Goal: Task Accomplishment & Management: Manage account settings

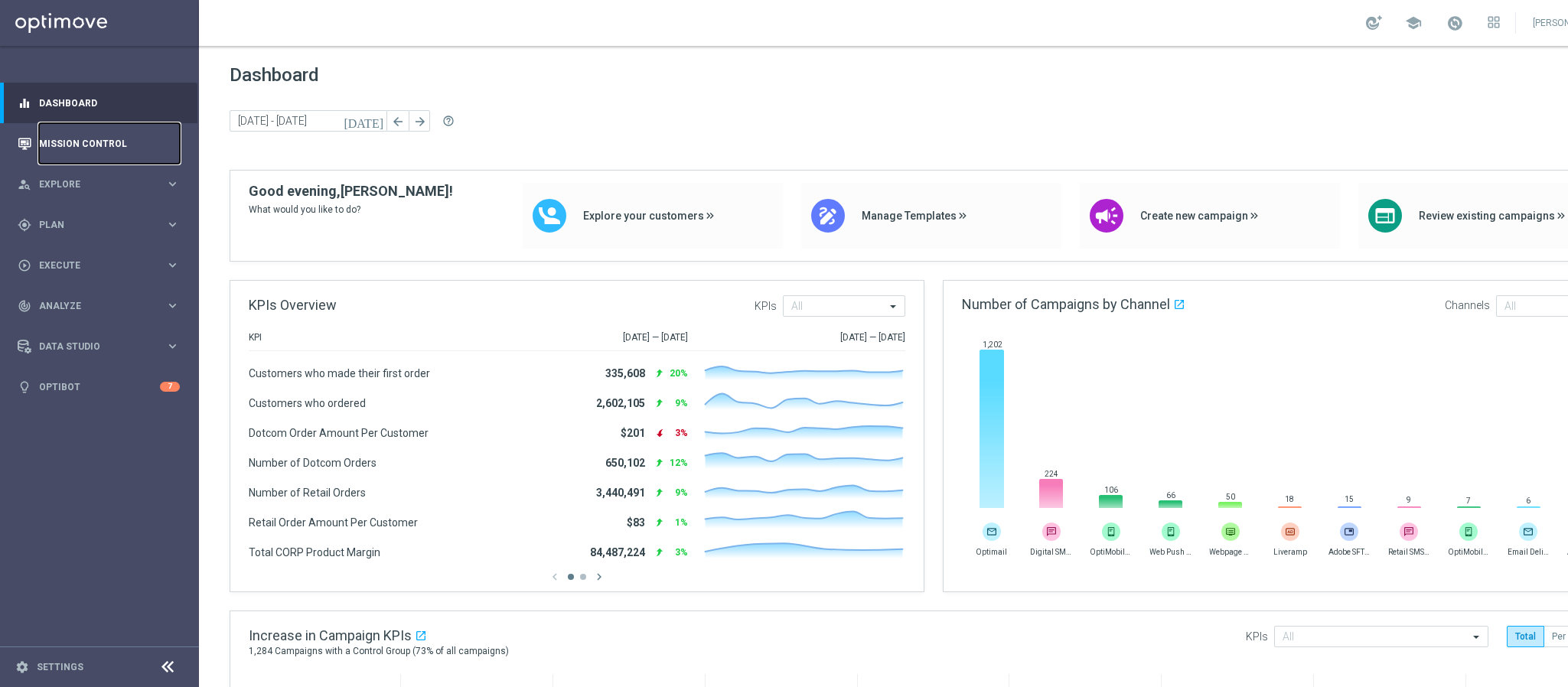
click at [61, 150] on link "Mission Control" at bounding box center [110, 143] width 141 height 40
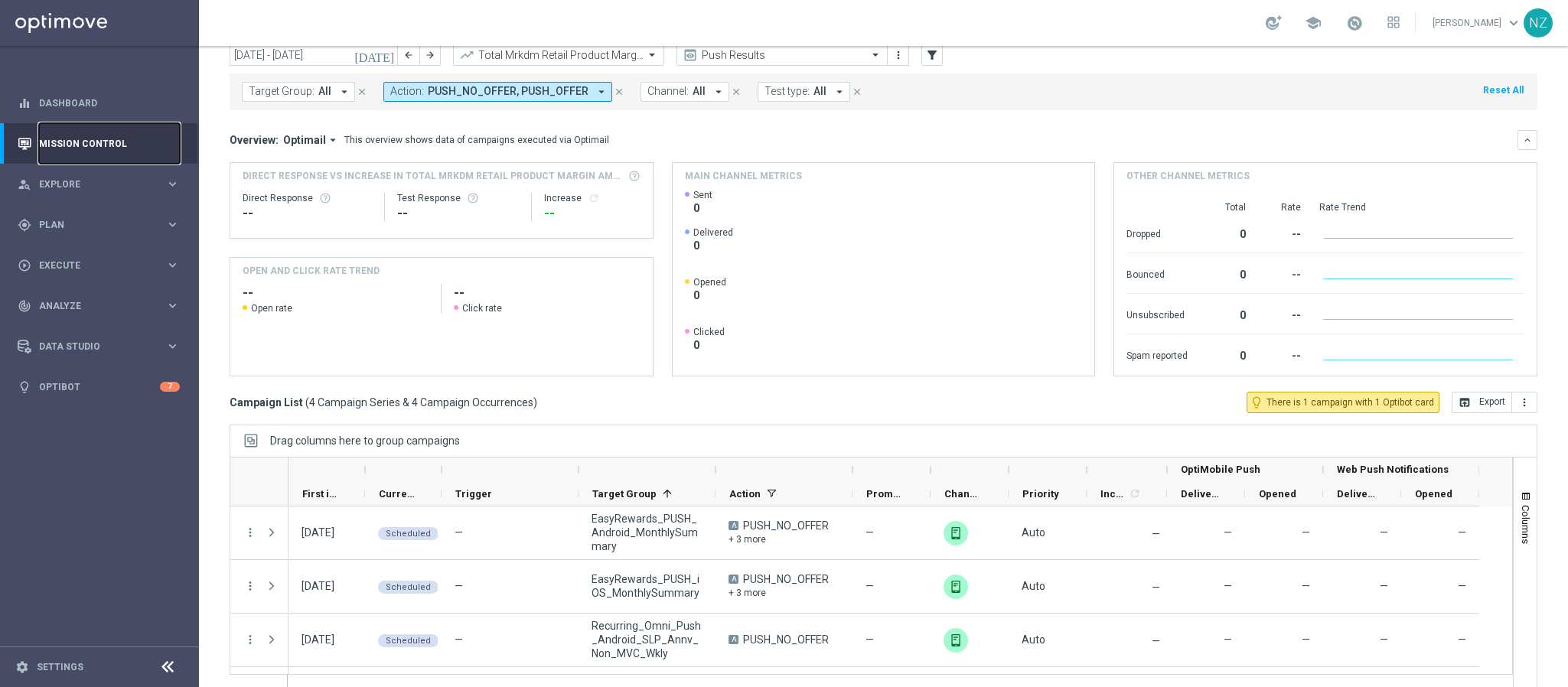
scroll to position [78, 0]
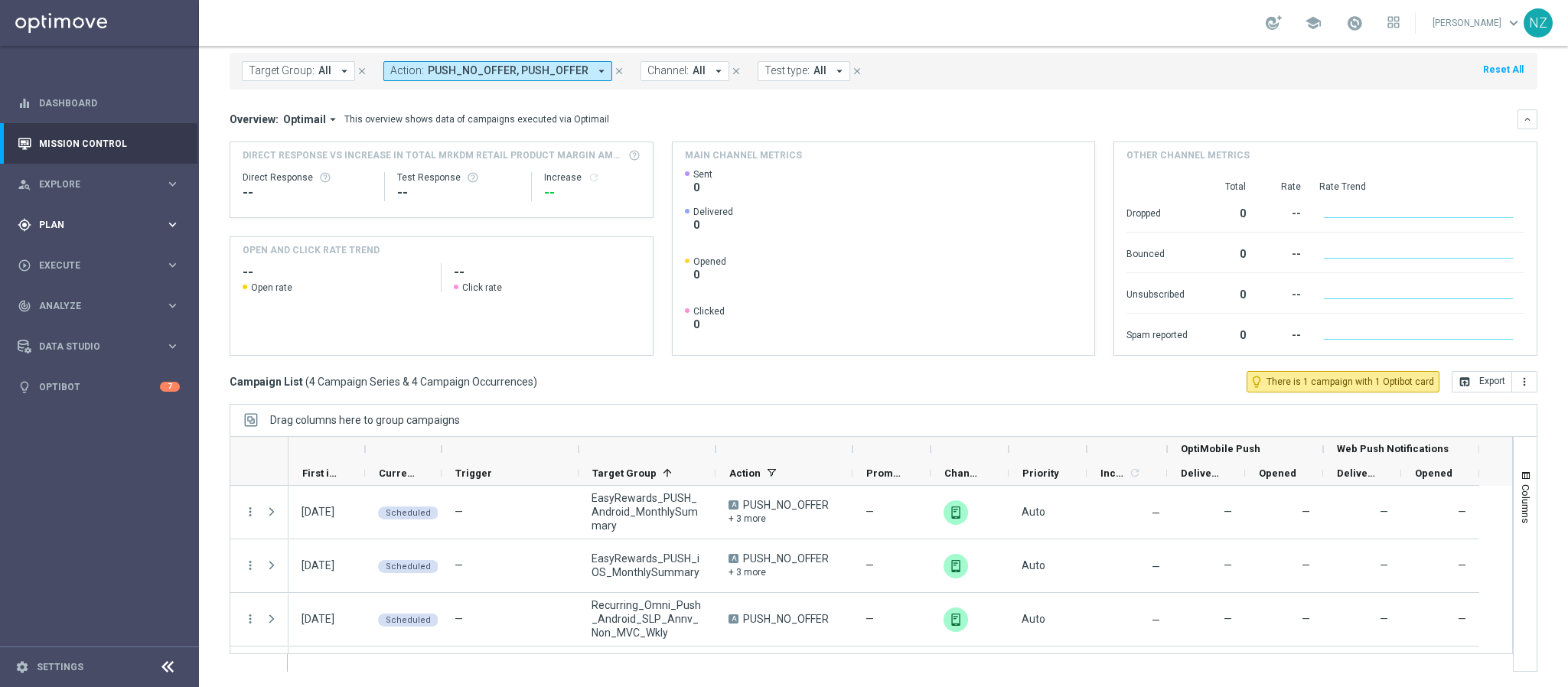
click at [84, 220] on span "Plan" at bounding box center [103, 225] width 127 height 9
drag, startPoint x: 83, startPoint y: 253, endPoint x: 181, endPoint y: 216, distance: 104.8
click at [83, 253] on link "Target Groups" at bounding box center [100, 257] width 119 height 12
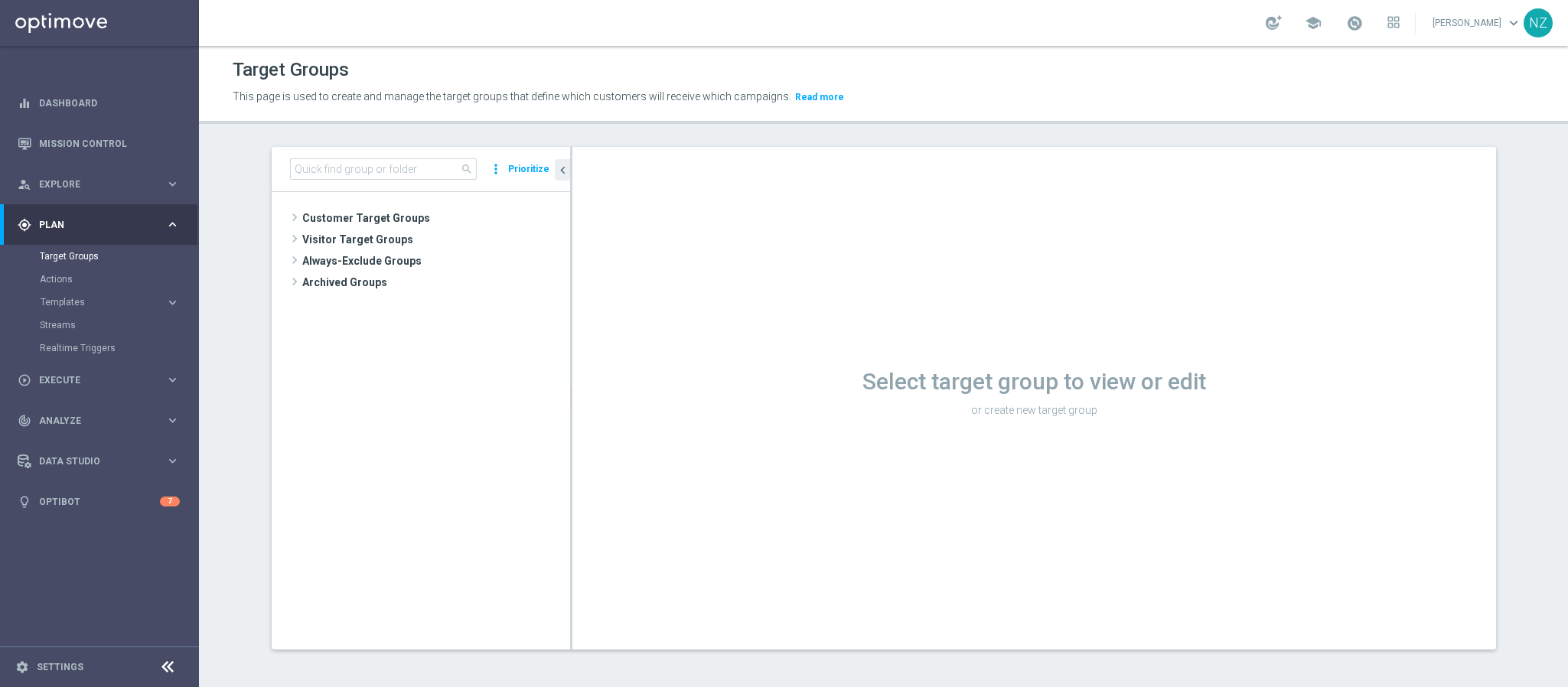
drag, startPoint x: 329, startPoint y: 219, endPoint x: 336, endPoint y: 166, distance: 53.5
click at [329, 219] on span "Customer Target Groups" at bounding box center [436, 218] width 267 height 21
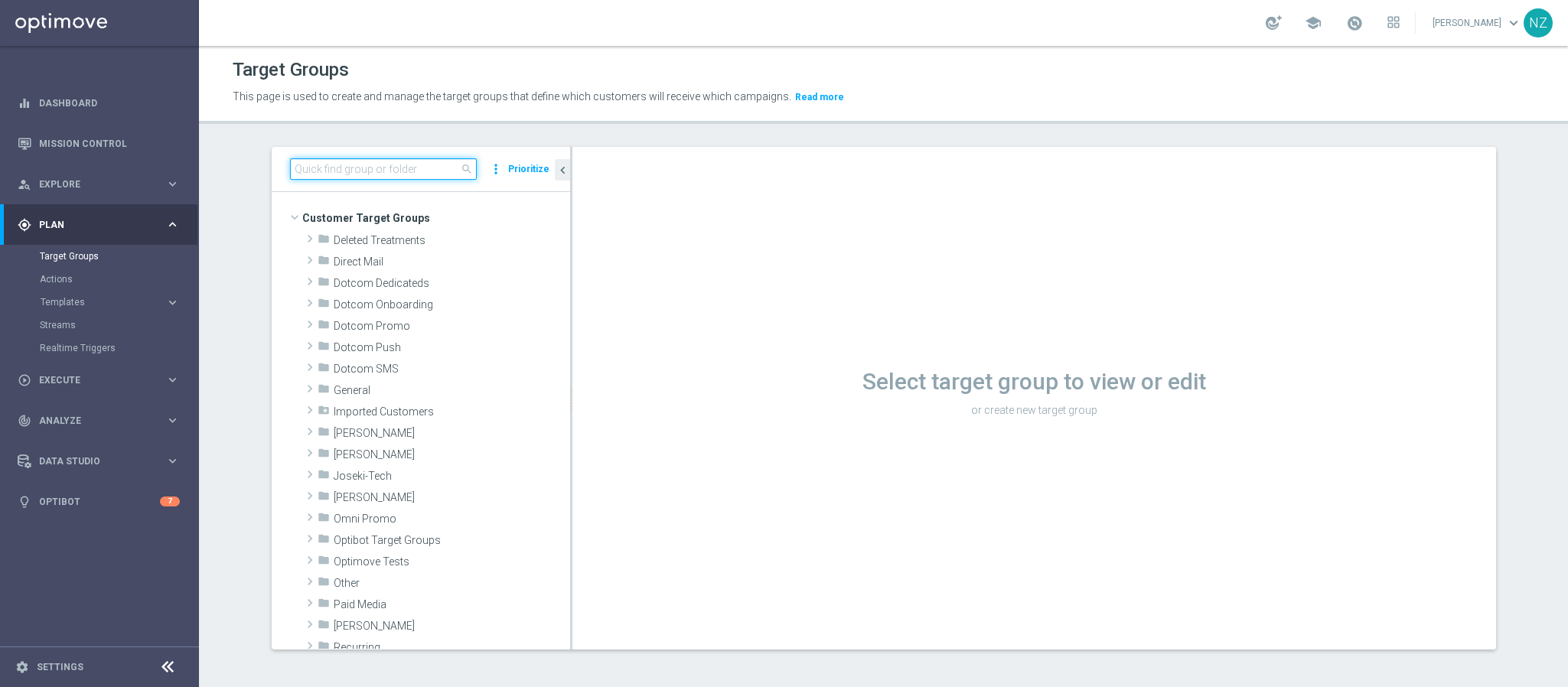
click at [336, 166] on input at bounding box center [382, 169] width 186 height 21
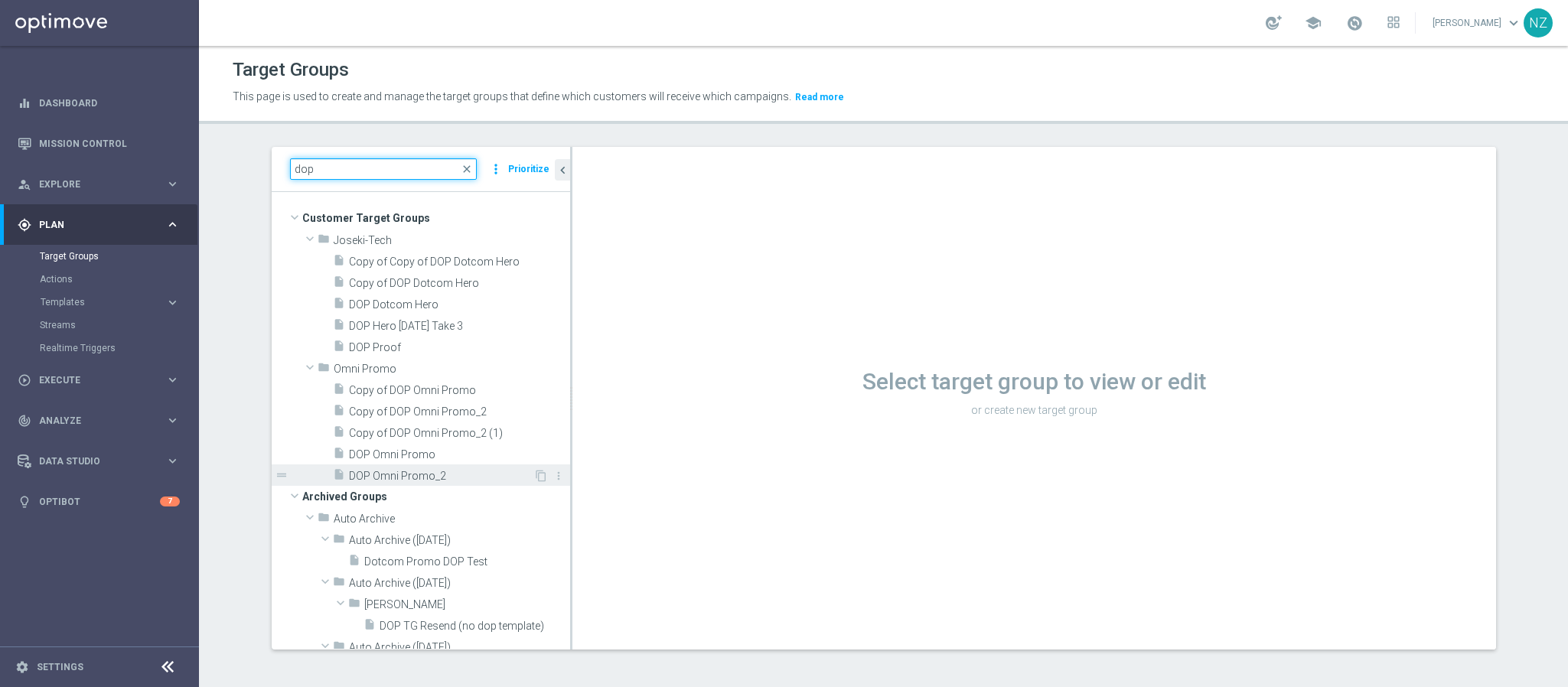
type input "dop"
click at [414, 478] on span "DOP Omni Promo_2" at bounding box center [440, 476] width 185 height 13
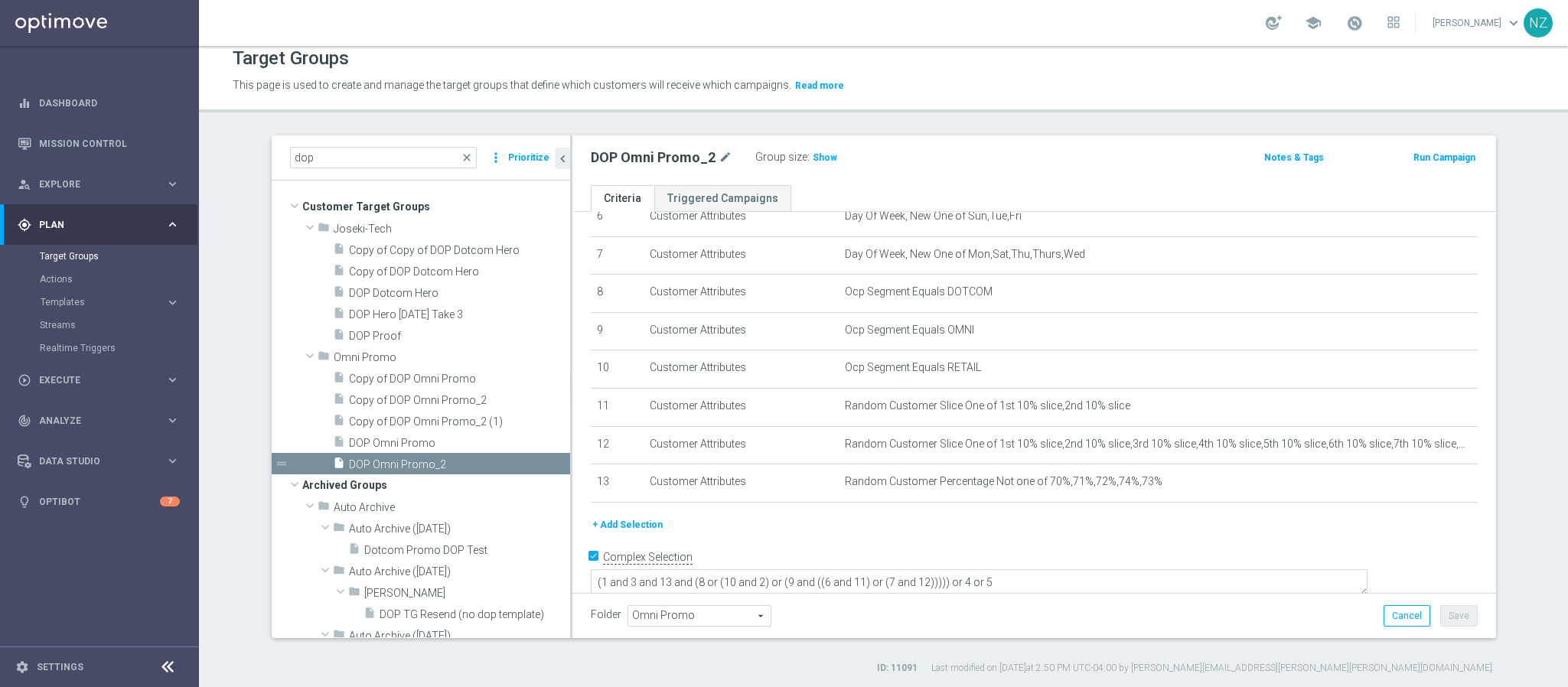
scroll to position [14, 0]
click at [620, 517] on button "+ Add Selection" at bounding box center [628, 521] width 73 height 17
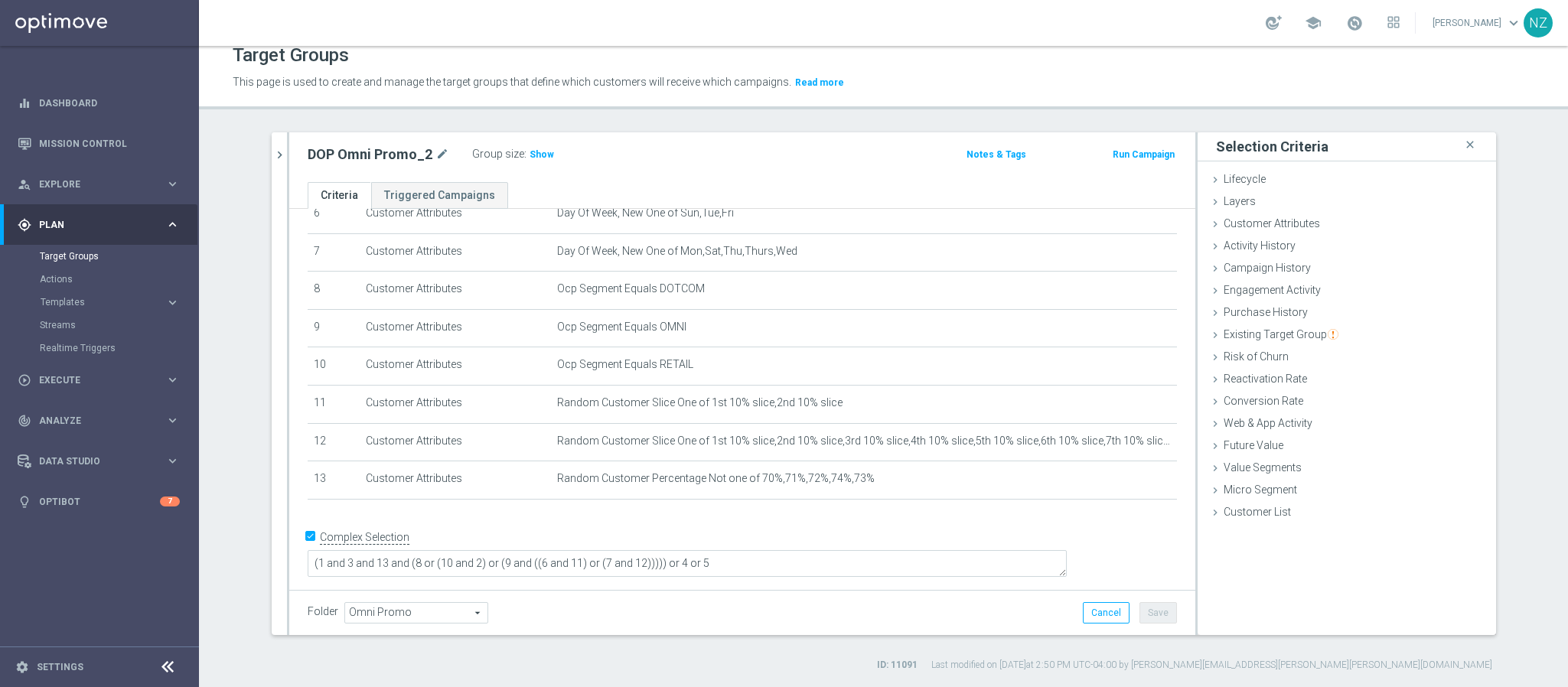
scroll to position [240, 0]
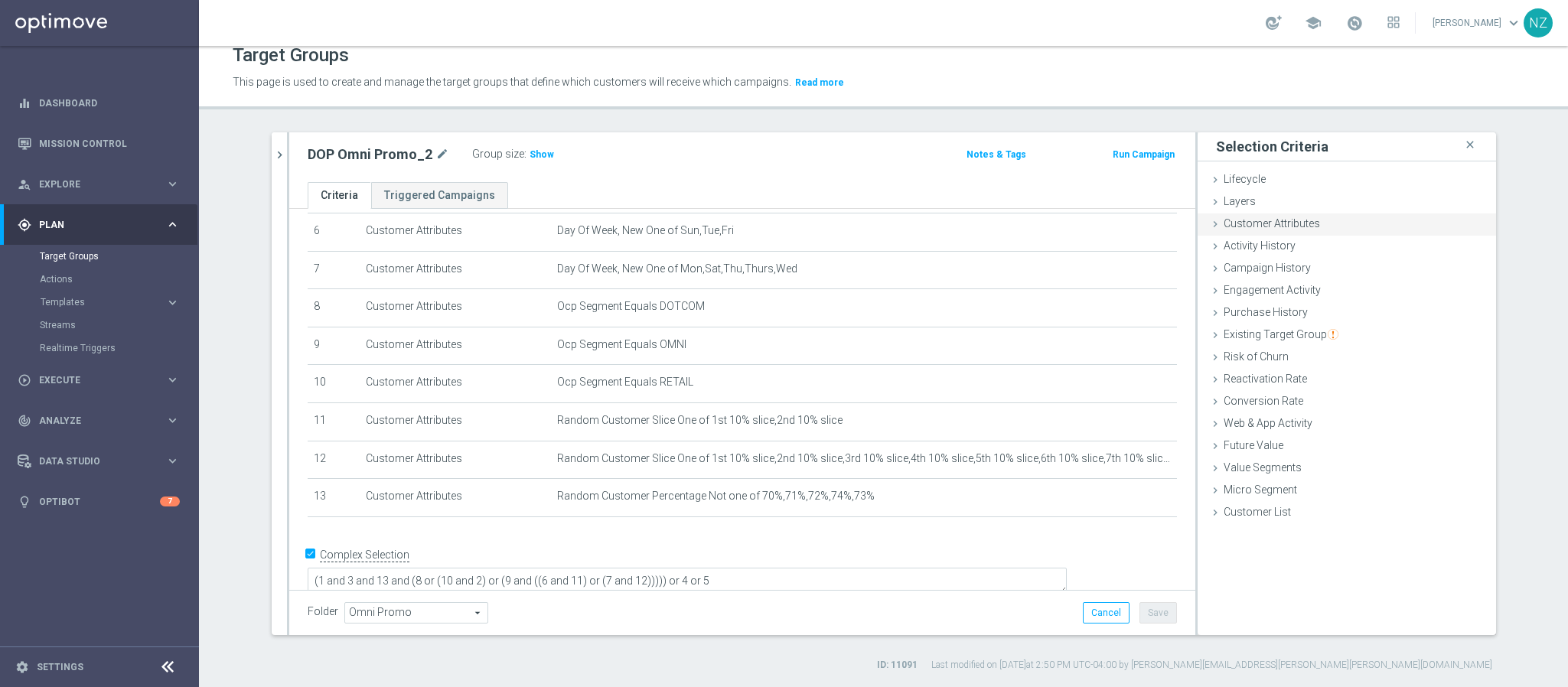
click at [1252, 221] on span "Customer Attributes" at bounding box center [1272, 224] width 96 height 12
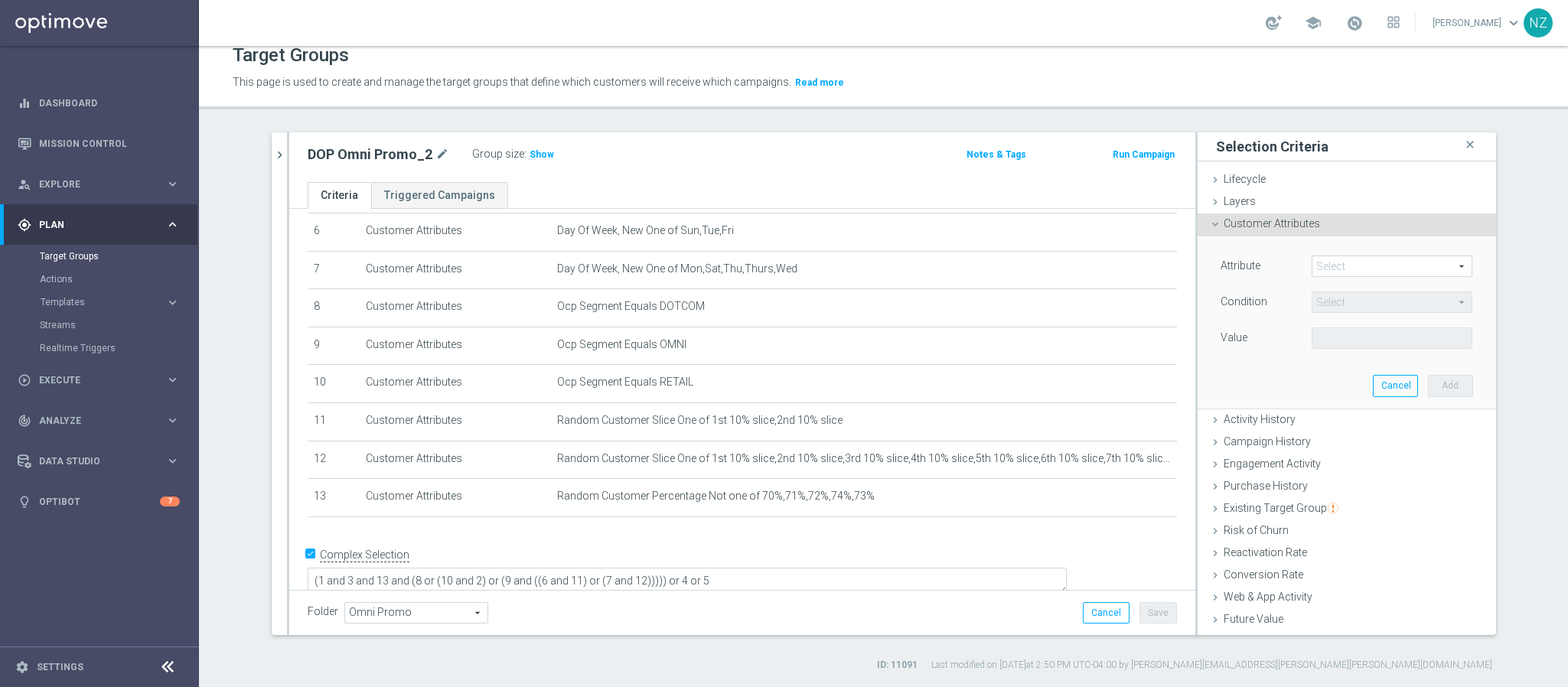
click at [1332, 265] on span at bounding box center [1391, 266] width 160 height 20
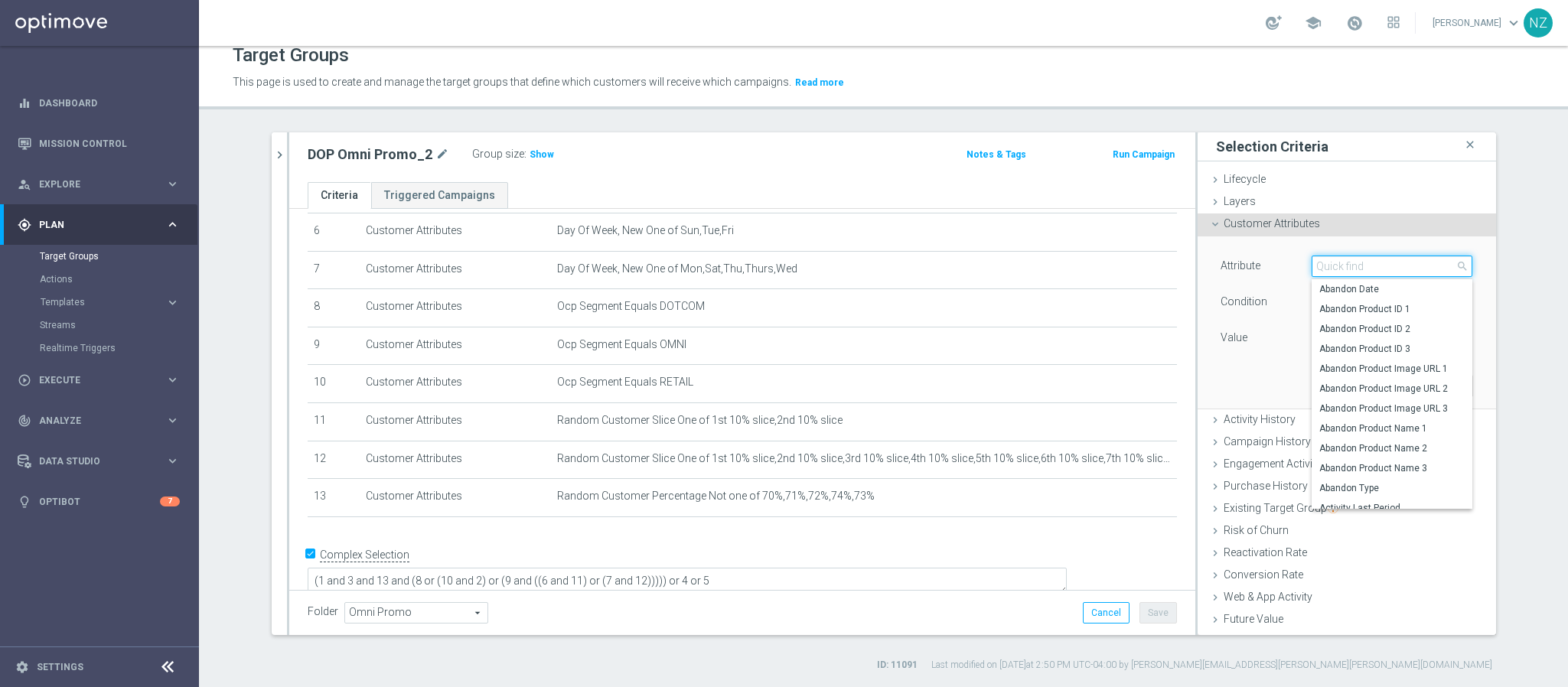
click at [1343, 256] on input "search" at bounding box center [1391, 266] width 160 height 21
type input "deliv"
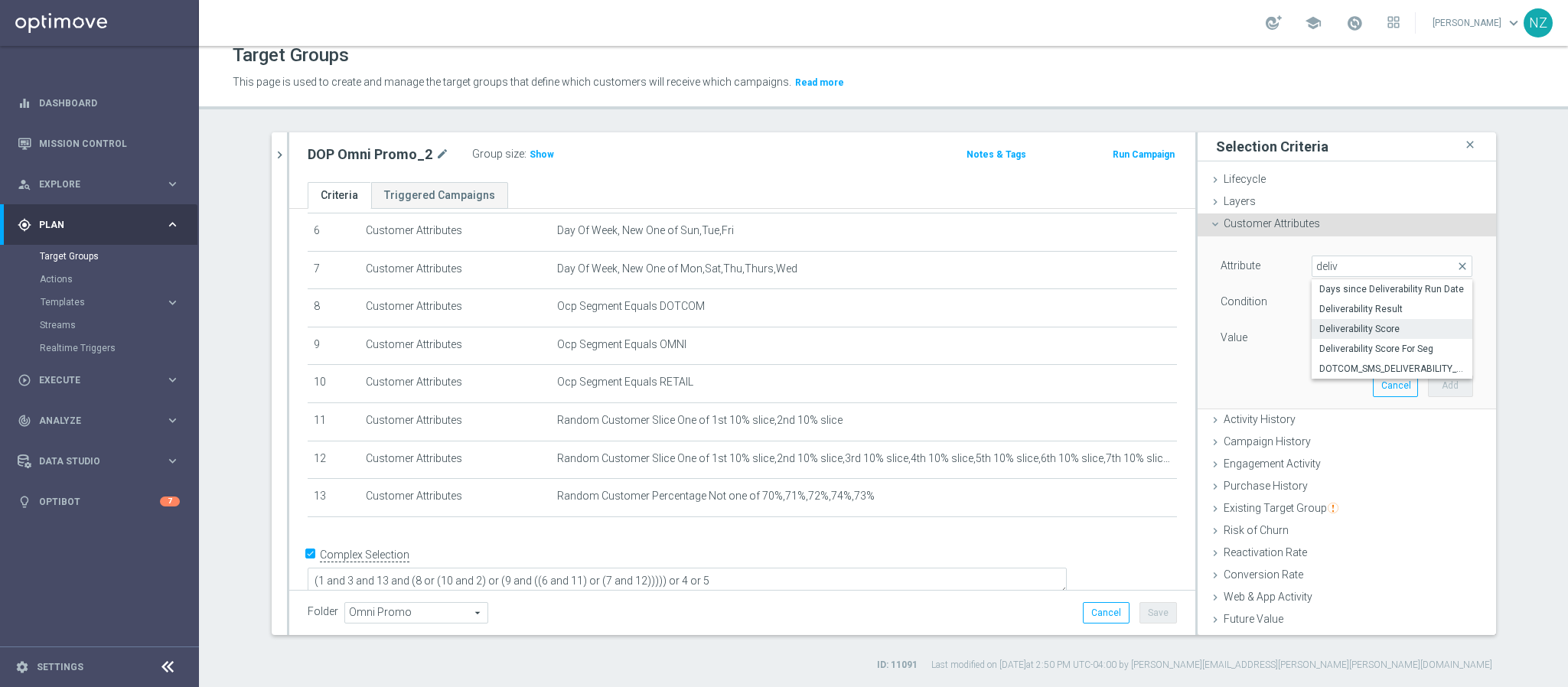
click at [1365, 323] on span "Deliverability Score" at bounding box center [1391, 329] width 145 height 12
type input "Deliverability Score"
type input "Equals"
click at [1352, 332] on span at bounding box center [1391, 338] width 160 height 20
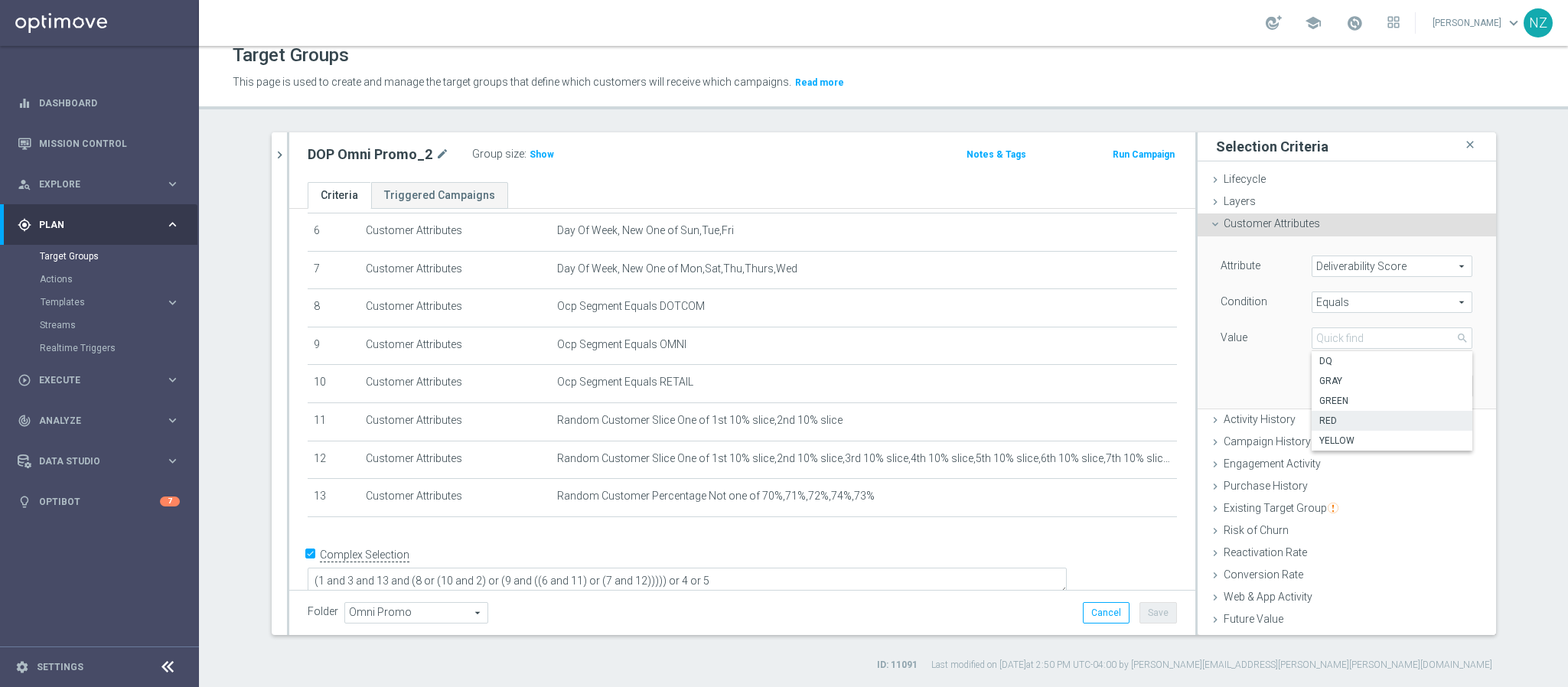
click at [1334, 422] on span "RED" at bounding box center [1391, 421] width 145 height 12
type input "RED"
click at [1428, 383] on button "Add" at bounding box center [1450, 386] width 45 height 21
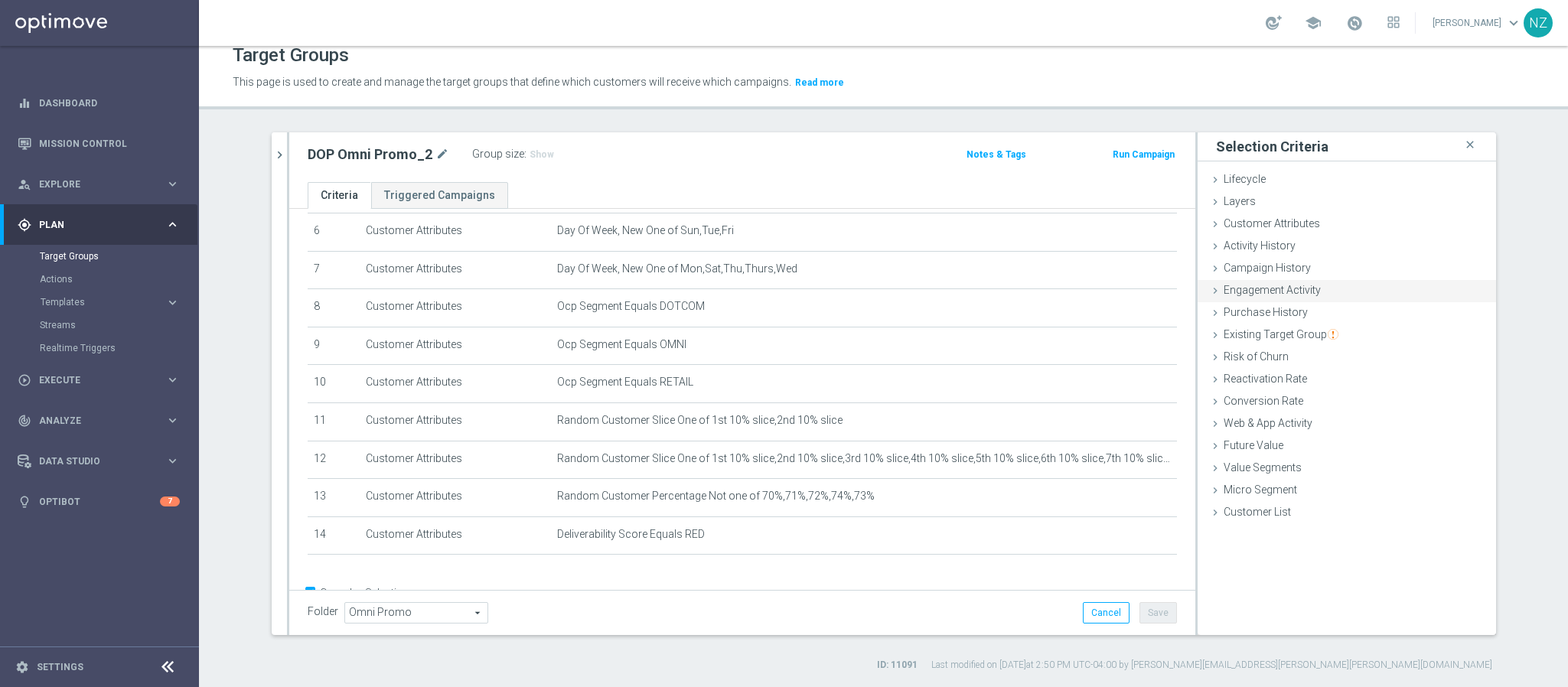
click at [1259, 289] on span "Engagement Activity" at bounding box center [1272, 290] width 97 height 12
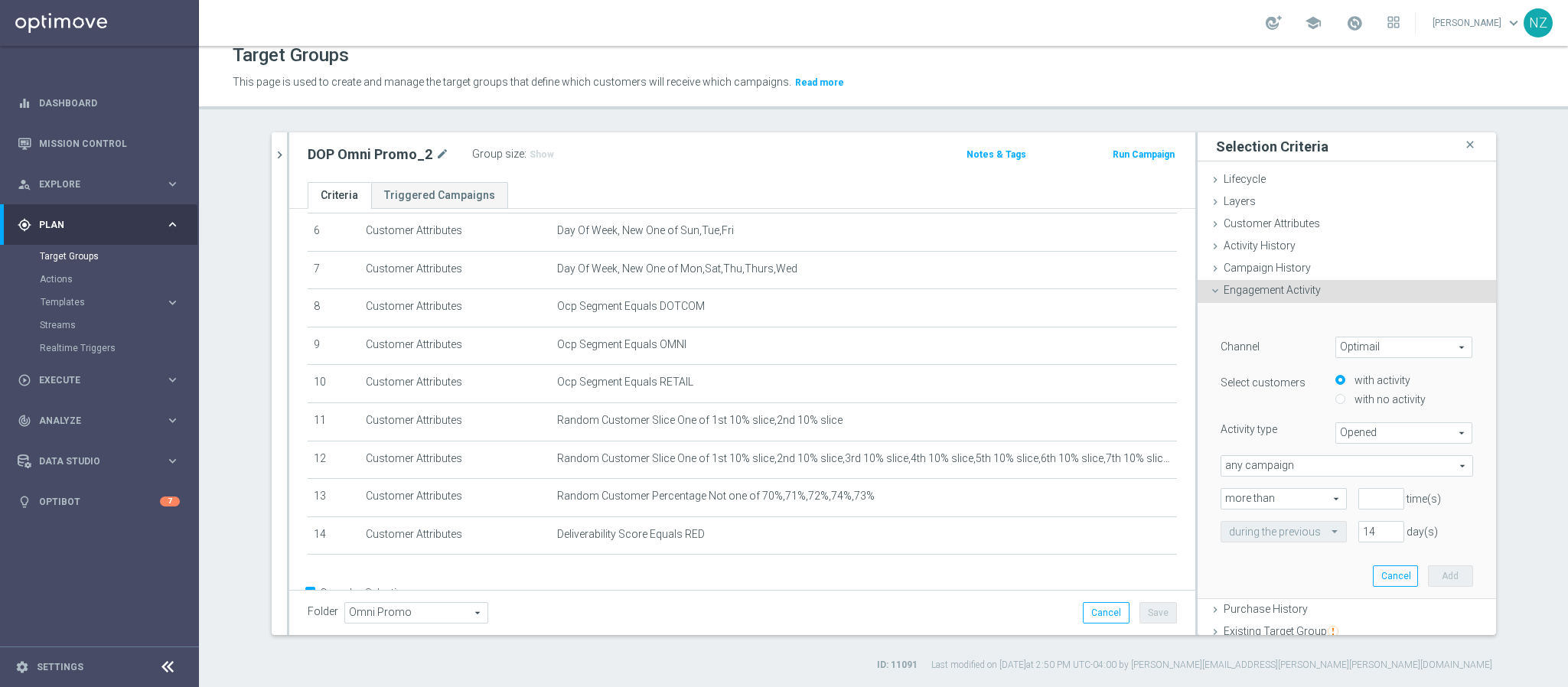
scroll to position [115, 0]
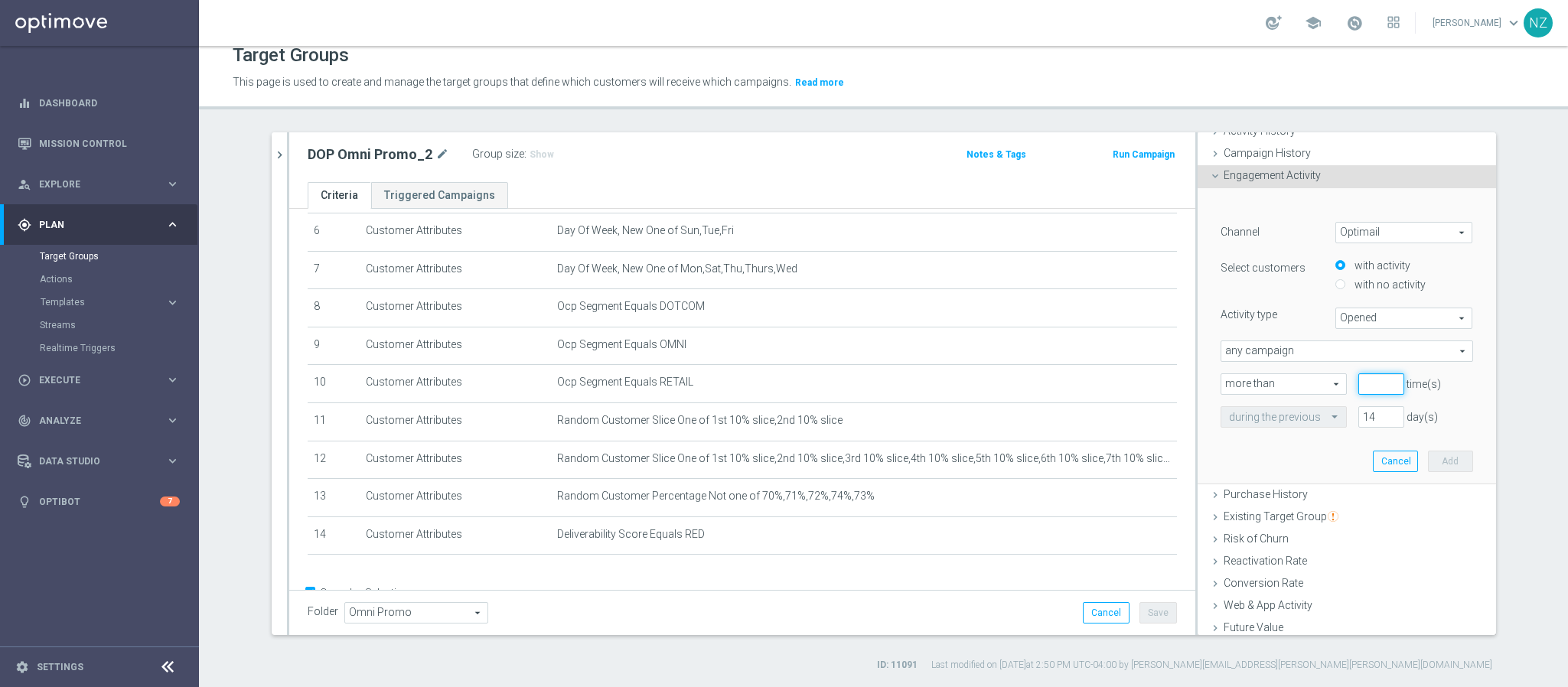
click at [1359, 384] on input "number" at bounding box center [1382, 384] width 46 height 21
type input "0"
drag, startPoint x: 1362, startPoint y: 413, endPoint x: 1322, endPoint y: 415, distance: 40.0
click at [1322, 415] on div "during the previous 14 day(s)" at bounding box center [1346, 417] width 275 height 21
type input "365"
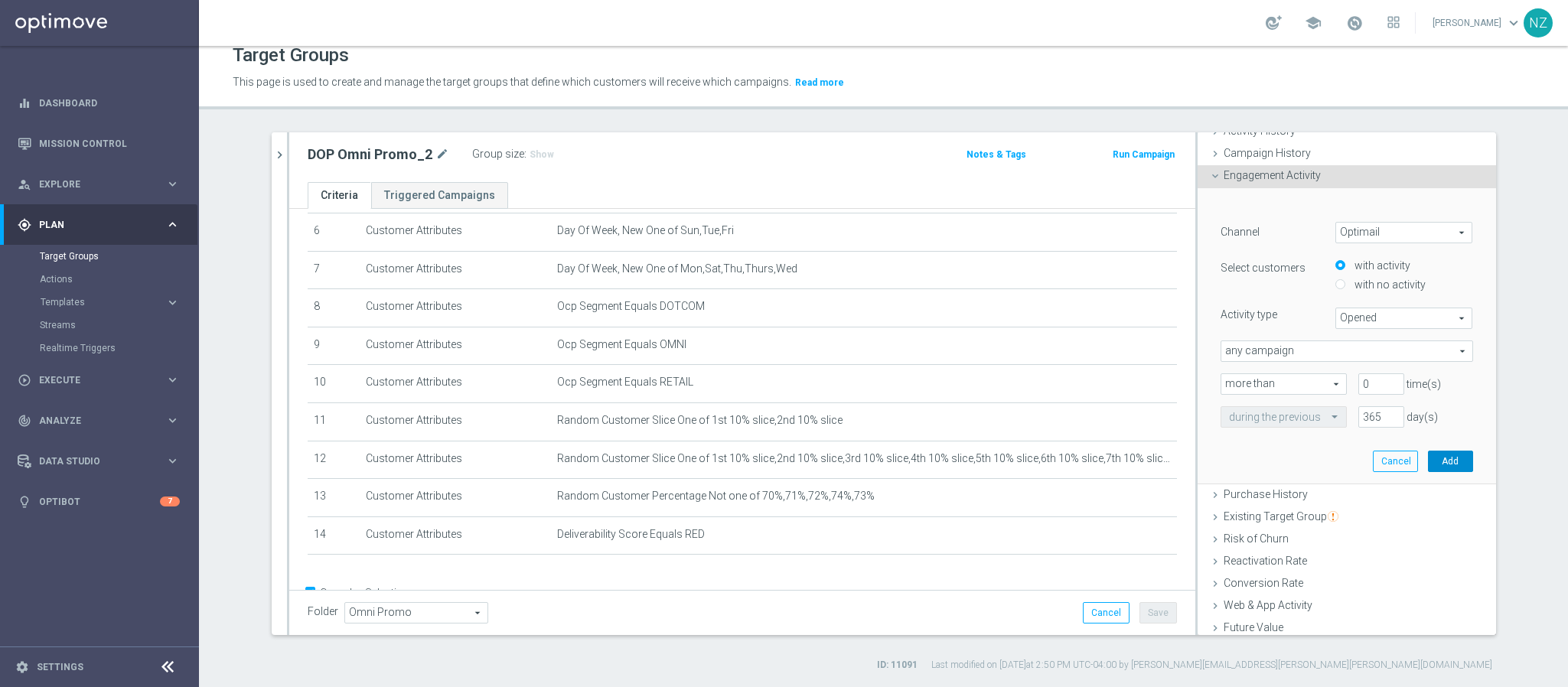
click at [1433, 470] on button "Add" at bounding box center [1450, 462] width 45 height 21
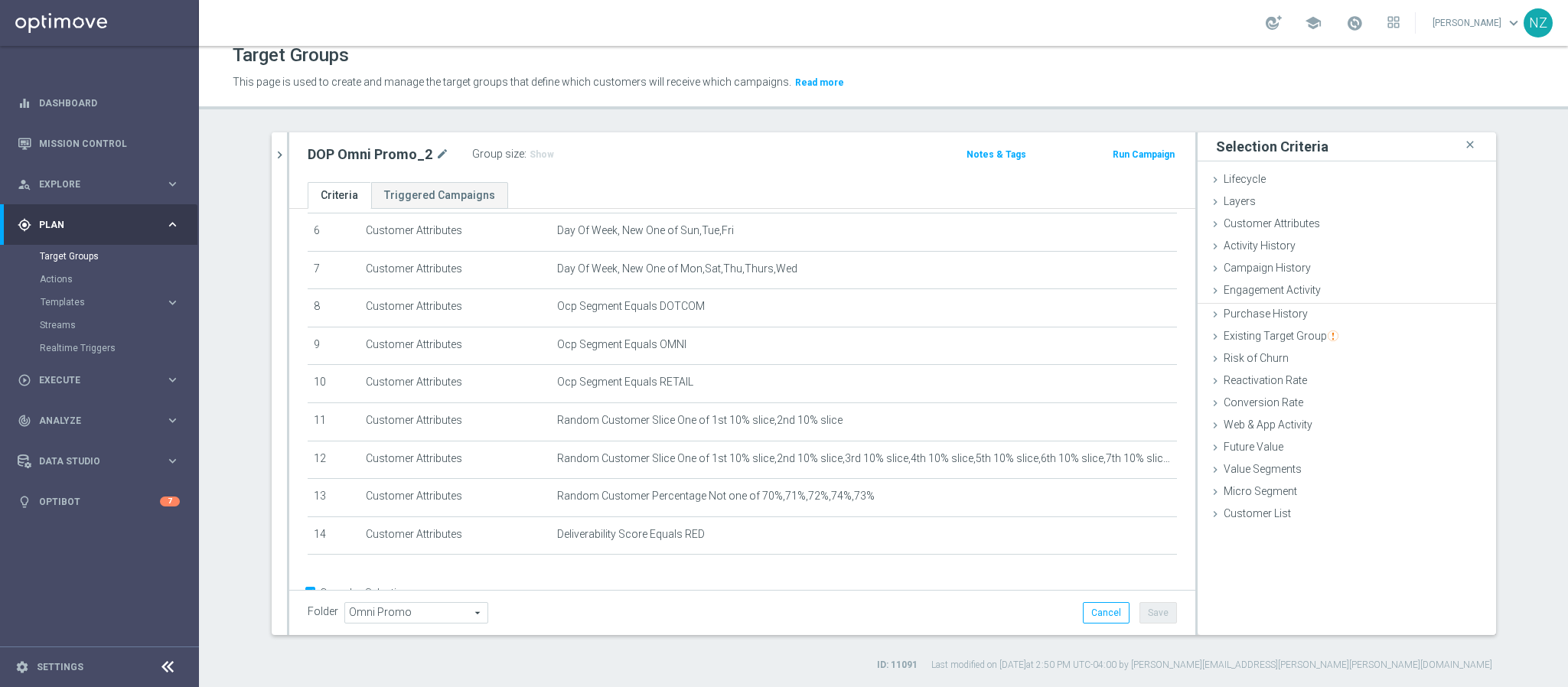
scroll to position [0, 0]
click at [1228, 288] on span "Engagement Activity" at bounding box center [1272, 290] width 97 height 12
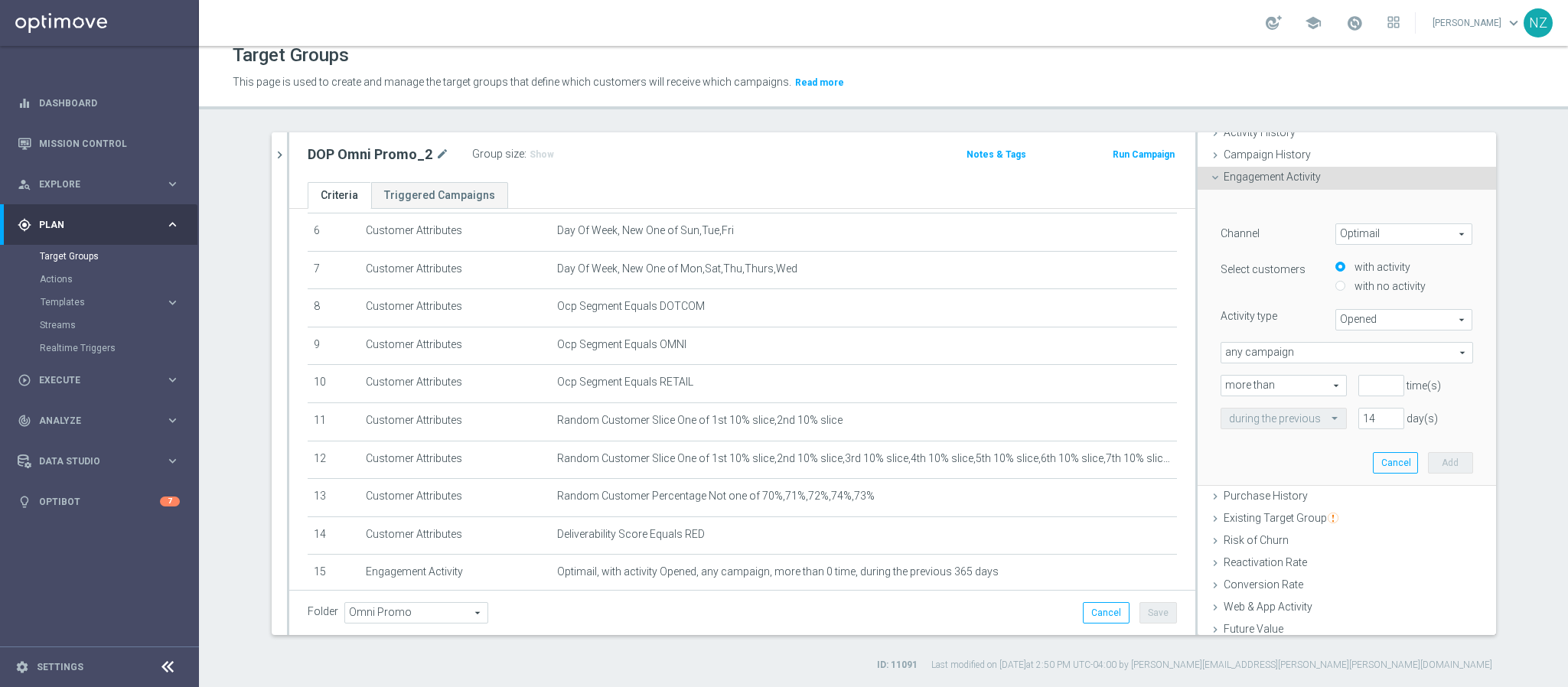
scroll to position [115, 0]
click at [1339, 317] on span "Opened" at bounding box center [1404, 318] width 136 height 20
click at [1346, 354] on span "Clicked" at bounding box center [1404, 360] width 121 height 12
type input "Clicked"
click at [1359, 386] on input "number" at bounding box center [1382, 384] width 46 height 21
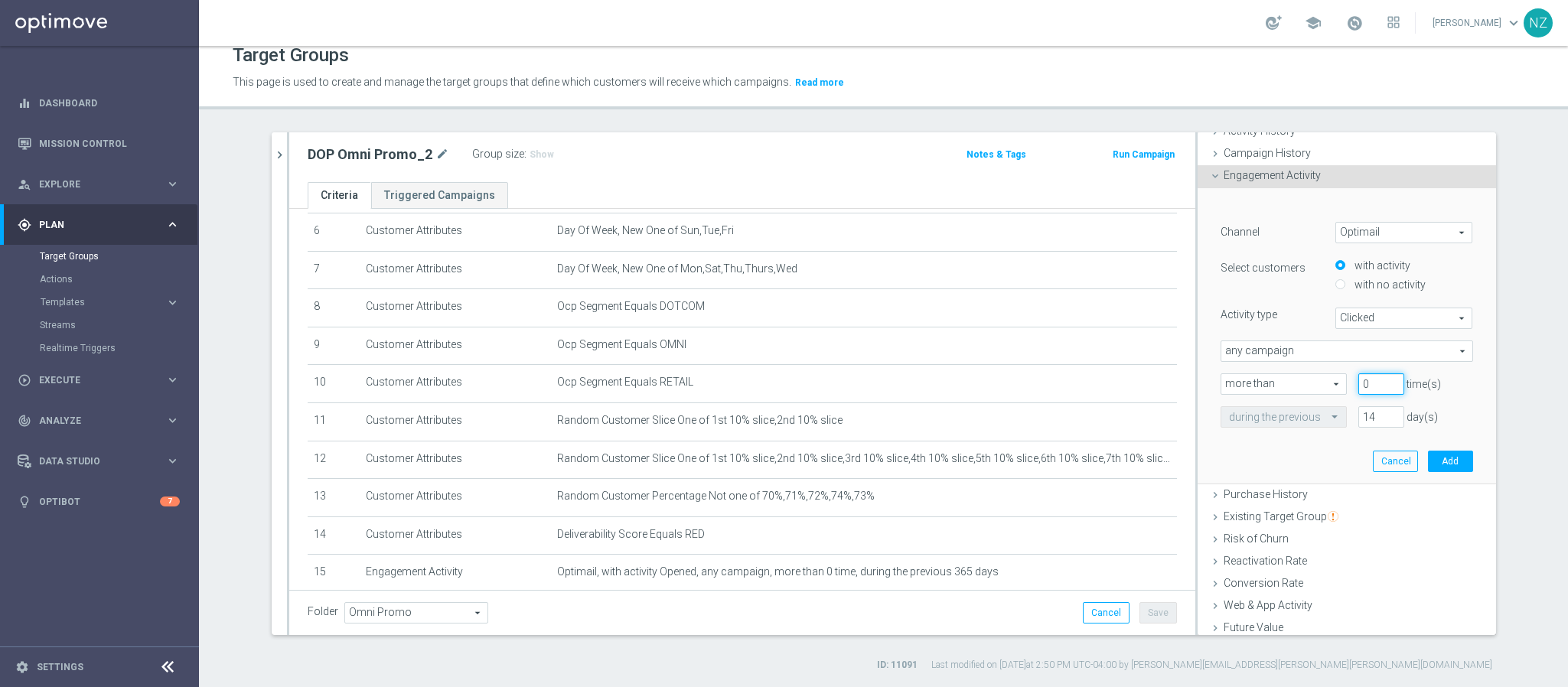
type input "0"
drag, startPoint x: 1357, startPoint y: 418, endPoint x: 1333, endPoint y: 407, distance: 26.4
click at [1347, 407] on div "14 day(s)" at bounding box center [1381, 417] width 69 height 21
type input "365"
click at [1428, 453] on button "Add" at bounding box center [1450, 462] width 45 height 21
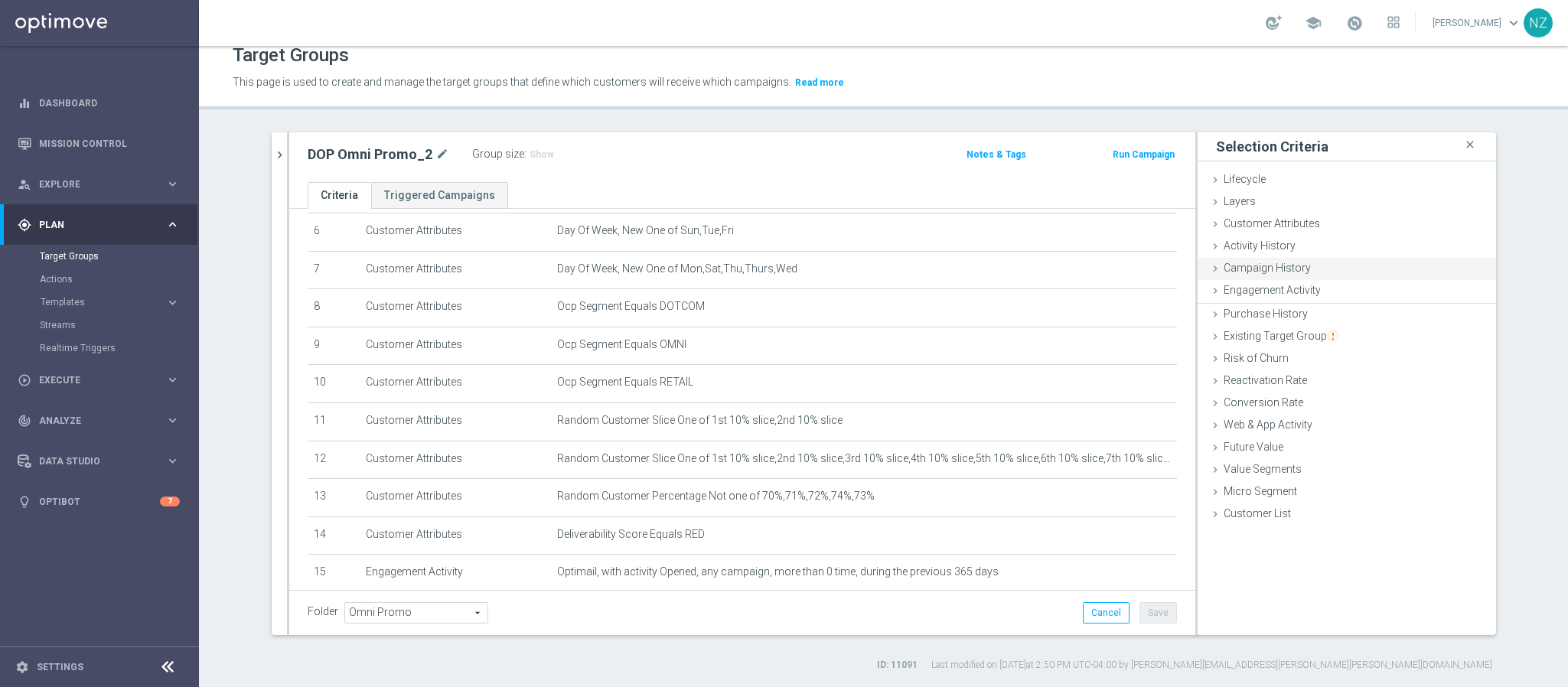
scroll to position [0, 0]
click at [1270, 225] on span "Customer Attributes" at bounding box center [1272, 224] width 96 height 12
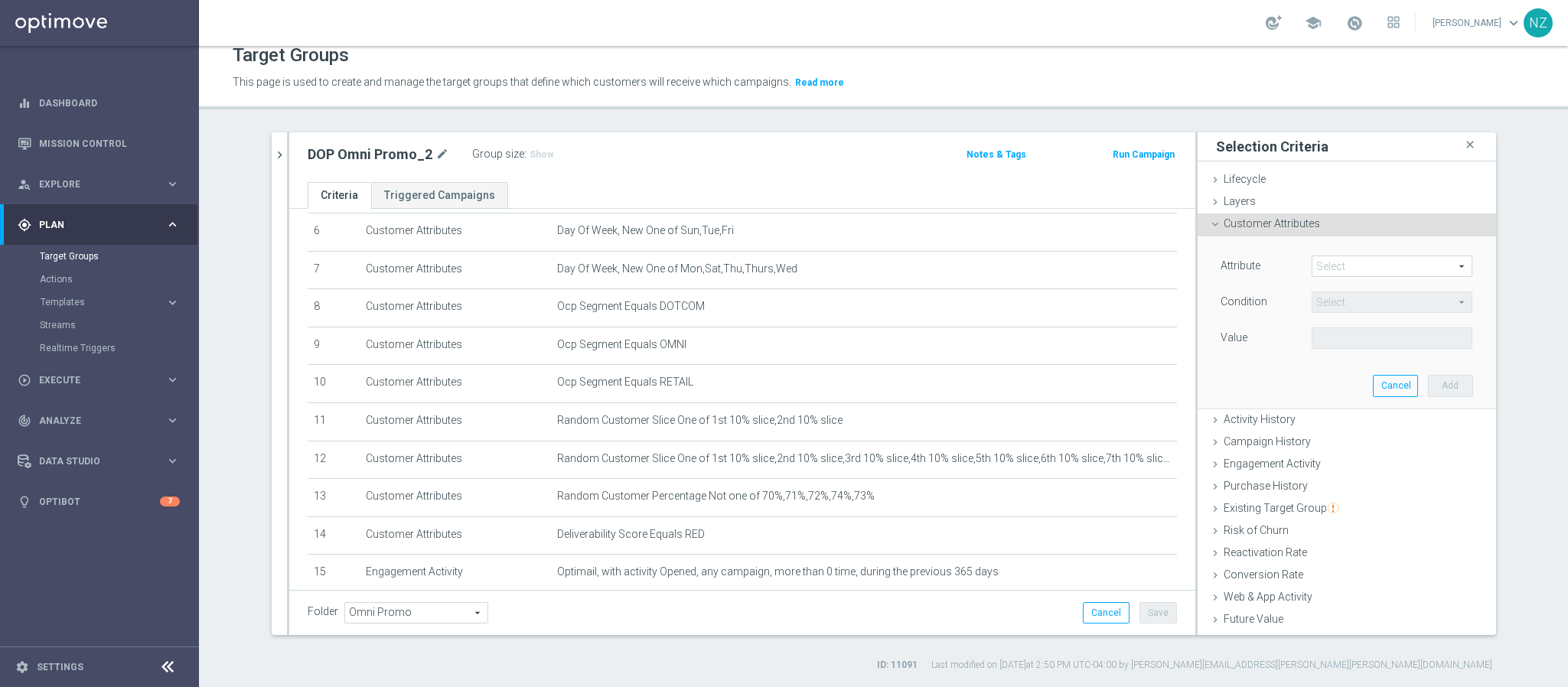
click at [1341, 267] on span at bounding box center [1391, 266] width 160 height 20
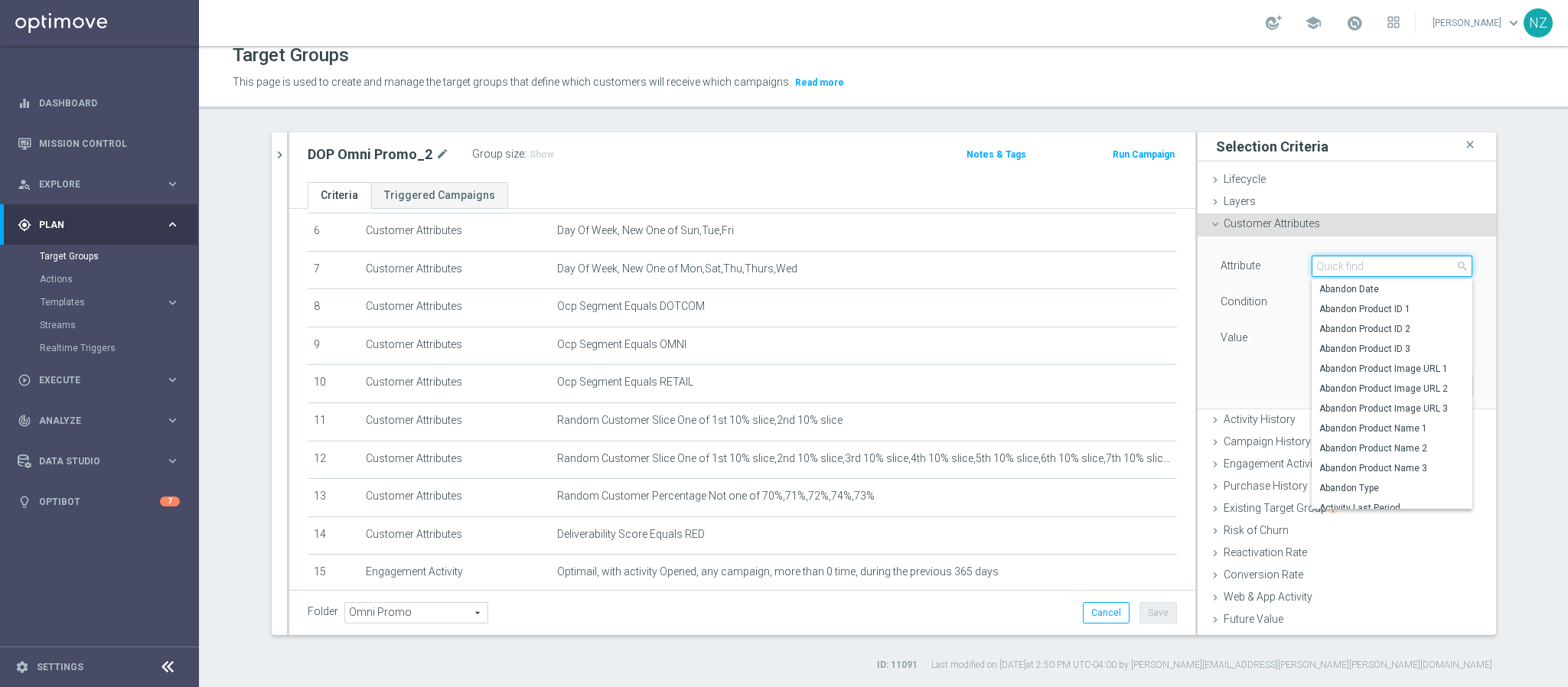
click at [1341, 267] on input "search" at bounding box center [1391, 266] width 160 height 21
type input "day"
click at [1359, 332] on span "Day Of Week, New" at bounding box center [1391, 329] width 145 height 12
type input "Day Of Week, New"
type input "Equals"
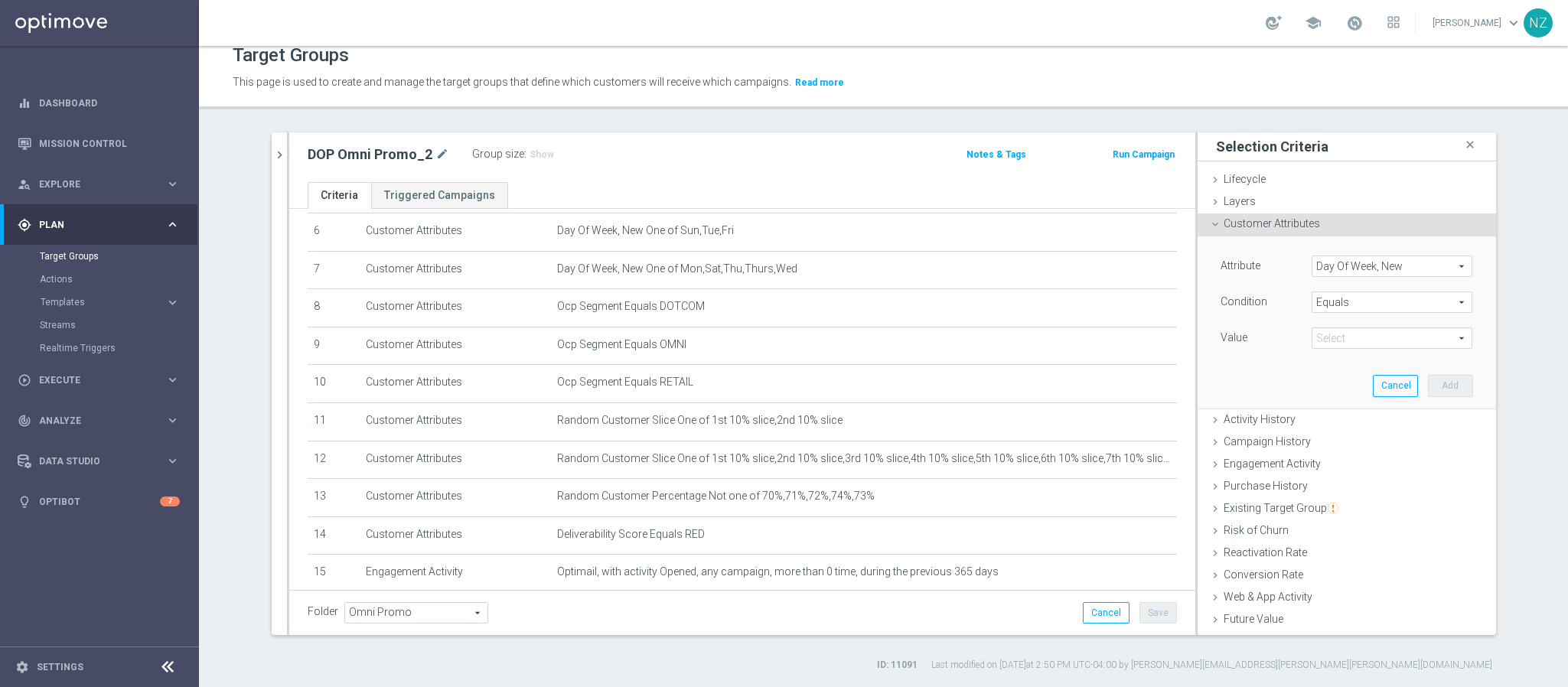
click at [1353, 336] on span at bounding box center [1391, 338] width 160 height 20
click at [1343, 374] on label "Mon" at bounding box center [1391, 380] width 160 height 20
type input "Mon"
click at [1441, 386] on button "Add" at bounding box center [1450, 386] width 45 height 21
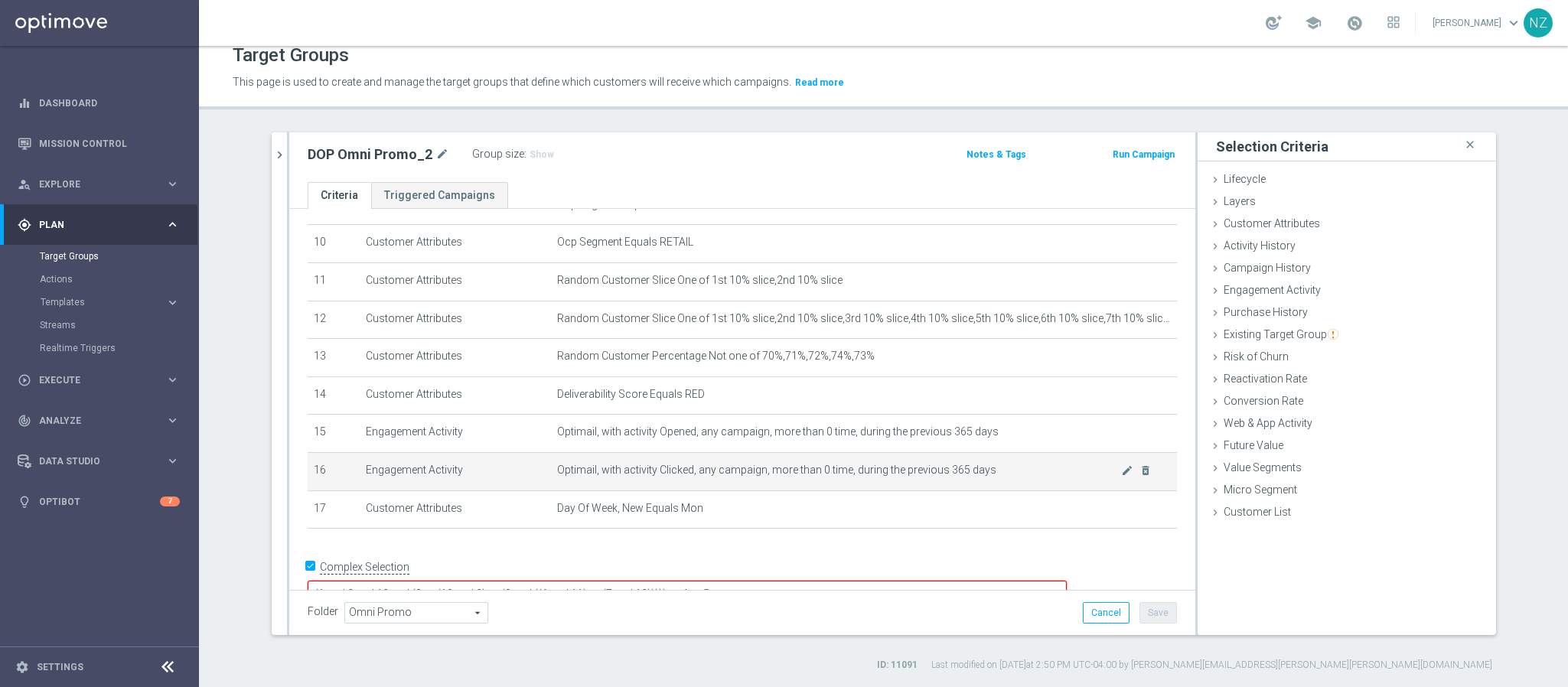
scroll to position [392, 0]
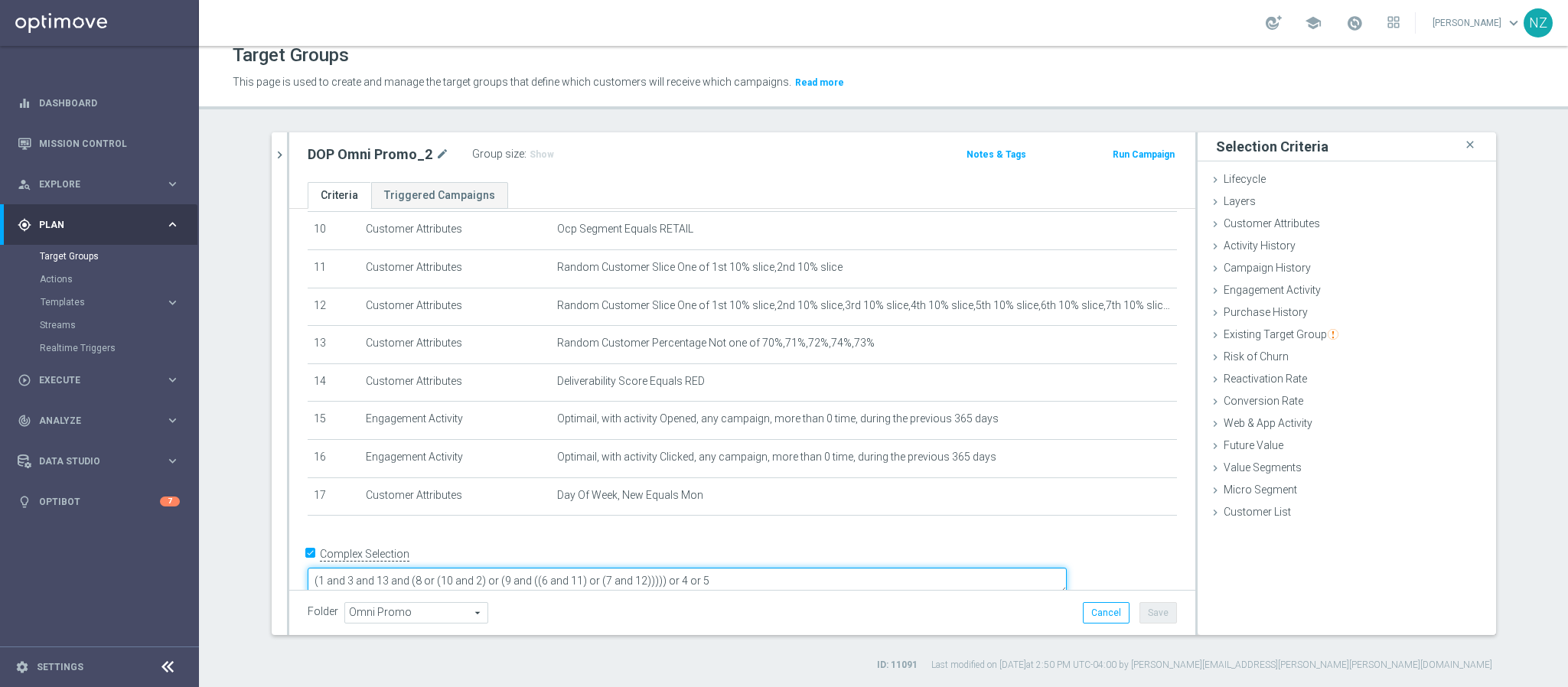
click at [418, 568] on textarea "(1 and 3 and 13 and (8 or (10 and 2) or (9 and ((6 and 11) or (7 and 12))))) or…" at bounding box center [687, 581] width 759 height 27
click at [462, 568] on textarea "(((1 and 3 and 13 and (8 or (10 and 2) or (9 and ((6 and 11) or (7 and 12))))) …" at bounding box center [687, 581] width 759 height 27
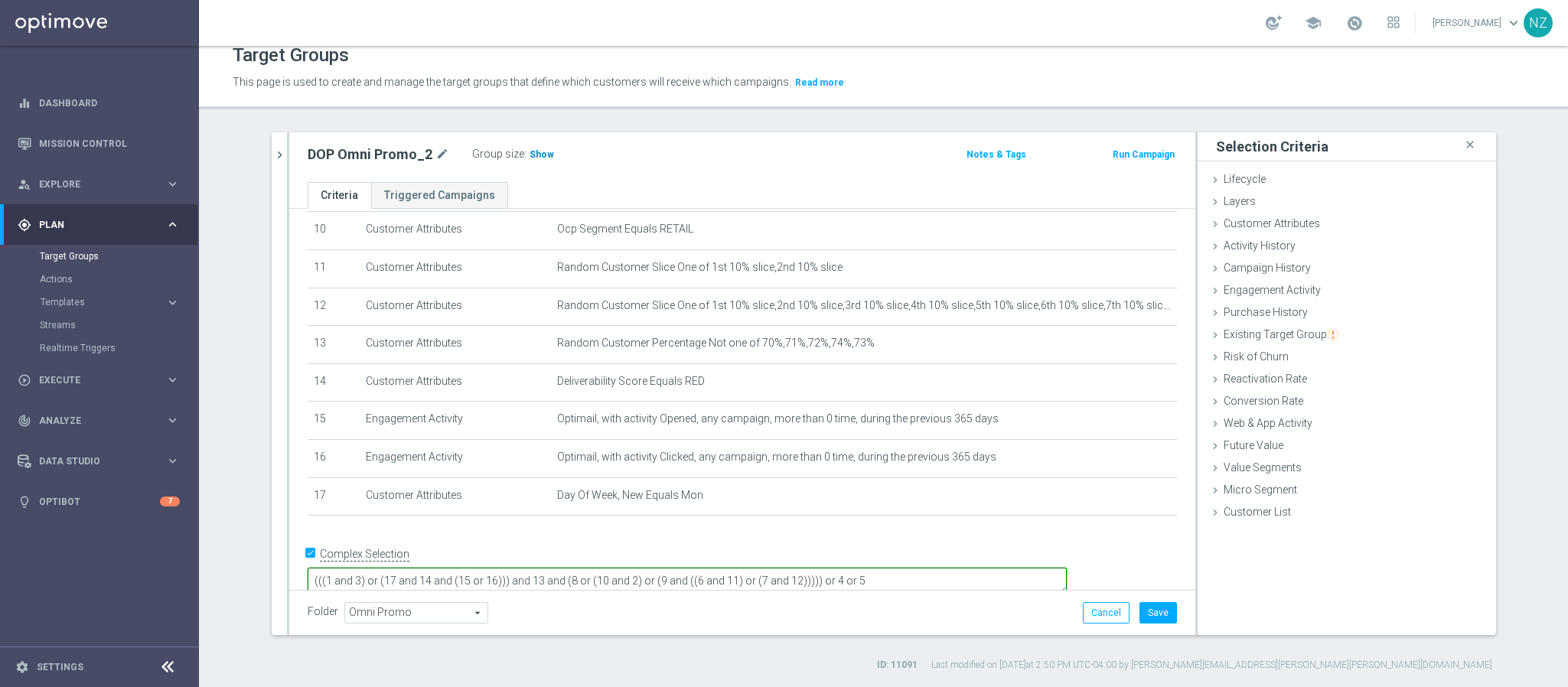
type textarea "(((1 and 3) or (17 and 14 and (15 or 16))) and 13 and (8 or (10 and 2) or (9 an…"
click at [530, 149] on span "Show" at bounding box center [541, 154] width 24 height 11
click at [1154, 613] on button "Save" at bounding box center [1158, 613] width 37 height 21
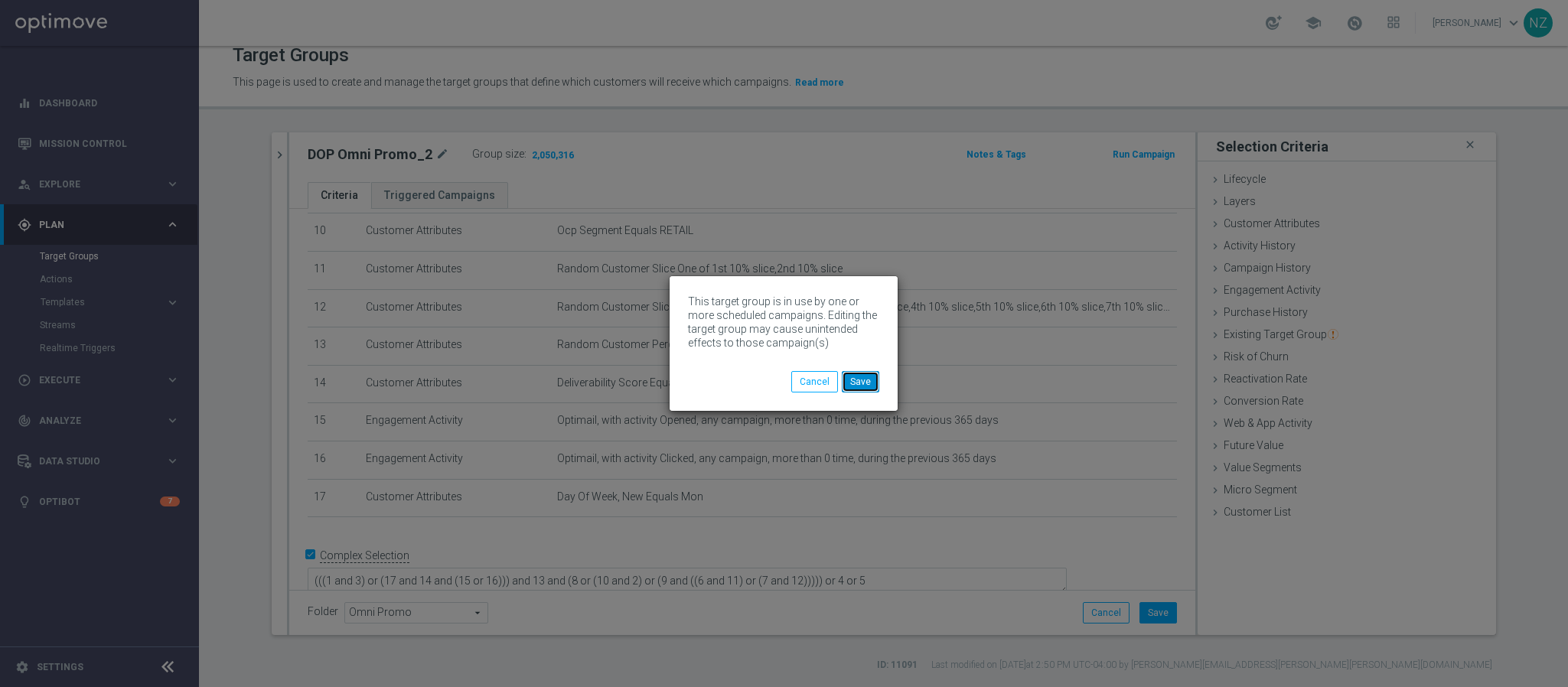
click at [873, 384] on button "Save" at bounding box center [860, 381] width 37 height 21
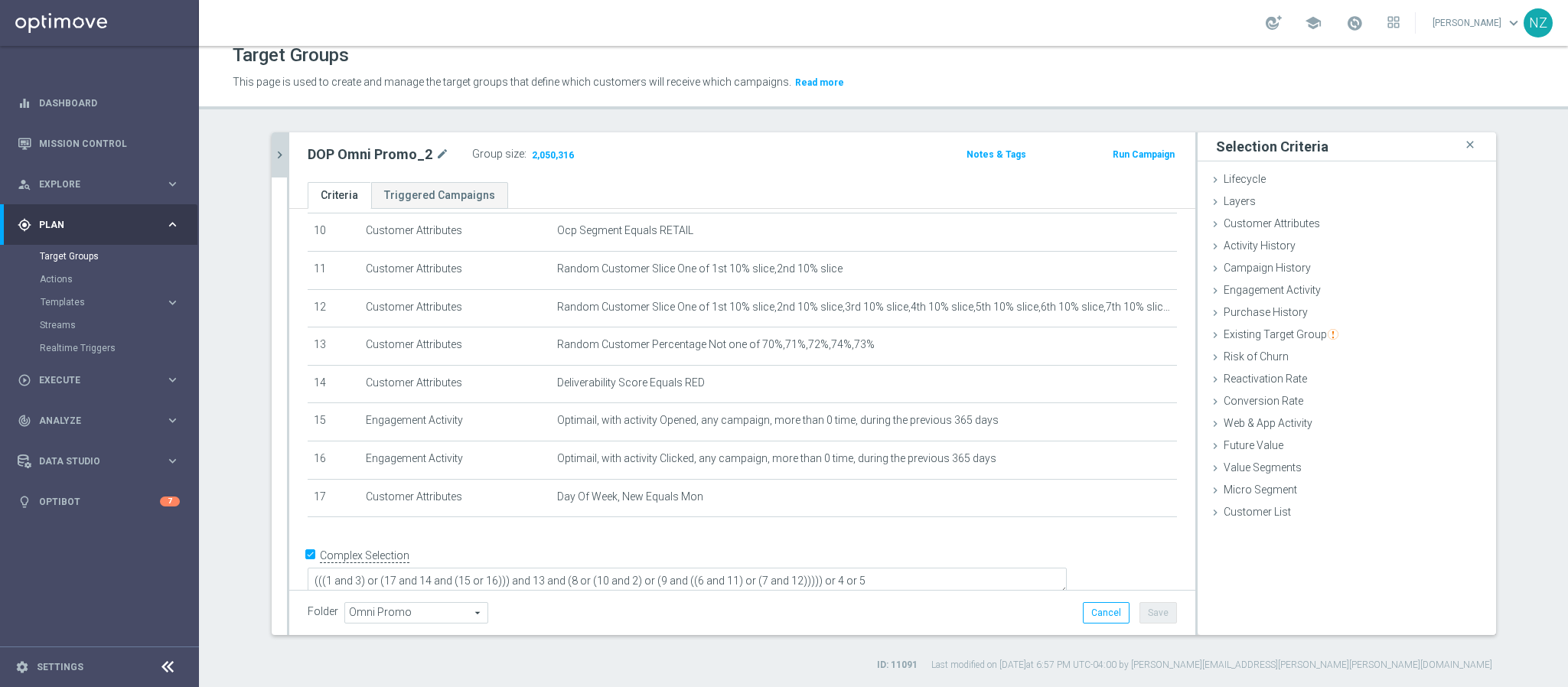
click at [273, 151] on icon "chevron_right" at bounding box center [280, 155] width 14 height 14
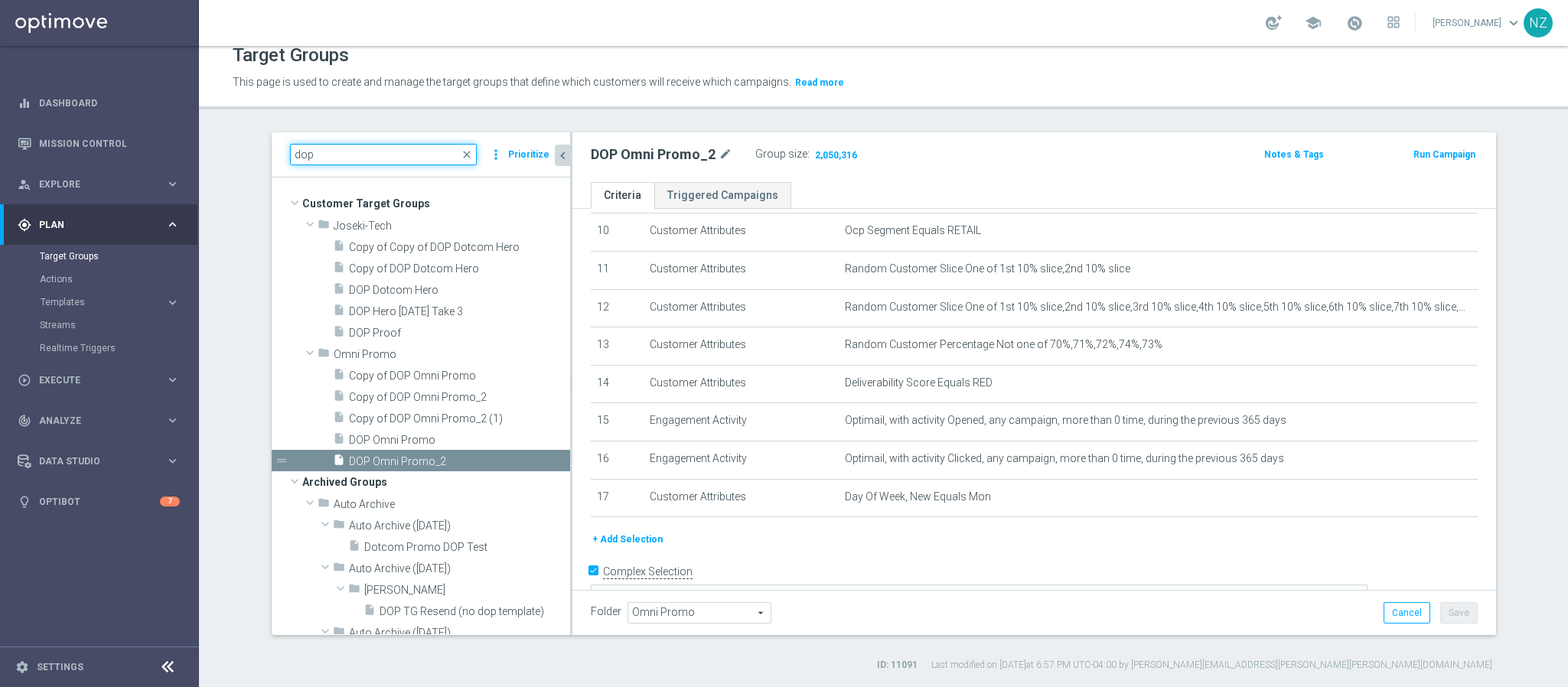
drag, startPoint x: 340, startPoint y: 156, endPoint x: 230, endPoint y: 154, distance: 110.0
click at [230, 154] on section "dop close more_vert Prioritize Customer Target Groups library_add create_new_fo…" at bounding box center [883, 402] width 1369 height 539
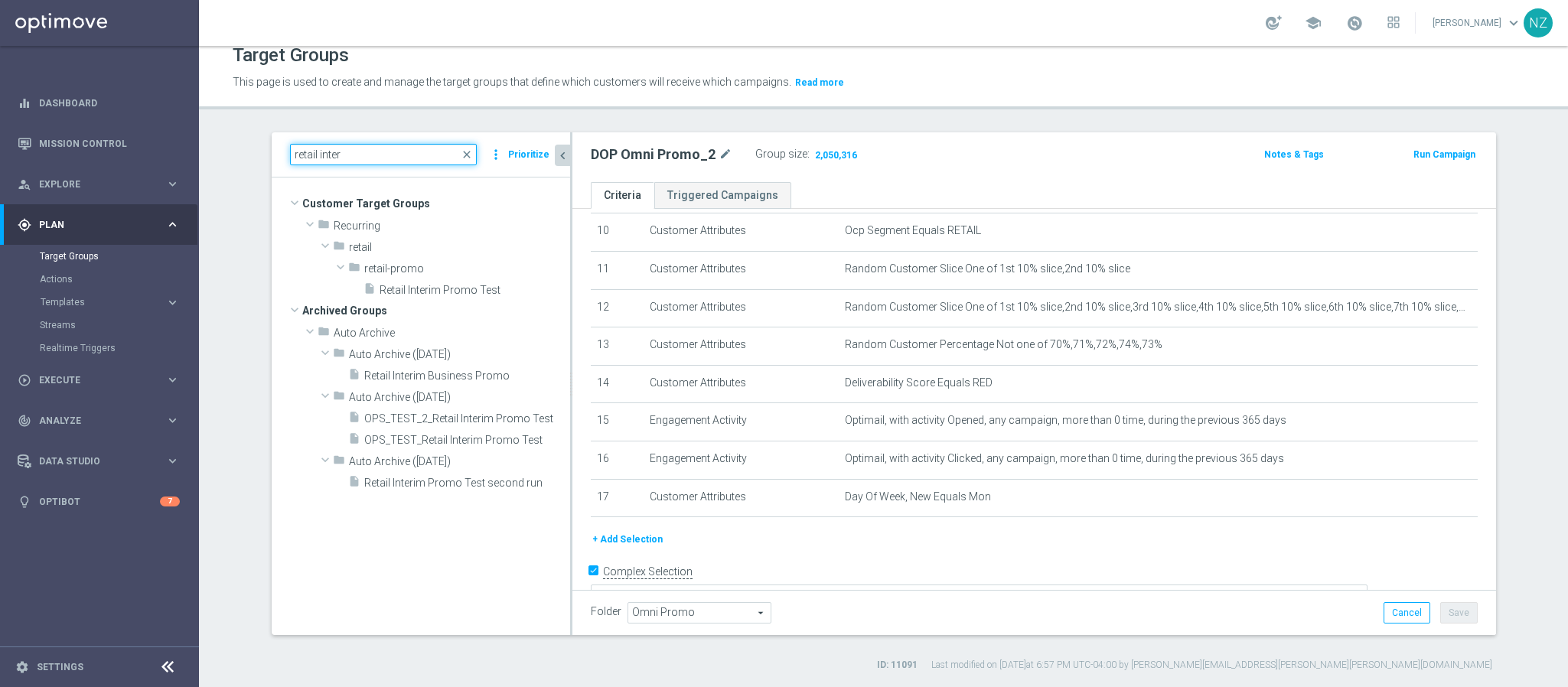
scroll to position [0, 0]
type input "retail inter"
click at [448, 290] on span "Retail Interim Promo Test" at bounding box center [456, 290] width 154 height 13
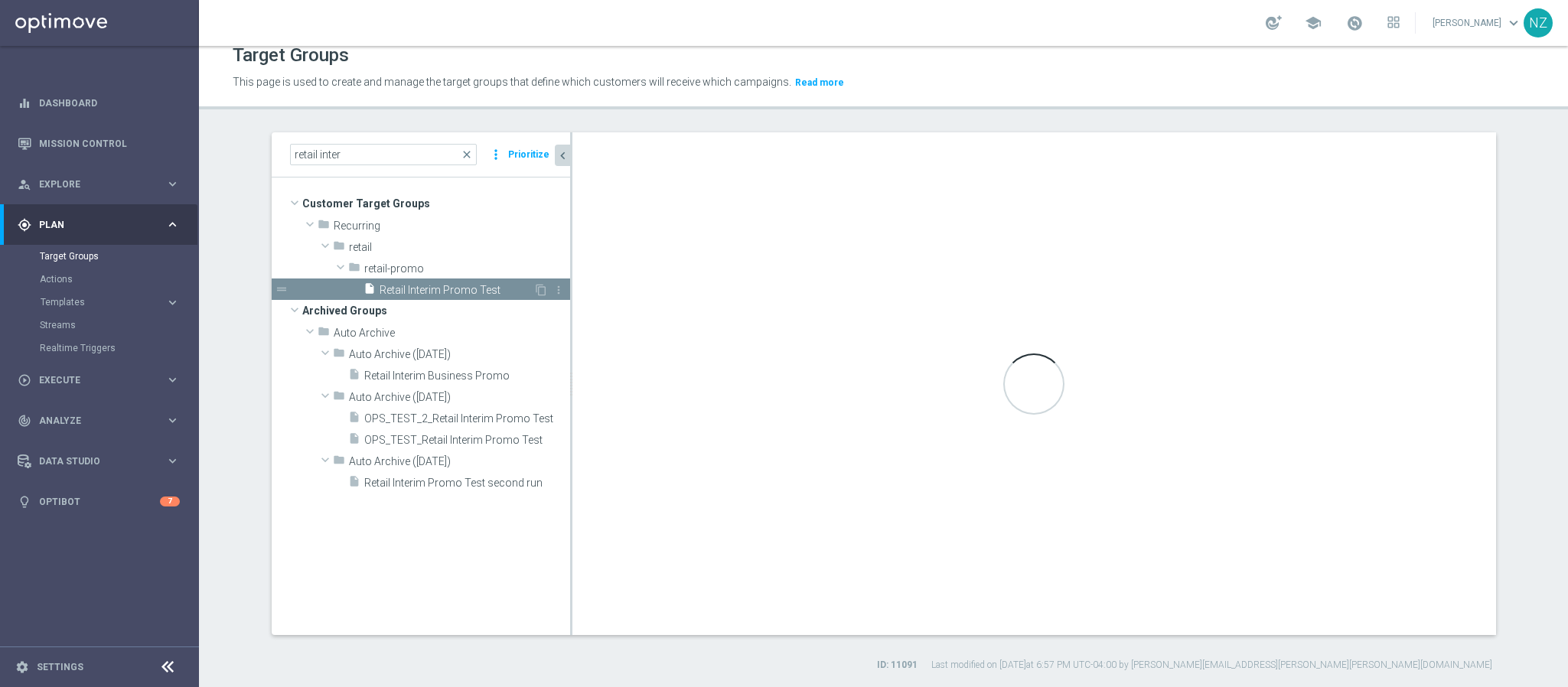
type textarea "1 and 2 and 3 and (4 or 5) and 6"
type input "retail-promo"
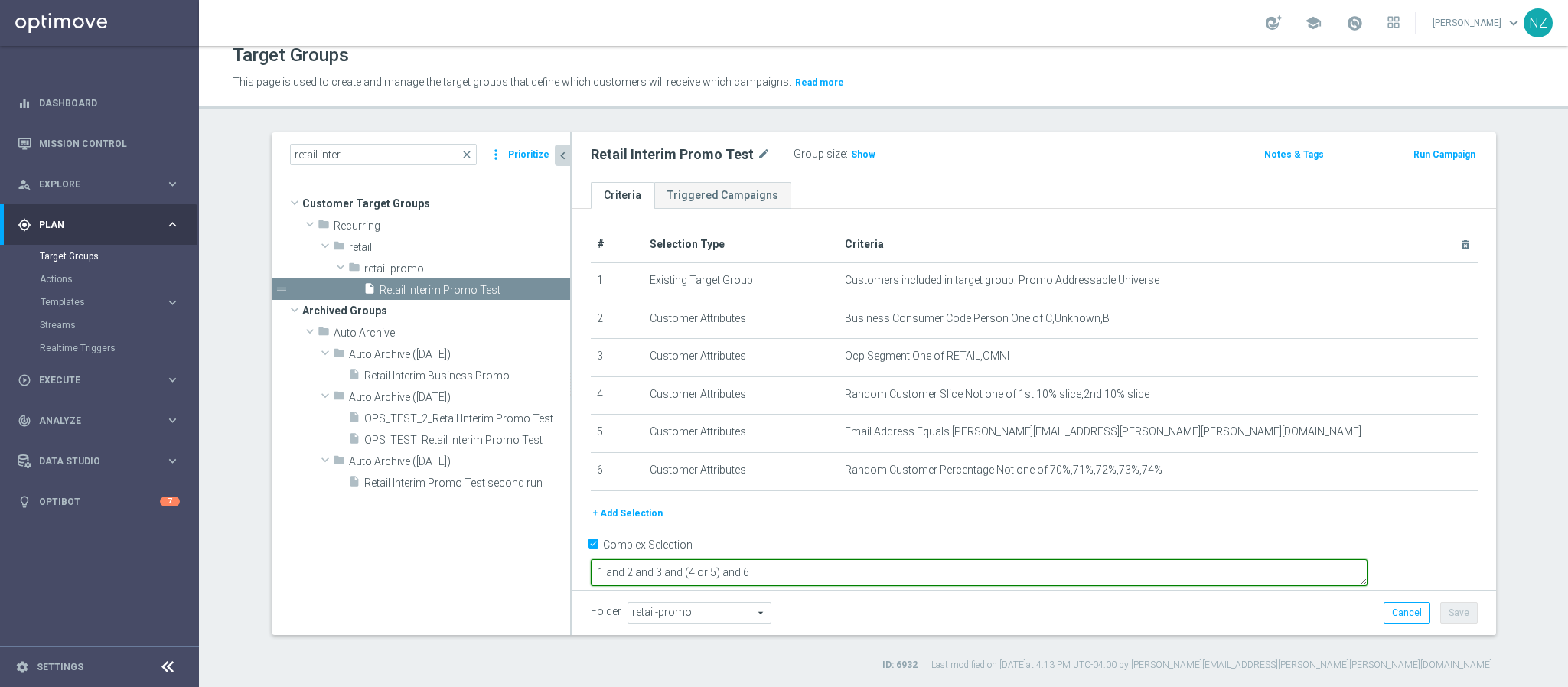
click at [695, 560] on textarea "1 and 2 and 3 and (4 or 5) and 6" at bounding box center [979, 573] width 776 height 27
click at [874, 560] on textarea "1 and 2 and 3 and (4 or 5) and 6" at bounding box center [979, 573] width 776 height 27
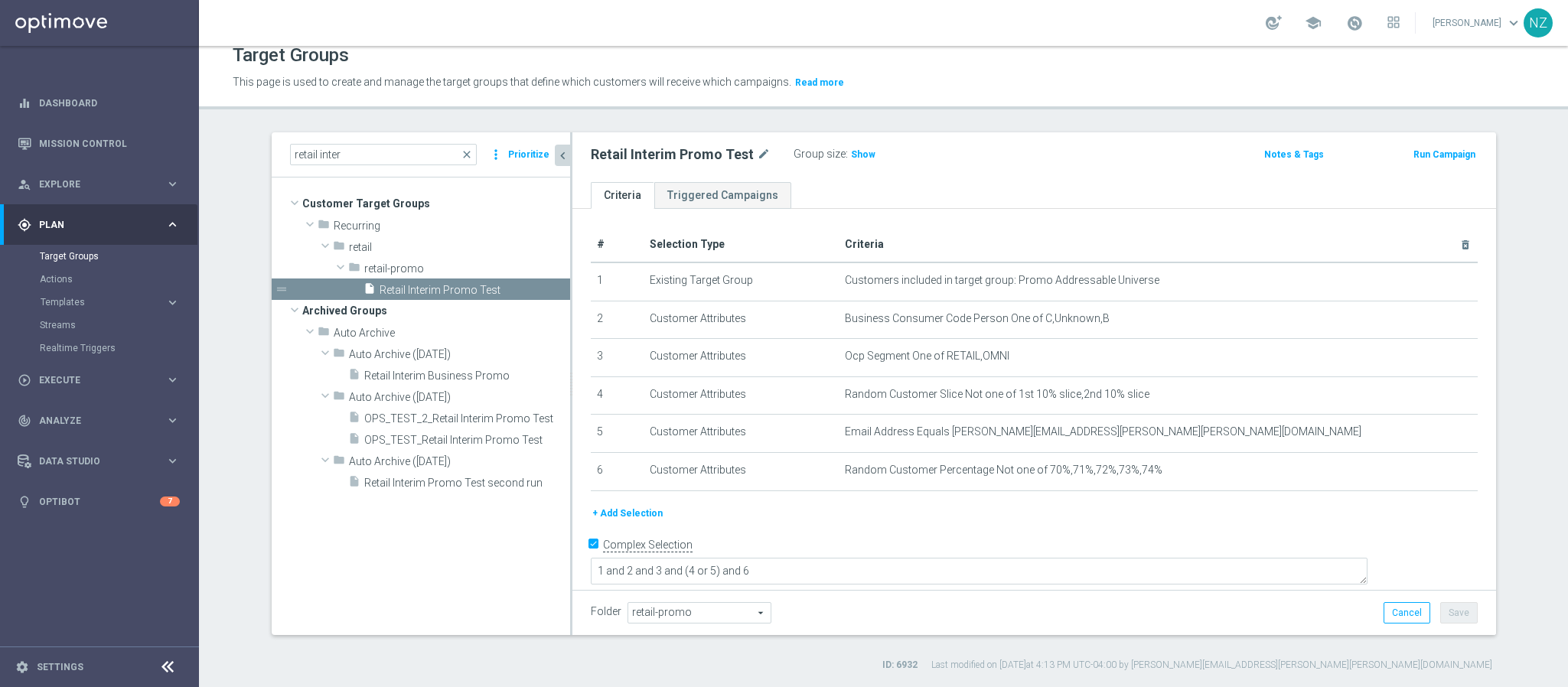
click at [624, 515] on button "+ Add Selection" at bounding box center [628, 513] width 73 height 17
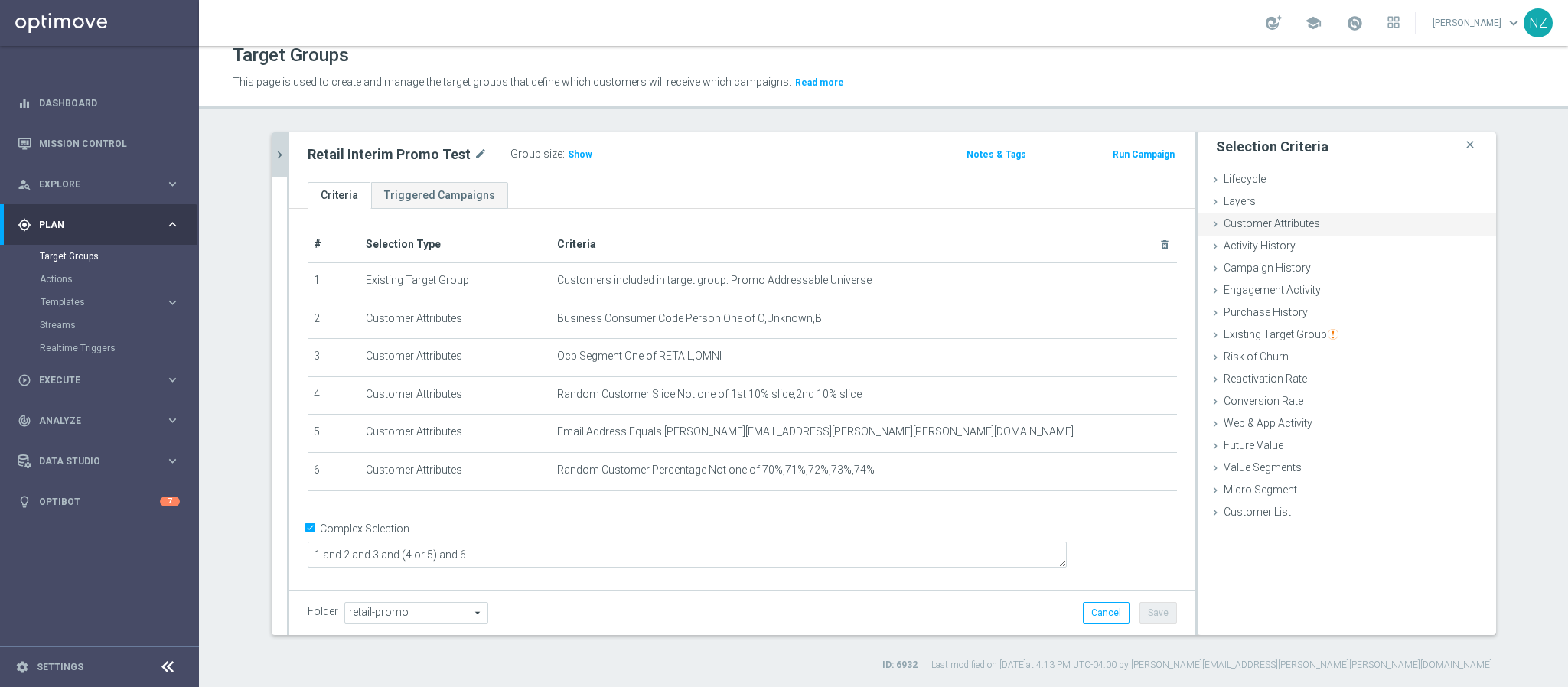
click at [1249, 225] on span "Customer Attributes" at bounding box center [1272, 224] width 96 height 12
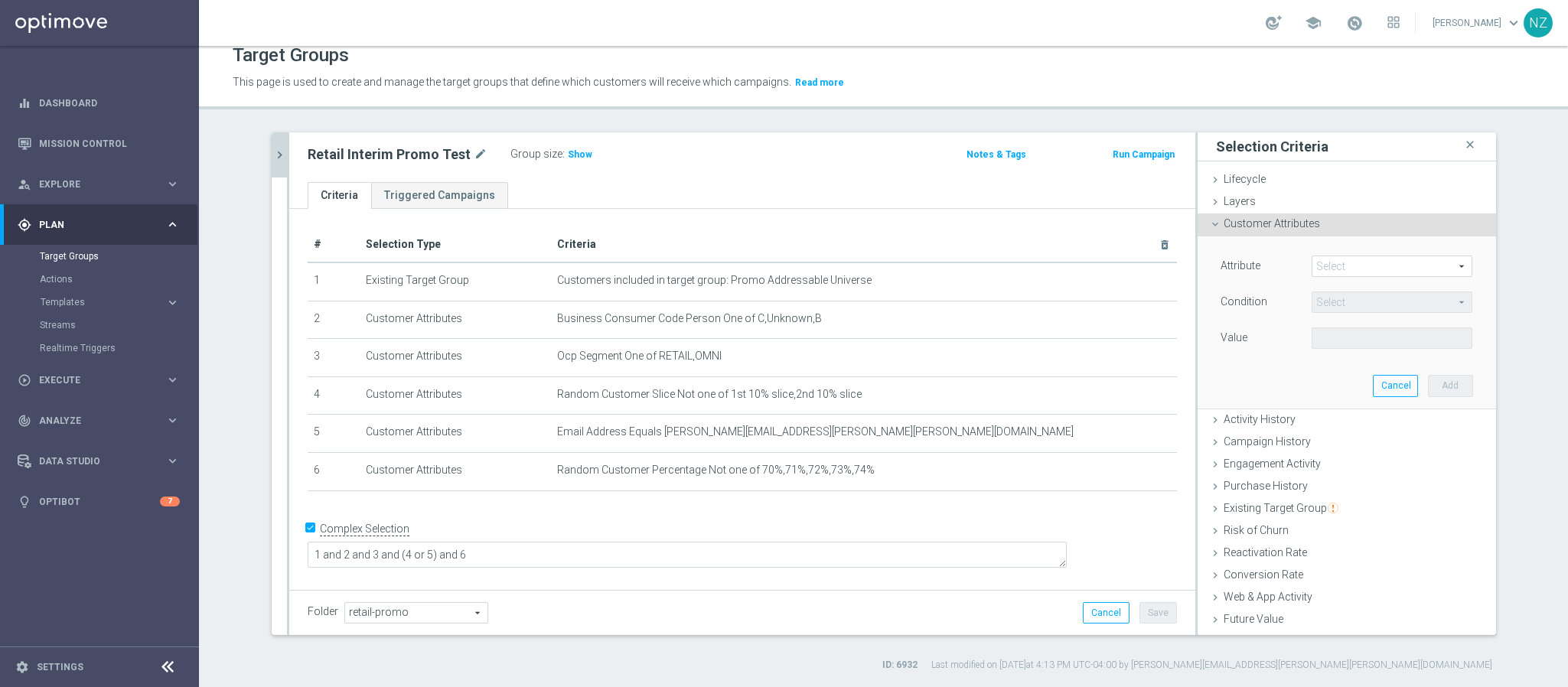
click at [1334, 271] on span at bounding box center [1391, 266] width 160 height 20
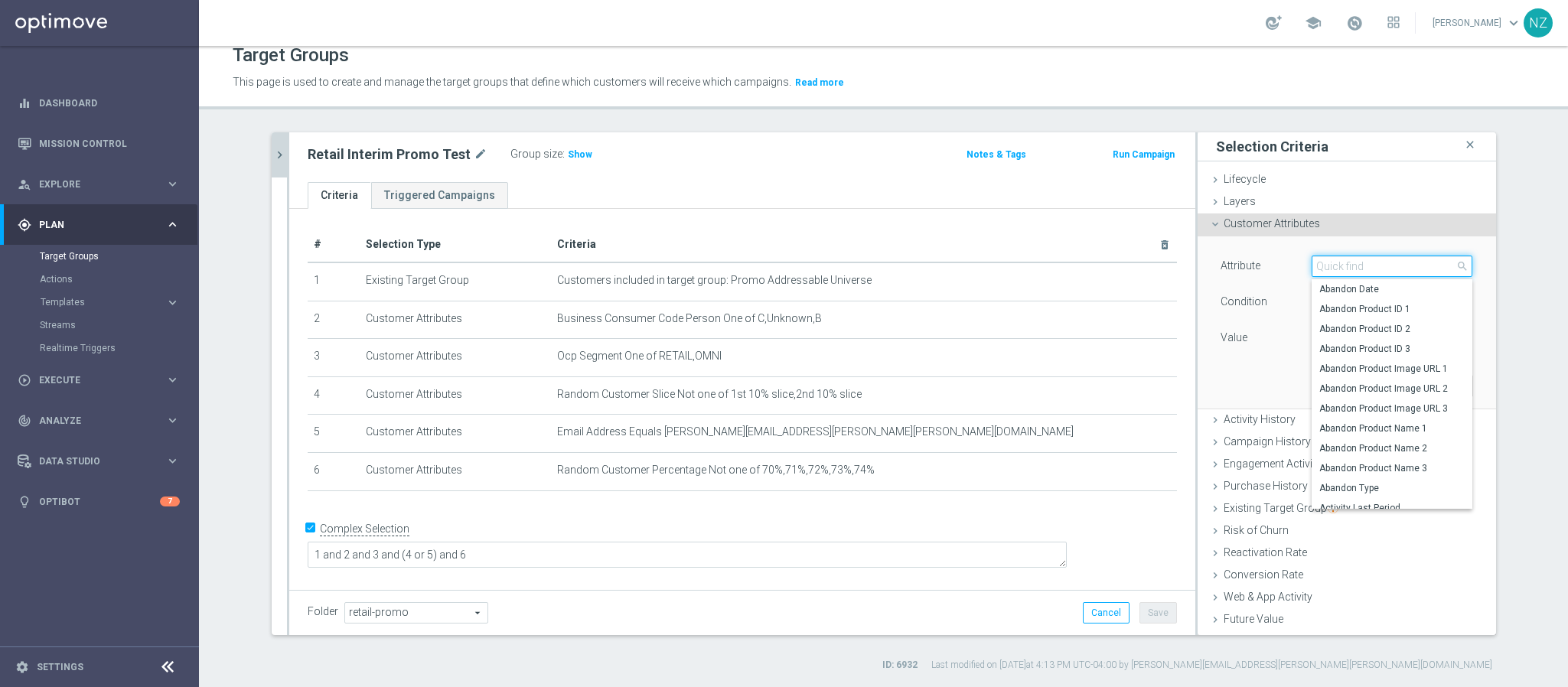
click at [1334, 267] on input "search" at bounding box center [1391, 266] width 160 height 21
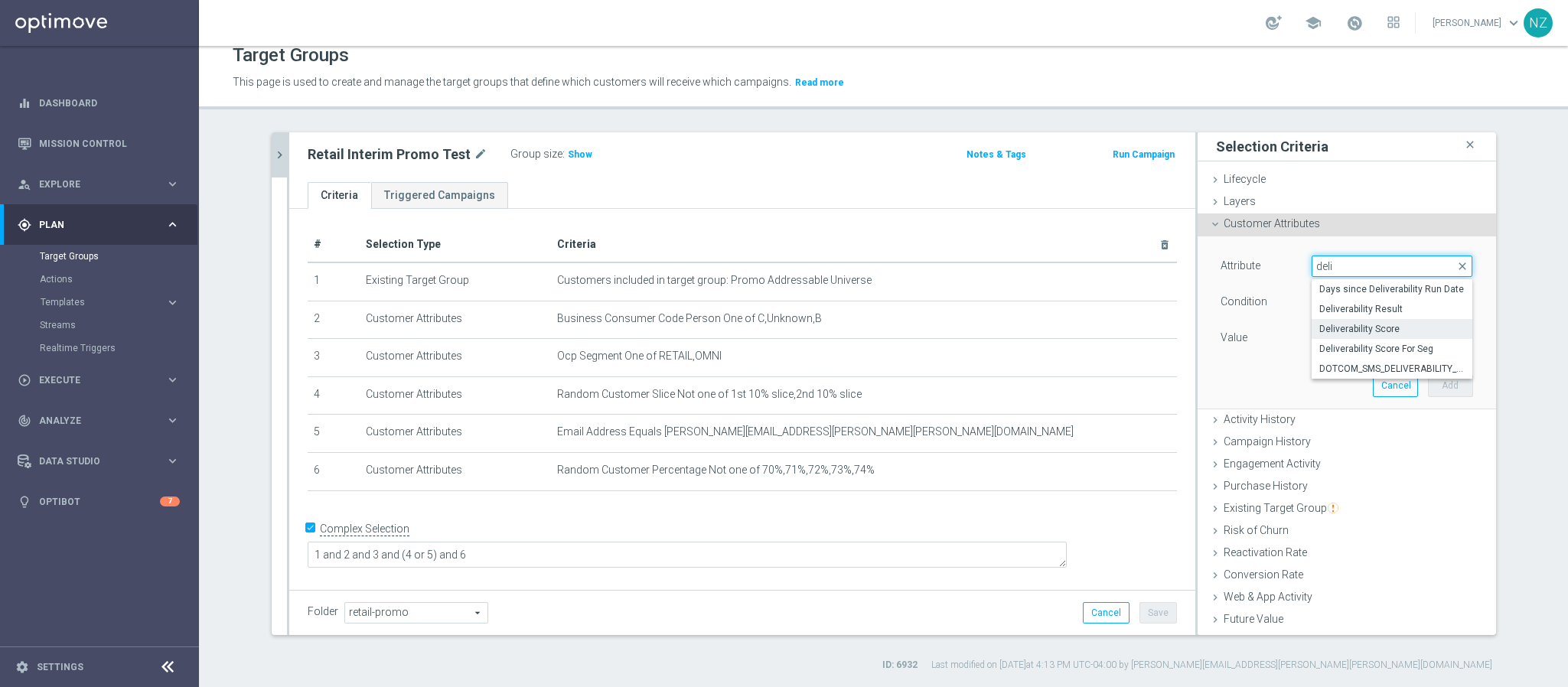
type input "deli"
click at [1350, 323] on span "Deliverability Score" at bounding box center [1391, 329] width 145 height 12
type input "Deliverability Score"
type input "Equals"
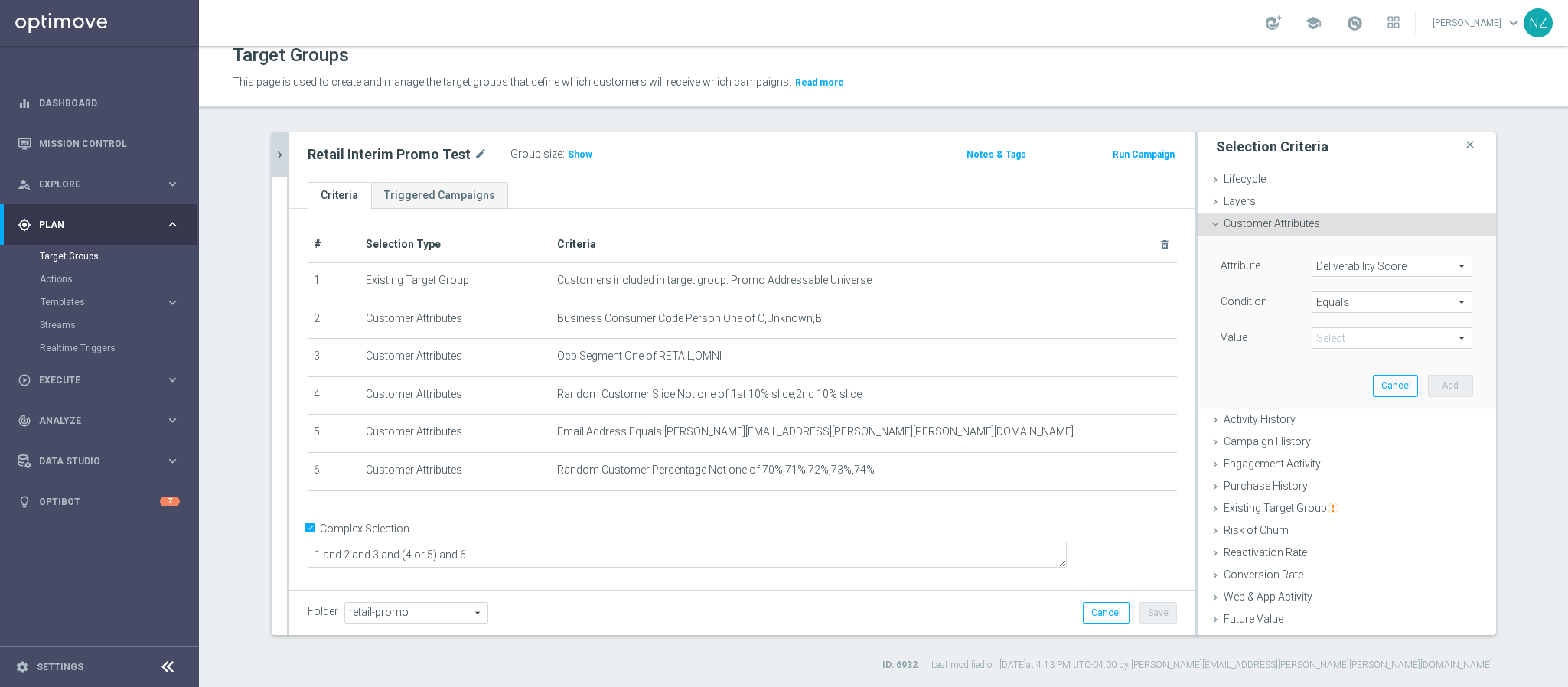
click at [1329, 340] on span at bounding box center [1391, 338] width 160 height 20
click at [1325, 421] on span "RED" at bounding box center [1391, 421] width 145 height 12
type input "RED"
click at [1428, 386] on button "Add" at bounding box center [1450, 386] width 45 height 21
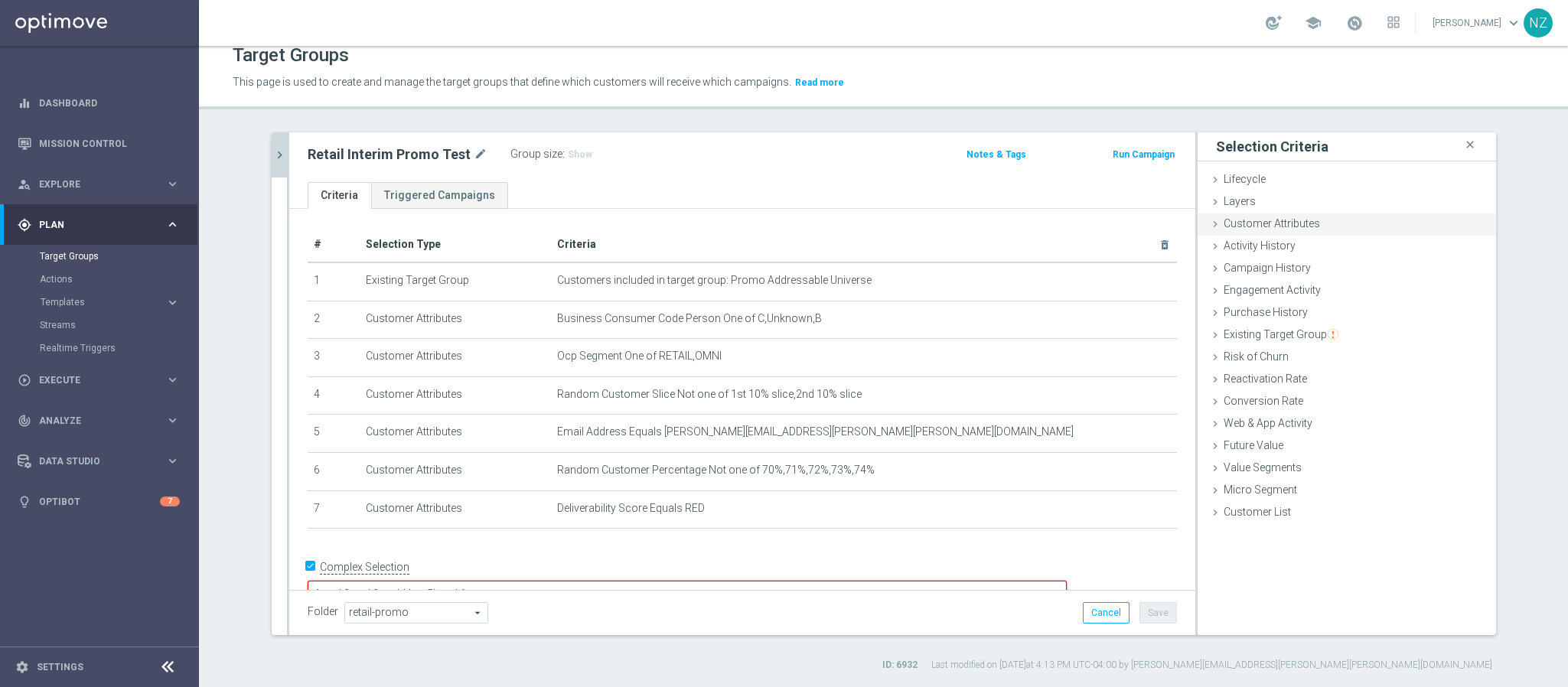
click at [1281, 223] on span "Customer Attributes" at bounding box center [1272, 224] width 96 height 12
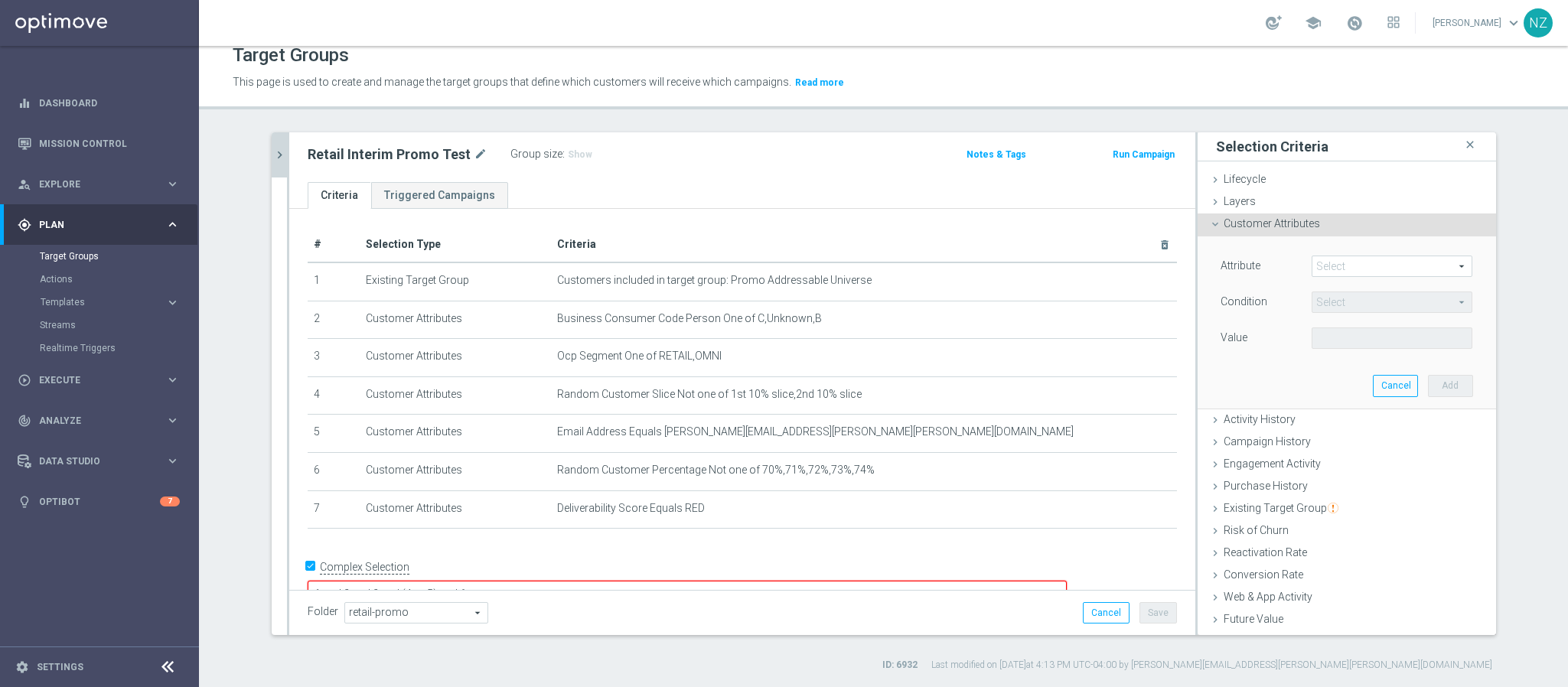
click at [1332, 265] on span at bounding box center [1391, 266] width 160 height 20
click at [1326, 267] on span at bounding box center [1391, 266] width 160 height 20
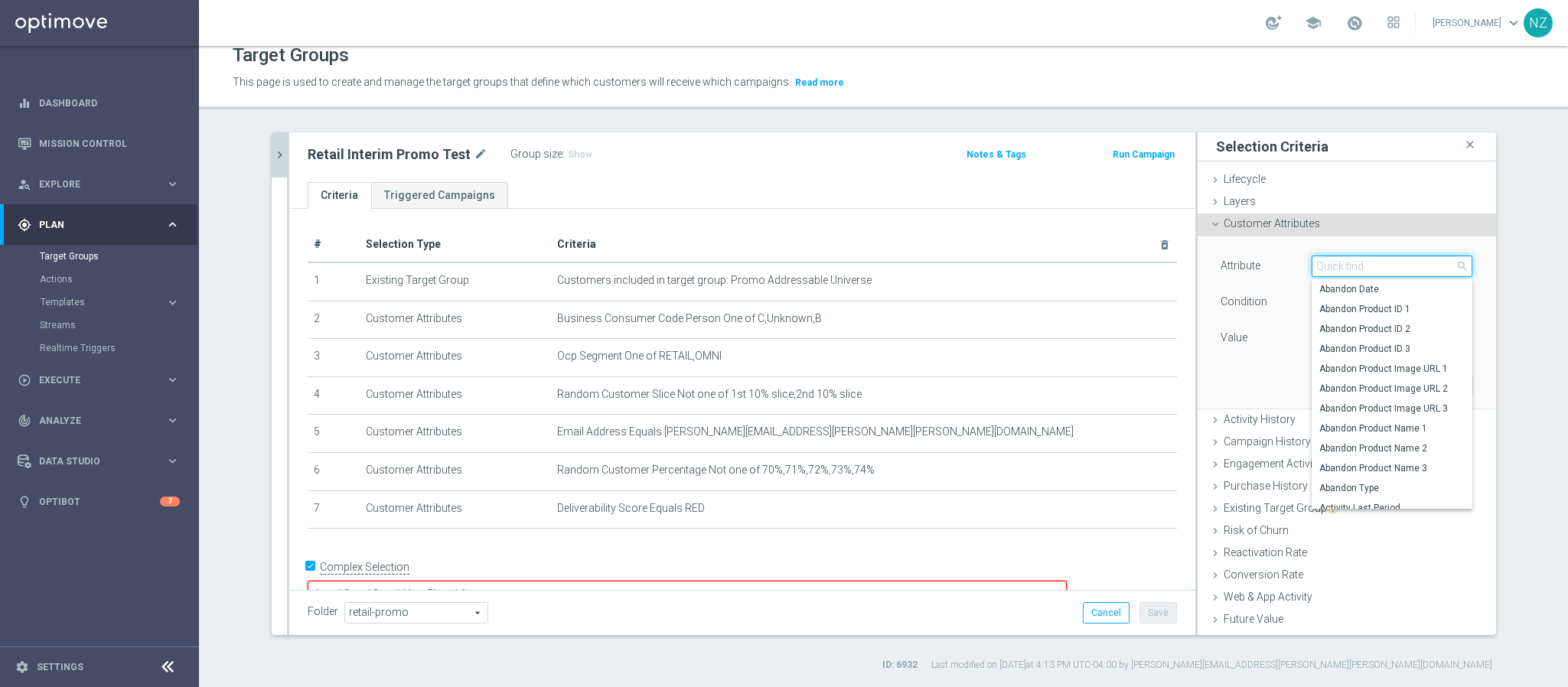
click at [1318, 267] on input "search" at bounding box center [1391, 266] width 160 height 21
type input "day"
click at [1334, 329] on span "Day Of Week, New" at bounding box center [1391, 329] width 145 height 12
type input "Day Of Week, New"
type input "Equals"
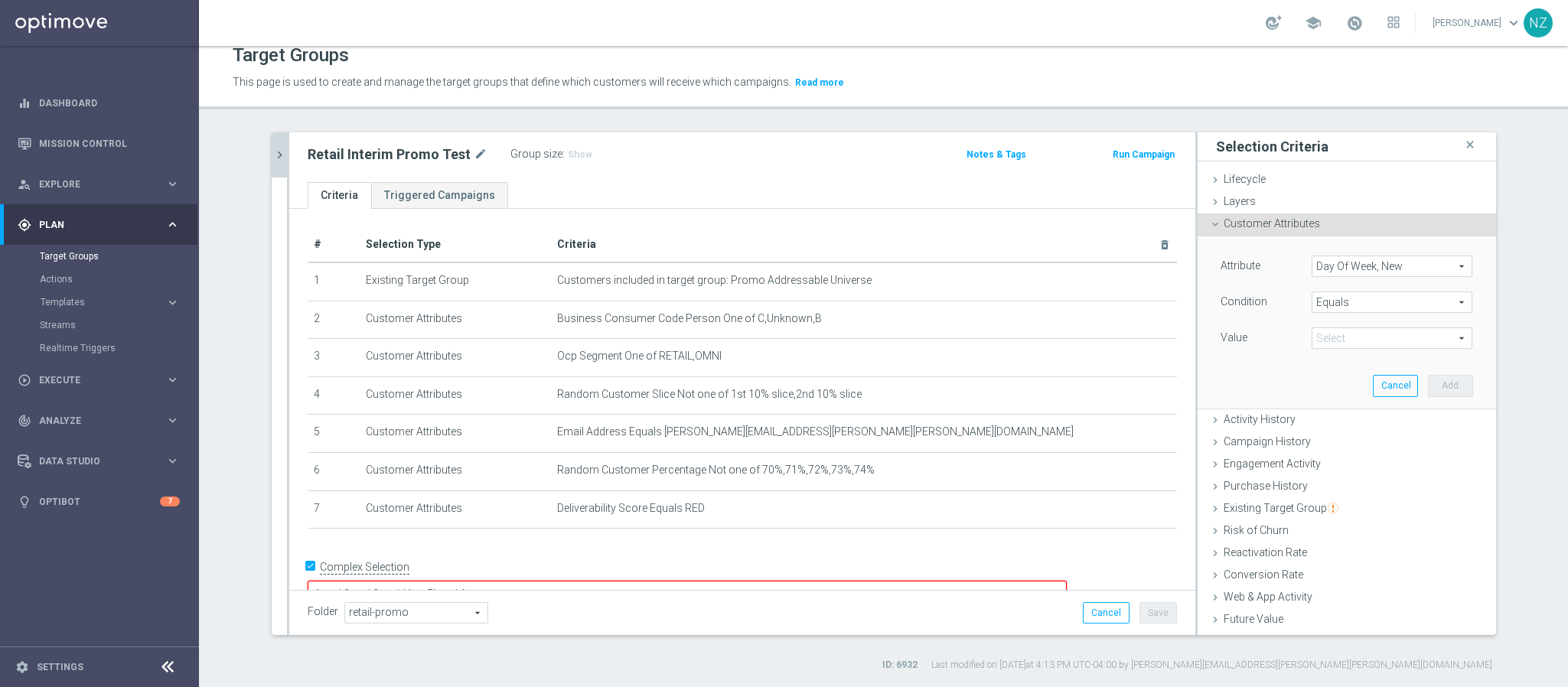
click at [1316, 331] on span at bounding box center [1391, 338] width 160 height 20
click at [1320, 419] on span "Sun" at bounding box center [1391, 421] width 145 height 12
type input "Sun"
click at [1428, 386] on button "Add" at bounding box center [1450, 386] width 45 height 21
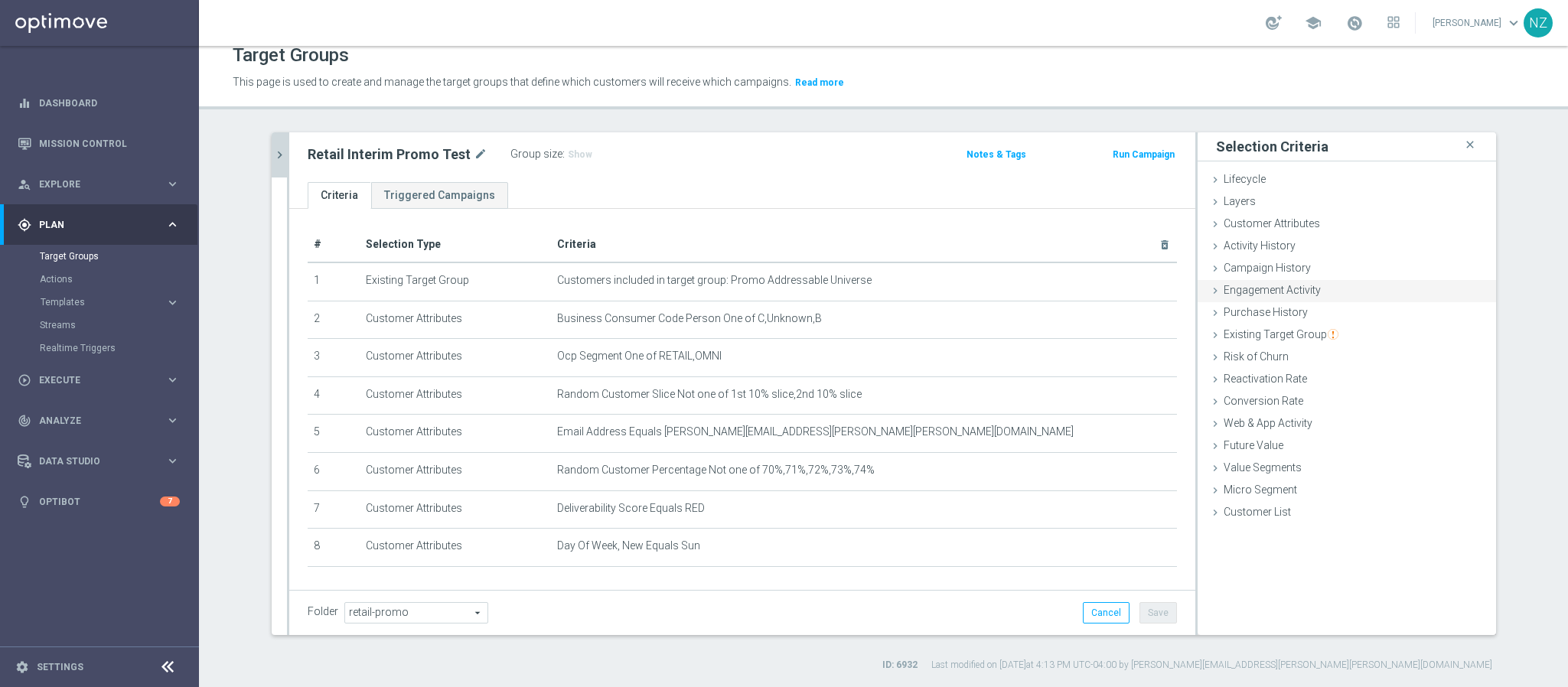
click at [1263, 289] on span "Engagement Activity" at bounding box center [1272, 290] width 97 height 12
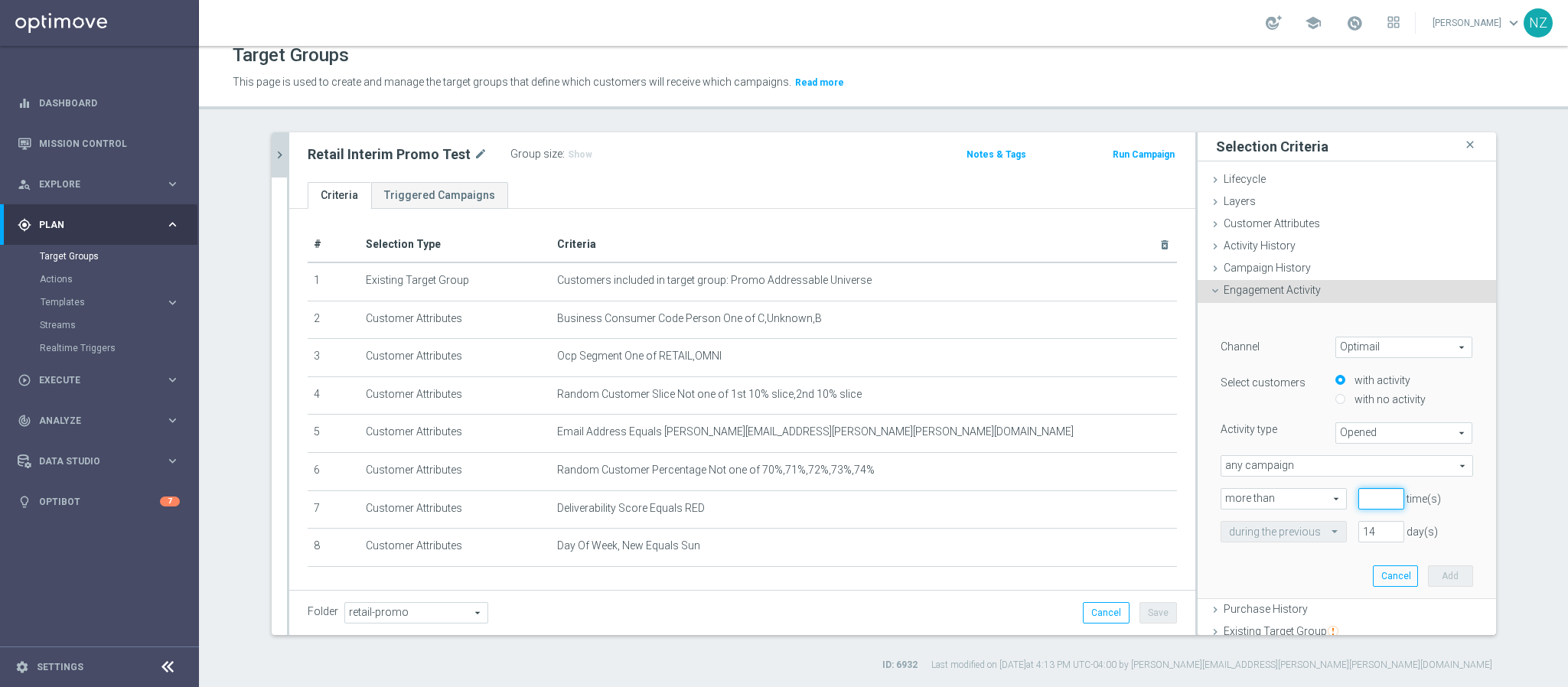
click at [1359, 495] on input "number" at bounding box center [1382, 499] width 46 height 21
type input "0"
drag, startPoint x: 1359, startPoint y: 533, endPoint x: 1321, endPoint y: 523, distance: 39.3
click at [1321, 523] on div "during the previous 14 day(s)" at bounding box center [1346, 532] width 275 height 21
type input "365"
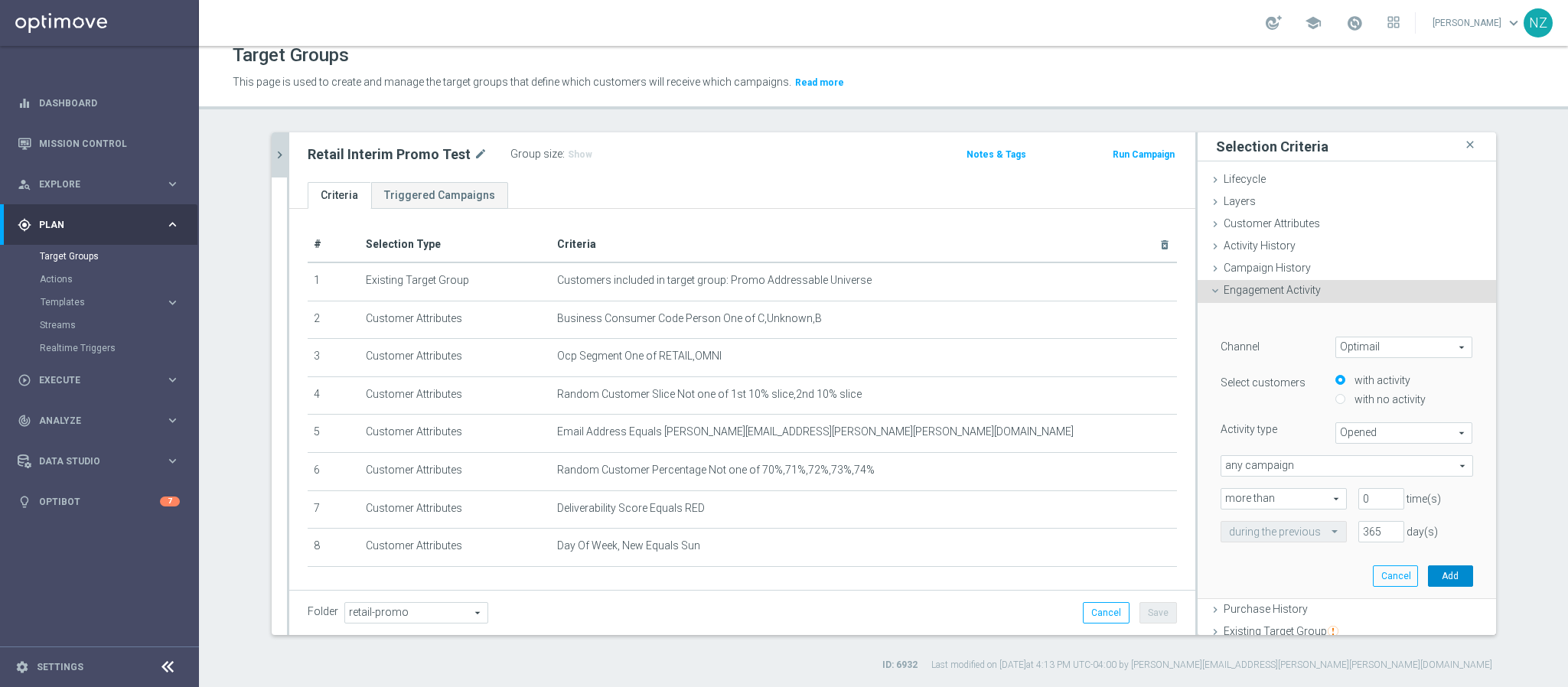
click at [1430, 576] on button "Add" at bounding box center [1450, 576] width 45 height 21
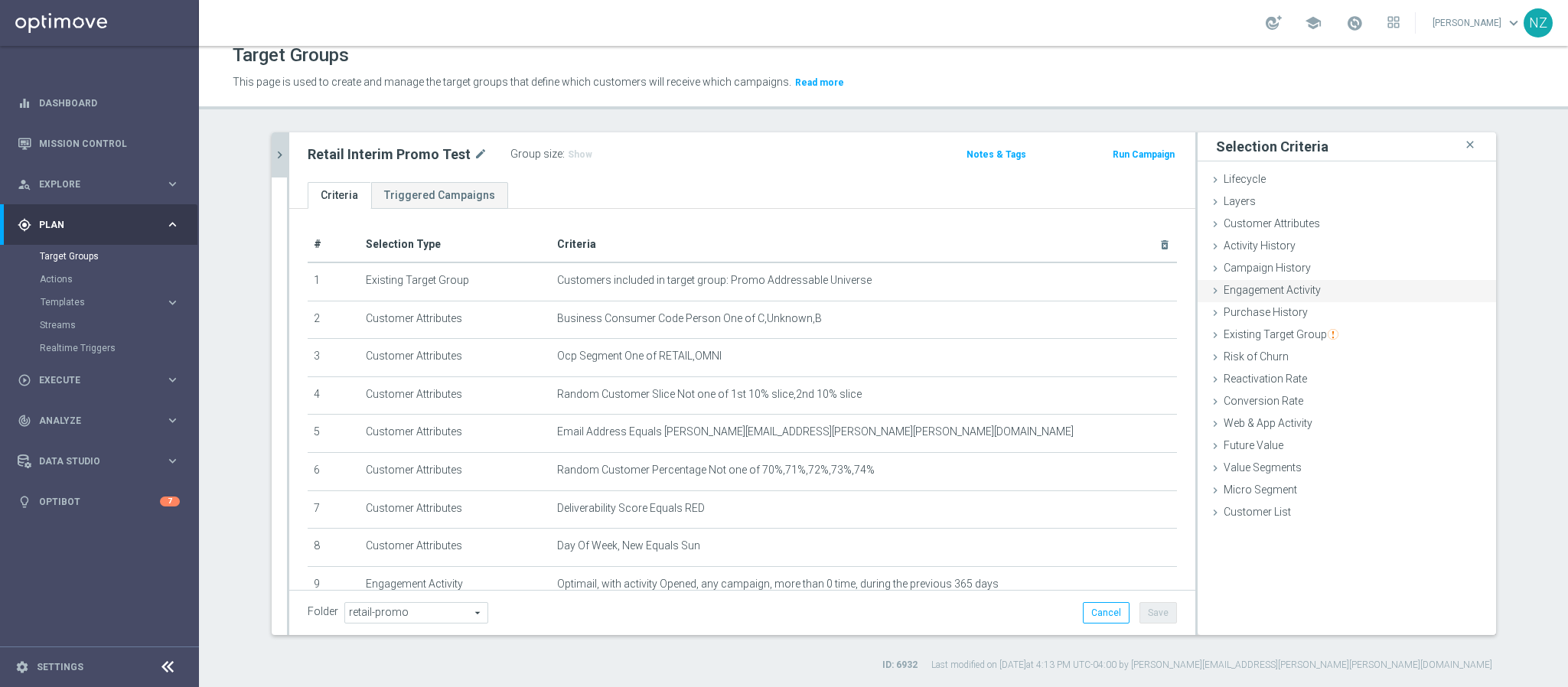
click at [1266, 291] on span "Engagement Activity" at bounding box center [1272, 290] width 97 height 12
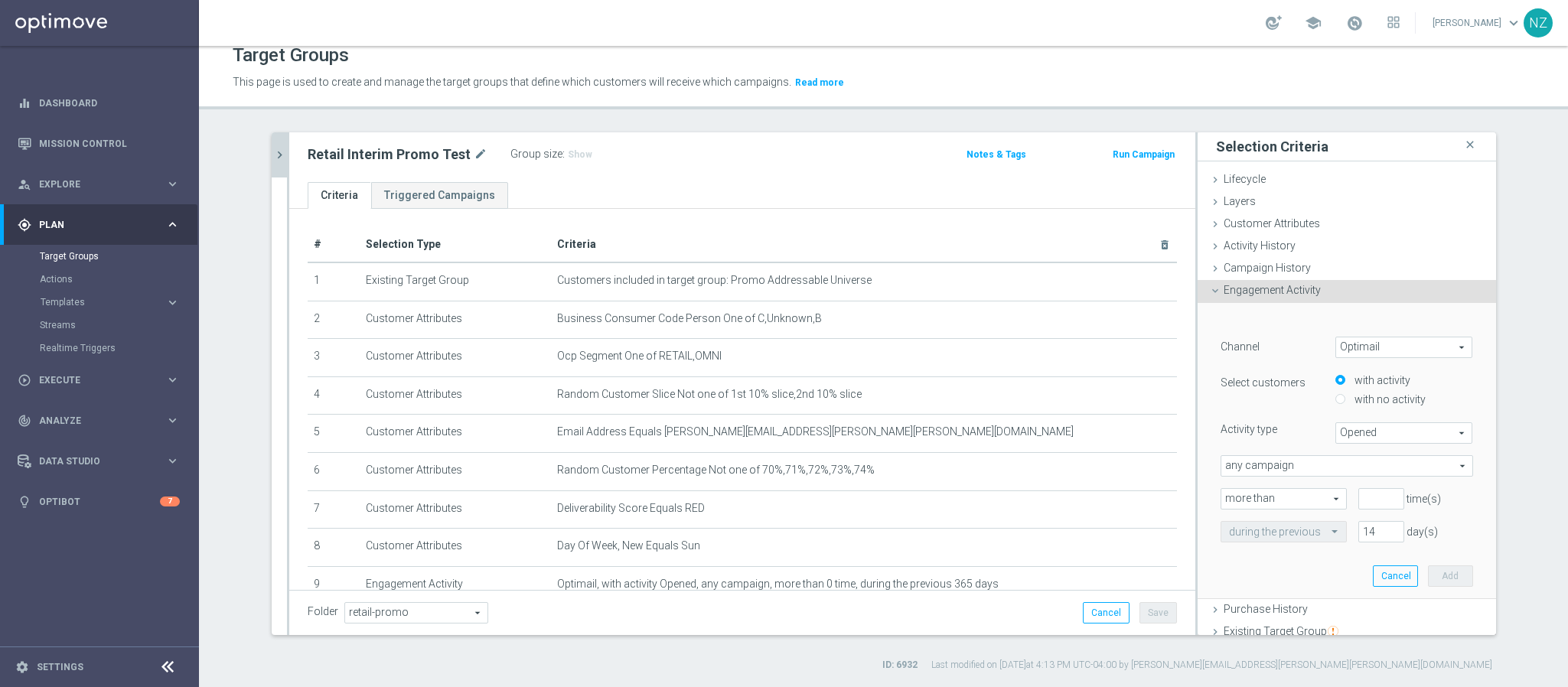
scroll to position [115, 0]
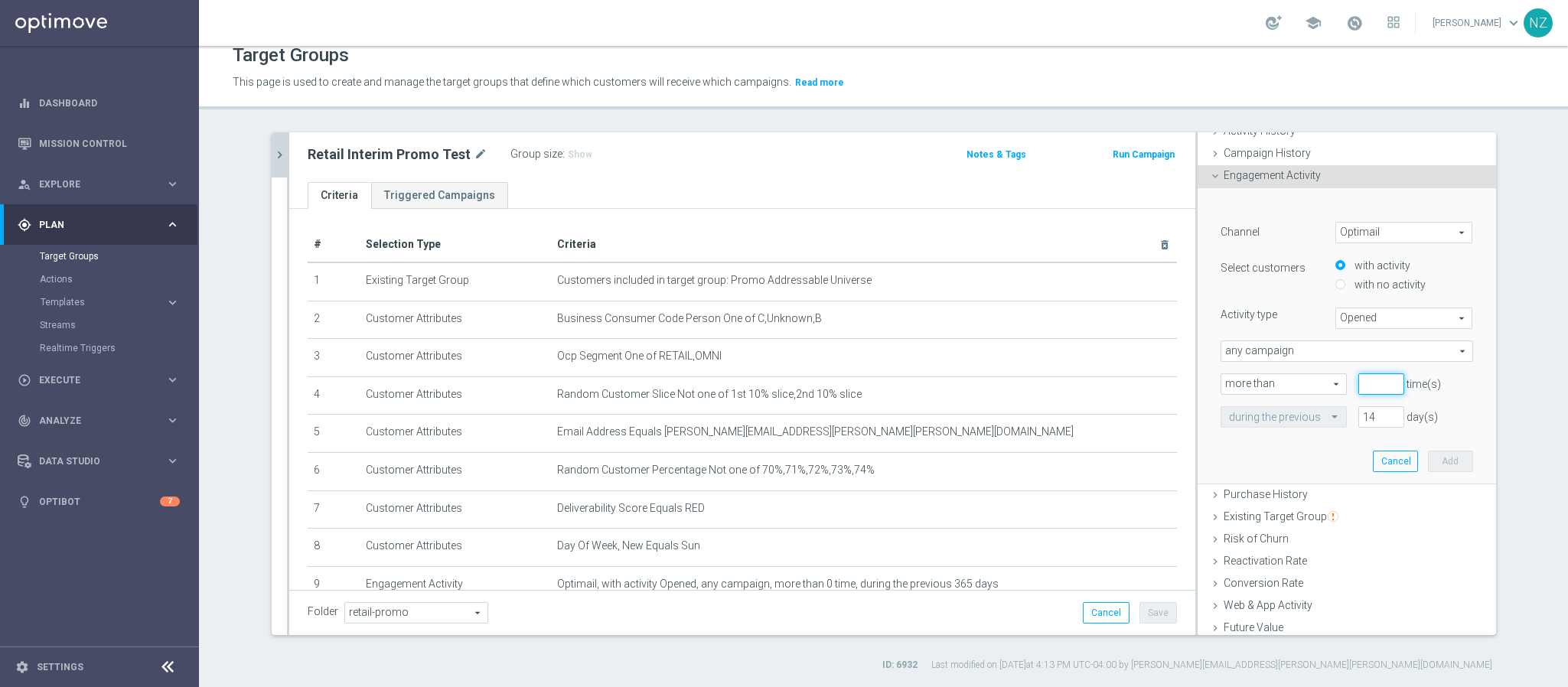
click at [1359, 380] on input "number" at bounding box center [1382, 384] width 46 height 21
drag, startPoint x: 1358, startPoint y: 413, endPoint x: 1327, endPoint y: 419, distance: 31.6
click at [1327, 419] on div "during the previous 14 day(s)" at bounding box center [1346, 417] width 275 height 21
click at [1361, 380] on input "number" at bounding box center [1382, 384] width 46 height 21
type input "0"
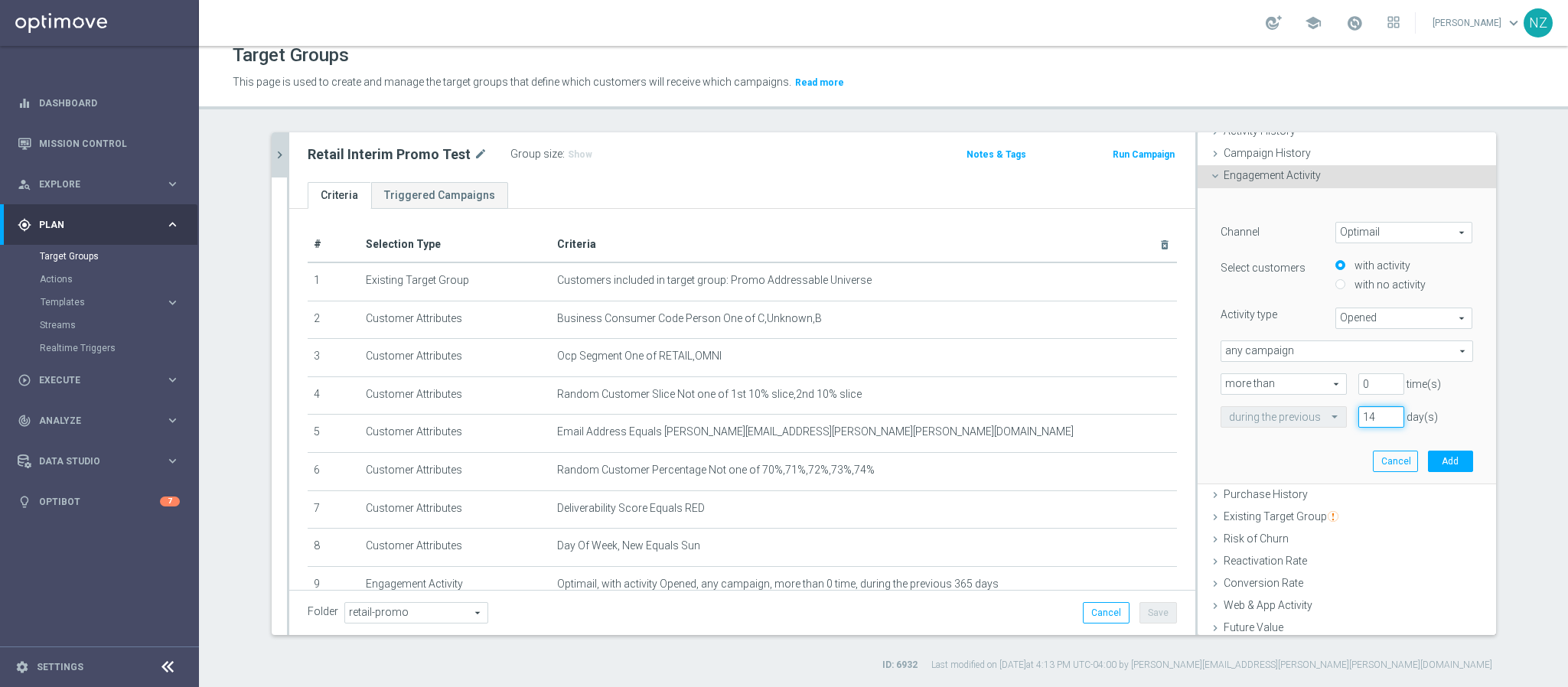
drag, startPoint x: 1359, startPoint y: 422, endPoint x: 1334, endPoint y: 418, distance: 25.3
click at [1347, 418] on div "14 day(s)" at bounding box center [1381, 417] width 69 height 21
type input "365"
click at [1362, 315] on span "Opened" at bounding box center [1404, 318] width 136 height 20
click at [1352, 359] on span "Clicked" at bounding box center [1404, 360] width 121 height 12
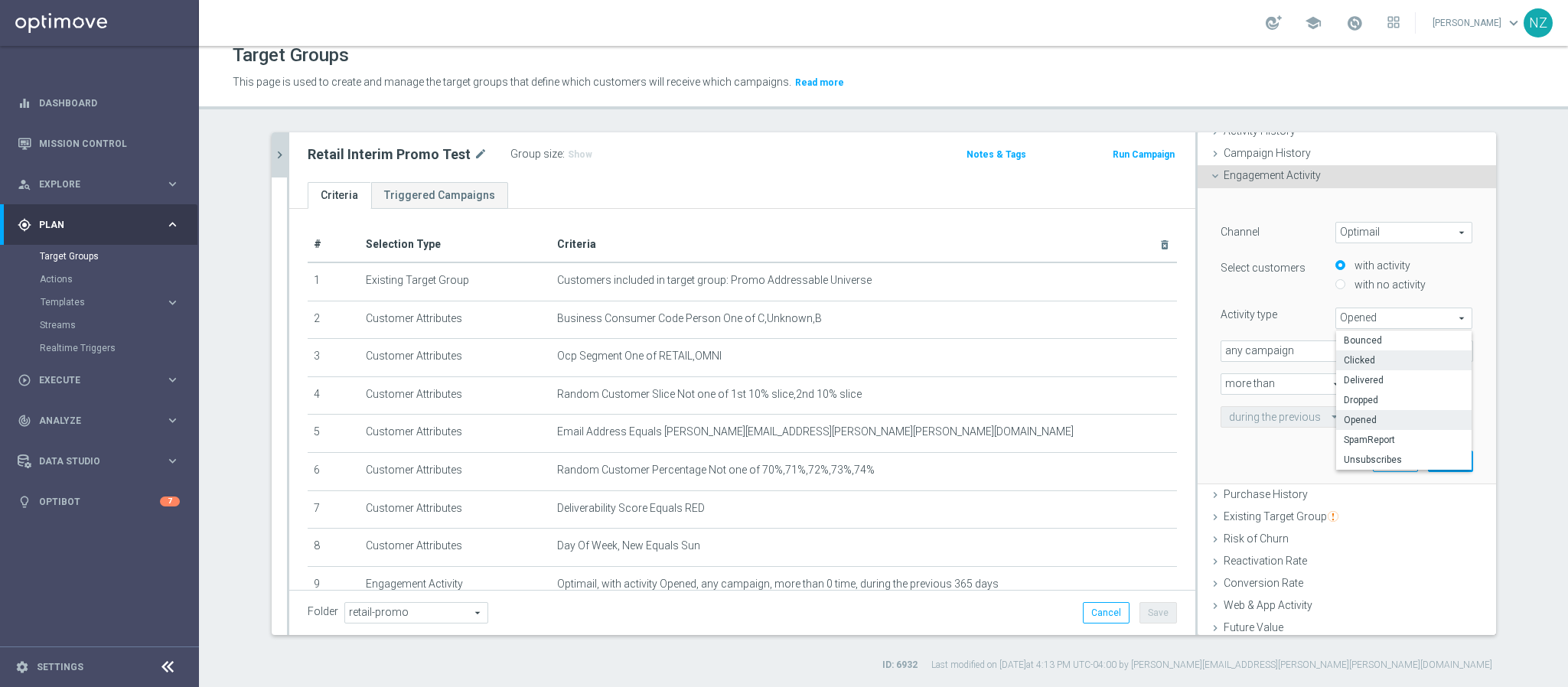
type input "Clicked"
click at [1428, 462] on button "Add" at bounding box center [1450, 462] width 45 height 21
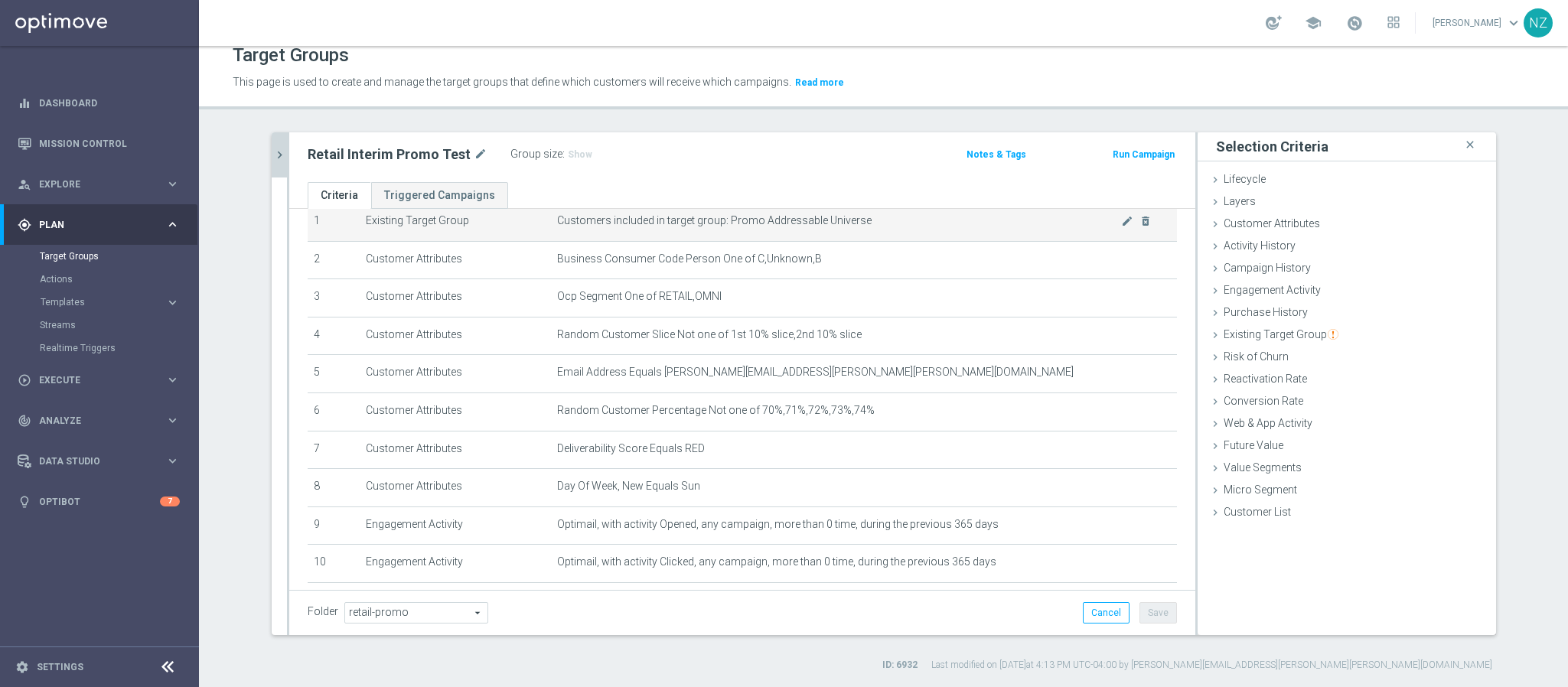
scroll to position [0, 0]
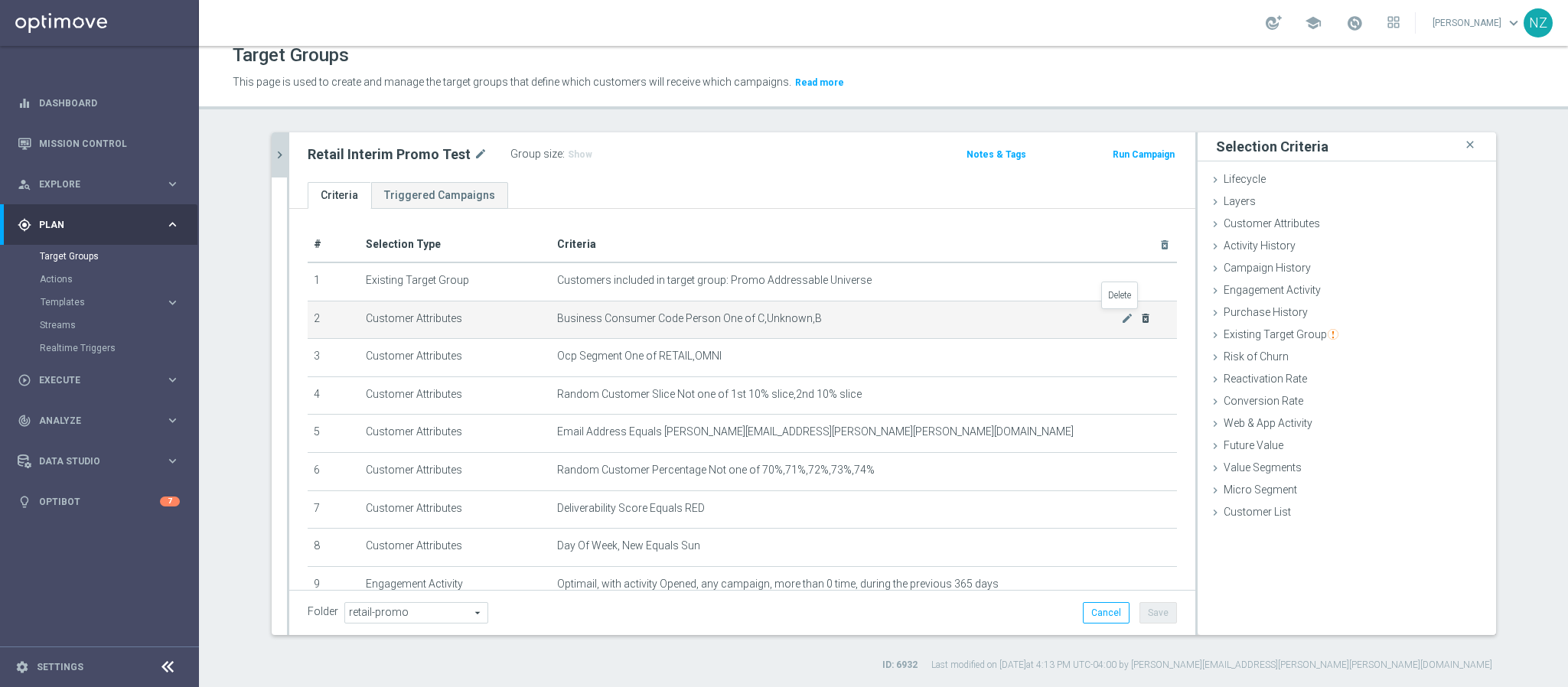
click at [1139, 317] on icon "delete_forever" at bounding box center [1145, 318] width 12 height 12
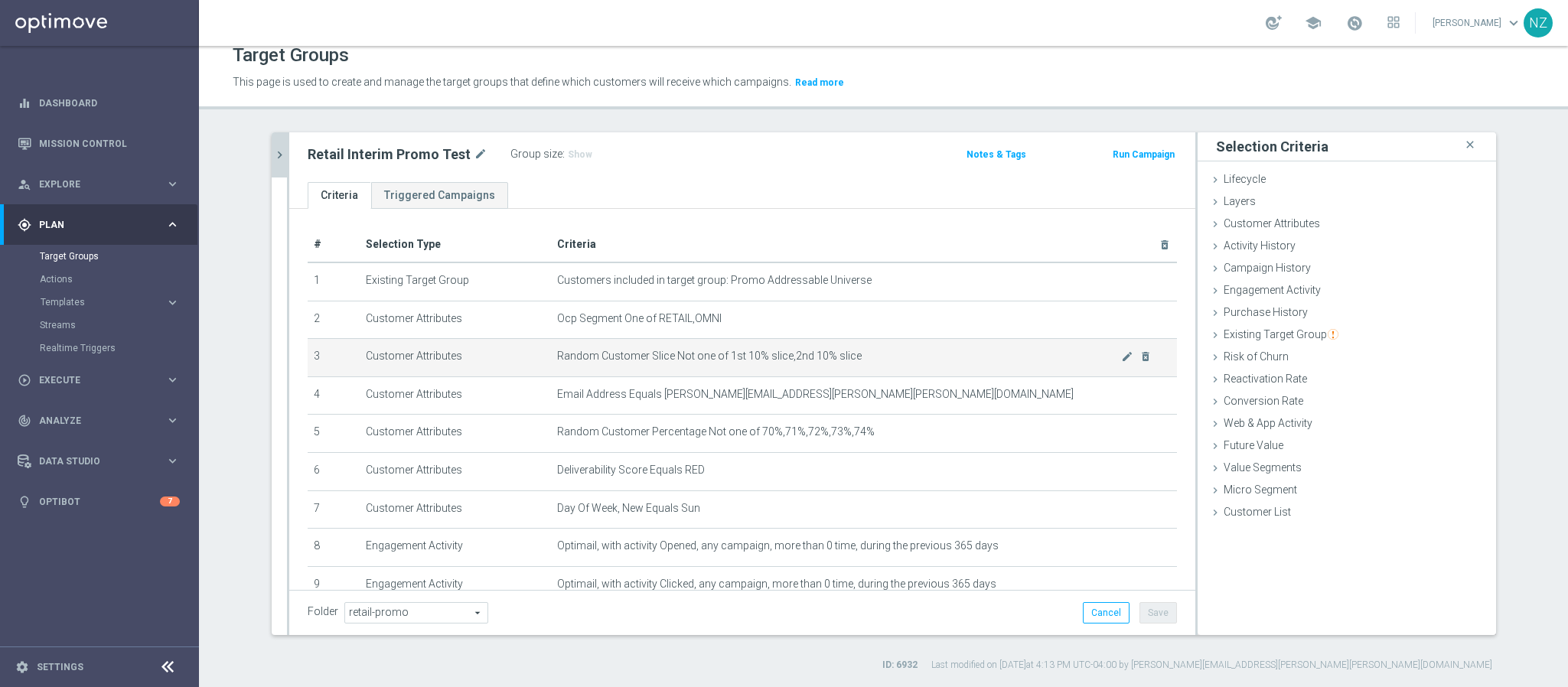
scroll to position [89, 0]
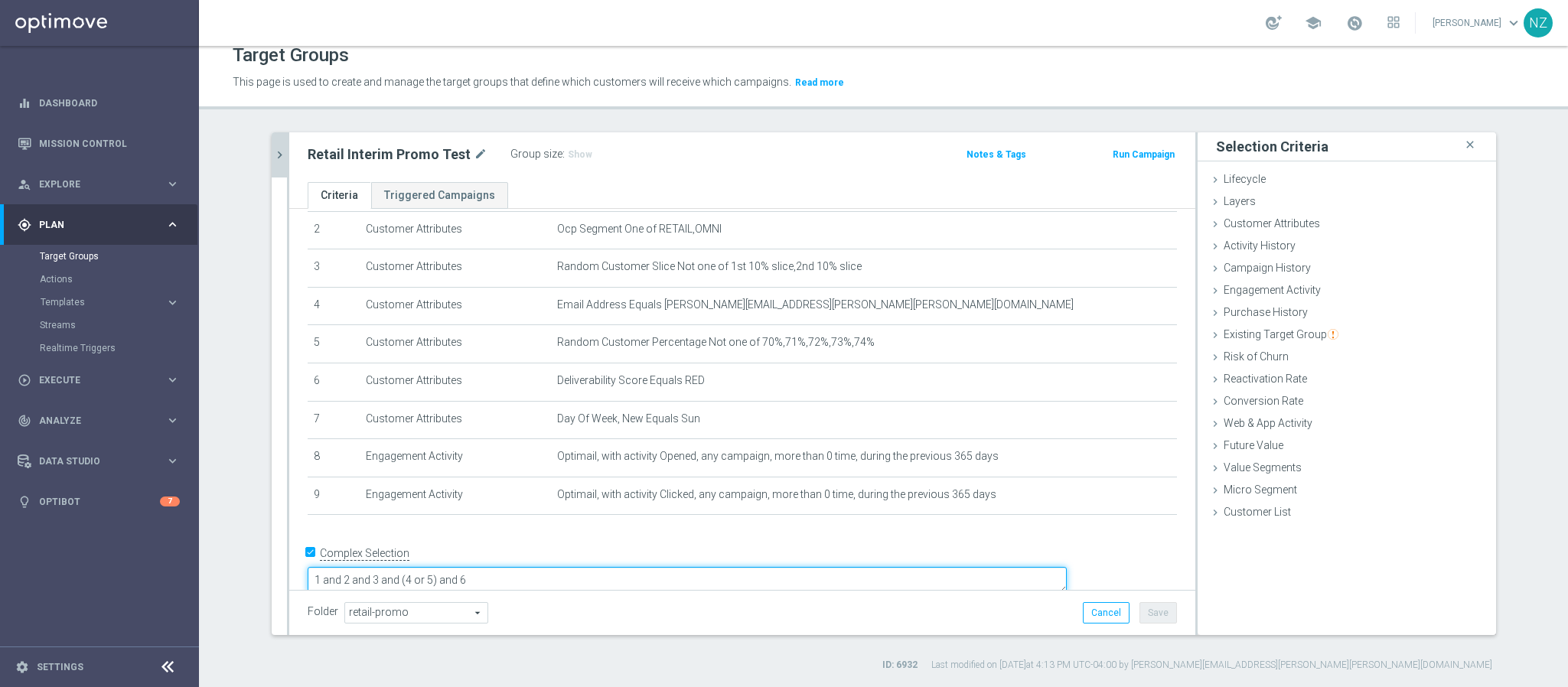
click at [415, 567] on textarea "1 and 2 and 3 and (4 or 5) and 6" at bounding box center [687, 580] width 759 height 27
drag, startPoint x: 603, startPoint y: 558, endPoint x: 746, endPoint y: 559, distance: 143.0
click at [746, 567] on textarea "(1 or (6 and 7 and (8 or 9))) and 2 and 3 and (4 or 5) and 6" at bounding box center [687, 580] width 759 height 27
click at [414, 567] on textarea "(1 or (6 and 7 and (8 or 9))) and 2 and 3 and 5 and 6)" at bounding box center [687, 580] width 759 height 27
click at [714, 567] on textarea "((1 or (6 and 7 and (8 or 9))) and 2 and 3 and 5 and 6)" at bounding box center [687, 580] width 759 height 27
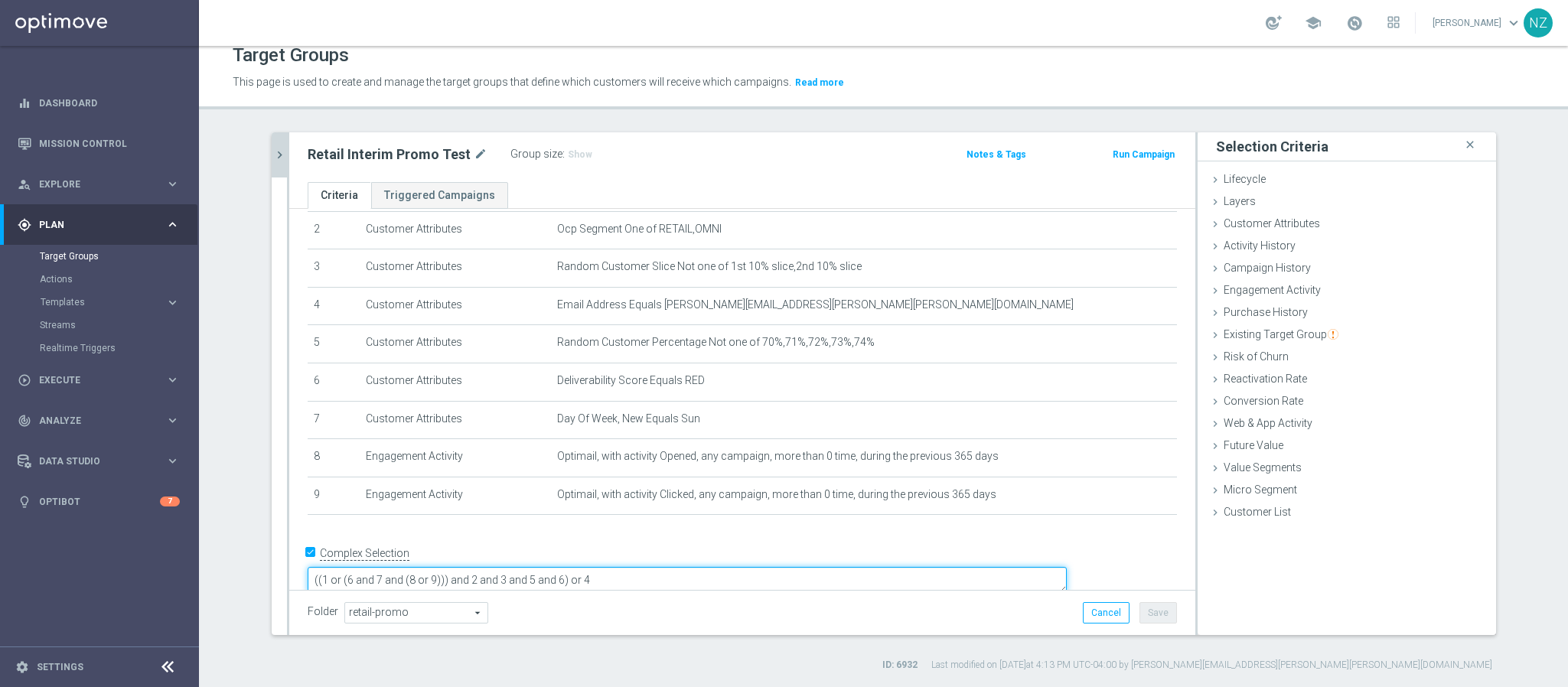
click at [728, 567] on textarea "((1 or (6 and 7 and (8 or 9))) and 2 and 3 and 5 and 6) or 4" at bounding box center [687, 580] width 759 height 27
drag, startPoint x: 652, startPoint y: 555, endPoint x: 668, endPoint y: 555, distance: 16.0
click at [668, 567] on textarea "((1 or (6 and 7 and (8 or 9))) and 2 and 3 and 5 and 6) or 4" at bounding box center [687, 580] width 759 height 27
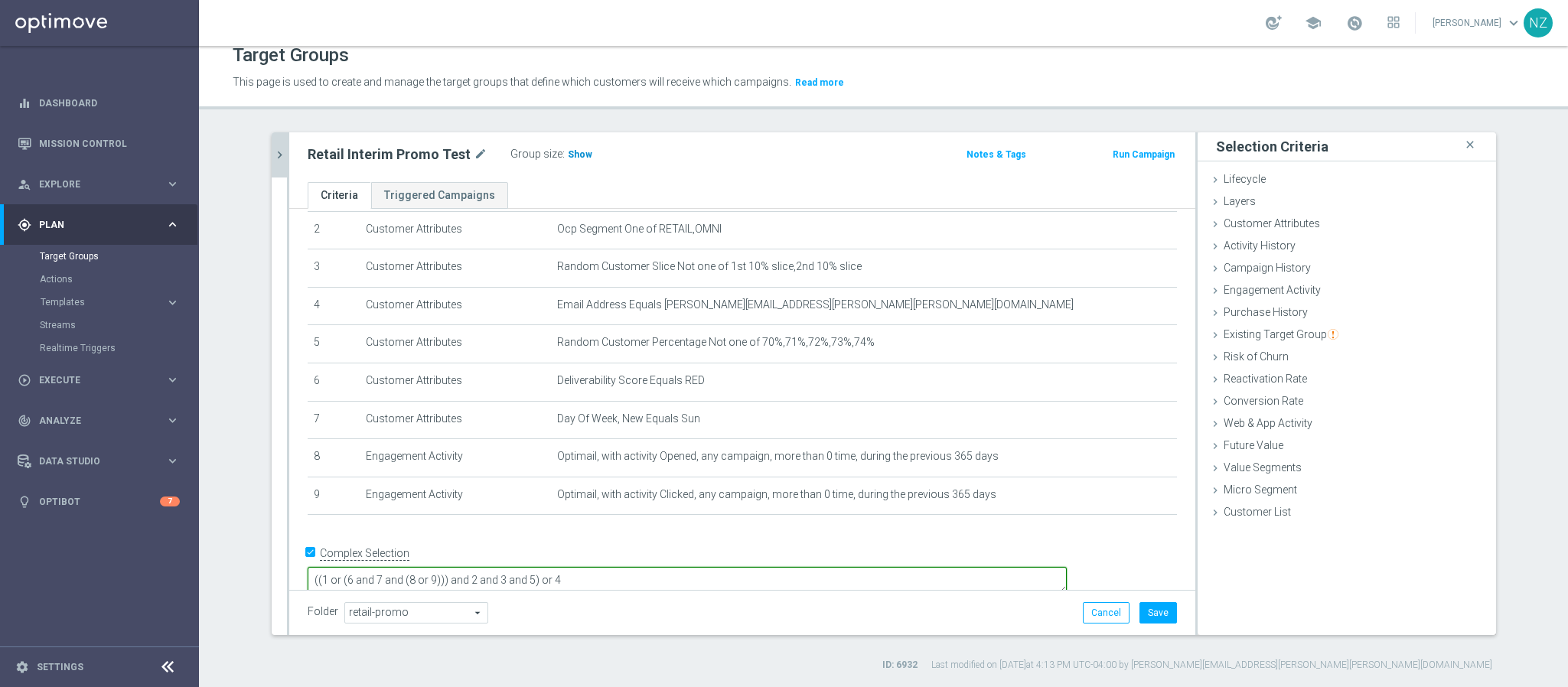
type textarea "((1 or (6 and 7 and (8 or 9))) and 2 and 3 and 5) or 4"
click at [568, 157] on span "Show" at bounding box center [579, 154] width 24 height 11
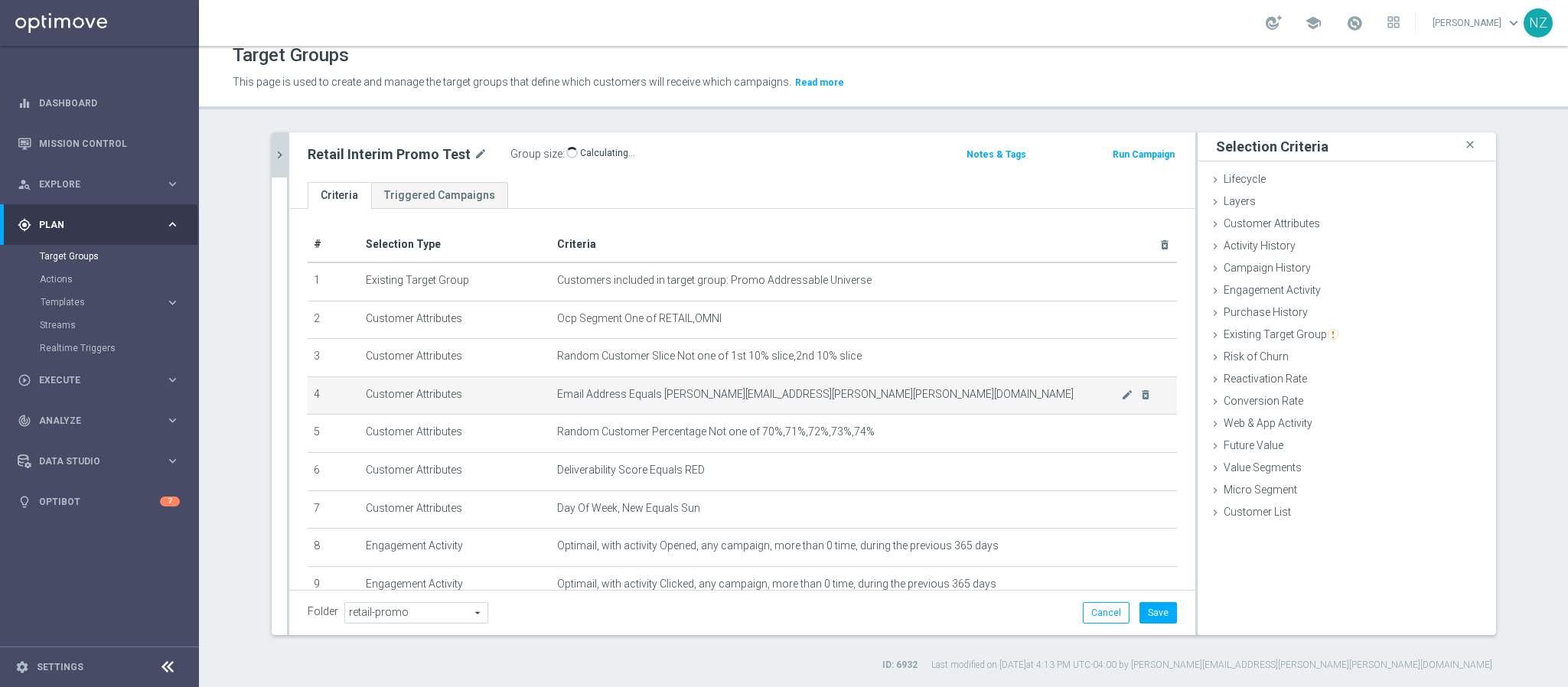
scroll to position [87, 0]
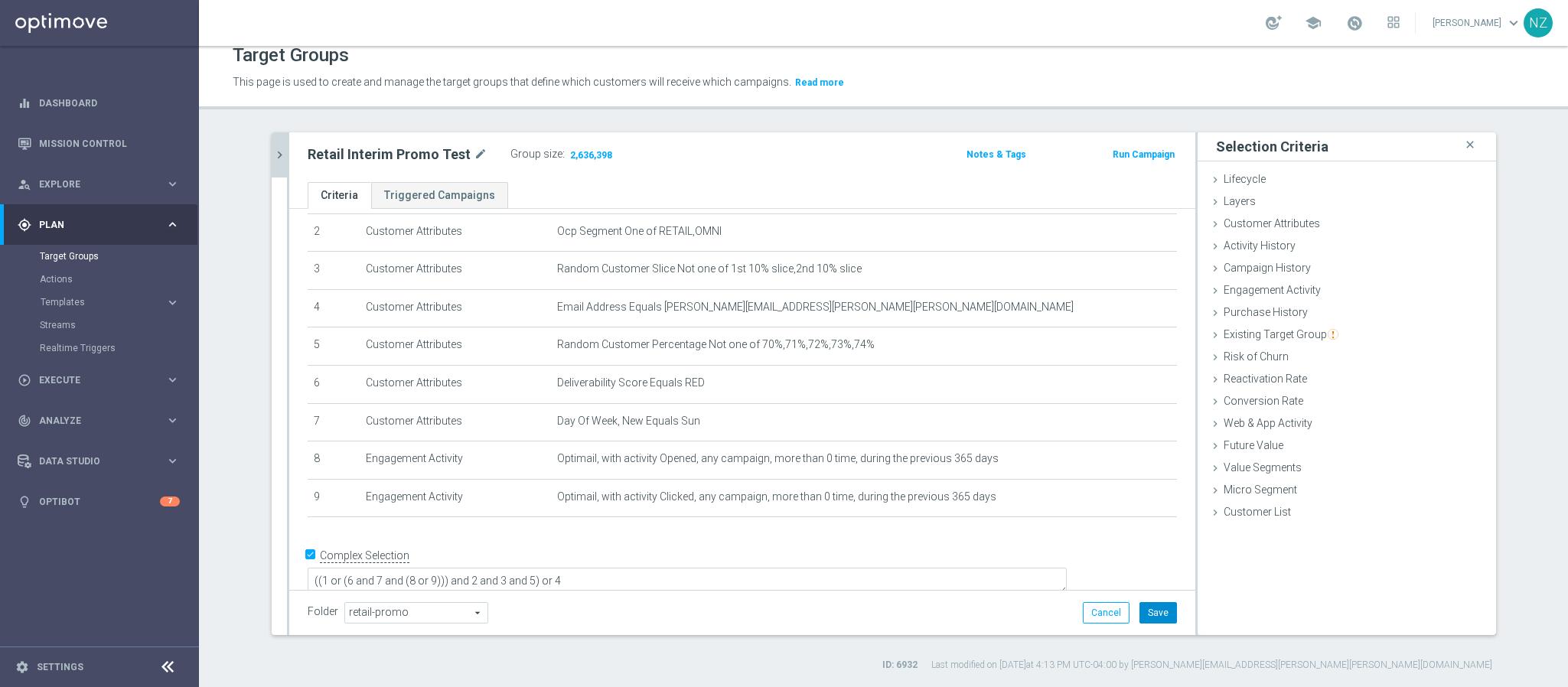
click at [1143, 610] on button "Save" at bounding box center [1158, 613] width 37 height 21
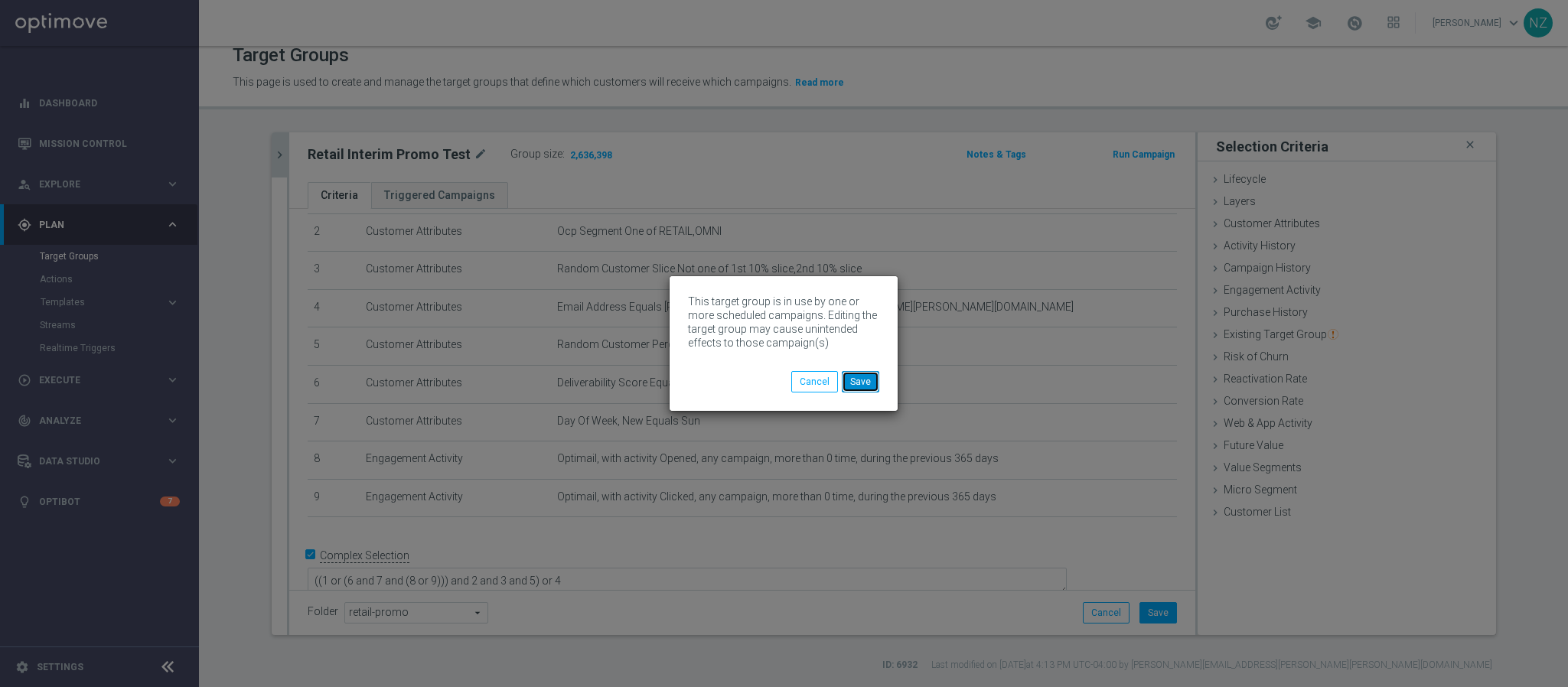
click at [859, 376] on button "Save" at bounding box center [860, 381] width 37 height 21
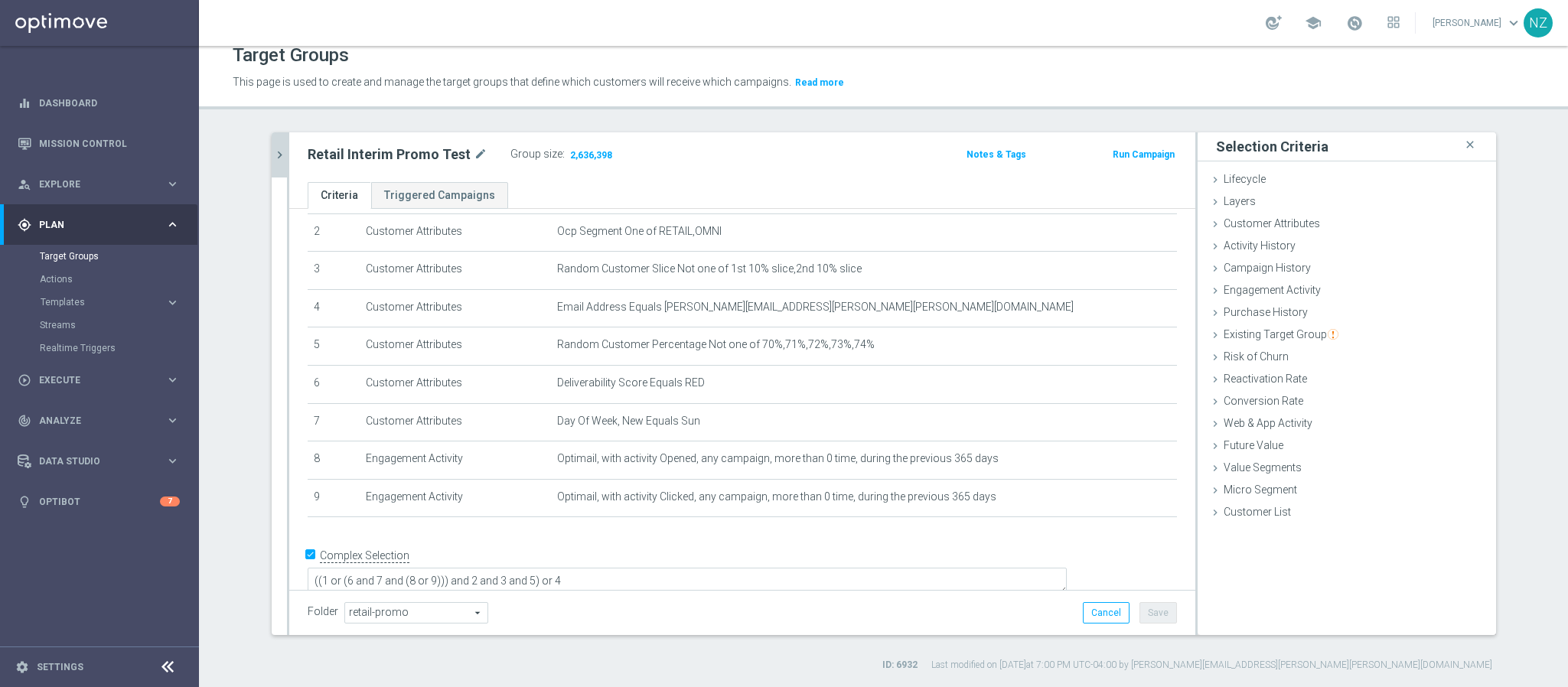
click at [273, 151] on icon "chevron_right" at bounding box center [280, 155] width 14 height 14
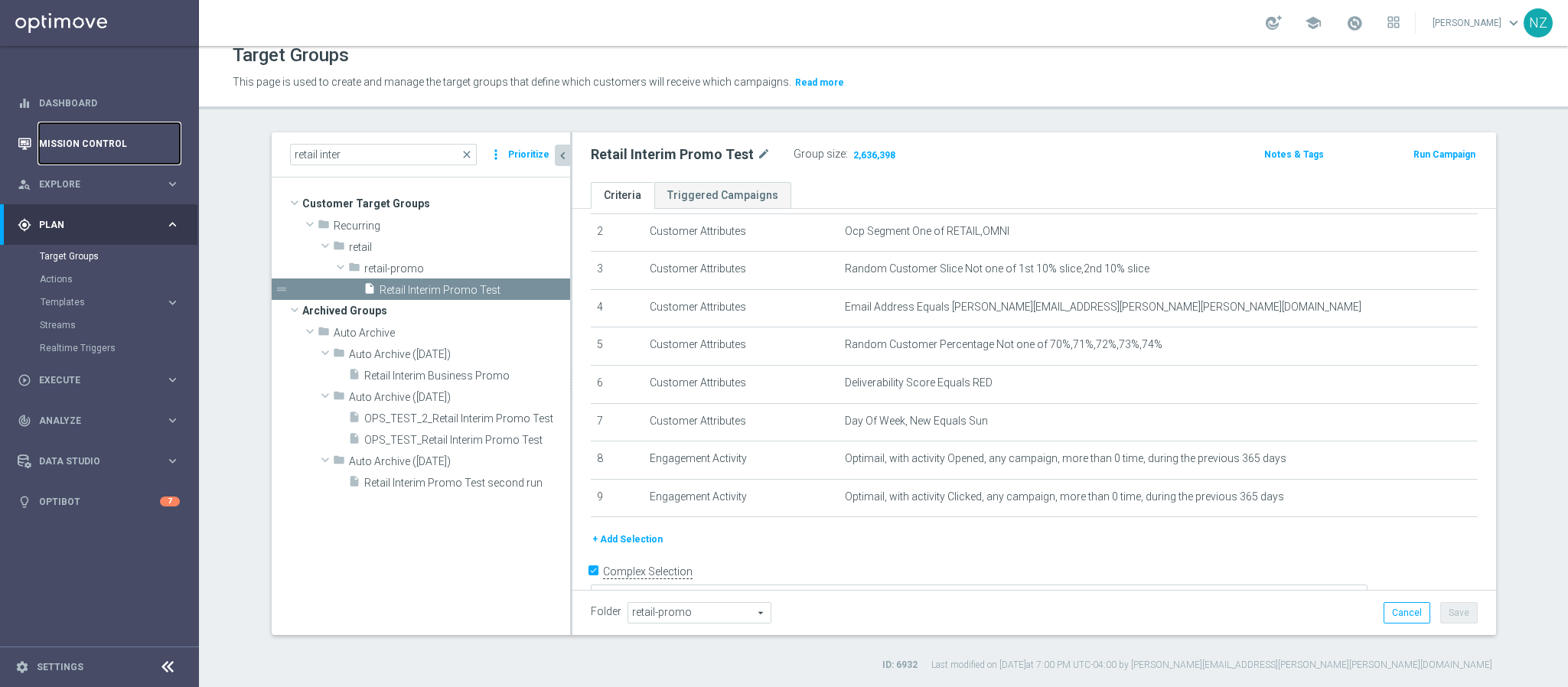
click at [119, 144] on link "Mission Control" at bounding box center [110, 143] width 141 height 40
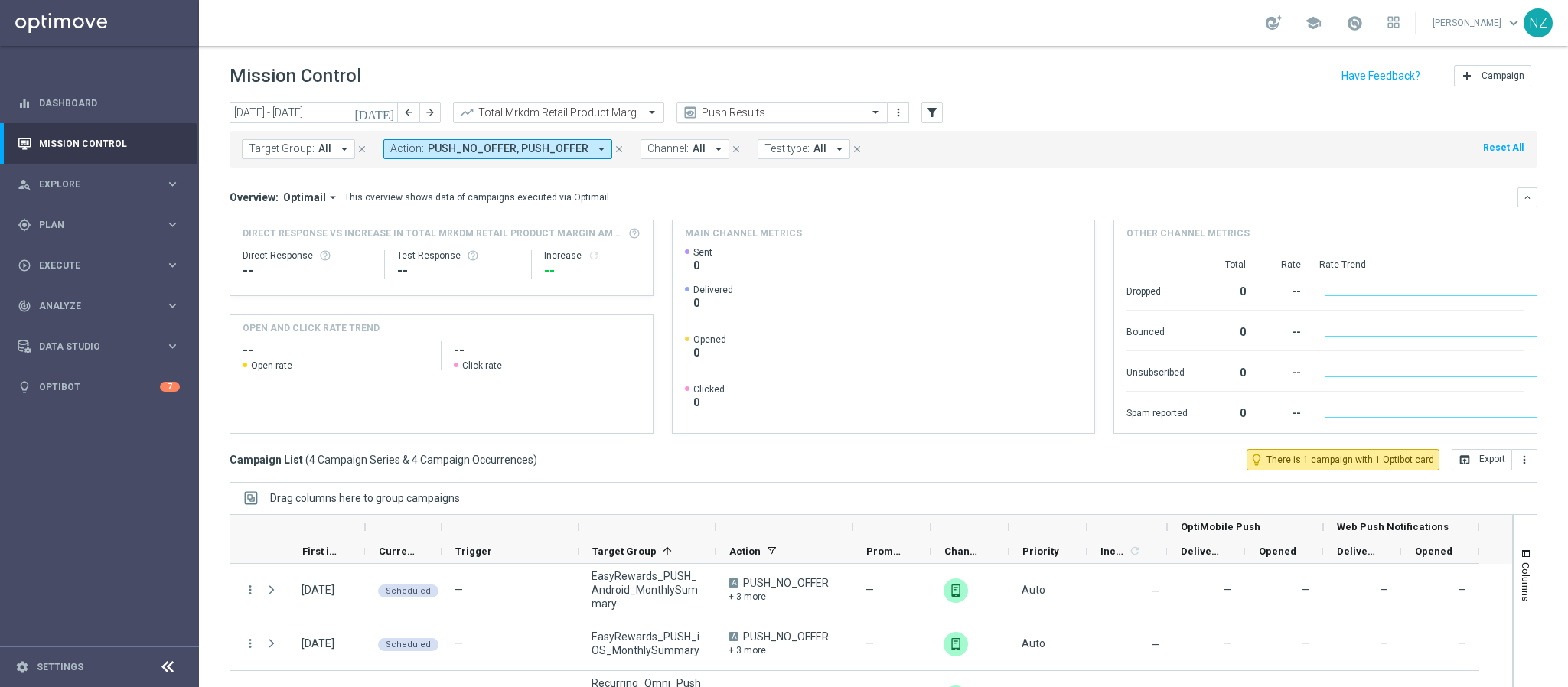
click at [758, 116] on input "text" at bounding box center [767, 112] width 164 height 13
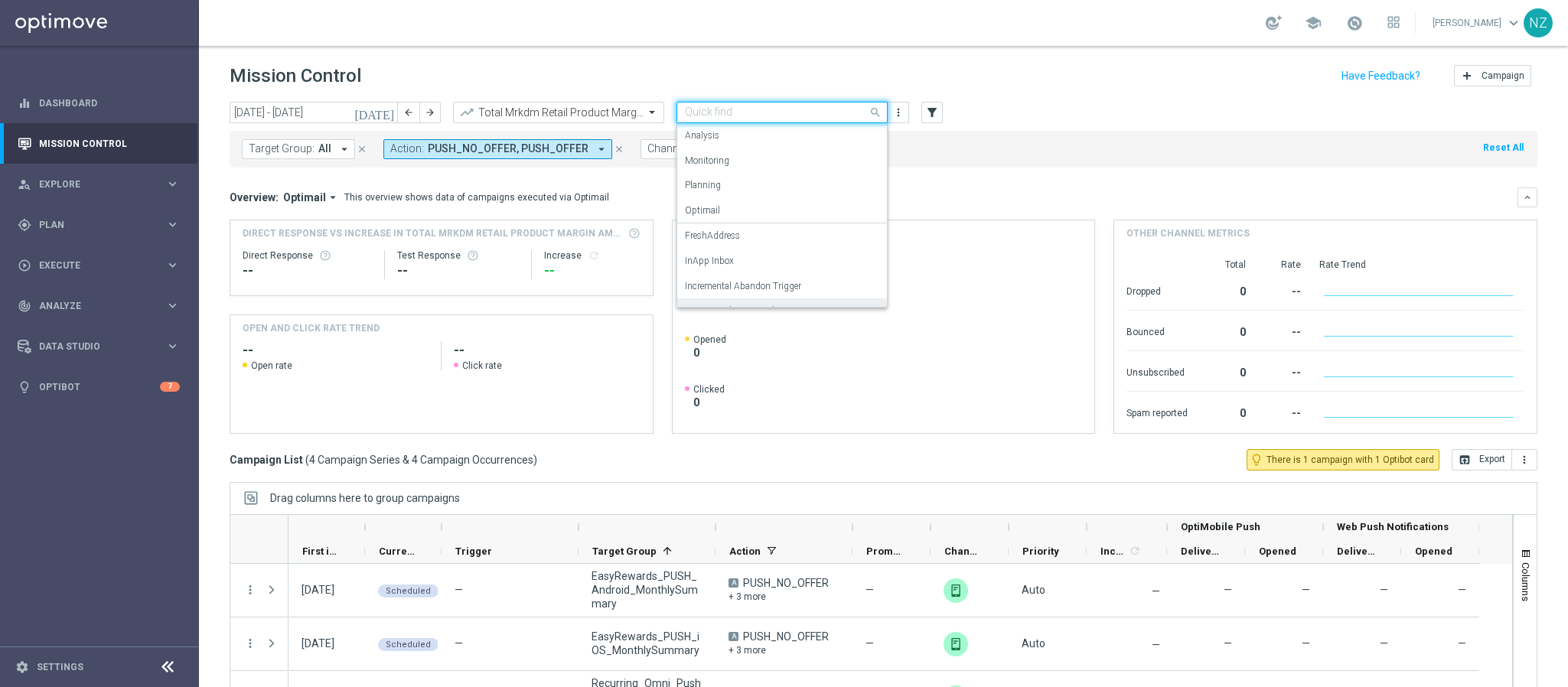
scroll to position [94, 0]
click at [749, 210] on label "Incremental Promo Sales/Margin" at bounding box center [750, 217] width 131 height 13
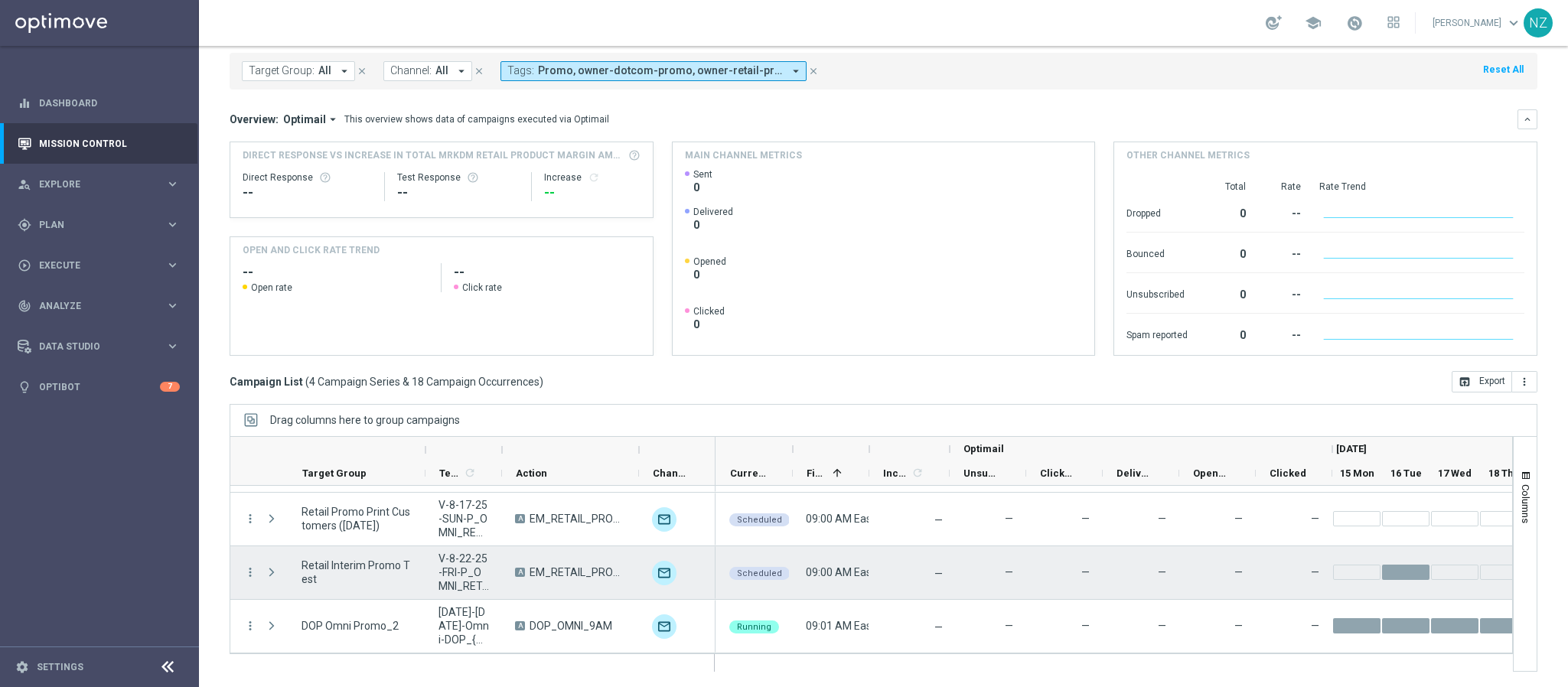
scroll to position [0, 0]
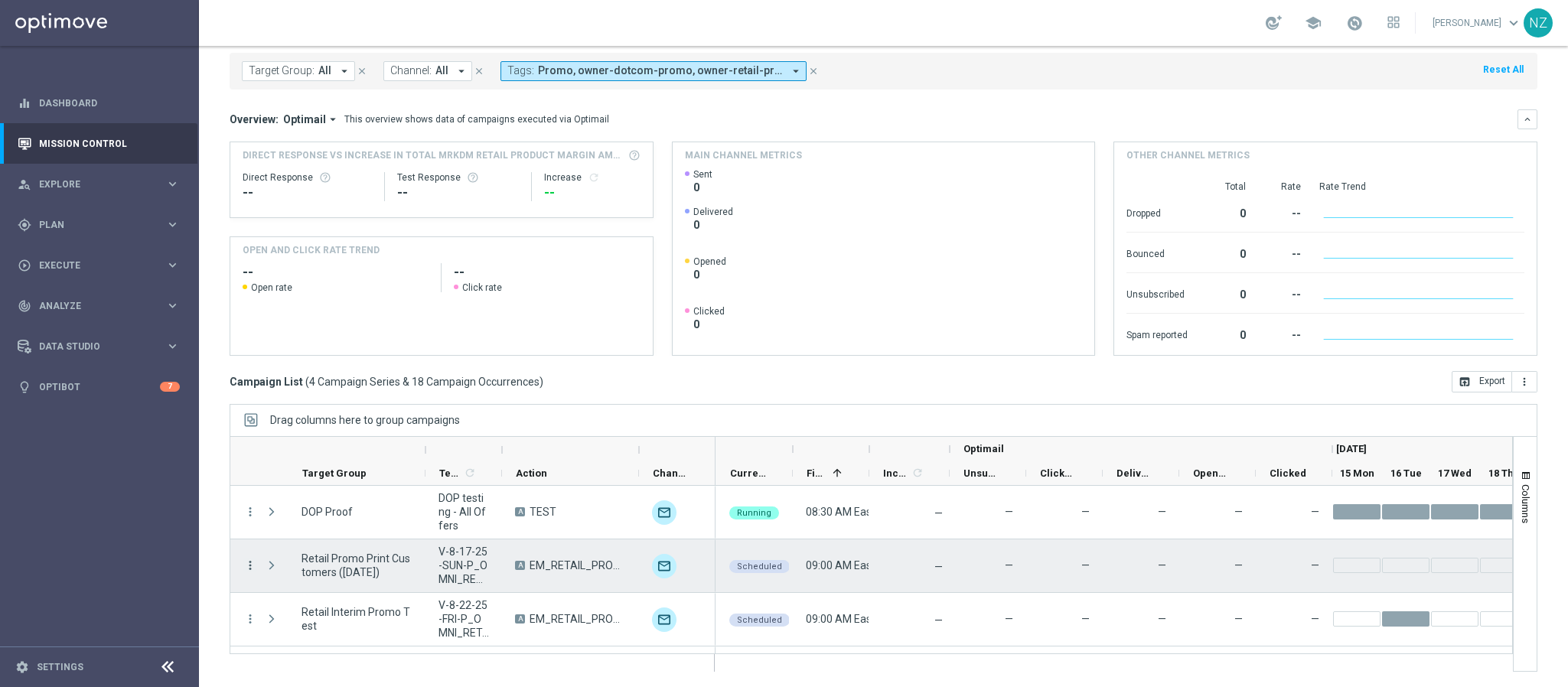
click at [252, 565] on icon "more_vert" at bounding box center [250, 565] width 13 height 13
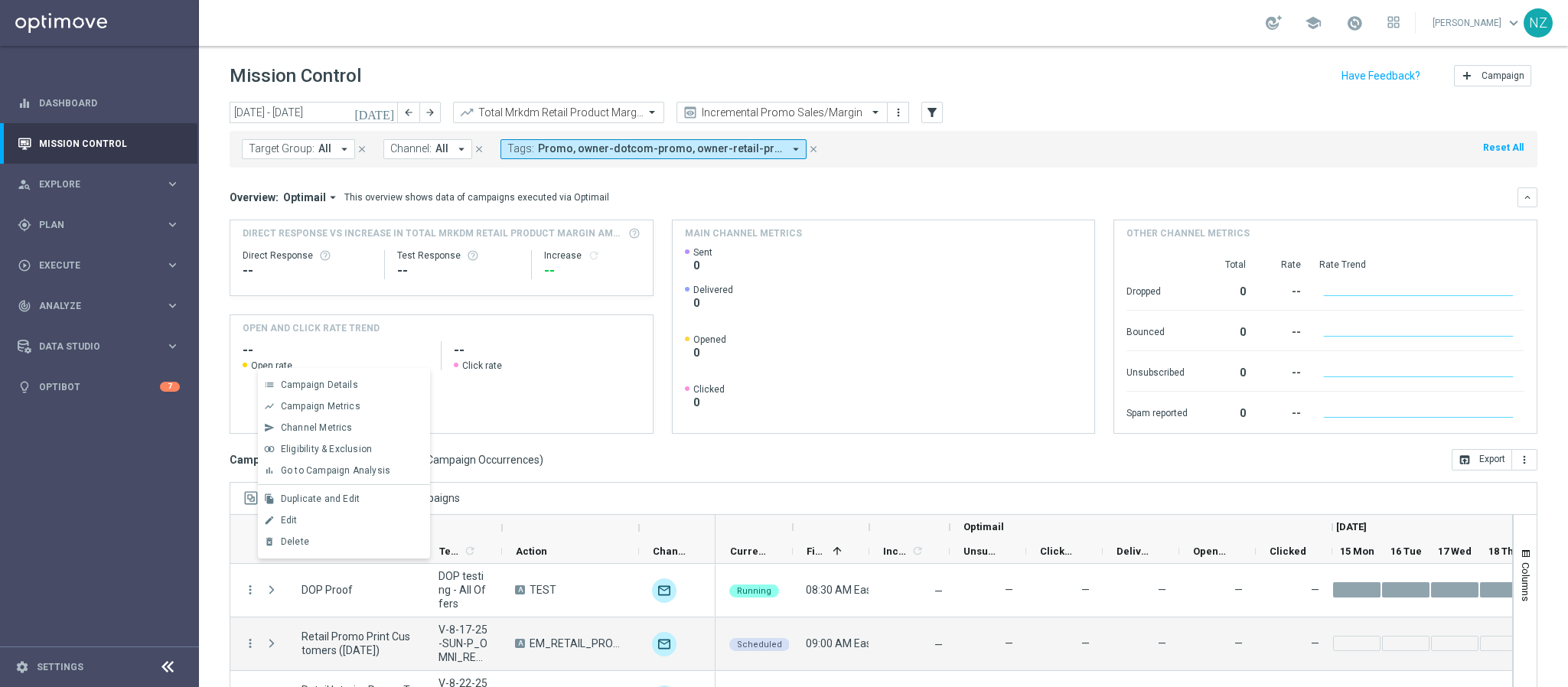
click at [425, 55] on header "Mission Control add Campaign" at bounding box center [883, 74] width 1369 height 56
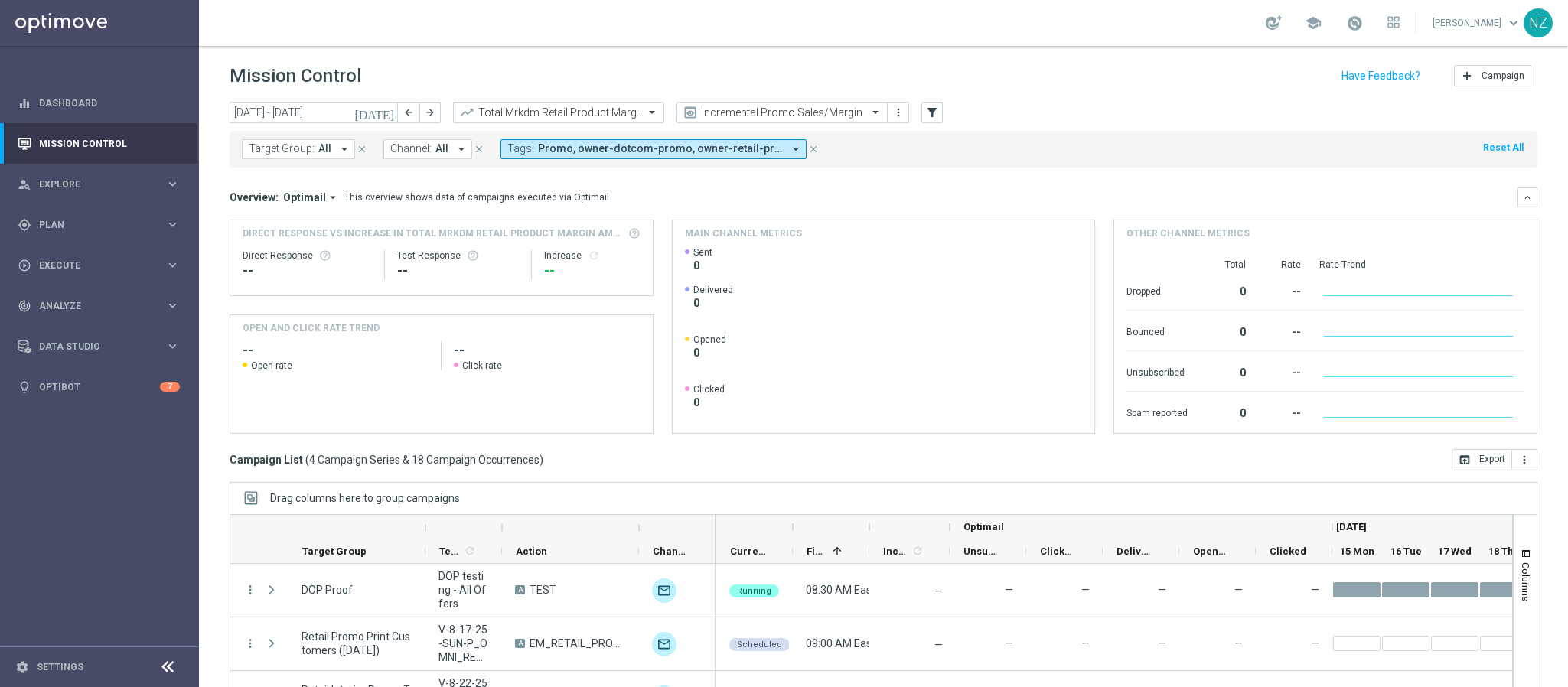
click at [383, 110] on icon "today" at bounding box center [374, 111] width 41 height 13
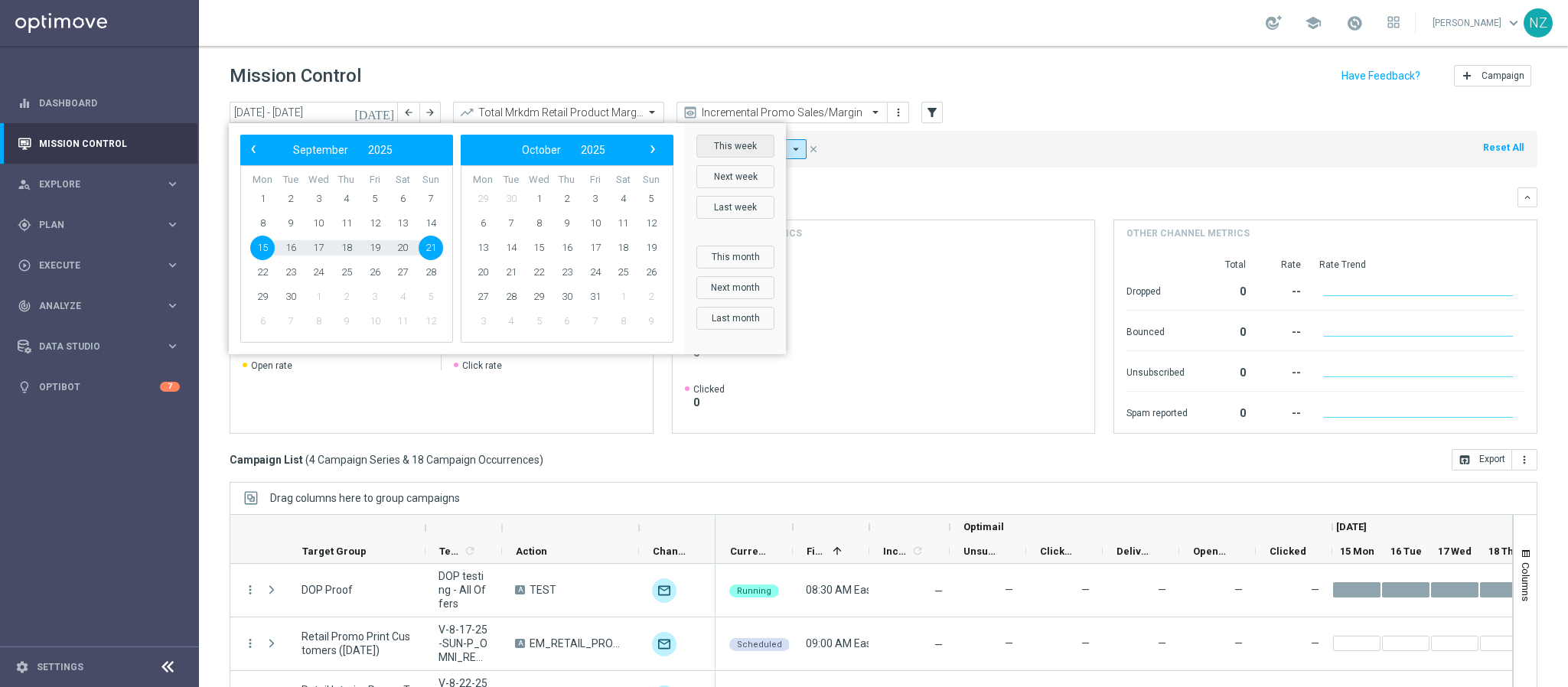
click at [753, 141] on button "This week" at bounding box center [735, 146] width 78 height 23
type input "18 Aug 2025 - 24 Aug 2025"
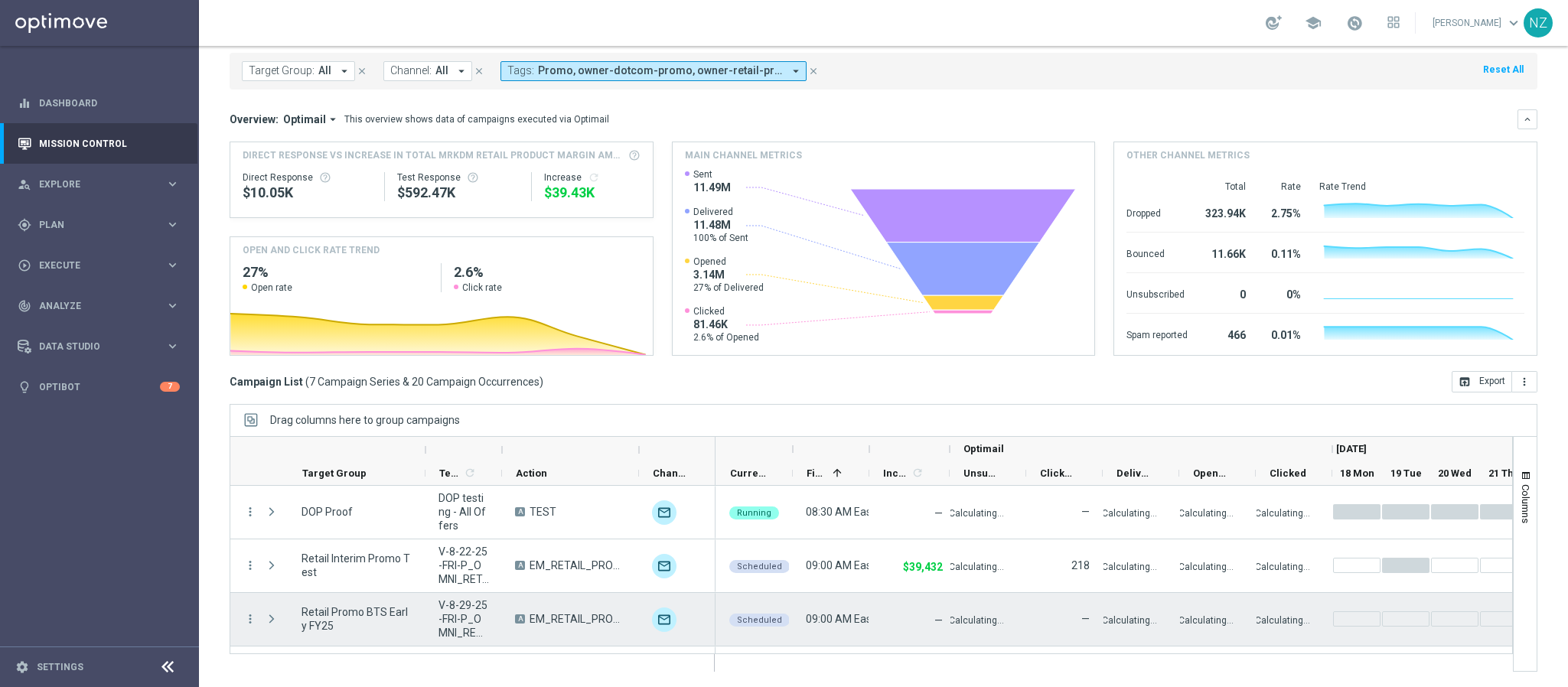
scroll to position [115, 0]
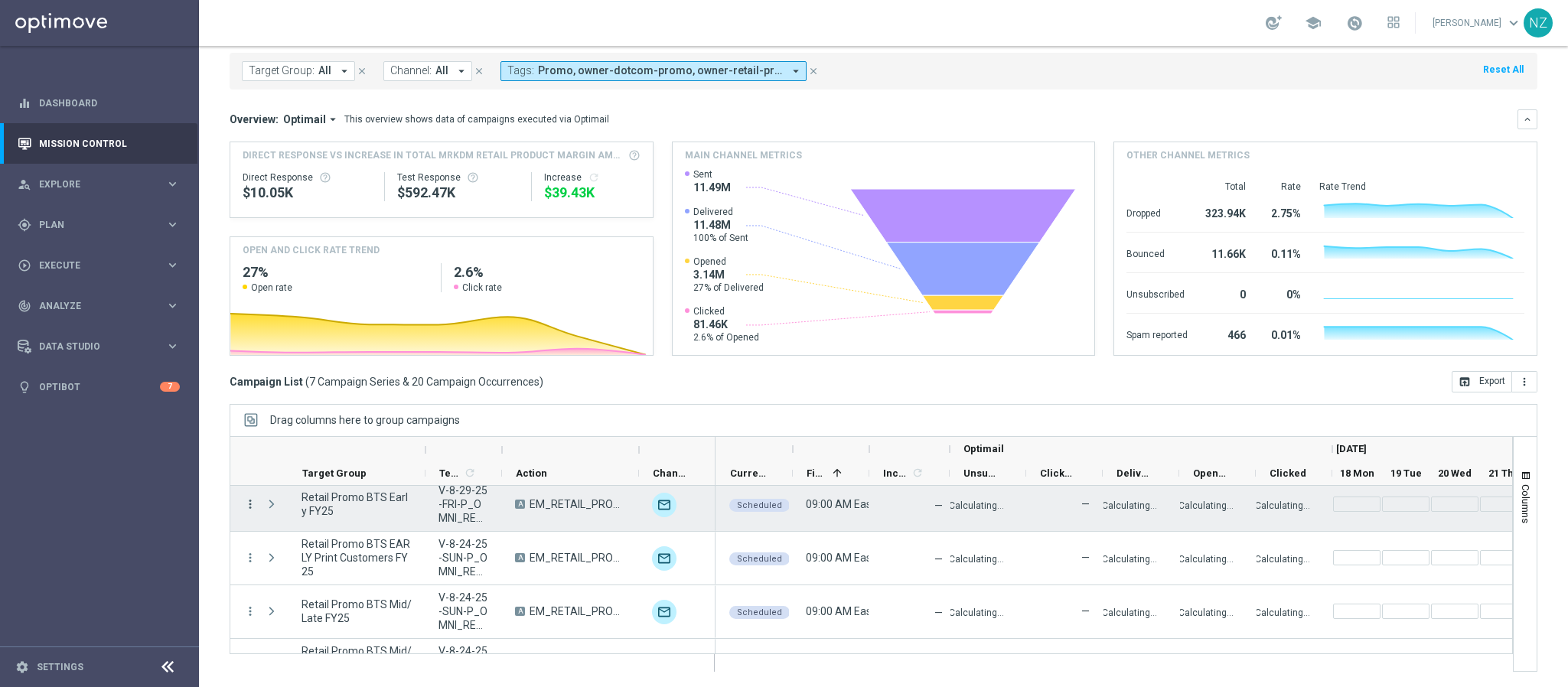
click at [253, 505] on icon "more_vert" at bounding box center [250, 503] width 13 height 13
click at [290, 514] on span "Campaign Details" at bounding box center [319, 514] width 78 height 11
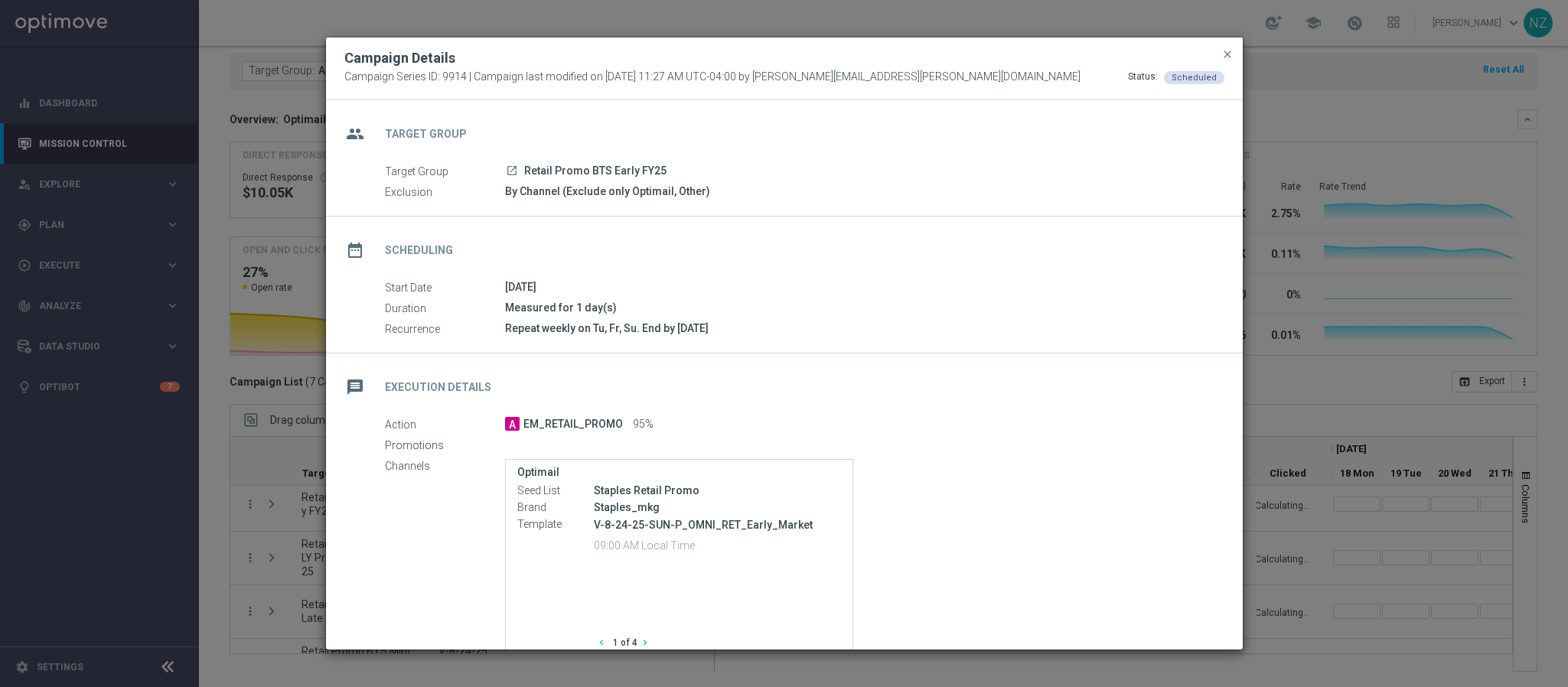
click at [515, 170] on icon "launch" at bounding box center [512, 171] width 12 height 12
click at [1230, 48] on span "close" at bounding box center [1227, 54] width 12 height 12
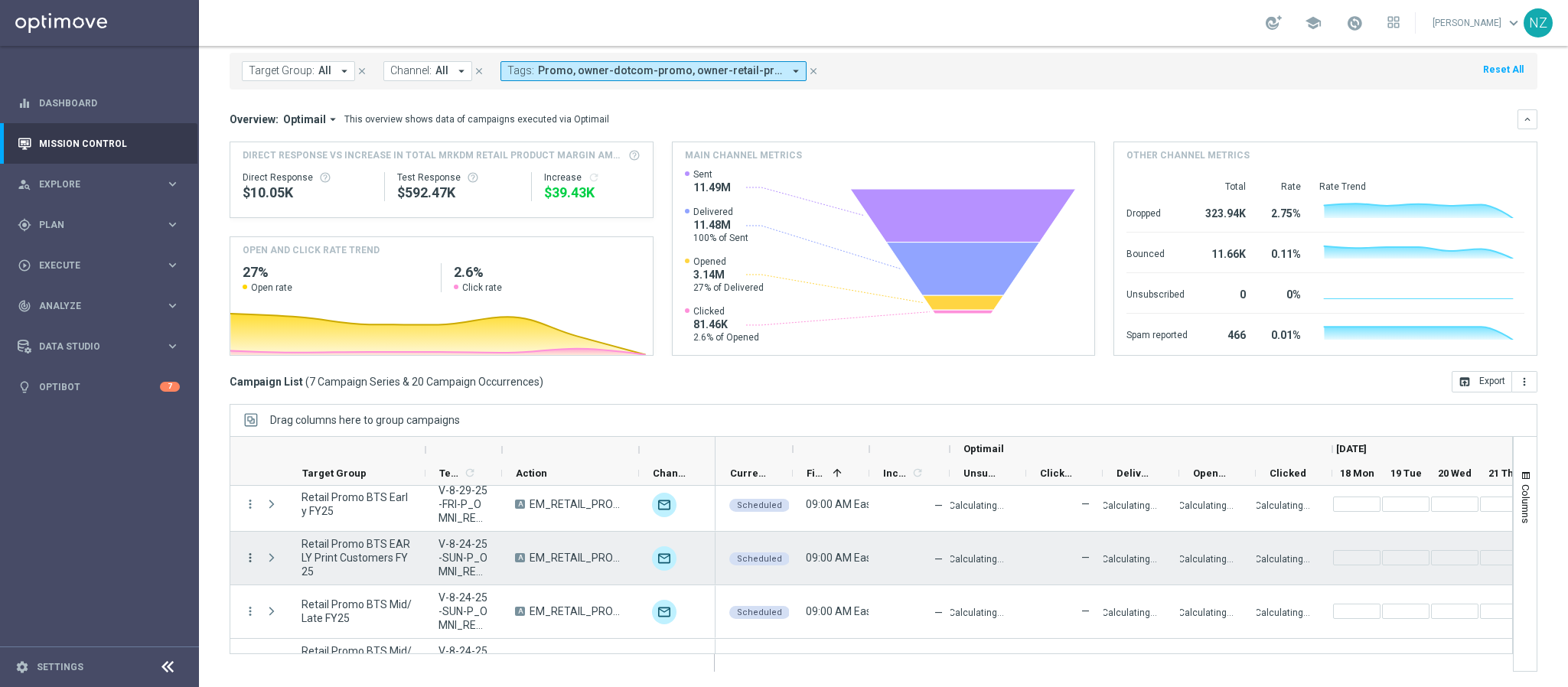
click at [250, 558] on icon "more_vert" at bounding box center [250, 557] width 13 height 13
click at [312, 400] on span "Campaign Details" at bounding box center [319, 398] width 78 height 11
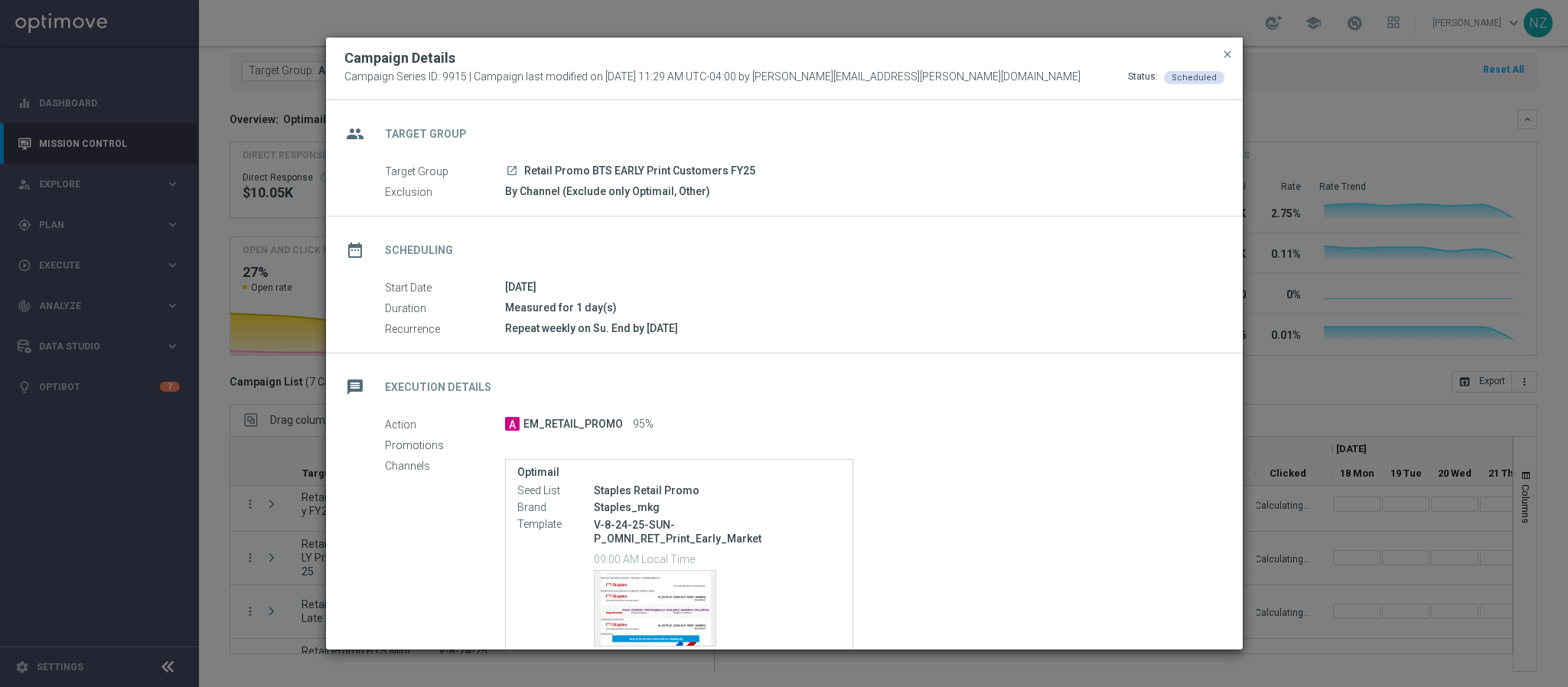
click at [512, 168] on icon "launch" at bounding box center [512, 171] width 12 height 12
click at [1222, 53] on span "close" at bounding box center [1227, 54] width 12 height 12
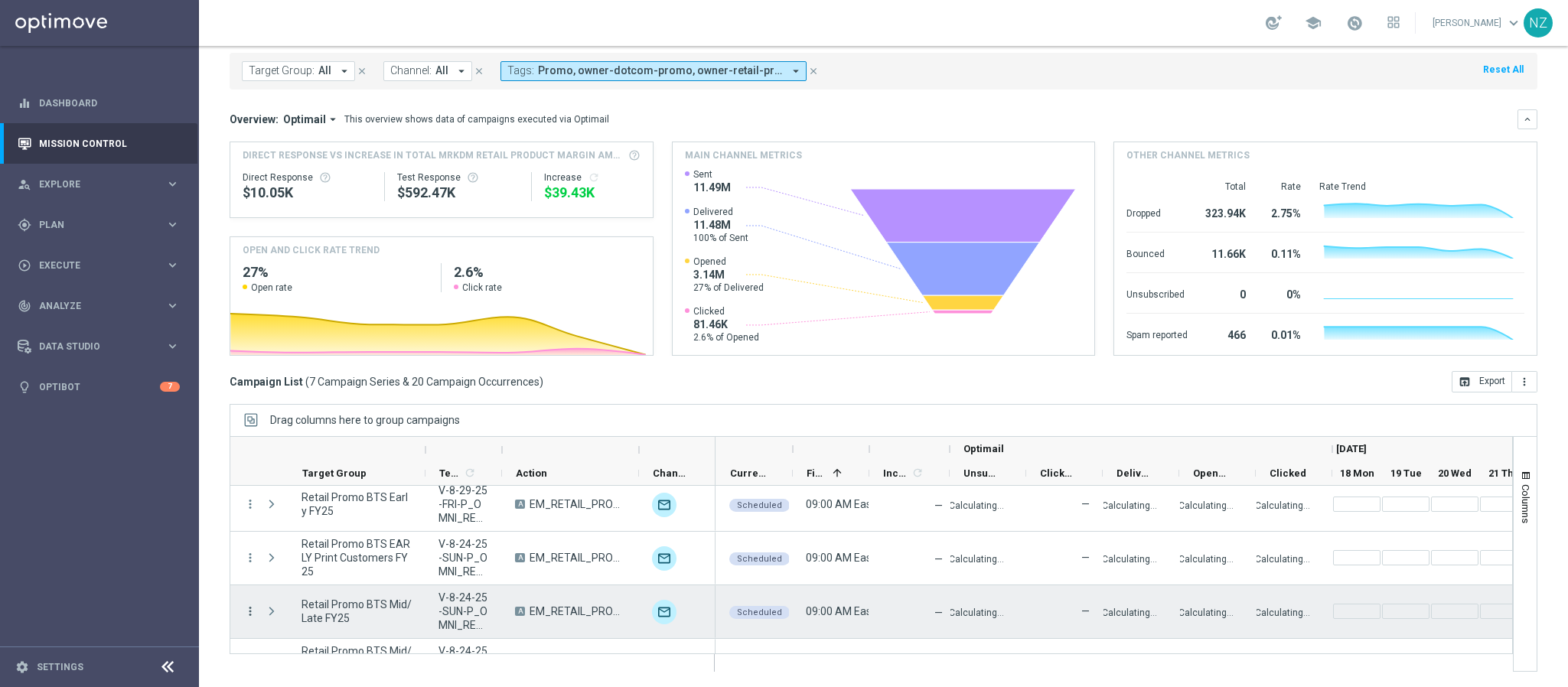
click at [250, 613] on icon "more_vert" at bounding box center [250, 610] width 13 height 13
click at [326, 448] on span "Campaign Details" at bounding box center [319, 452] width 78 height 11
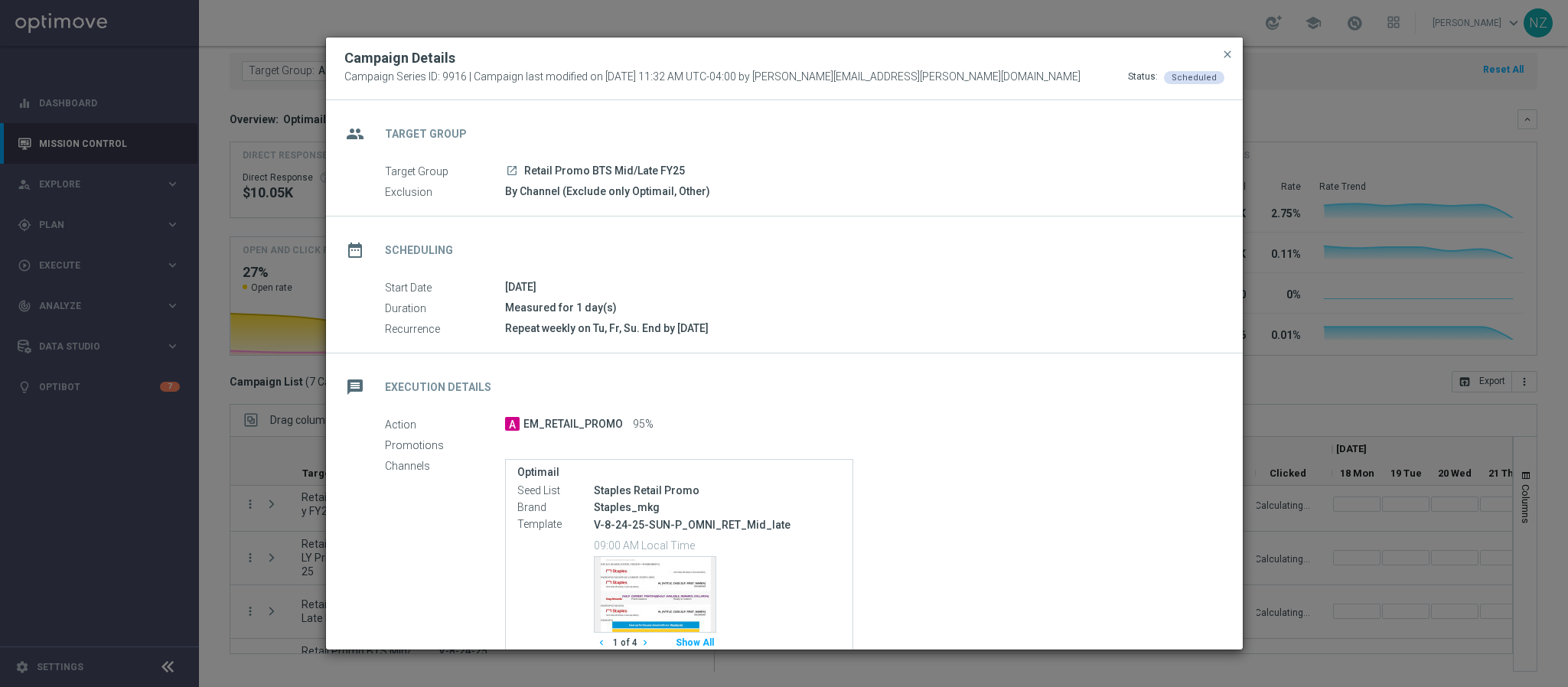
click at [507, 170] on icon "launch" at bounding box center [512, 171] width 12 height 12
click at [1222, 51] on span "close" at bounding box center [1227, 54] width 12 height 12
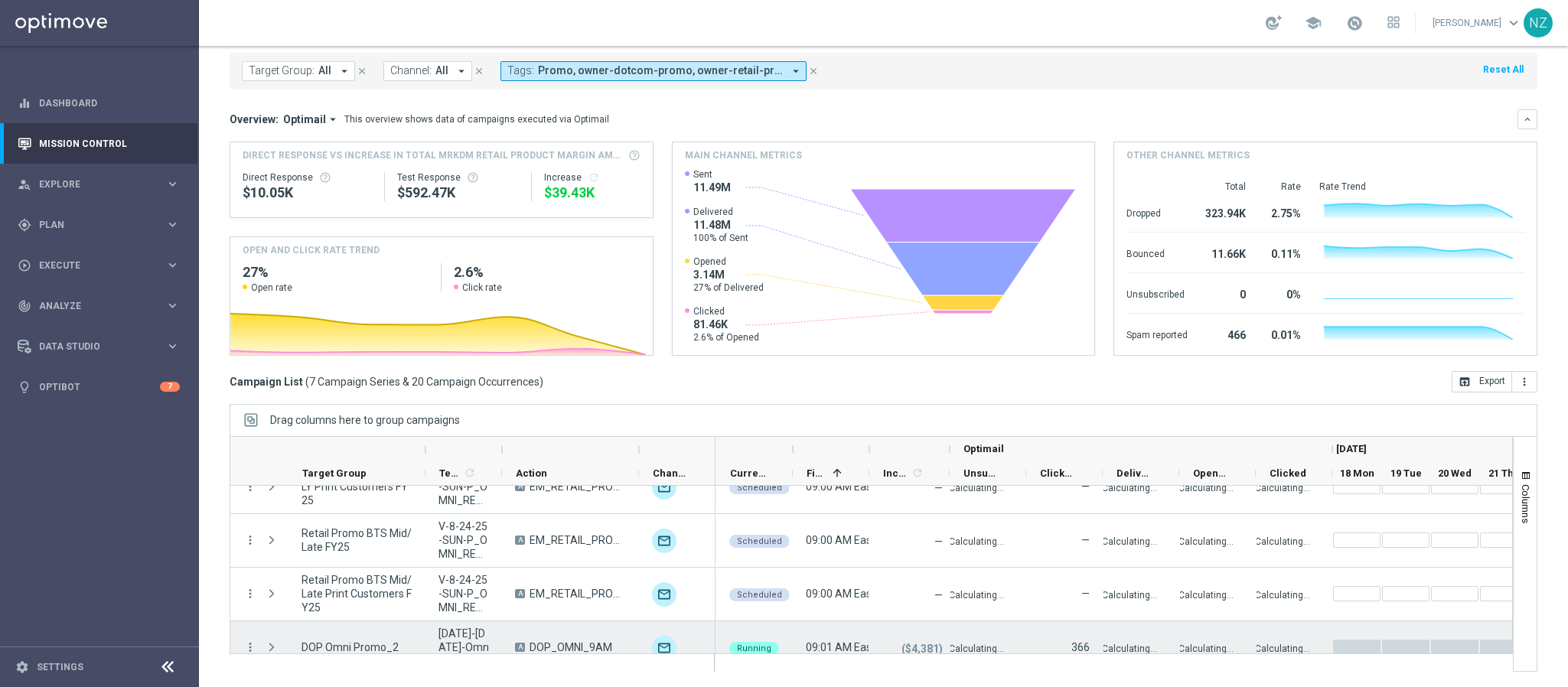
scroll to position [208, 0]
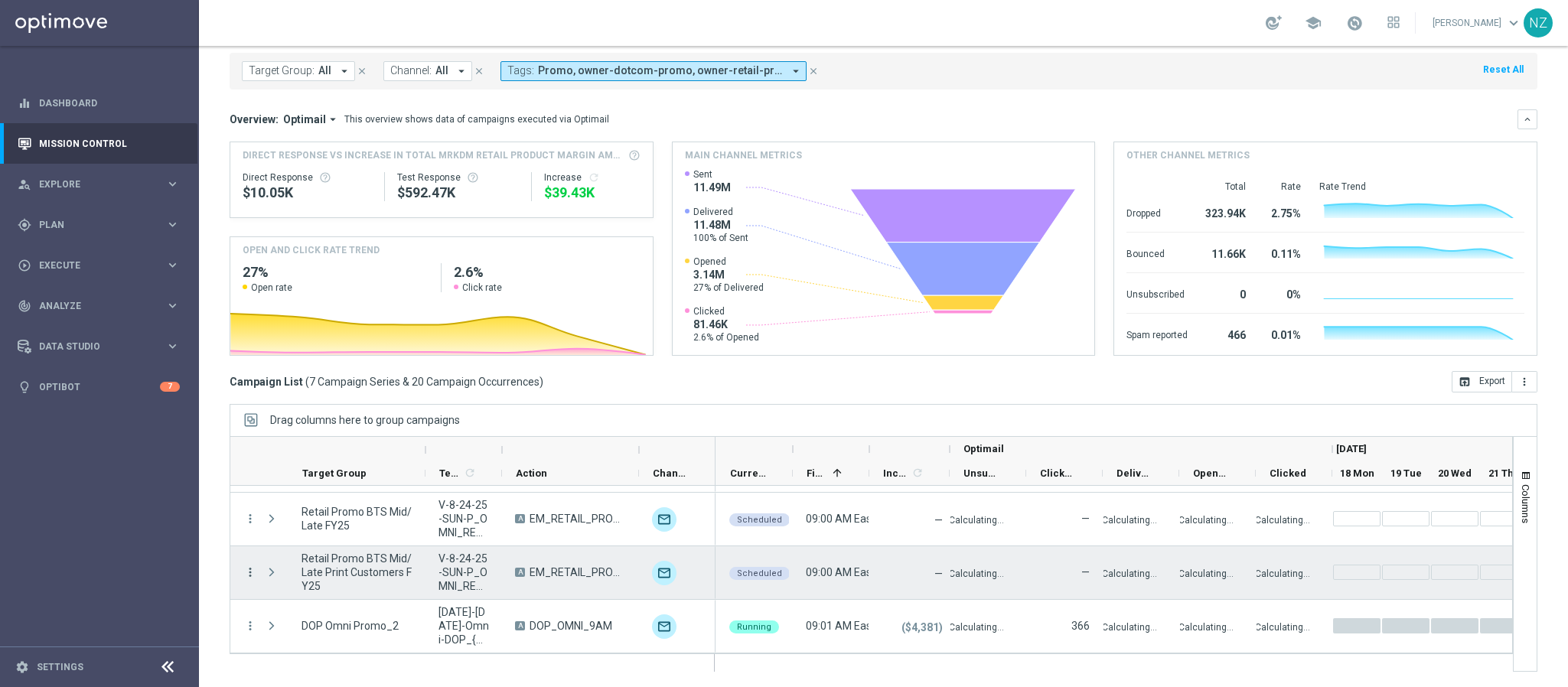
click at [250, 571] on icon "more_vert" at bounding box center [250, 571] width 13 height 13
click at [324, 419] on div "list Campaign Details" at bounding box center [343, 413] width 172 height 21
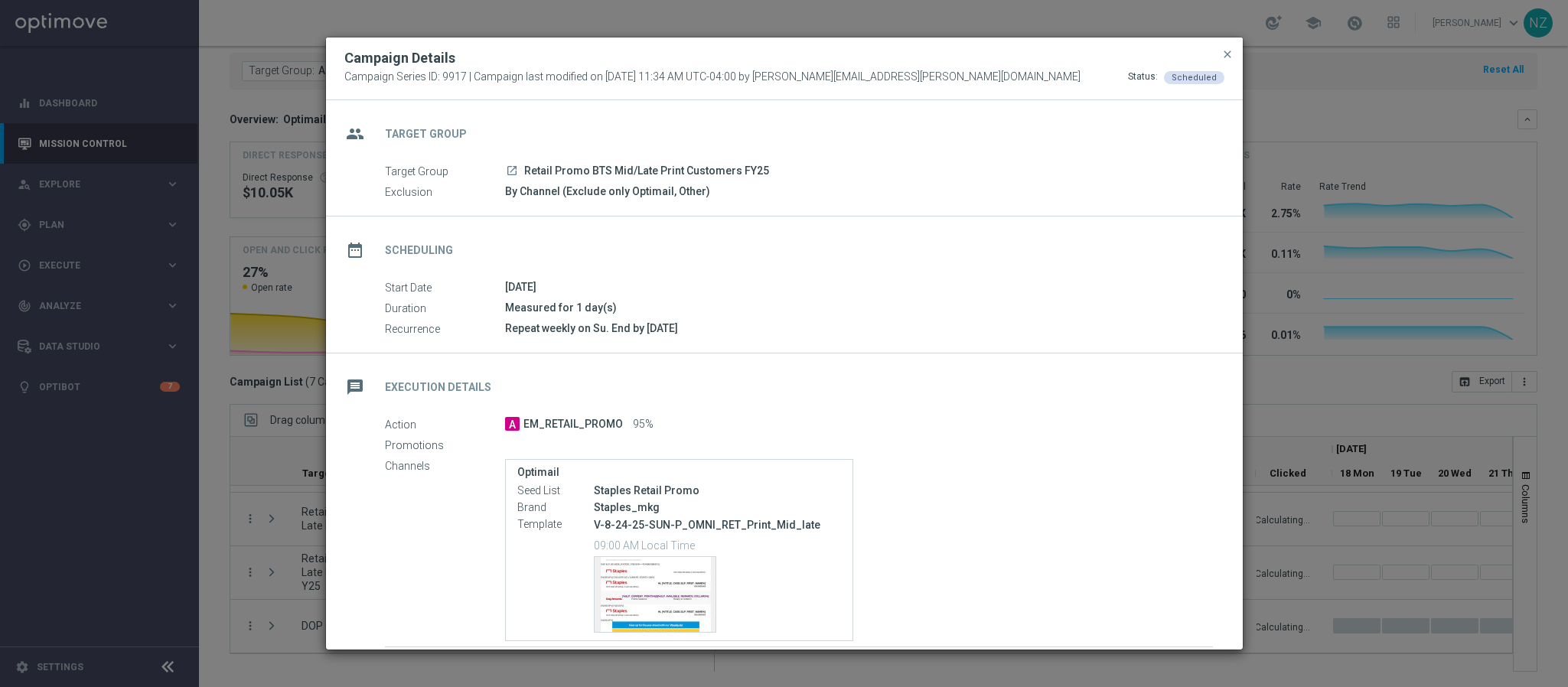
click at [508, 166] on icon "launch" at bounding box center [512, 171] width 12 height 12
click at [1219, 49] on button "close" at bounding box center [1227, 54] width 15 height 19
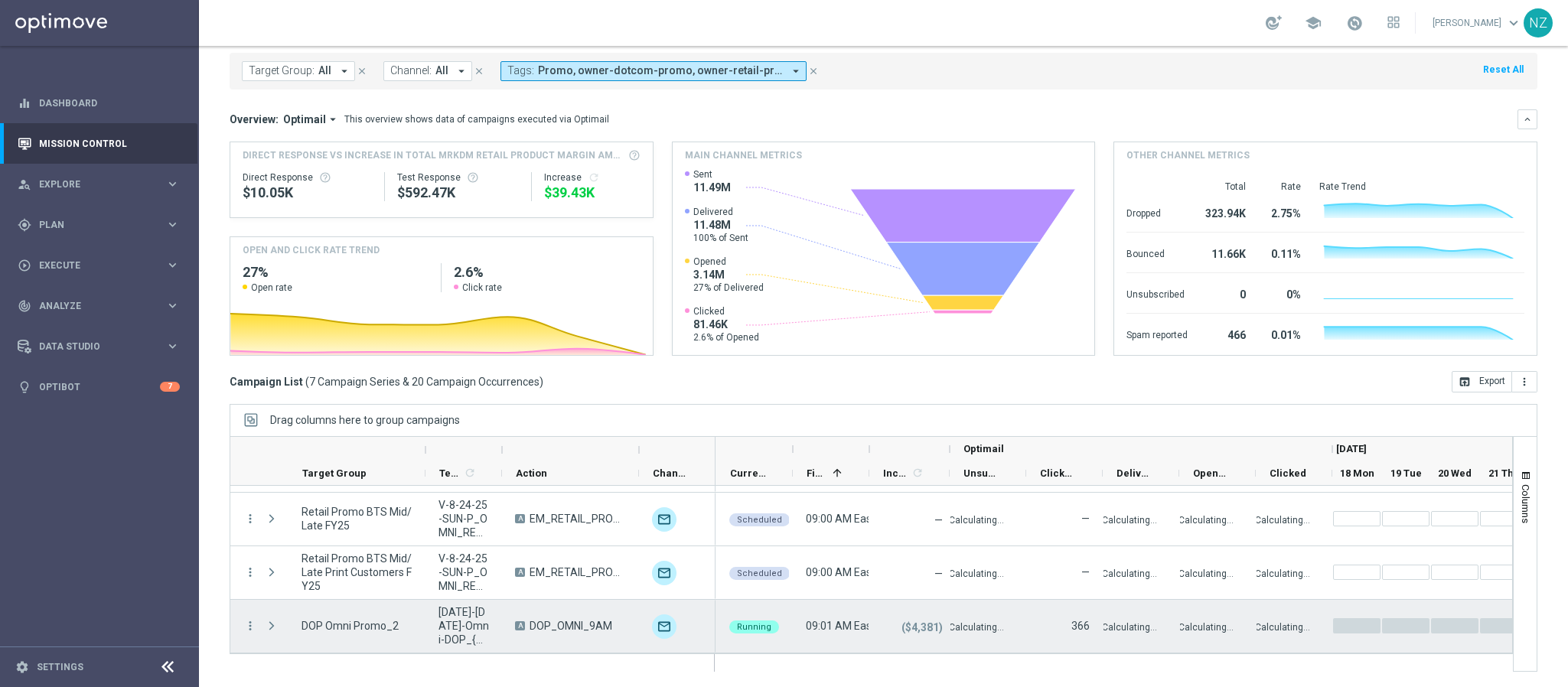
scroll to position [0, 0]
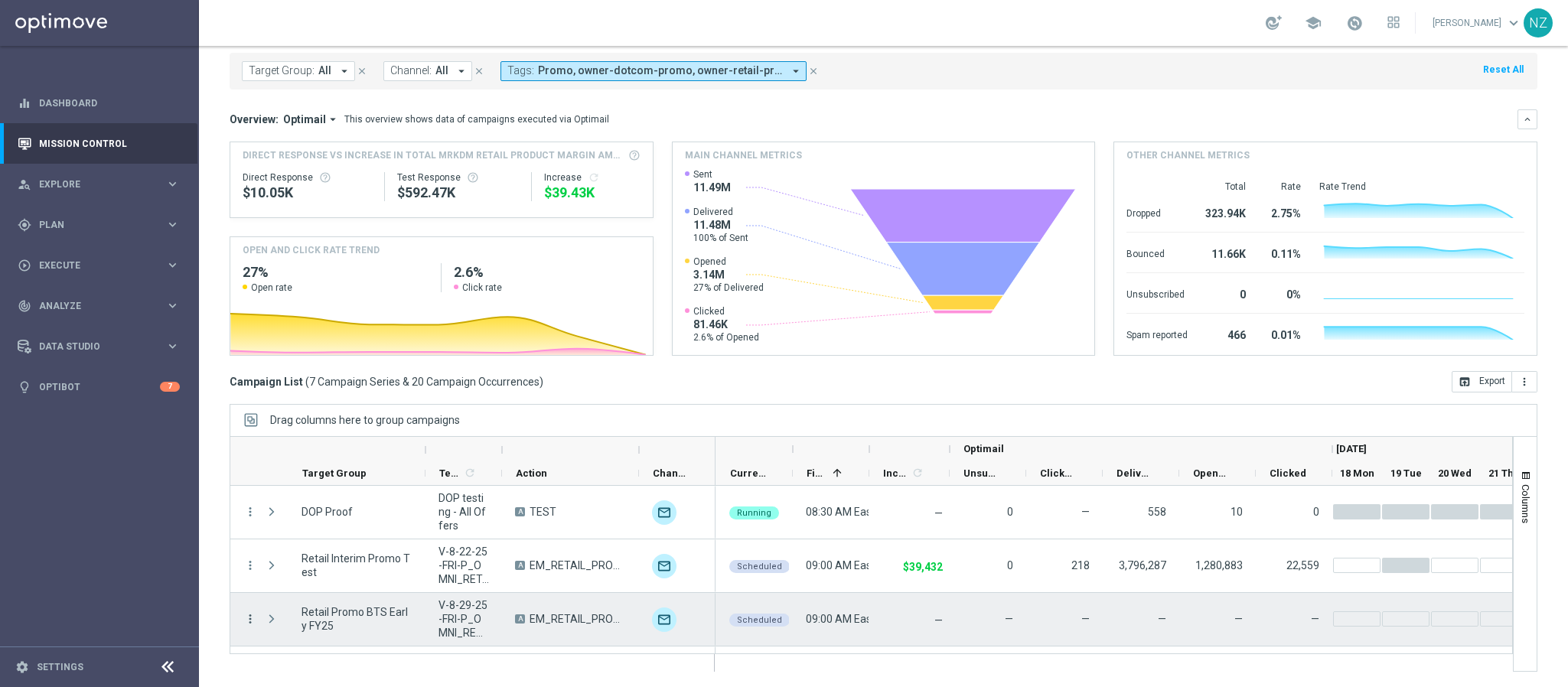
click at [252, 613] on icon "more_vert" at bounding box center [250, 618] width 13 height 13
click at [322, 456] on span "Campaign Details" at bounding box center [319, 460] width 78 height 11
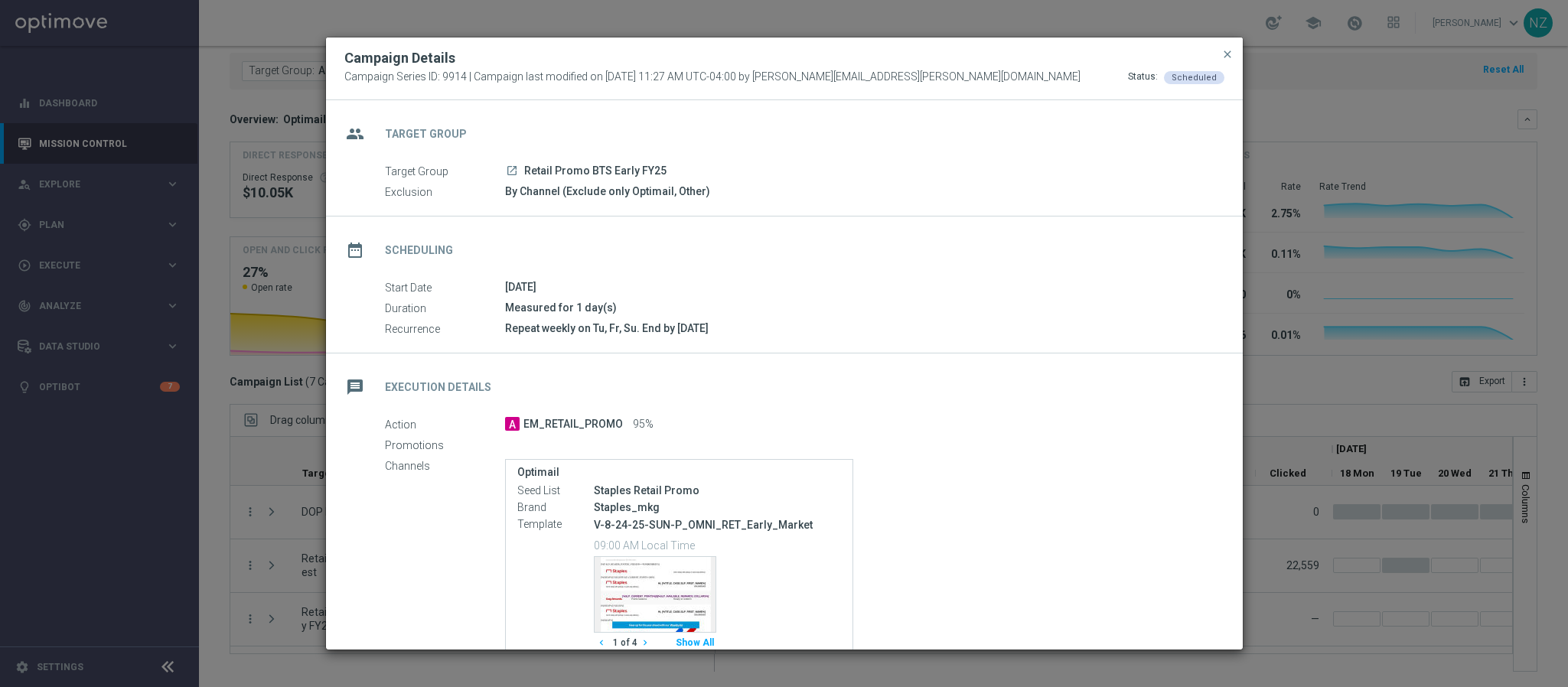
click at [510, 168] on icon "launch" at bounding box center [512, 171] width 12 height 12
click at [1230, 52] on span "close" at bounding box center [1227, 54] width 12 height 12
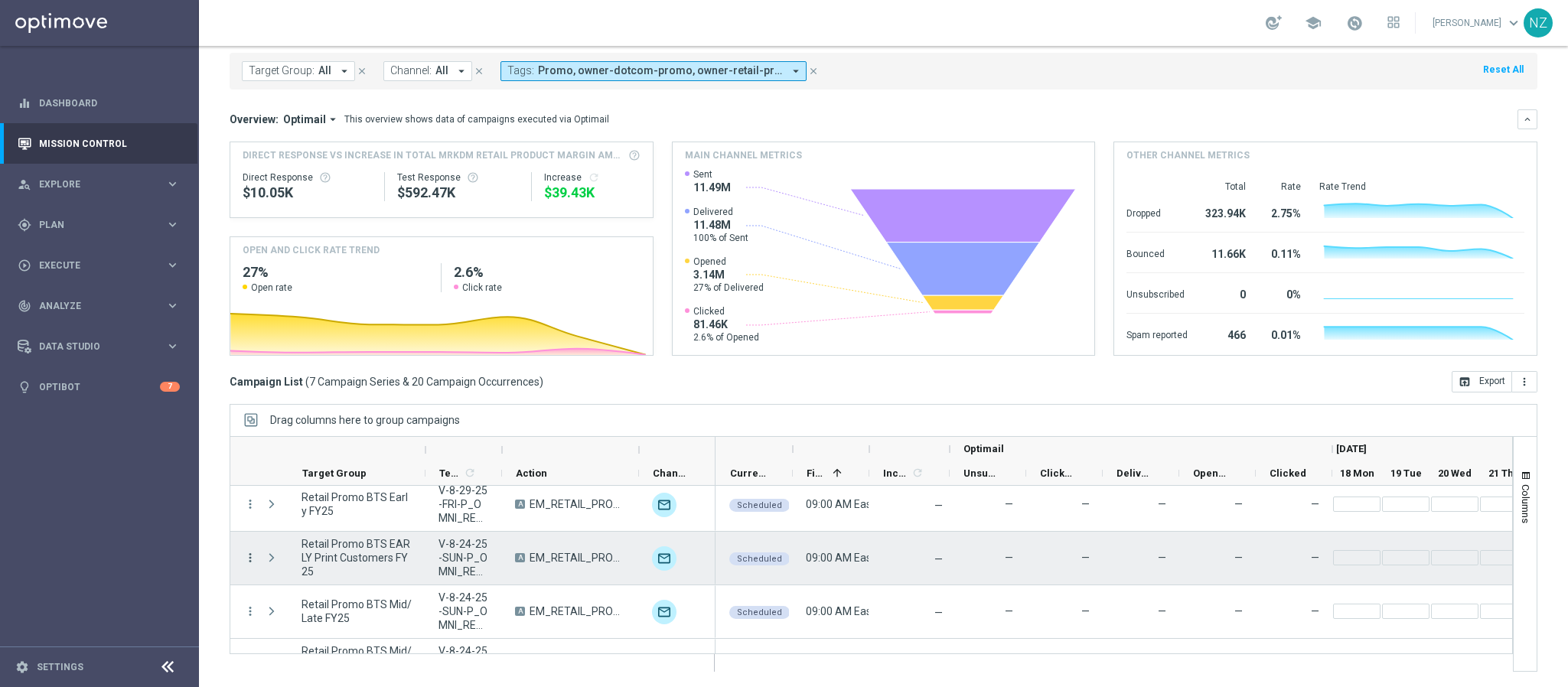
scroll to position [208, 0]
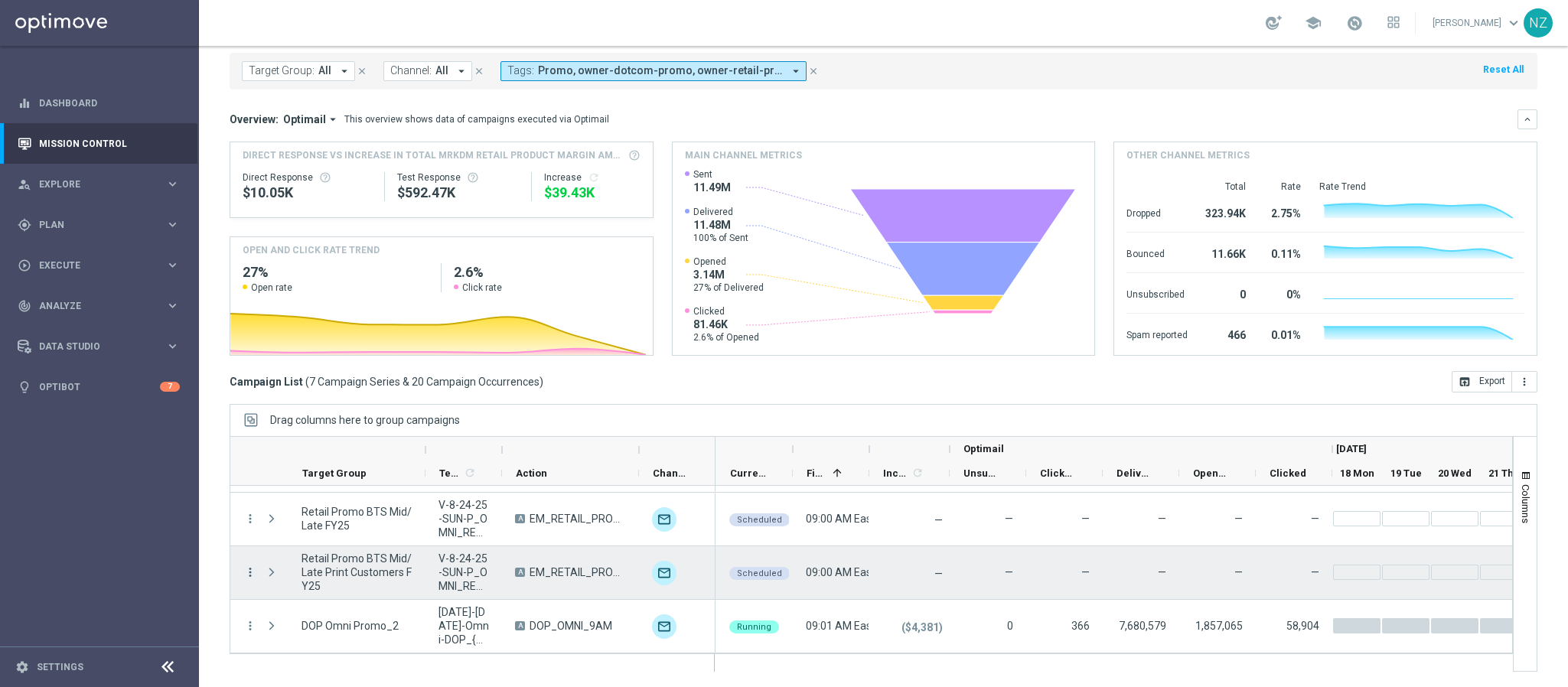
click at [243, 568] on icon "more_vert" at bounding box center [250, 571] width 13 height 13
click at [331, 412] on span "Campaign Details" at bounding box center [319, 413] width 78 height 11
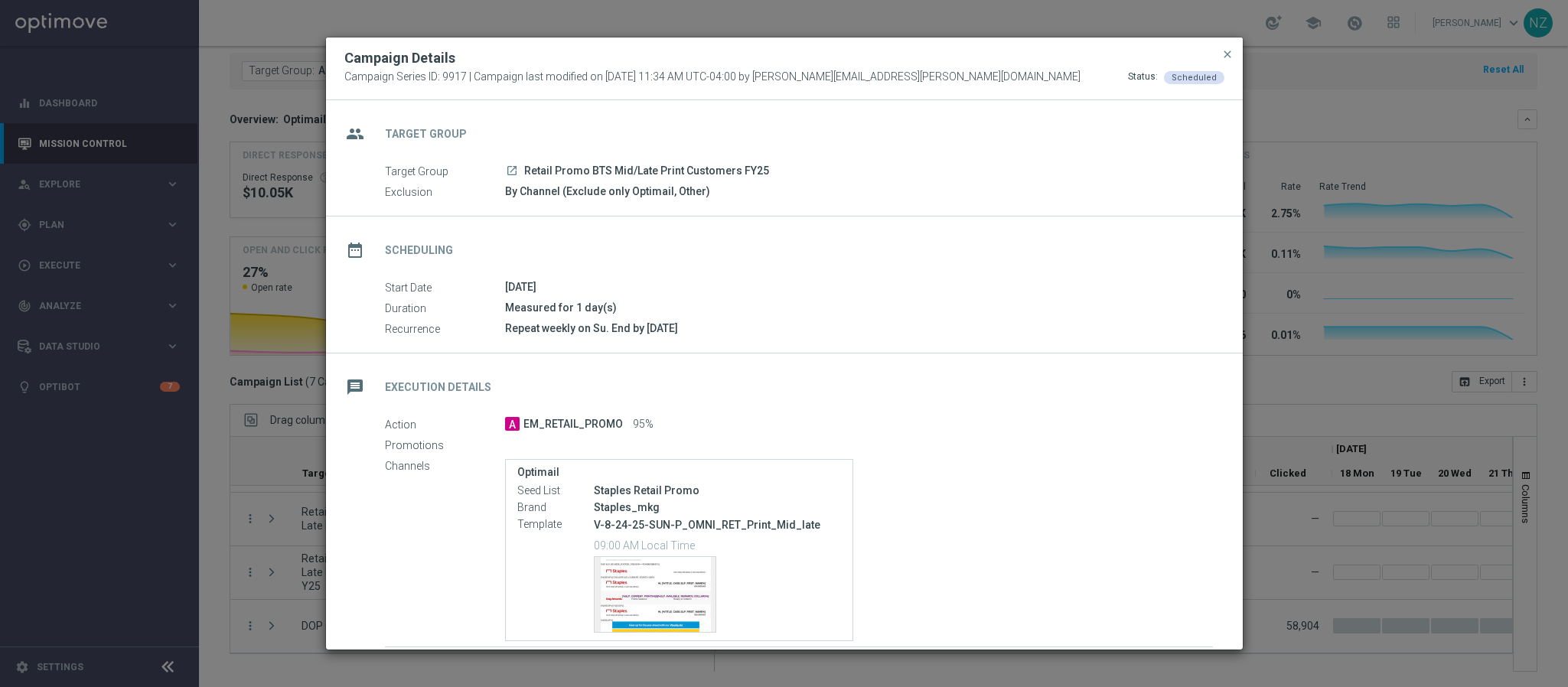
click at [512, 170] on icon "launch" at bounding box center [512, 171] width 12 height 12
click at [1229, 53] on span "close" at bounding box center [1227, 54] width 12 height 12
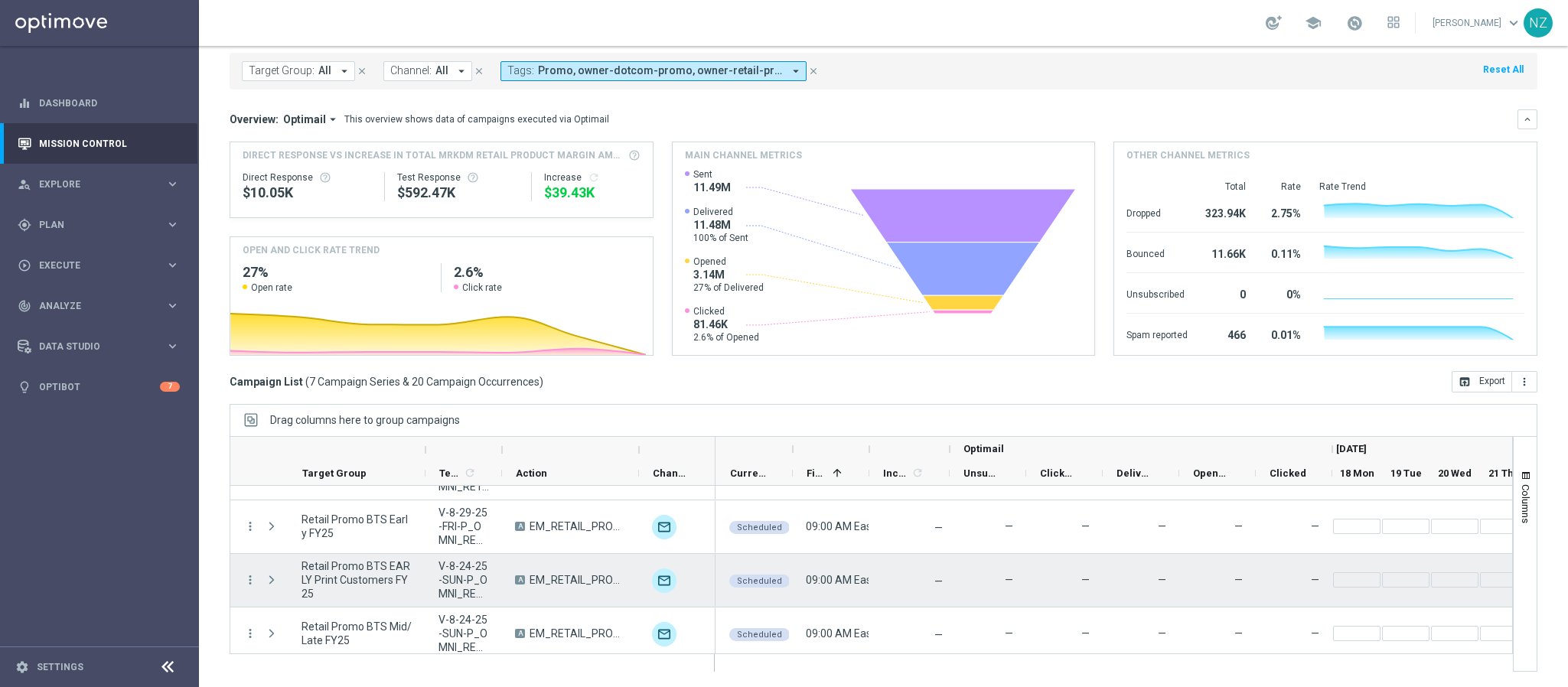
scroll to position [0, 0]
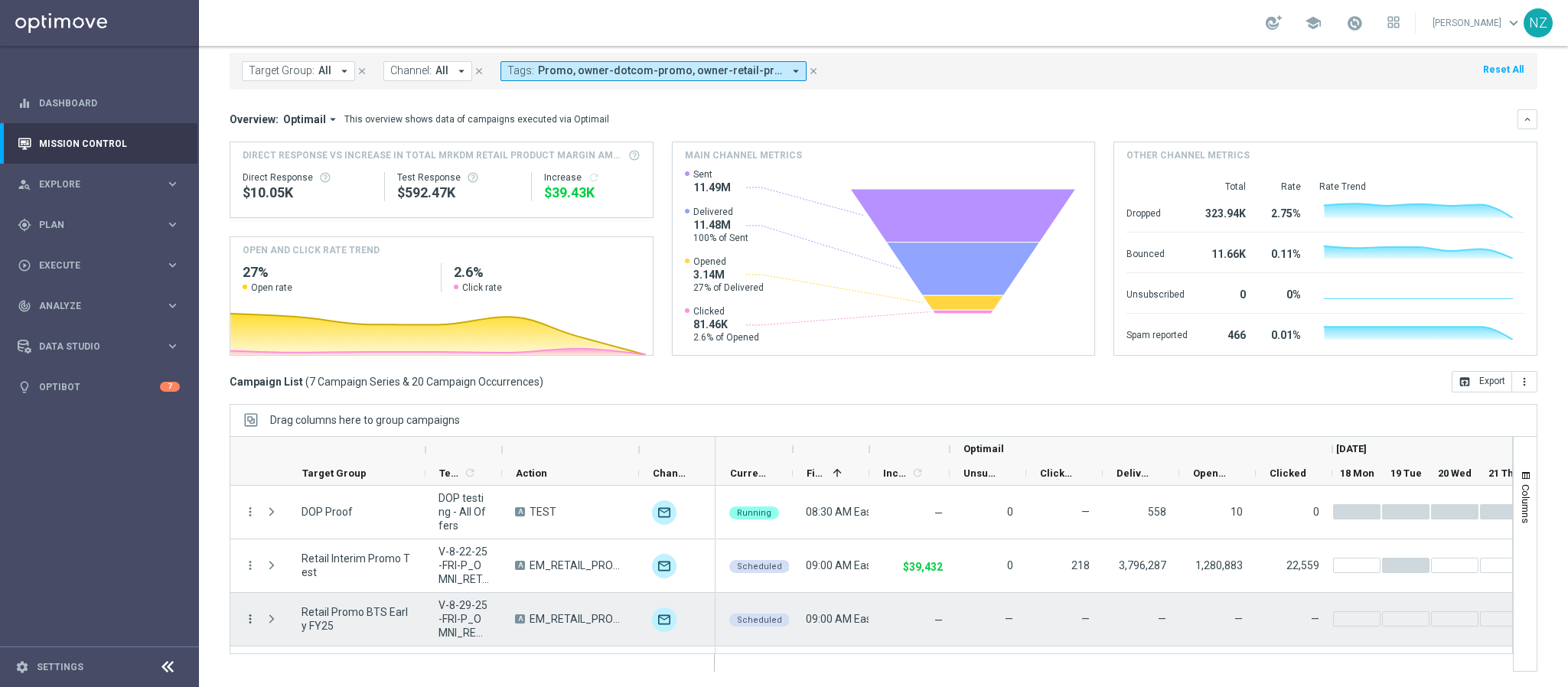
click at [244, 615] on icon "more_vert" at bounding box center [250, 618] width 13 height 13
click at [326, 457] on span "Campaign Details" at bounding box center [319, 460] width 78 height 11
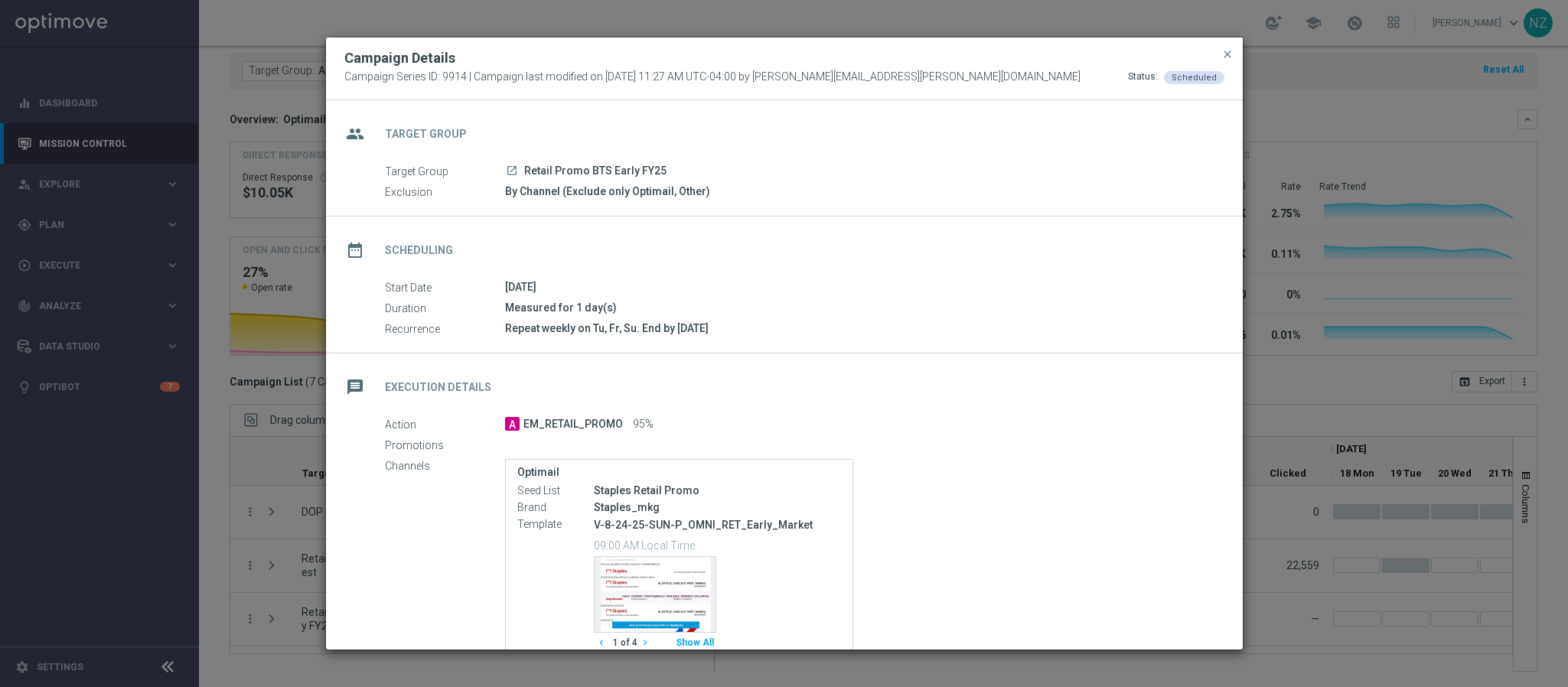
click at [508, 170] on icon "launch" at bounding box center [512, 171] width 12 height 12
click at [1230, 53] on span "close" at bounding box center [1227, 54] width 12 height 12
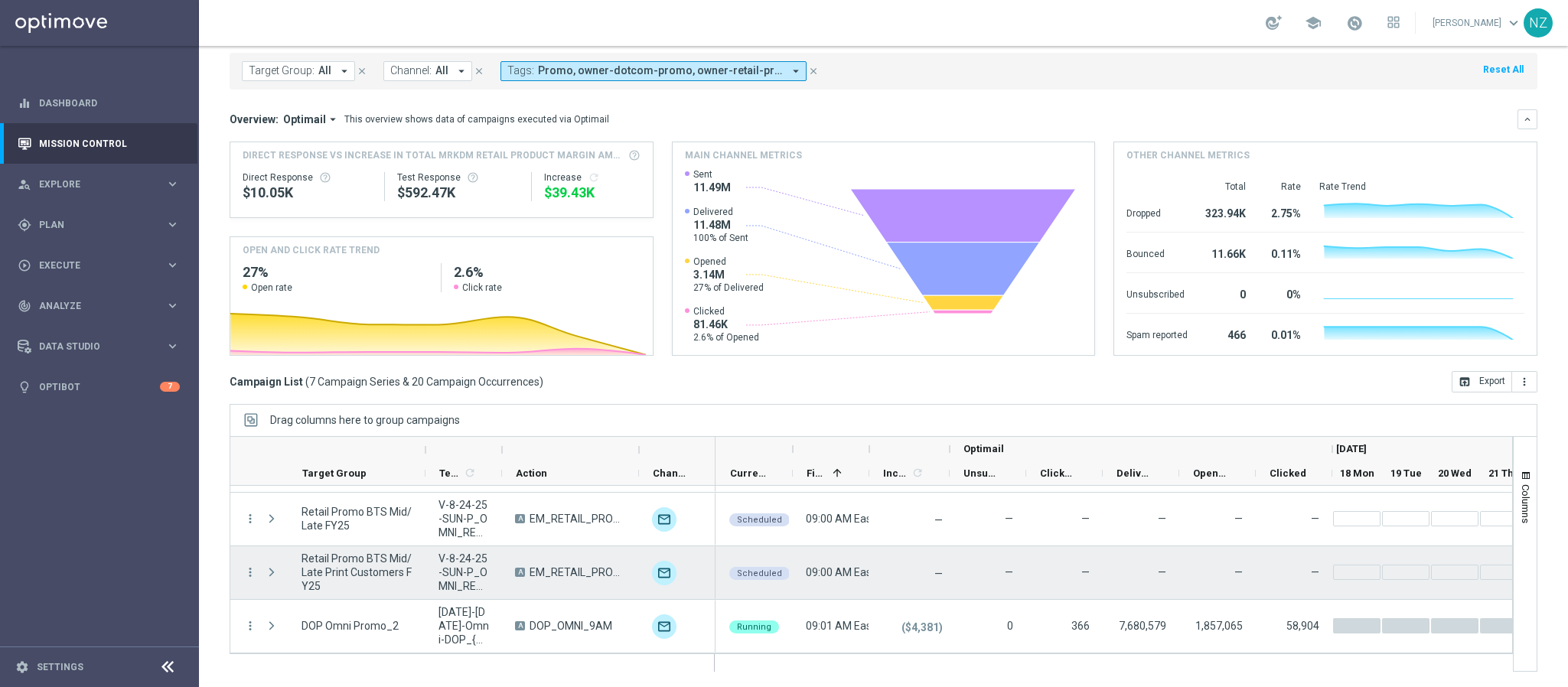
scroll to position [93, 0]
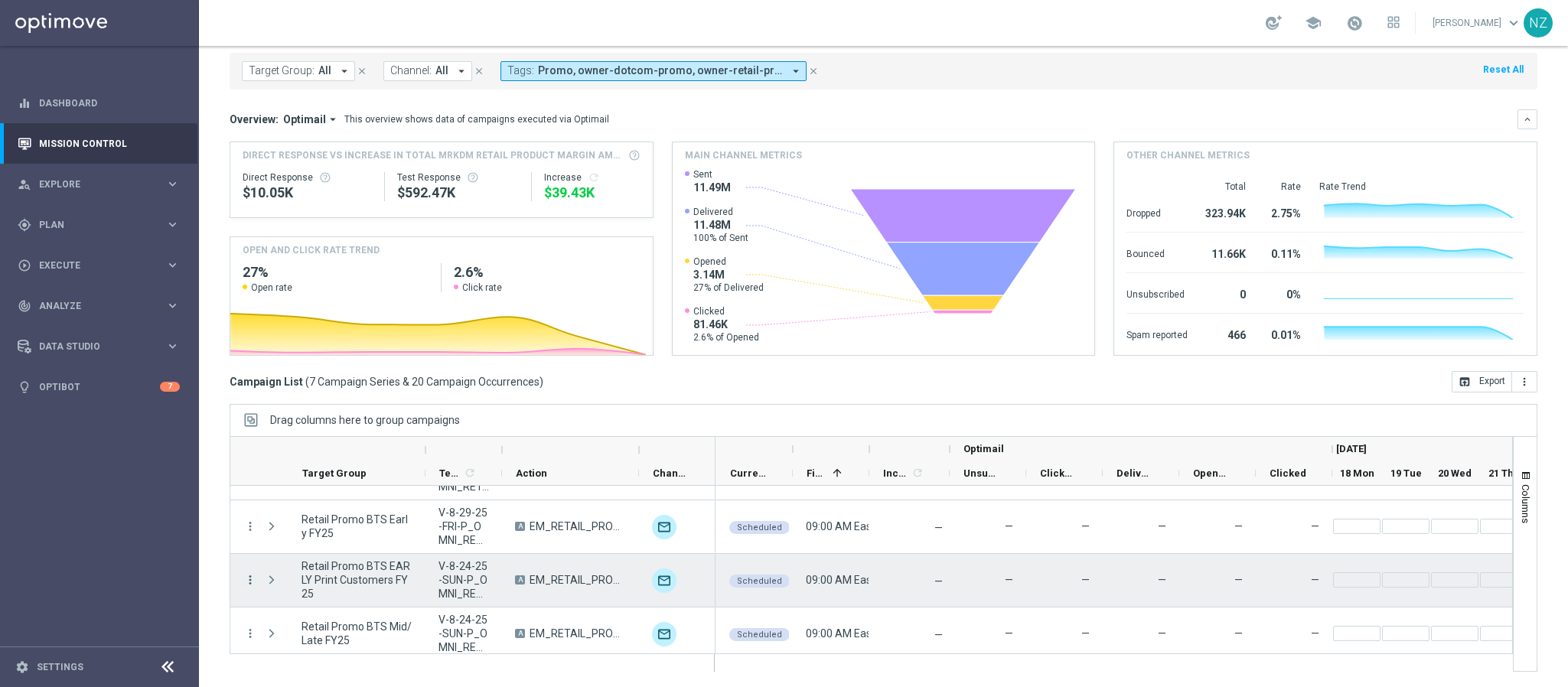
click at [253, 581] on icon "more_vert" at bounding box center [250, 579] width 13 height 13
click at [322, 422] on span "Campaign Details" at bounding box center [319, 420] width 78 height 11
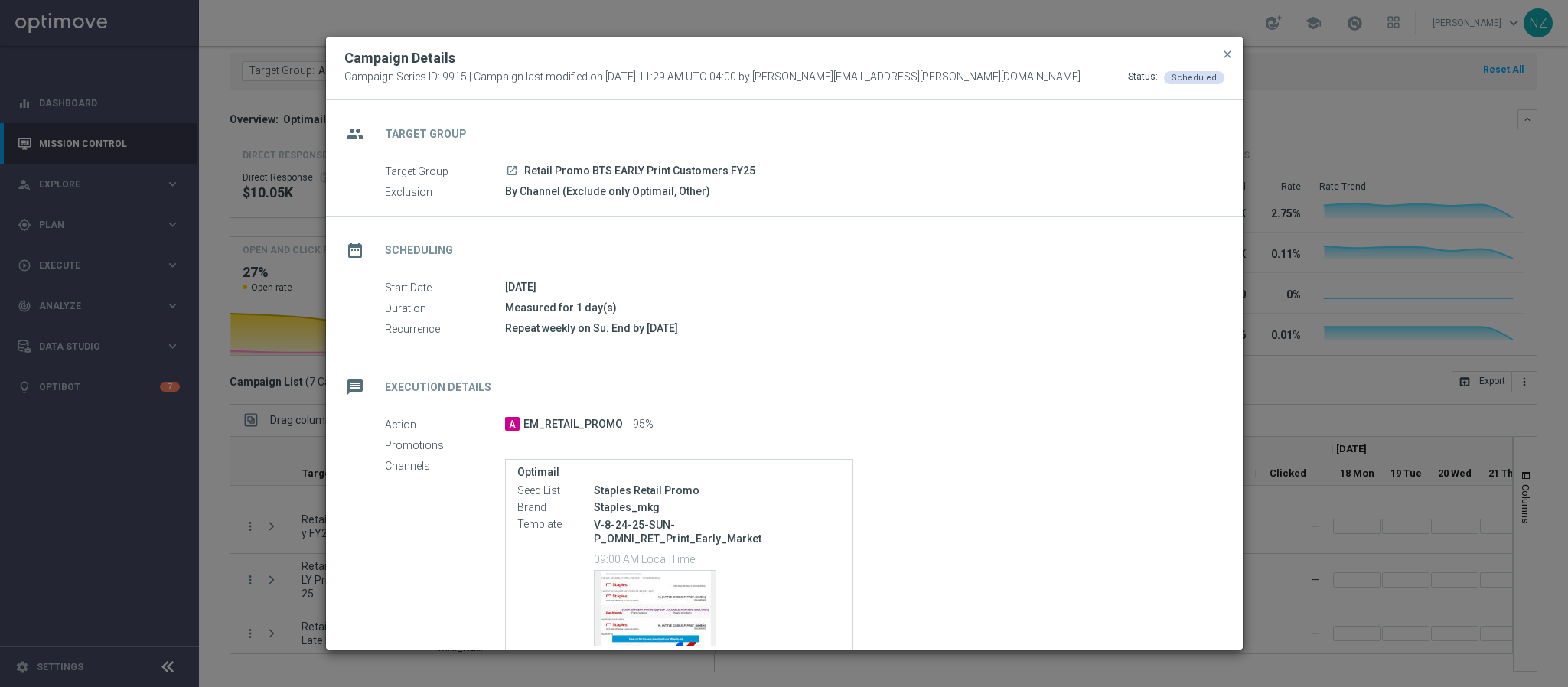
click at [512, 170] on icon "launch" at bounding box center [512, 171] width 12 height 12
click at [1231, 53] on span "close" at bounding box center [1227, 54] width 12 height 12
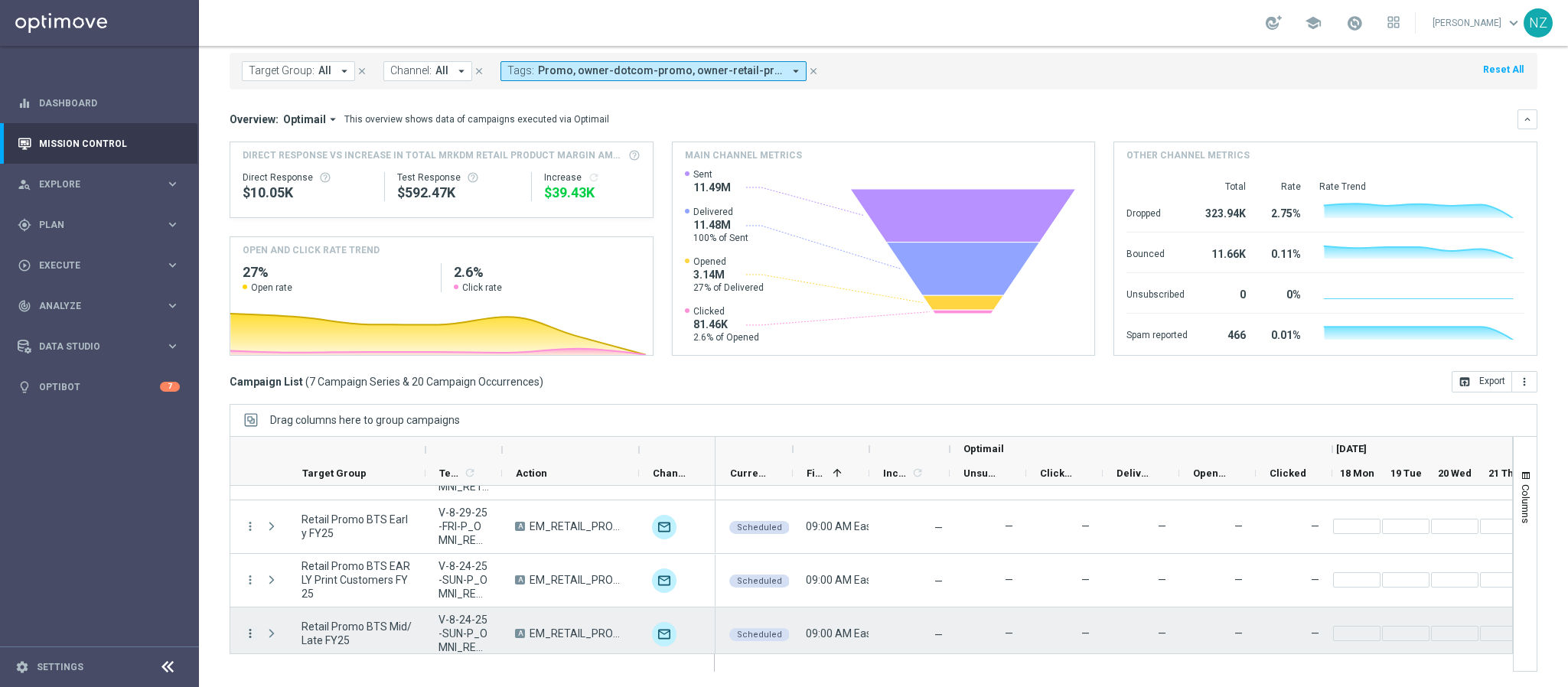
click at [250, 634] on icon "more_vert" at bounding box center [250, 633] width 13 height 13
click at [329, 473] on span "Campaign Details" at bounding box center [319, 473] width 78 height 11
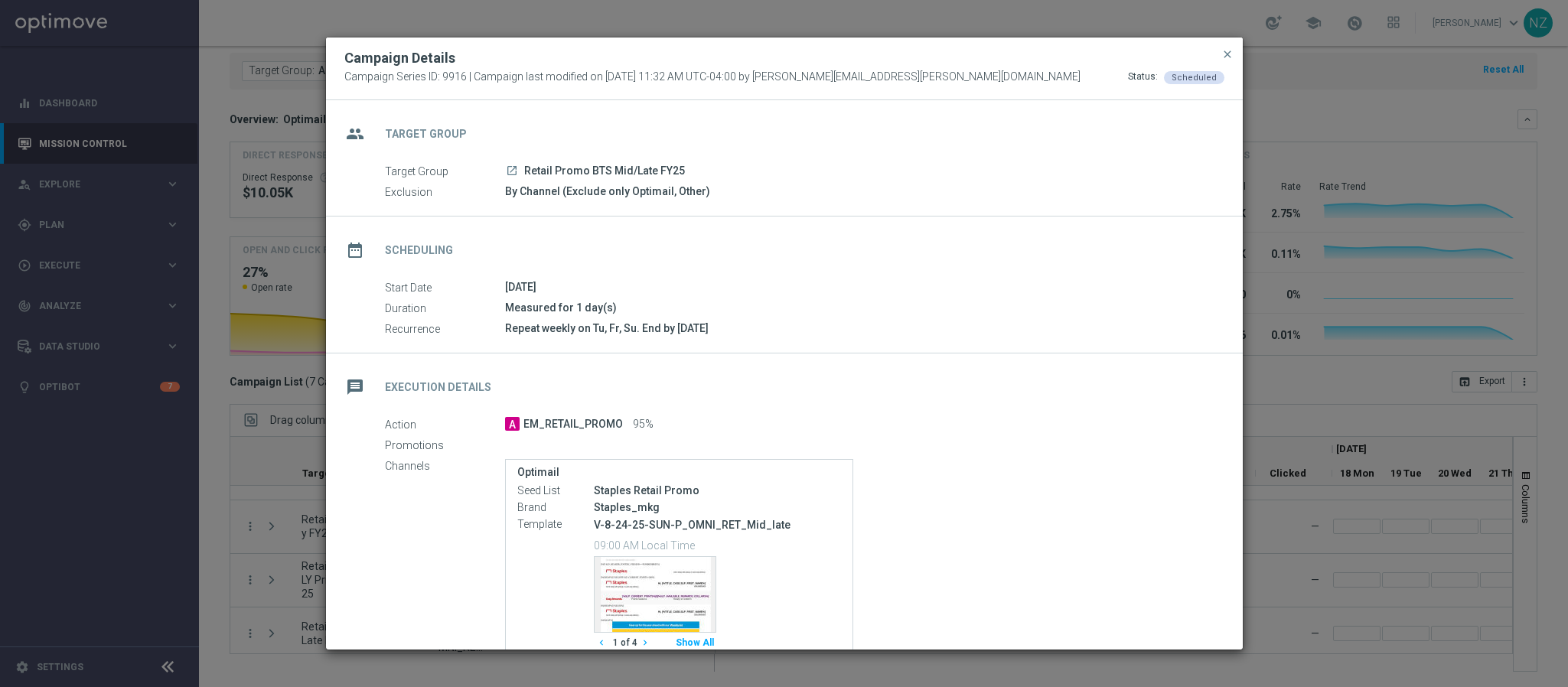
click at [505, 163] on div "launch Retail Promo BTS Mid/Late FY25" at bounding box center [859, 170] width 708 height 15
click at [512, 165] on icon "launch" at bounding box center [512, 171] width 12 height 12
click at [1234, 45] on button "close" at bounding box center [1227, 54] width 15 height 19
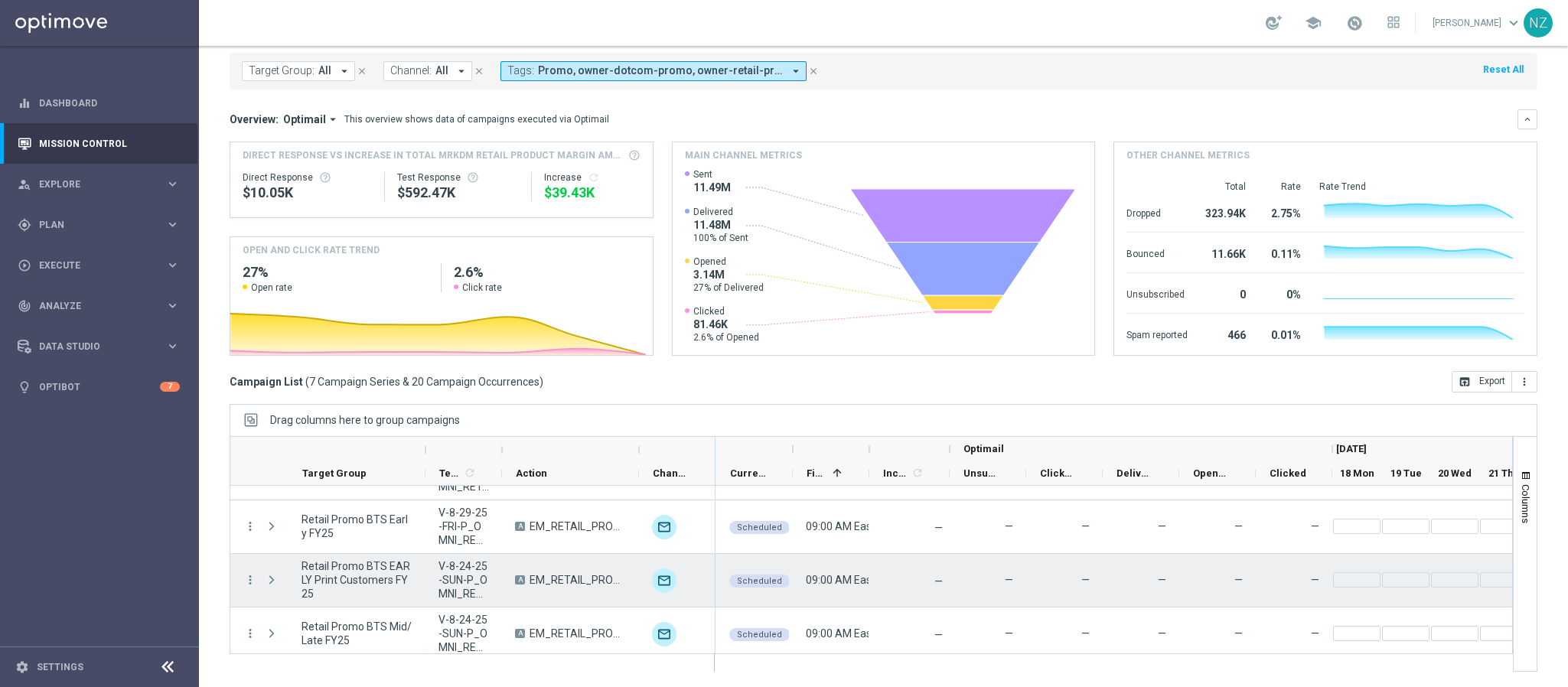
scroll to position [208, 0]
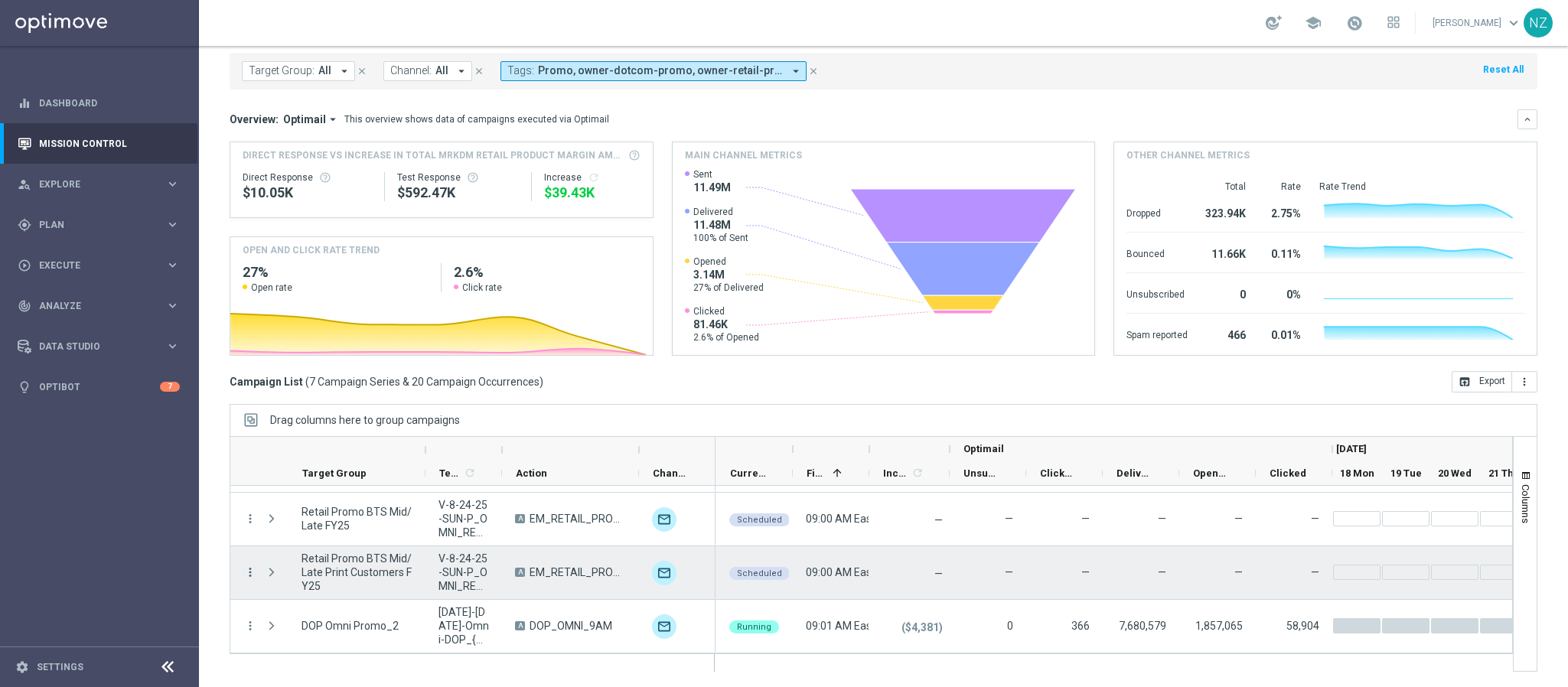
click at [255, 570] on icon "more_vert" at bounding box center [250, 571] width 13 height 13
click at [303, 413] on span "Campaign Details" at bounding box center [319, 413] width 78 height 11
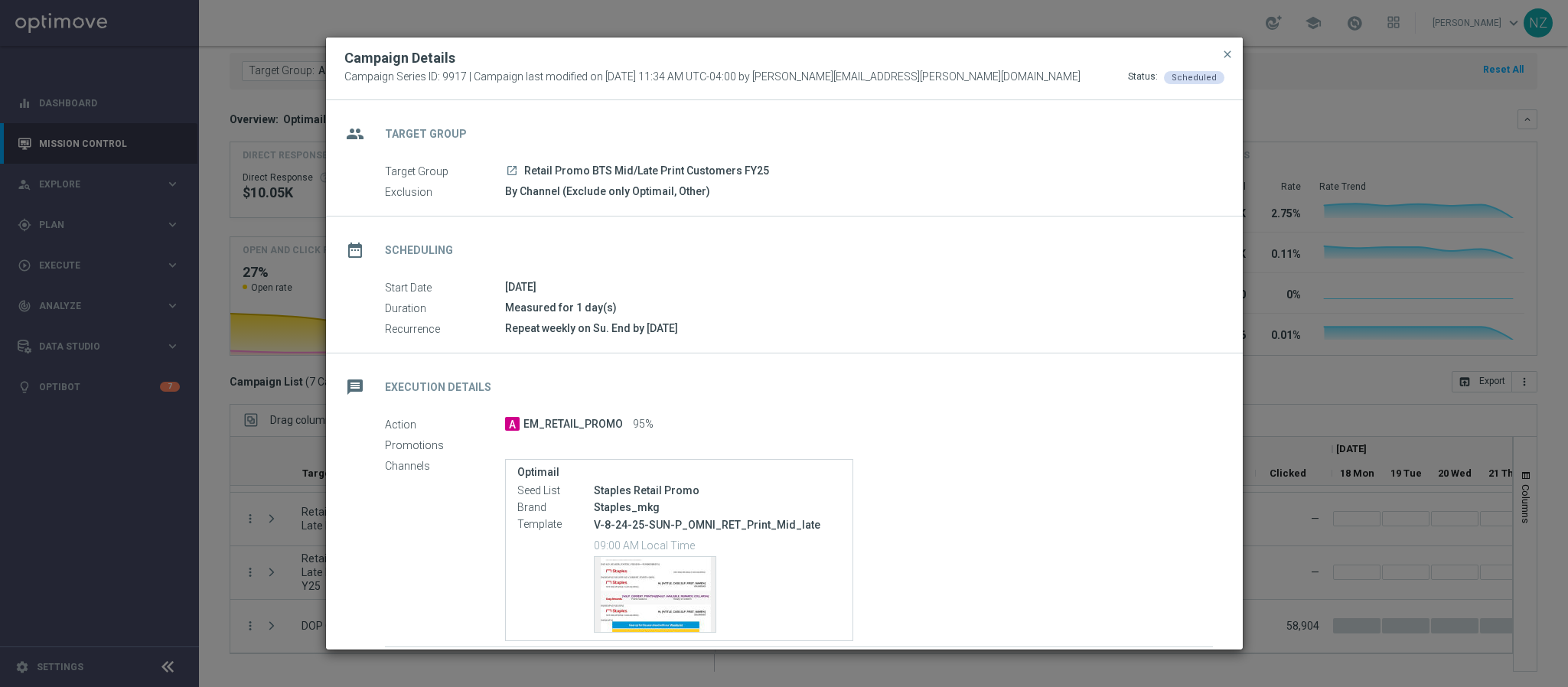
click at [513, 168] on icon "launch" at bounding box center [512, 171] width 12 height 12
click at [1224, 52] on span "close" at bounding box center [1227, 54] width 12 height 12
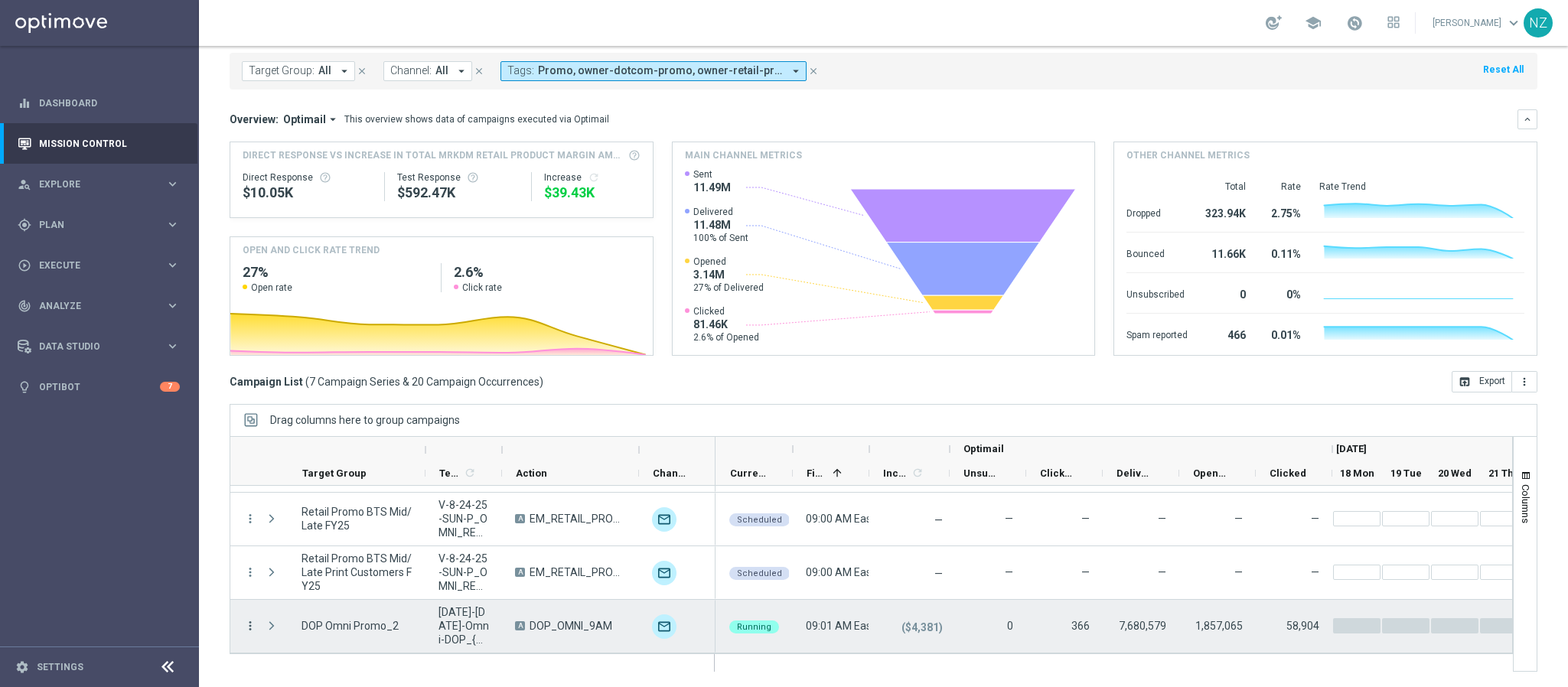
click at [243, 632] on icon "more_vert" at bounding box center [250, 625] width 13 height 13
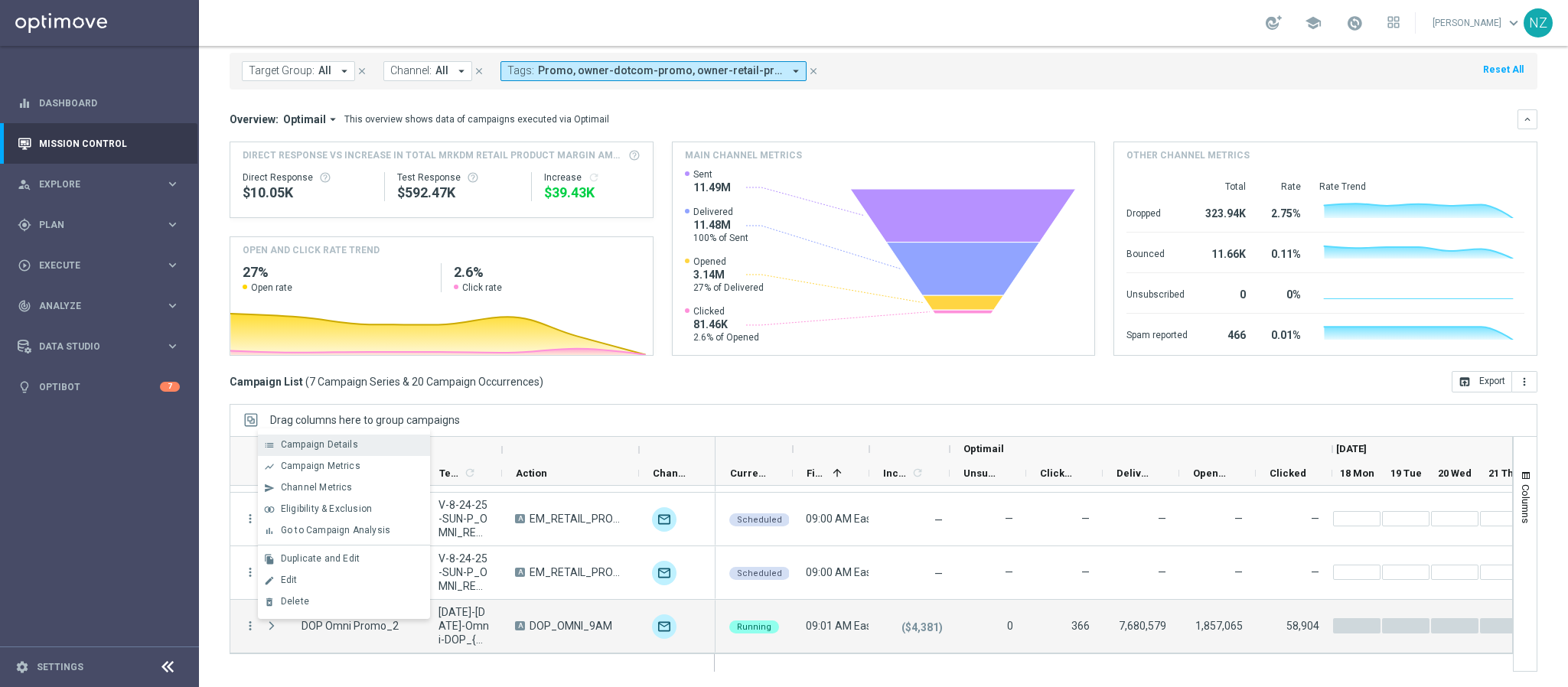
click at [313, 447] on span "Campaign Details" at bounding box center [319, 445] width 78 height 11
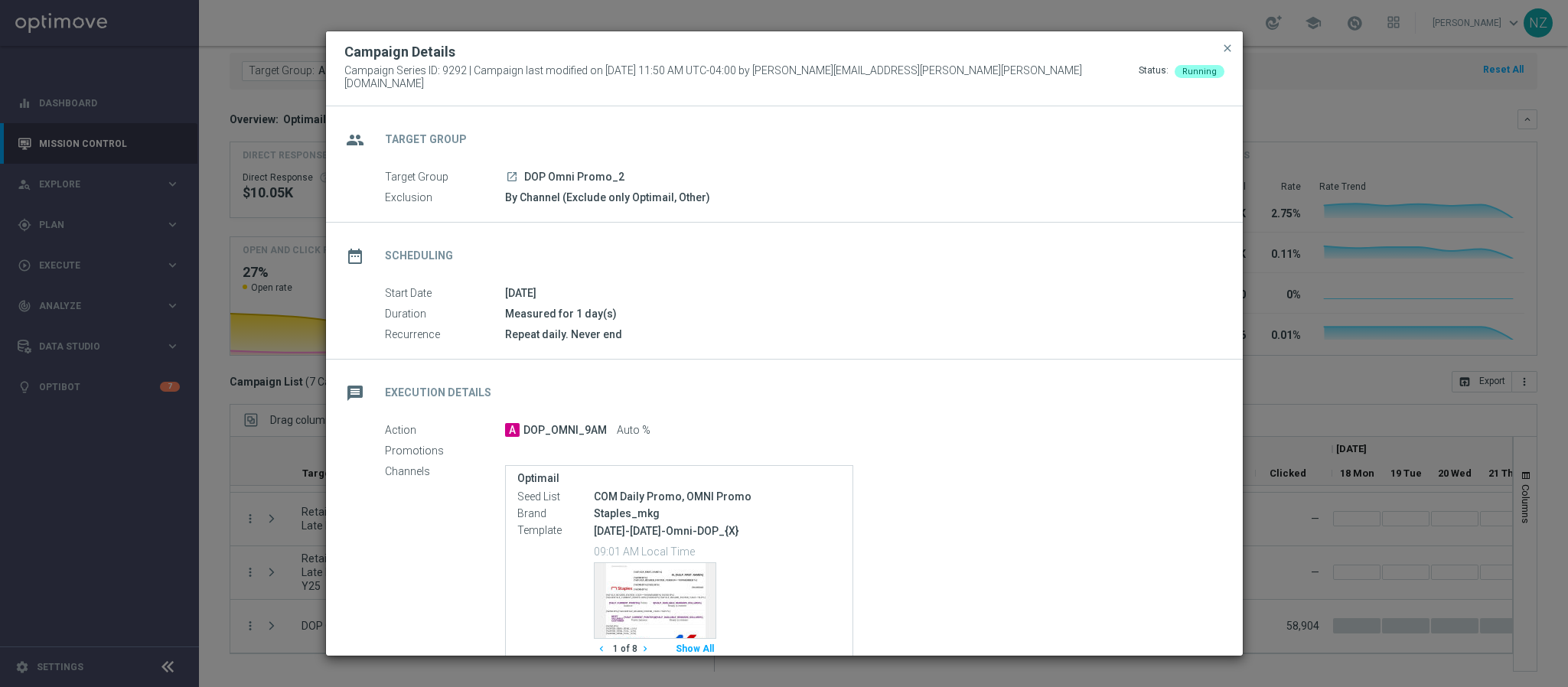
click at [512, 170] on icon "launch" at bounding box center [512, 176] width 12 height 12
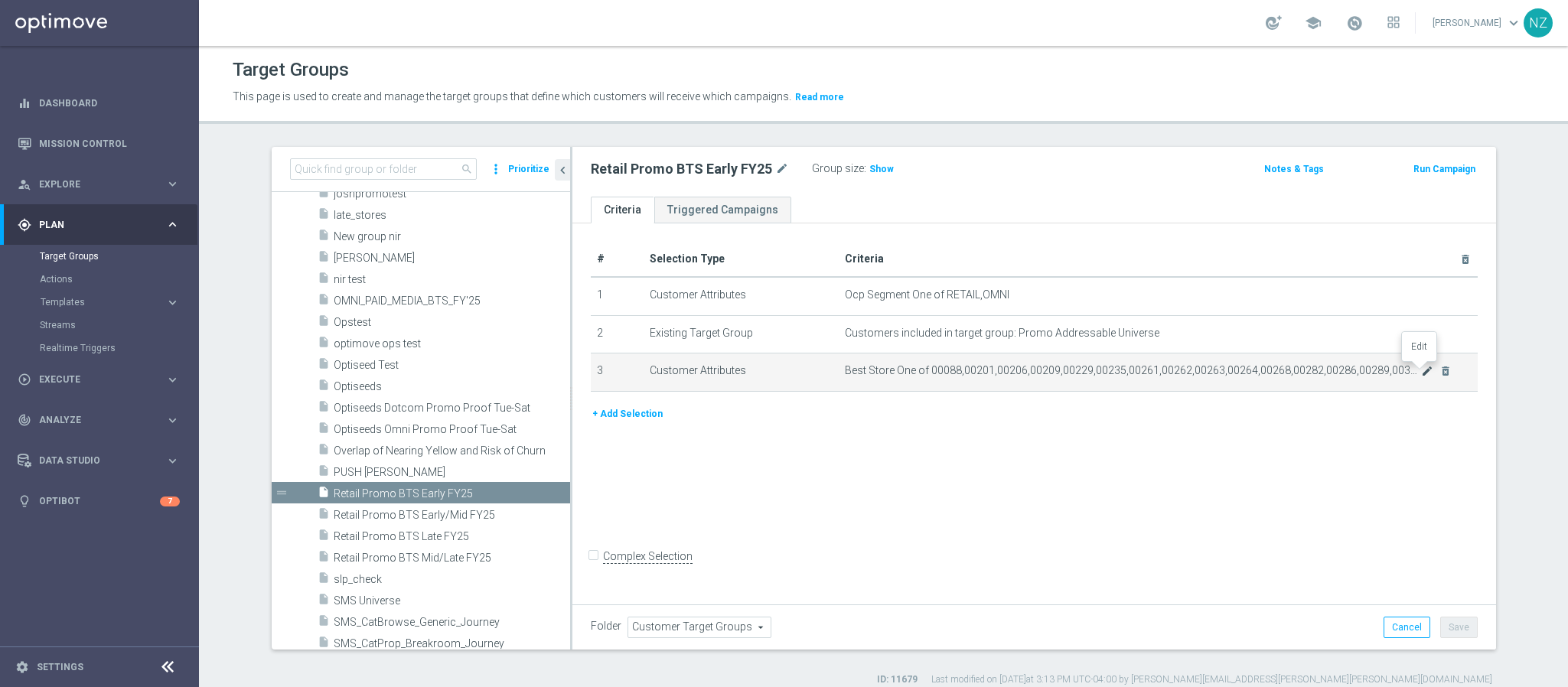
click at [1421, 376] on icon "mode_edit" at bounding box center [1427, 371] width 12 height 12
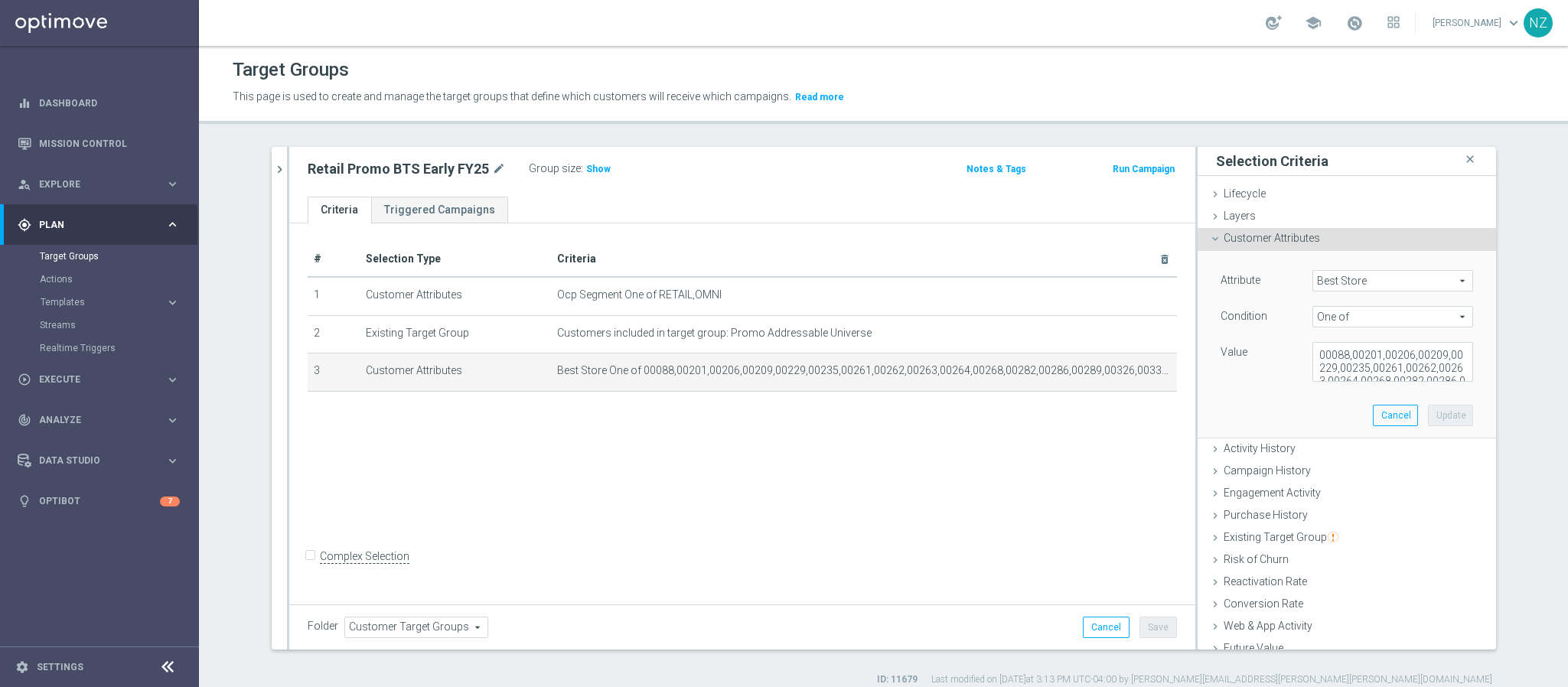
click at [1313, 272] on span "Best Store" at bounding box center [1392, 281] width 160 height 20
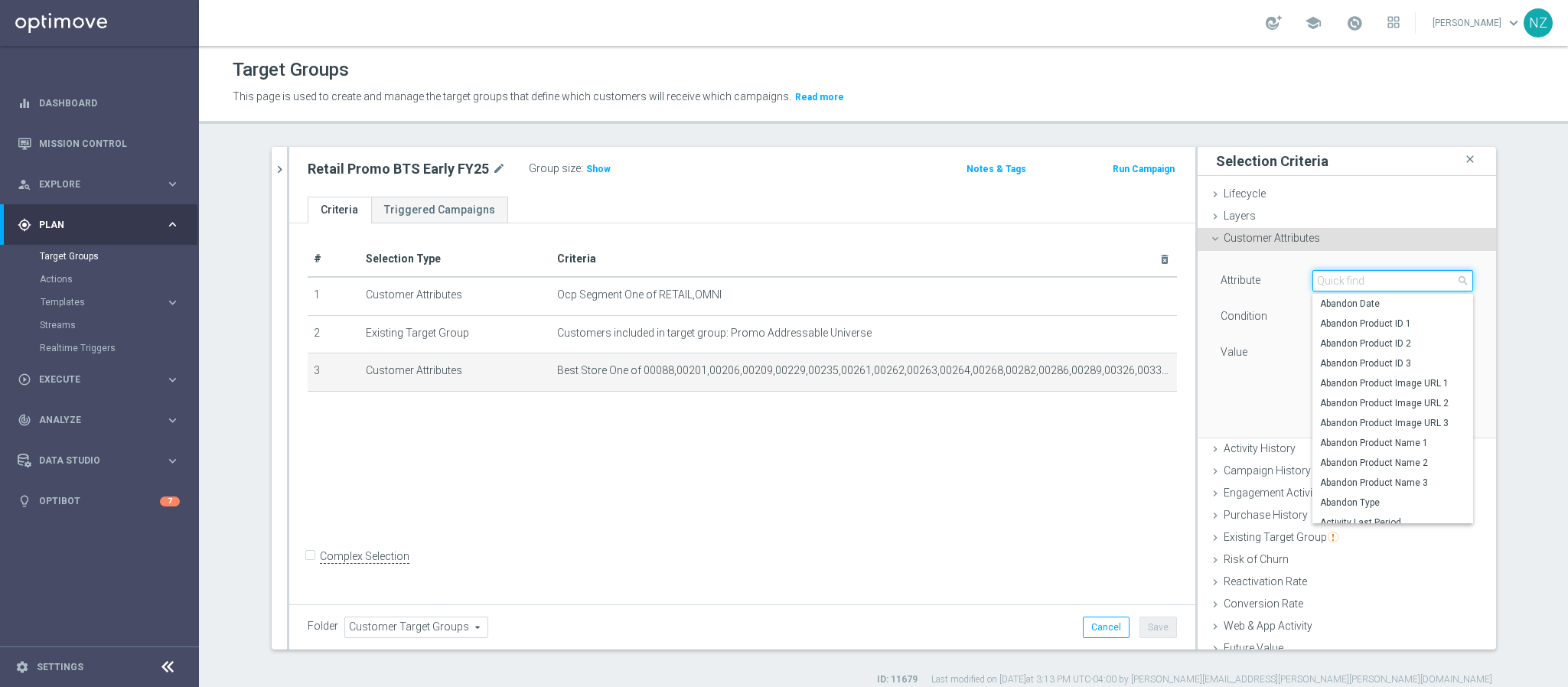
click at [1318, 278] on input "search" at bounding box center [1392, 281] width 160 height 21
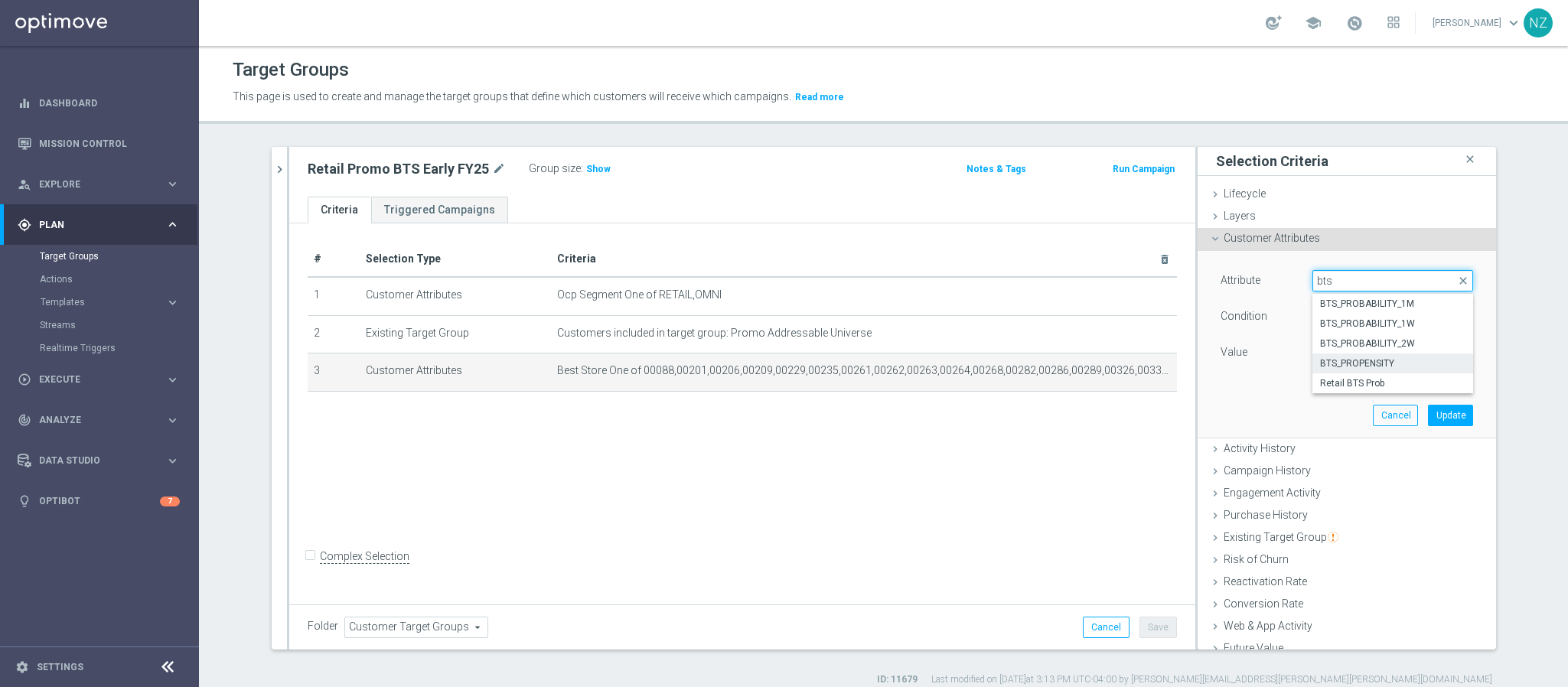
type input "bts"
click at [1346, 363] on span "BTS_PROPENSITY" at bounding box center [1392, 364] width 145 height 12
type input "BTS_PROPENSITY"
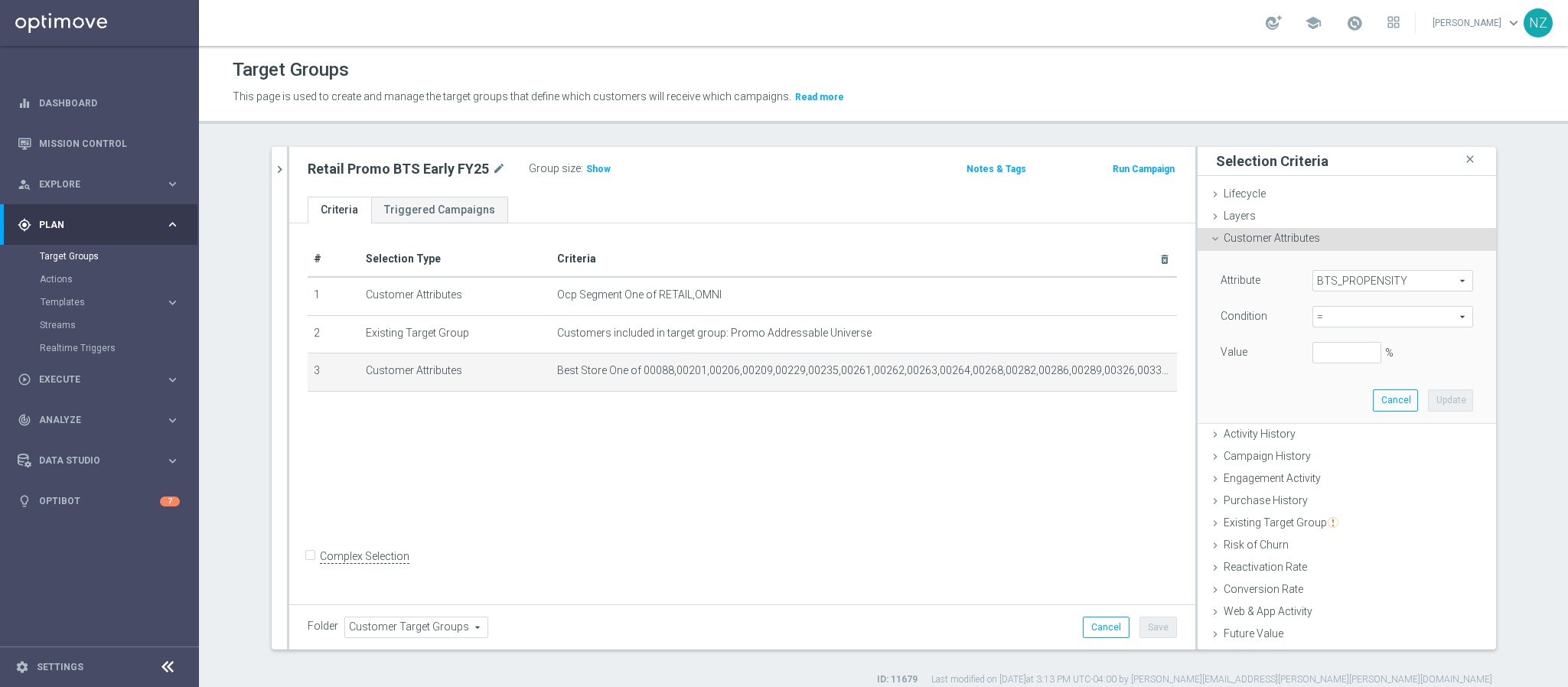
click at [1326, 323] on span "=" at bounding box center [1392, 316] width 160 height 20
click at [1338, 462] on span "between" at bounding box center [1392, 459] width 145 height 12
type input "between"
click at [1318, 354] on input "%" at bounding box center [1346, 353] width 69 height 21
type input "0"
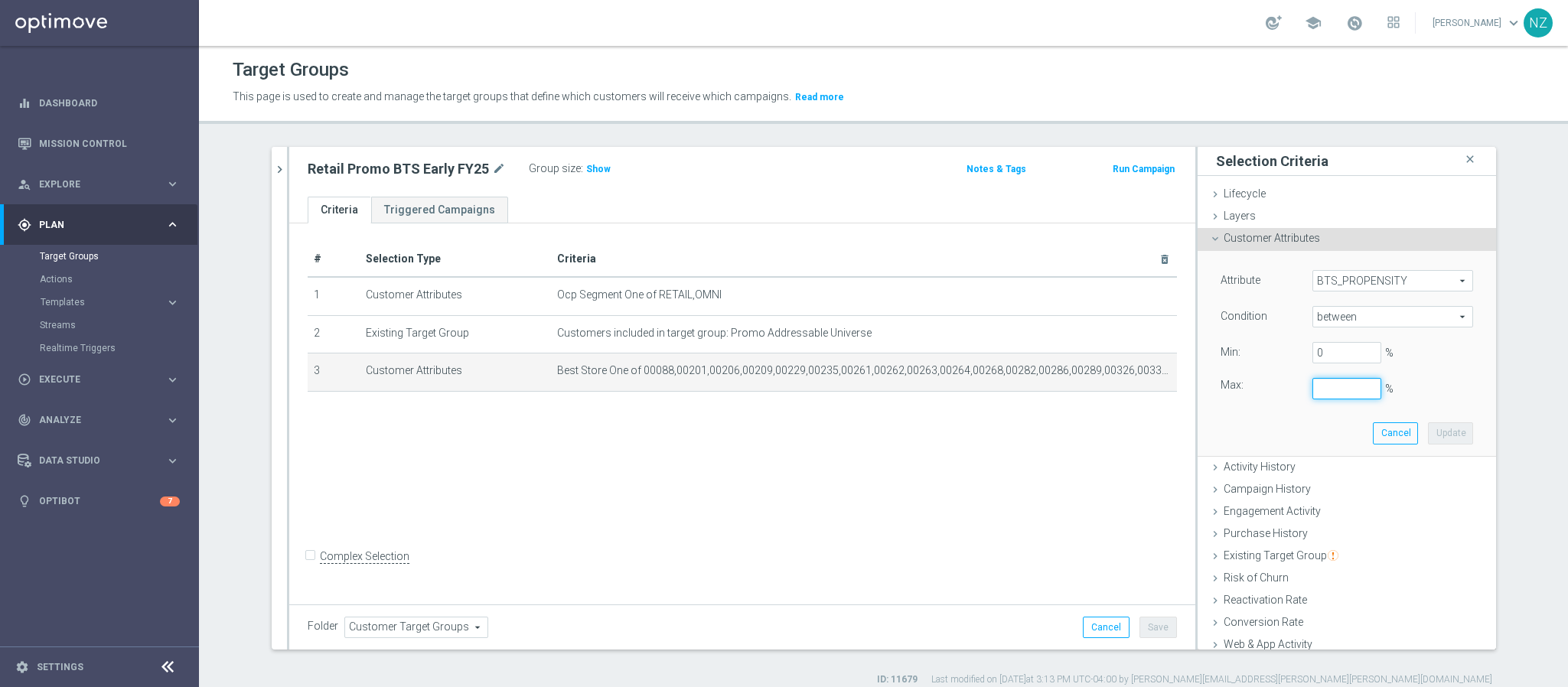
click at [1314, 388] on input "%" at bounding box center [1346, 388] width 69 height 21
click at [1445, 436] on button "Update" at bounding box center [1450, 433] width 45 height 21
type input "0.1"
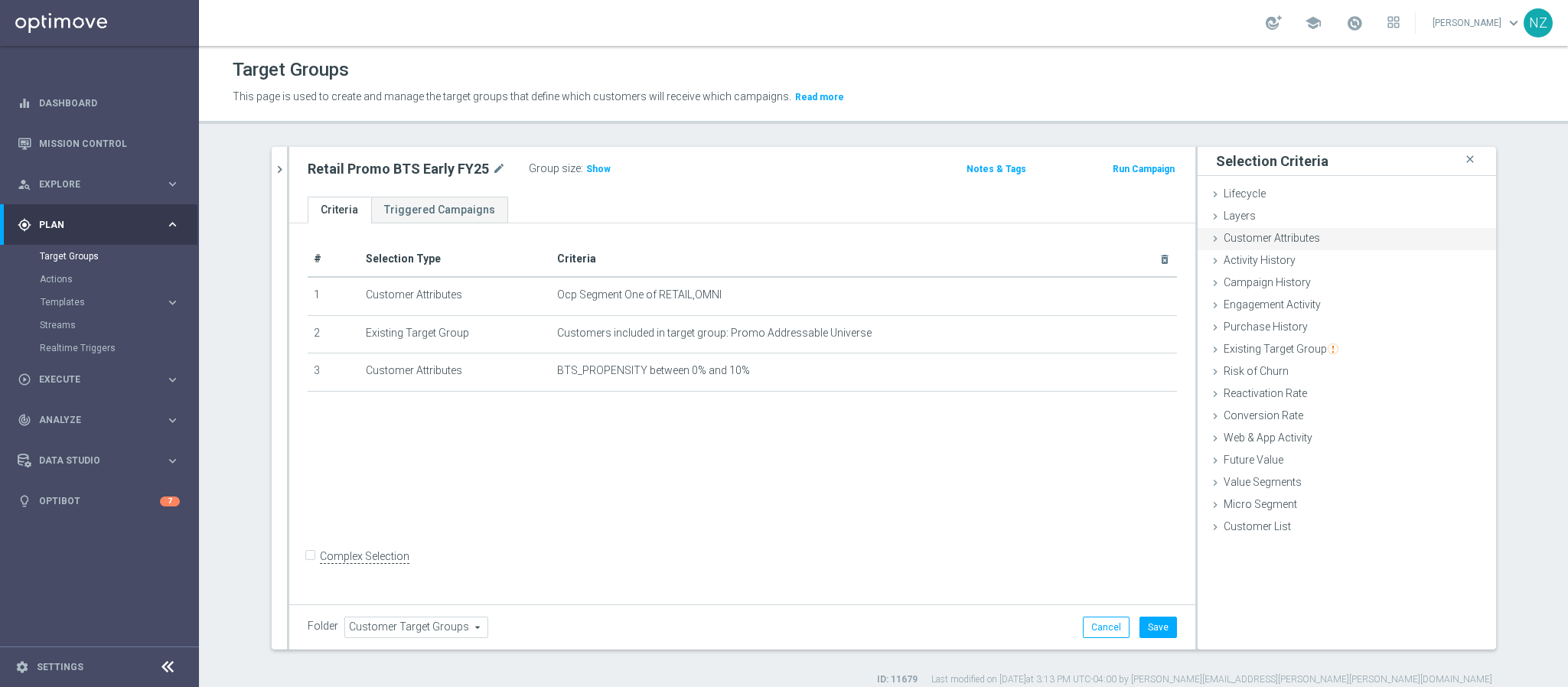
drag, startPoint x: 1268, startPoint y: 240, endPoint x: 1285, endPoint y: 246, distance: 18.0
click at [1268, 240] on span "Customer Attributes" at bounding box center [1272, 238] width 96 height 12
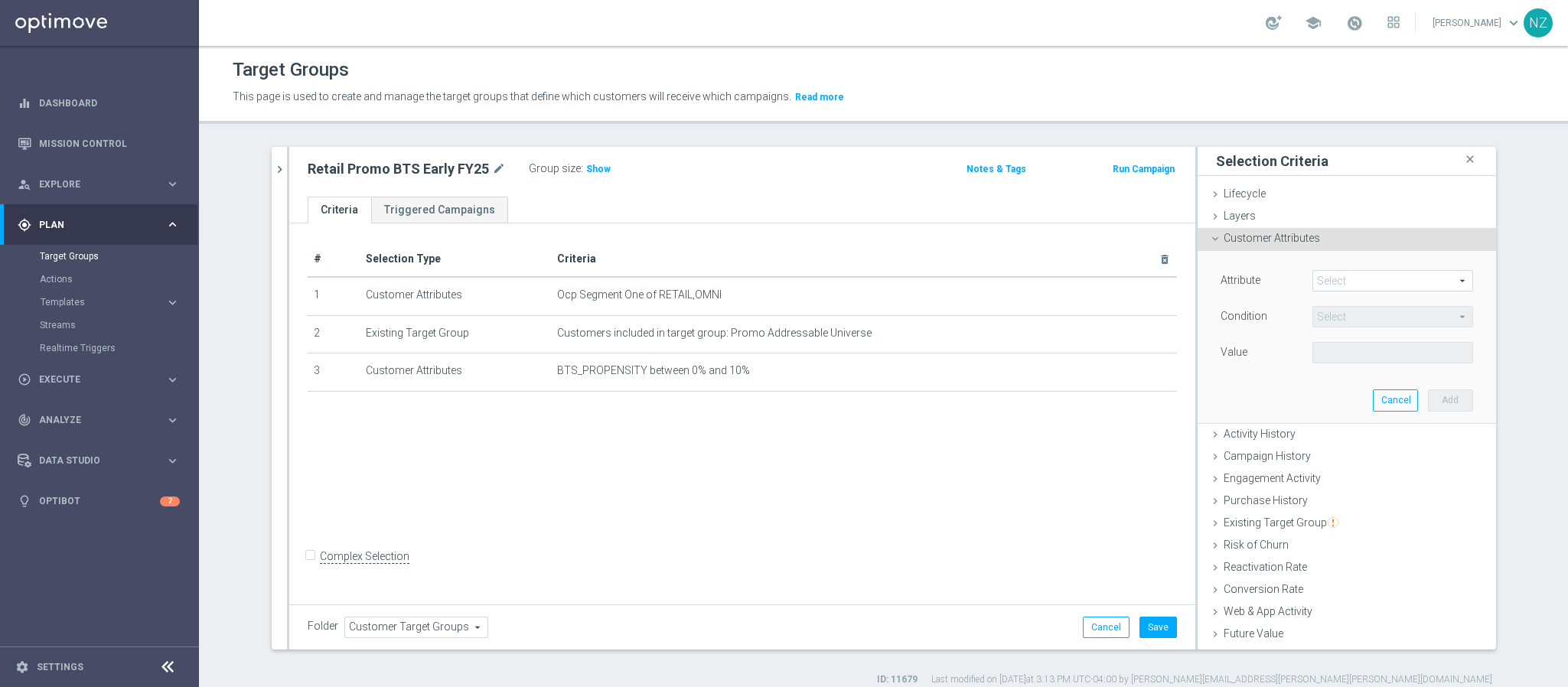
click at [1313, 276] on span at bounding box center [1392, 281] width 160 height 20
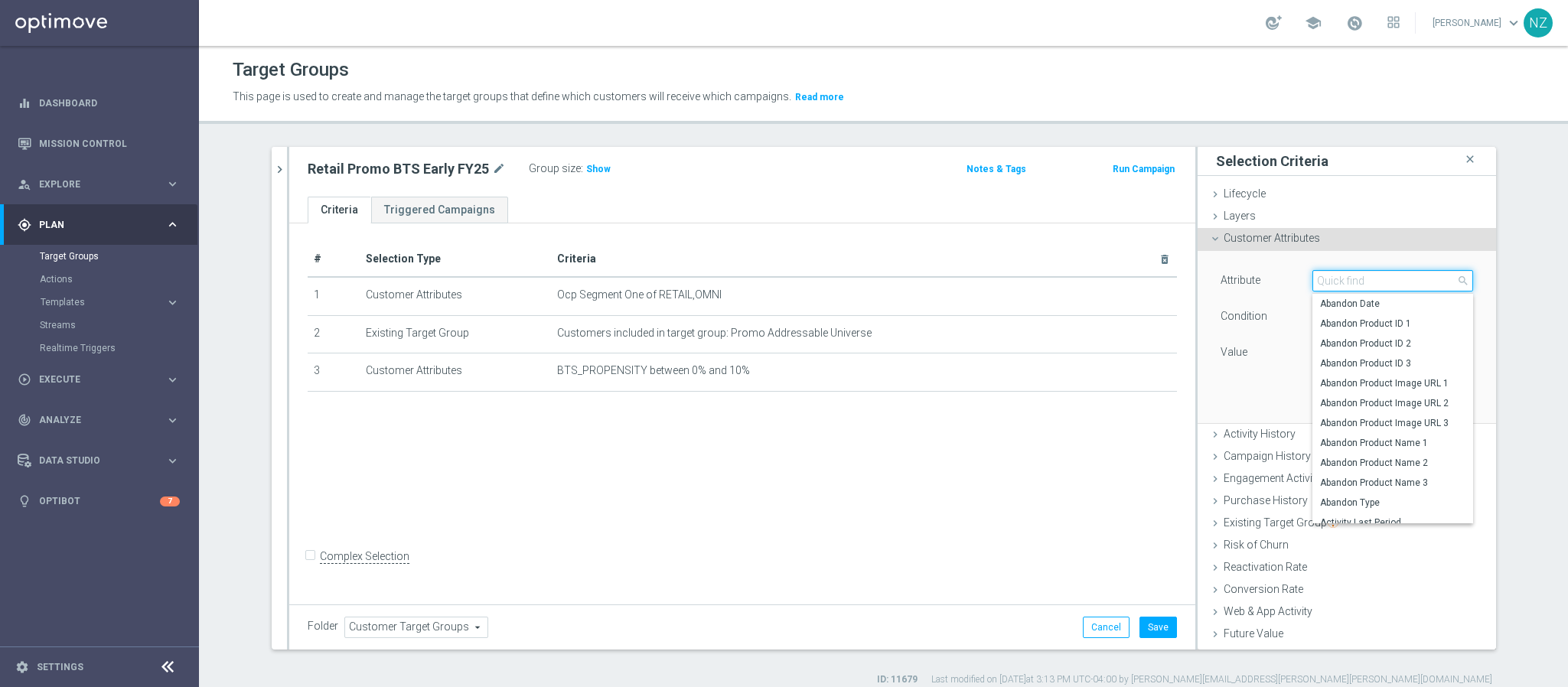
click at [1312, 278] on input "search" at bounding box center [1392, 281] width 160 height 21
type input "deli"
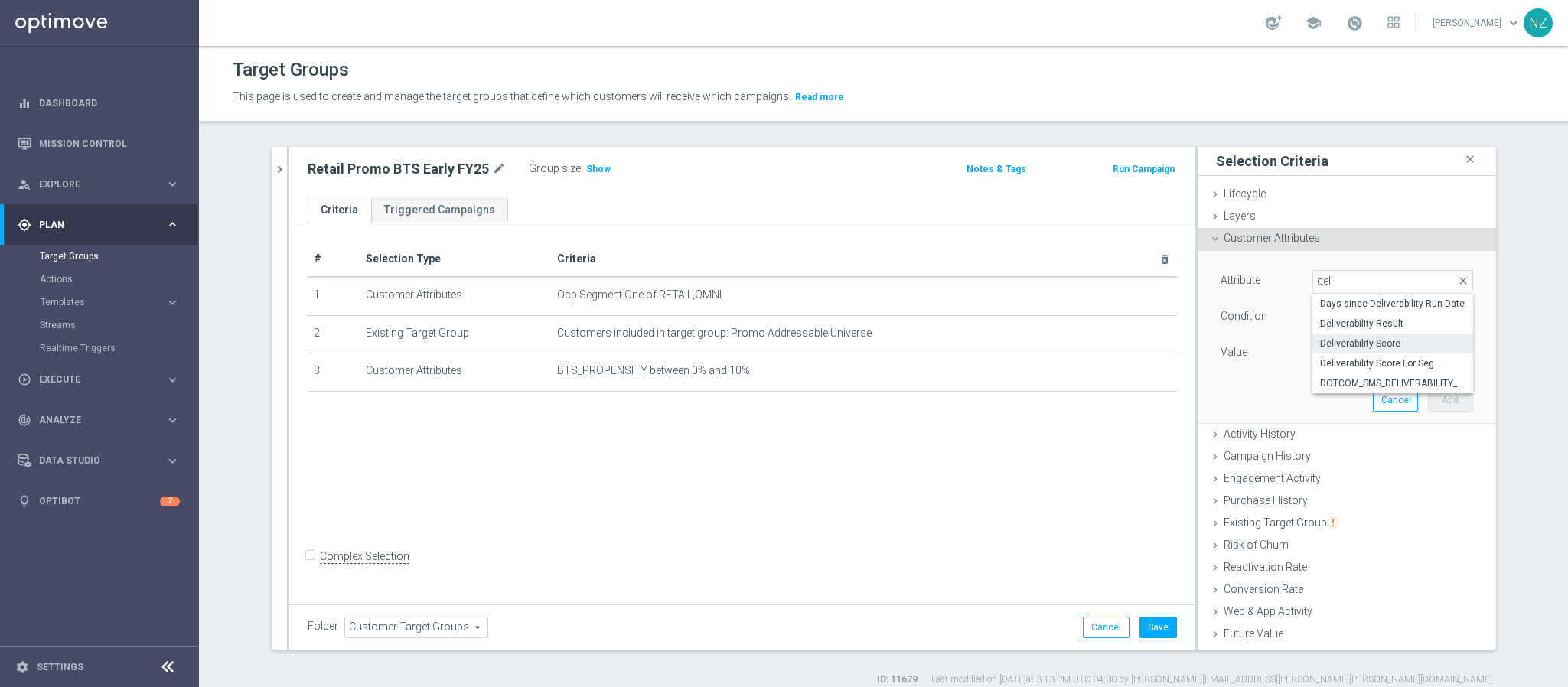
click at [1342, 345] on span "Deliverability Score" at bounding box center [1392, 344] width 145 height 12
type input "Deliverability Score"
type input "Equals"
click at [1326, 345] on span at bounding box center [1392, 353] width 160 height 20
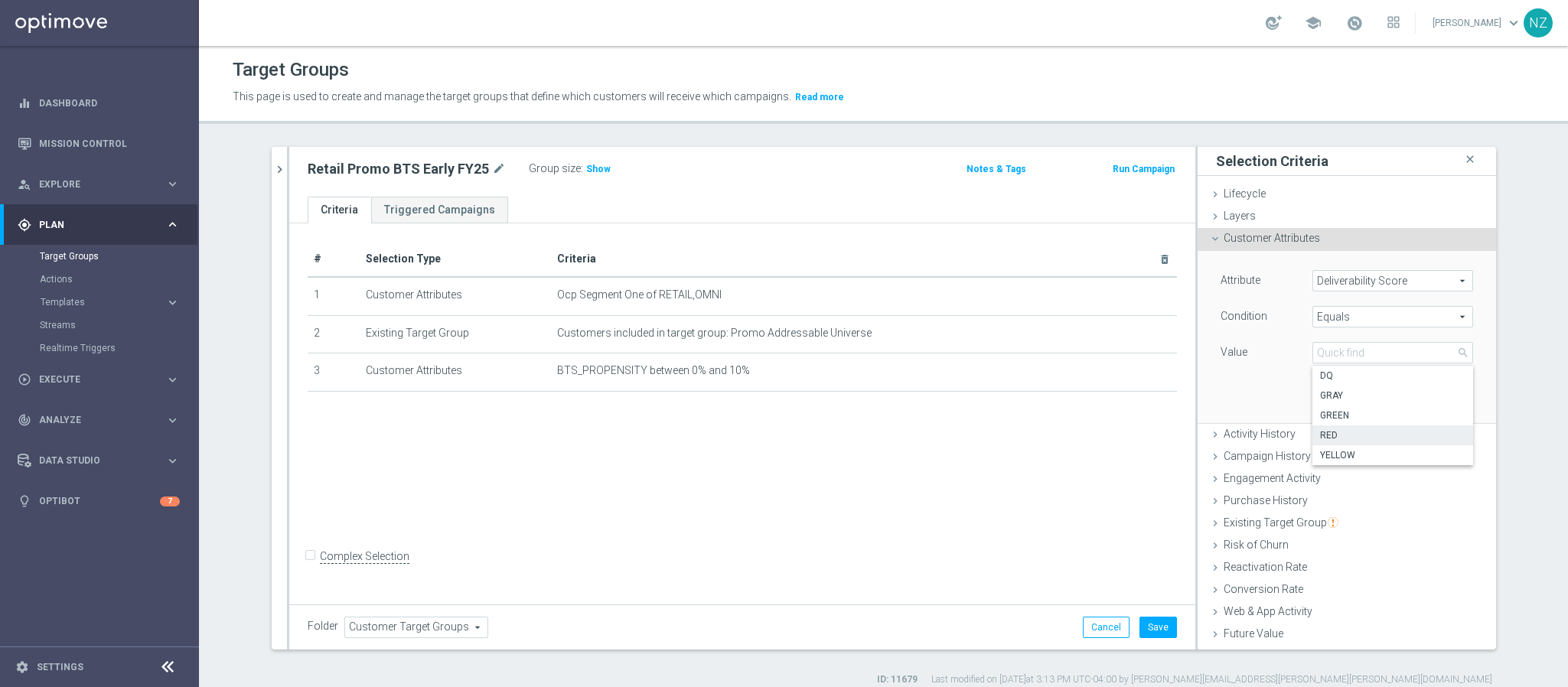
click at [1326, 429] on span "RED" at bounding box center [1392, 436] width 145 height 12
type input "RED"
click at [1429, 391] on button "Add" at bounding box center [1450, 400] width 45 height 21
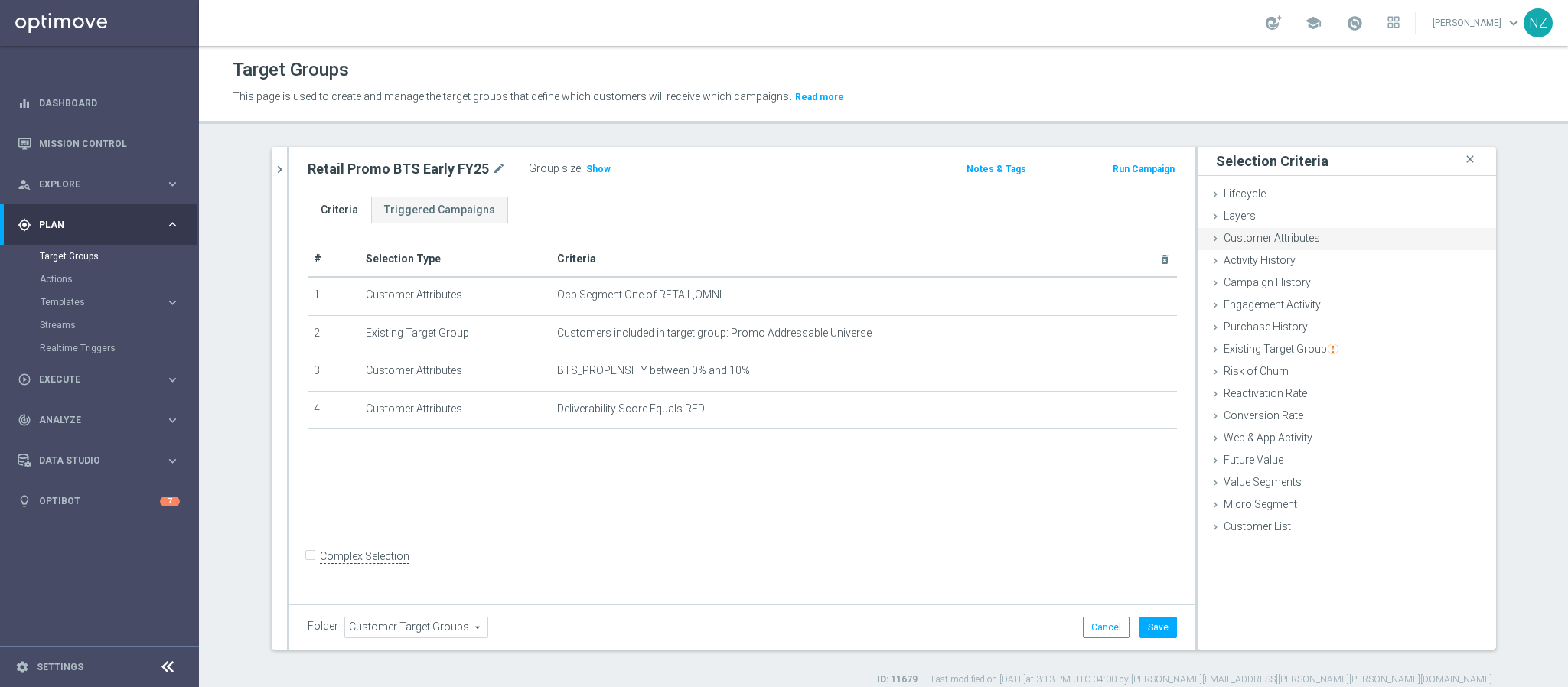
click at [1252, 235] on span "Customer Attributes" at bounding box center [1272, 238] width 96 height 12
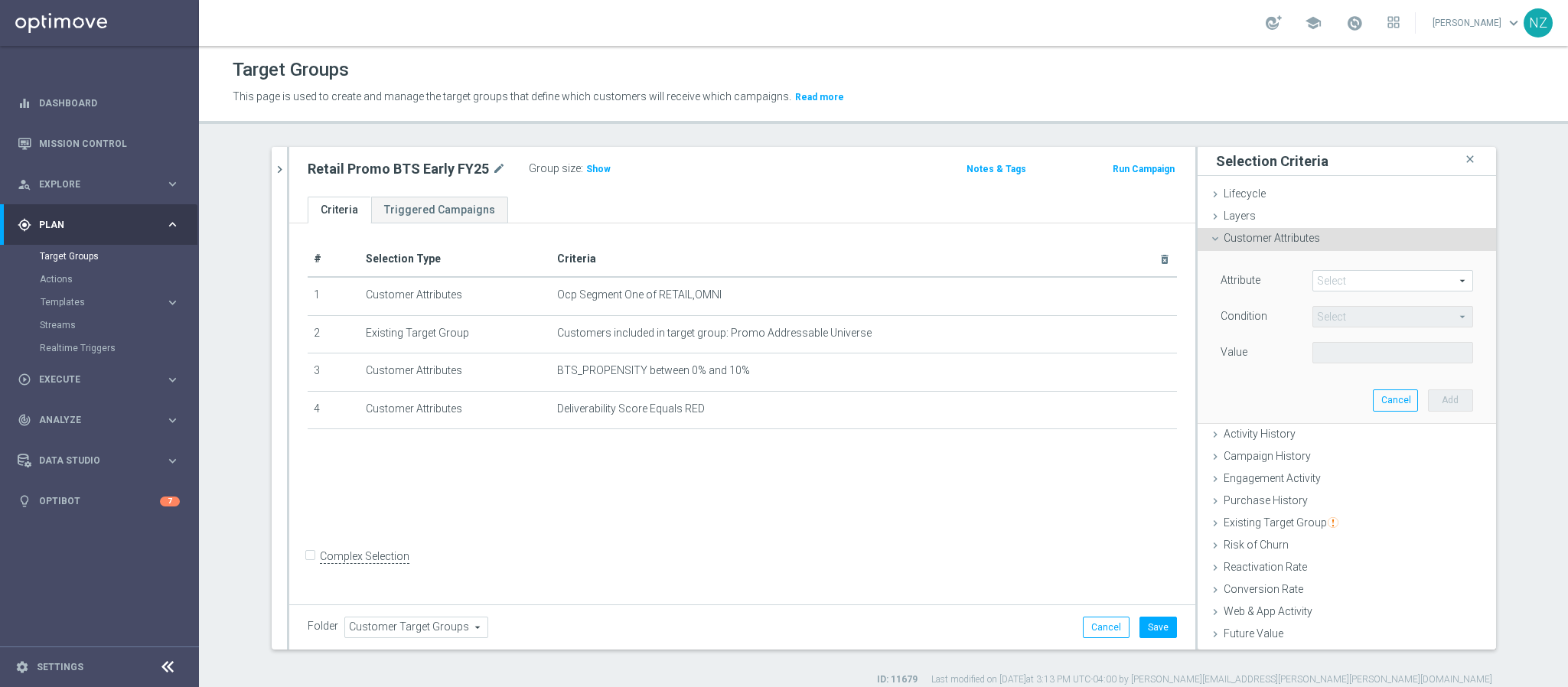
click at [1350, 288] on span at bounding box center [1392, 281] width 160 height 20
click at [1318, 278] on span at bounding box center [1392, 281] width 160 height 20
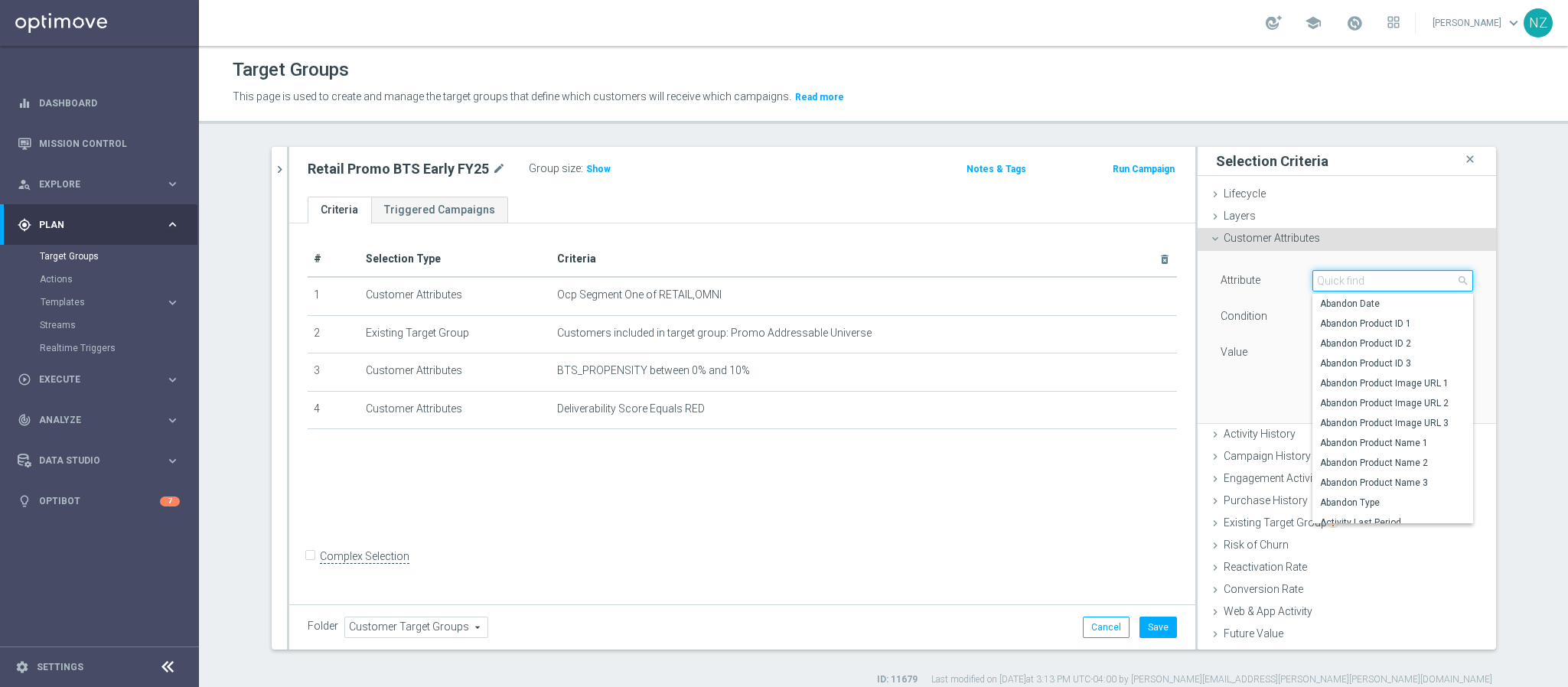
click at [1337, 280] on input "search" at bounding box center [1392, 281] width 160 height 21
type input "day"
click at [1364, 338] on span "Day Of Week, New" at bounding box center [1392, 344] width 145 height 12
type input "Day Of Week, New"
type input "Equals"
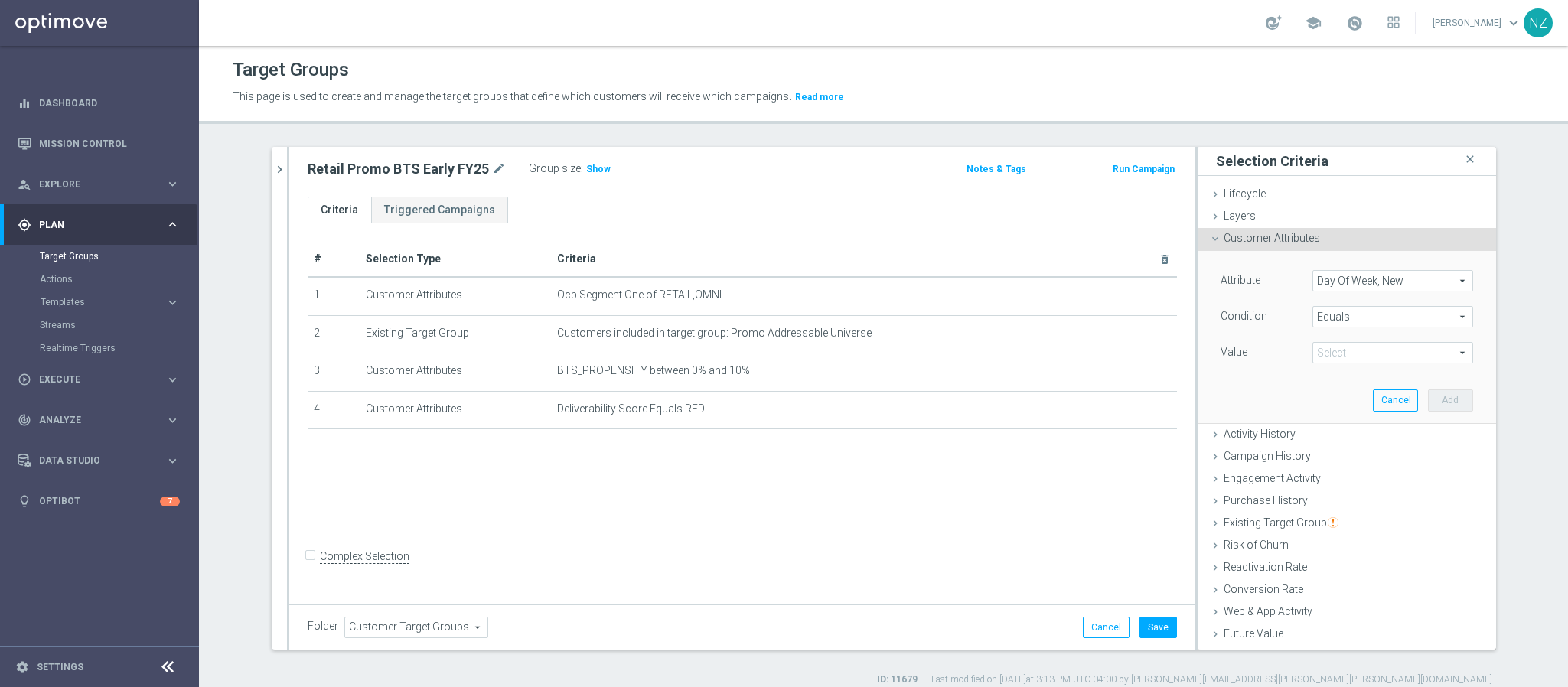
click at [1366, 359] on span at bounding box center [1392, 353] width 160 height 20
click at [1326, 438] on span "Sun" at bounding box center [1392, 436] width 145 height 12
type input "Sun"
click at [1429, 395] on button "Add" at bounding box center [1450, 400] width 45 height 21
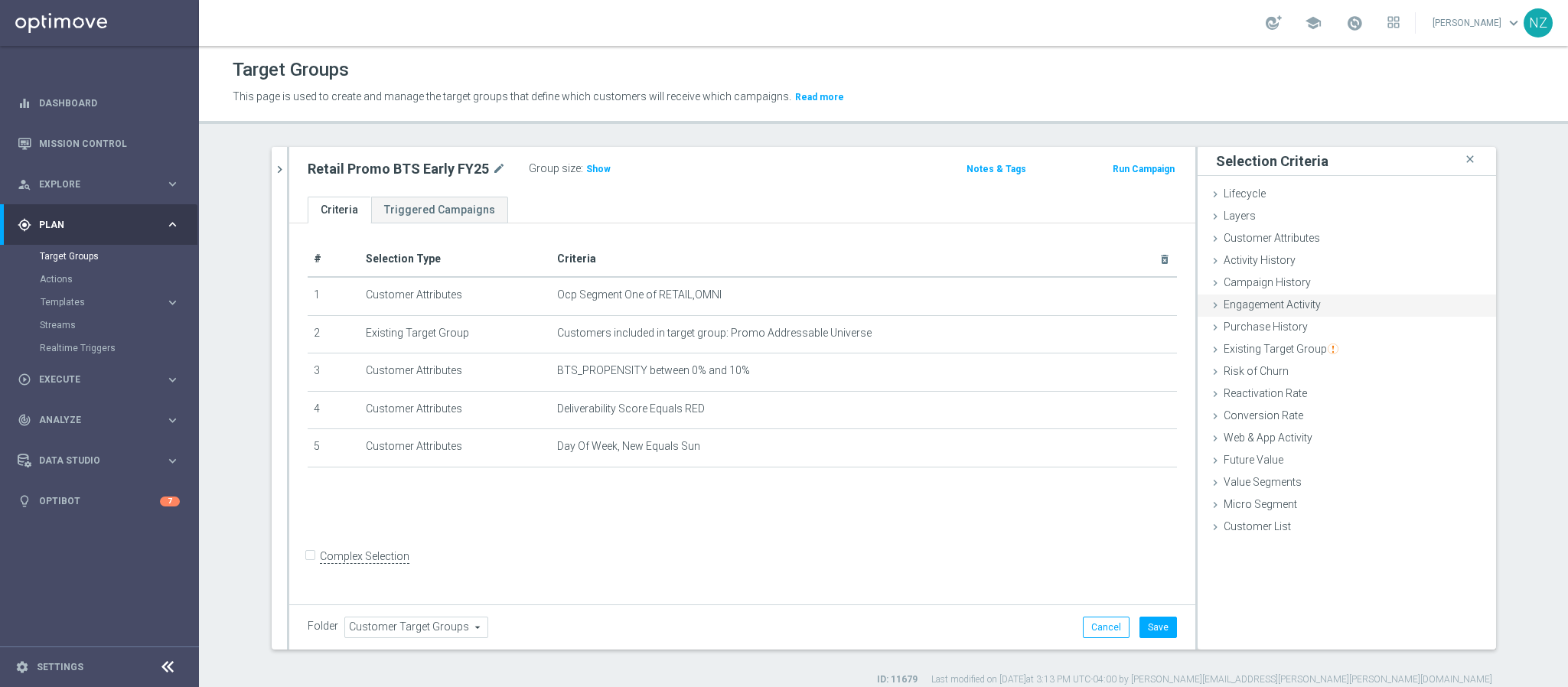
click at [1262, 303] on span "Engagement Activity" at bounding box center [1272, 305] width 97 height 12
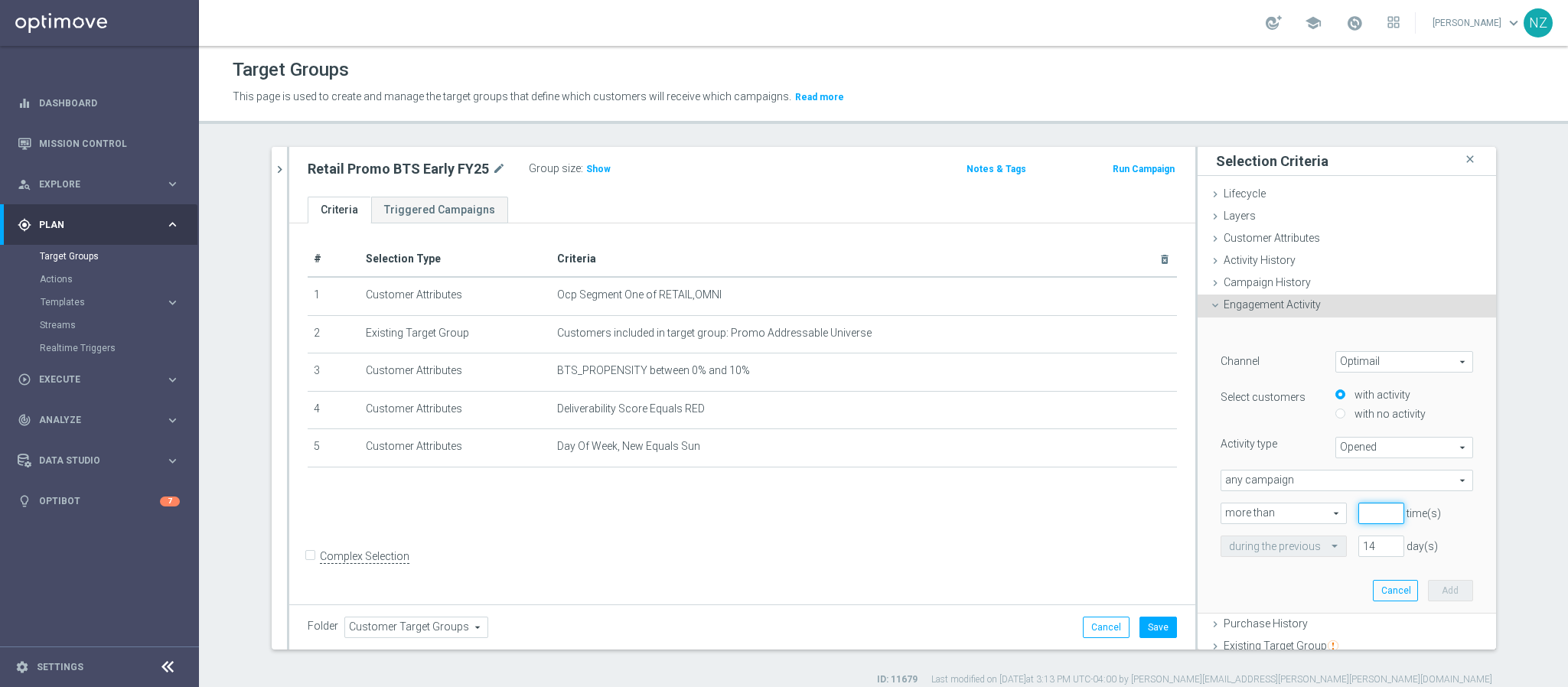
click at [1359, 512] on input "number" at bounding box center [1382, 513] width 46 height 21
type input "0"
drag, startPoint x: 1358, startPoint y: 540, endPoint x: 1336, endPoint y: 543, distance: 22.2
click at [1347, 543] on div "14 day(s)" at bounding box center [1381, 546] width 69 height 21
type input "365"
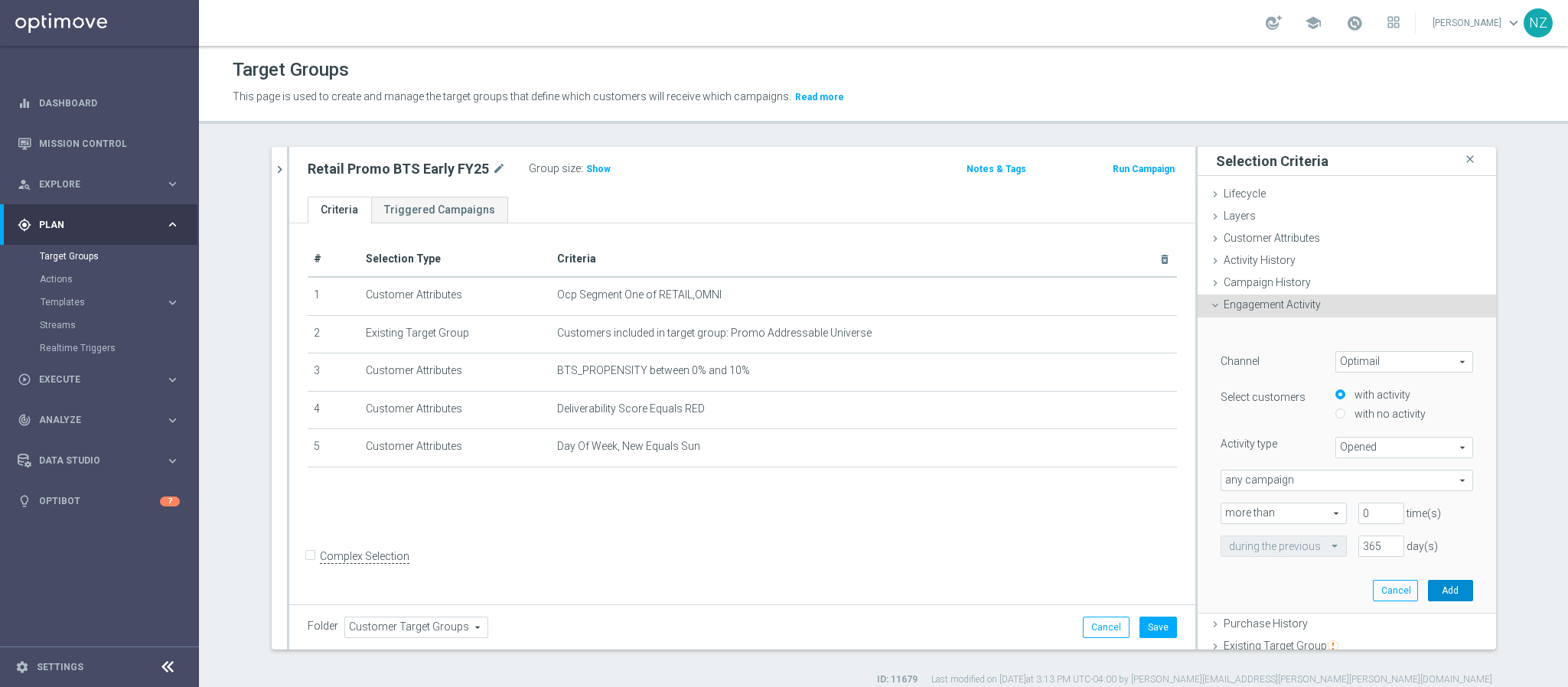
click at [1435, 587] on button "Add" at bounding box center [1450, 591] width 45 height 21
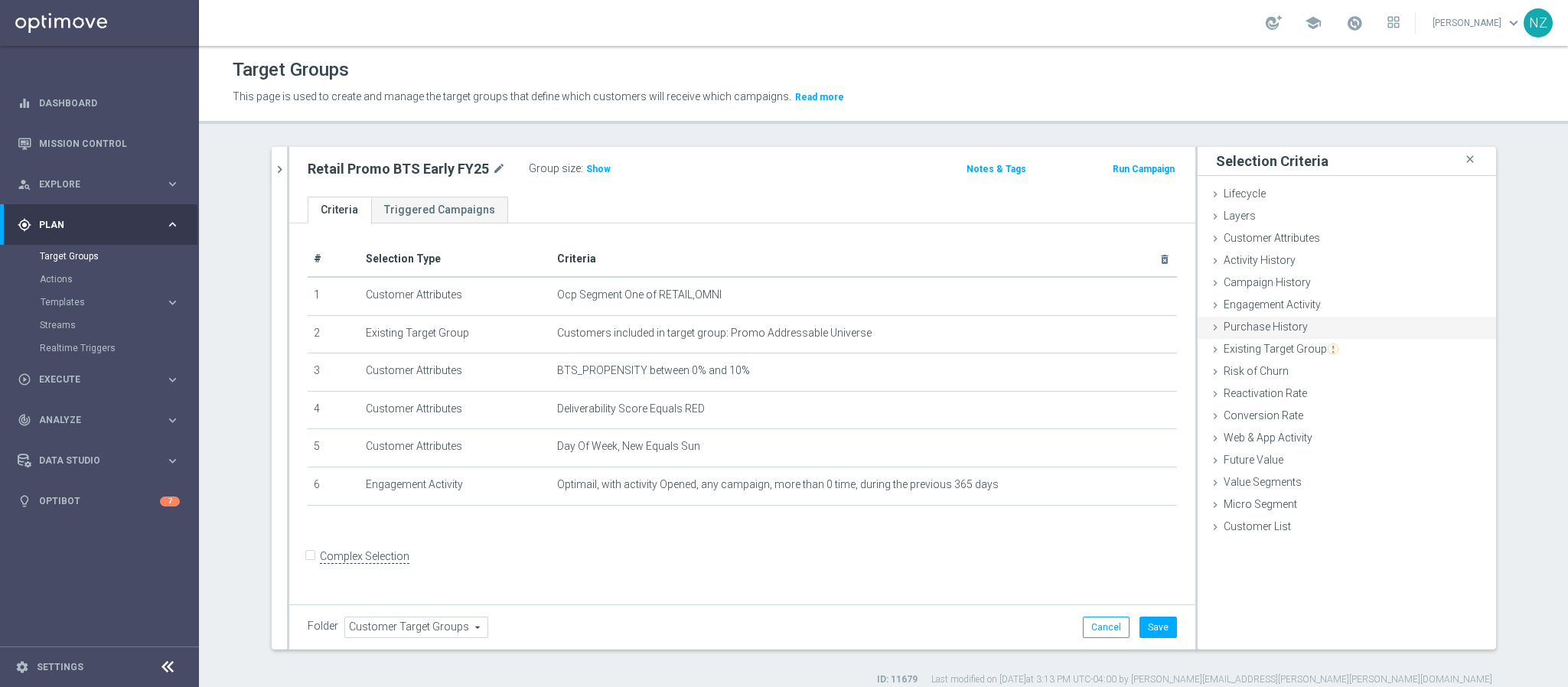
click at [1254, 304] on span "Engagement Activity" at bounding box center [1272, 305] width 97 height 12
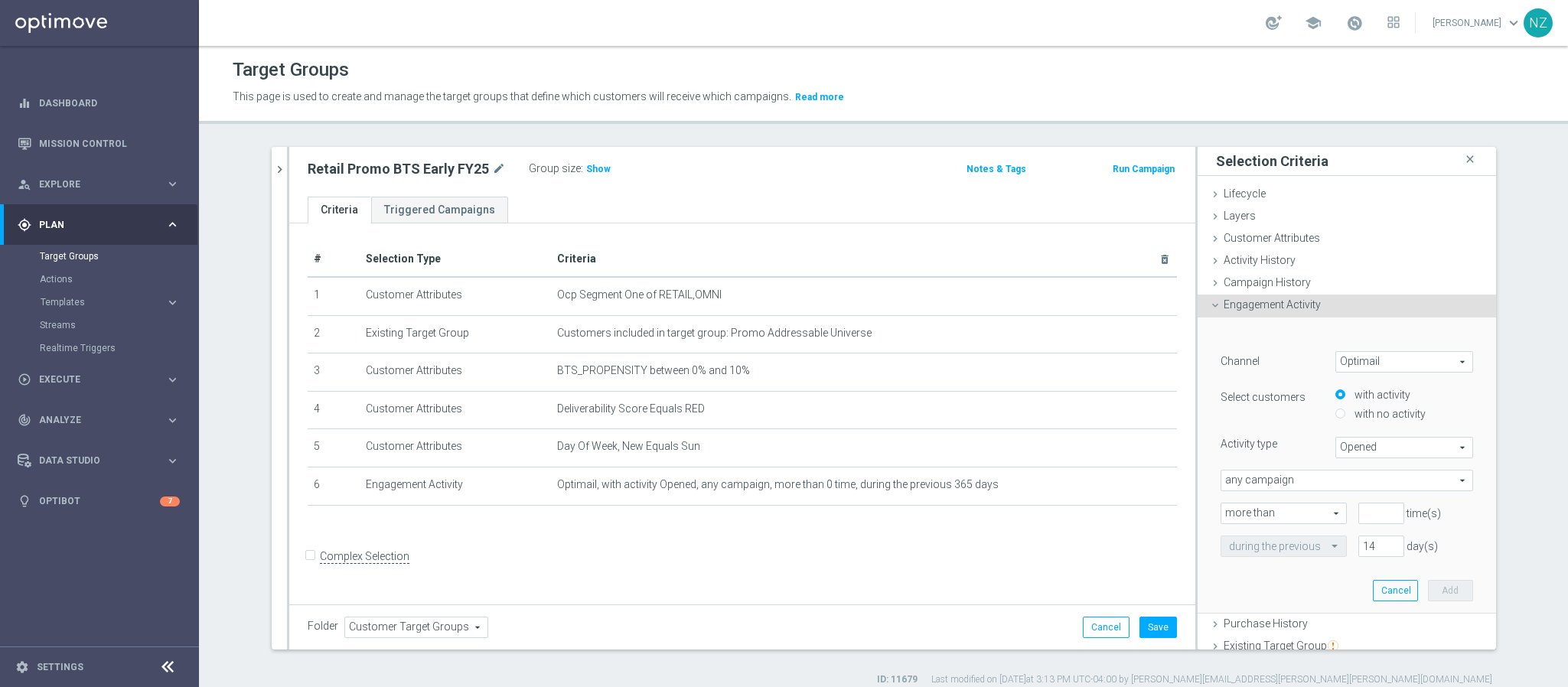
click at [1349, 446] on span "Opened" at bounding box center [1404, 447] width 136 height 20
click at [1342, 447] on span "Opened" at bounding box center [1404, 447] width 136 height 20
click at [1357, 489] on span "Clicked" at bounding box center [1404, 490] width 121 height 12
type input "Clicked"
click at [1359, 511] on input "number" at bounding box center [1382, 513] width 46 height 21
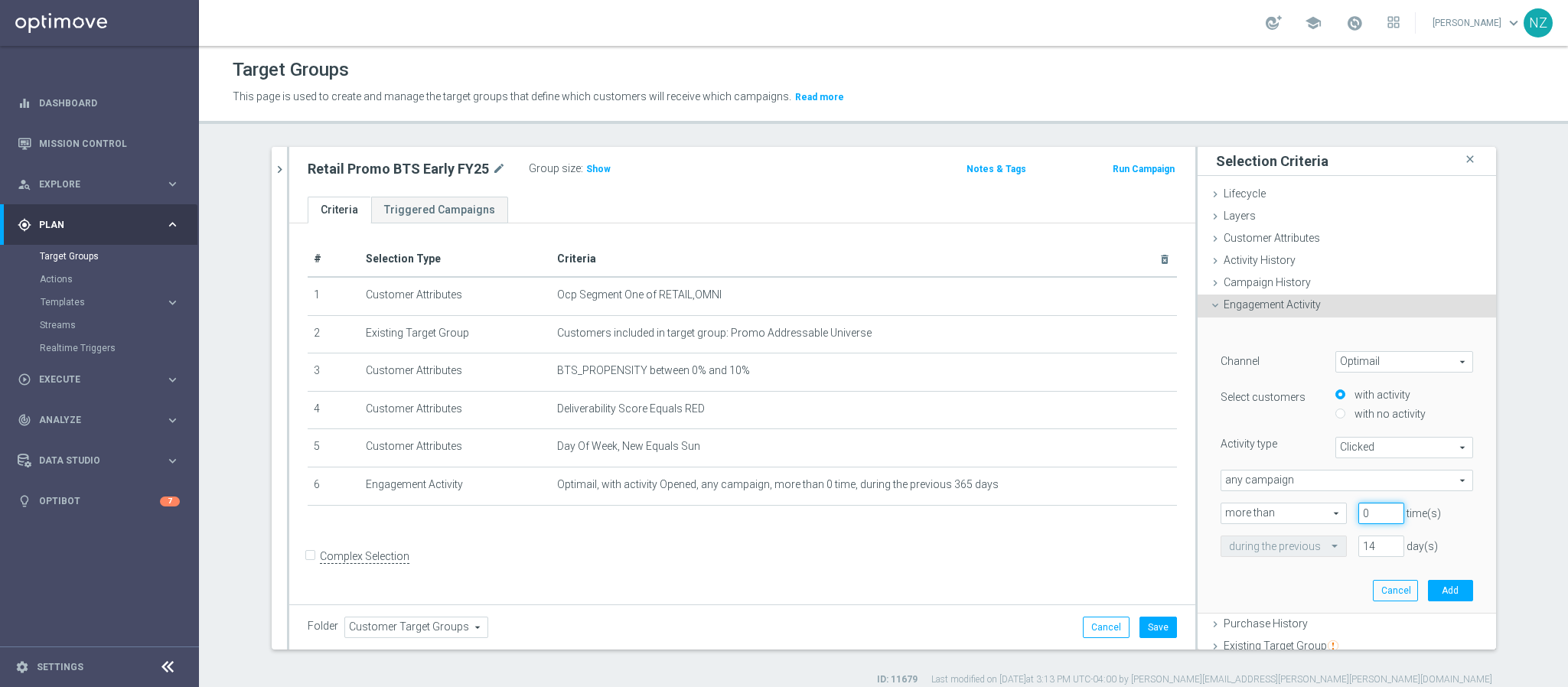
type input "0"
drag, startPoint x: 1361, startPoint y: 547, endPoint x: 1334, endPoint y: 546, distance: 27.0
click at [1347, 546] on div "14 day(s)" at bounding box center [1381, 546] width 69 height 21
type input "365"
click at [1435, 585] on button "Add" at bounding box center [1450, 591] width 45 height 21
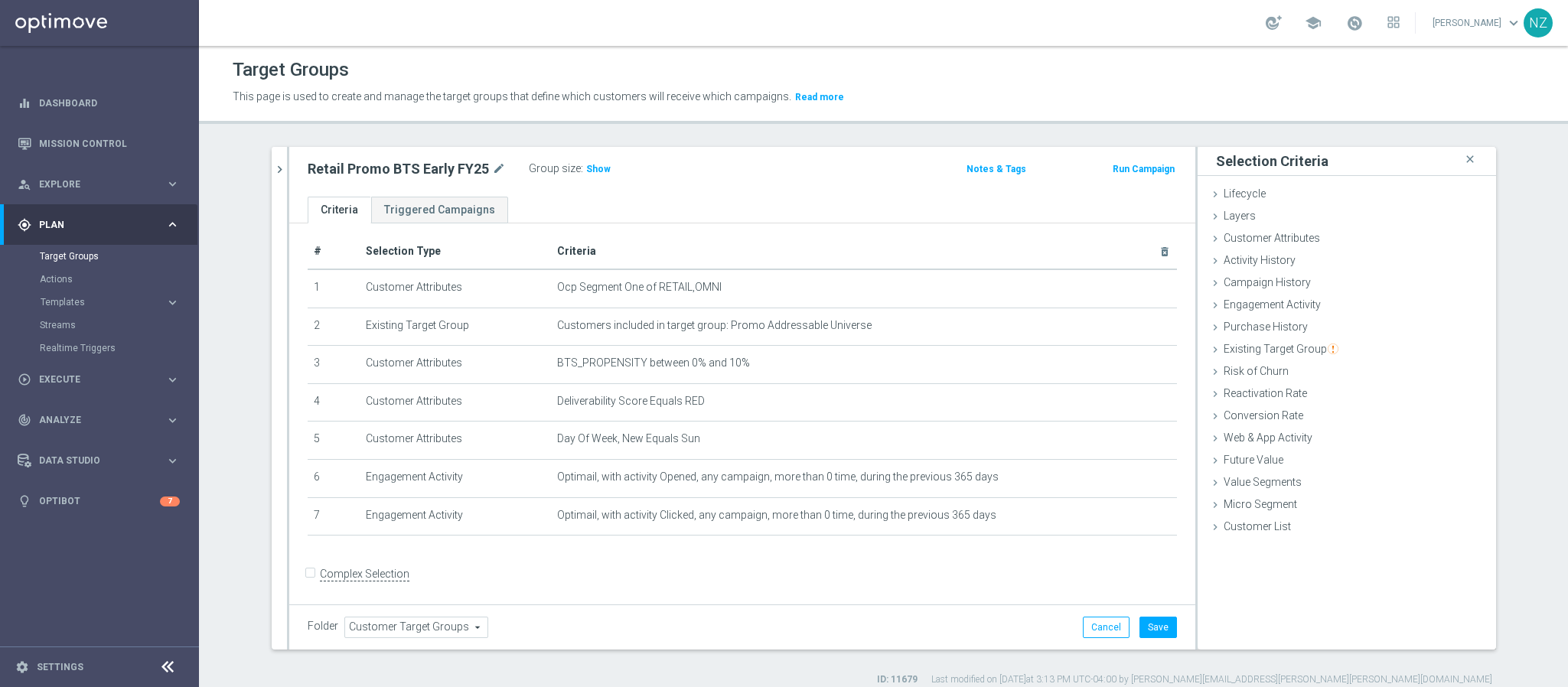
scroll to position [9, 0]
click at [308, 576] on input "Complex Selection" at bounding box center [312, 574] width 10 height 21
checkbox input "true"
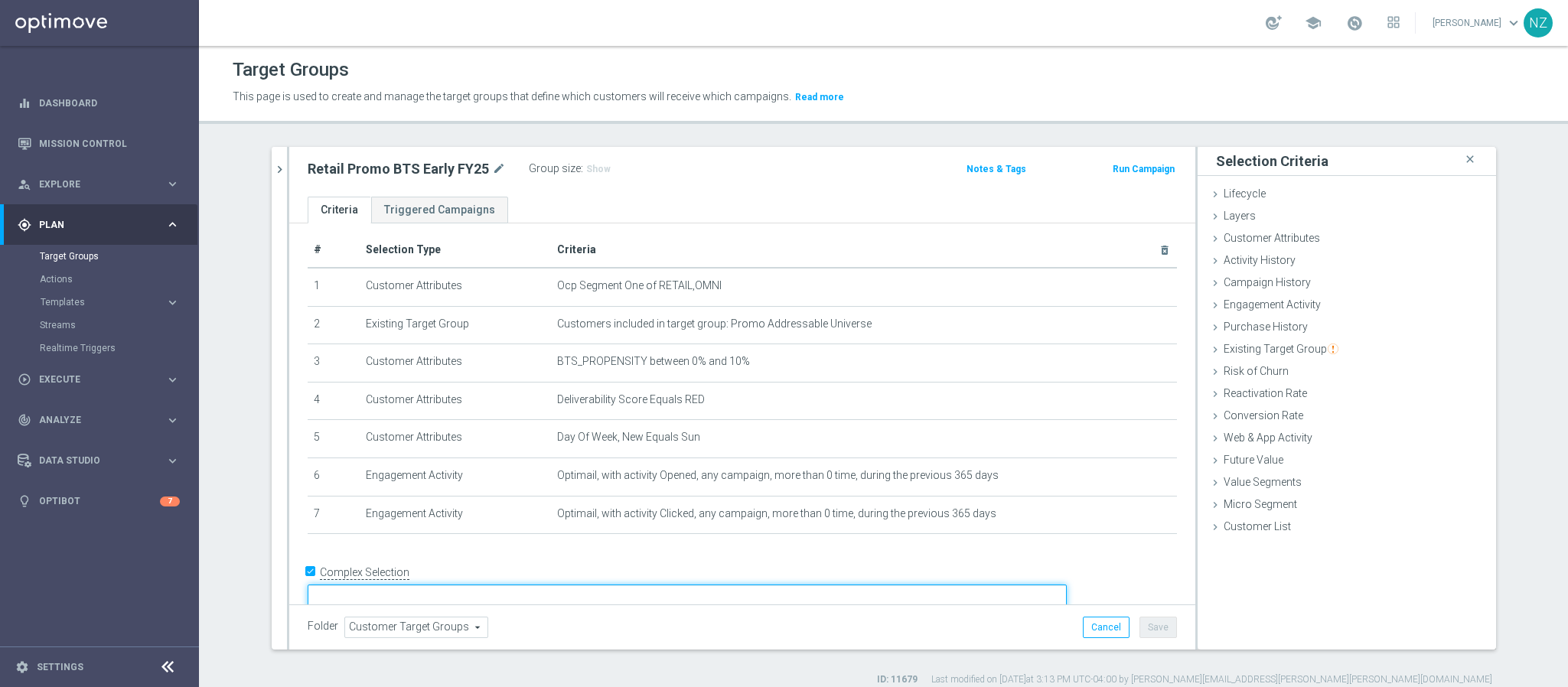
click at [448, 585] on textarea at bounding box center [687, 598] width 759 height 27
type textarea "1 and"
click at [1240, 241] on span "Customer Attributes" at bounding box center [1272, 238] width 96 height 12
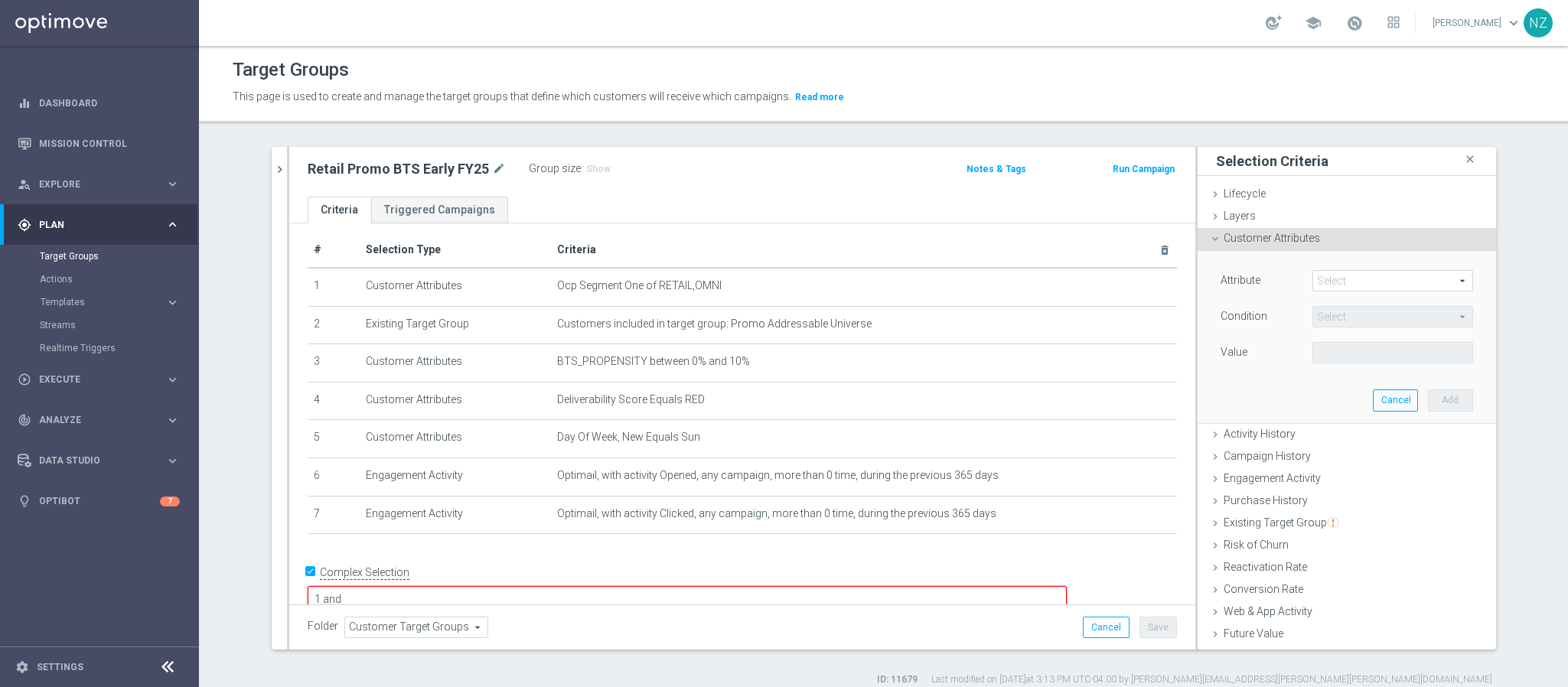
click at [1326, 278] on span at bounding box center [1392, 281] width 160 height 20
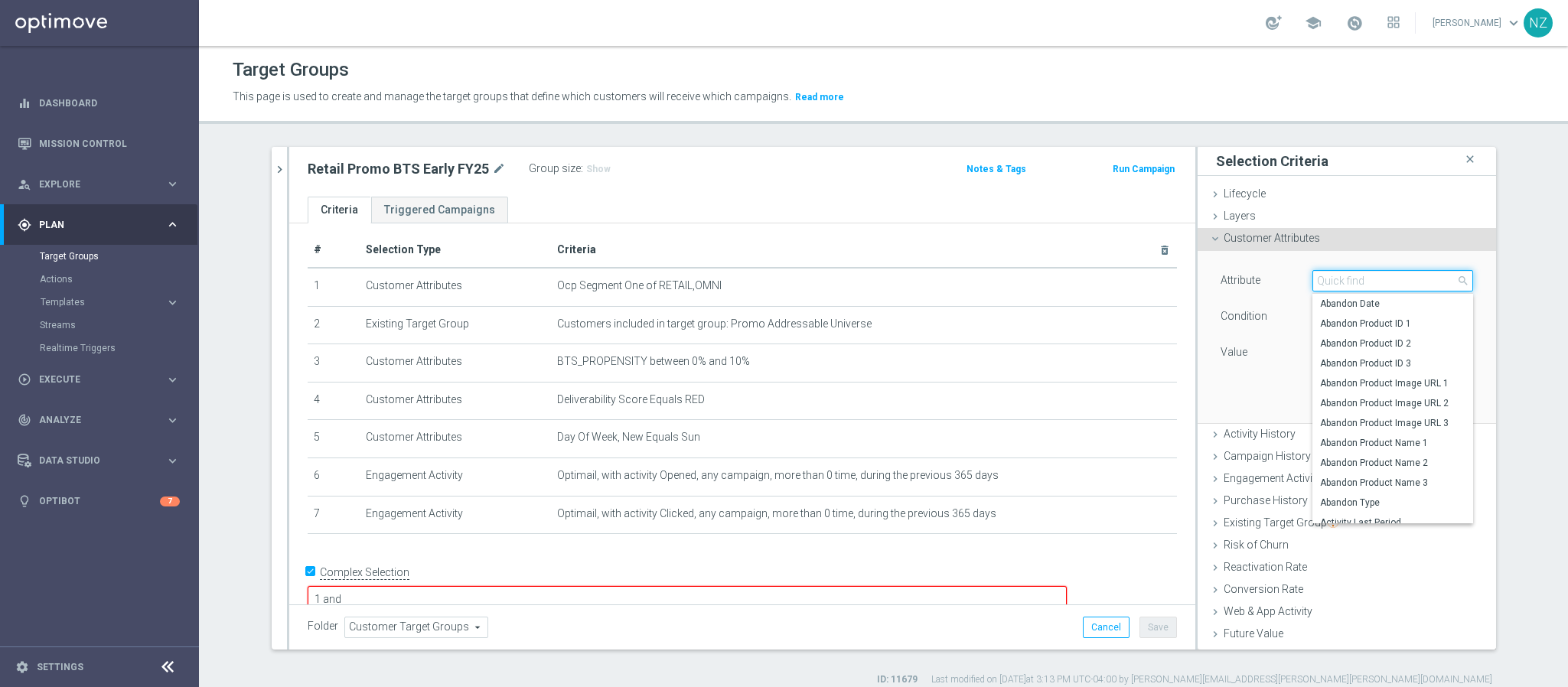
click at [1334, 281] on input "search" at bounding box center [1392, 281] width 160 height 21
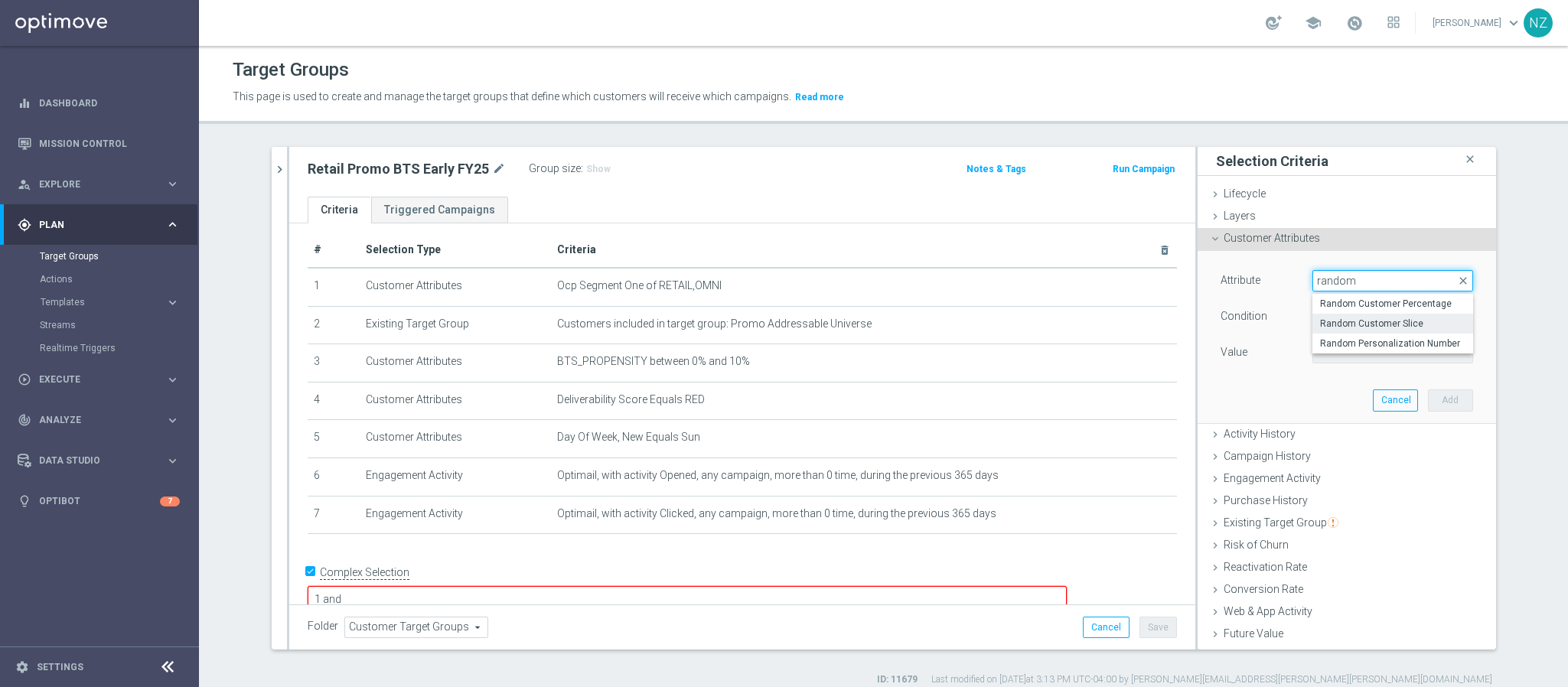
type input "random"
click at [1353, 324] on span "Random Customer Slice" at bounding box center [1392, 323] width 145 height 12
type input "Random Customer Slice"
click at [1330, 316] on span "Equals" at bounding box center [1392, 316] width 160 height 20
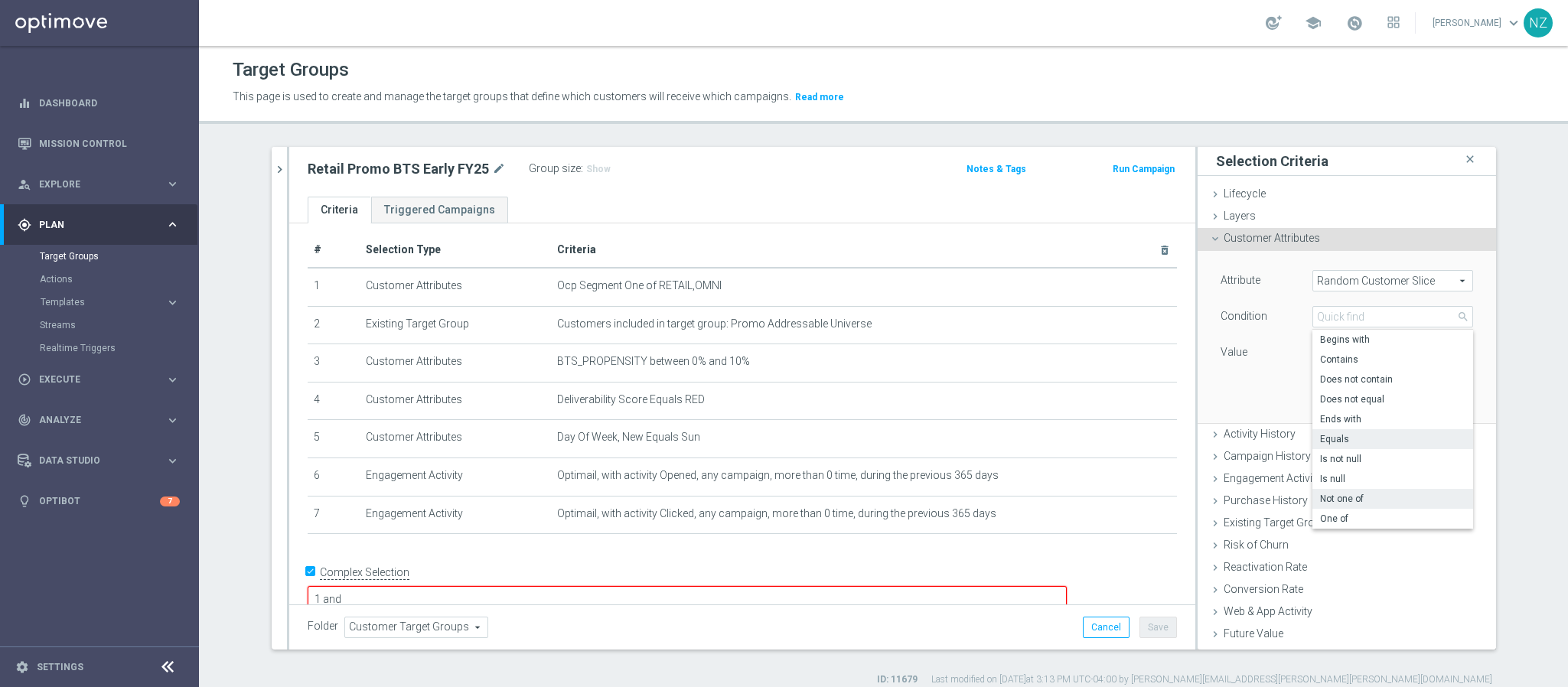
click at [1334, 501] on span "Not one of" at bounding box center [1392, 499] width 145 height 12
type input "Not one of"
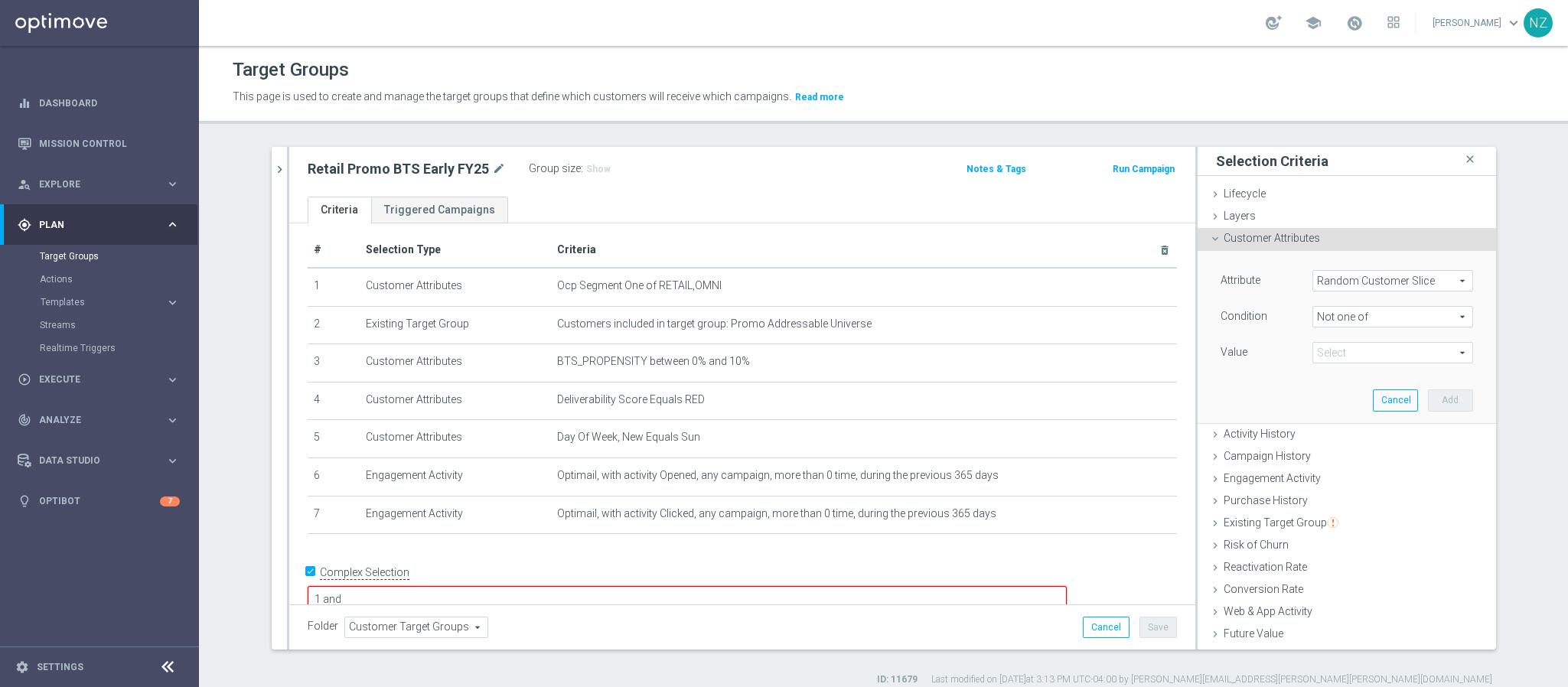
click at [1338, 351] on span at bounding box center [1392, 353] width 160 height 20
click at [1334, 400] on span "1st 10% slice" at bounding box center [1403, 396] width 139 height 12
click at [1334, 400] on input "1st 10% slice" at bounding box center [1328, 396] width 10 height 10
checkbox input "true"
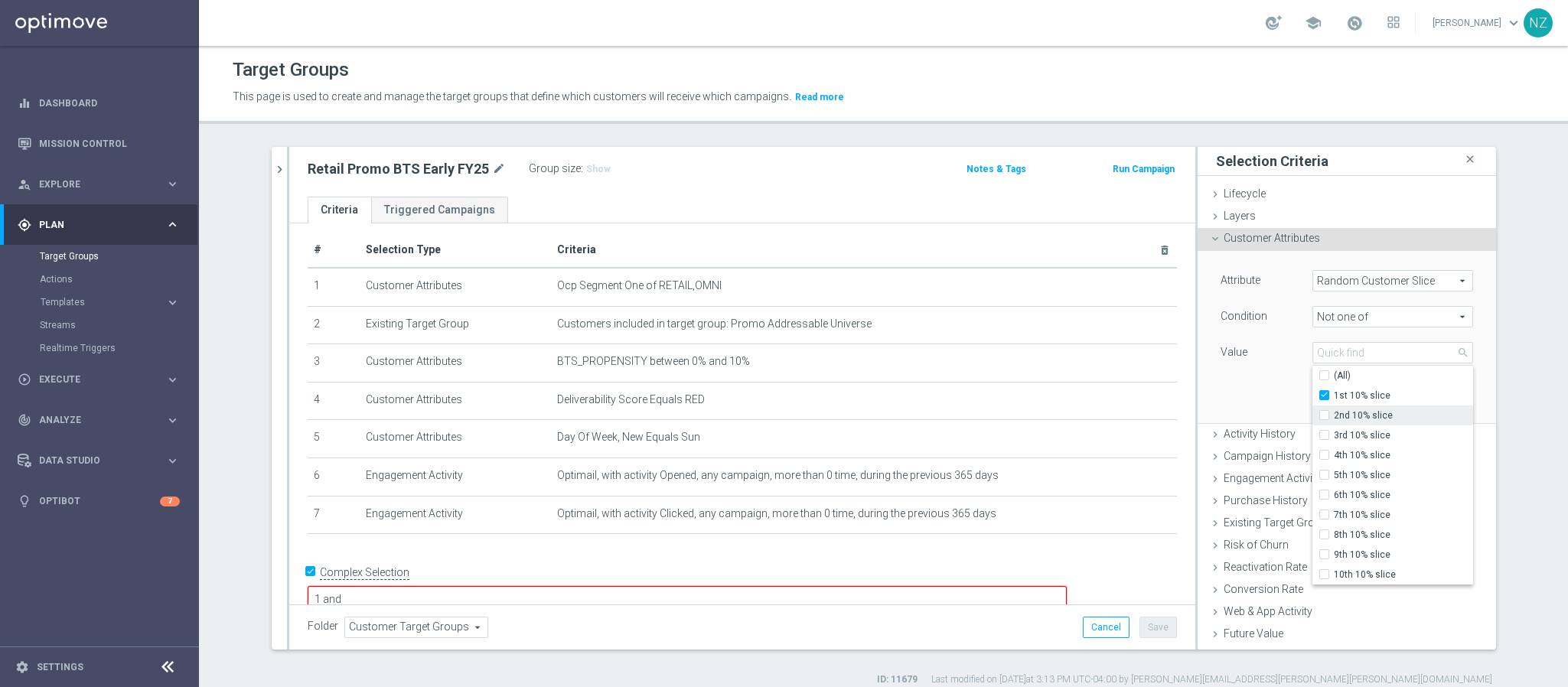
type input "1st 10% slice"
click at [1337, 412] on span "2nd 10% slice" at bounding box center [1403, 415] width 139 height 12
click at [1334, 412] on input "2nd 10% slice" at bounding box center [1328, 415] width 10 height 10
checkbox input "true"
type input "Selected 2 of 10"
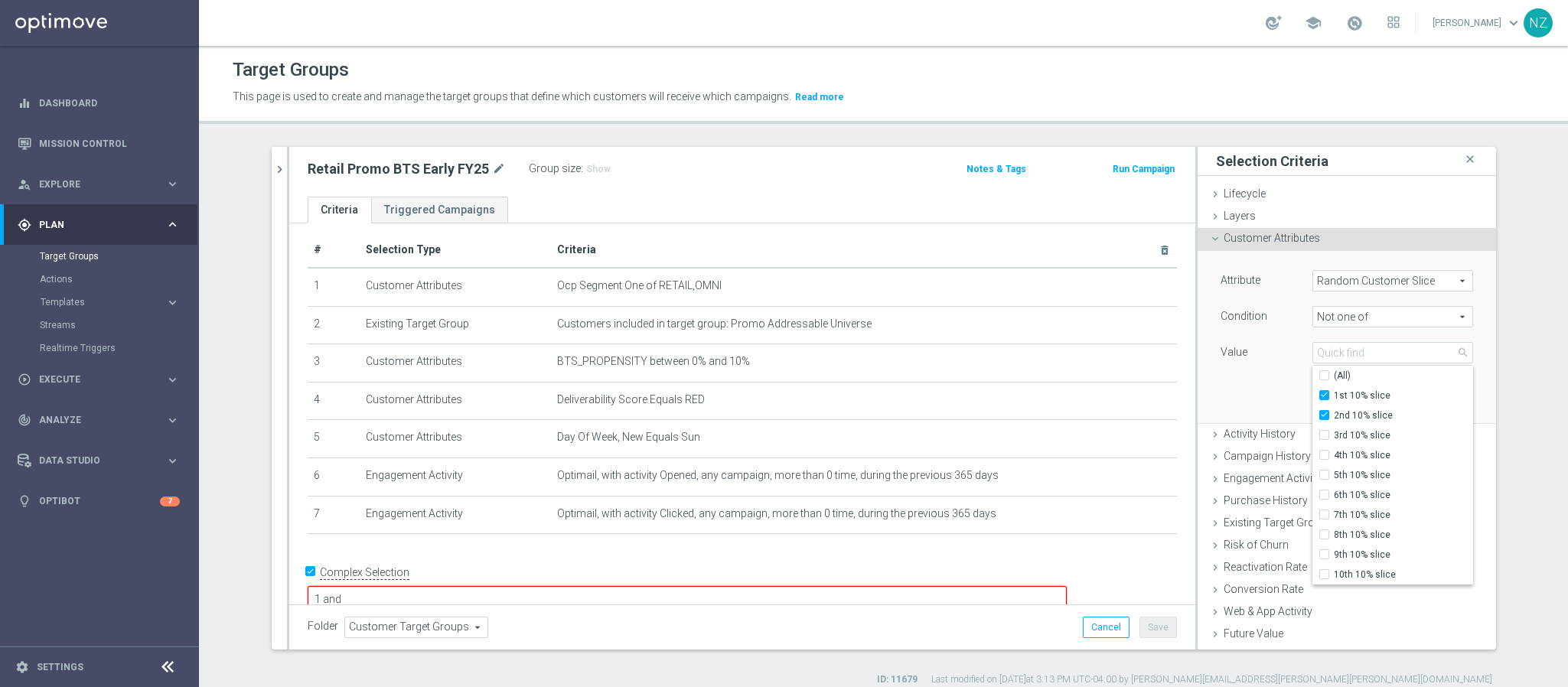
click at [1237, 380] on div "Attribute Random Customer Slice Random Customer Slice arrow_drop_down search Co…" at bounding box center [1346, 337] width 275 height 171
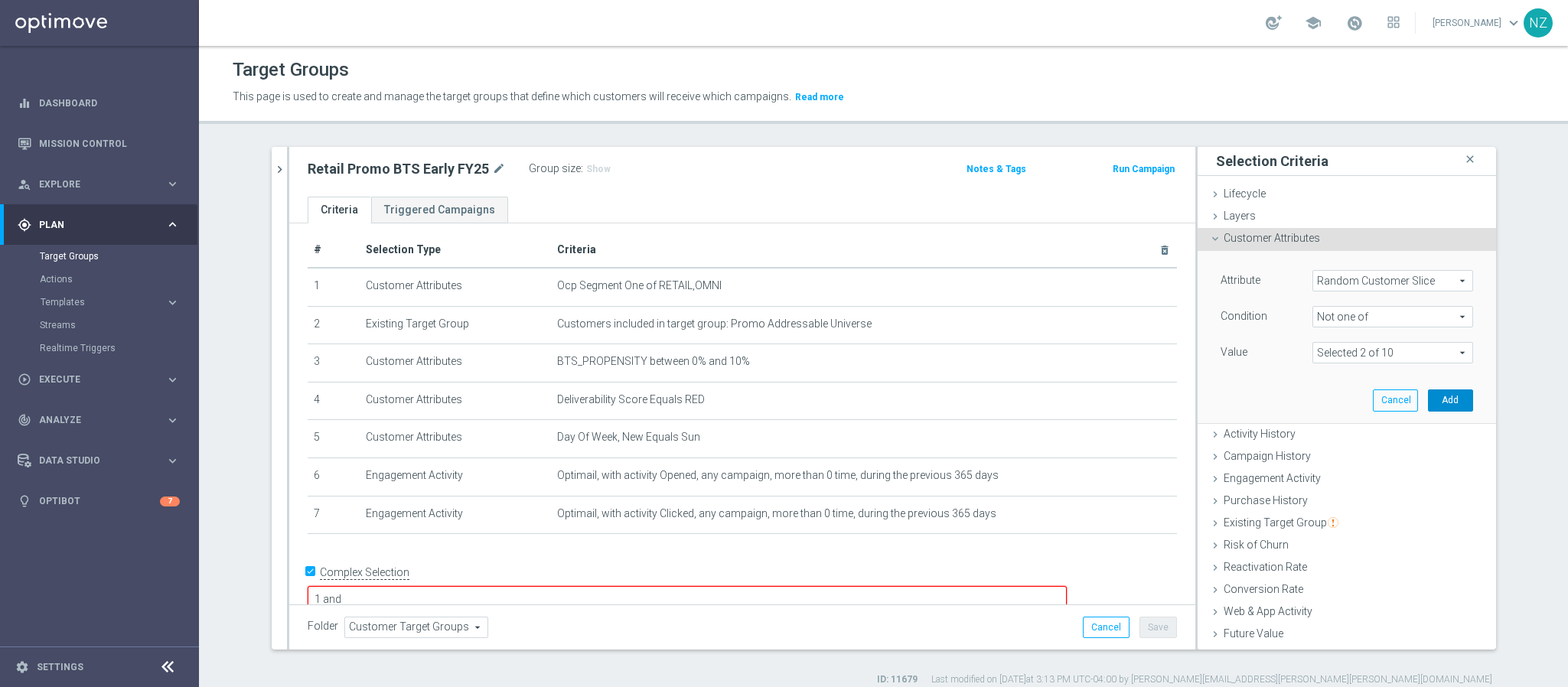
click at [1433, 405] on button "Add" at bounding box center [1450, 400] width 45 height 21
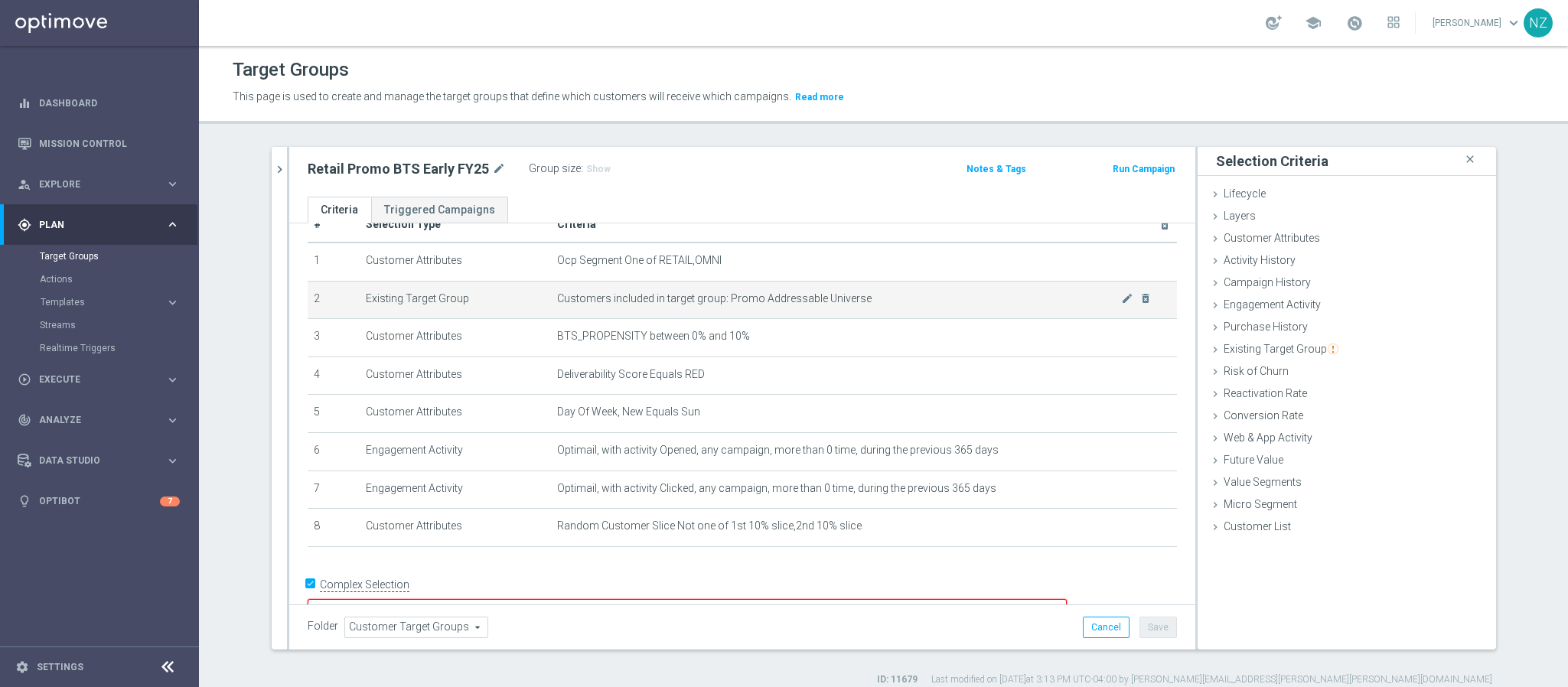
scroll to position [52, 0]
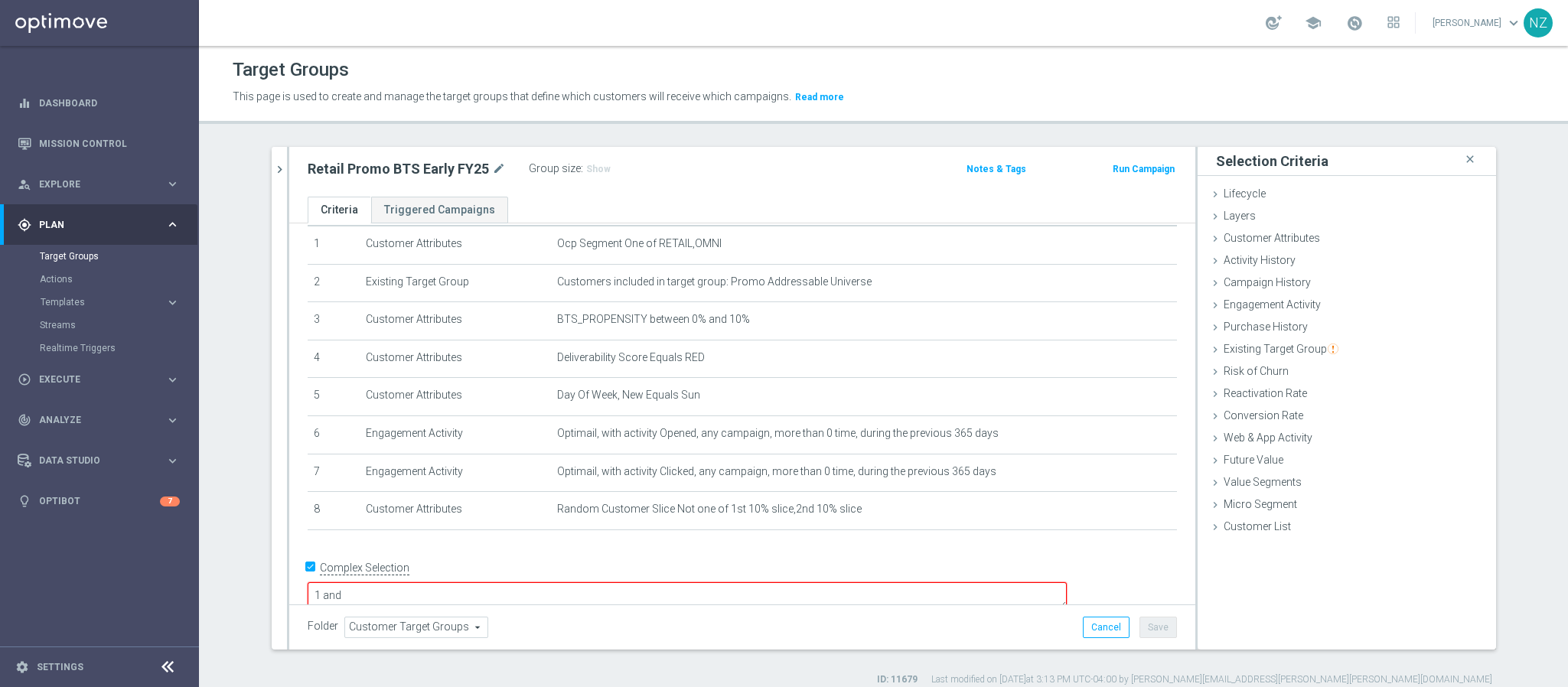
click at [491, 582] on textarea "1 and" at bounding box center [687, 595] width 759 height 27
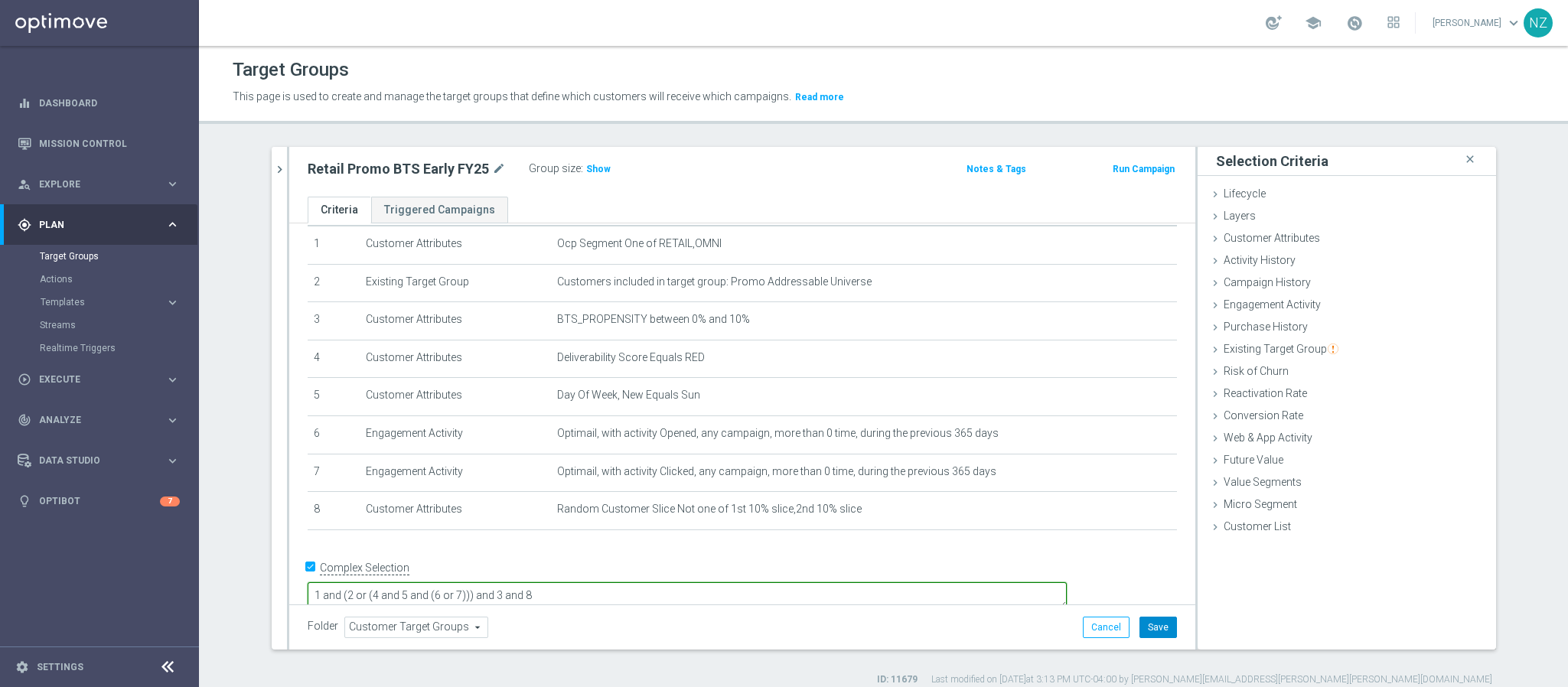
type textarea "1 and (2 or (4 and 5 and (6 or 7))) and 3 and 8"
click at [1150, 629] on button "Save" at bounding box center [1158, 627] width 37 height 21
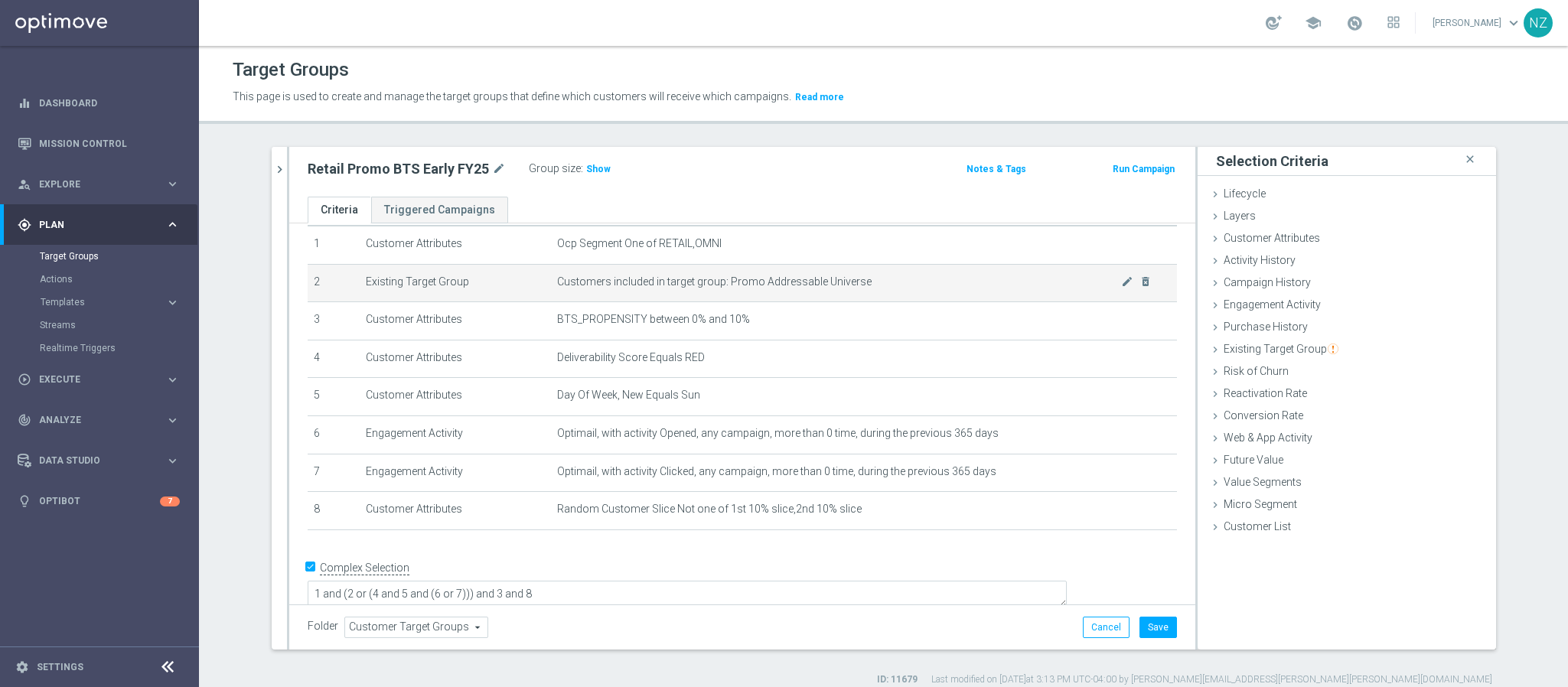
scroll to position [49, 0]
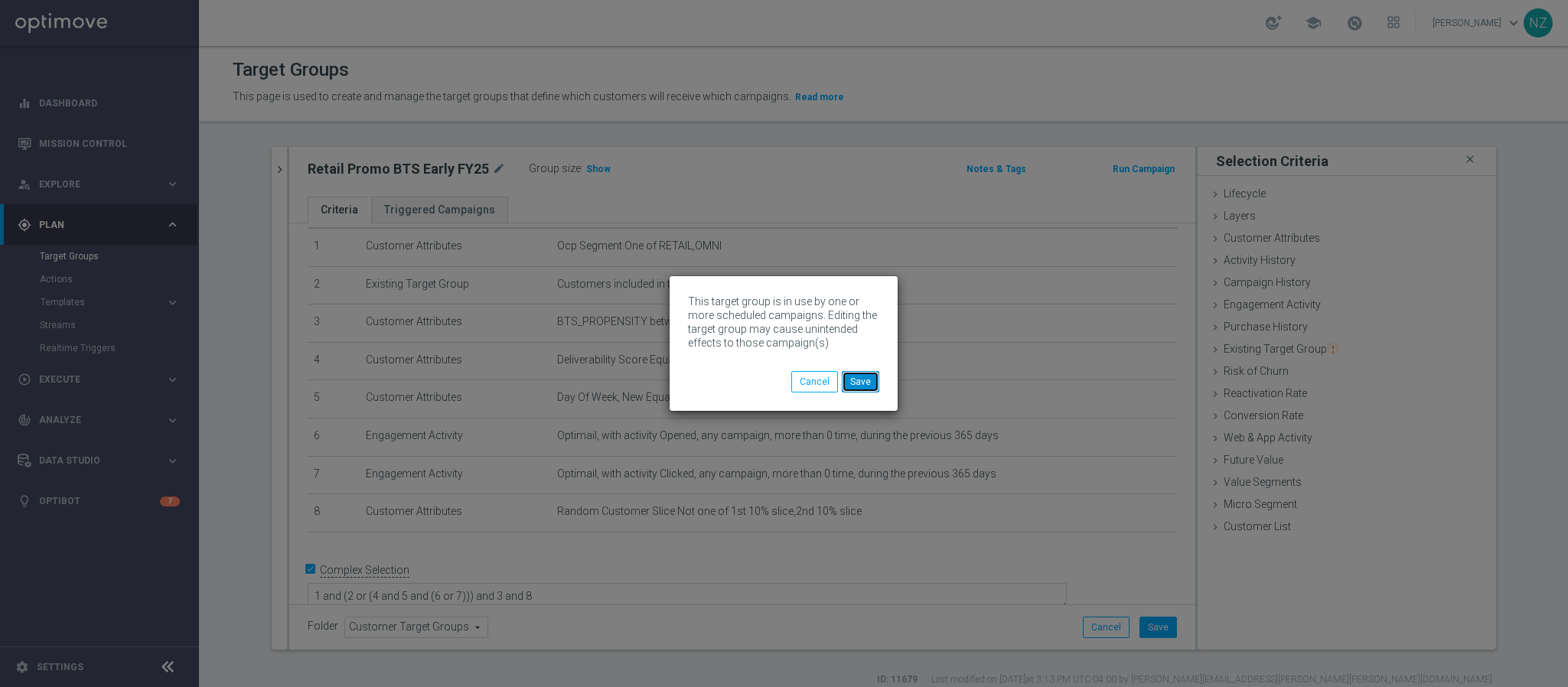
click at [875, 380] on button "Save" at bounding box center [860, 381] width 37 height 21
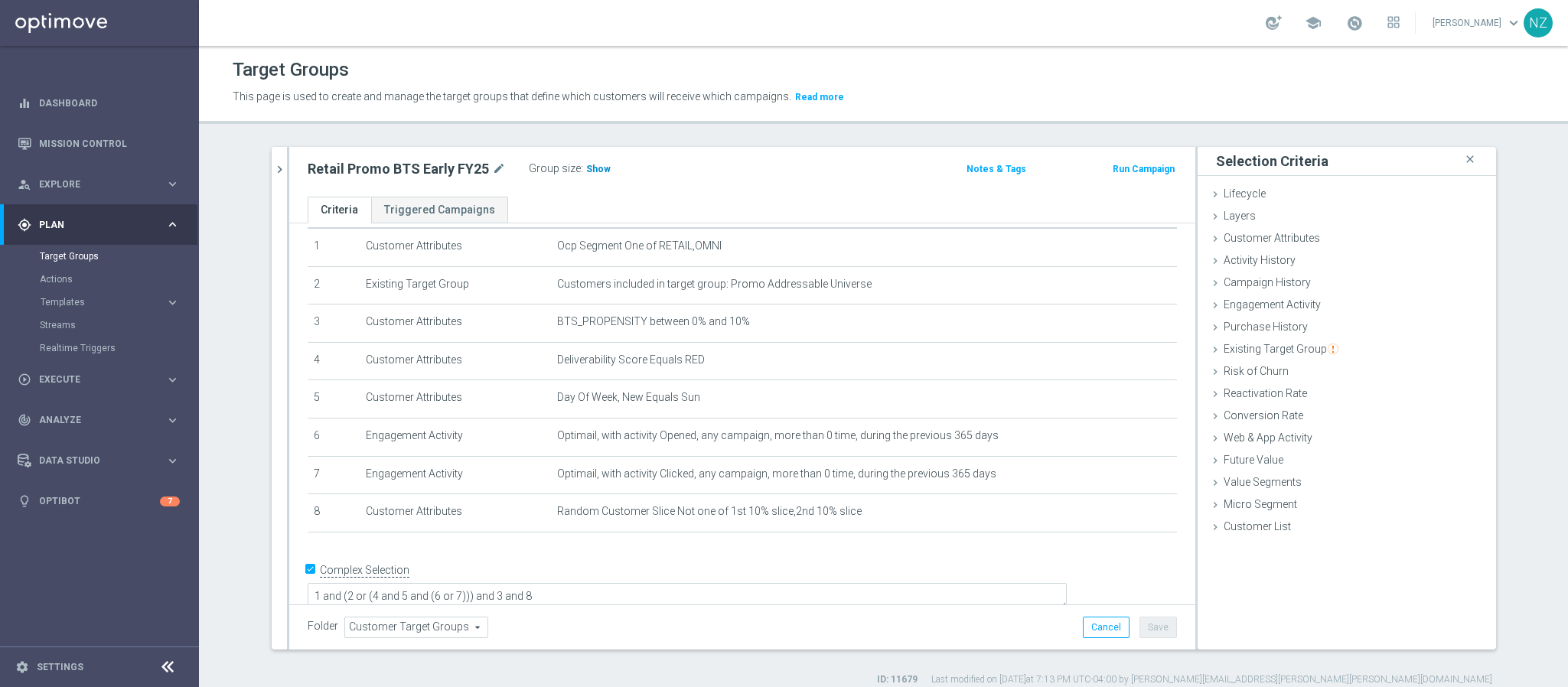
click at [587, 166] on span "Show" at bounding box center [598, 169] width 24 height 11
click at [273, 162] on icon "chevron_right" at bounding box center [280, 169] width 14 height 14
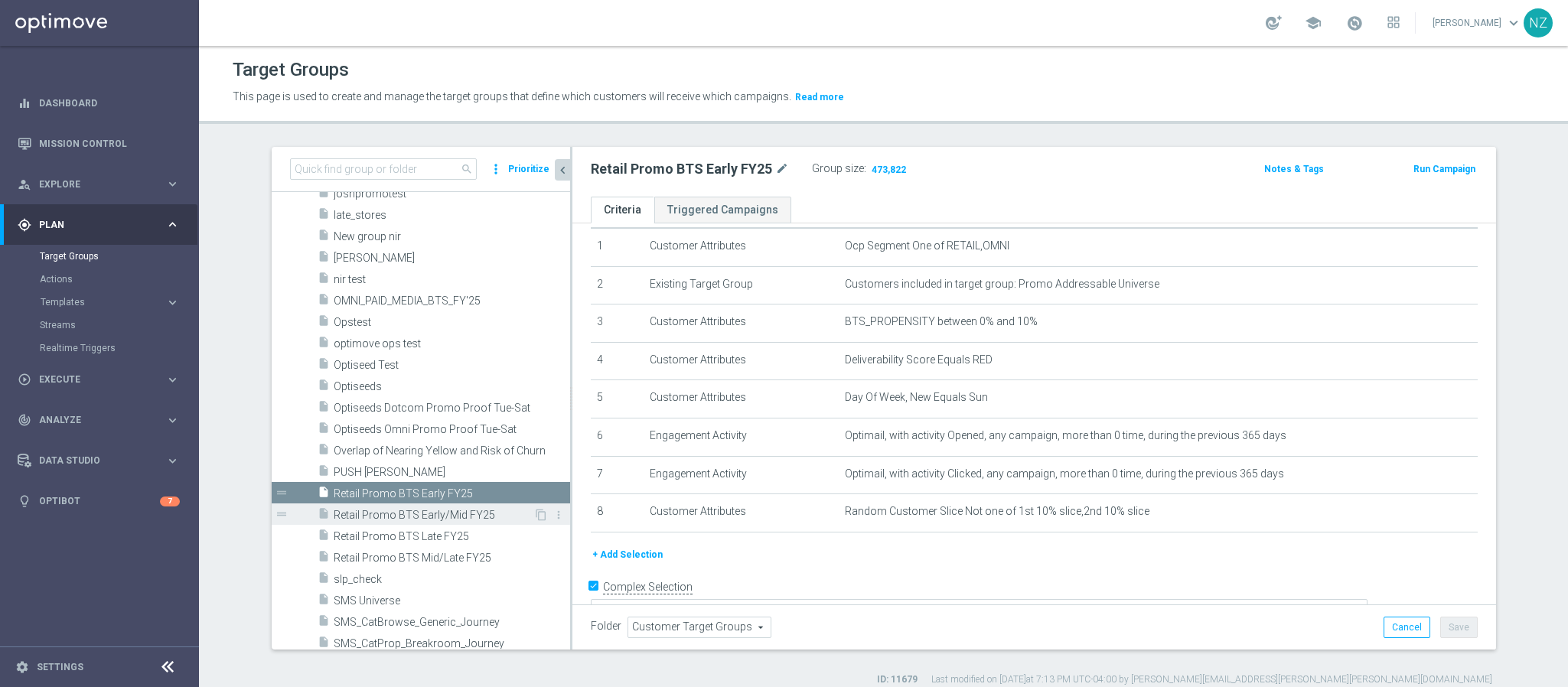
click at [415, 514] on span "Retail Promo BTS Early/Mid FY25" at bounding box center [433, 515] width 200 height 13
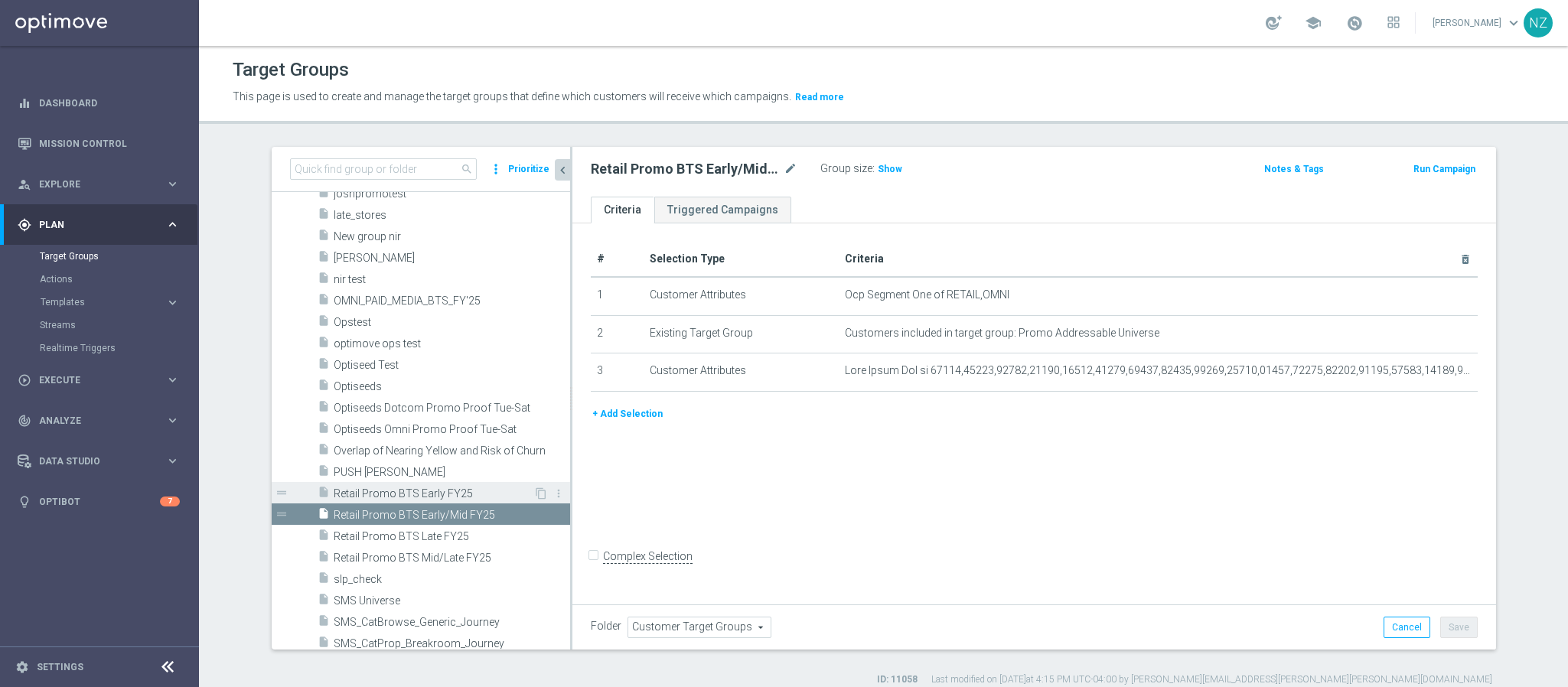
click at [399, 485] on div "insert_drive_file Retail Promo BTS Early FY25" at bounding box center [425, 493] width 216 height 21
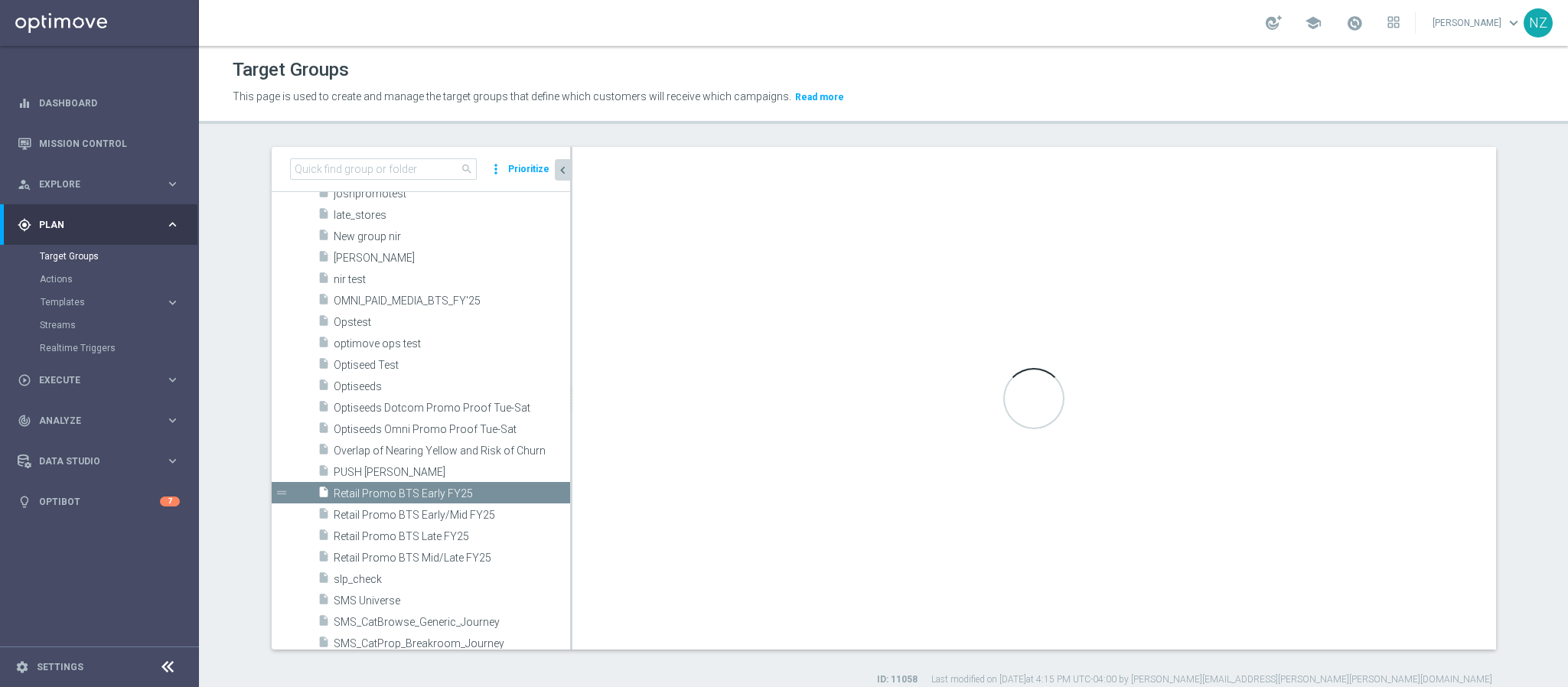
checkbox input "true"
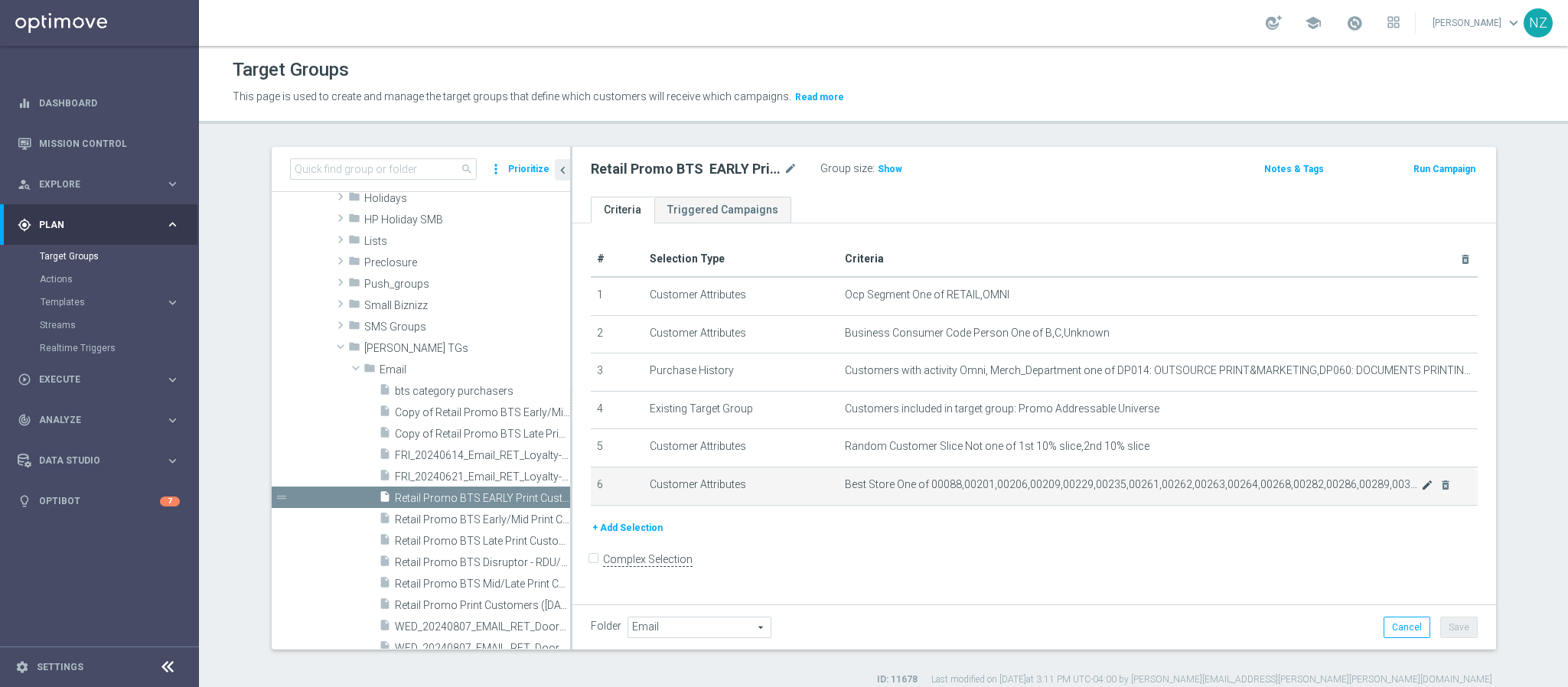
click at [1421, 485] on icon "mode_edit" at bounding box center [1427, 485] width 12 height 12
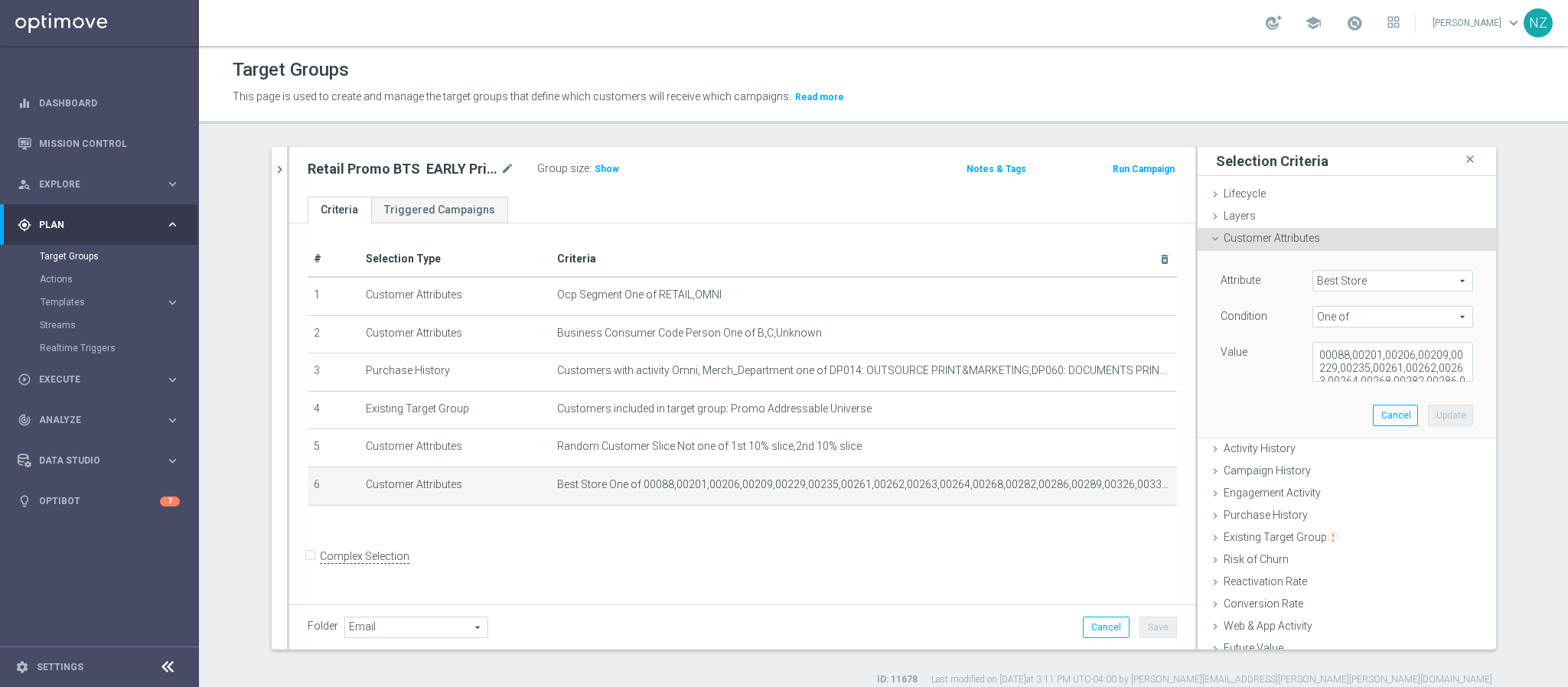
click at [1343, 288] on span "Best Store" at bounding box center [1392, 281] width 160 height 20
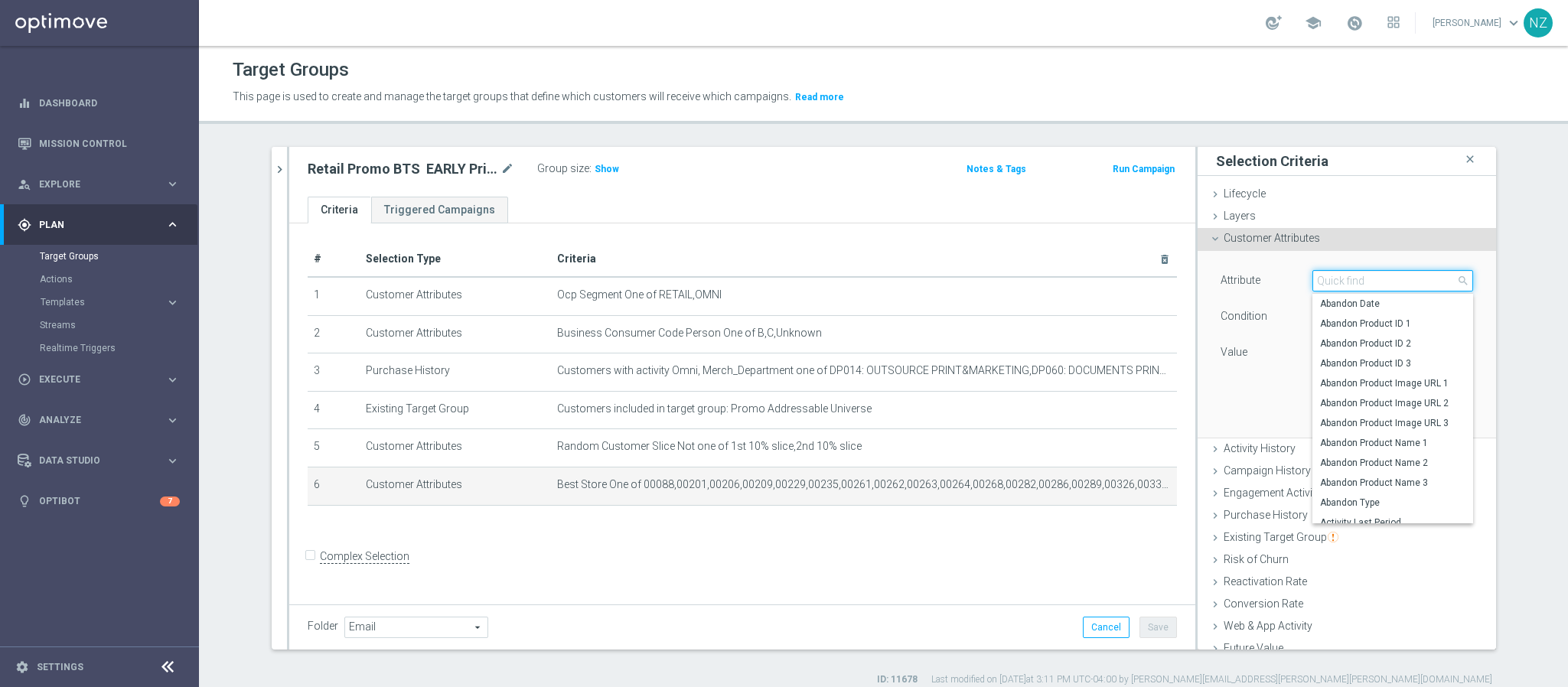
click at [1342, 282] on input "search" at bounding box center [1392, 281] width 160 height 21
type input "bts"
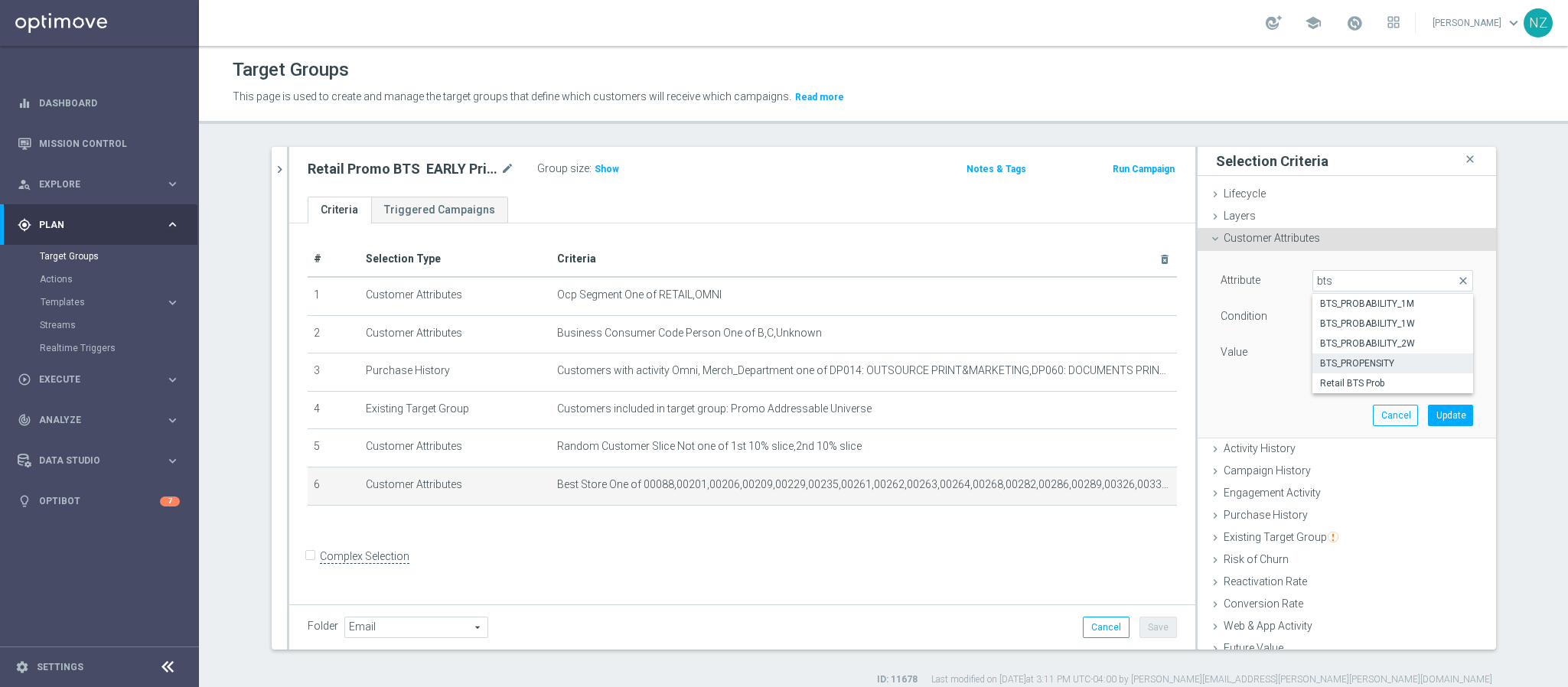
click at [1345, 363] on span "BTS_PROPENSITY" at bounding box center [1392, 364] width 145 height 12
type input "BTS_PROPENSITY"
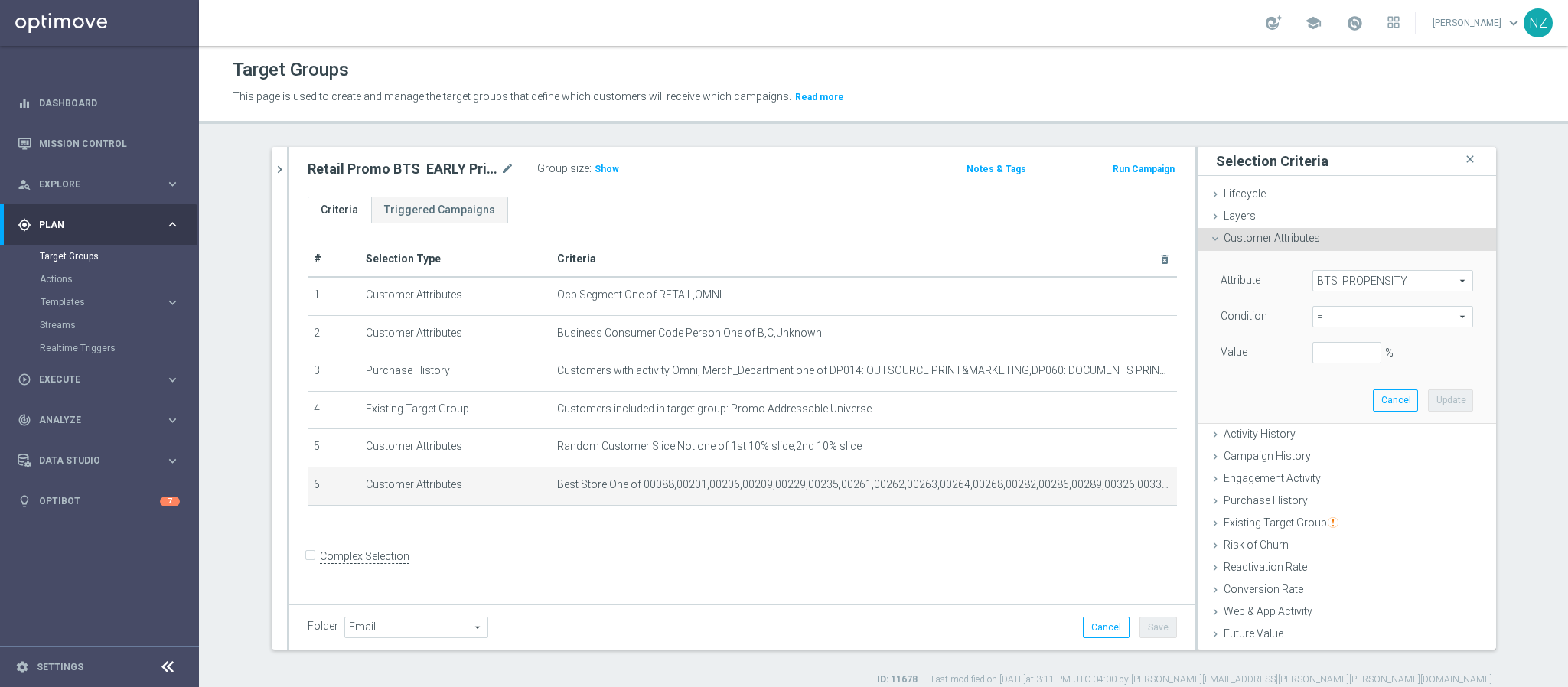
click at [1343, 315] on span "=" at bounding box center [1392, 316] width 160 height 20
click at [1336, 459] on span "between" at bounding box center [1392, 459] width 145 height 12
type input "between"
click at [1323, 356] on input "%" at bounding box center [1346, 353] width 69 height 21
type input "0"
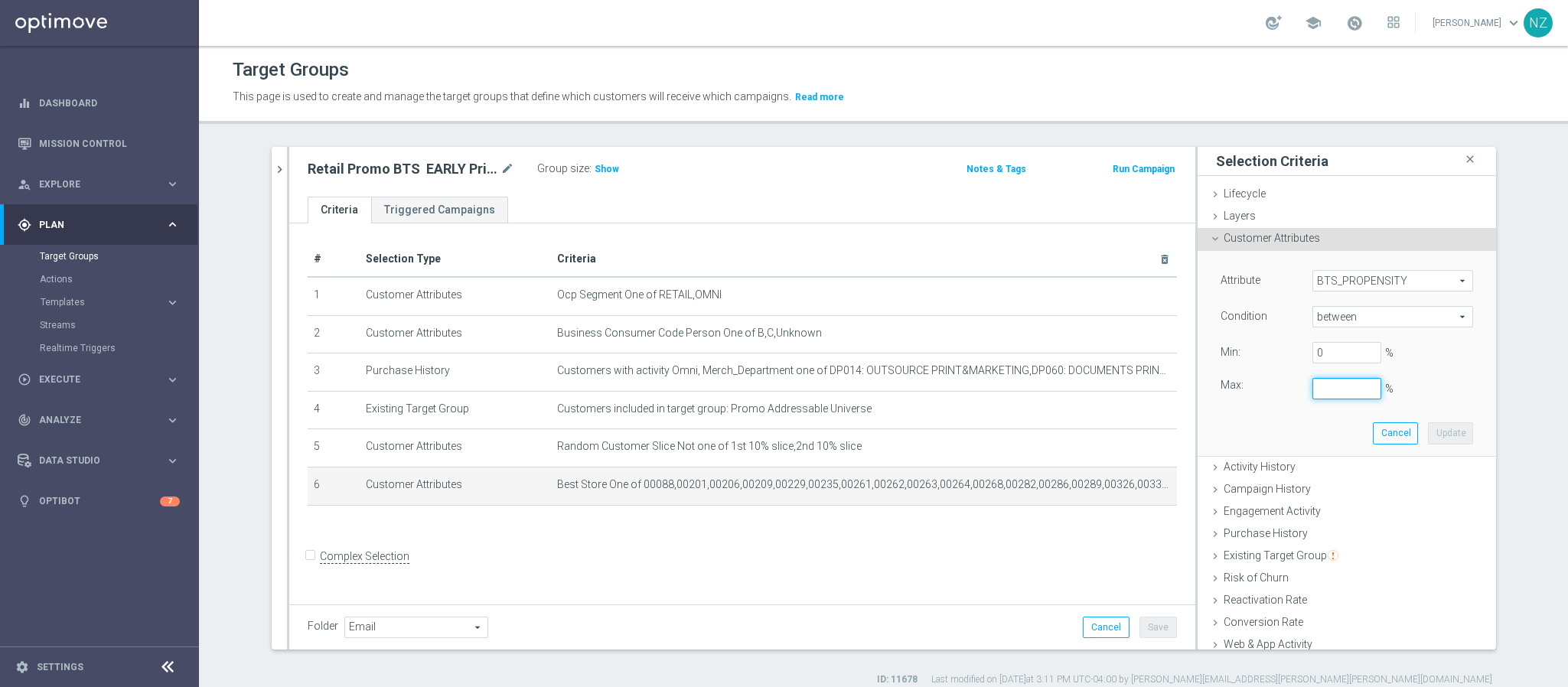
click at [1318, 391] on input "%" at bounding box center [1346, 388] width 69 height 21
click at [1435, 435] on button "Update" at bounding box center [1450, 433] width 45 height 21
type input "0.1"
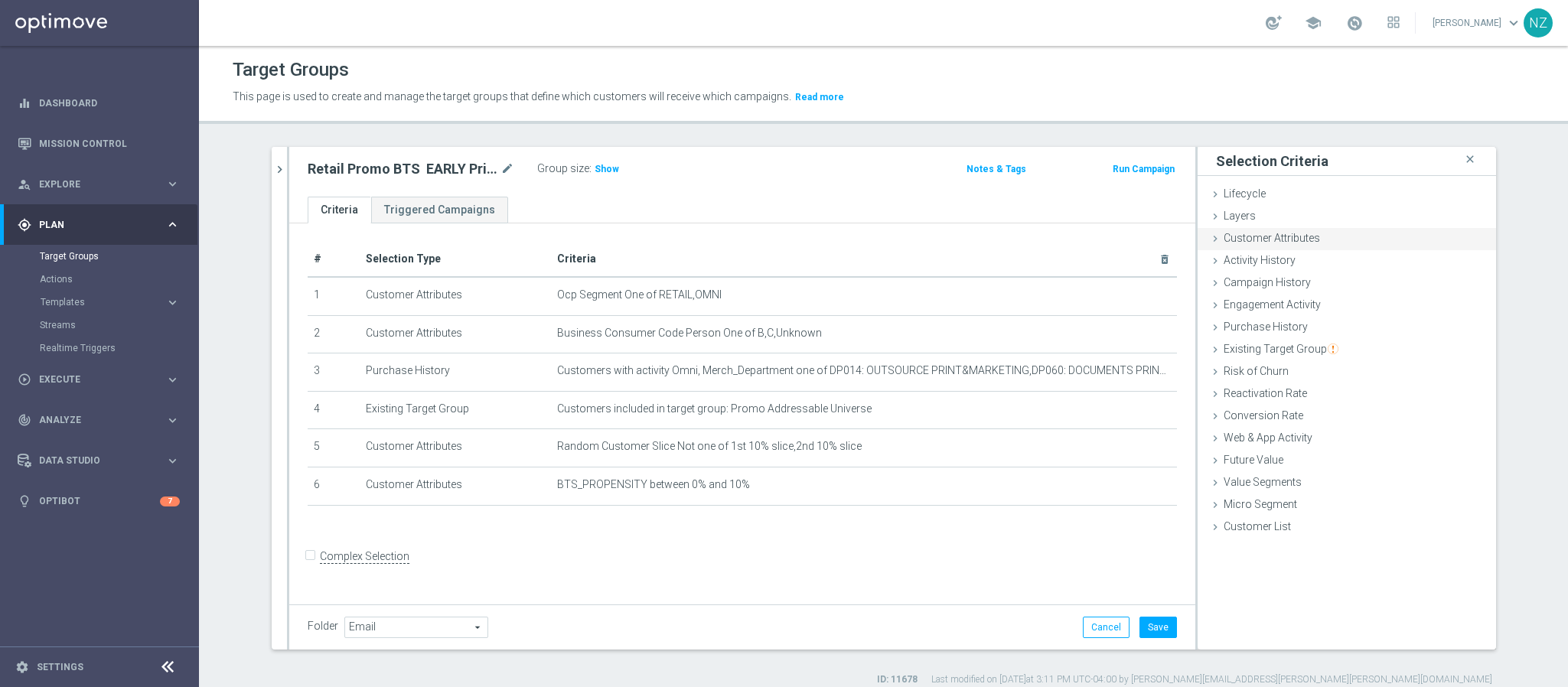
click at [1288, 236] on span "Customer Attributes" at bounding box center [1272, 238] width 96 height 12
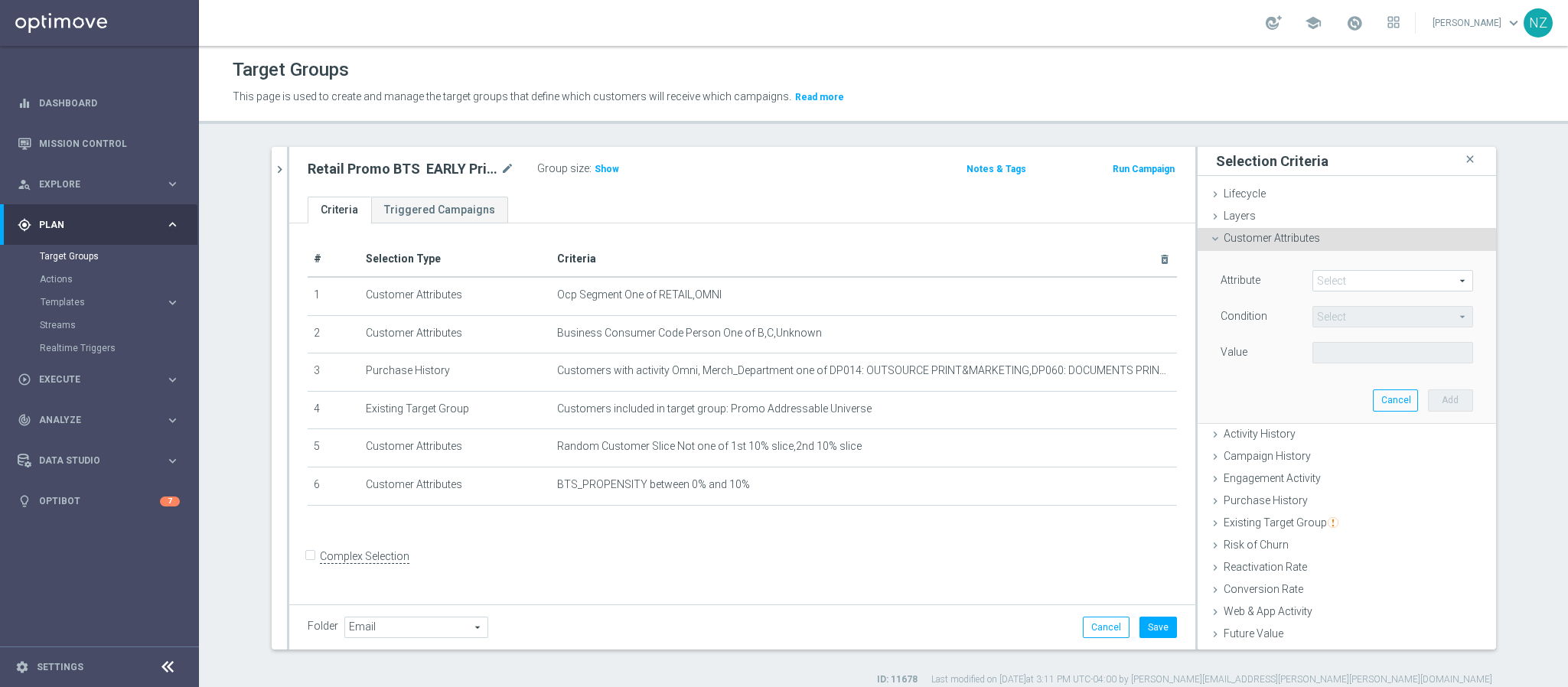
click at [1326, 292] on div "Attribute Select arrow_drop_down search" at bounding box center [1346, 282] width 275 height 24
click at [1334, 283] on span at bounding box center [1392, 281] width 160 height 20
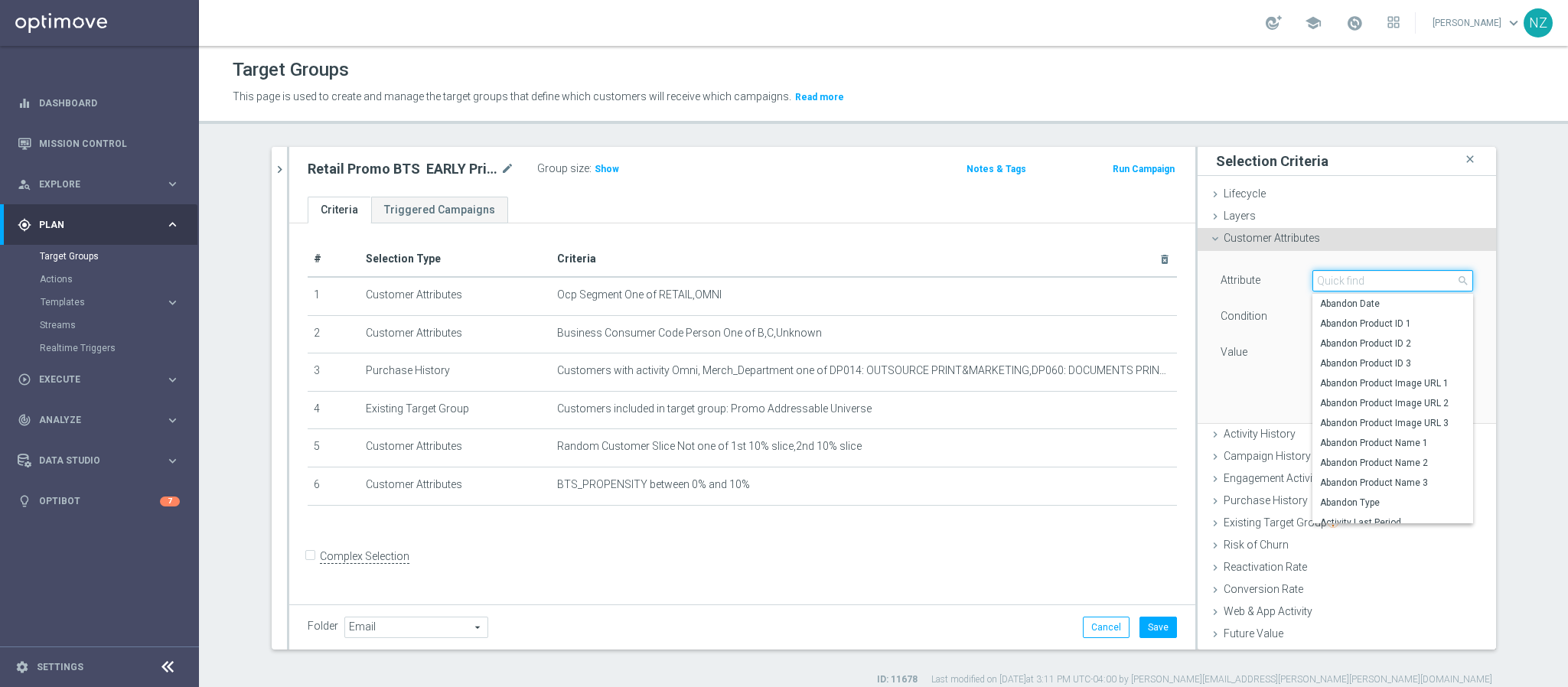
click at [1330, 278] on input "search" at bounding box center [1392, 281] width 160 height 21
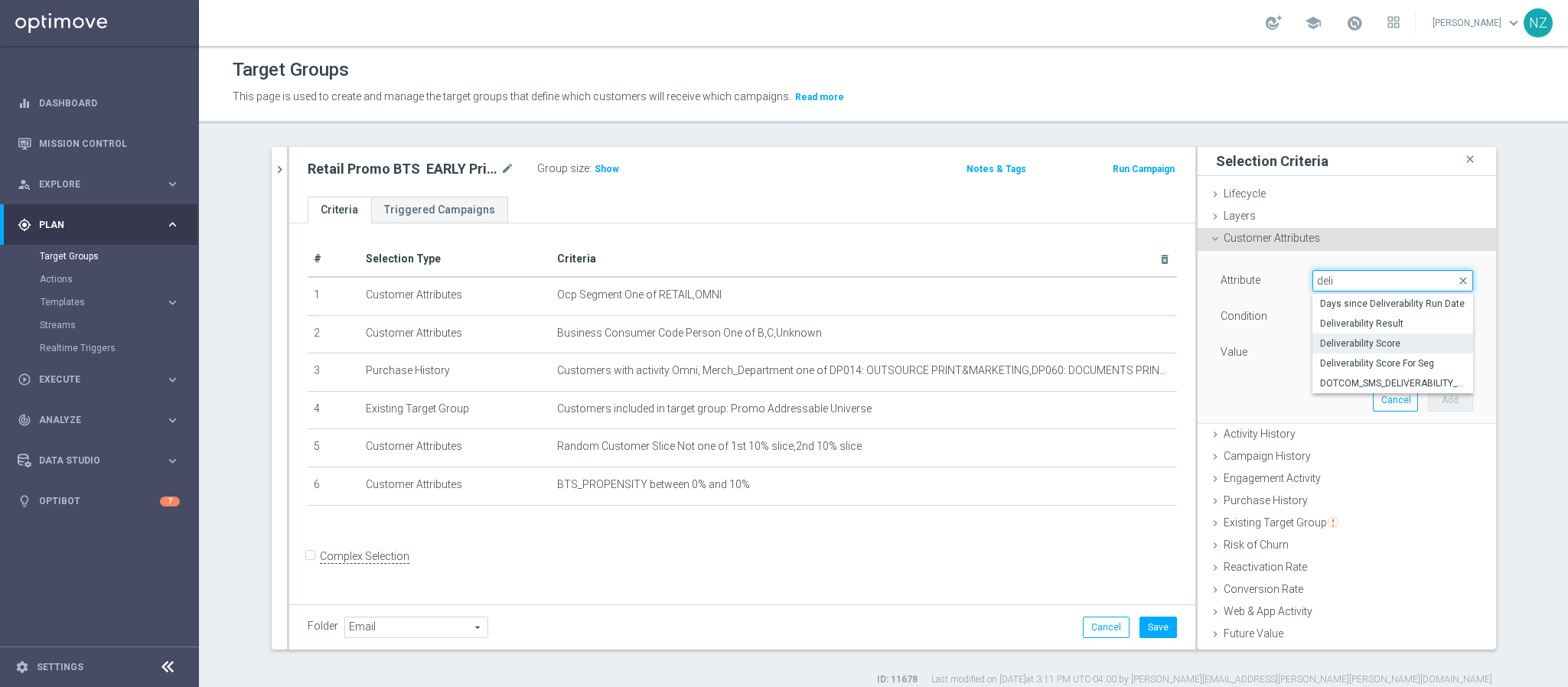
type input "deli"
click at [1343, 342] on span "Deliverability Score" at bounding box center [1392, 344] width 145 height 12
type input "Deliverability Score"
type input "Equals"
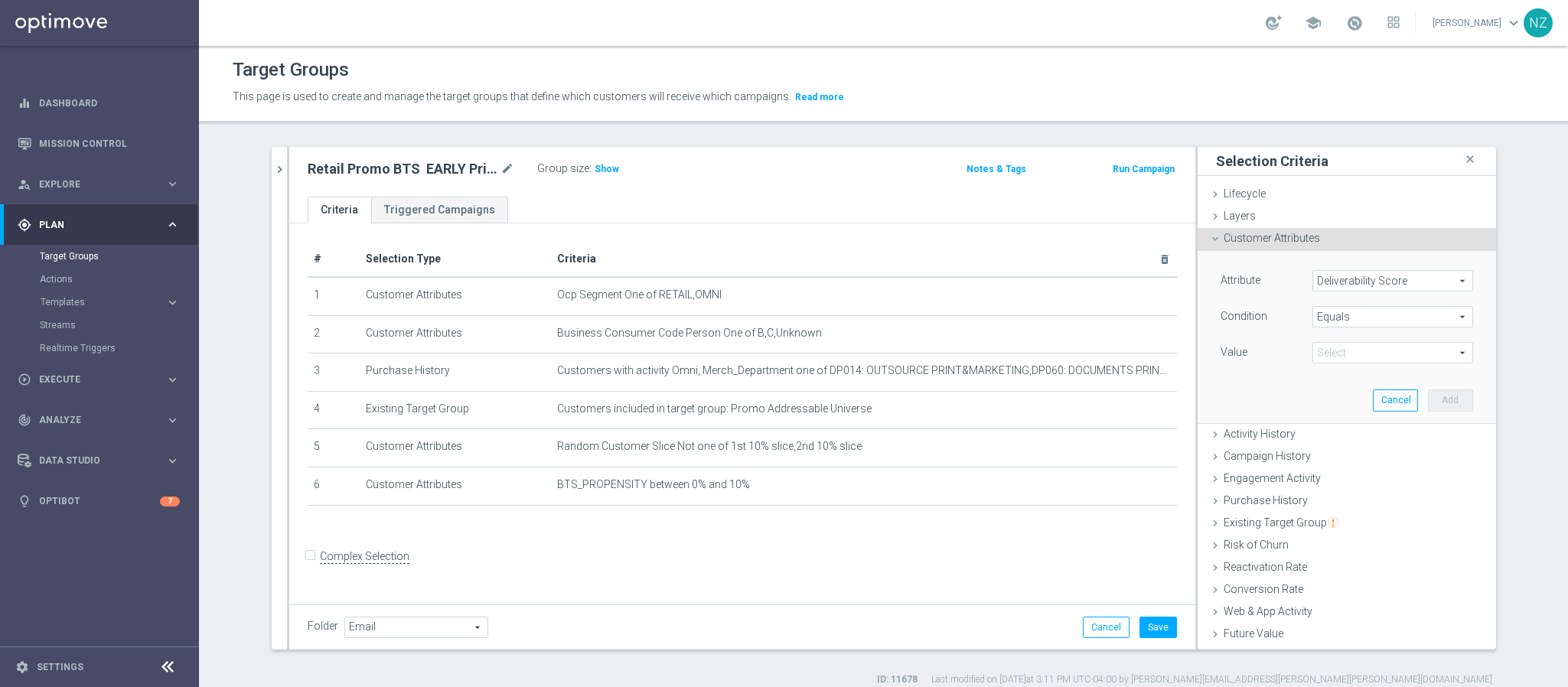
click at [1339, 348] on span at bounding box center [1392, 353] width 160 height 20
click at [1337, 432] on span "RED" at bounding box center [1392, 436] width 145 height 12
type input "RED"
click at [1438, 395] on button "Add" at bounding box center [1450, 400] width 45 height 21
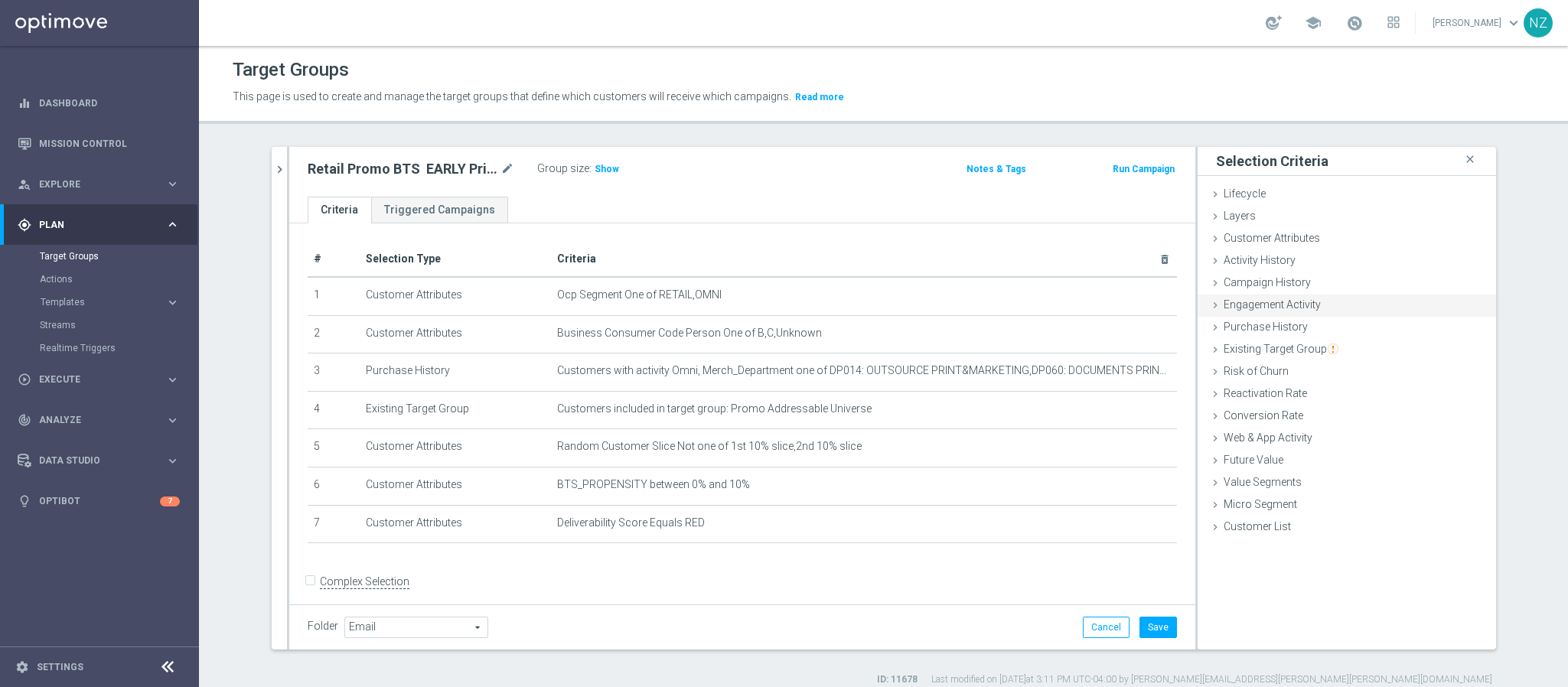
click at [1269, 308] on span "Engagement Activity" at bounding box center [1272, 305] width 97 height 12
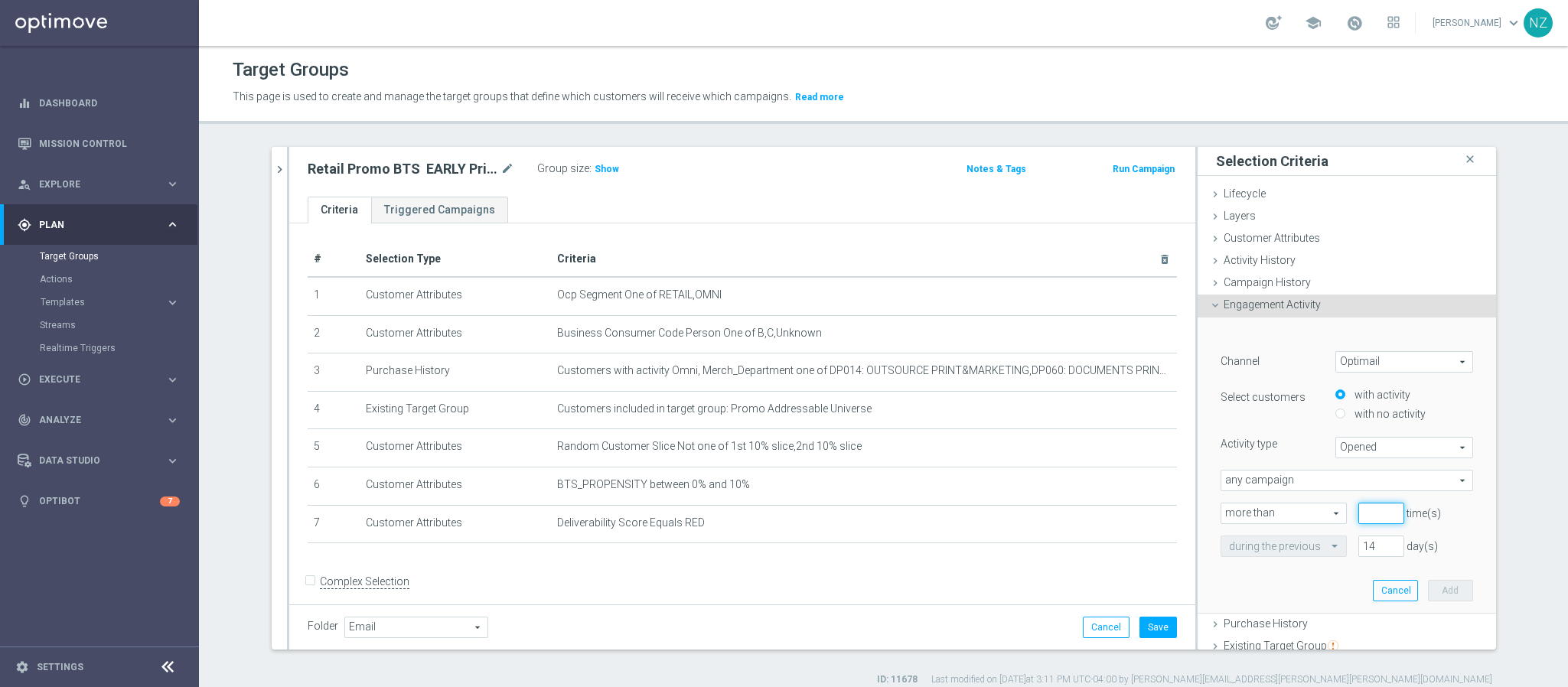
click at [1359, 517] on input "number" at bounding box center [1382, 513] width 46 height 21
type input "0"
drag, startPoint x: 1359, startPoint y: 547, endPoint x: 1310, endPoint y: 544, distance: 49.1
click at [1310, 544] on div "during the previous 14 day(s)" at bounding box center [1346, 546] width 275 height 21
type input "365"
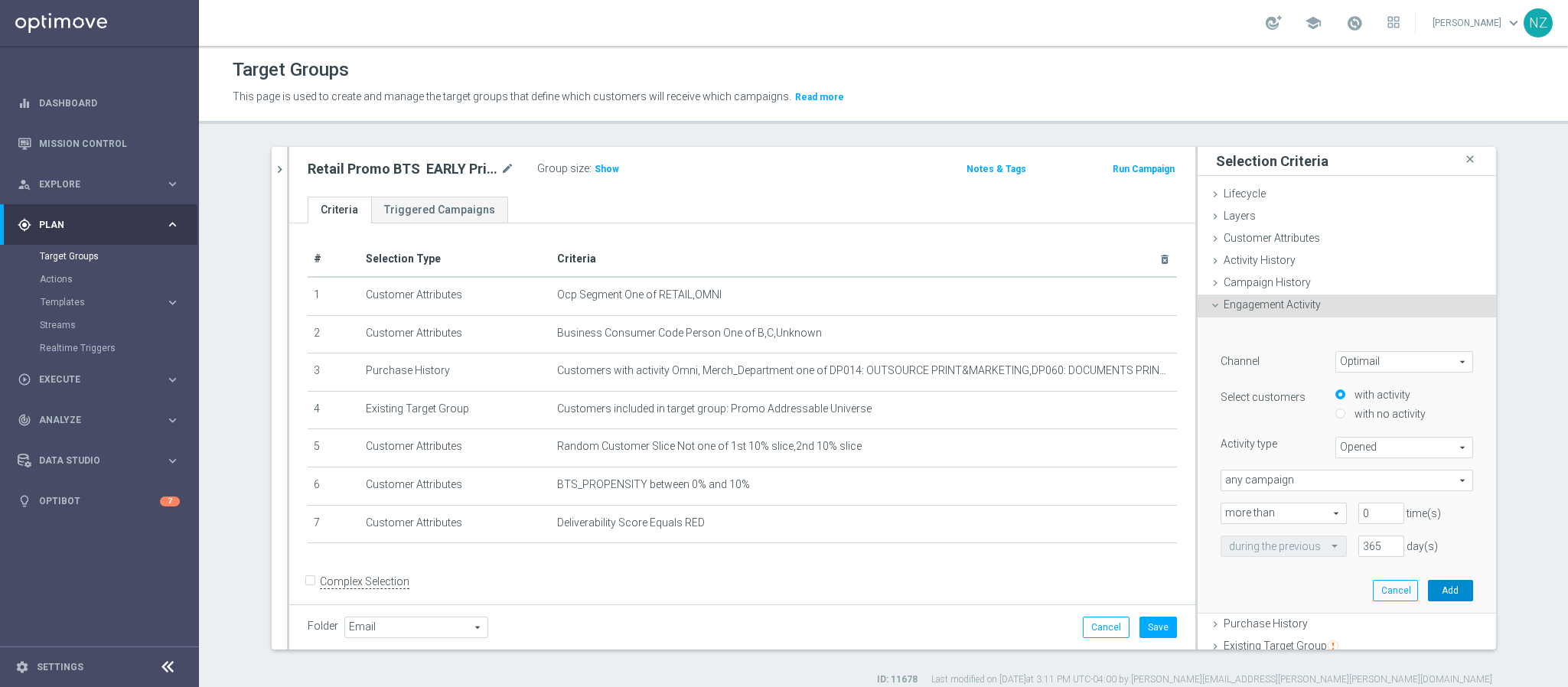
click at [1428, 587] on button "Add" at bounding box center [1450, 591] width 45 height 21
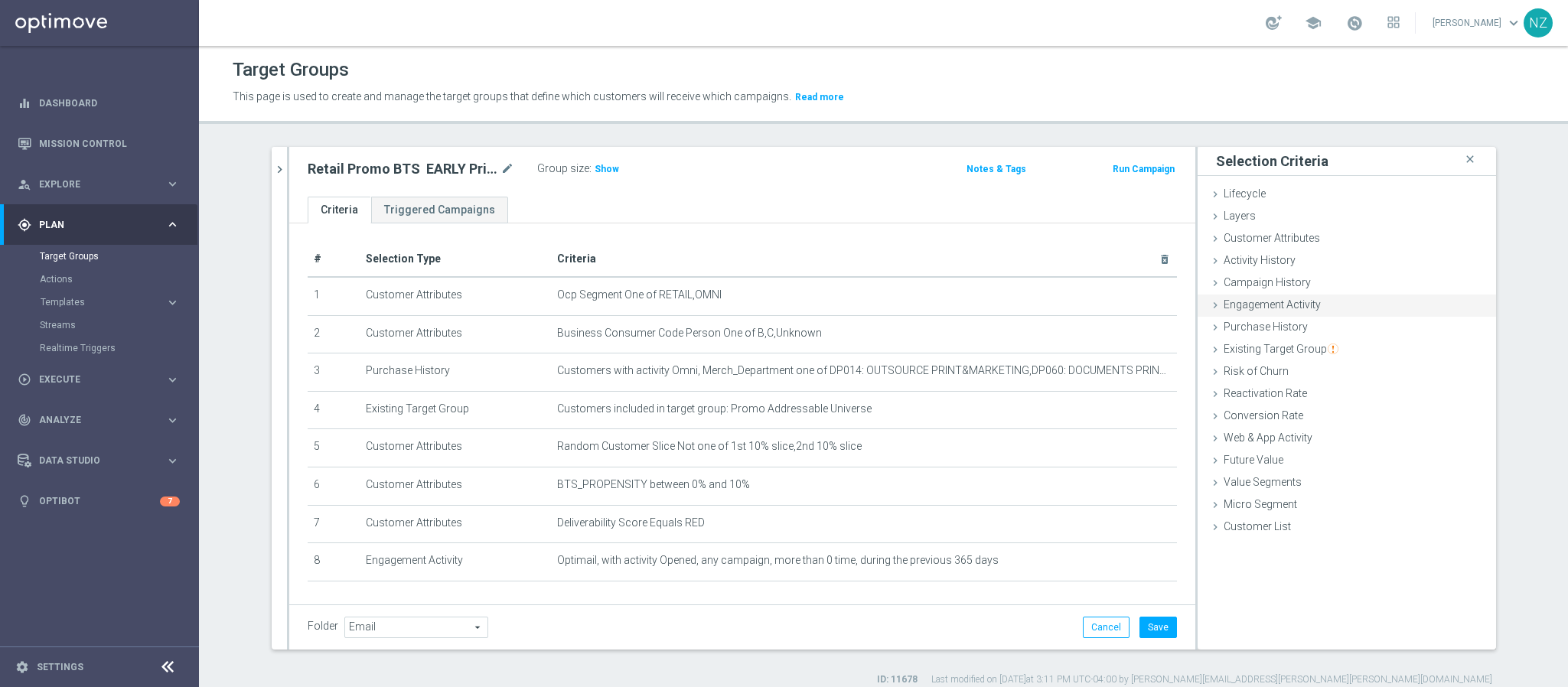
click at [1301, 300] on span "Engagement Activity" at bounding box center [1272, 305] width 97 height 12
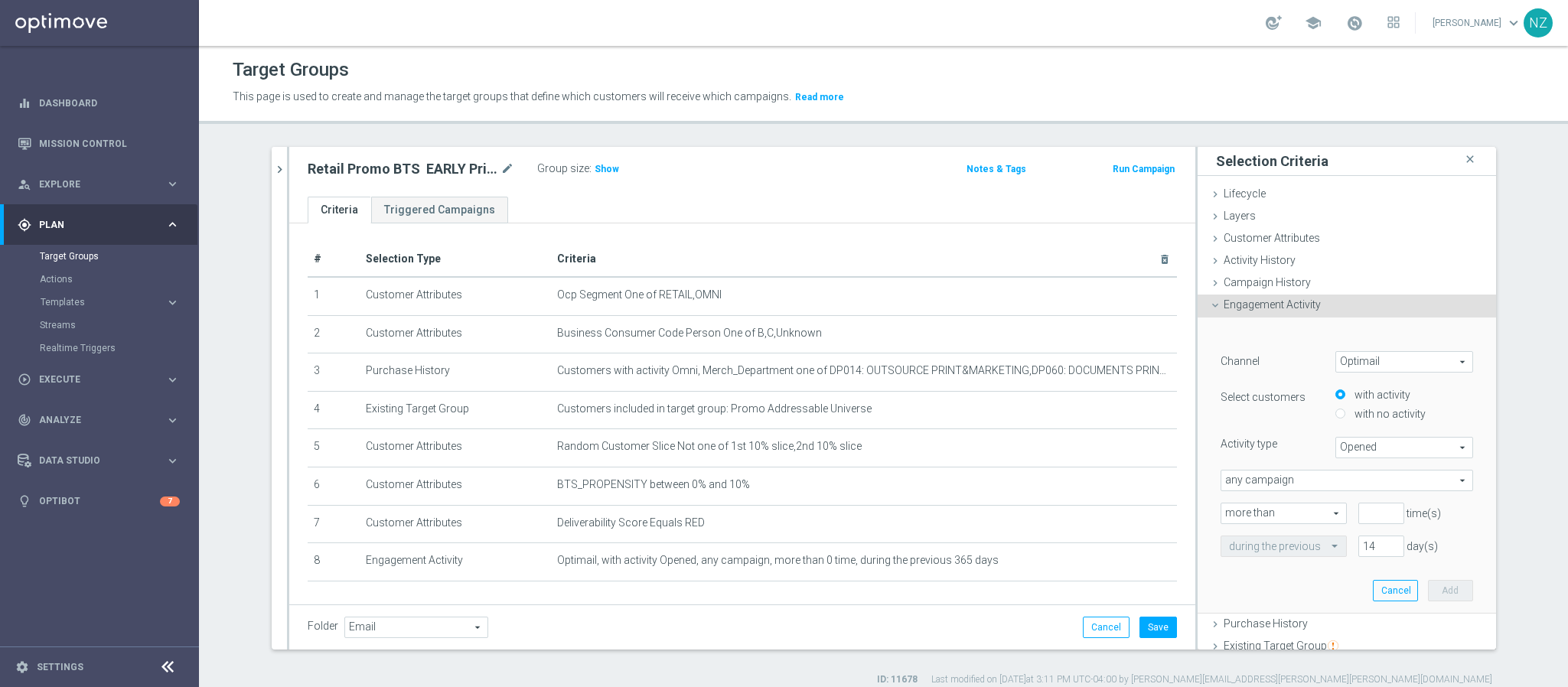
click at [1371, 446] on span "Opened" at bounding box center [1404, 447] width 136 height 20
click at [1346, 487] on span "Clicked" at bounding box center [1404, 490] width 121 height 12
type input "Clicked"
click at [1359, 521] on input "number" at bounding box center [1382, 513] width 46 height 21
type input "0"
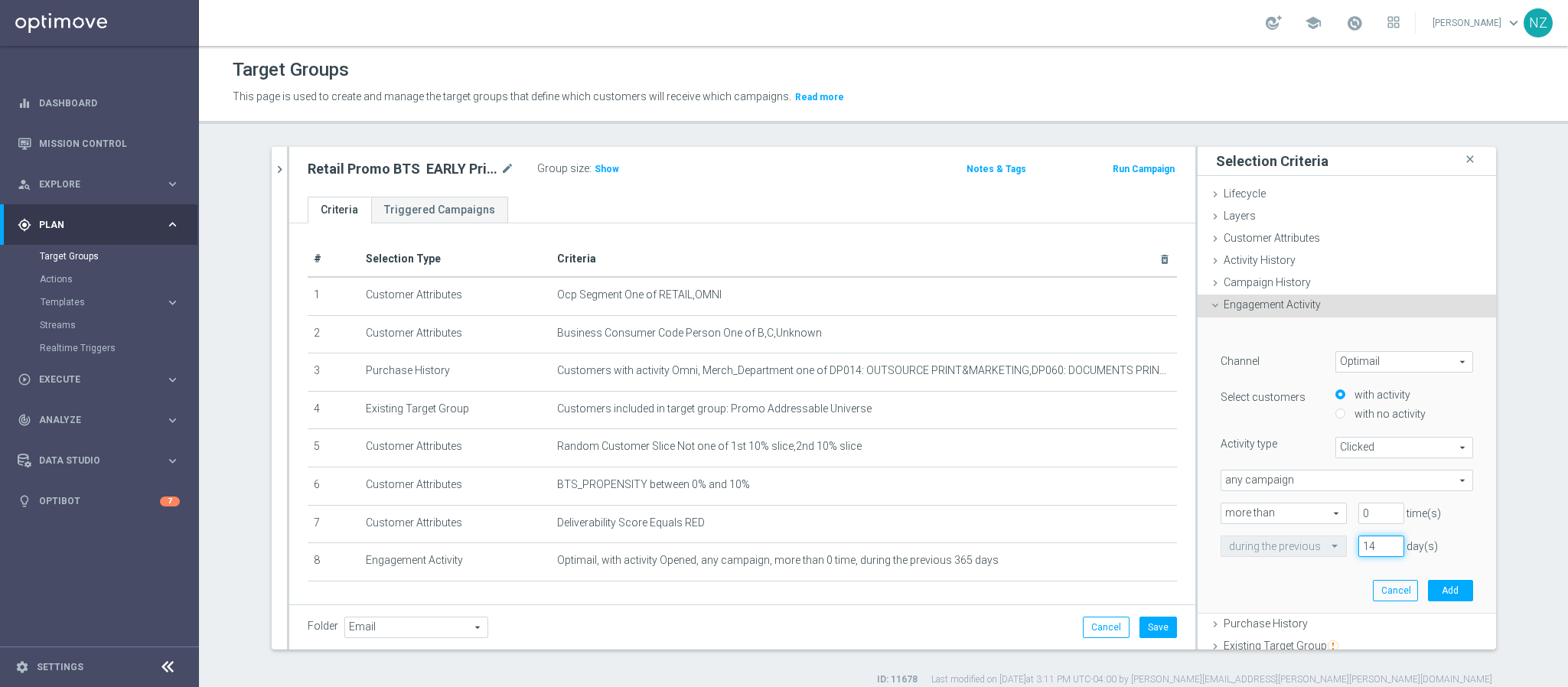
drag, startPoint x: 1355, startPoint y: 542, endPoint x: 1327, endPoint y: 542, distance: 28.0
click at [1347, 542] on div "14 day(s)" at bounding box center [1381, 546] width 69 height 21
type input "365"
click at [1430, 587] on button "Add" at bounding box center [1450, 591] width 45 height 21
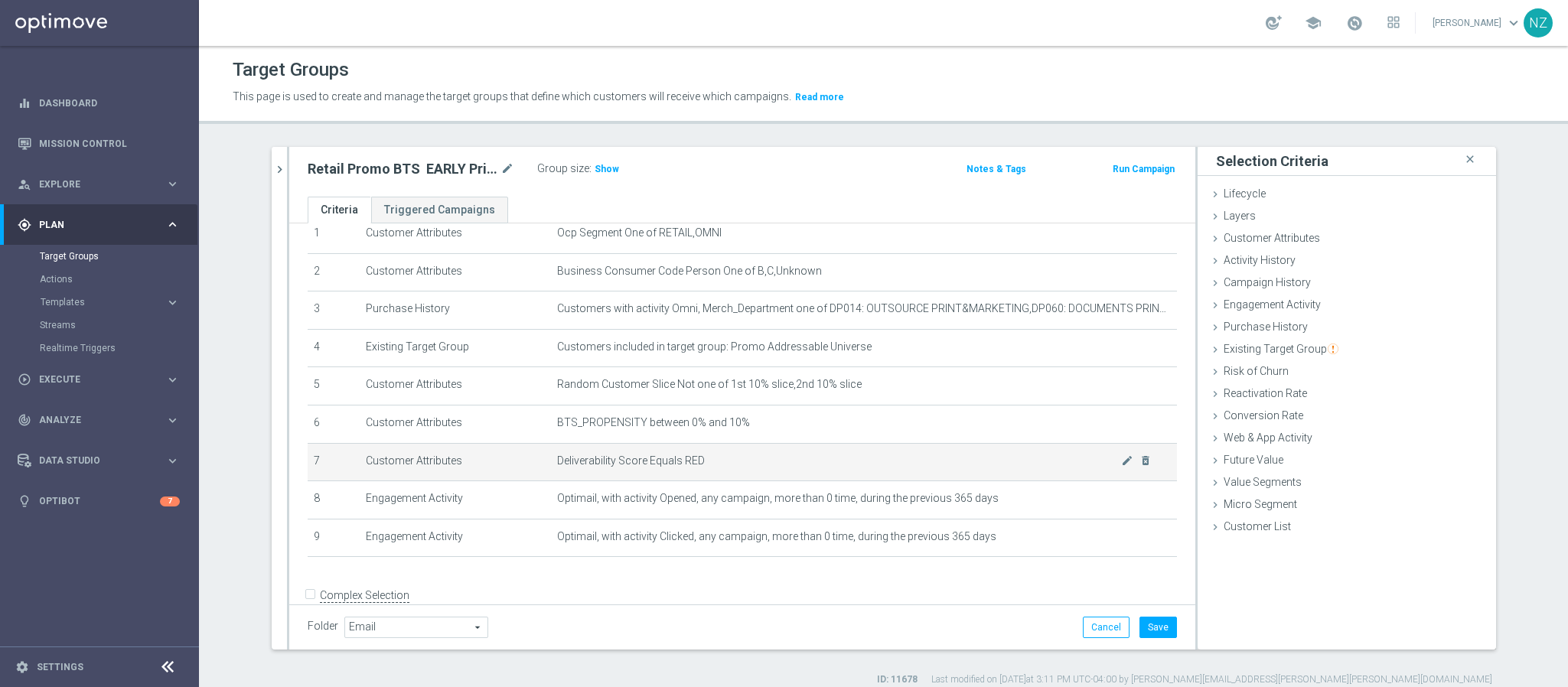
scroll to position [85, 0]
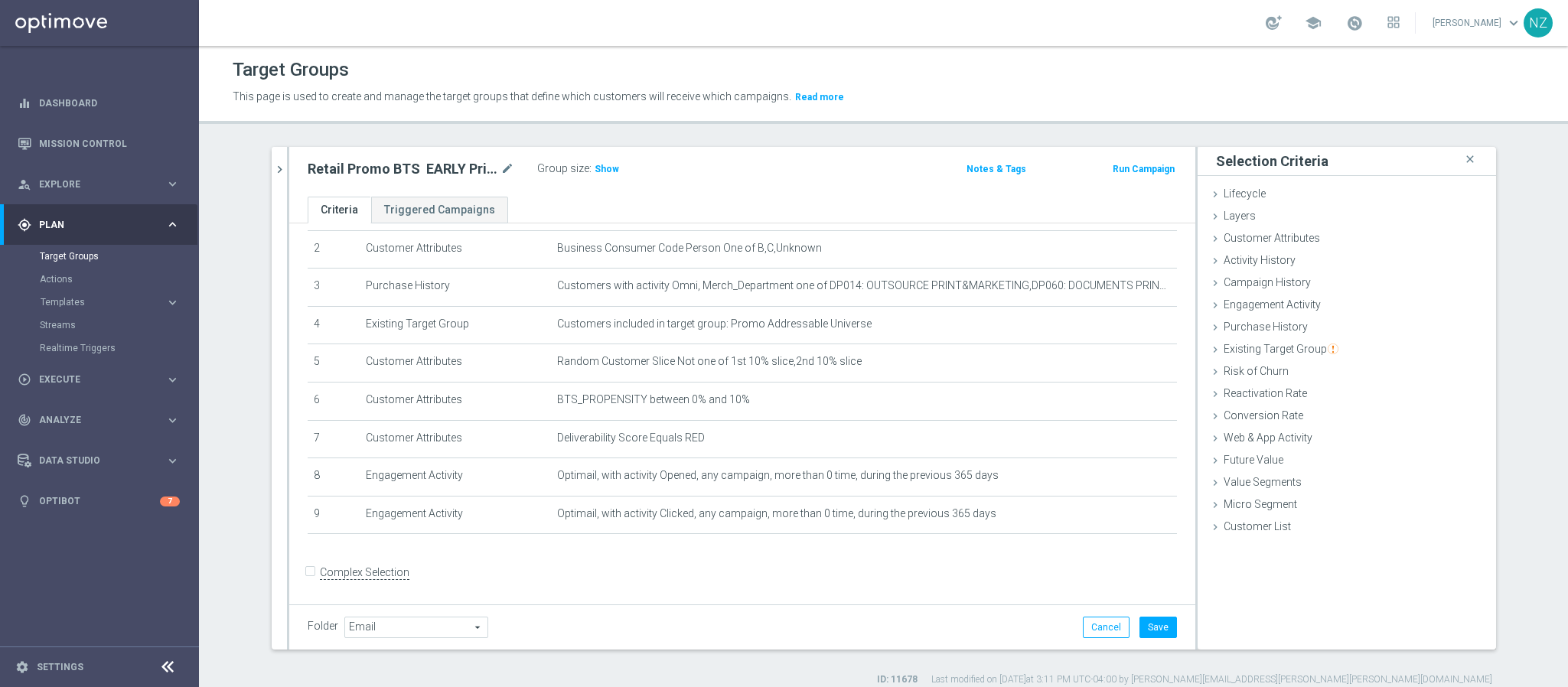
click at [308, 575] on input "Complex Selection" at bounding box center [312, 574] width 10 height 21
checkbox input "true"
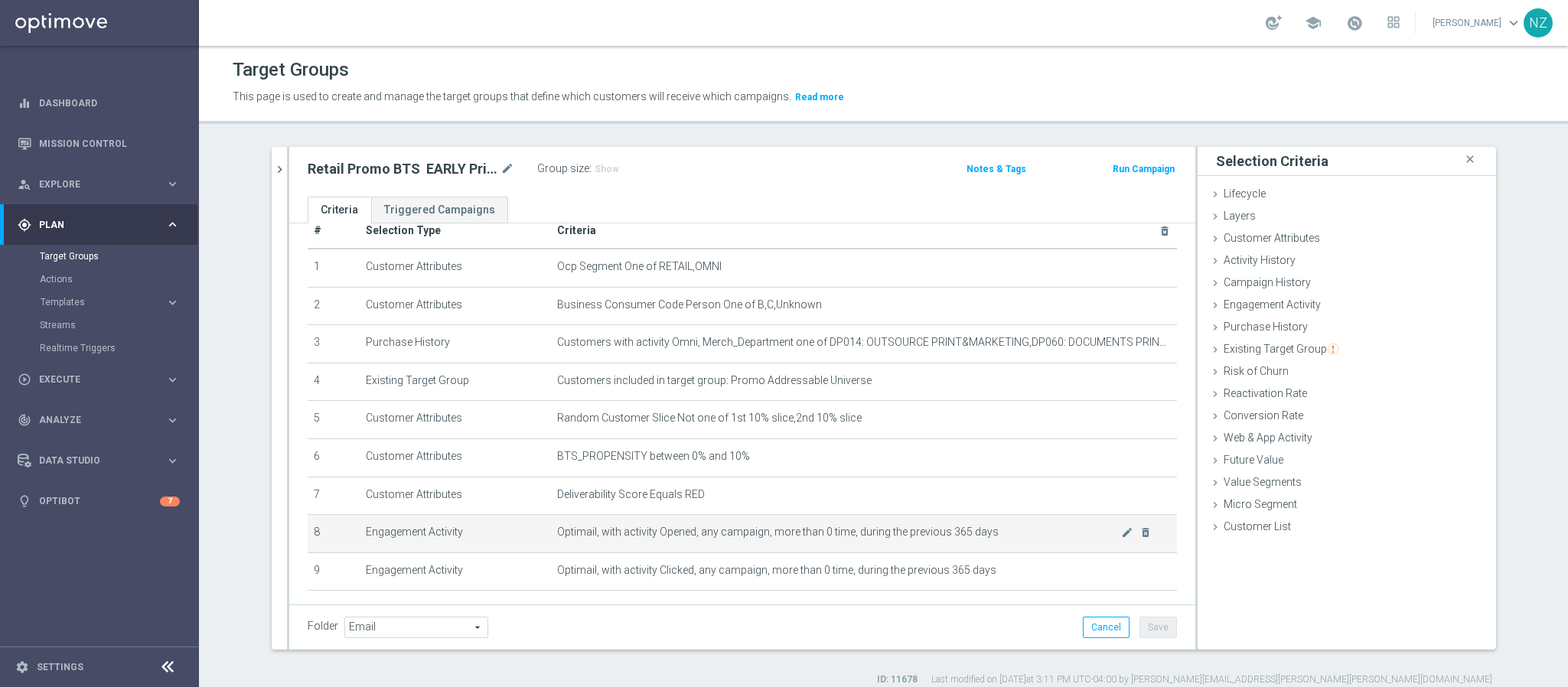
scroll to position [0, 0]
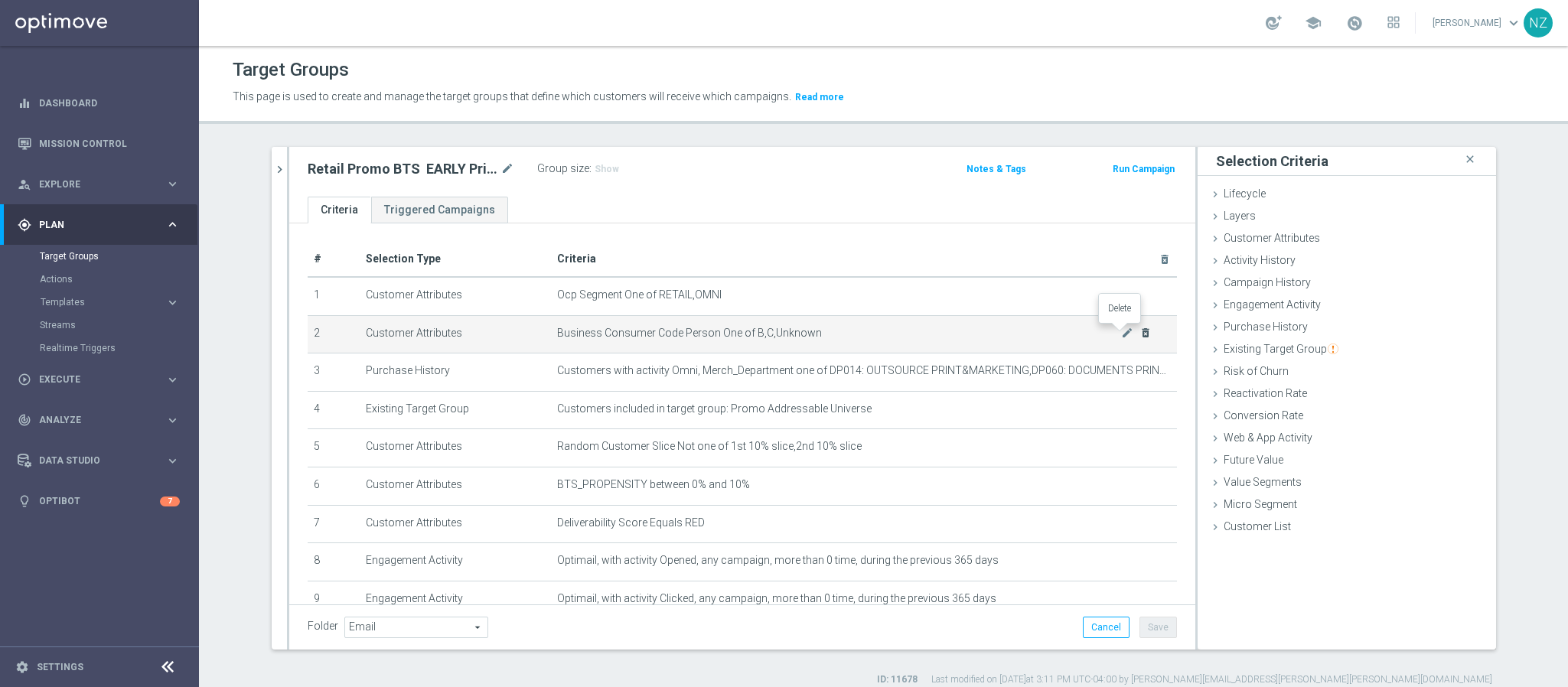
click at [1139, 331] on icon "delete_forever" at bounding box center [1145, 333] width 12 height 12
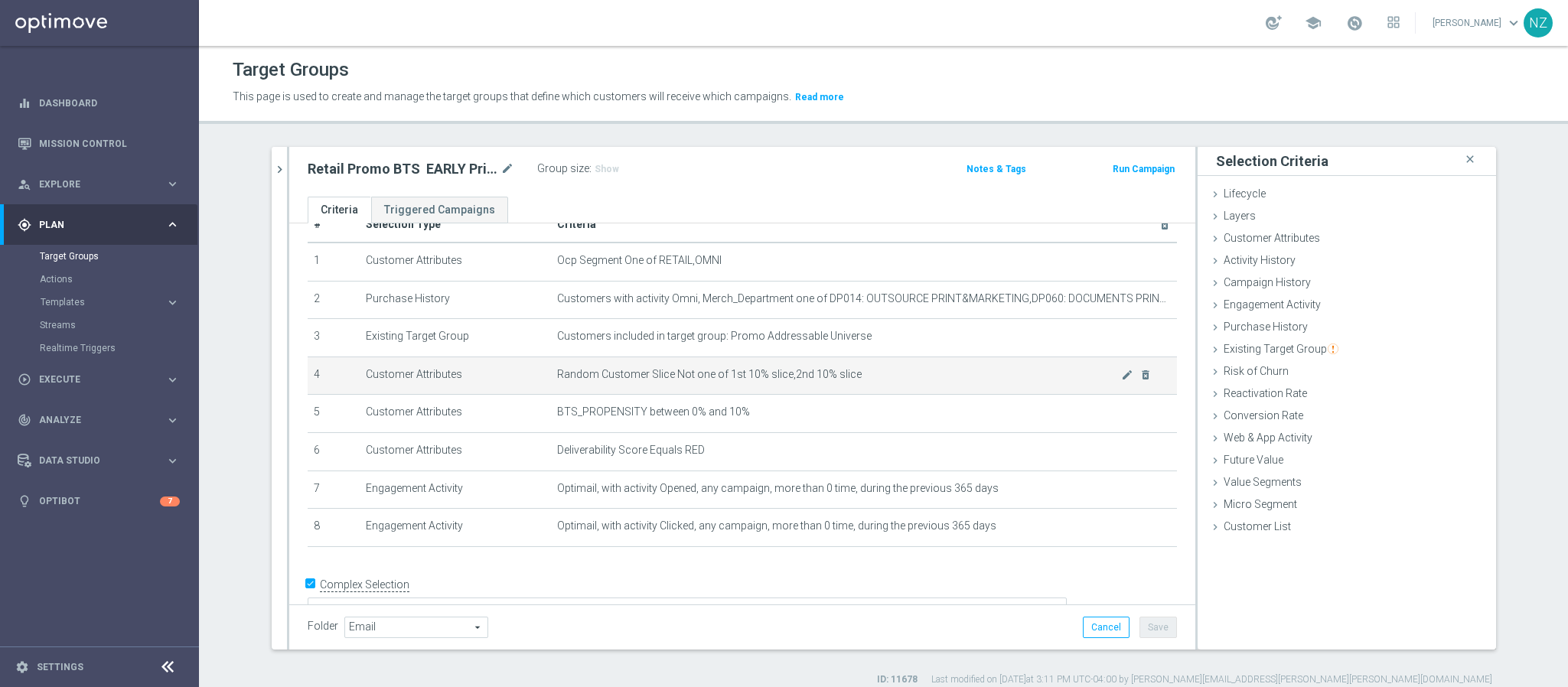
scroll to position [49, 0]
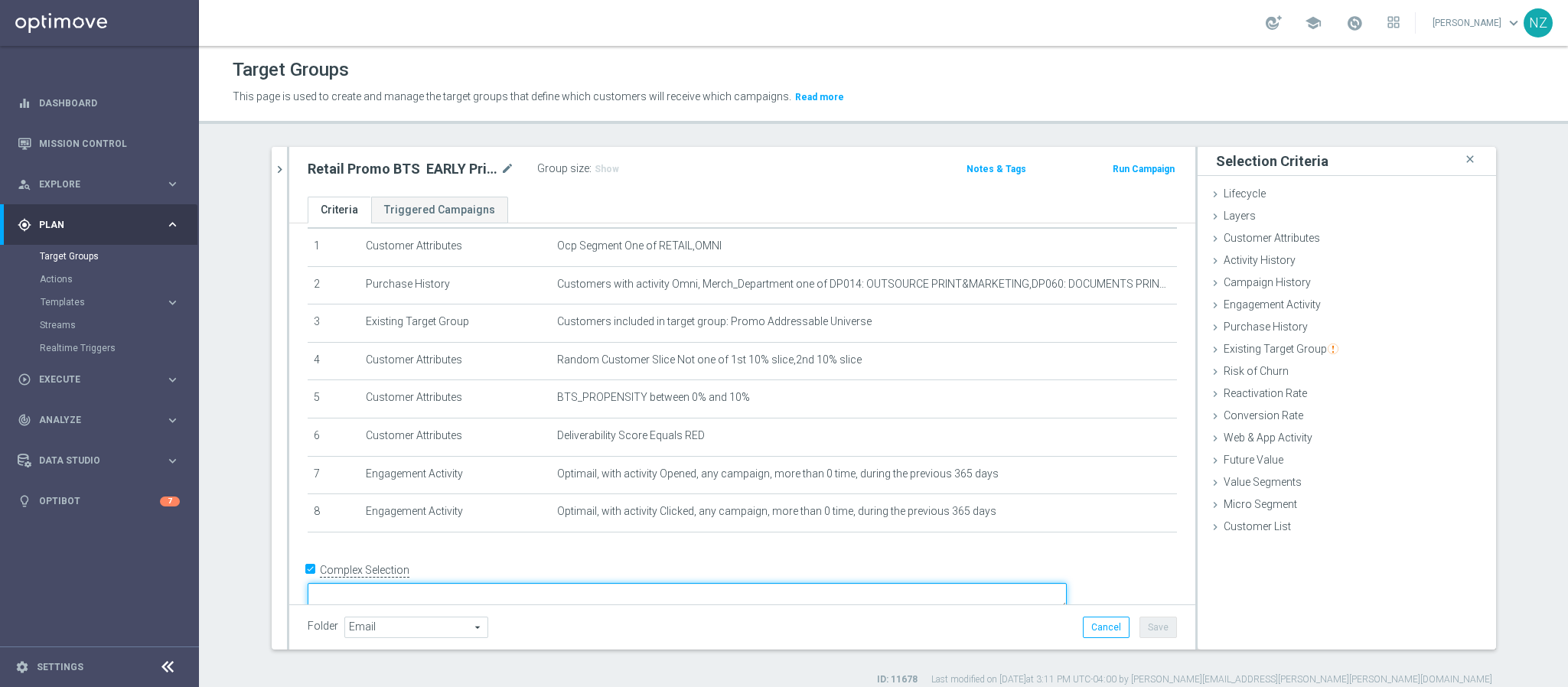
click at [451, 583] on textarea at bounding box center [687, 596] width 759 height 27
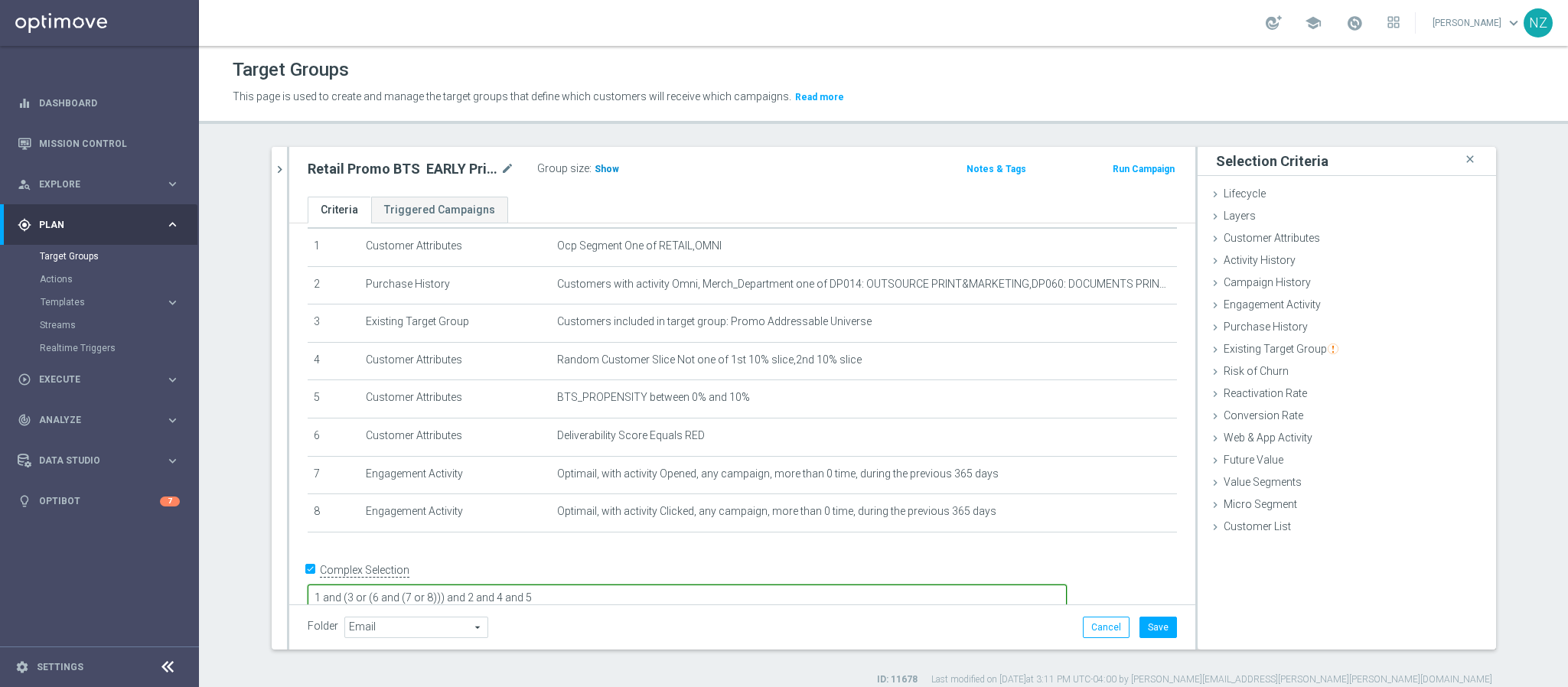
type textarea "1 and (3 or (6 and (7 or 8))) and 2 and 4 and 5"
click at [595, 173] on span "Show" at bounding box center [606, 169] width 24 height 11
click at [1159, 624] on button "Save" at bounding box center [1158, 627] width 37 height 21
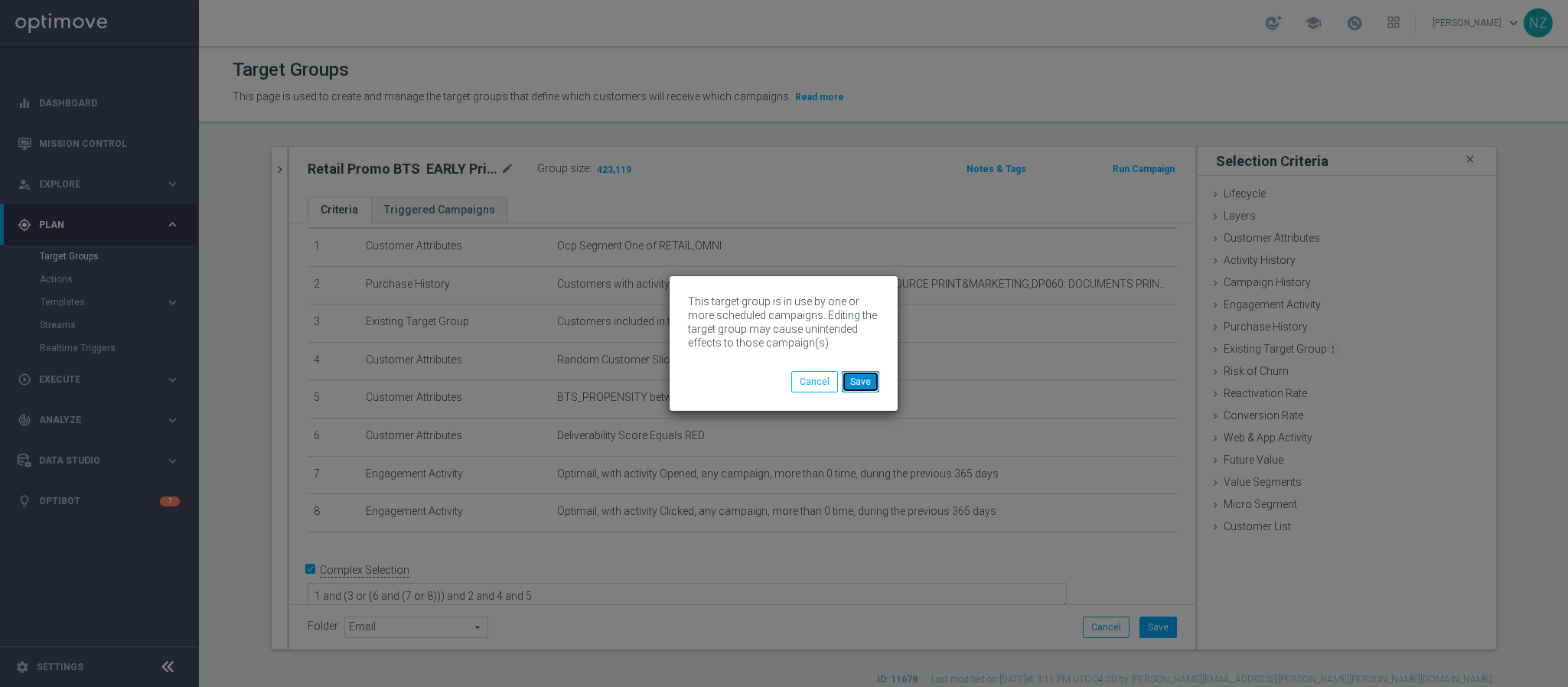
click at [873, 380] on button "Save" at bounding box center [860, 381] width 37 height 21
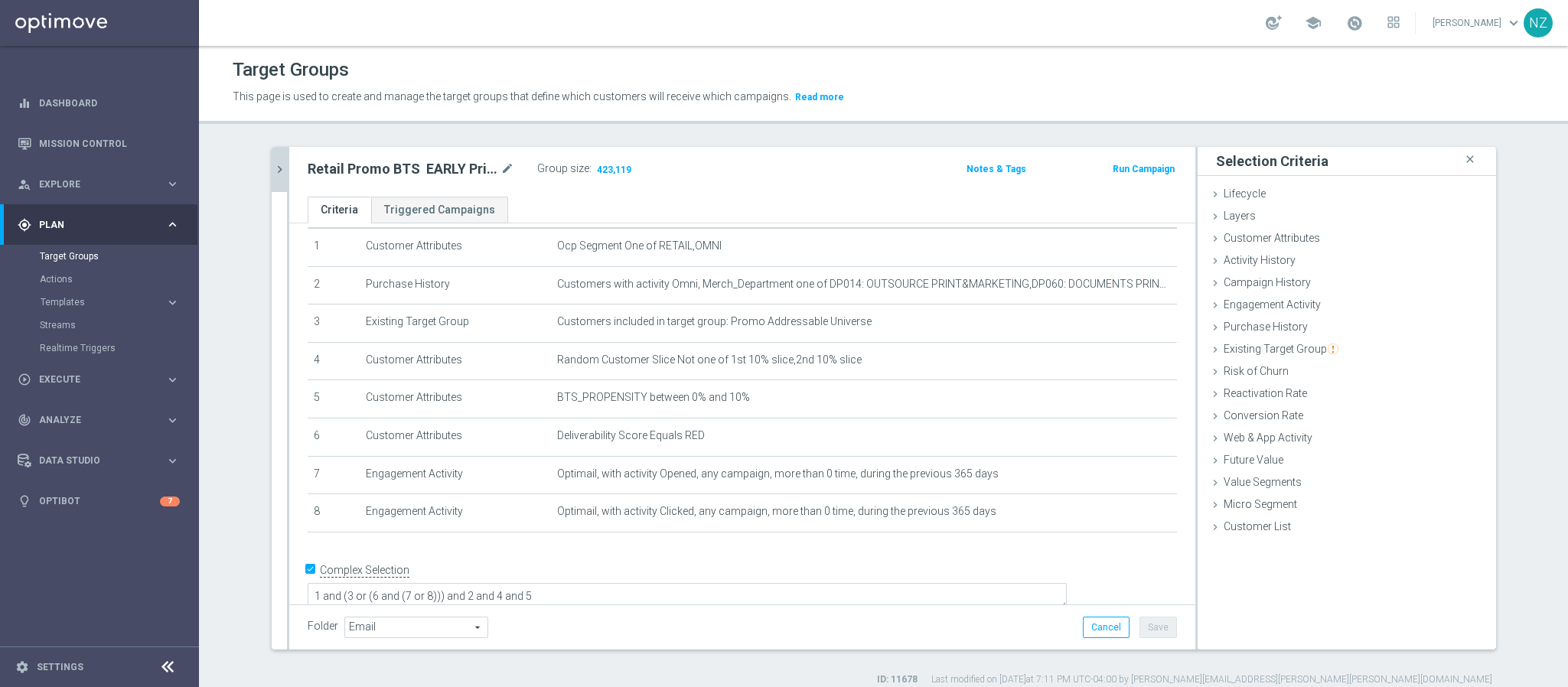
click at [273, 175] on icon "chevron_right" at bounding box center [280, 169] width 14 height 14
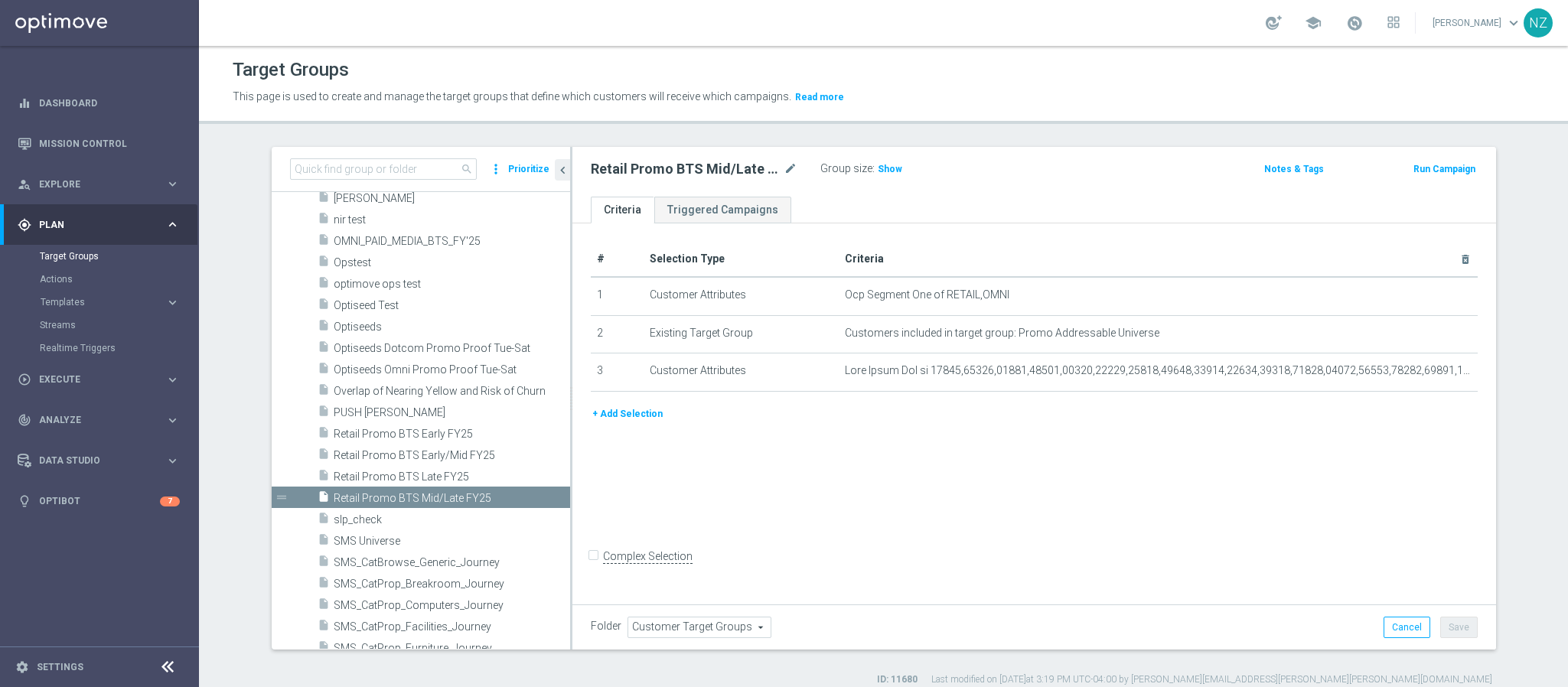
click at [635, 413] on button "+ Add Selection" at bounding box center [628, 413] width 73 height 17
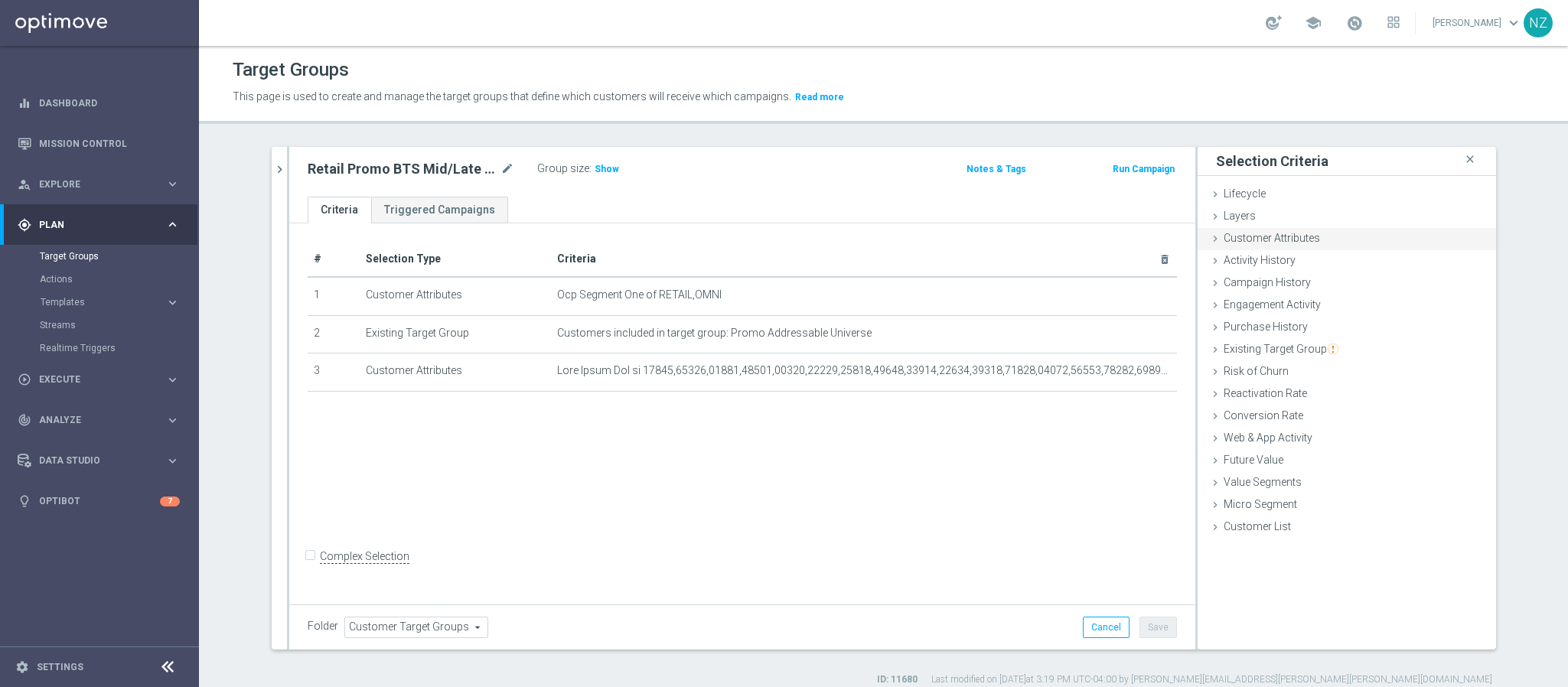
click at [1265, 232] on span "Customer Attributes" at bounding box center [1272, 238] width 96 height 12
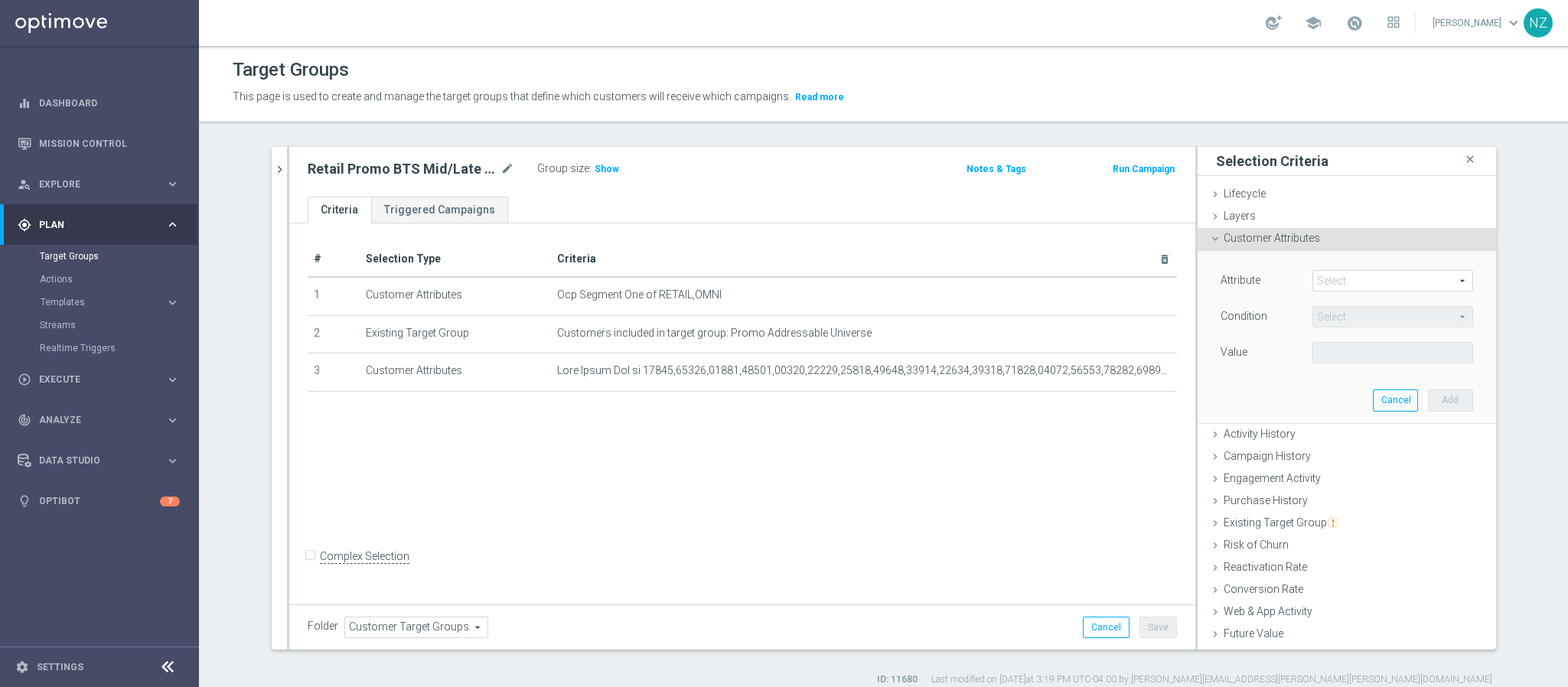
click at [1329, 275] on span at bounding box center [1392, 281] width 160 height 20
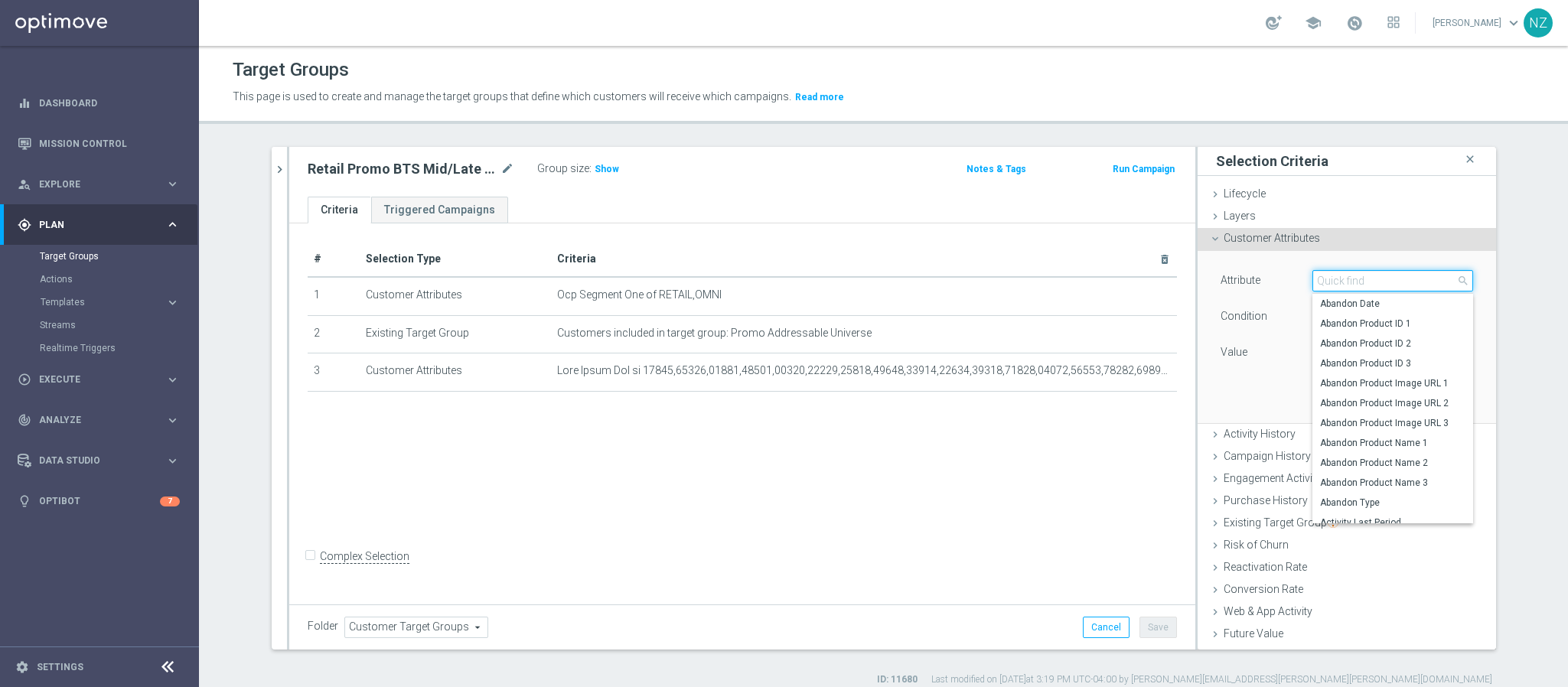
click at [1329, 280] on input "search" at bounding box center [1392, 281] width 160 height 21
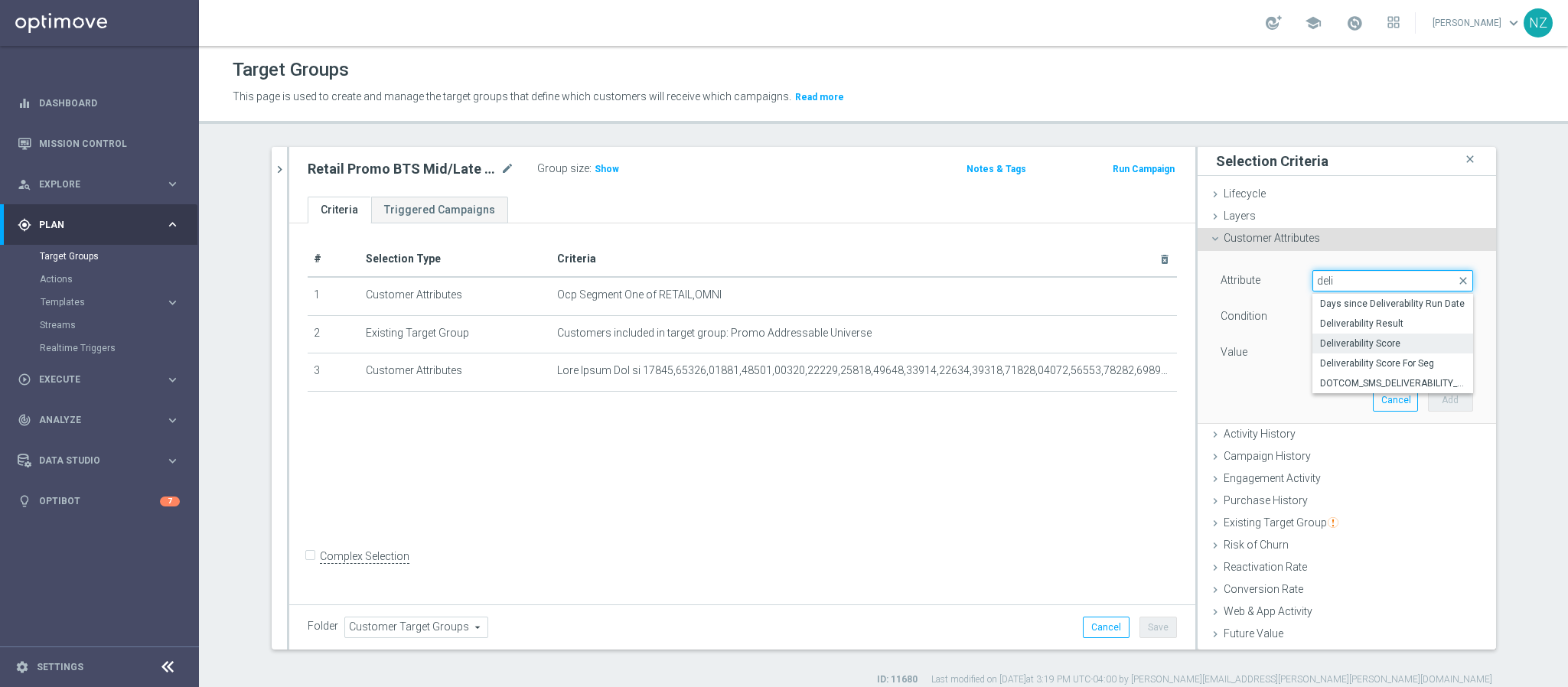
type input "deli"
click at [1359, 347] on span "Deliverability Score" at bounding box center [1392, 344] width 145 height 12
type input "Deliverability Score"
type input "Equals"
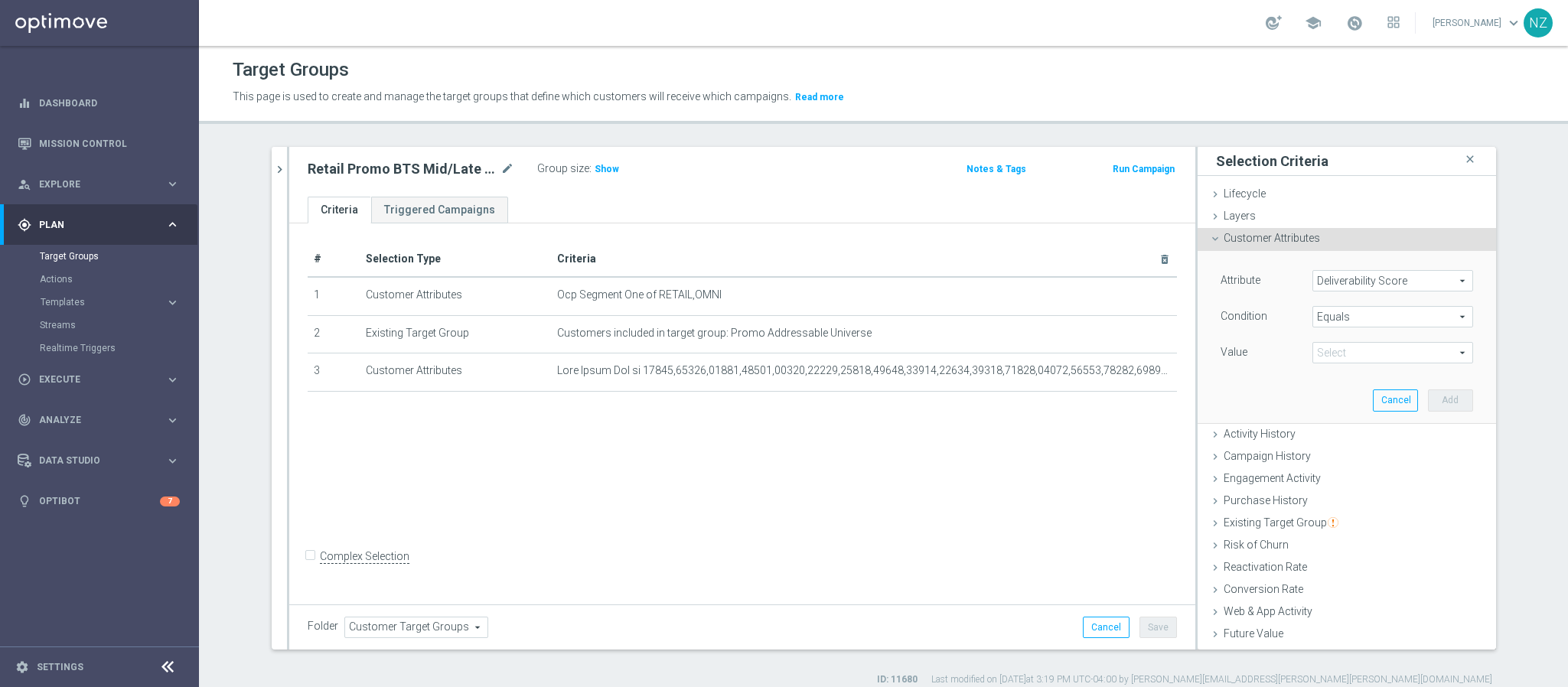
click at [1326, 354] on span at bounding box center [1392, 353] width 160 height 20
click at [1326, 431] on span "RED" at bounding box center [1392, 436] width 145 height 12
type input "RED"
click at [1428, 397] on button "Add" at bounding box center [1450, 400] width 45 height 21
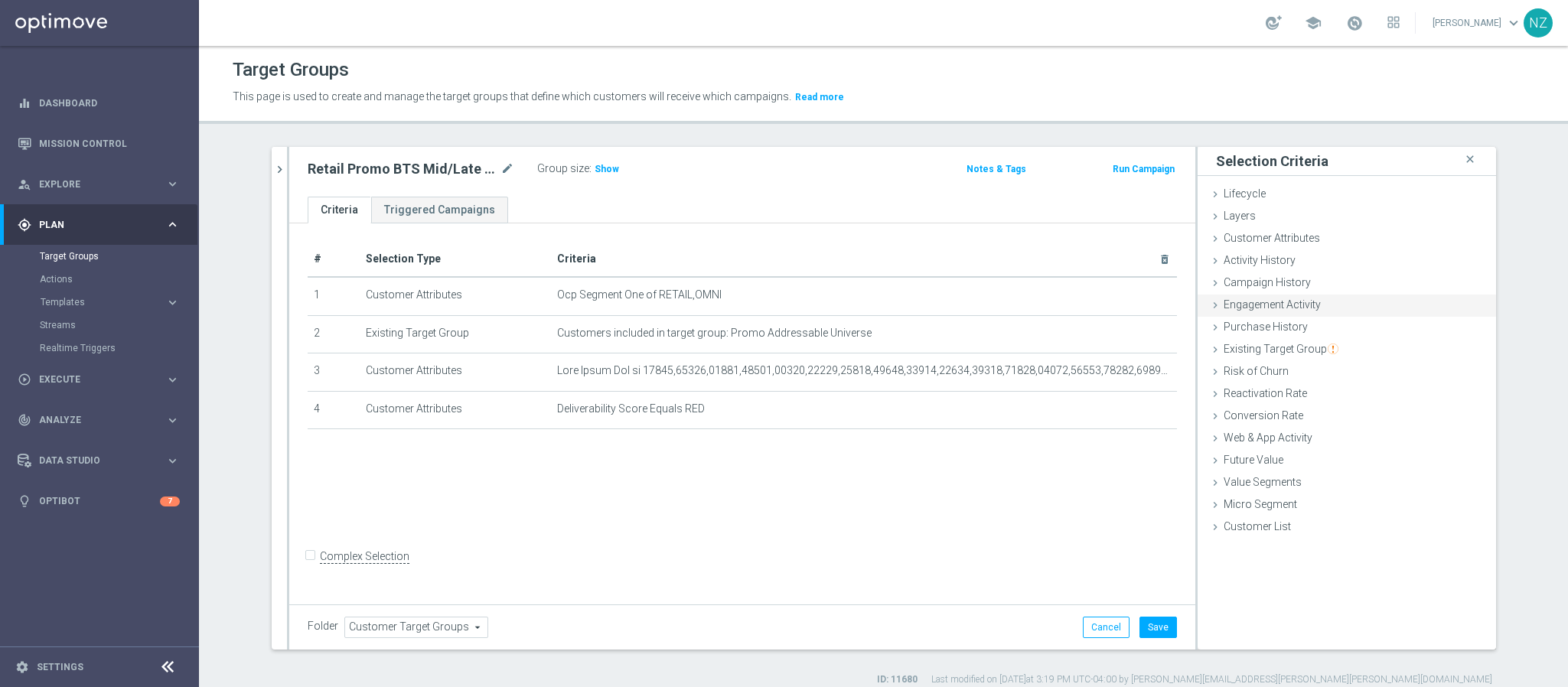
click at [1268, 304] on span "Engagement Activity" at bounding box center [1272, 305] width 97 height 12
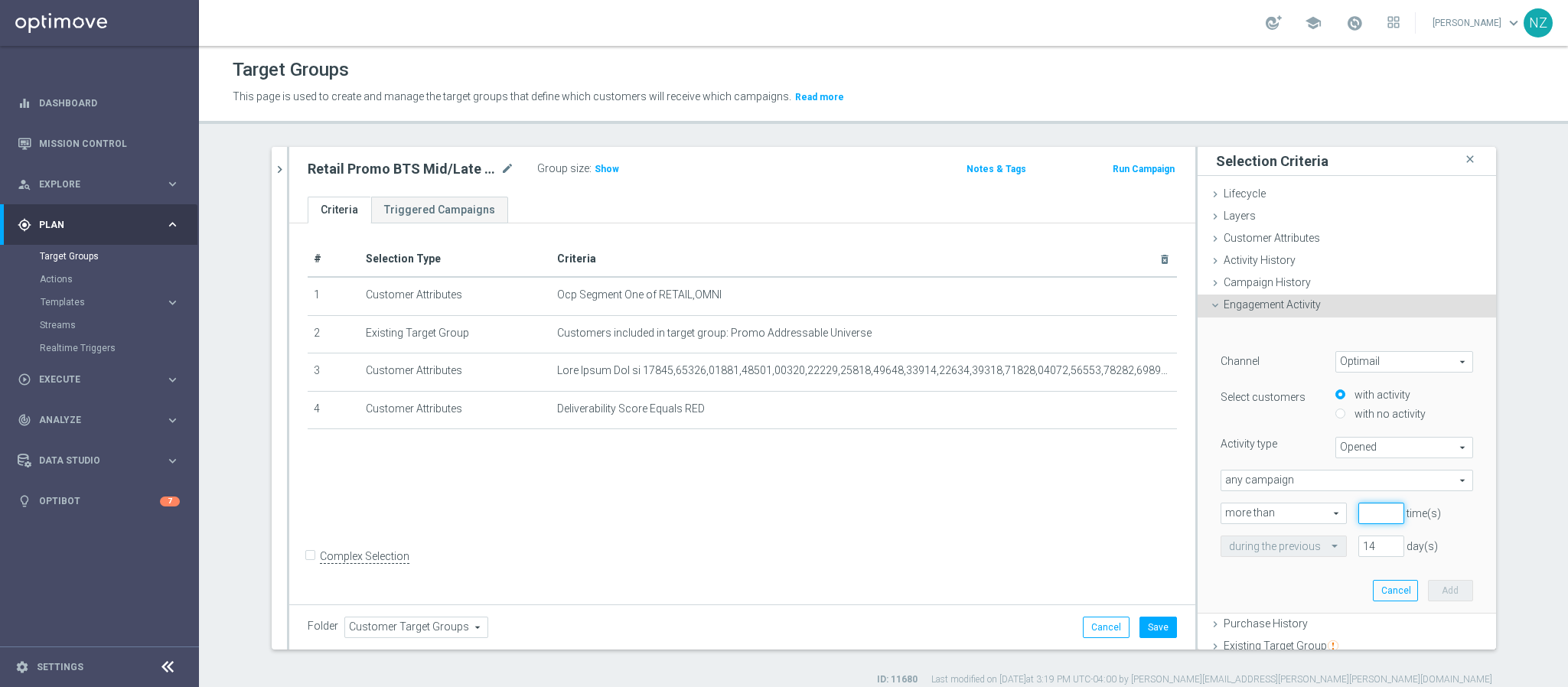
click at [1359, 511] on input "number" at bounding box center [1382, 513] width 46 height 21
type input "0"
drag, startPoint x: 1355, startPoint y: 542, endPoint x: 1339, endPoint y: 546, distance: 16.5
click at [1347, 546] on div "14 day(s)" at bounding box center [1381, 546] width 69 height 21
type input "365"
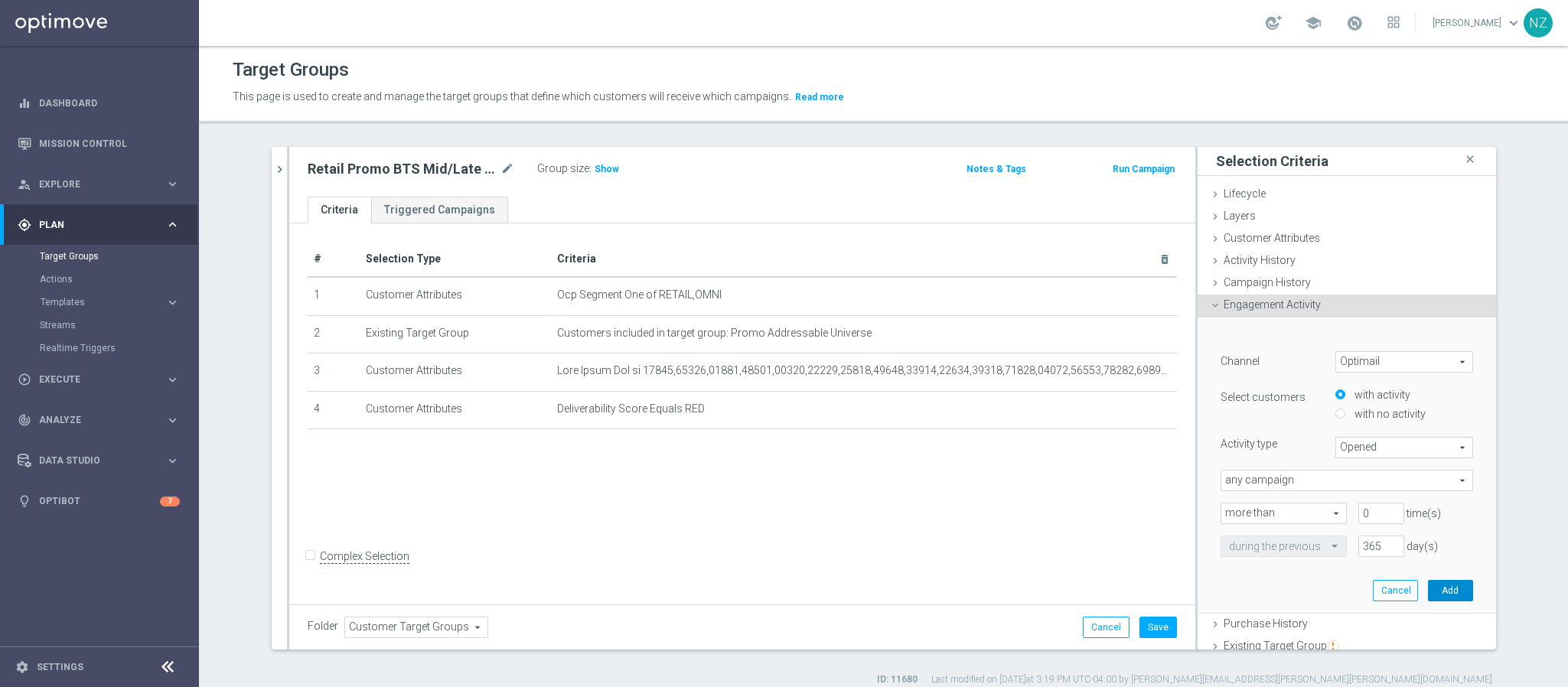
click at [1430, 585] on button "Add" at bounding box center [1450, 591] width 45 height 21
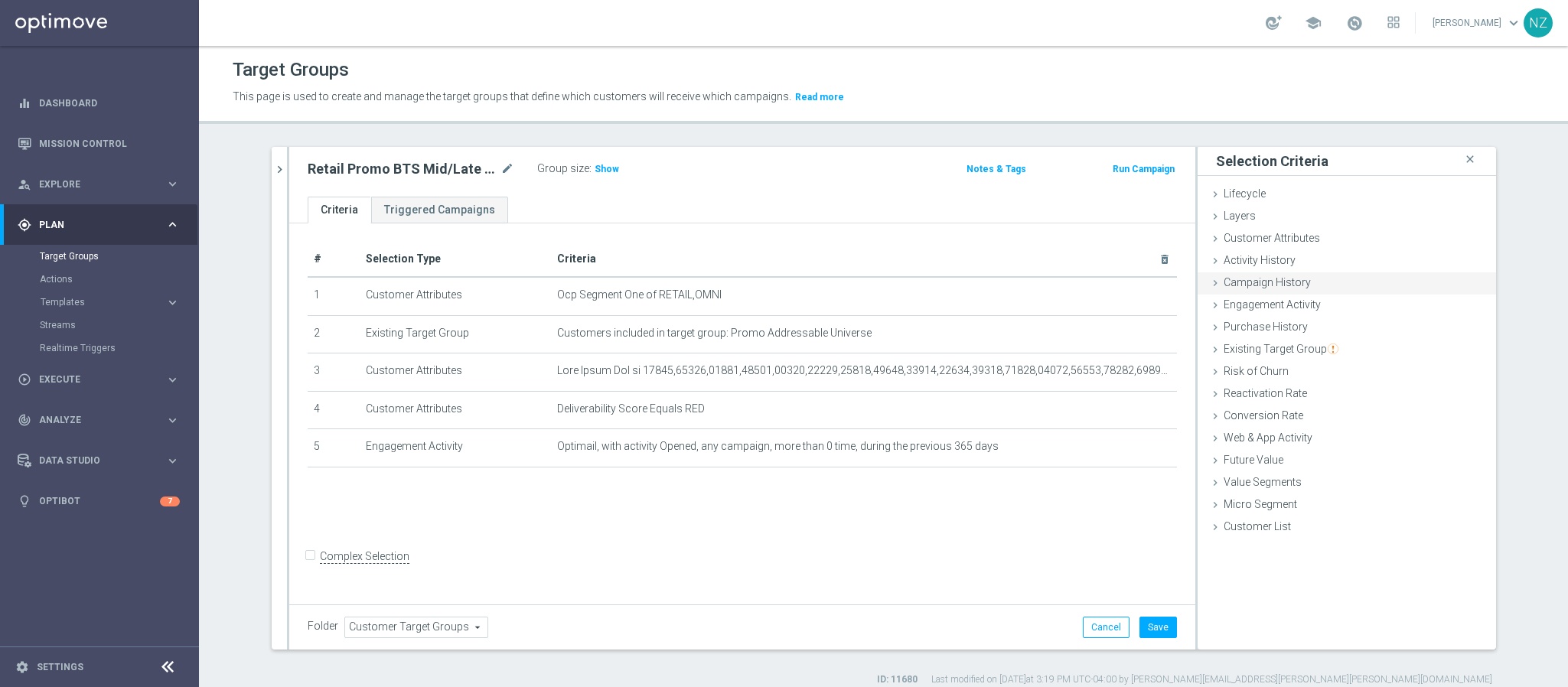
click at [1272, 294] on div "Campaign History done" at bounding box center [1346, 284] width 299 height 23
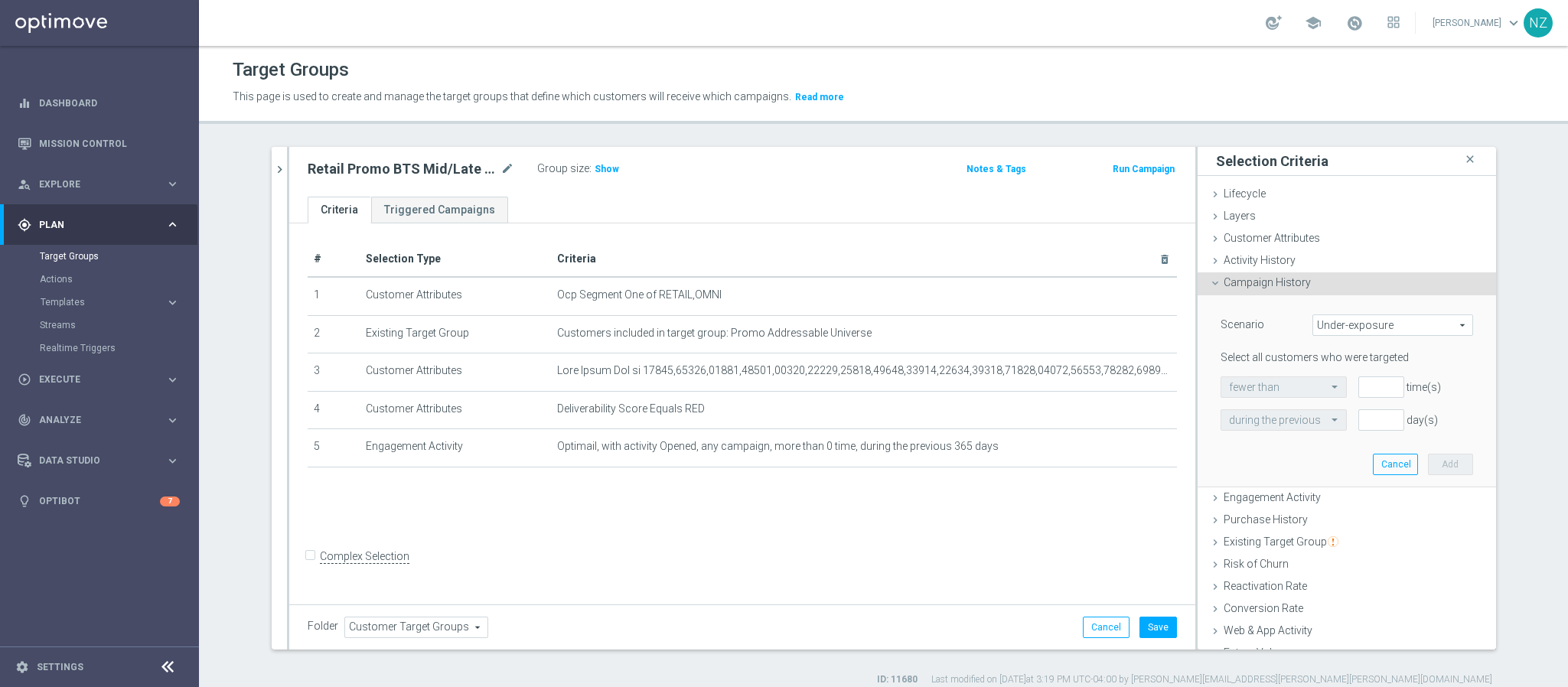
click at [1234, 280] on span "Campaign History" at bounding box center [1268, 282] width 87 height 12
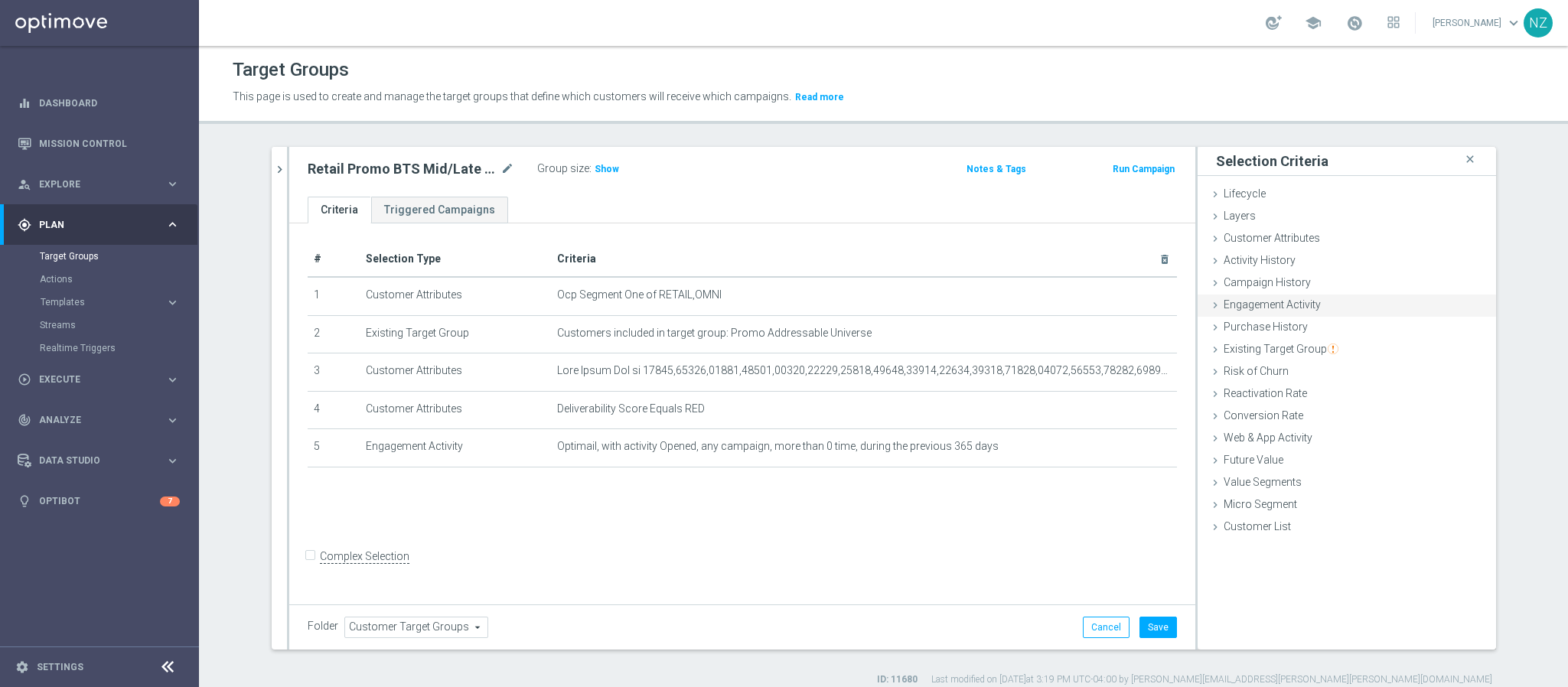
click at [1261, 308] on span "Engagement Activity" at bounding box center [1272, 305] width 97 height 12
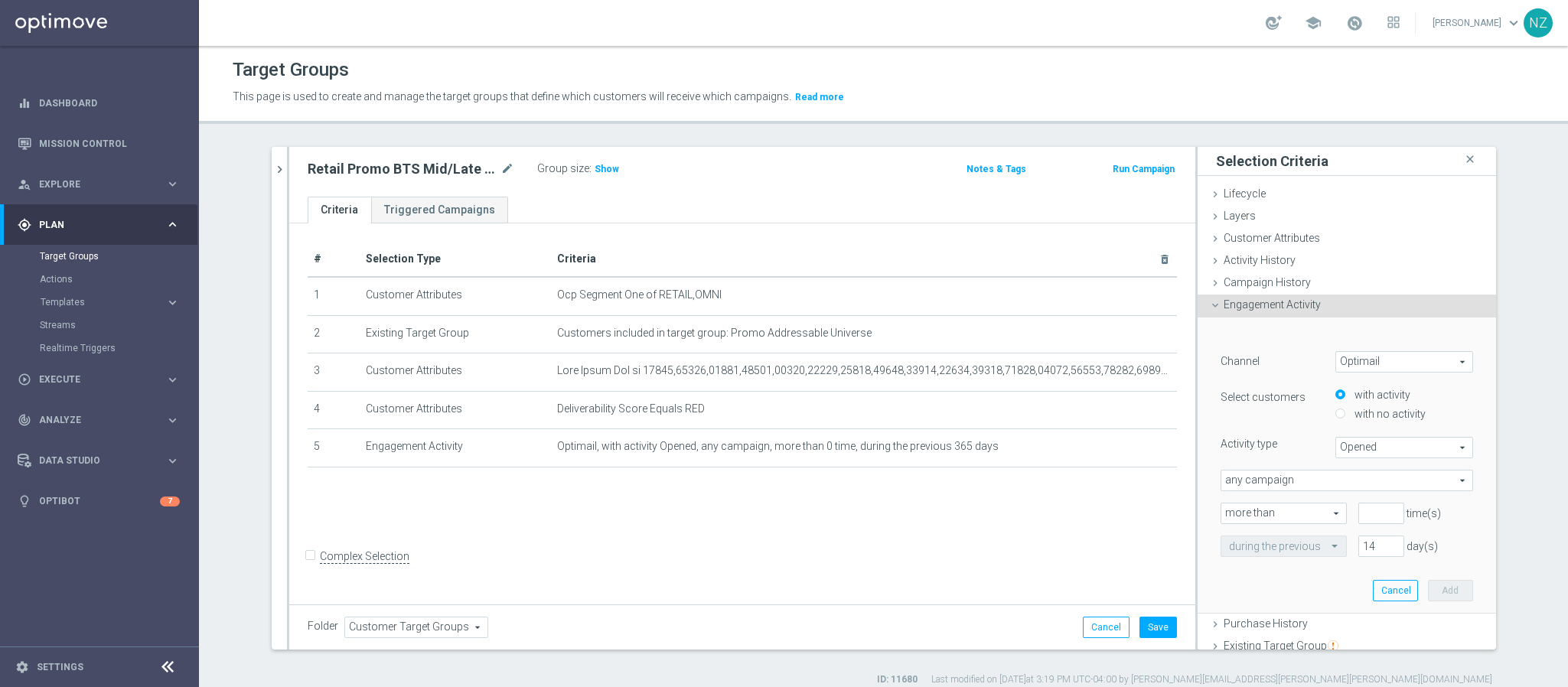
click at [1349, 439] on span "Opened" at bounding box center [1404, 447] width 136 height 20
click at [1352, 487] on span "Clicked" at bounding box center [1404, 490] width 121 height 12
type input "Clicked"
click at [1359, 511] on input "number" at bounding box center [1382, 513] width 46 height 21
type input "0"
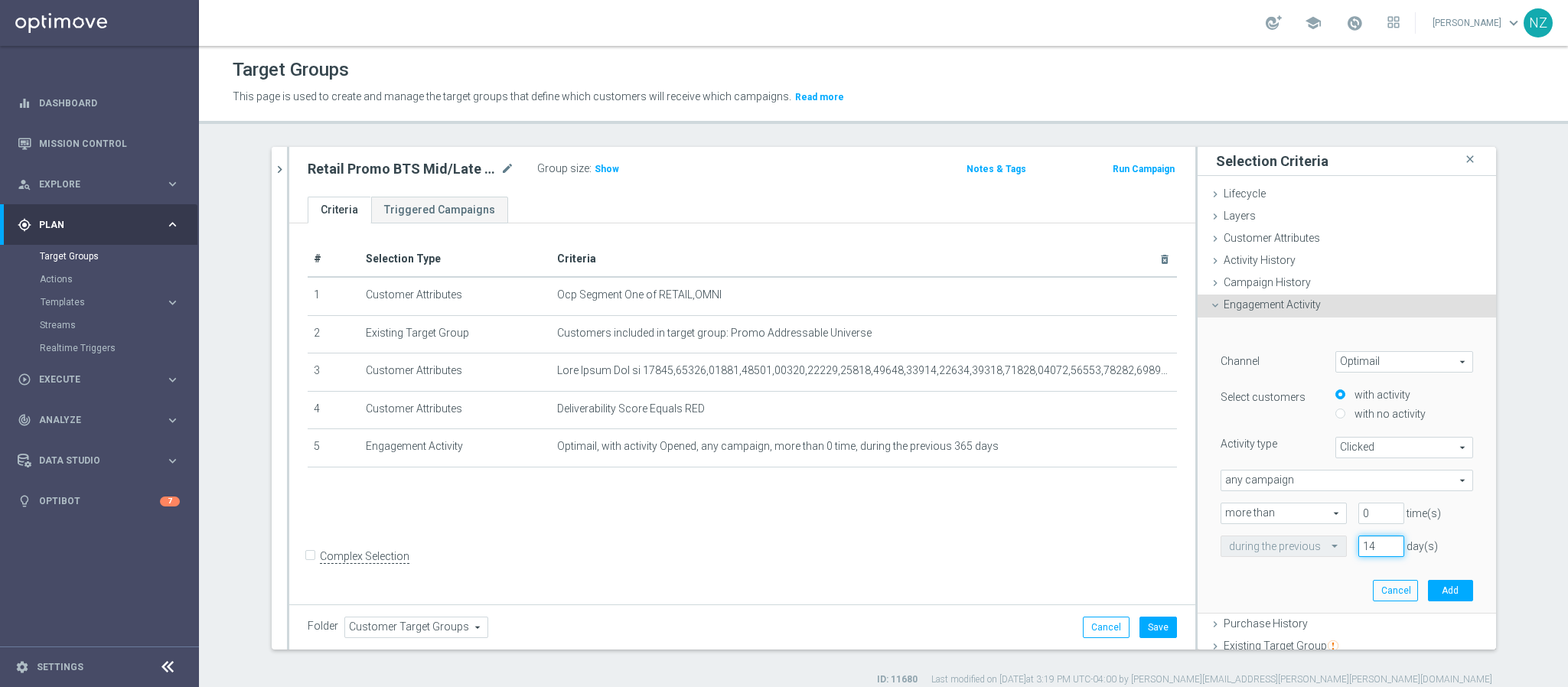
drag, startPoint x: 1354, startPoint y: 544, endPoint x: 1334, endPoint y: 544, distance: 20.0
click at [1347, 544] on div "14 day(s)" at bounding box center [1381, 546] width 69 height 21
drag, startPoint x: 1357, startPoint y: 543, endPoint x: 1321, endPoint y: 544, distance: 36.0
click at [1321, 544] on div "during the previous 14 day(s)" at bounding box center [1346, 546] width 275 height 21
type input "365"
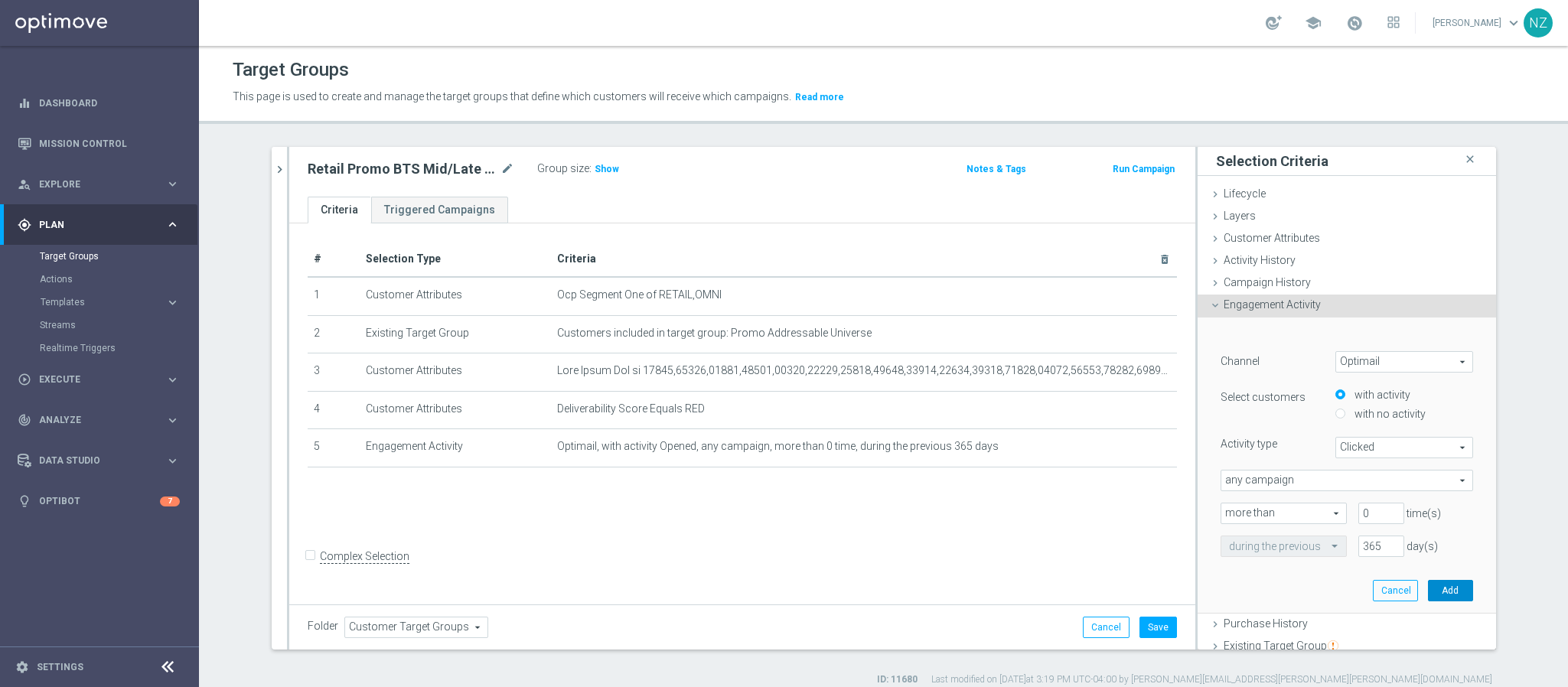
click at [1428, 587] on button "Add" at bounding box center [1450, 591] width 45 height 21
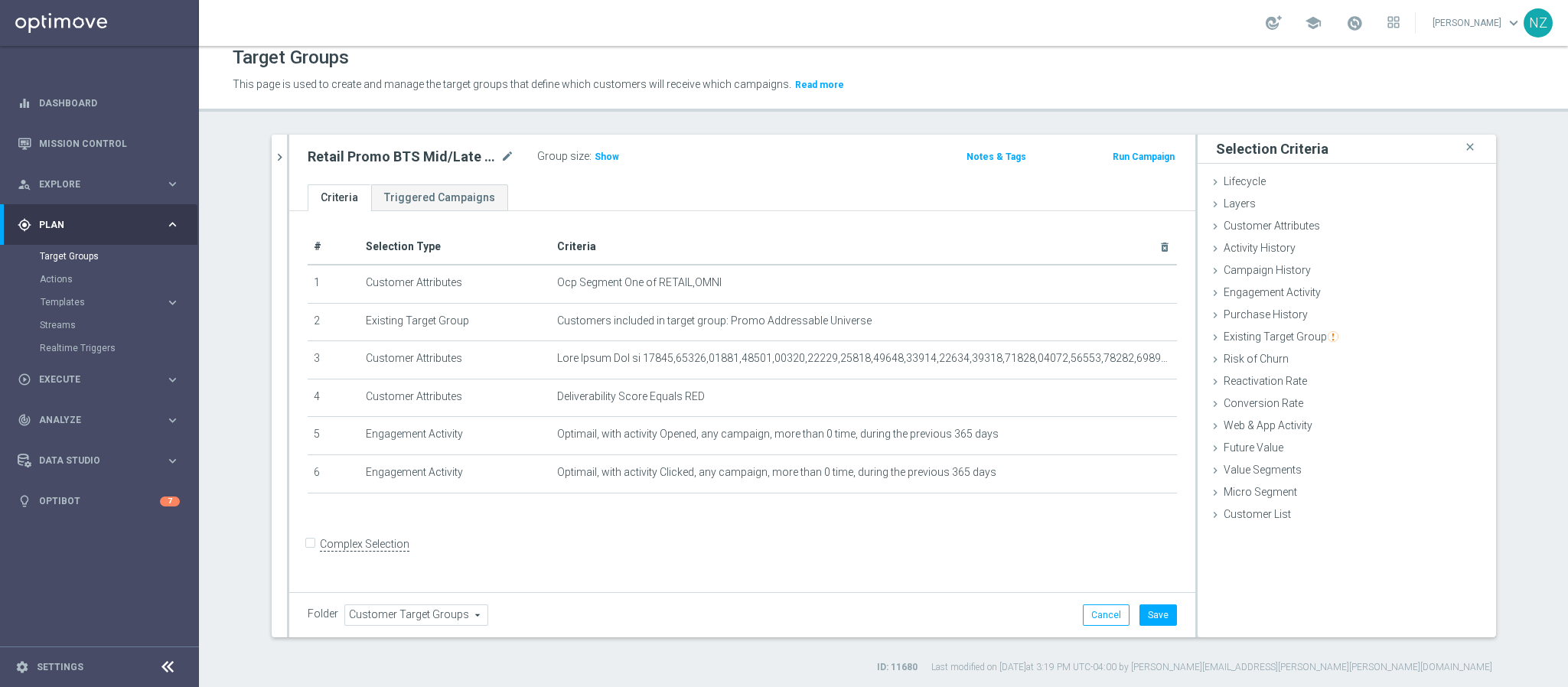
scroll to position [14, 0]
click at [308, 552] on input "Complex Selection" at bounding box center [312, 543] width 10 height 21
checkbox input "true"
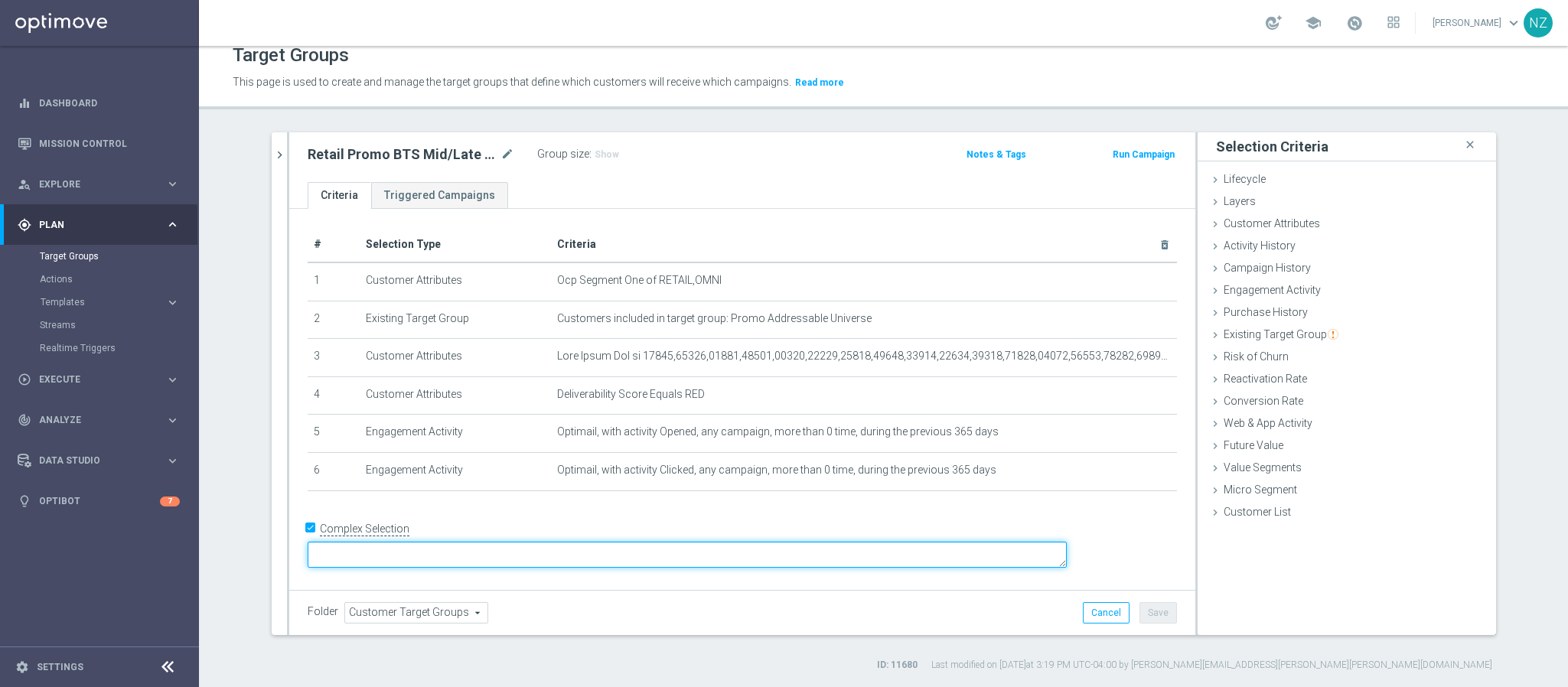
click at [432, 553] on textarea at bounding box center [687, 555] width 759 height 27
type textarea "(2 or (4 and"
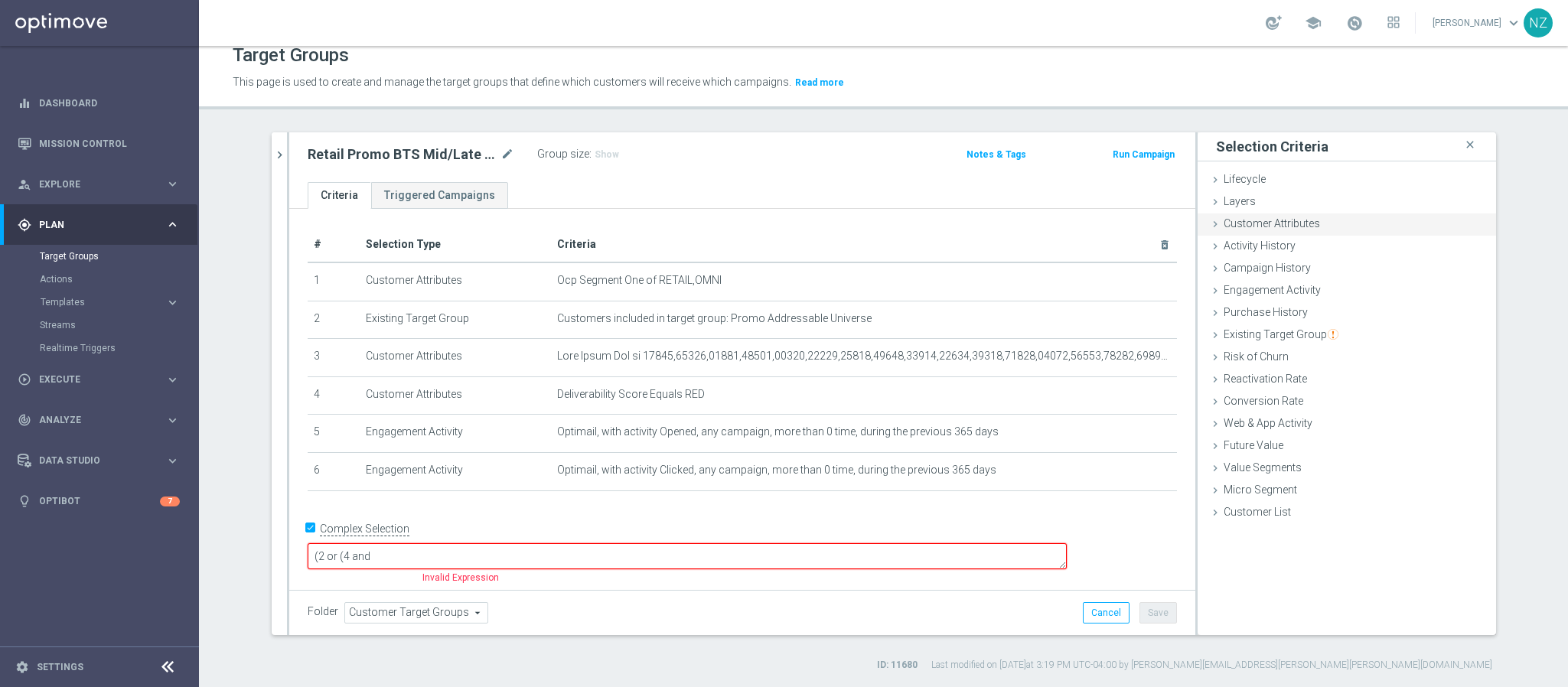
click at [1282, 224] on span "Customer Attributes" at bounding box center [1272, 224] width 96 height 12
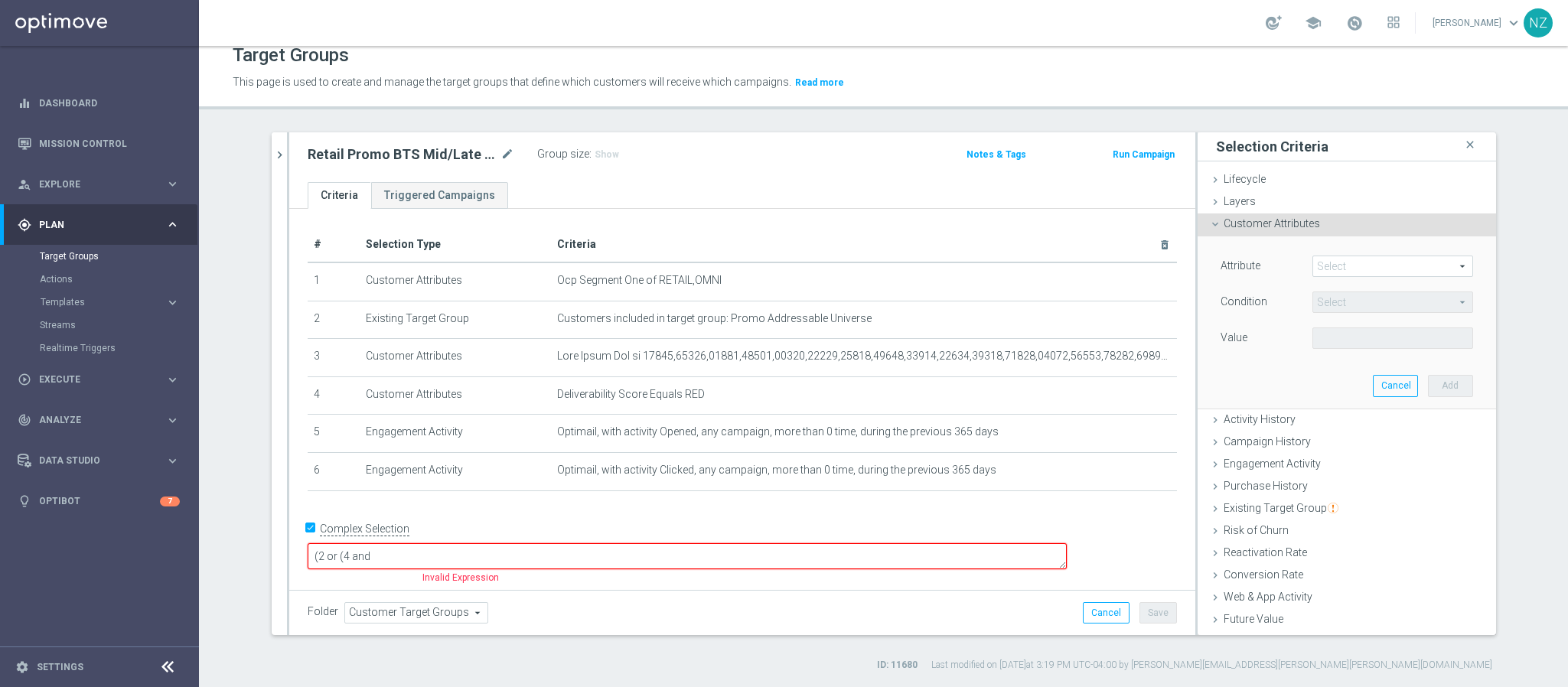
click at [1316, 271] on span at bounding box center [1392, 266] width 160 height 20
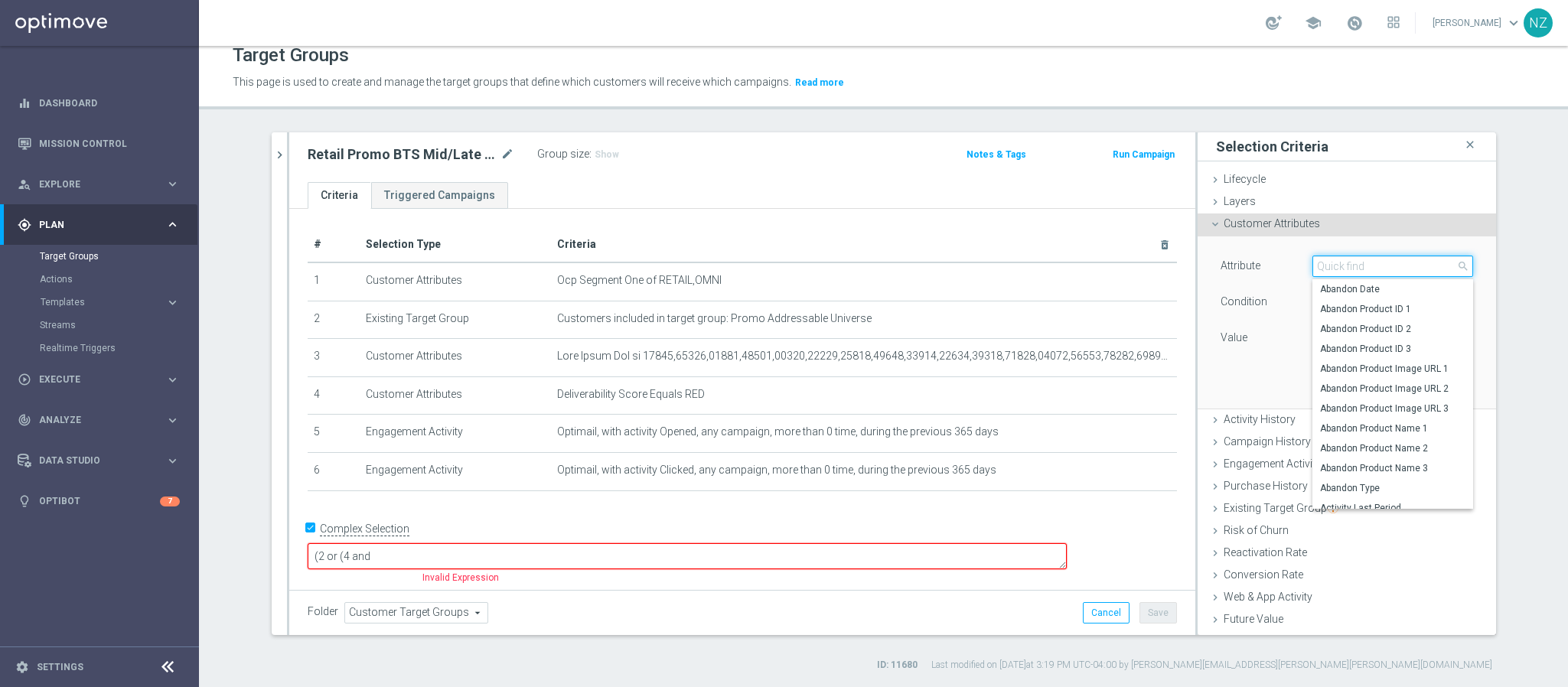
click at [1330, 271] on input "search" at bounding box center [1392, 266] width 160 height 21
type input "da"
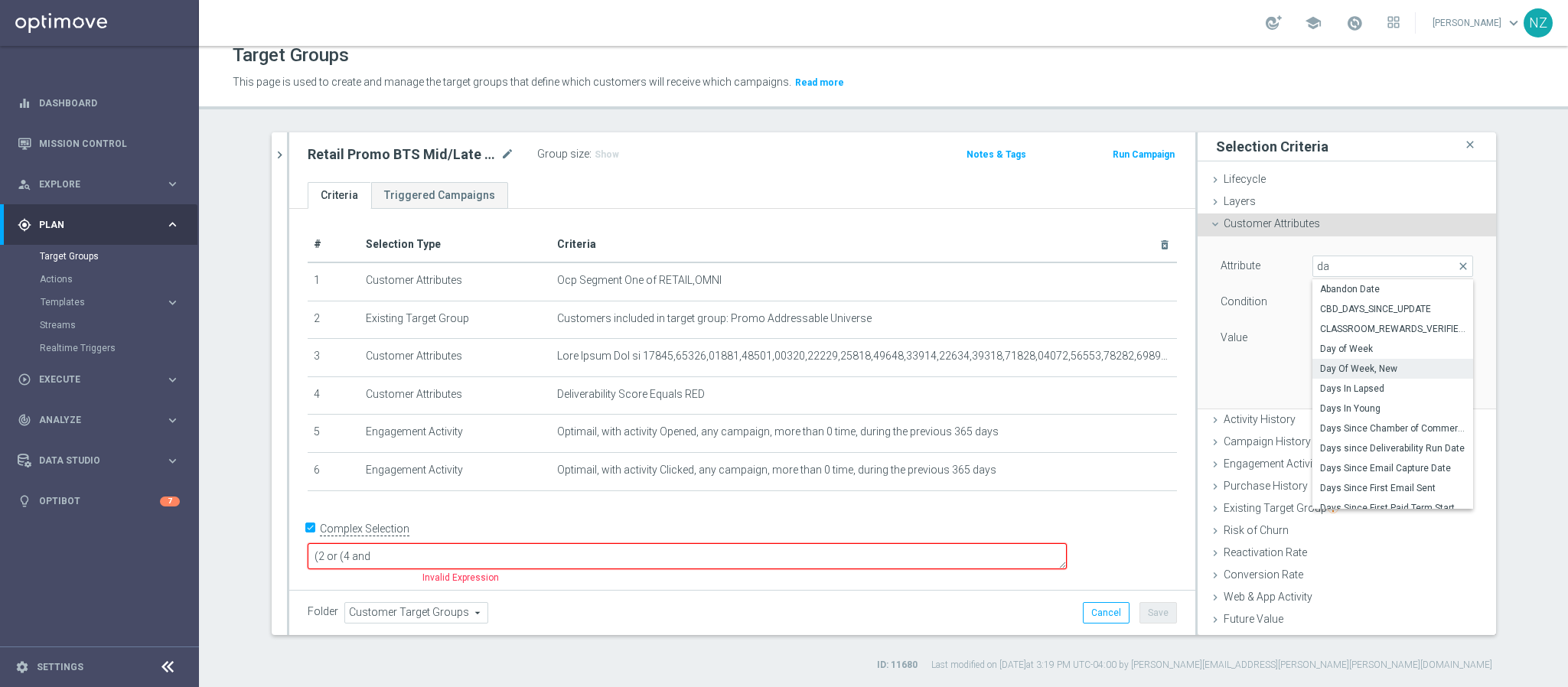
click at [1350, 365] on span "Day Of Week, New" at bounding box center [1392, 369] width 145 height 12
type input "Day Of Week, New"
type input "Equals"
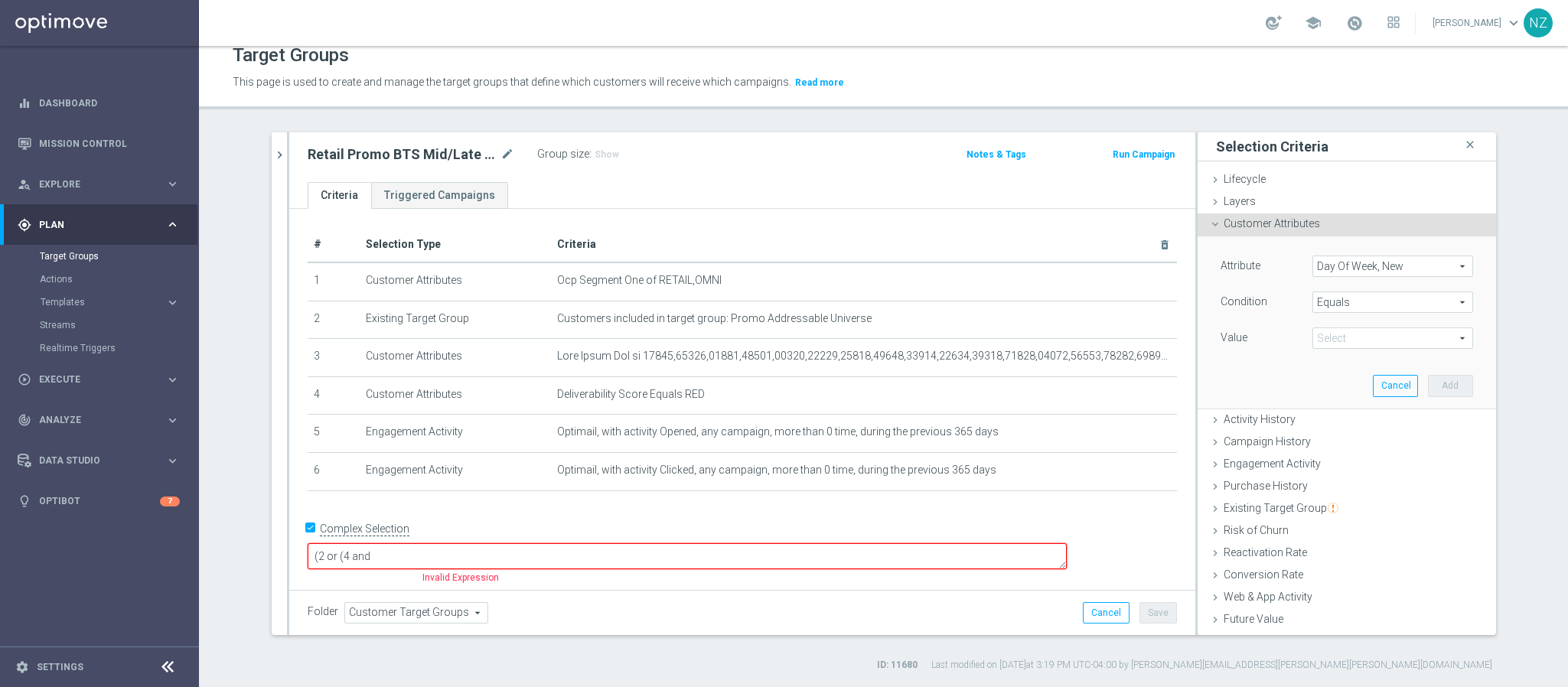
click at [1336, 340] on span at bounding box center [1392, 338] width 160 height 20
click at [1333, 425] on span "Sun" at bounding box center [1392, 421] width 145 height 12
type input "Sun"
click at [1428, 388] on button "Add" at bounding box center [1450, 386] width 45 height 21
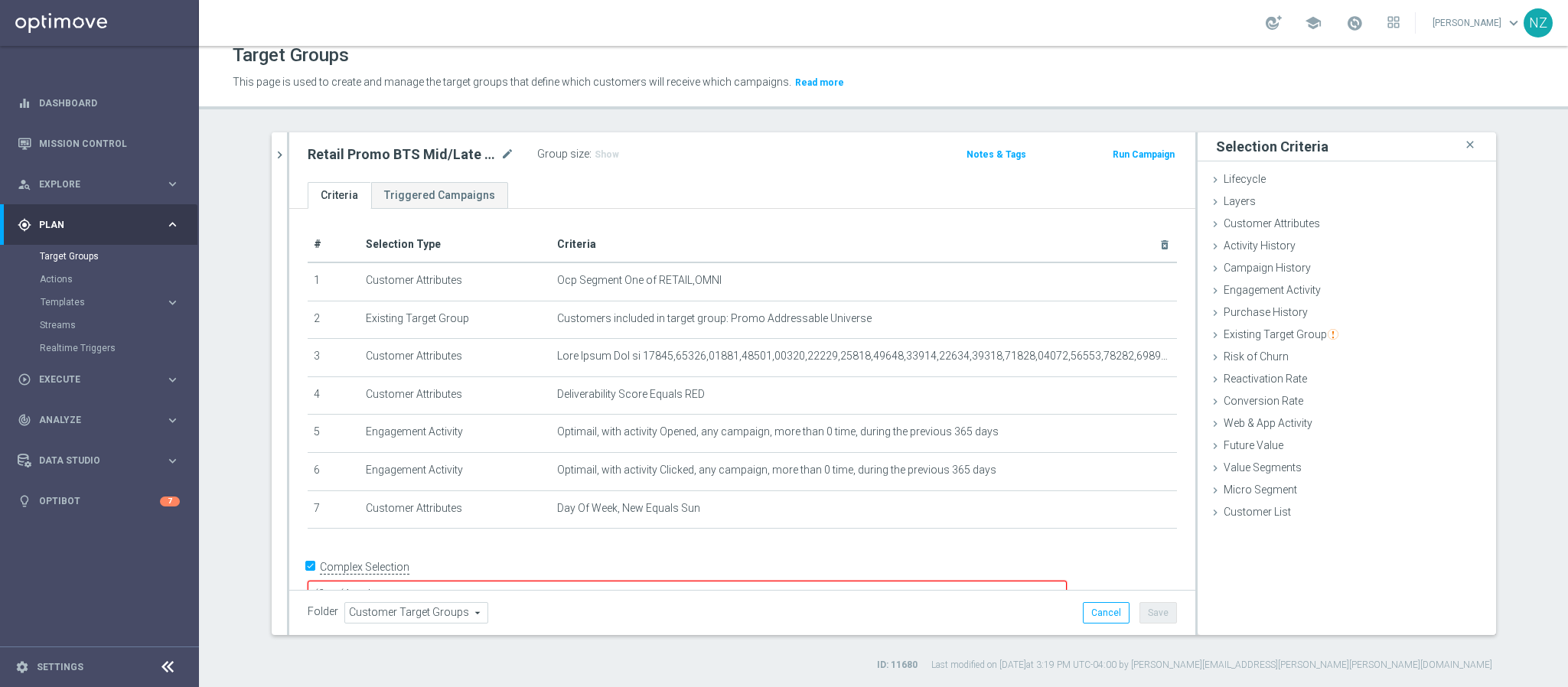
click at [497, 581] on textarea "(2 or (4 and" at bounding box center [687, 594] width 759 height 27
type textarea "(2 or (4 and 7 and (5 or 6))) and 1 and 3"
click at [1146, 610] on button "Save" at bounding box center [1158, 613] width 37 height 21
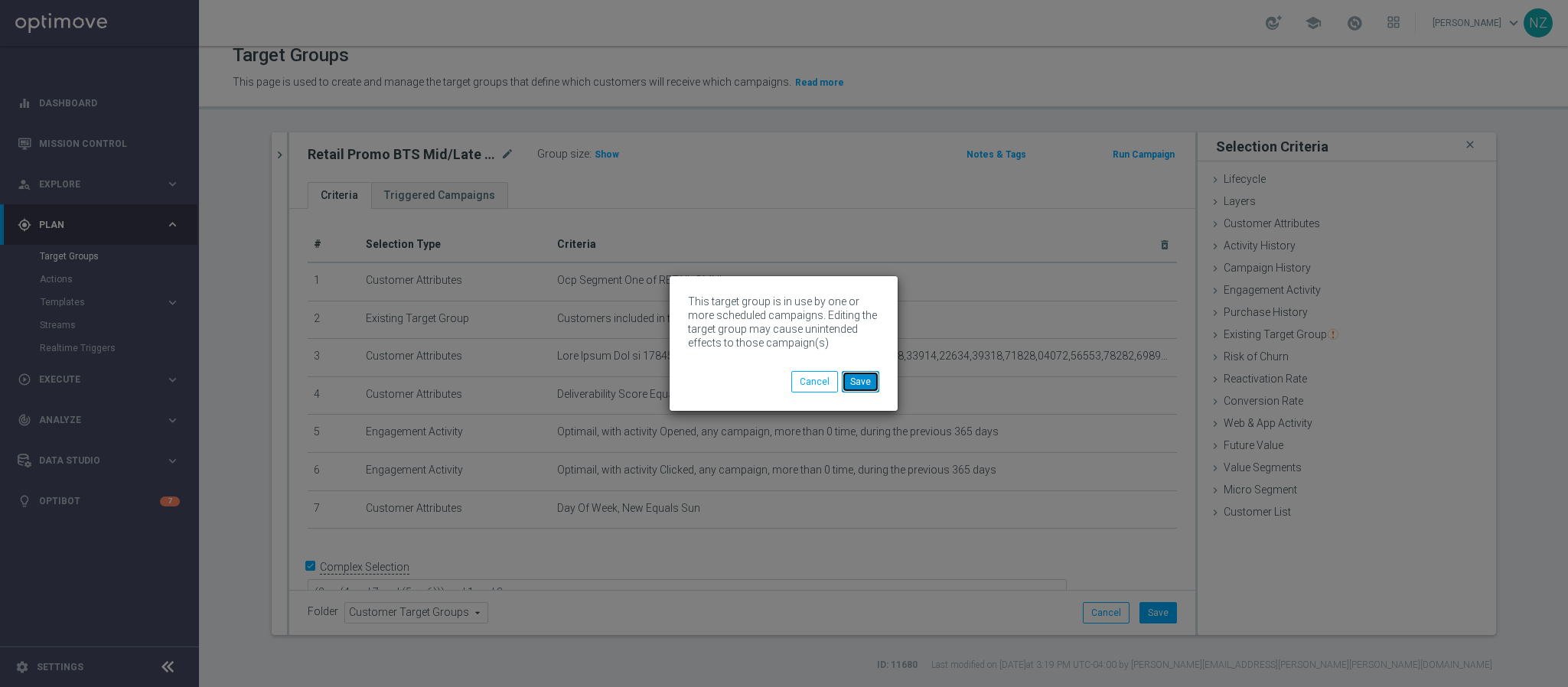
click at [857, 377] on button "Save" at bounding box center [860, 381] width 37 height 21
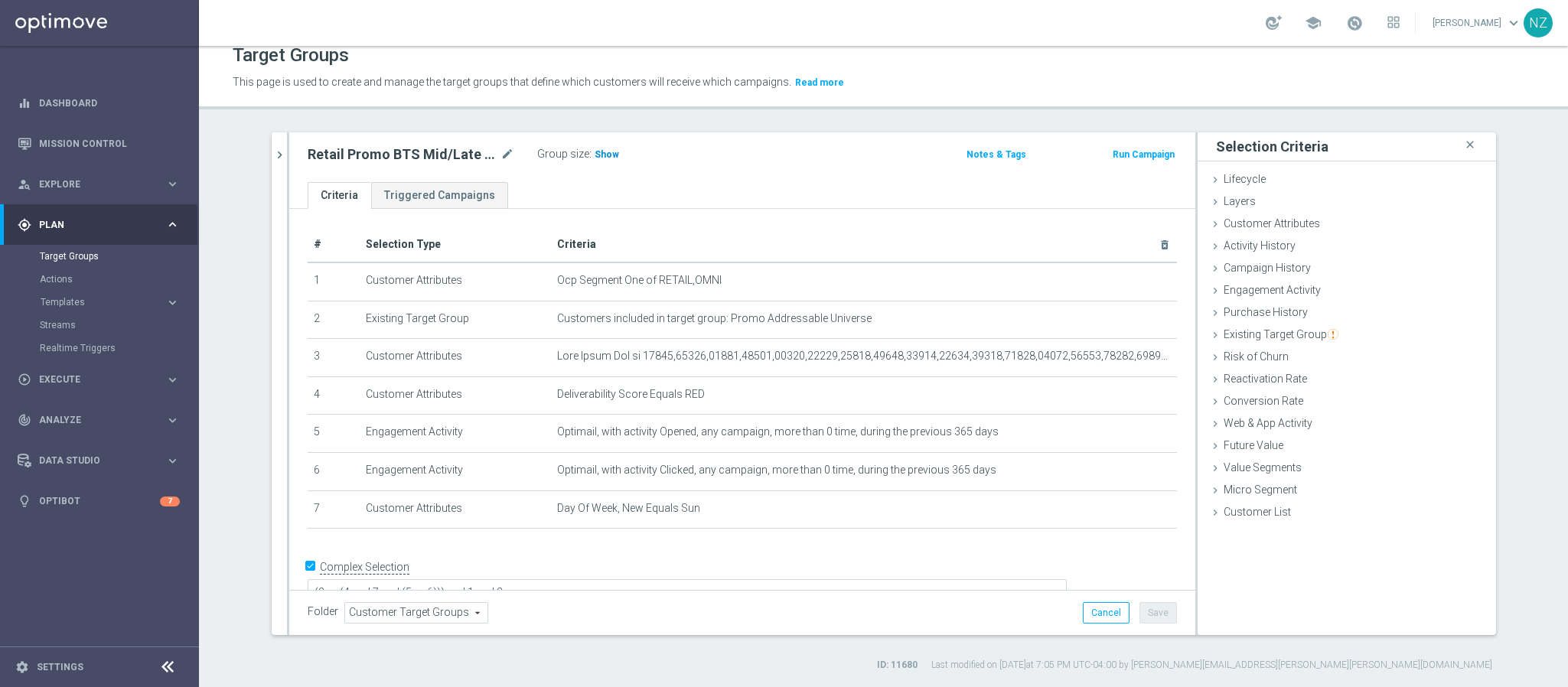
click at [595, 156] on span "Show" at bounding box center [606, 154] width 24 height 11
click at [273, 149] on icon "chevron_right" at bounding box center [280, 155] width 14 height 14
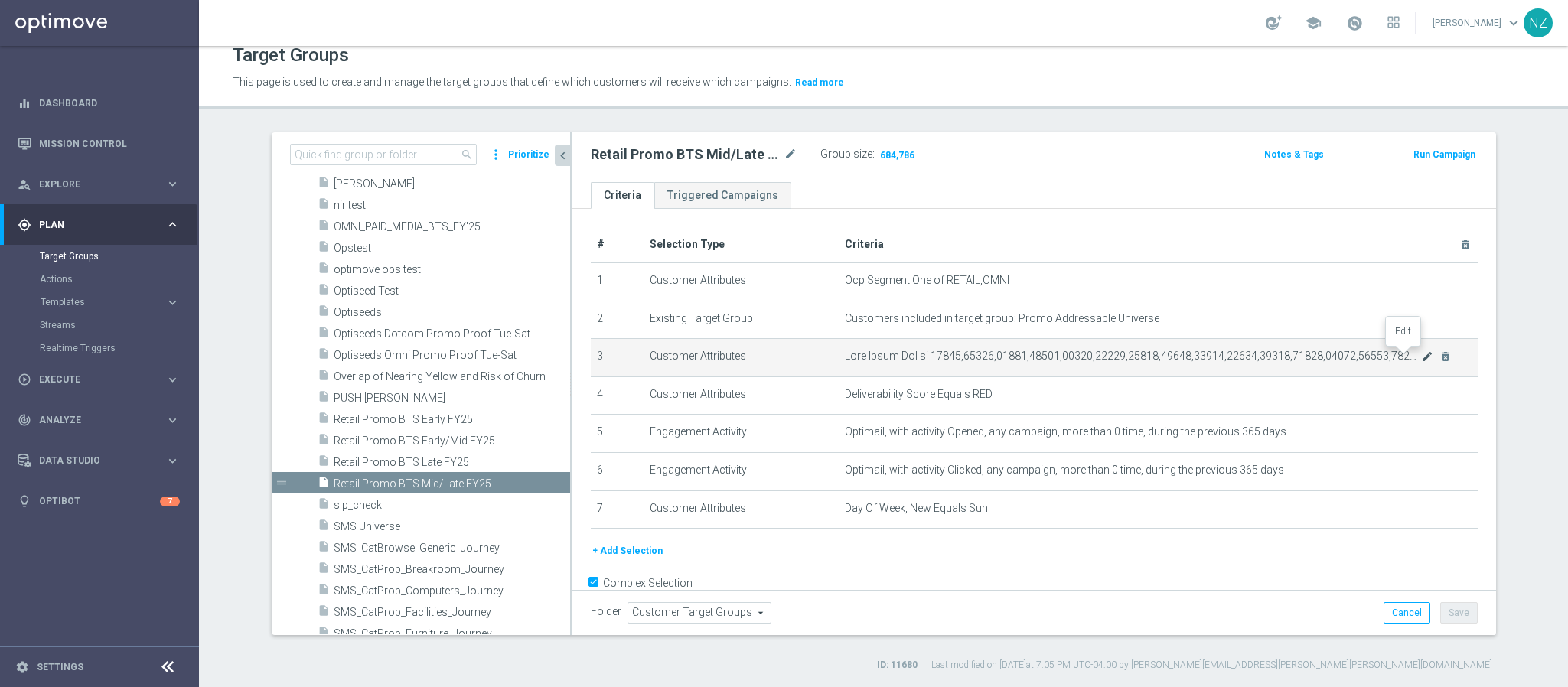
click at [1421, 356] on icon "mode_edit" at bounding box center [1427, 356] width 12 height 12
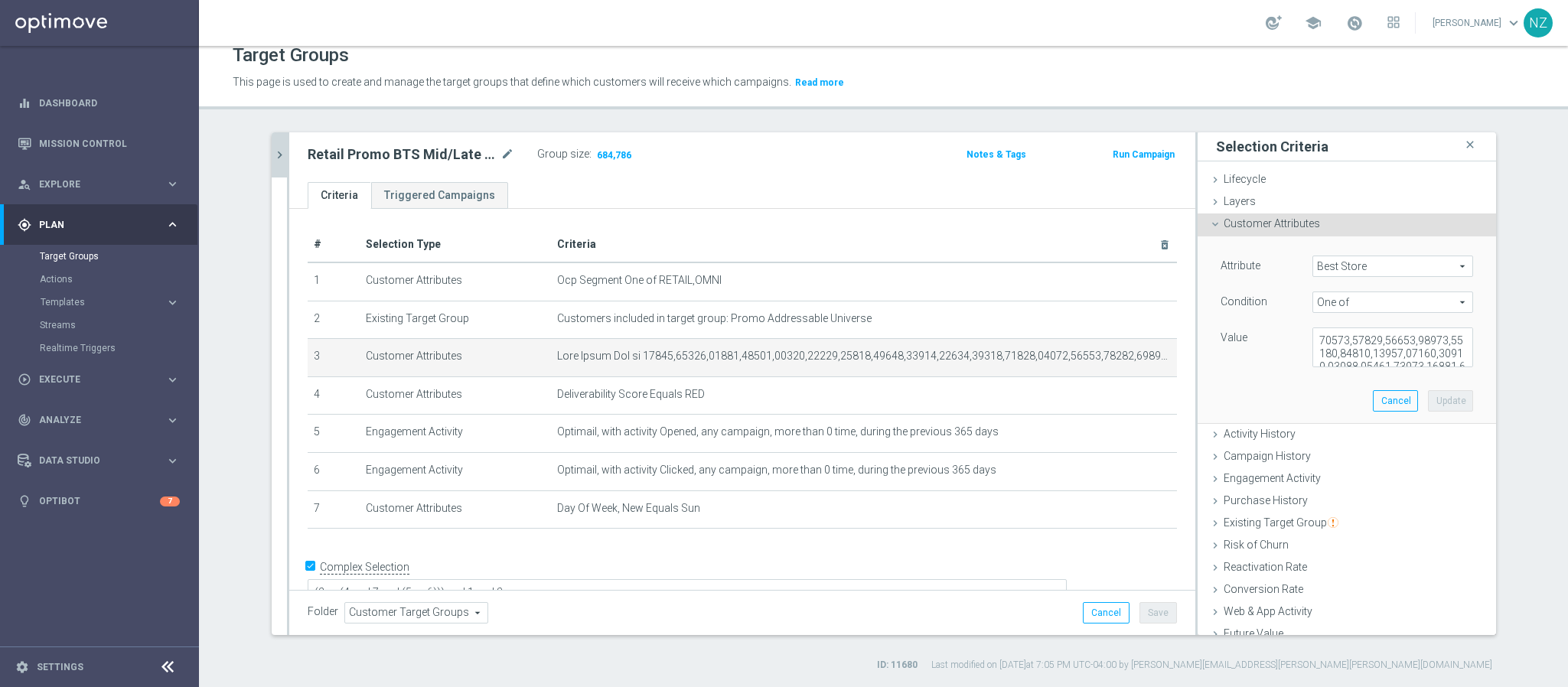
click at [1336, 267] on span "Best Store" at bounding box center [1392, 266] width 160 height 20
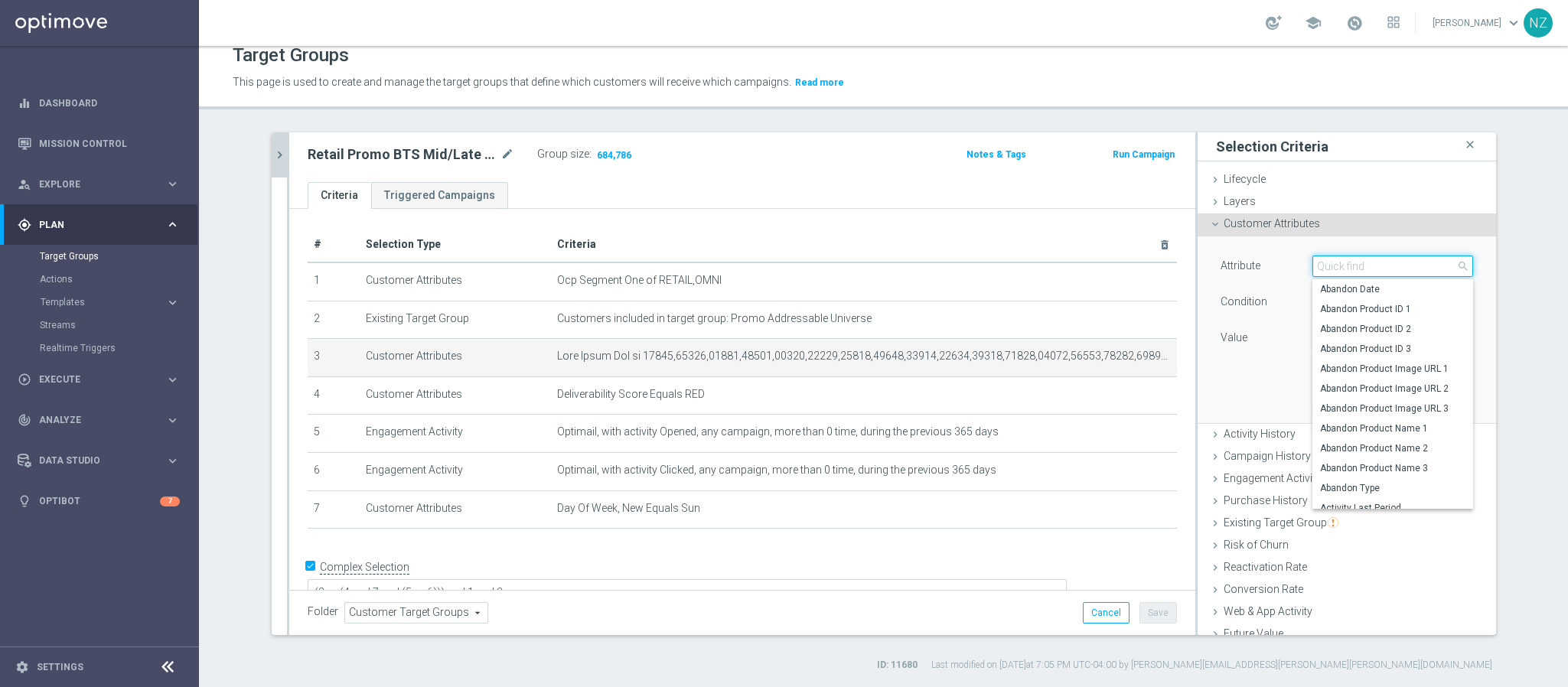
click at [1336, 267] on input "search" at bounding box center [1392, 266] width 160 height 21
type input "bts"
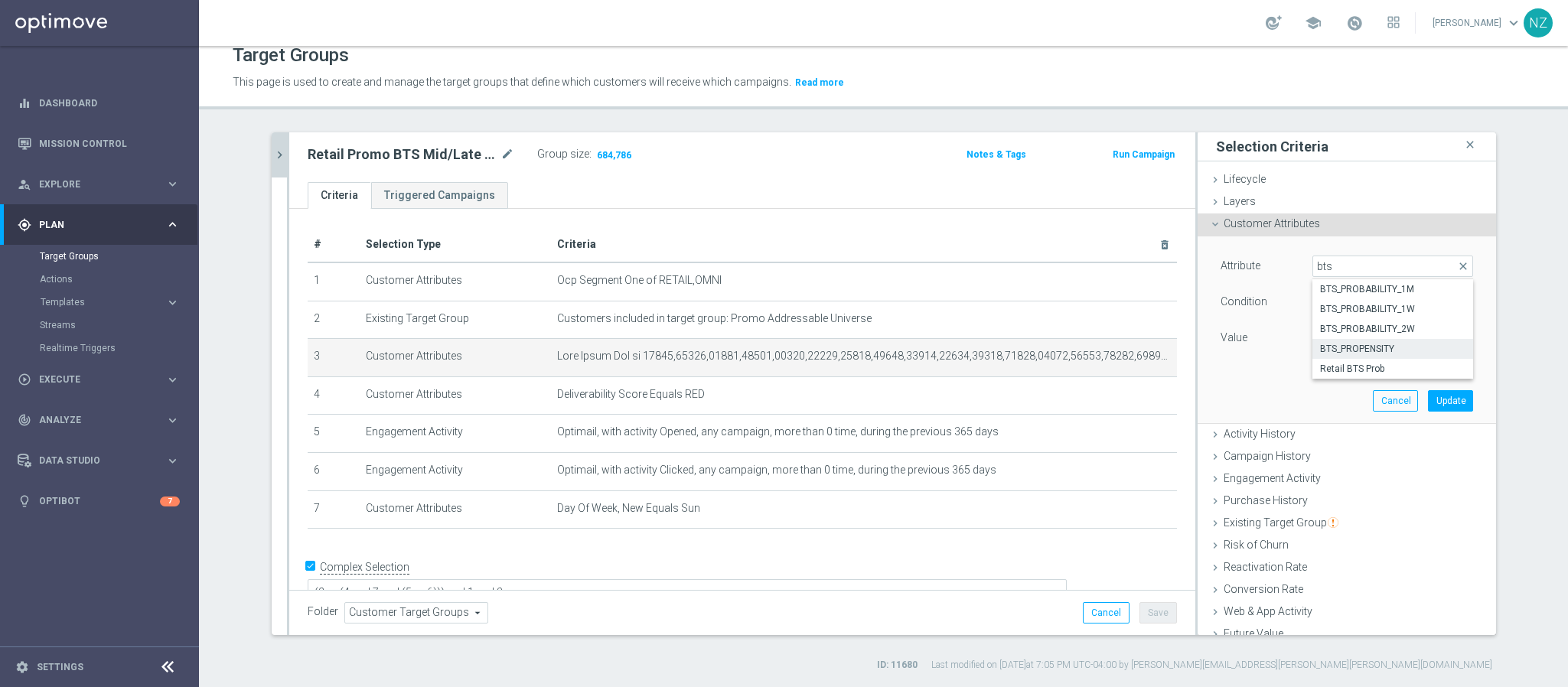
click at [1361, 344] on span "BTS_PROPENSITY" at bounding box center [1392, 349] width 145 height 12
type input "BTS_PROPENSITY"
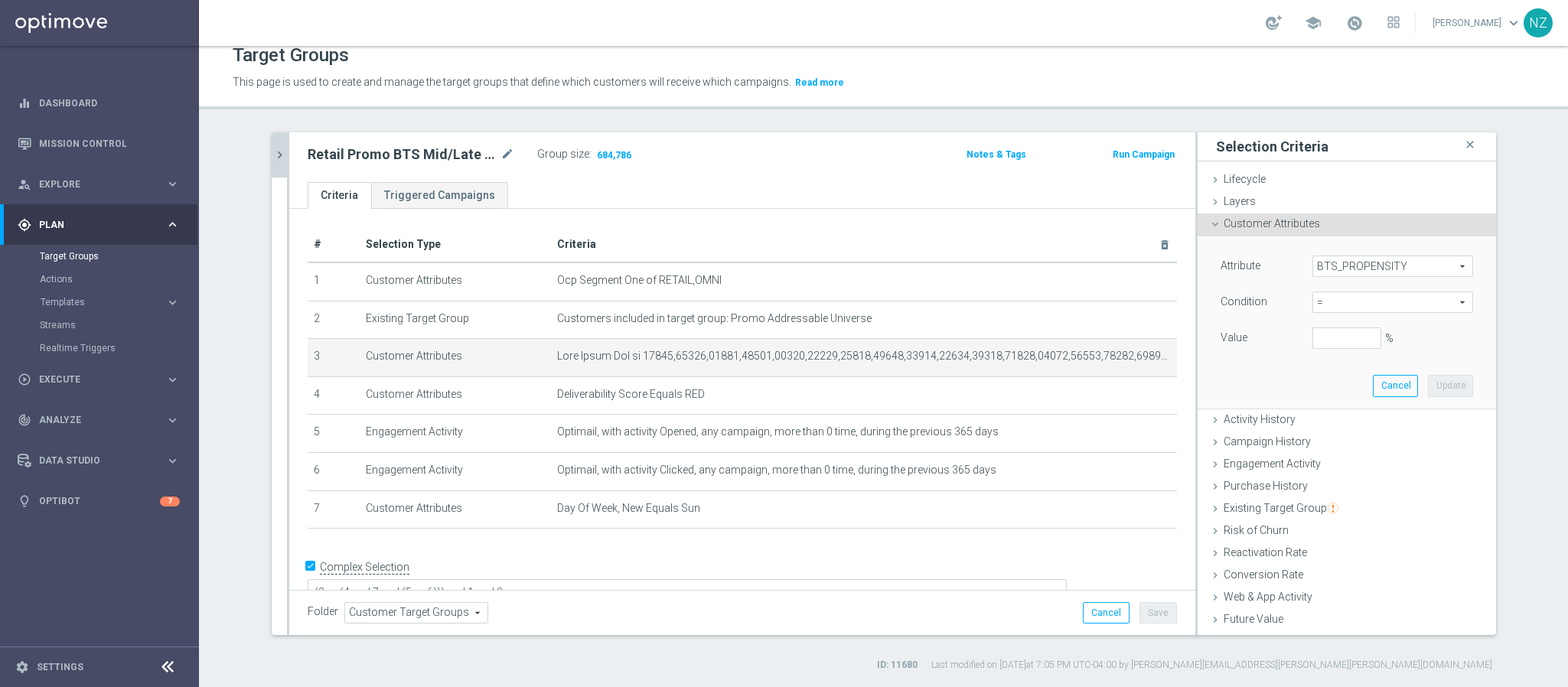
click at [1330, 303] on span "=" at bounding box center [1392, 302] width 160 height 20
click at [1338, 438] on span "between" at bounding box center [1392, 445] width 145 height 12
type input "between"
click at [1330, 338] on input "%" at bounding box center [1346, 338] width 69 height 21
type input "10"
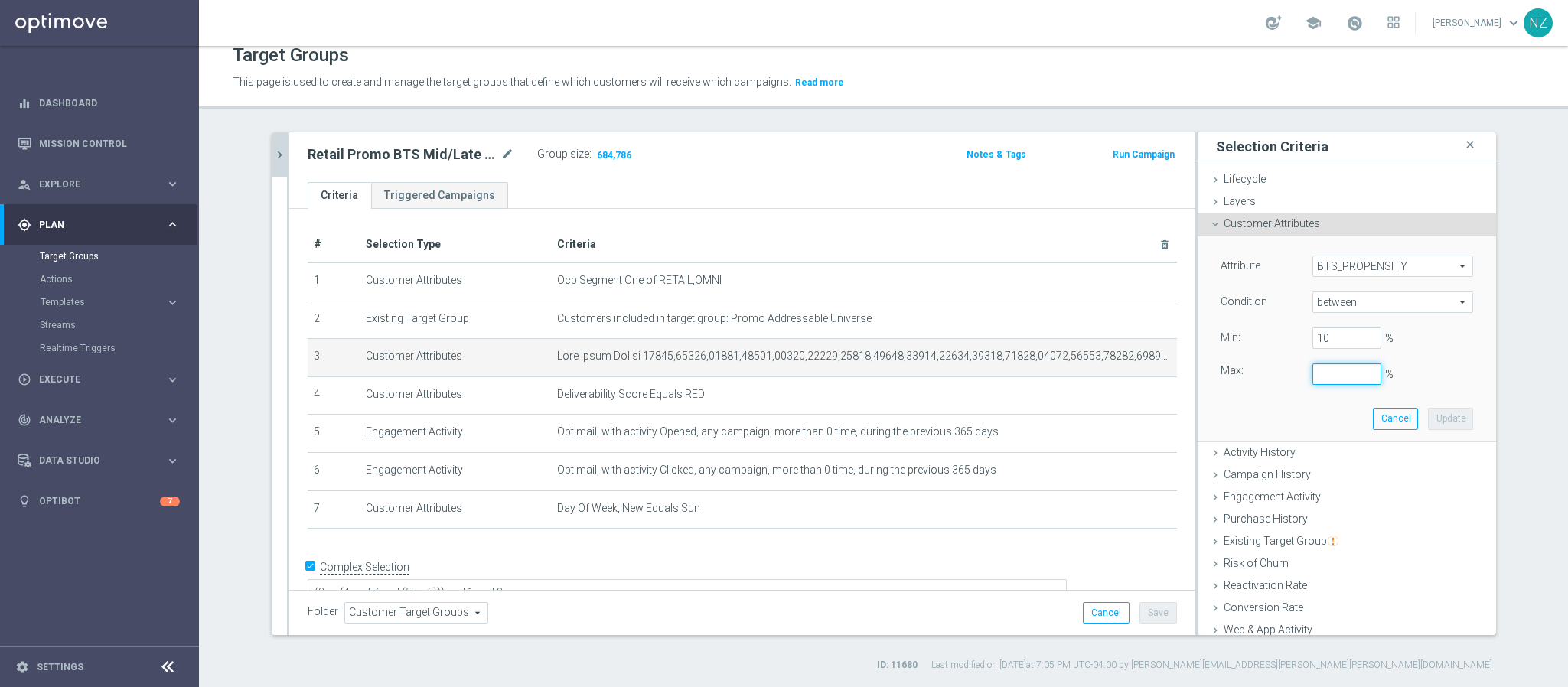
click at [1321, 377] on input "%" at bounding box center [1346, 374] width 69 height 21
type input "100"
click at [1433, 415] on button "Update" at bounding box center [1450, 419] width 45 height 21
type input "0.1"
type input "1"
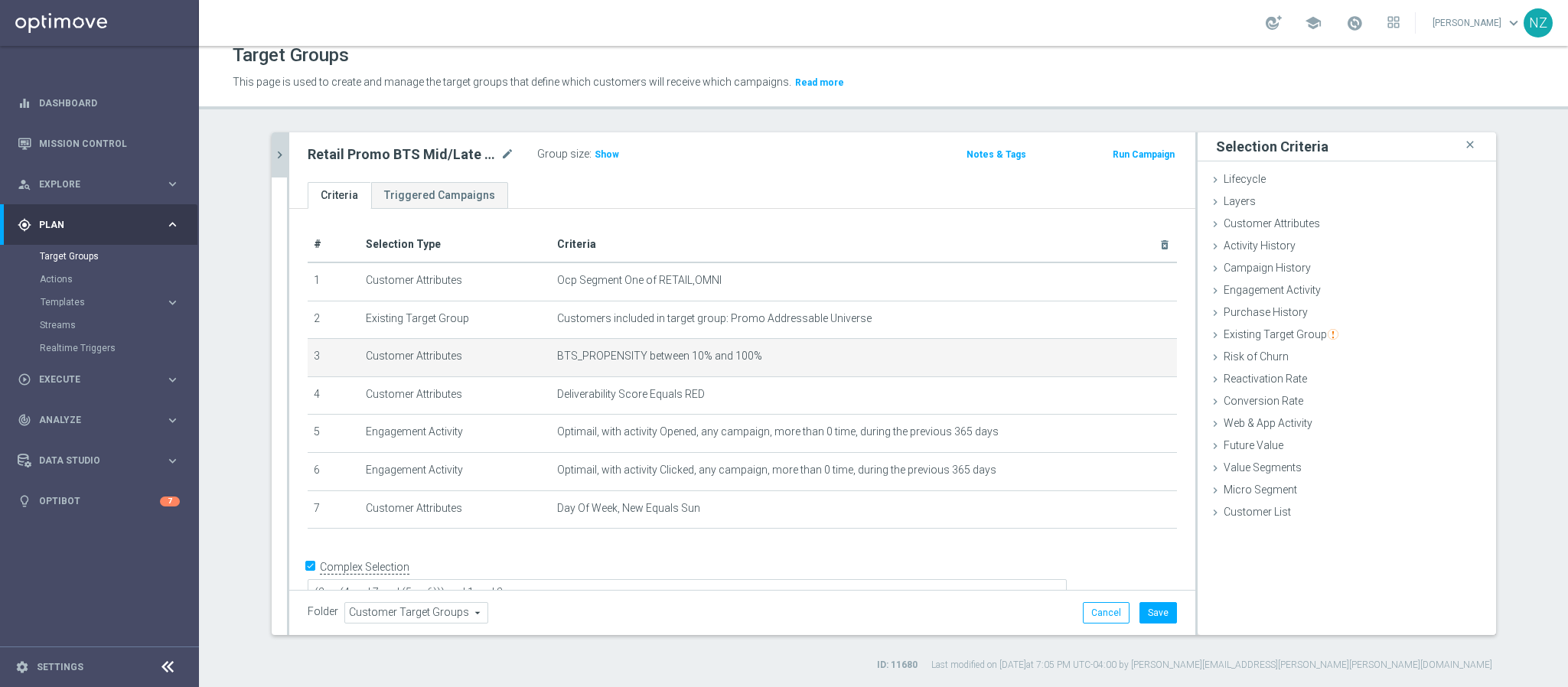
click at [608, 156] on div "Group size : Show" at bounding box center [614, 152] width 153 height 19
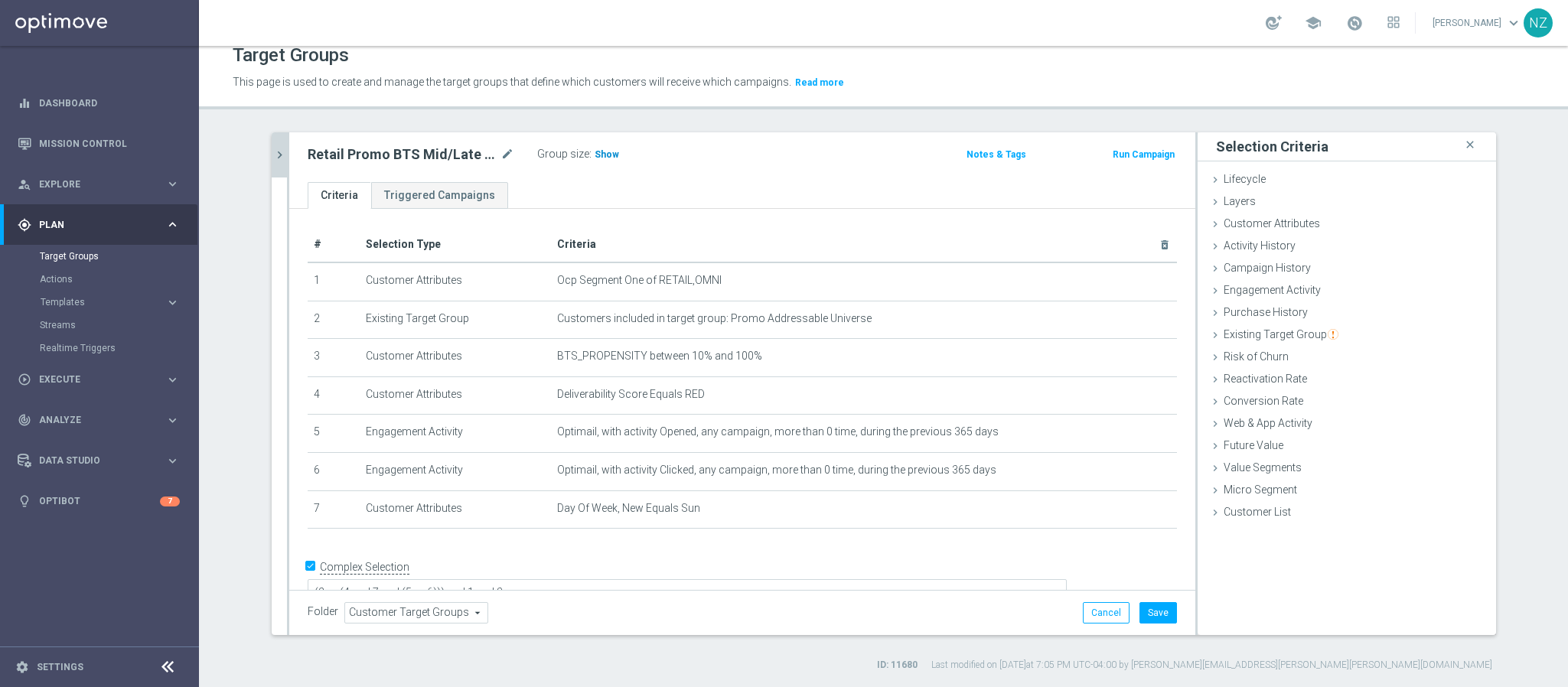
click at [602, 156] on span "Show" at bounding box center [606, 154] width 24 height 11
click at [1143, 611] on button "Save" at bounding box center [1158, 613] width 37 height 21
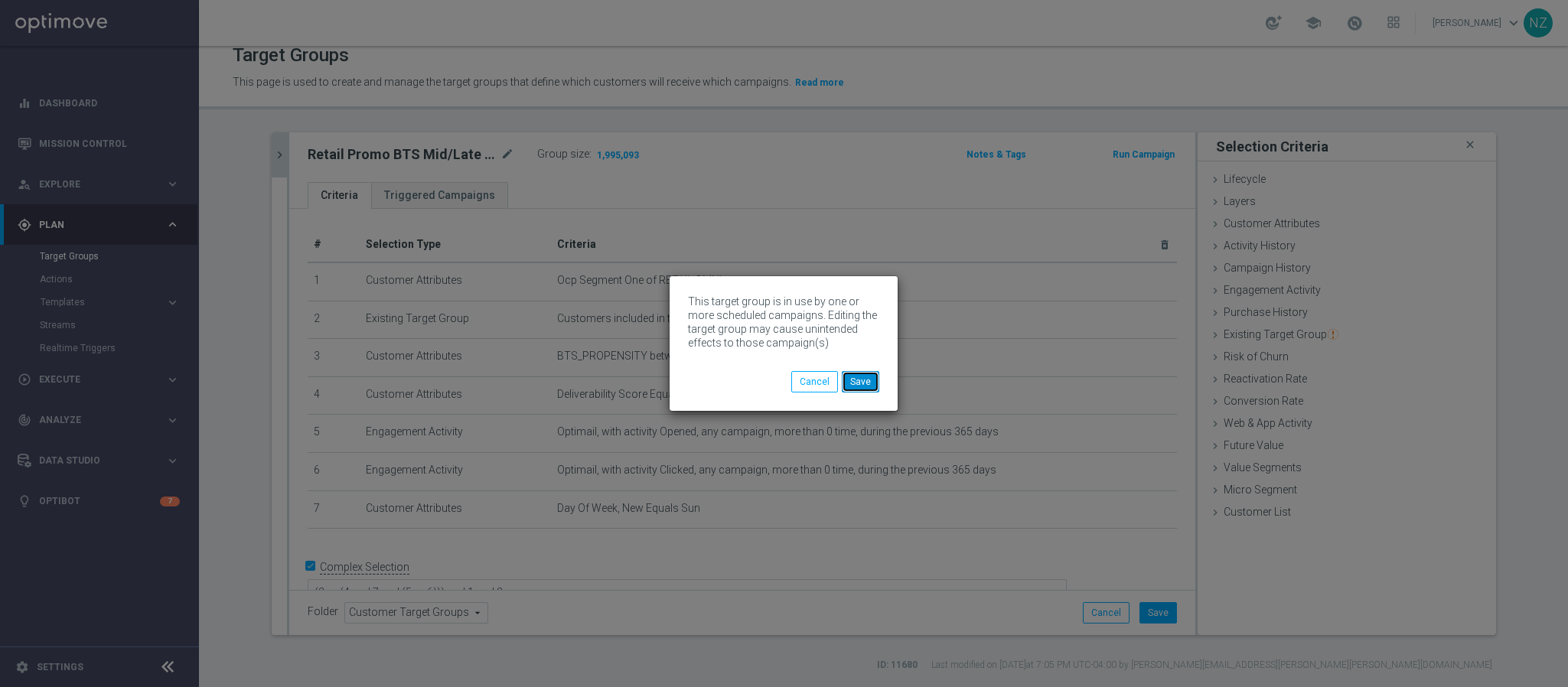
click at [863, 371] on button "Save" at bounding box center [860, 381] width 37 height 21
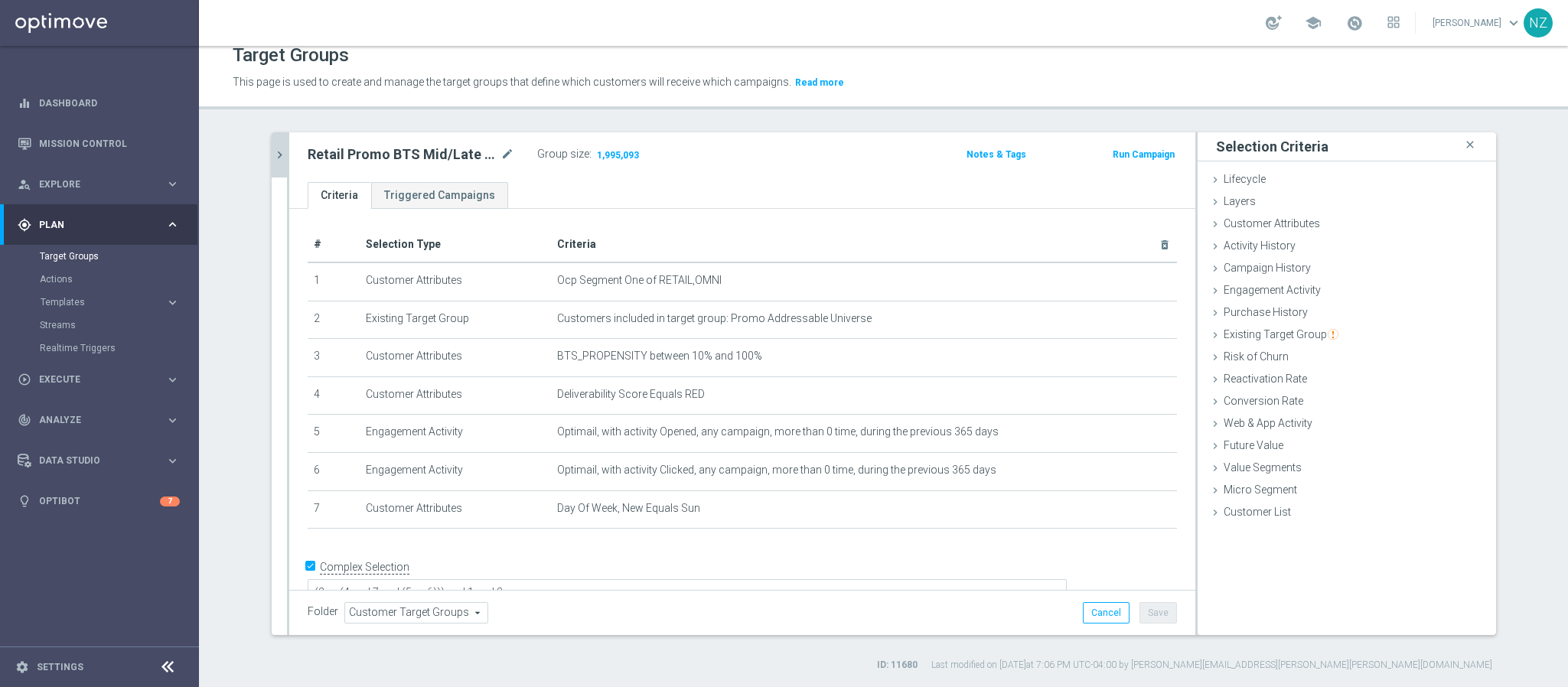
click at [273, 148] on icon "chevron_right" at bounding box center [280, 155] width 14 height 14
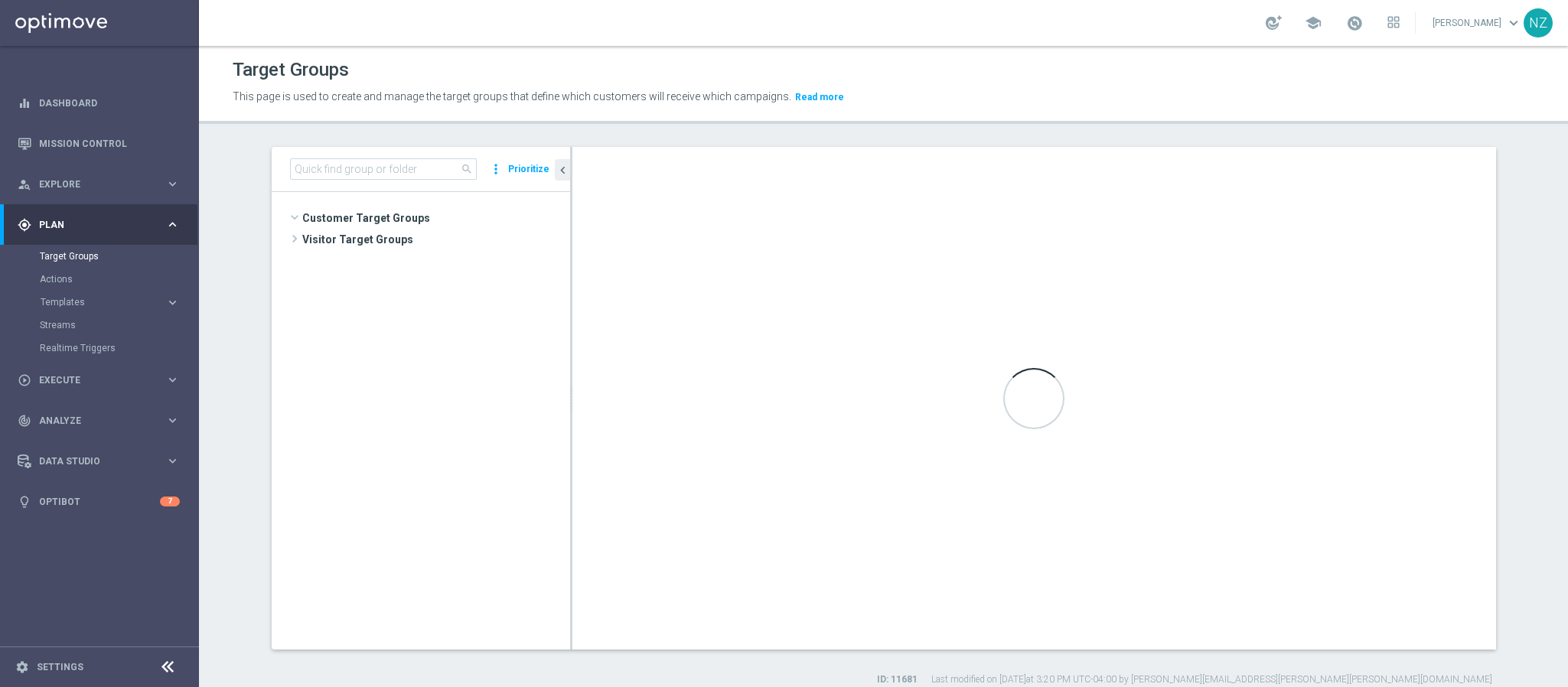
scroll to position [567, 0]
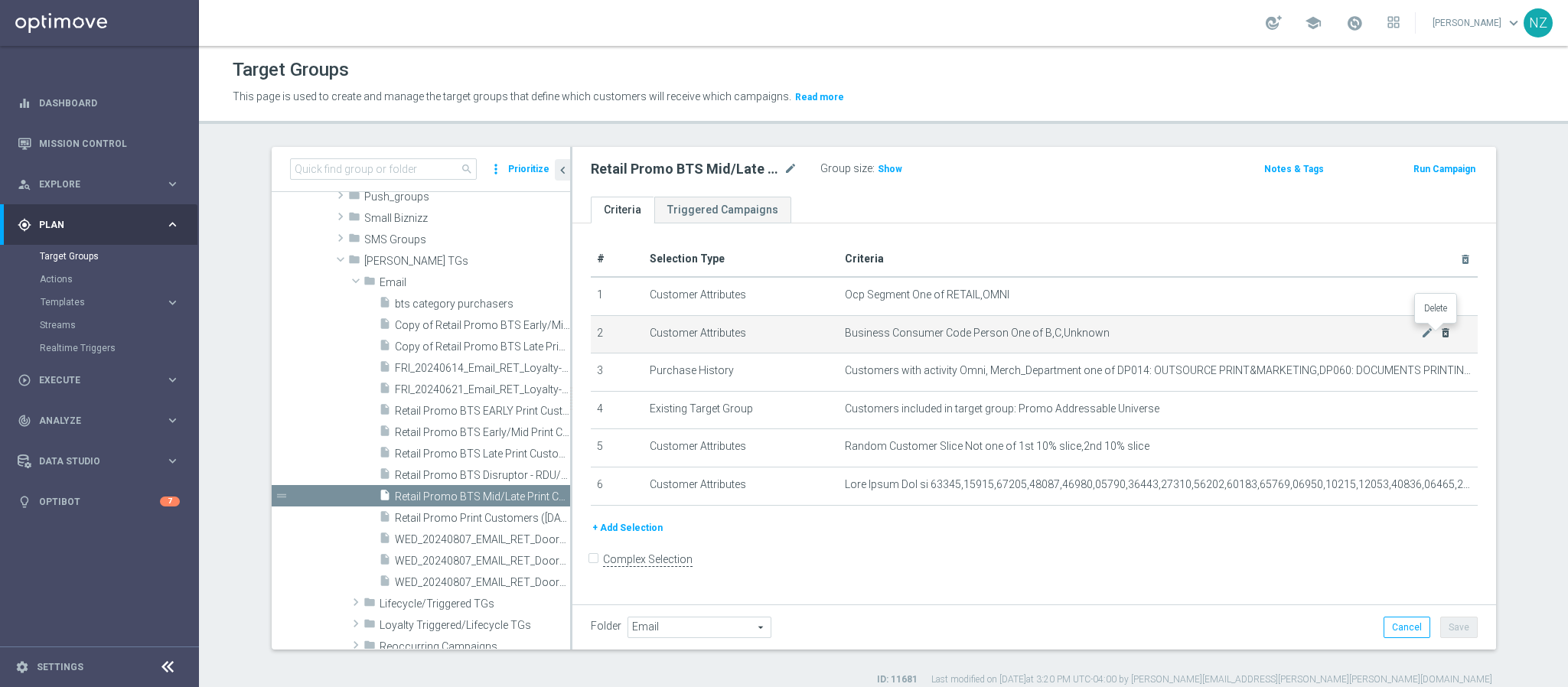
click at [1442, 336] on icon "delete_forever" at bounding box center [1446, 333] width 12 height 12
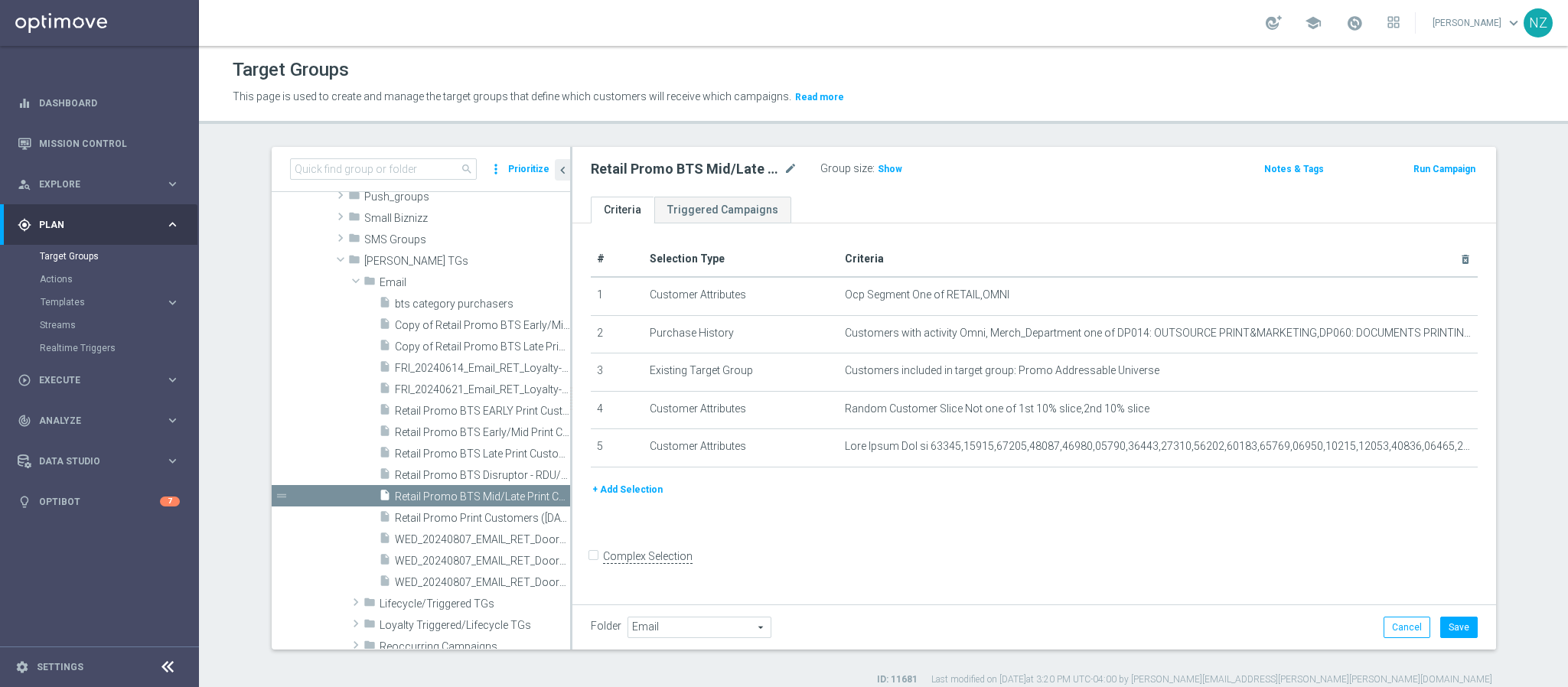
click at [612, 494] on button "+ Add Selection" at bounding box center [628, 489] width 73 height 17
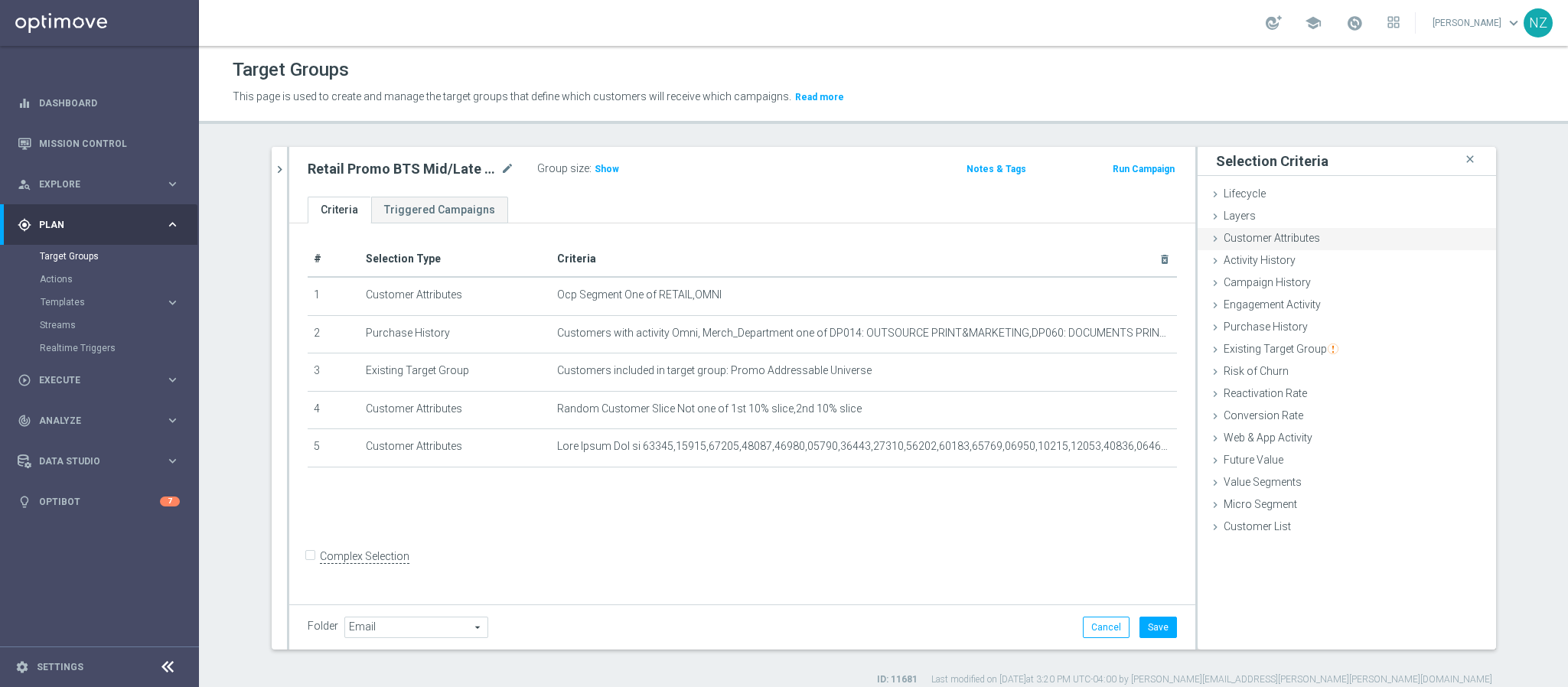
click at [1262, 241] on span "Customer Attributes" at bounding box center [1272, 238] width 96 height 12
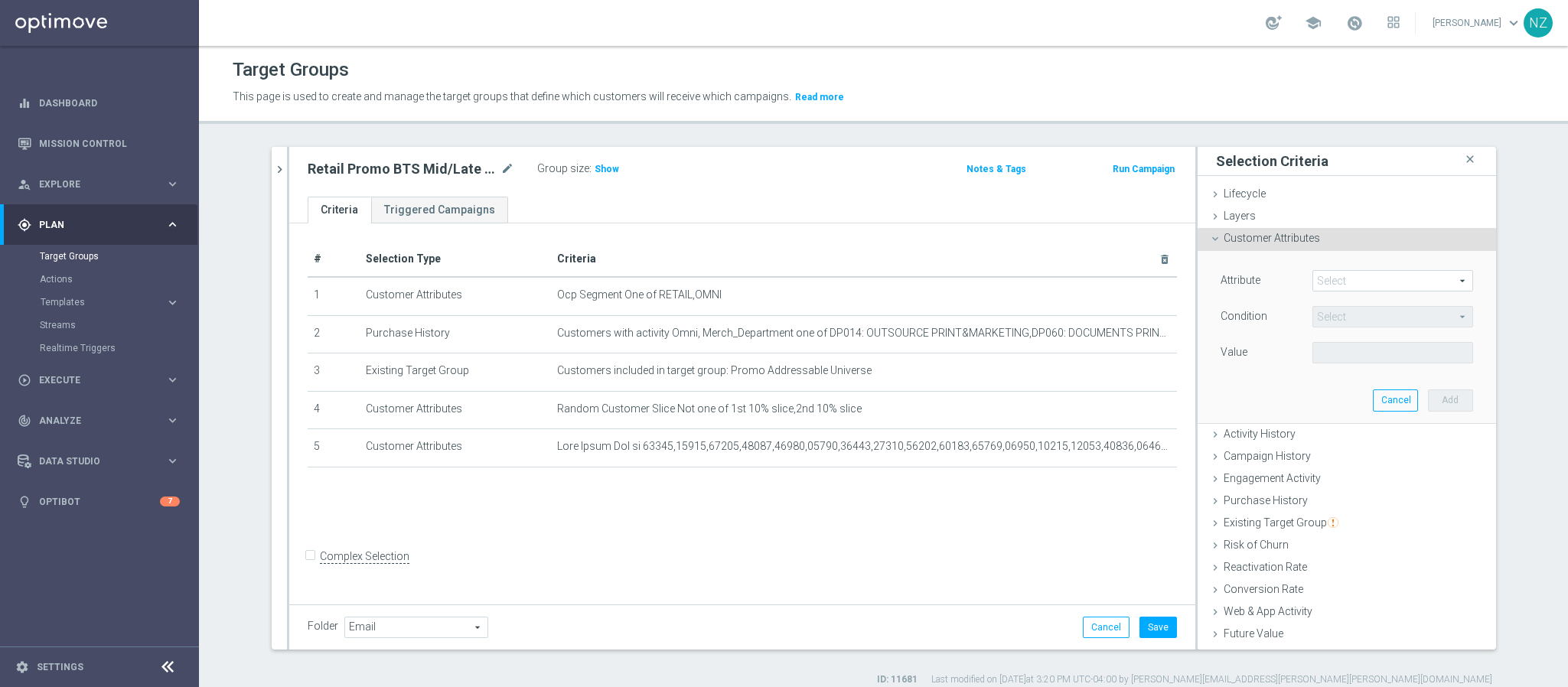
click at [1334, 272] on span at bounding box center [1392, 281] width 160 height 20
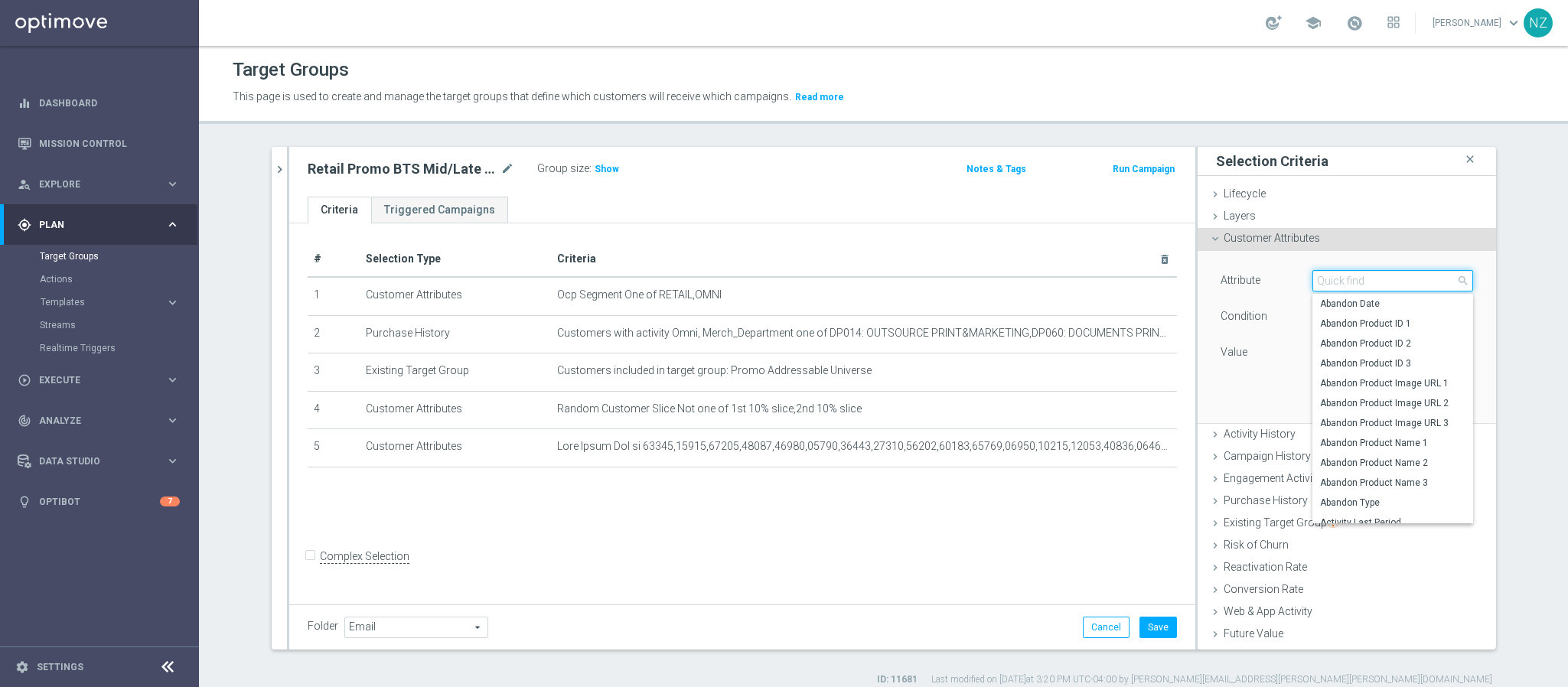
click at [1332, 284] on input "search" at bounding box center [1392, 281] width 160 height 21
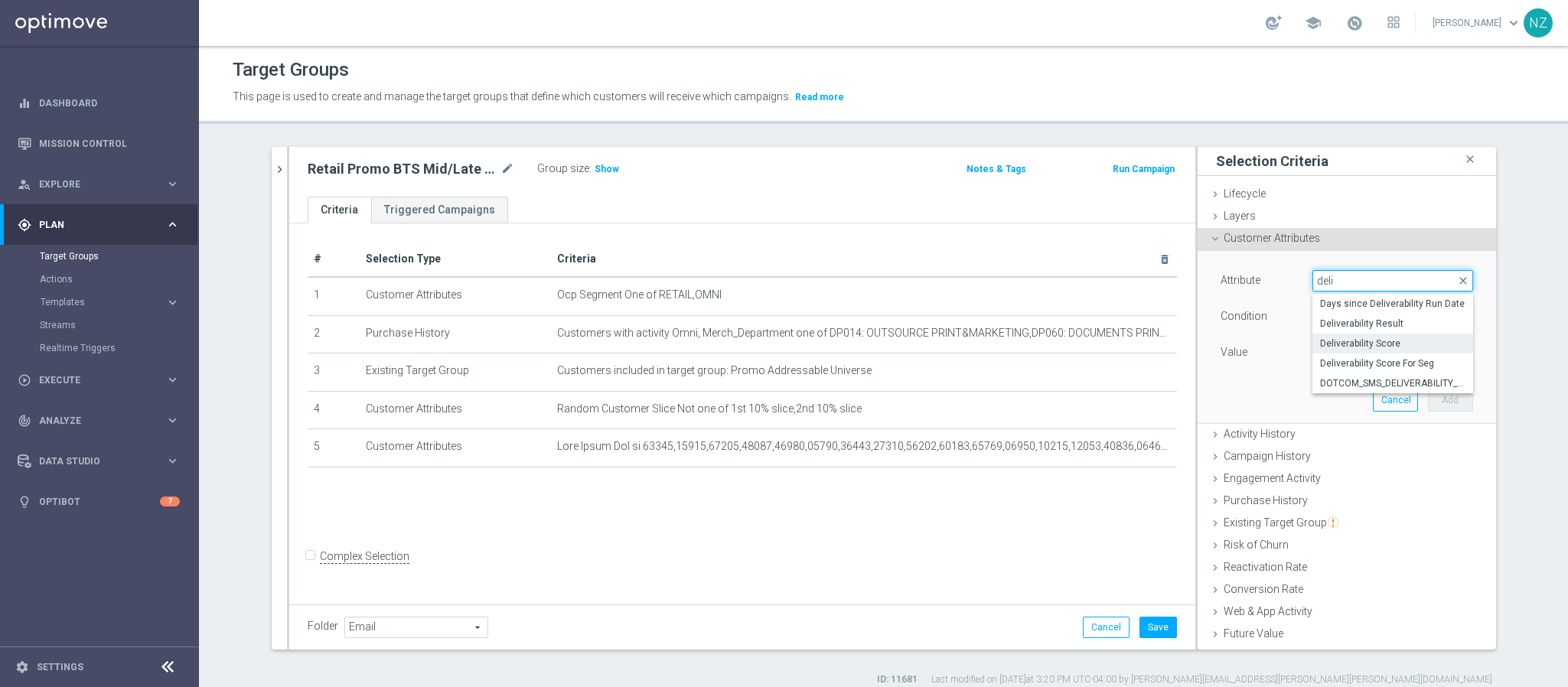
type input "deli"
click at [1350, 343] on span "Deliverability Score" at bounding box center [1392, 344] width 145 height 12
type input "Deliverability Score"
type input "Equals"
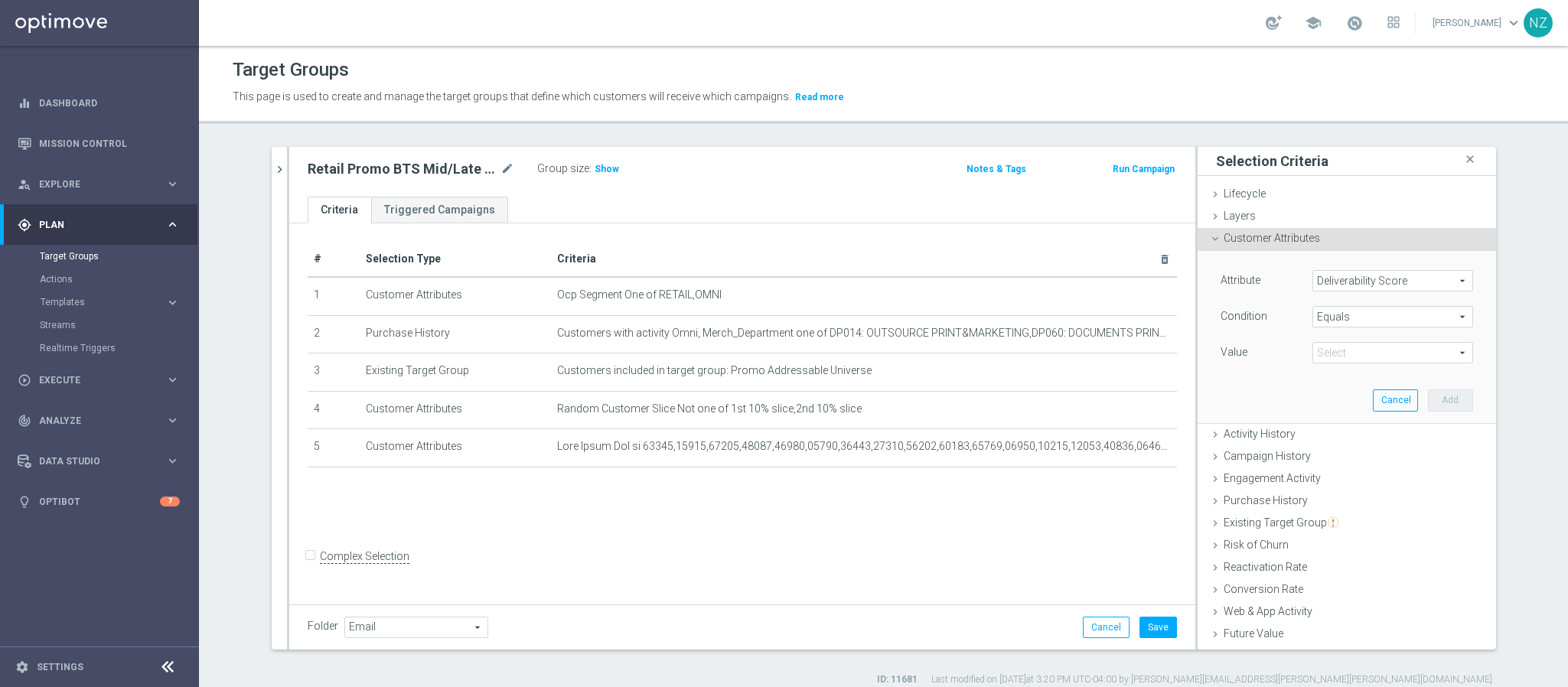
click at [1332, 354] on span at bounding box center [1392, 353] width 160 height 20
click at [1327, 432] on span "RED" at bounding box center [1392, 436] width 145 height 12
type input "RED"
click at [1428, 405] on button "Add" at bounding box center [1450, 400] width 45 height 21
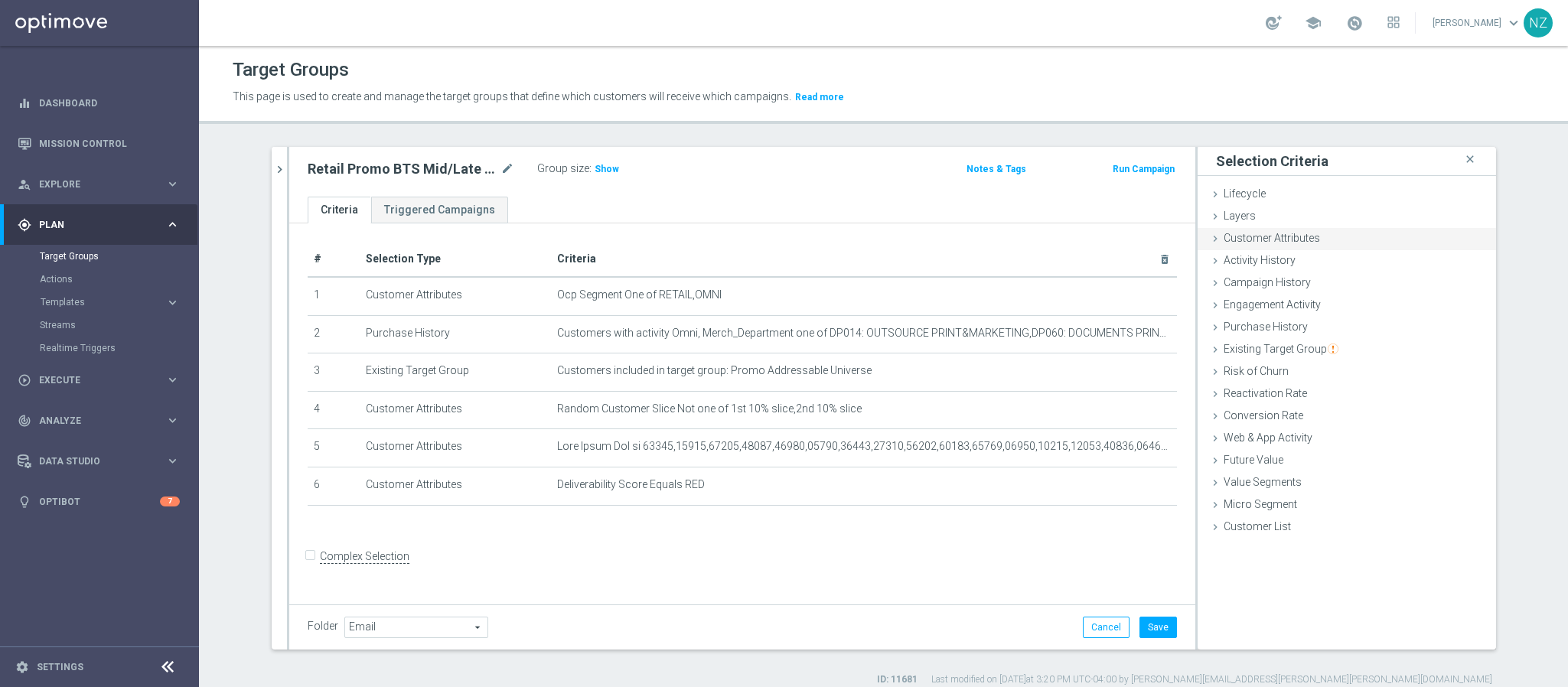
click at [1269, 239] on span "Customer Attributes" at bounding box center [1272, 238] width 96 height 12
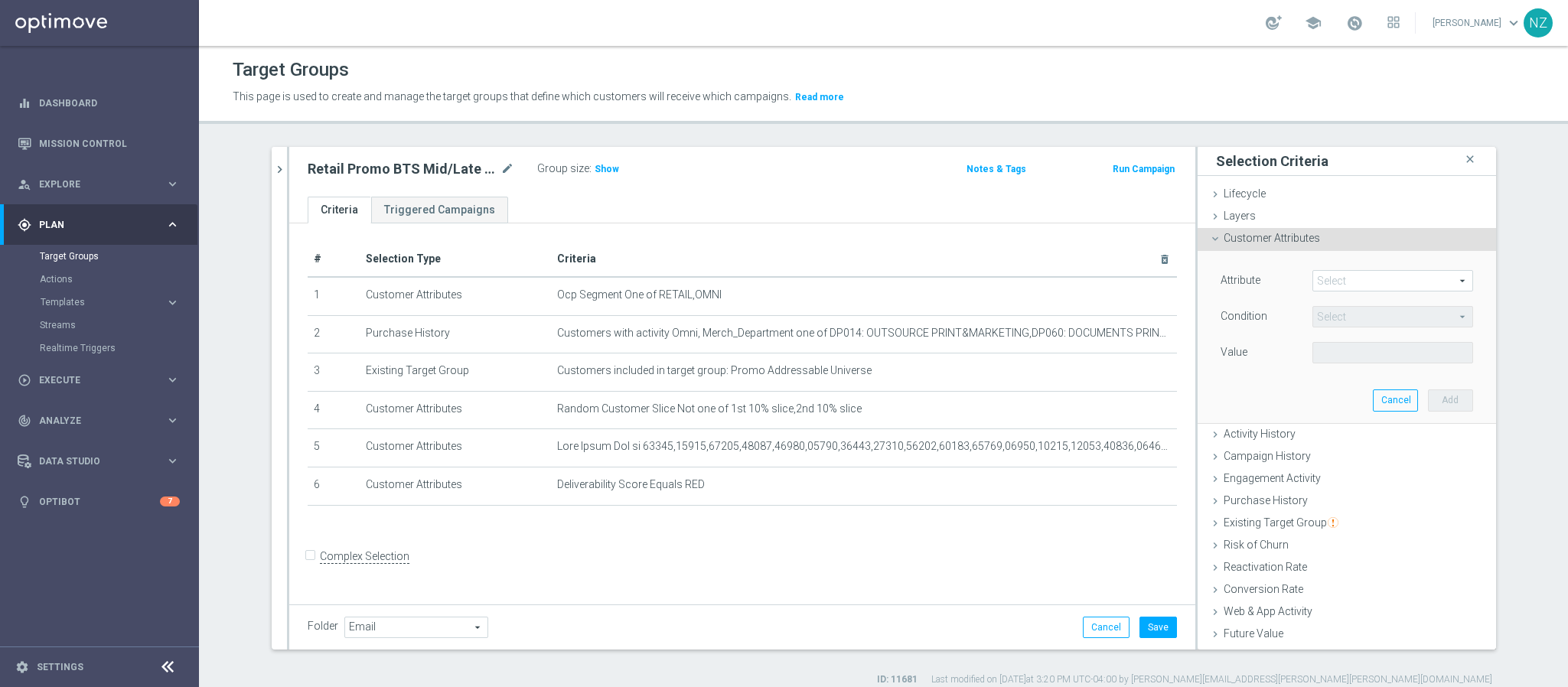
click at [1322, 272] on span at bounding box center [1392, 281] width 160 height 20
click at [1326, 281] on span at bounding box center [1392, 281] width 160 height 20
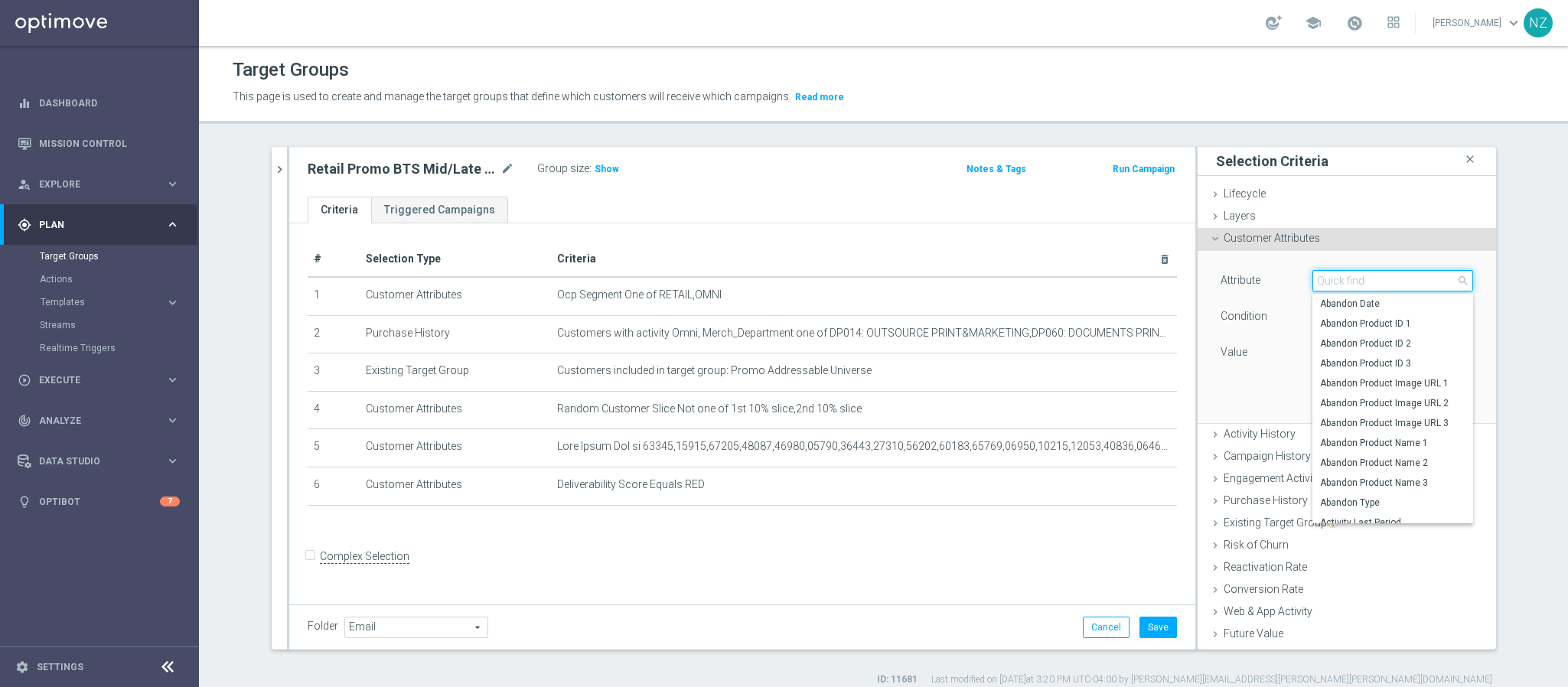
click at [1316, 283] on input "search" at bounding box center [1392, 281] width 160 height 21
type input "da"
click at [1349, 380] on span "Day Of Week, New" at bounding box center [1392, 383] width 145 height 12
type input "Day Of Week, New"
type input "Equals"
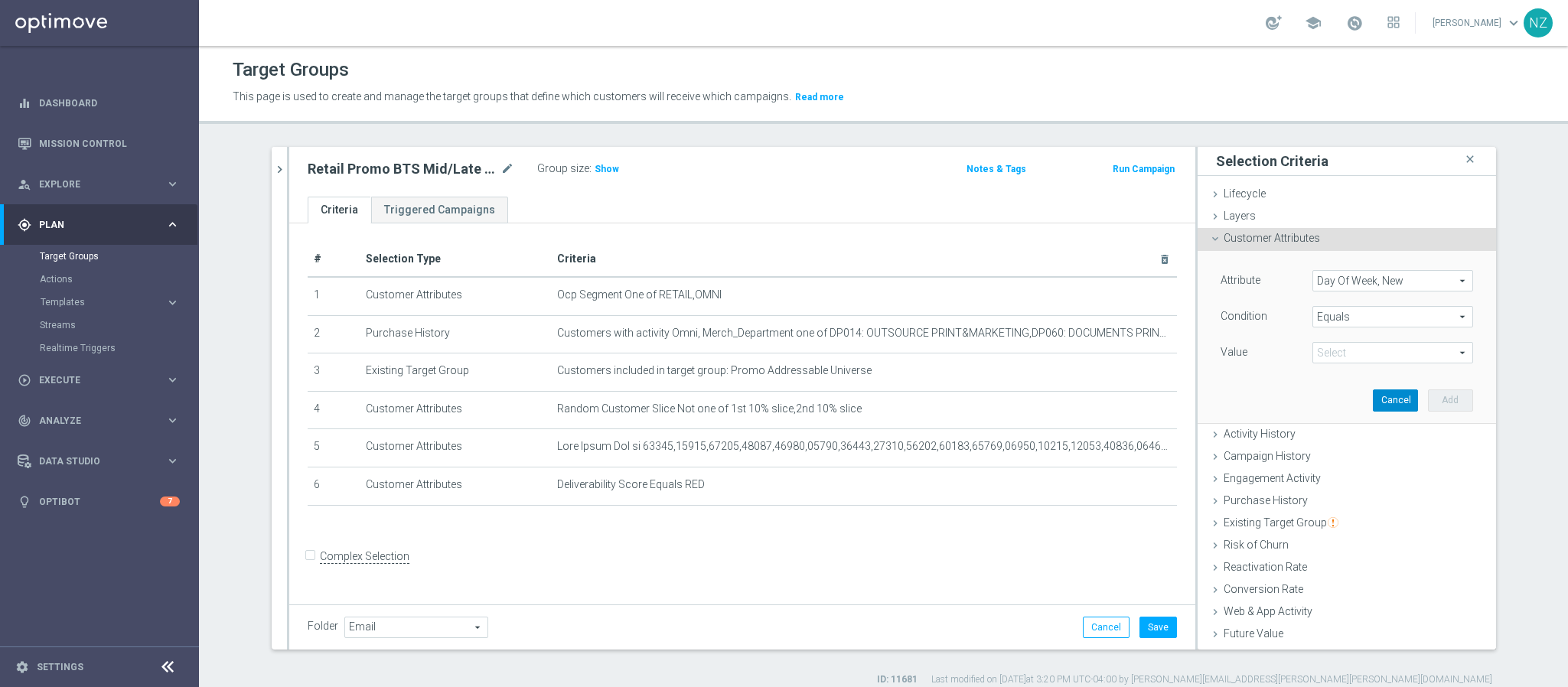
click at [1373, 395] on button "Cancel" at bounding box center [1395, 400] width 45 height 21
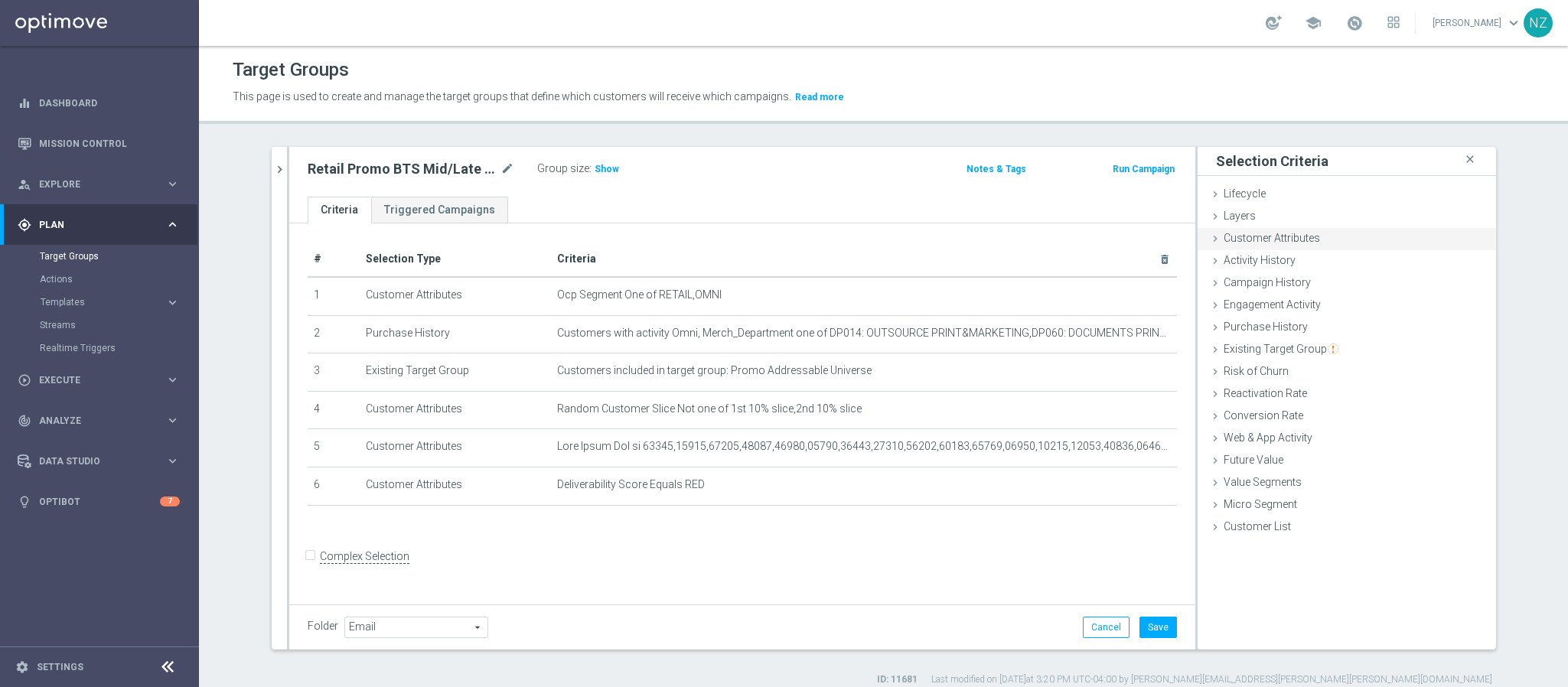
click at [1293, 234] on span "Customer Attributes" at bounding box center [1272, 238] width 96 height 12
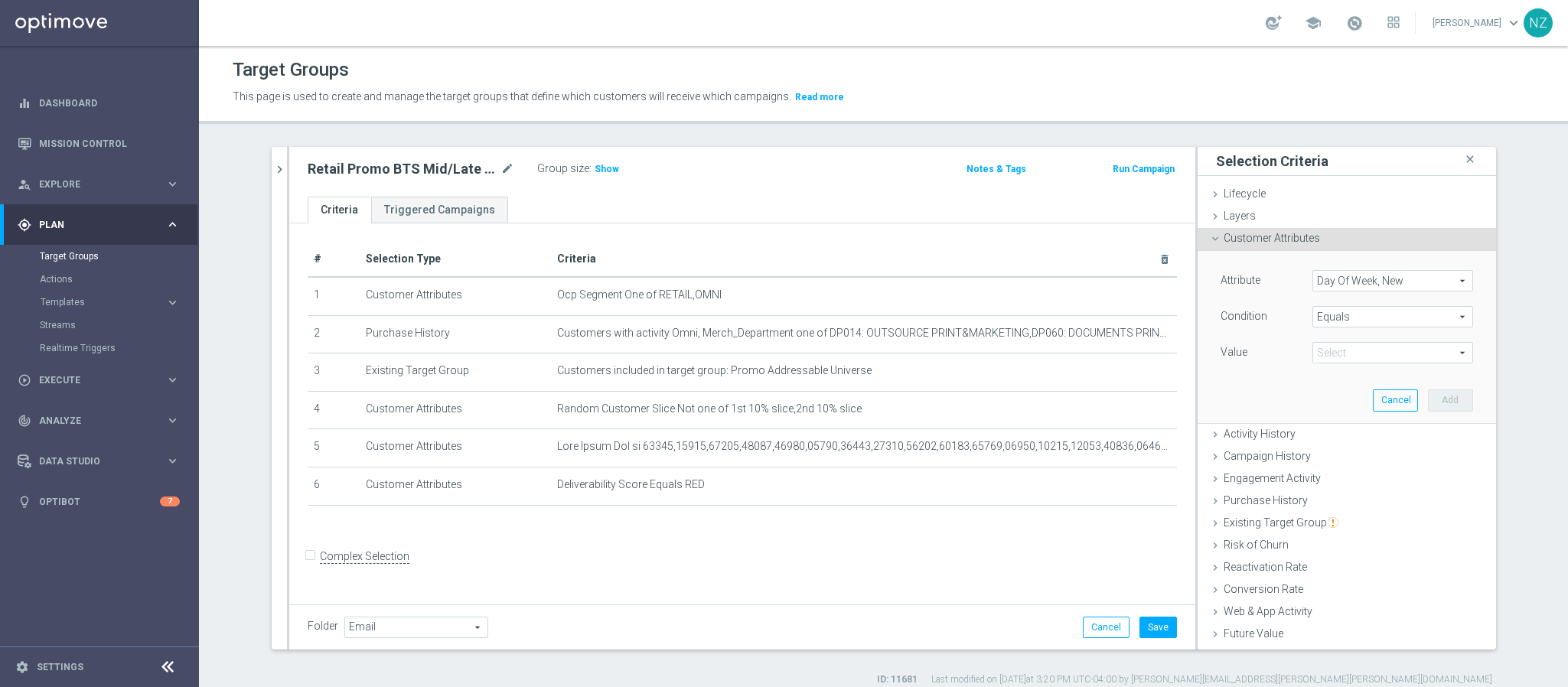
click at [1229, 240] on span "Customer Attributes" at bounding box center [1272, 238] width 96 height 12
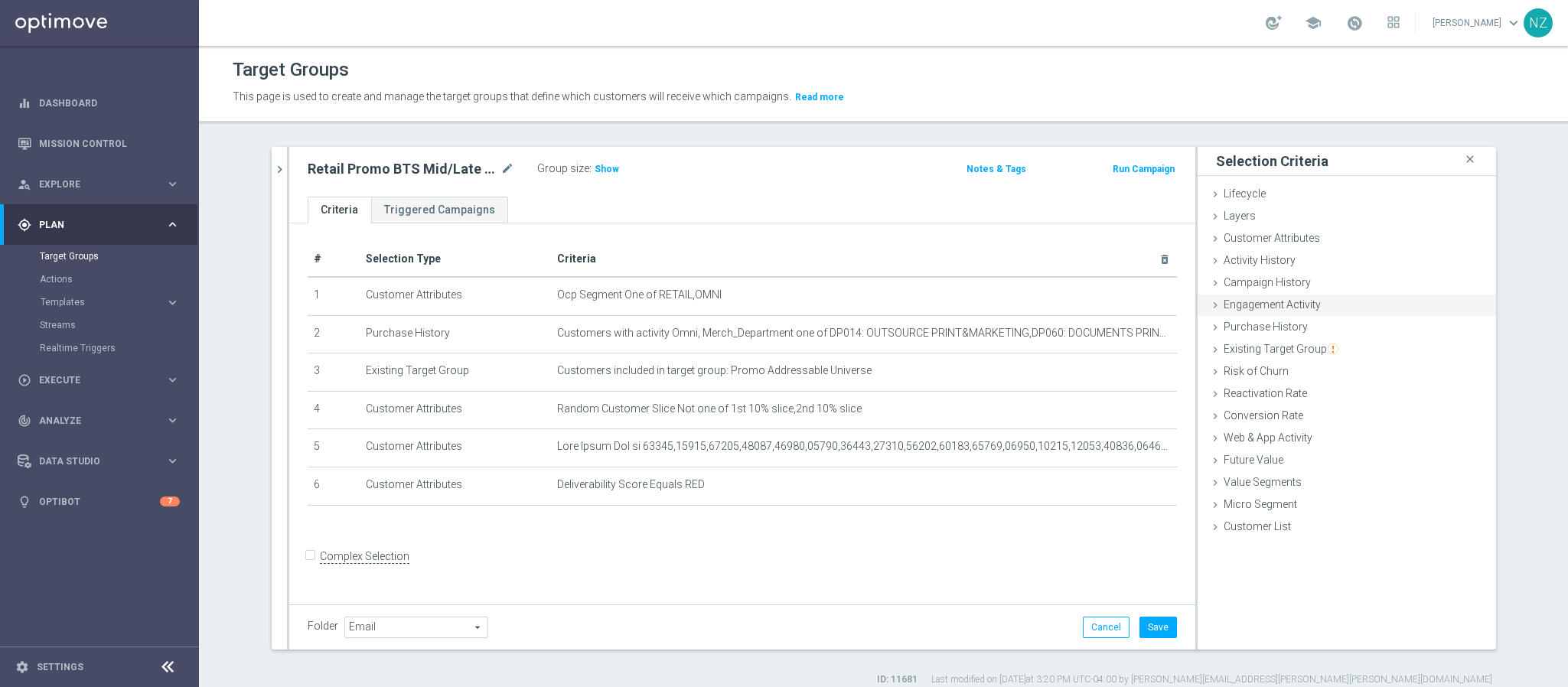
click at [1261, 308] on span "Engagement Activity" at bounding box center [1272, 305] width 97 height 12
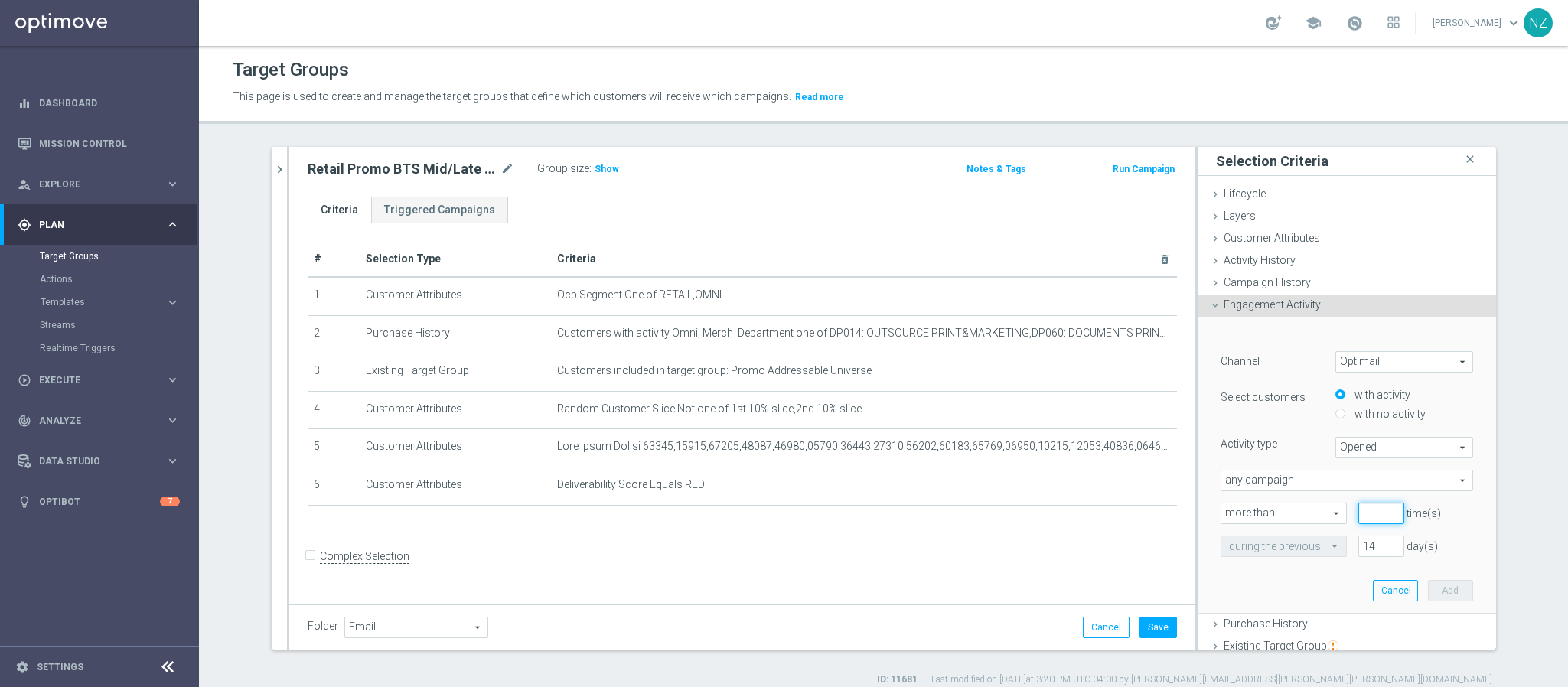
click at [1359, 516] on input "number" at bounding box center [1382, 513] width 46 height 21
type input "0"
drag, startPoint x: 1354, startPoint y: 546, endPoint x: 1343, endPoint y: 547, distance: 11.0
click at [1359, 547] on input "14" at bounding box center [1382, 546] width 46 height 21
type input "4"
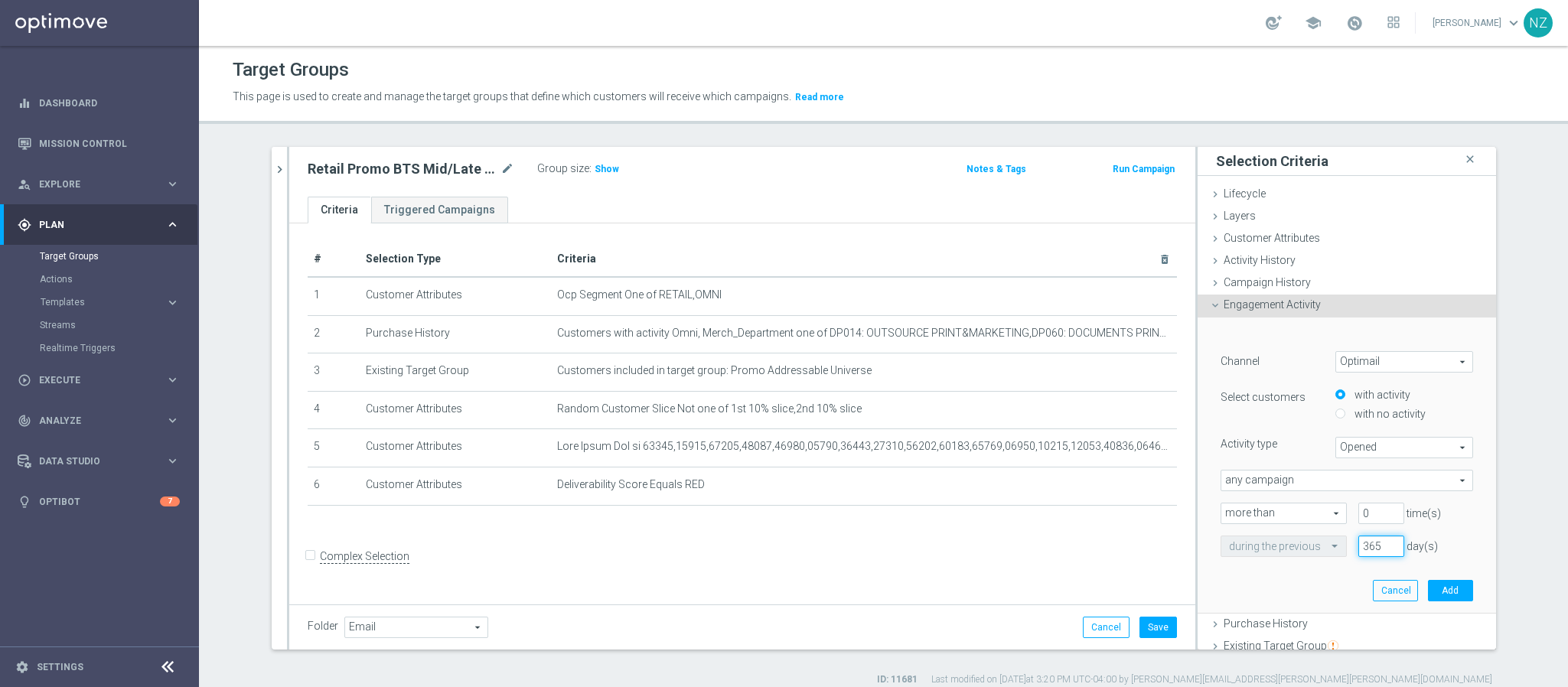
type input "365"
click at [1437, 603] on div "﻿ Channel Optimail Optimail arrow_drop_down search Select customers with activi…" at bounding box center [1346, 464] width 275 height 295
click at [1437, 597] on button "Add" at bounding box center [1450, 591] width 45 height 21
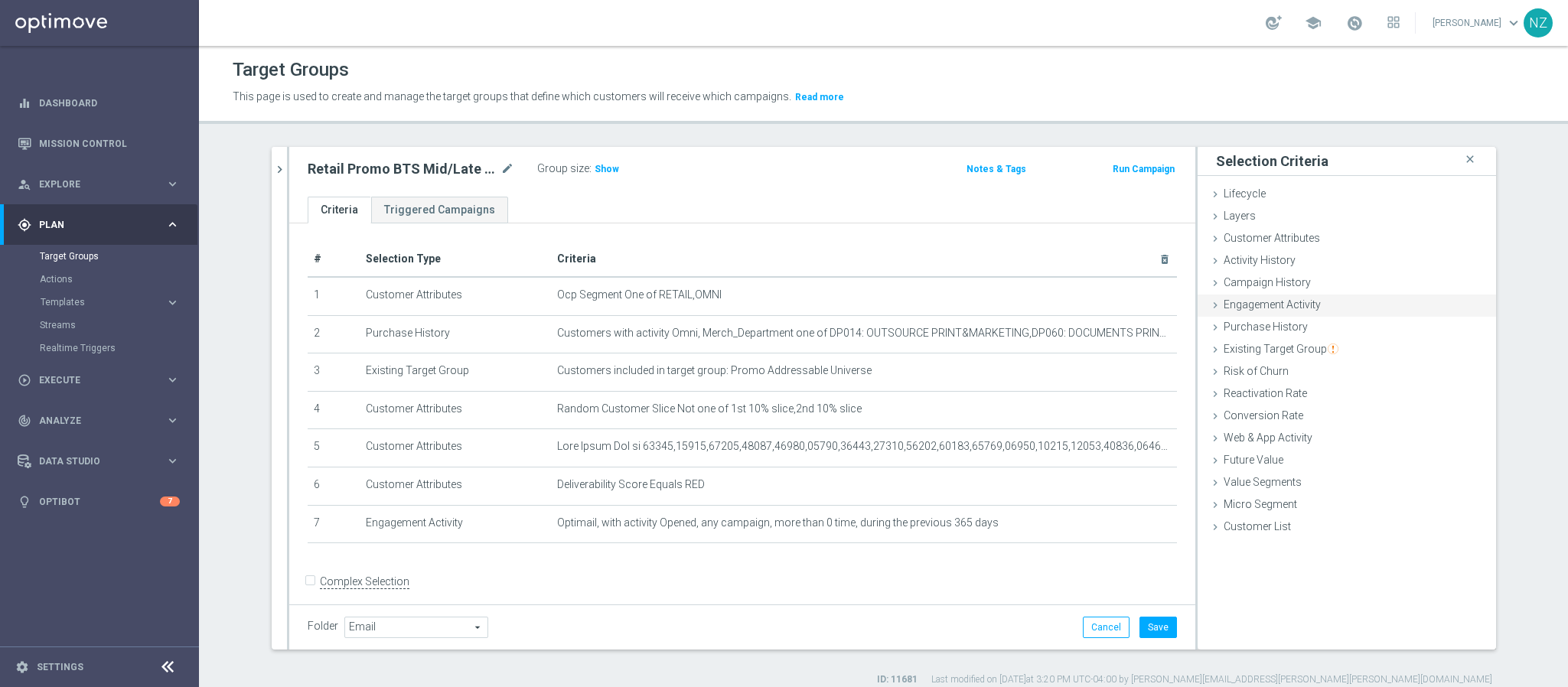
click at [1273, 299] on span "Engagement Activity" at bounding box center [1272, 305] width 97 height 12
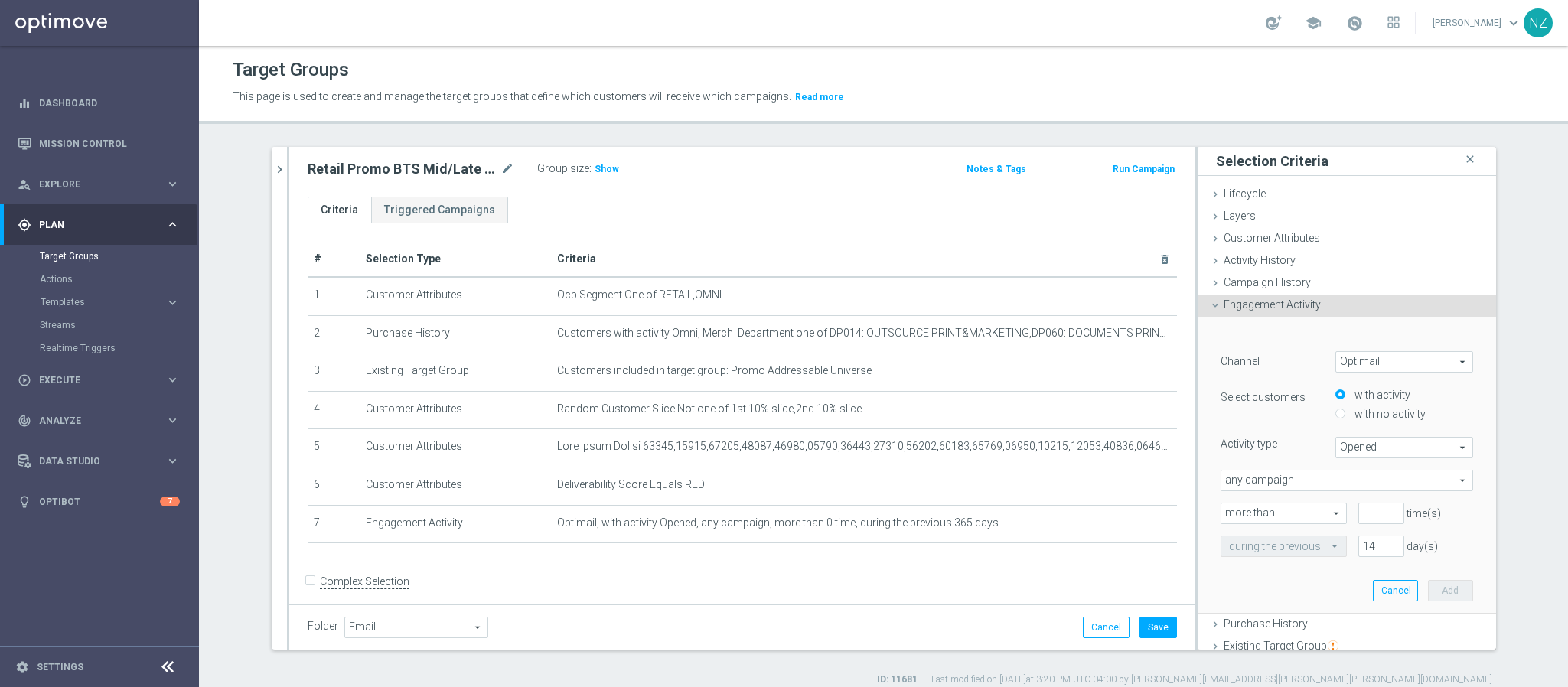
click at [1358, 451] on span "Opened" at bounding box center [1404, 447] width 136 height 20
click at [1336, 443] on span "Opened" at bounding box center [1404, 447] width 136 height 20
click at [1345, 482] on label "Clicked" at bounding box center [1404, 489] width 136 height 20
type input "Clicked"
click at [1359, 511] on input "number" at bounding box center [1382, 513] width 46 height 21
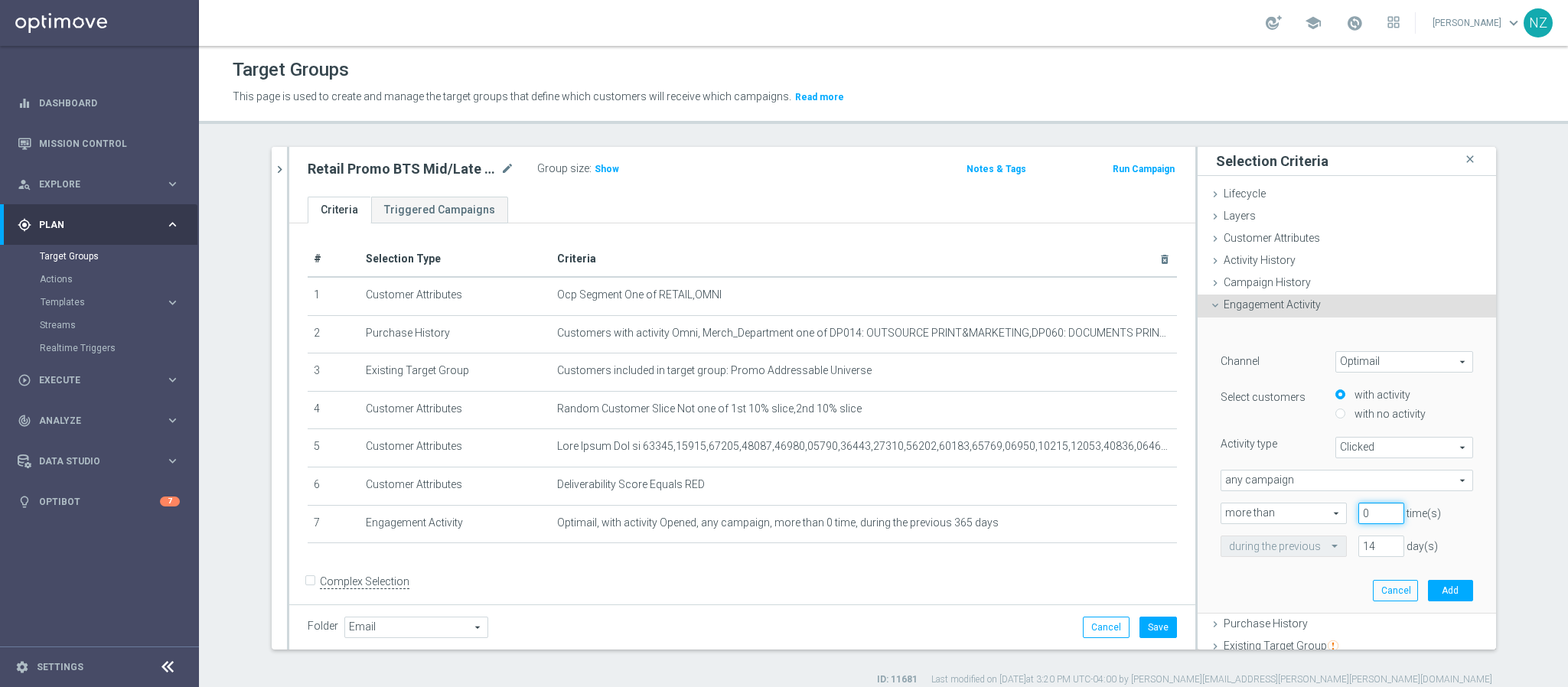
type input "0"
drag, startPoint x: 1358, startPoint y: 544, endPoint x: 1342, endPoint y: 548, distance: 16.5
click at [1359, 548] on input "14" at bounding box center [1382, 546] width 46 height 21
type input "365"
click at [1428, 595] on button "Add" at bounding box center [1450, 591] width 45 height 21
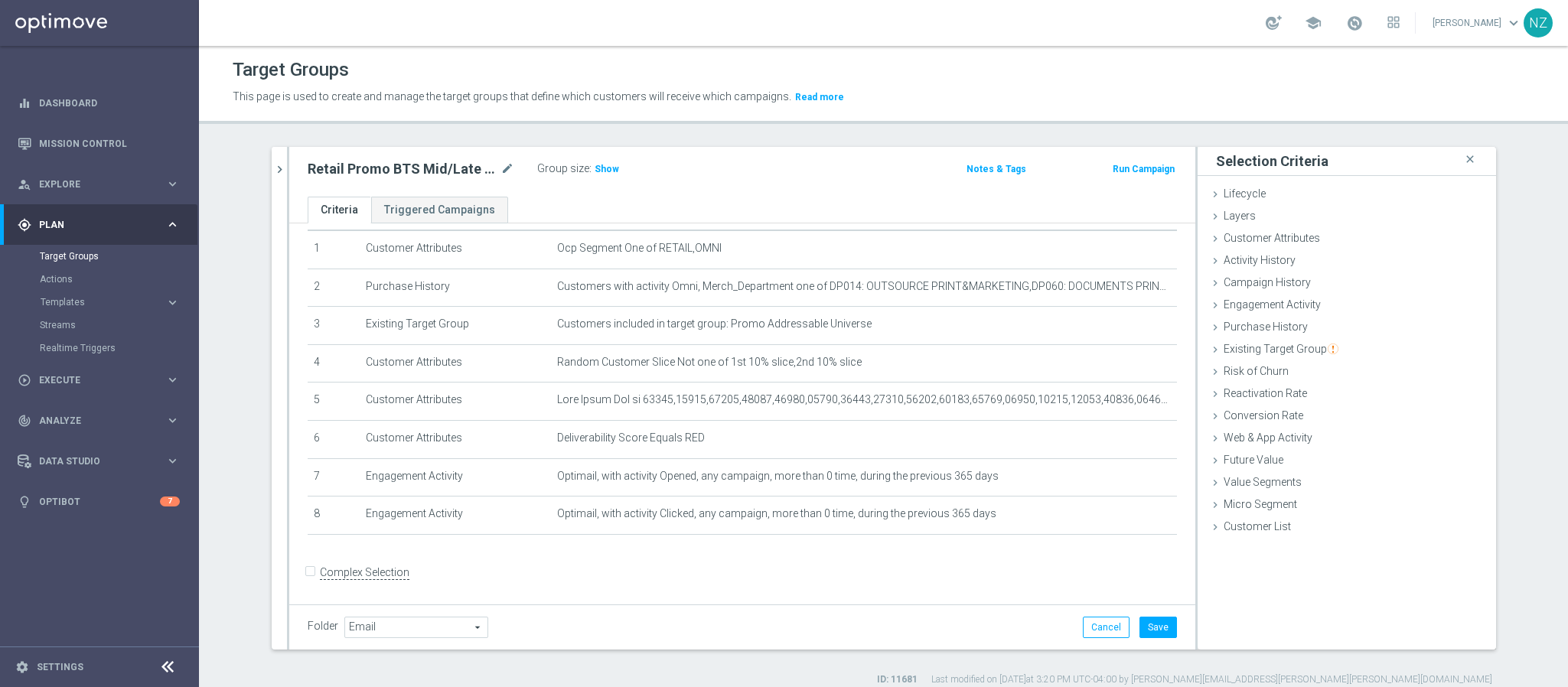
scroll to position [14, 0]
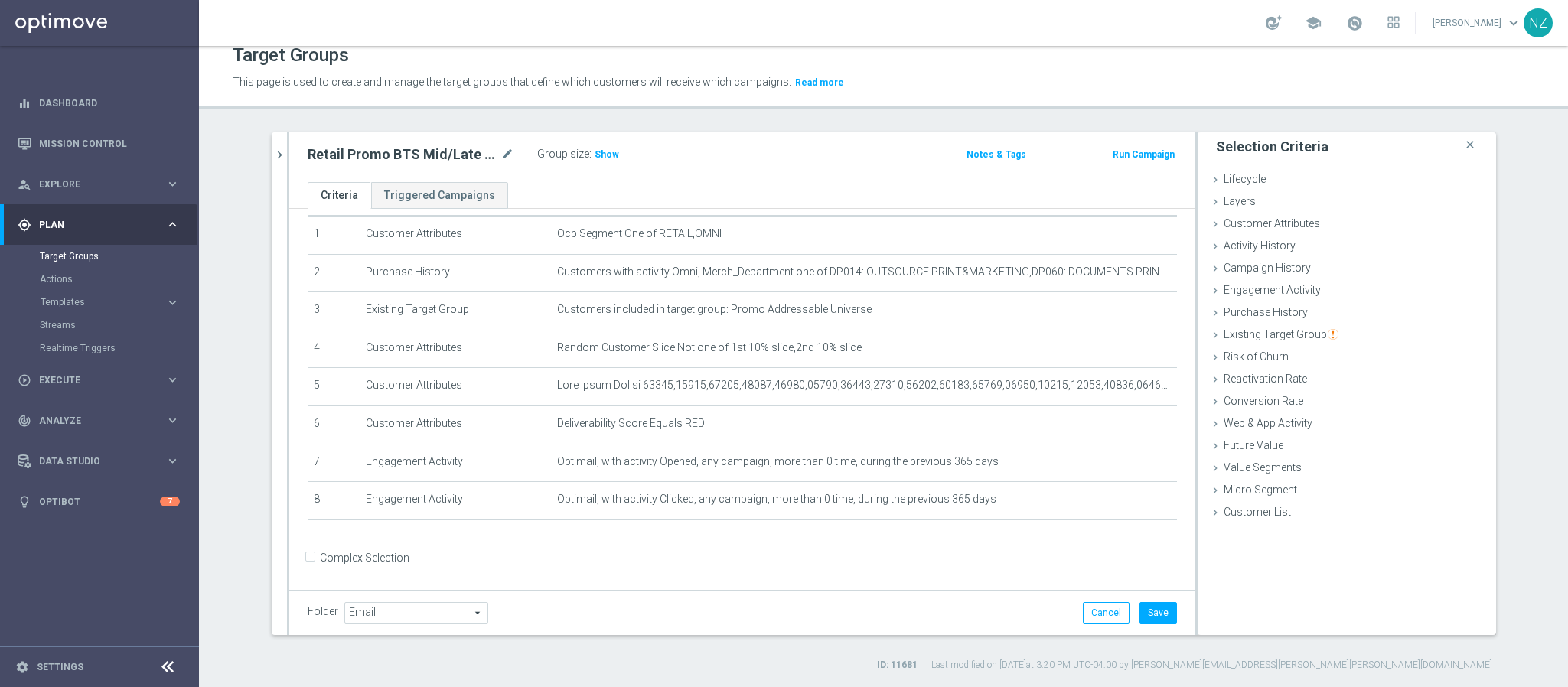
click at [308, 558] on input "Complex Selection" at bounding box center [312, 560] width 10 height 21
checkbox input "true"
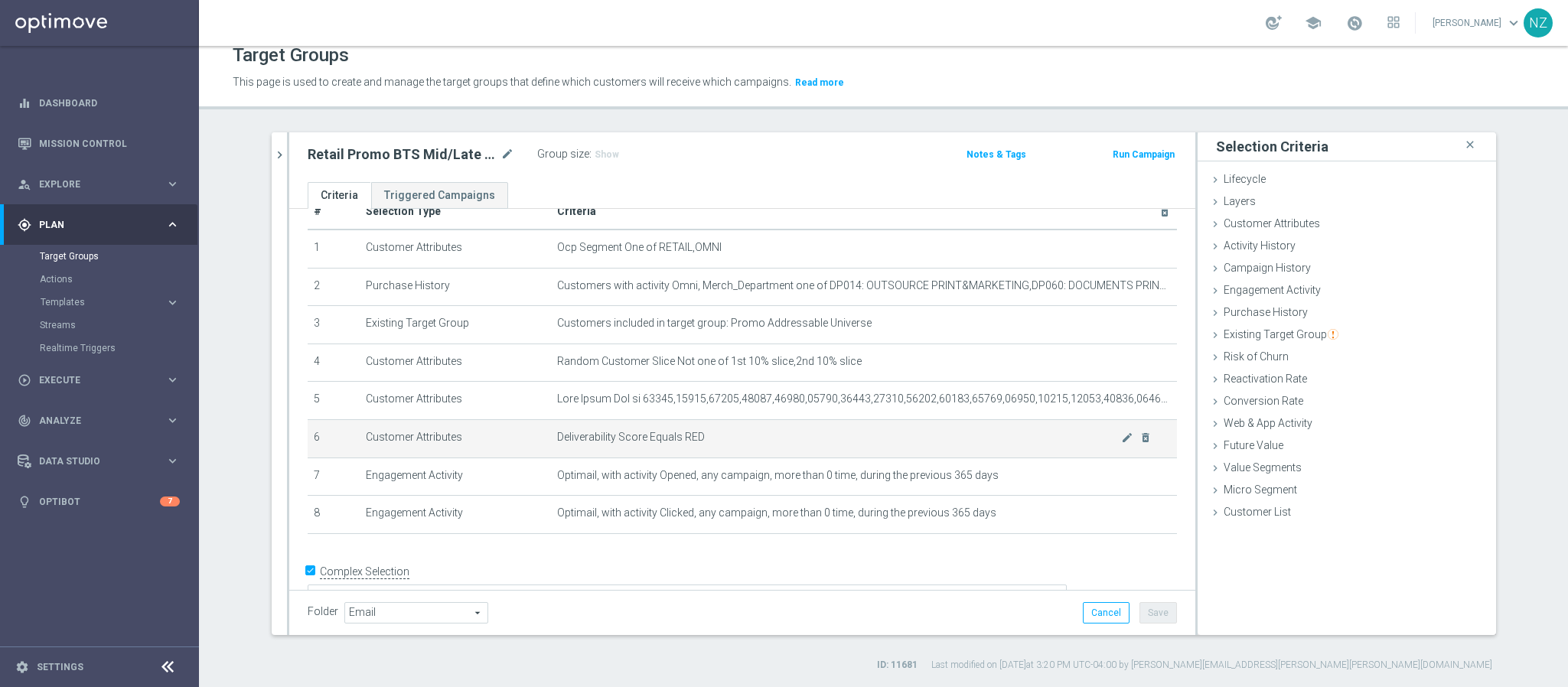
scroll to position [49, 0]
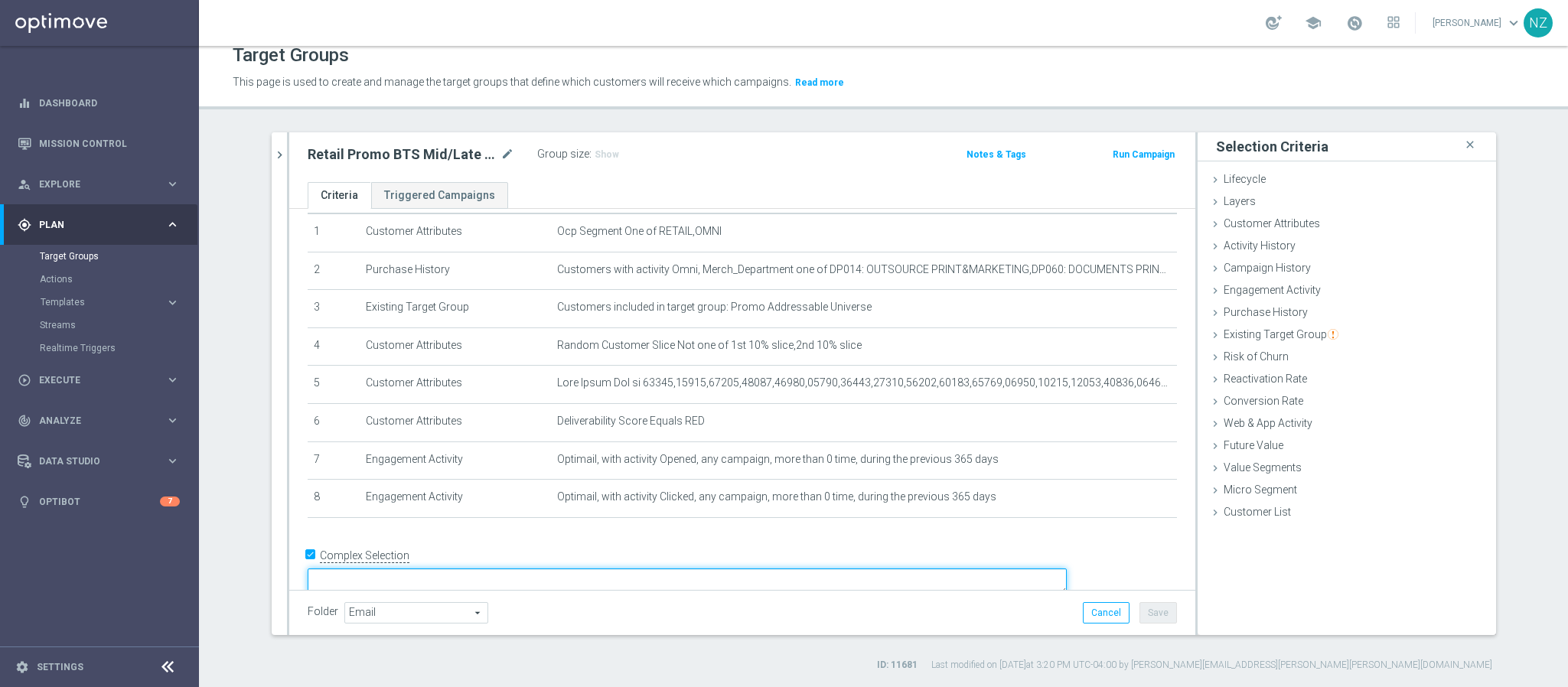
click at [462, 568] on textarea at bounding box center [687, 582] width 759 height 27
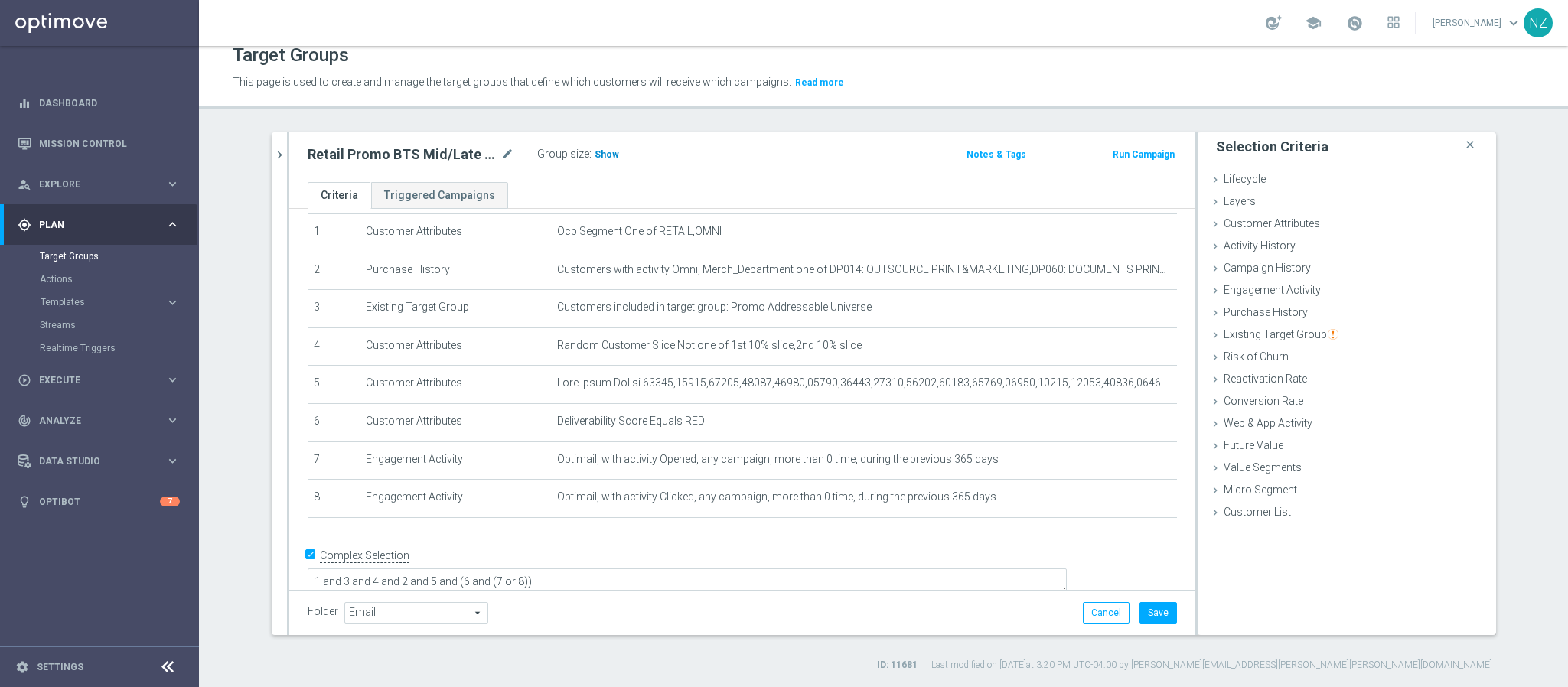
click at [595, 151] on span "Show" at bounding box center [606, 154] width 24 height 11
click at [414, 570] on textarea "1 and 3 and 4 and 2 and 5 and (6 and (7 or 8))" at bounding box center [687, 584] width 759 height 27
click at [446, 570] on textarea "1 and 3 and 4 and 2 and 5 and (6 and (7 or 8))" at bounding box center [687, 584] width 759 height 27
drag, startPoint x: 563, startPoint y: 559, endPoint x: 650, endPoint y: 553, distance: 87.2
click at [650, 570] on textarea "1 and (3 and 4 and 2 and 5 and (6 and (7 or 8))" at bounding box center [687, 584] width 759 height 27
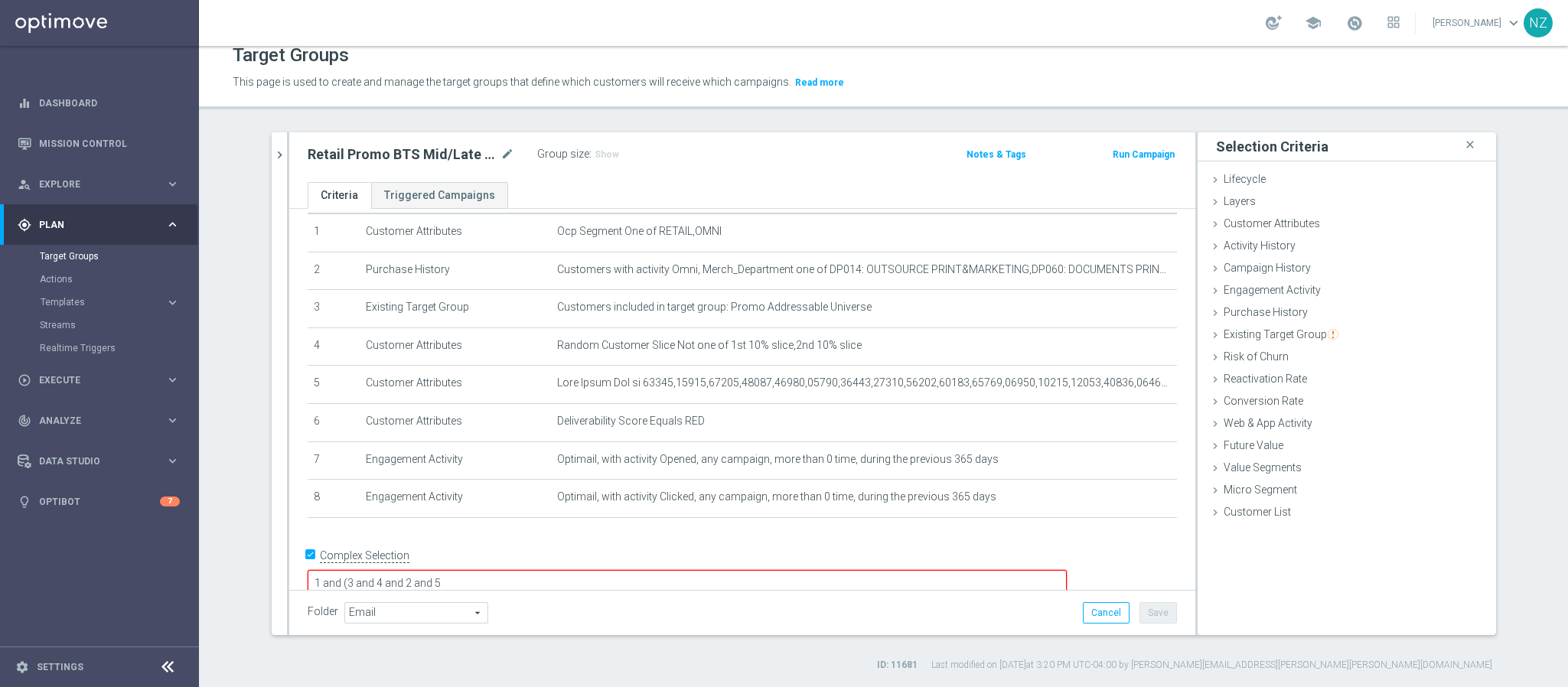
click at [462, 570] on textarea "1 and (3 and 4 and 2 and 5" at bounding box center [687, 584] width 759 height 27
paste textarea "(6 and (7 or 8))"
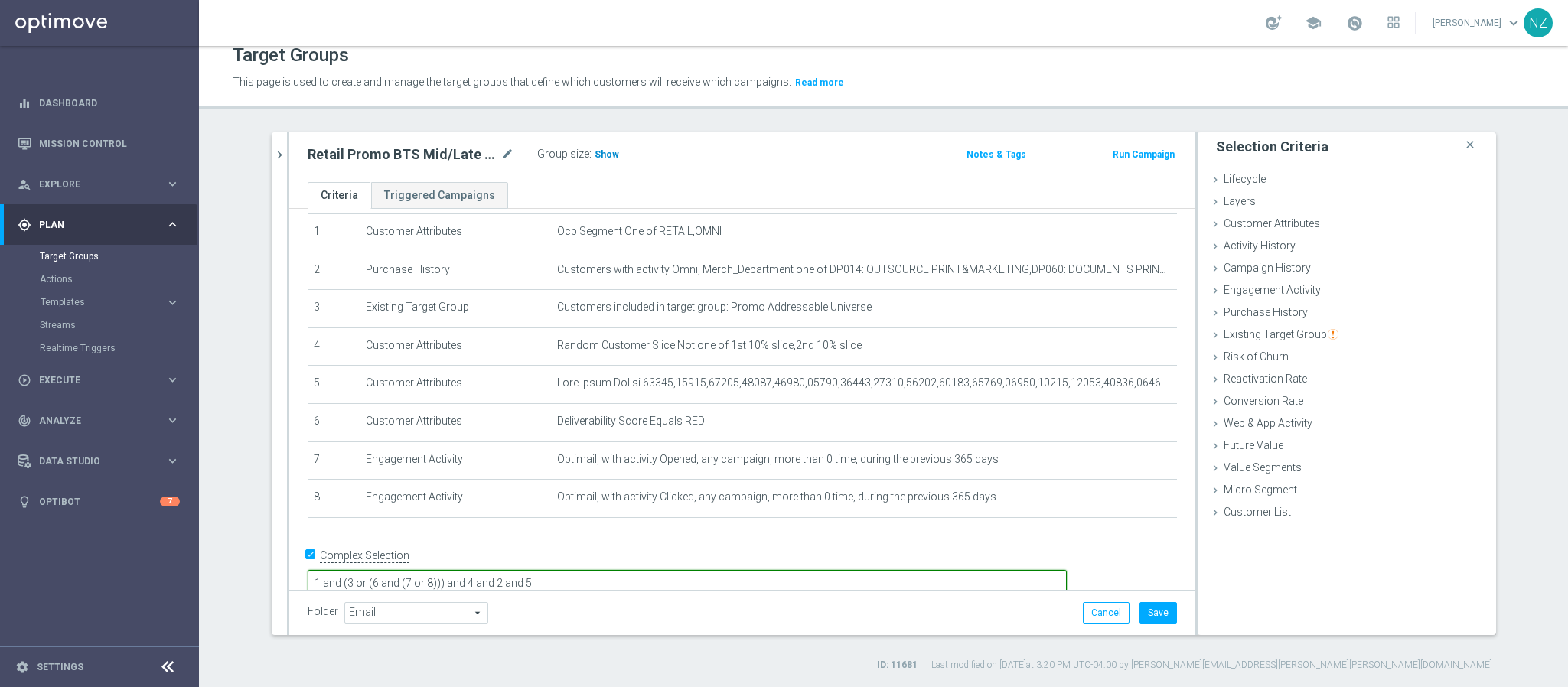
type textarea "1 and (3 or (6 and (7 or 8))) and 4 and 2 and 5"
click at [599, 154] on span "Show" at bounding box center [606, 154] width 24 height 11
click at [1146, 607] on button "Save" at bounding box center [1158, 613] width 37 height 21
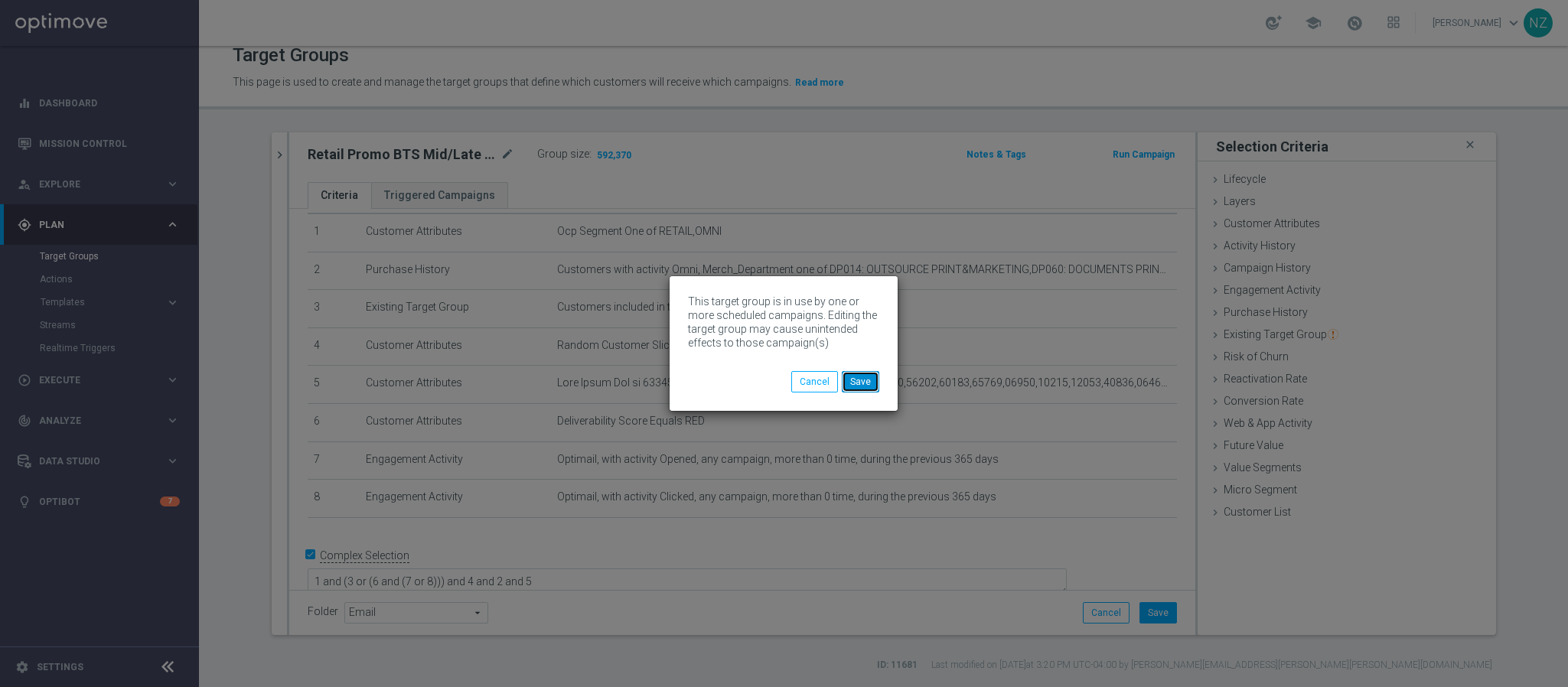
click at [871, 386] on button "Save" at bounding box center [860, 381] width 37 height 21
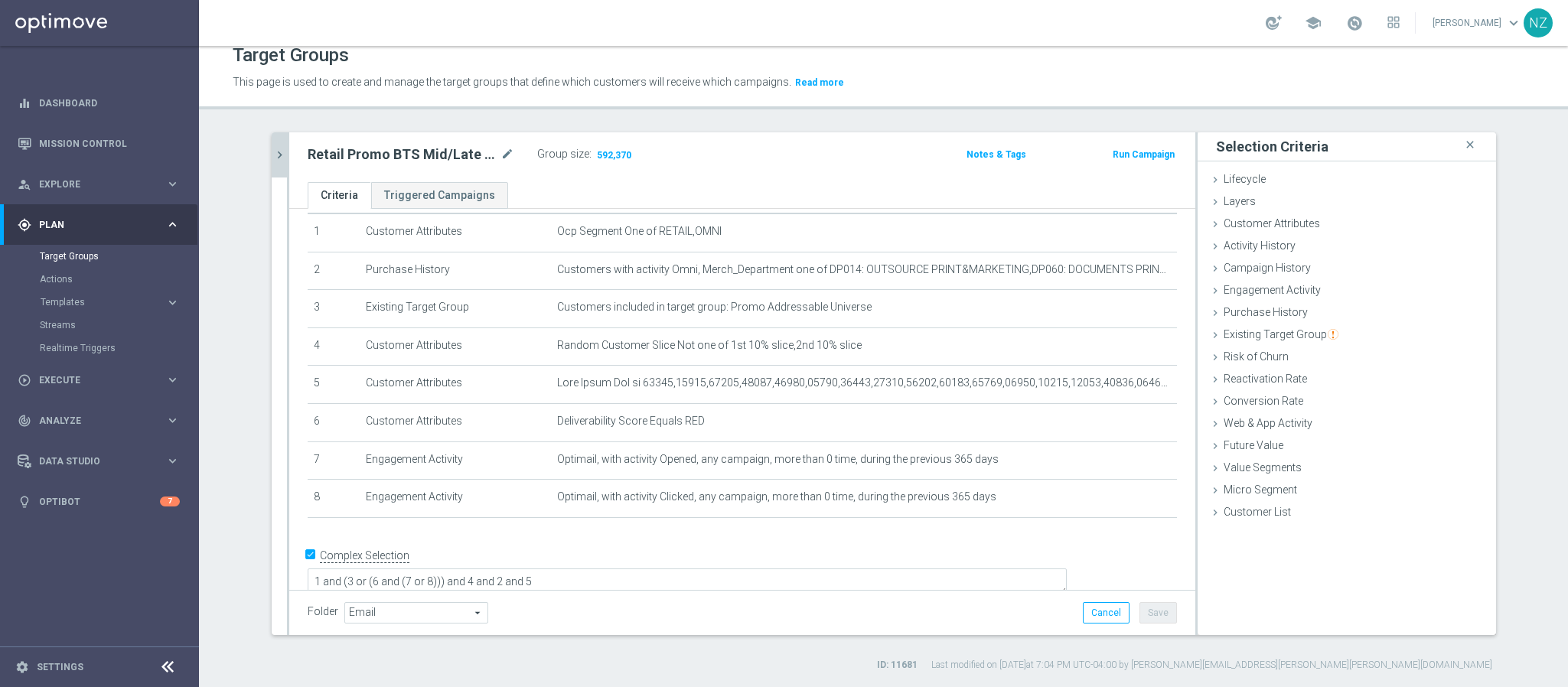
click at [273, 154] on icon "chevron_right" at bounding box center [280, 155] width 14 height 14
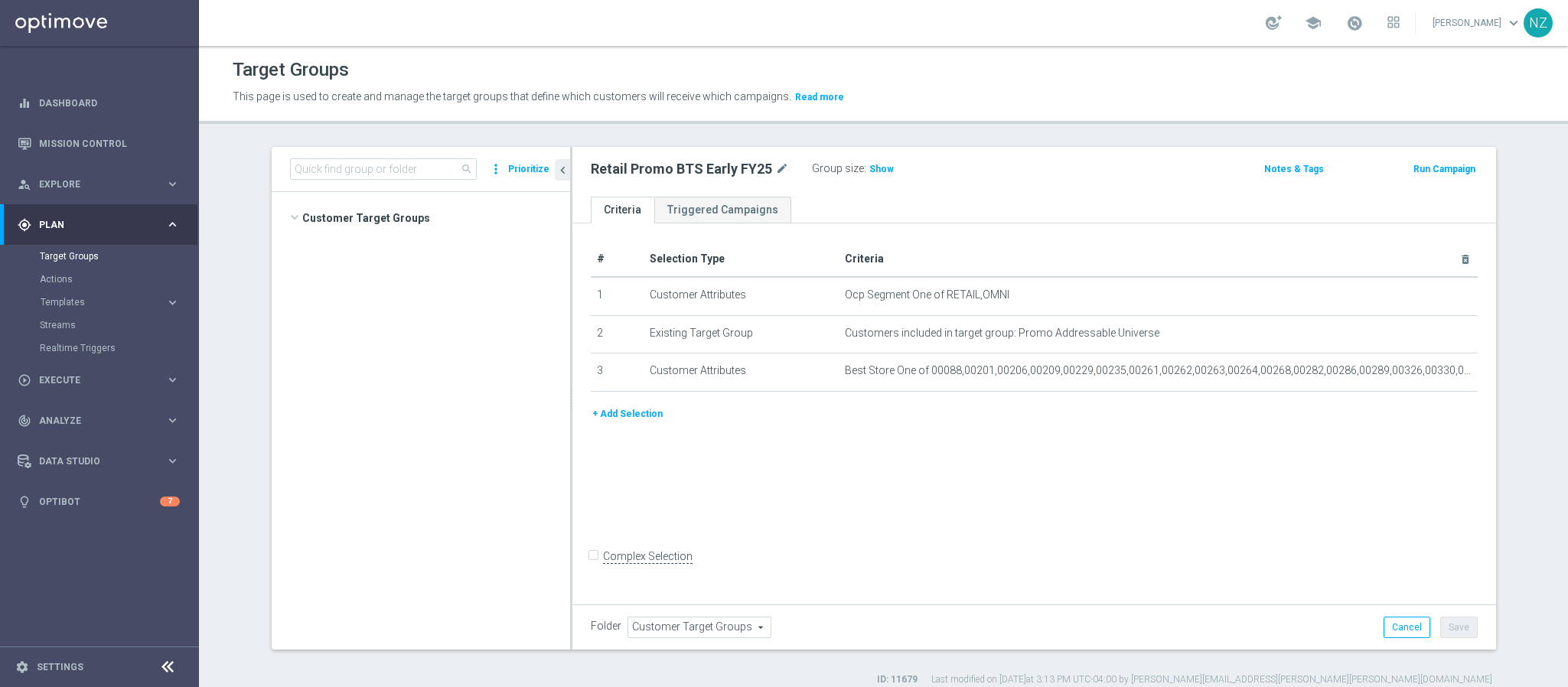
scroll to position [1461, 0]
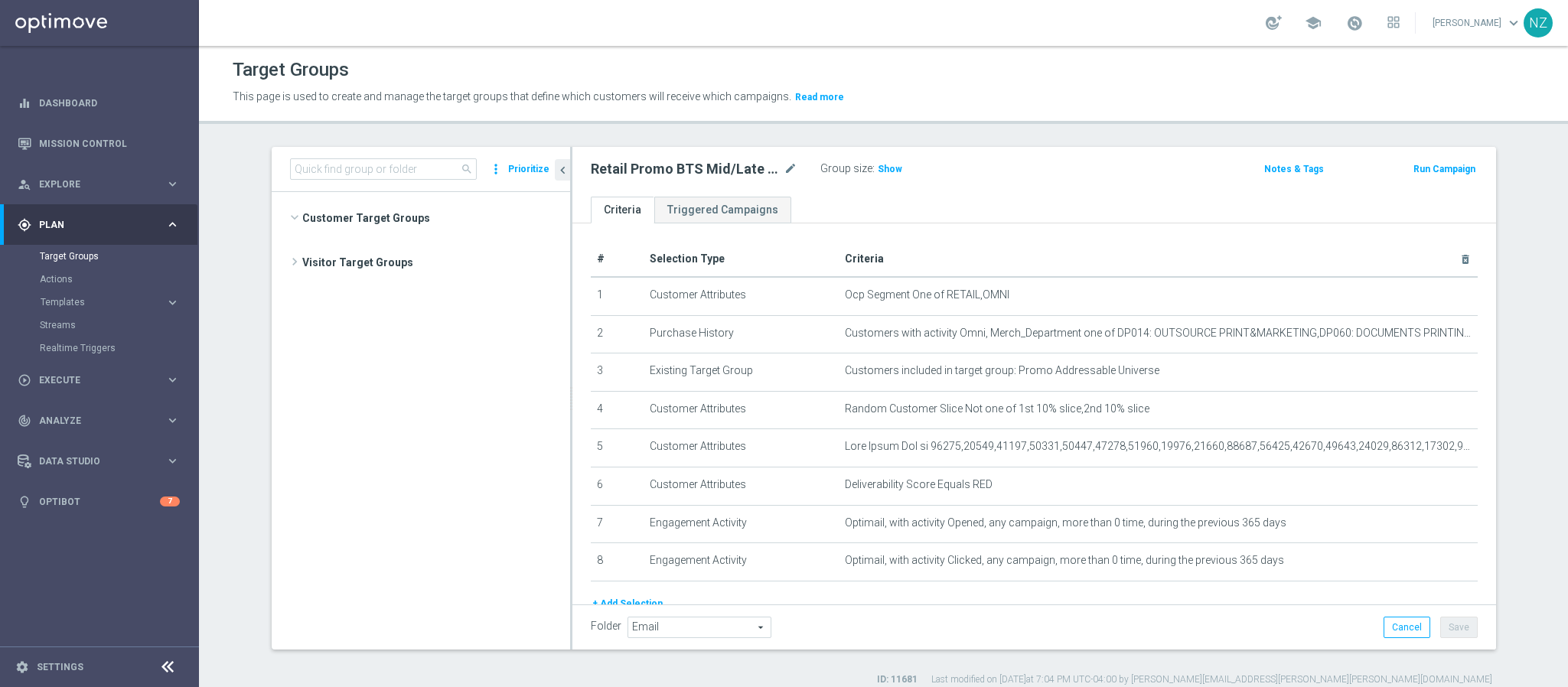
scroll to position [567, 0]
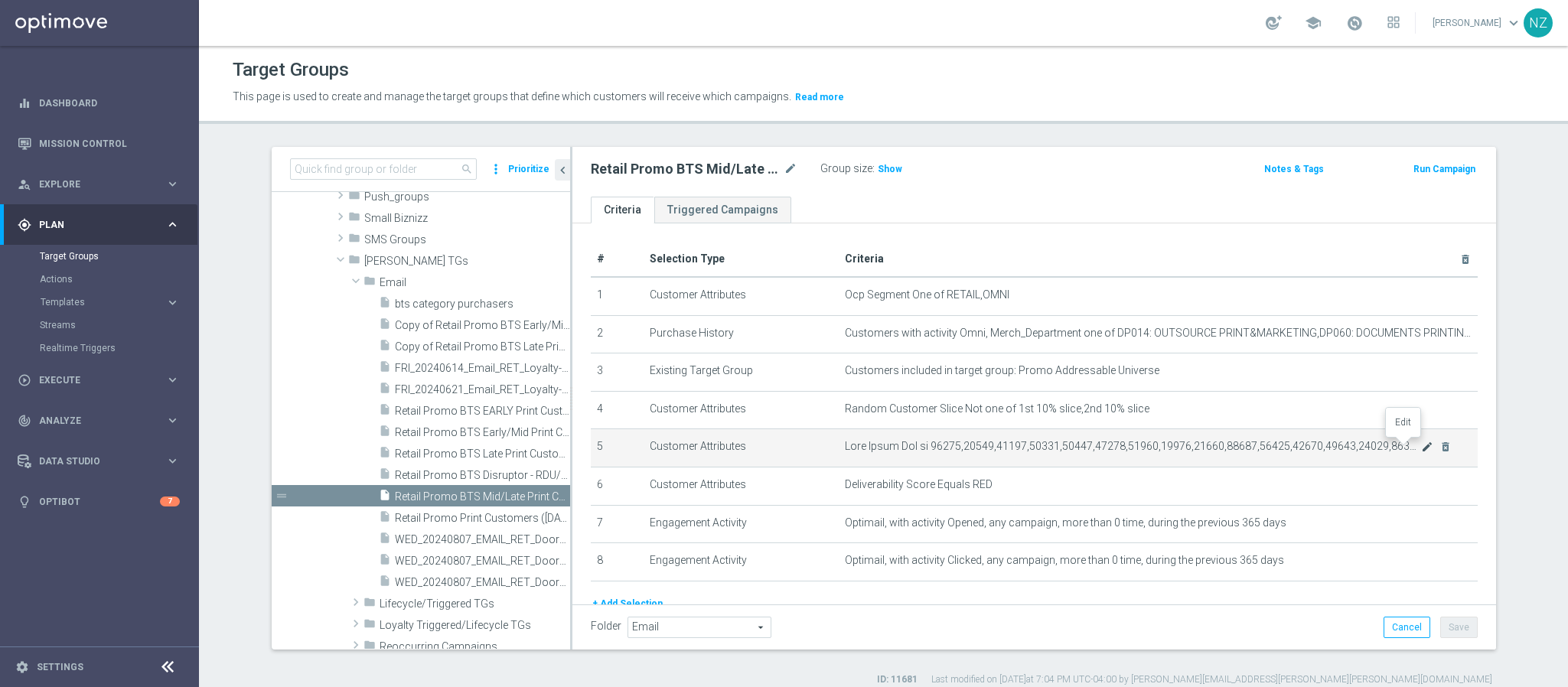
click at [1421, 446] on icon "mode_edit" at bounding box center [1427, 446] width 12 height 12
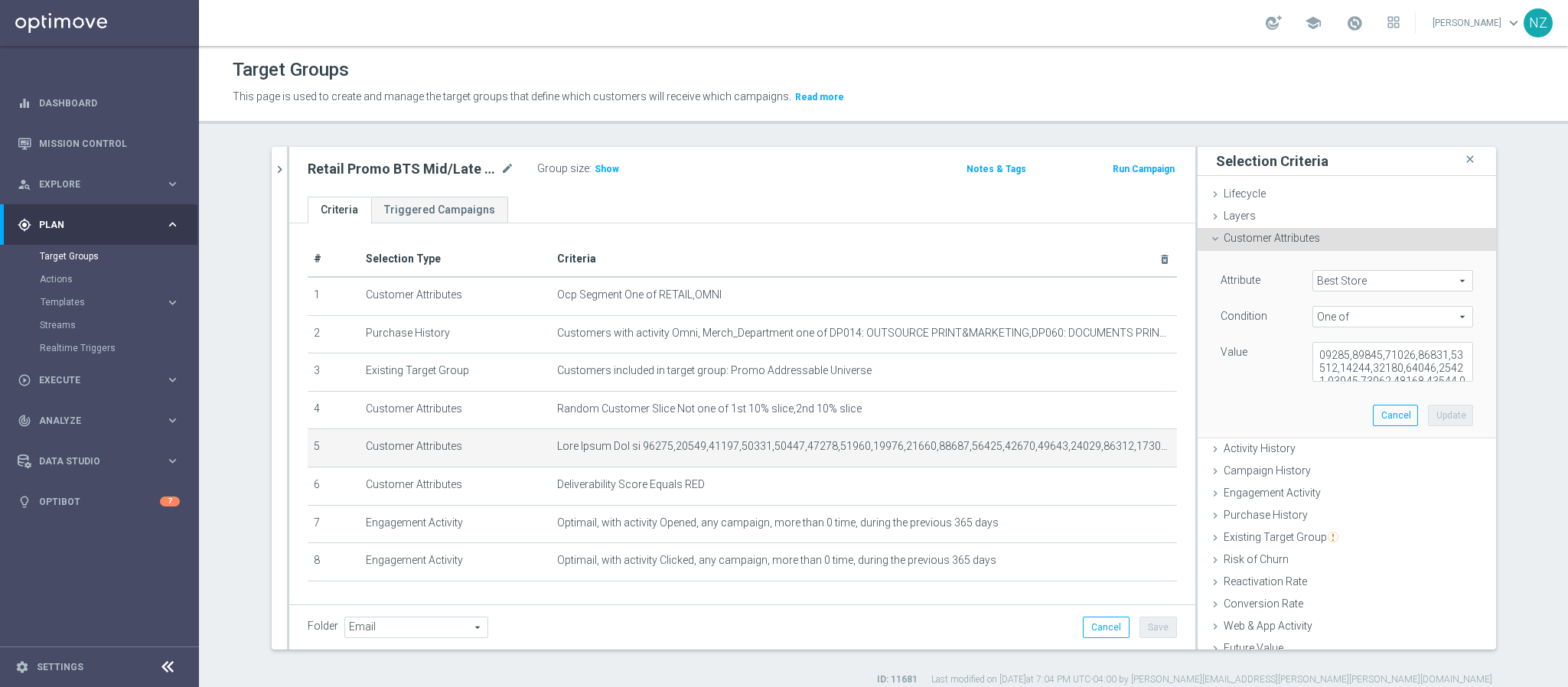
click at [1349, 276] on span "Best Store" at bounding box center [1392, 281] width 160 height 20
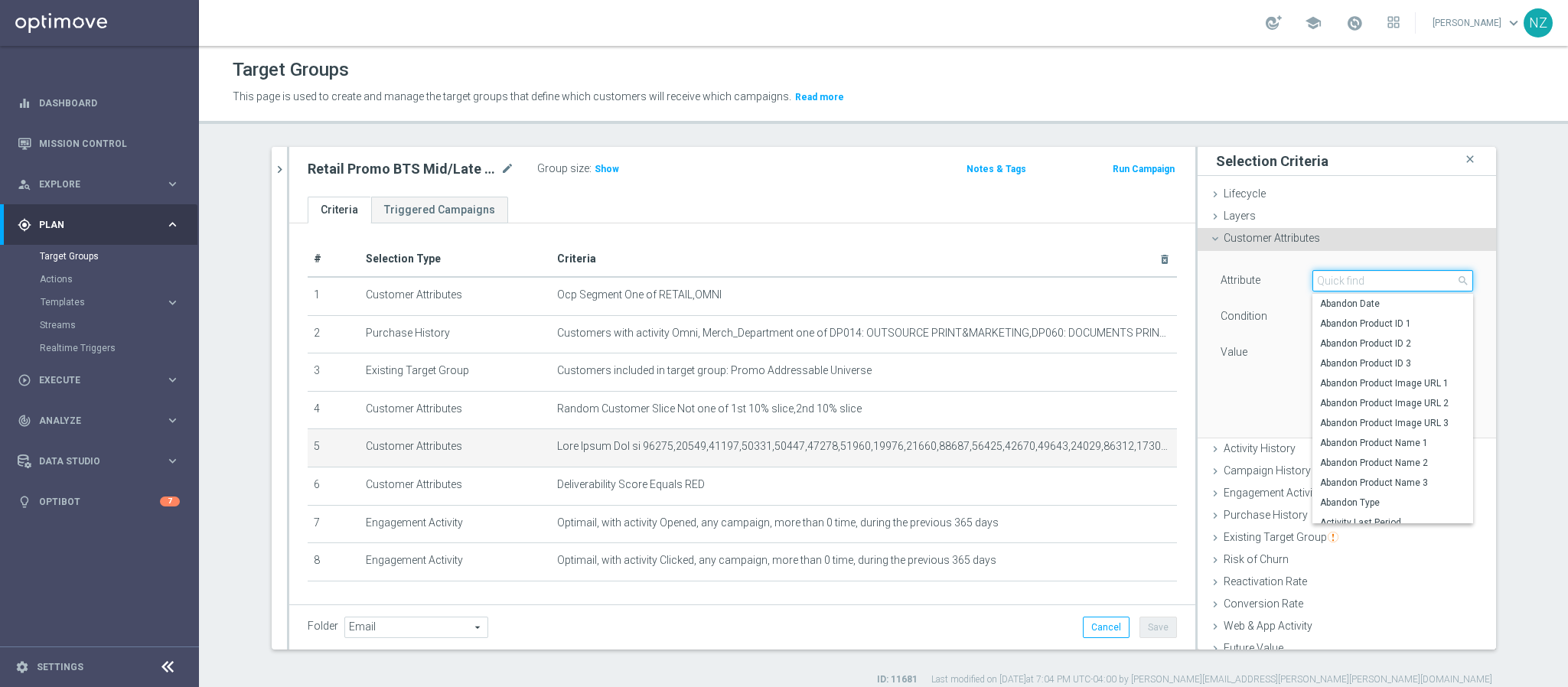
click at [1354, 280] on input "search" at bounding box center [1392, 281] width 160 height 21
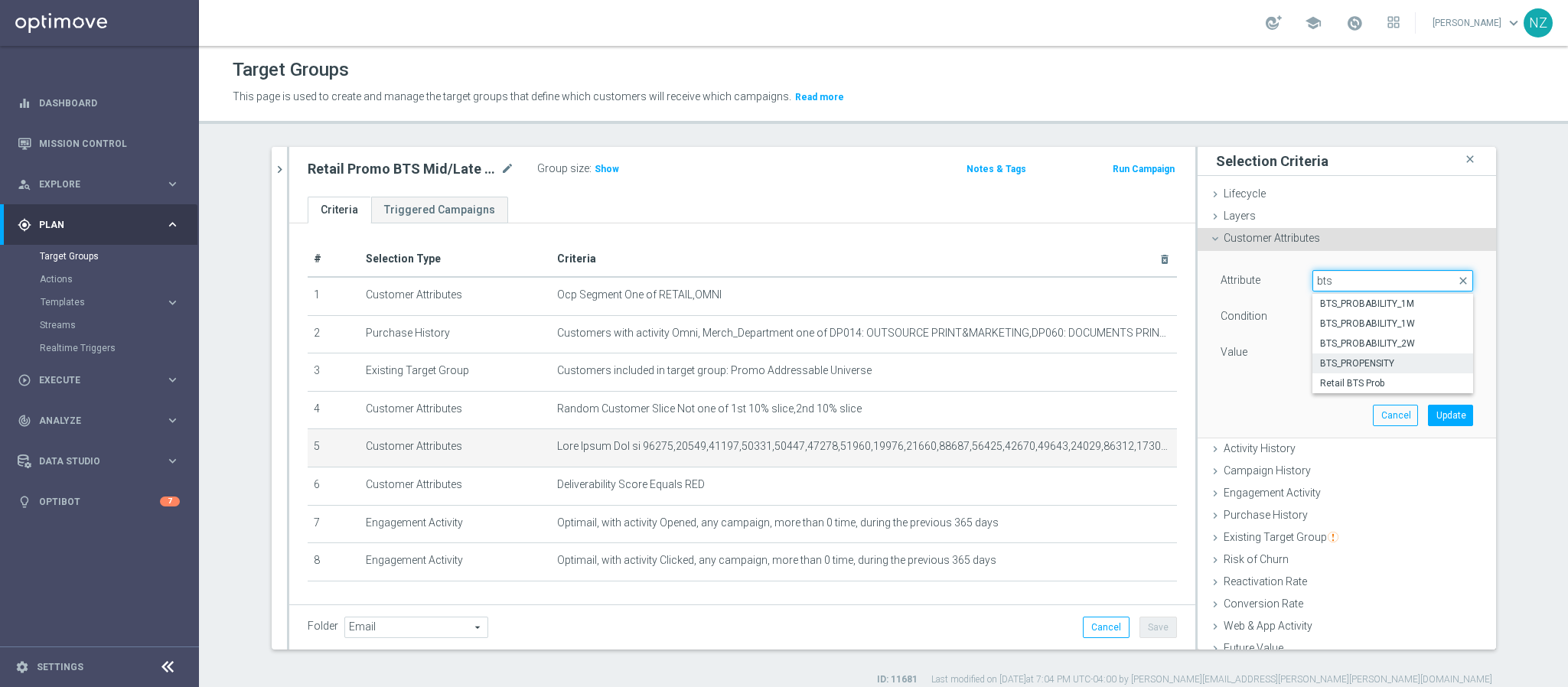
type input "bts"
click at [1361, 364] on span "BTS_PROPENSITY" at bounding box center [1392, 364] width 145 height 12
type input "BTS_PROPENSITY"
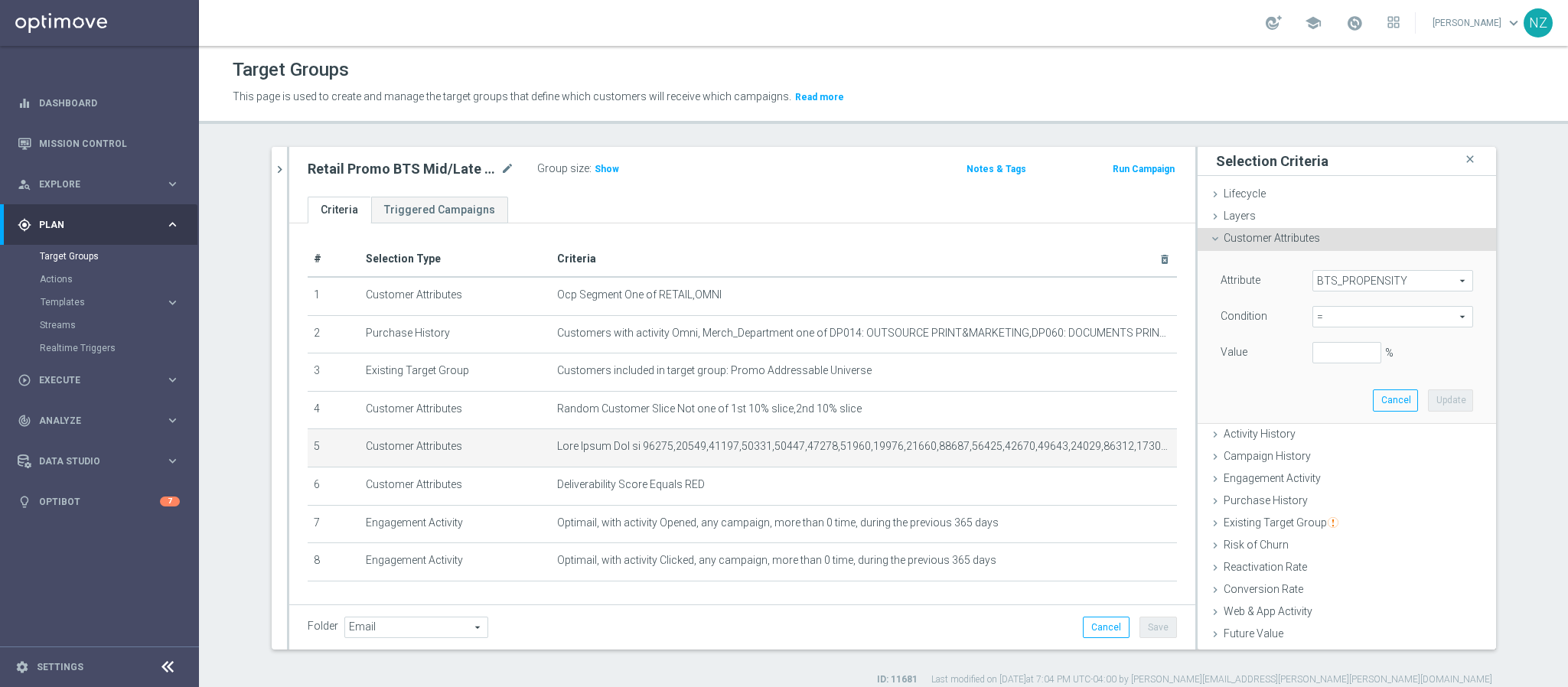
click at [1350, 313] on span "=" at bounding box center [1392, 316] width 160 height 20
click at [1348, 453] on span "between" at bounding box center [1392, 459] width 145 height 12
type input "between"
click at [1333, 354] on input "%" at bounding box center [1346, 353] width 69 height 21
type input "10"
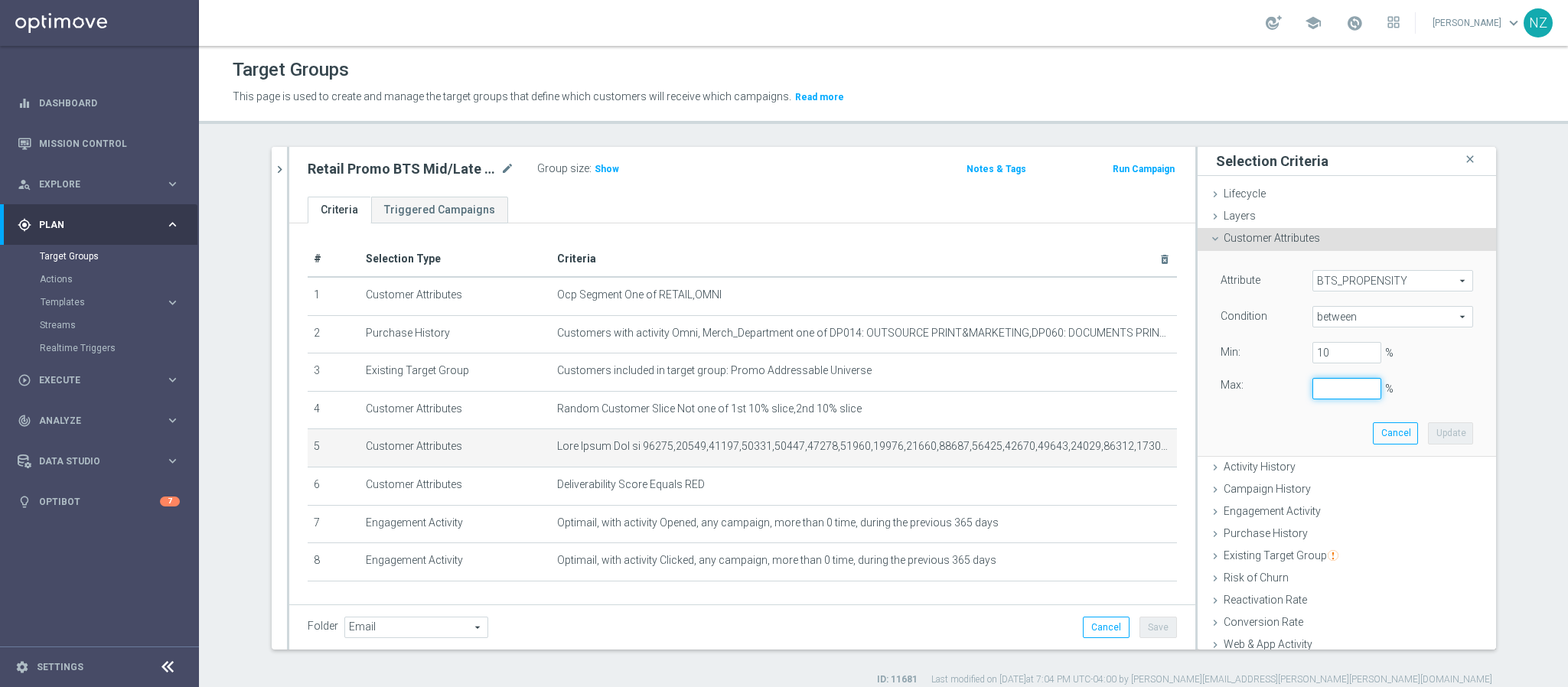
click at [1325, 388] on input "%" at bounding box center [1346, 388] width 69 height 21
type input "100"
click at [1429, 429] on button "Update" at bounding box center [1450, 433] width 45 height 21
type input "0.1"
type input "1"
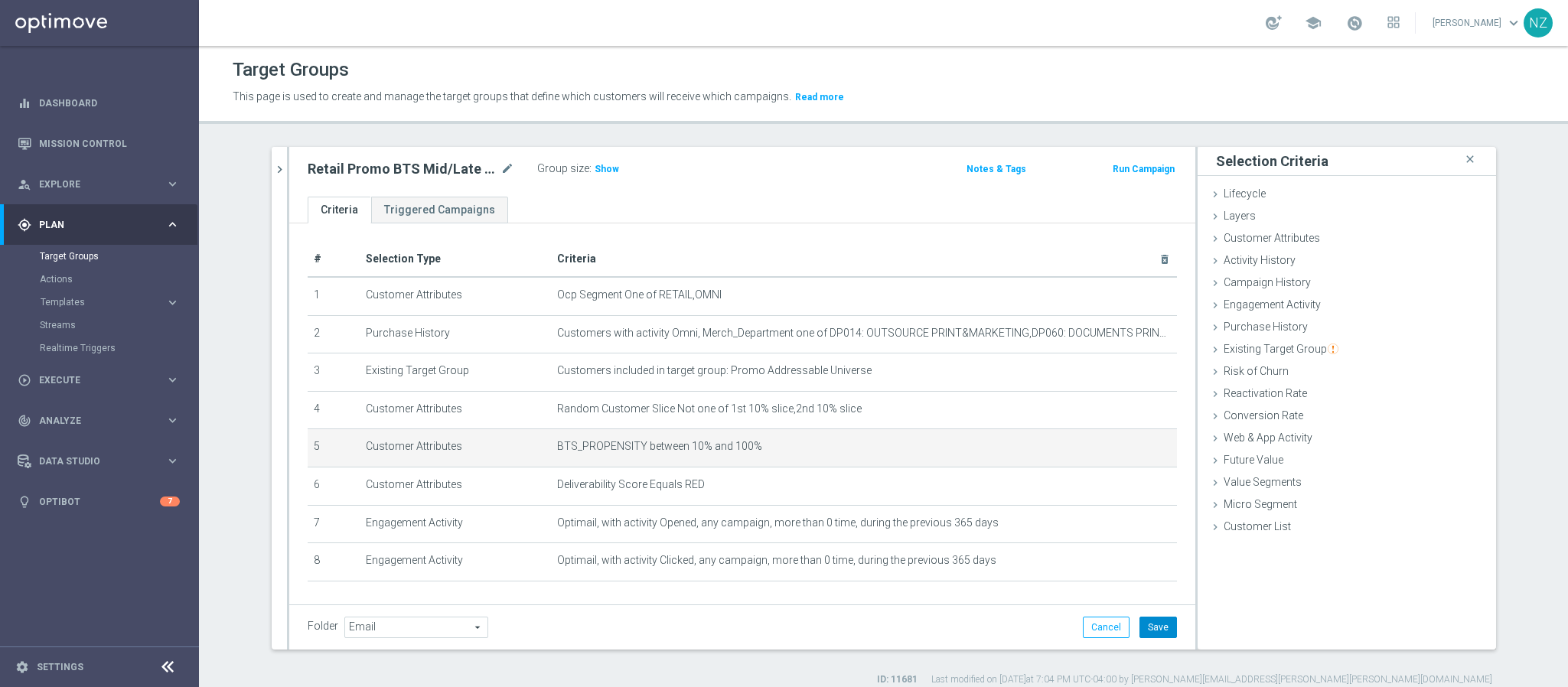
click at [1153, 634] on button "Save" at bounding box center [1158, 627] width 37 height 21
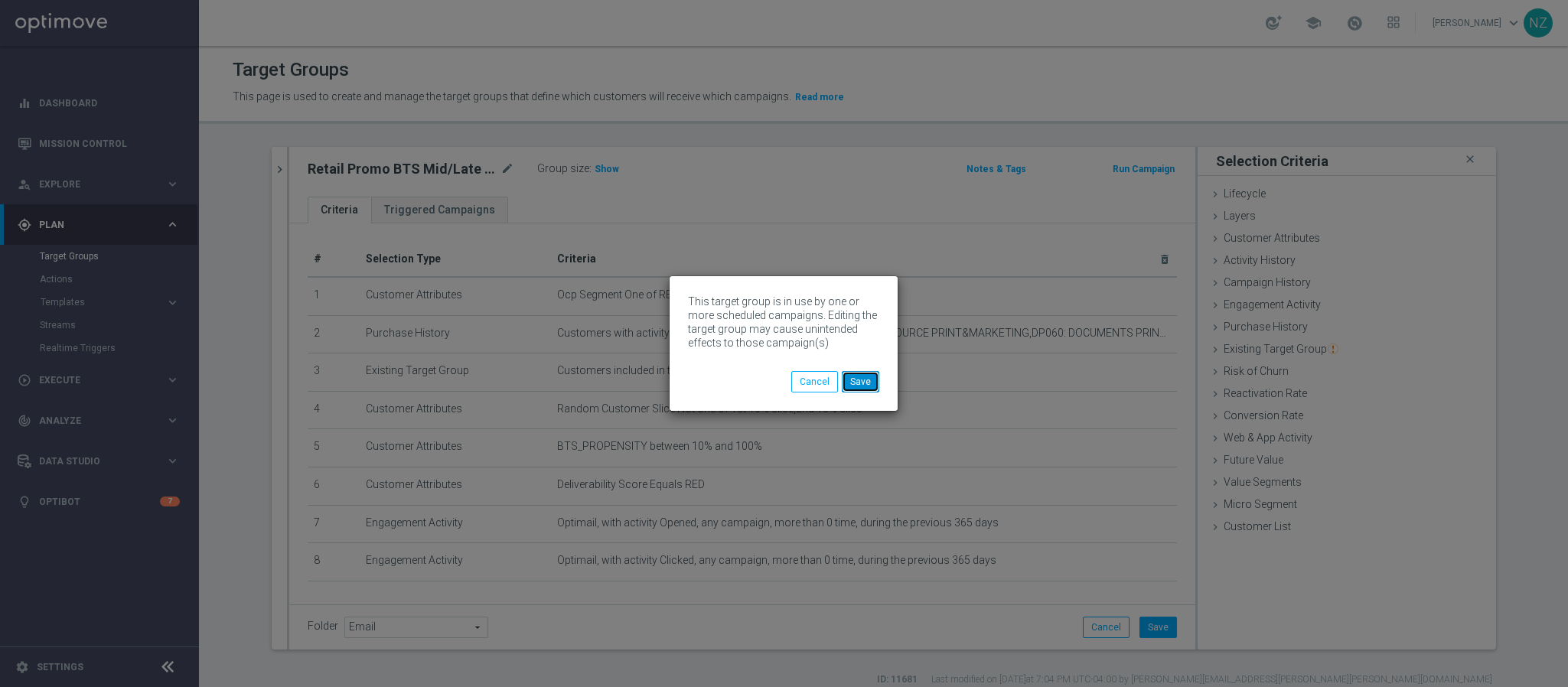
click at [857, 380] on button "Save" at bounding box center [860, 381] width 37 height 21
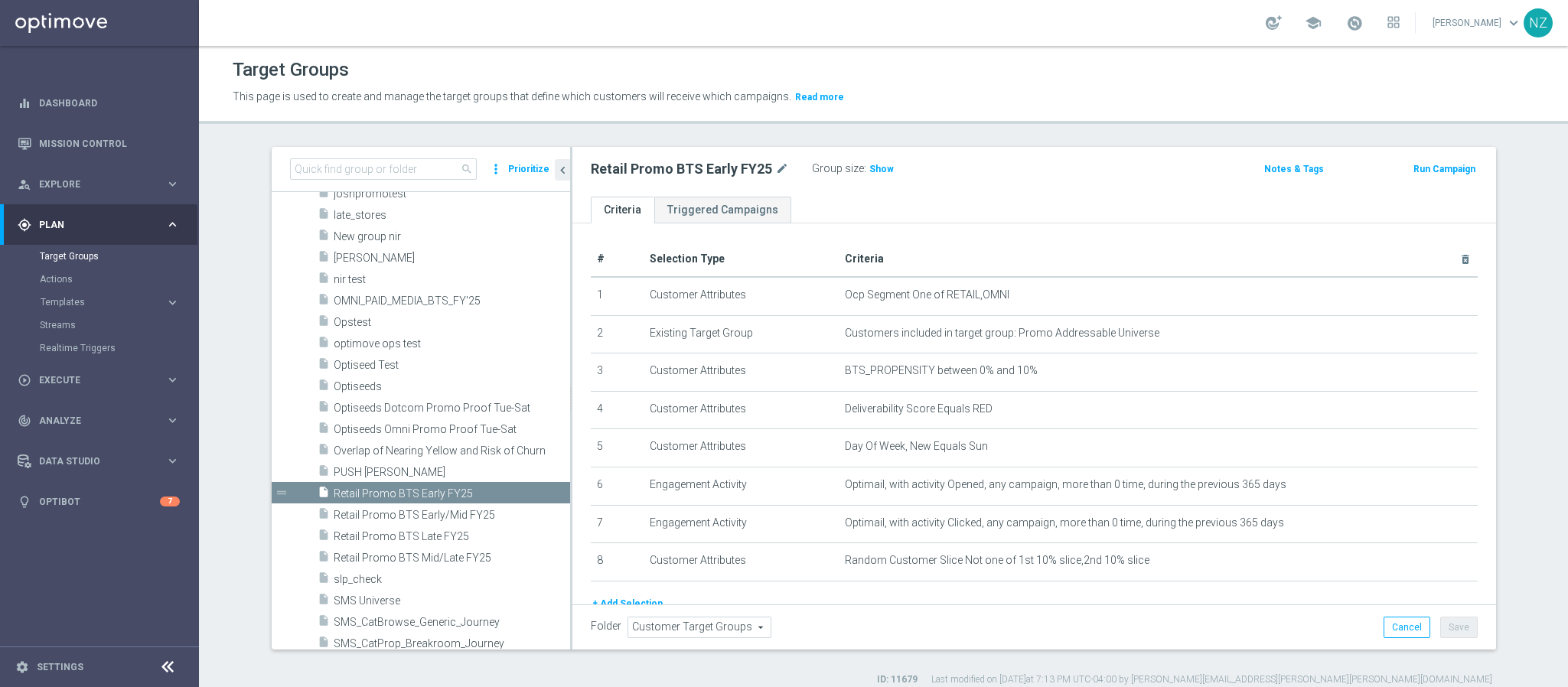
scroll to position [67, 0]
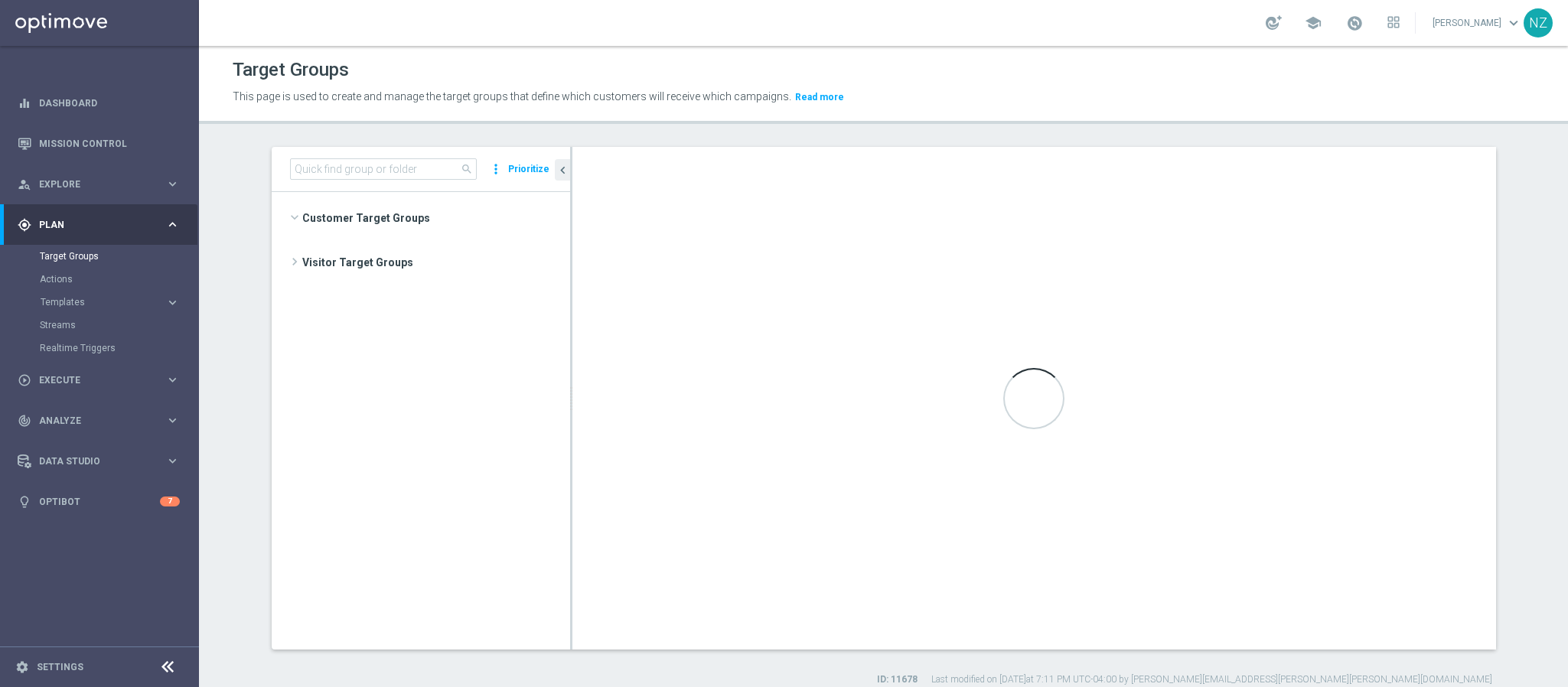
scroll to position [487, 0]
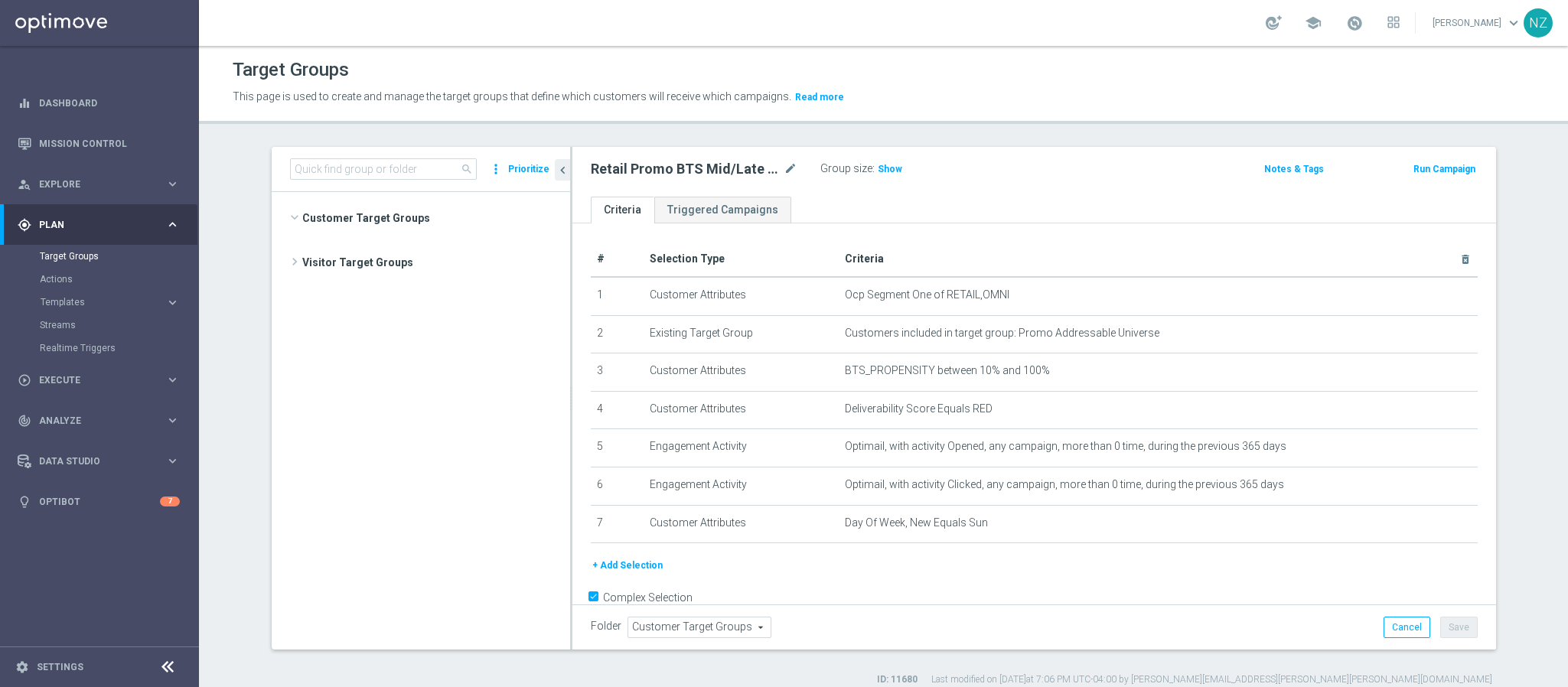
scroll to position [1521, 0]
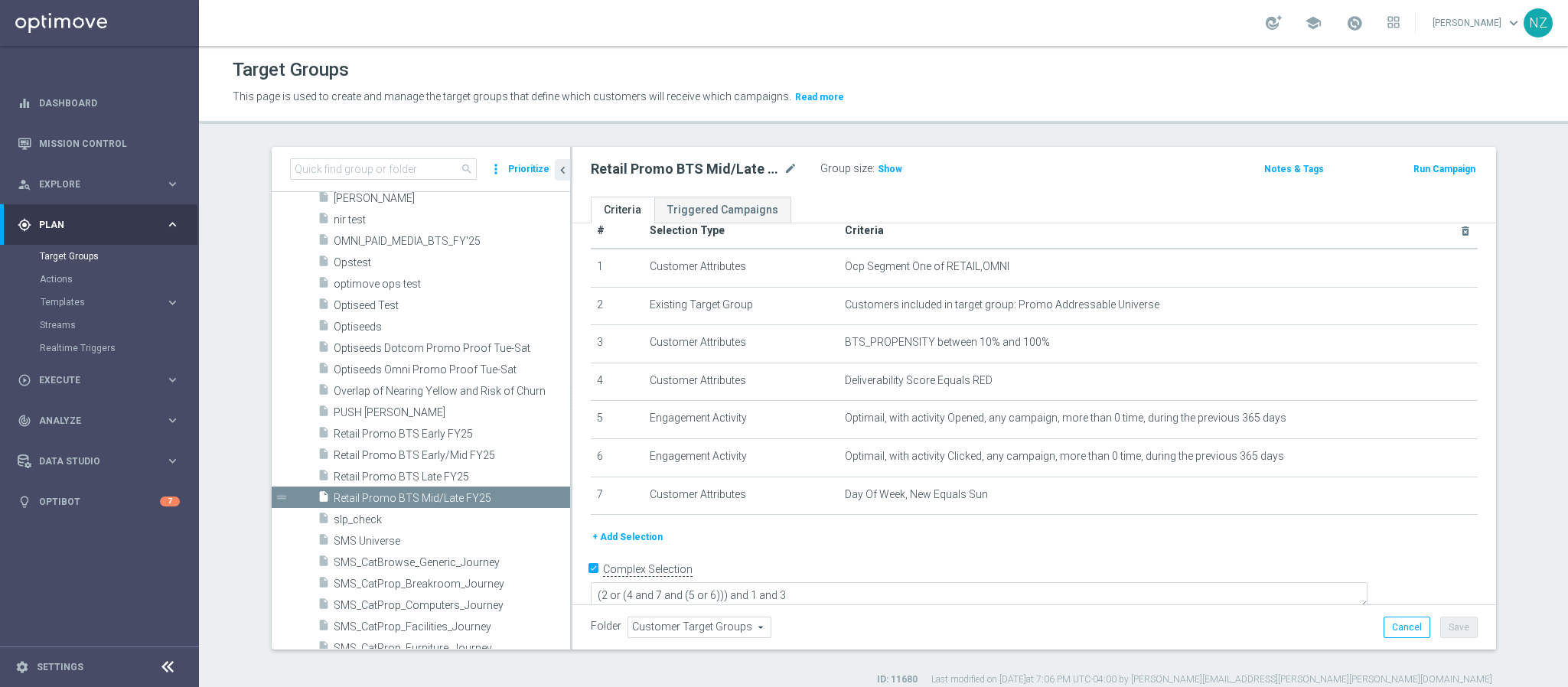
click at [632, 530] on button "+ Add Selection" at bounding box center [628, 536] width 73 height 17
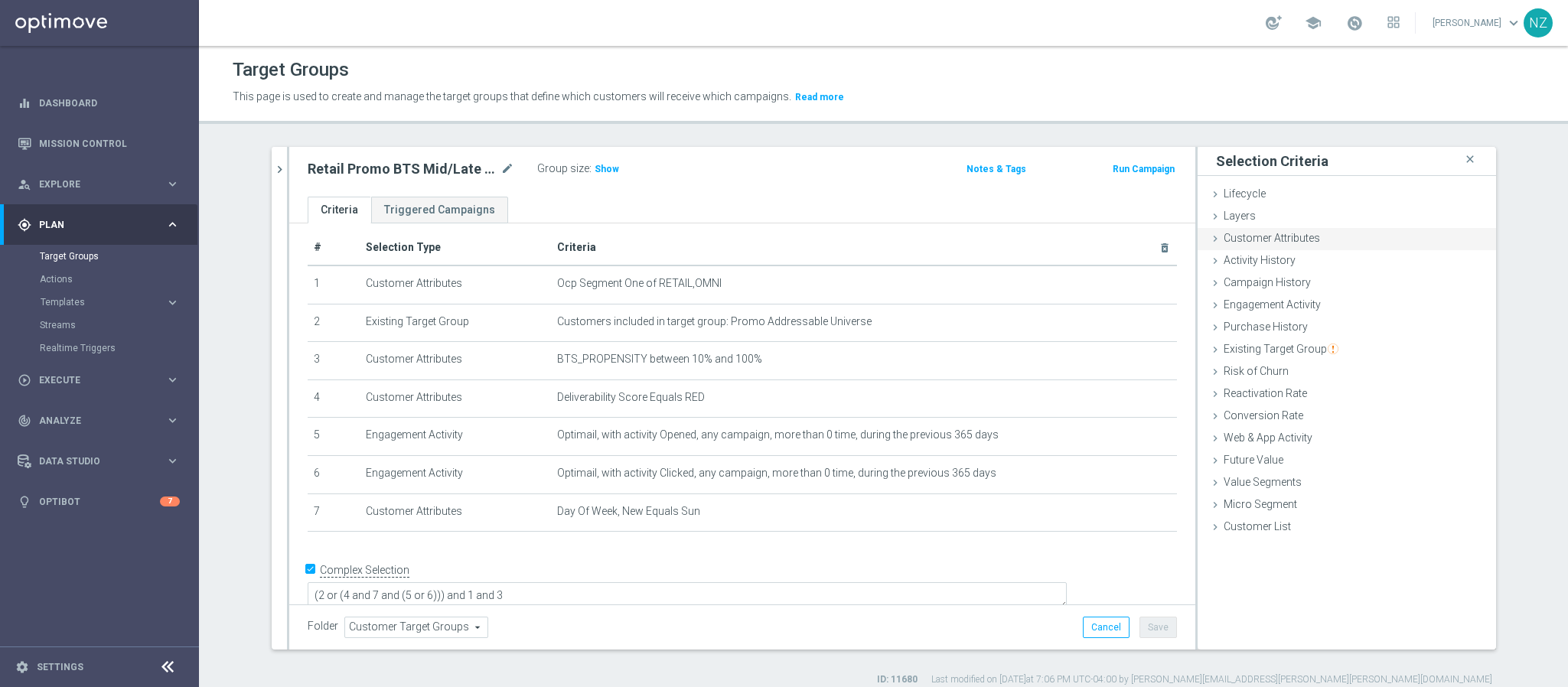
click at [1265, 233] on span "Customer Attributes" at bounding box center [1272, 238] width 96 height 12
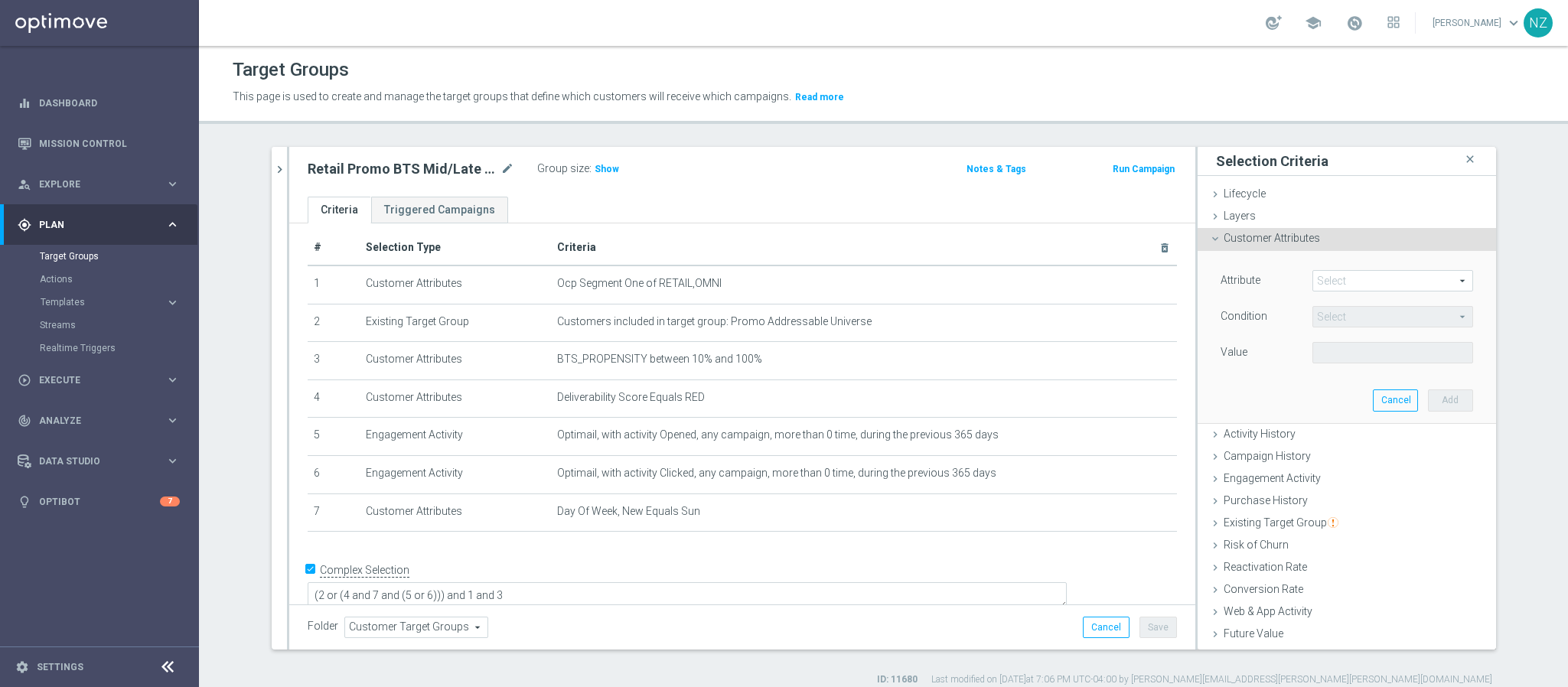
click at [1314, 283] on span at bounding box center [1392, 281] width 160 height 20
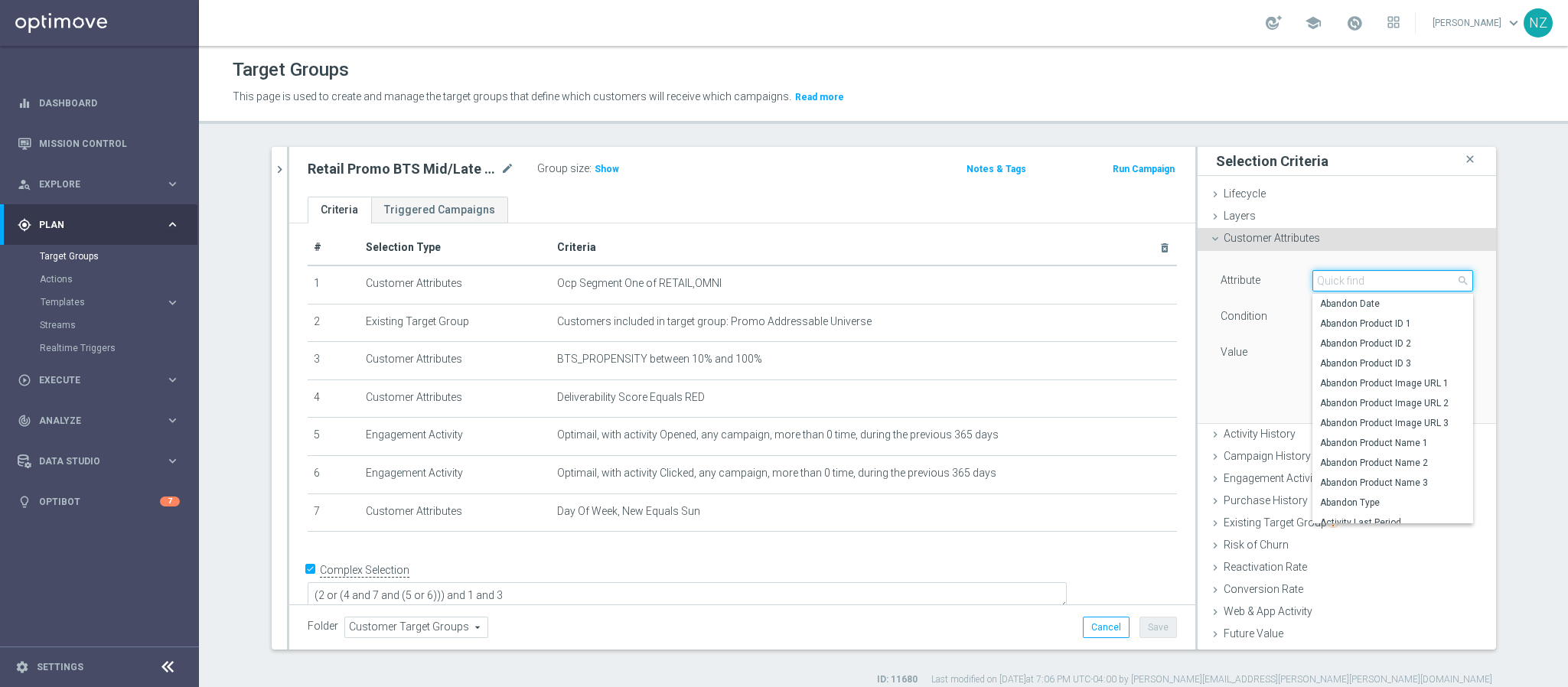
click at [1339, 288] on input "search" at bounding box center [1392, 281] width 160 height 21
type input "slice"
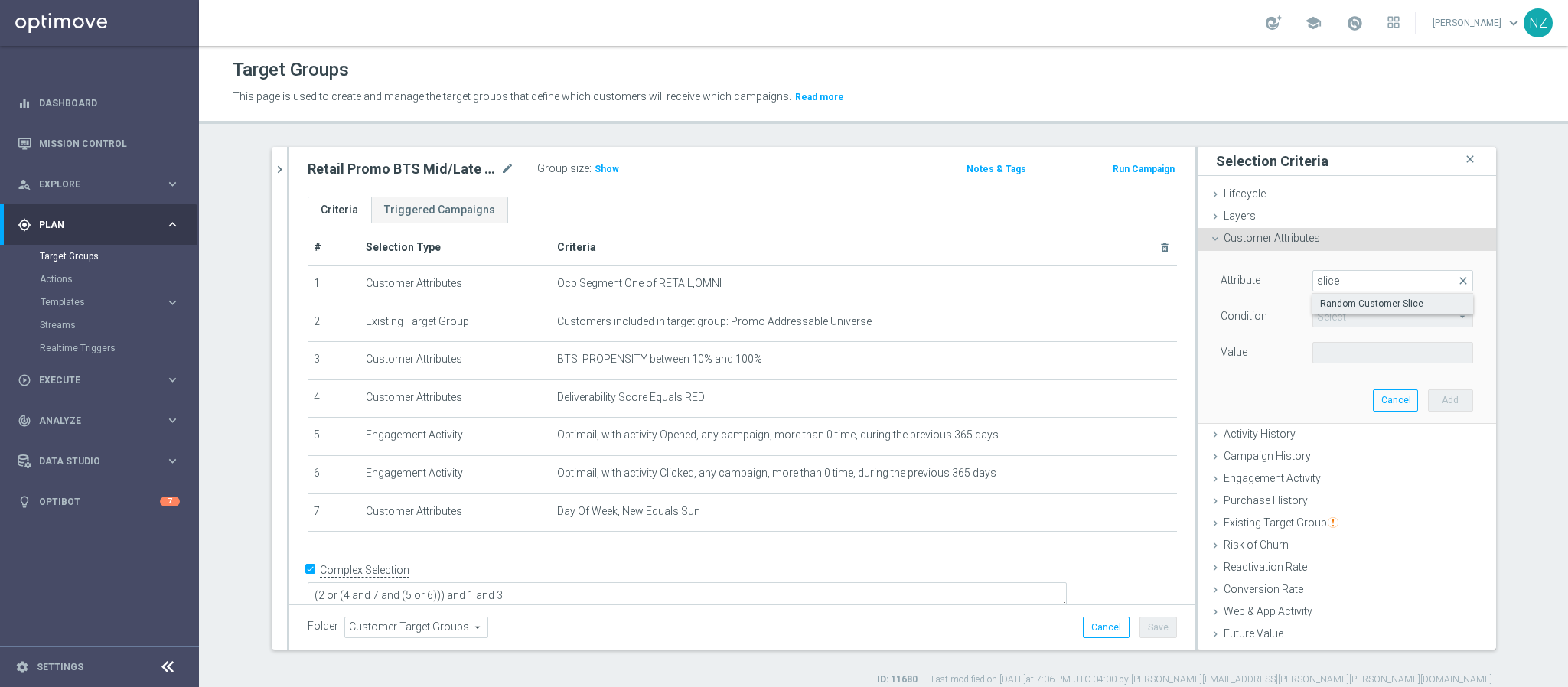
click at [1342, 303] on span "Random Customer Slice" at bounding box center [1392, 304] width 145 height 12
type input "Random Customer Slice"
click at [1342, 322] on span "Equals" at bounding box center [1392, 316] width 160 height 20
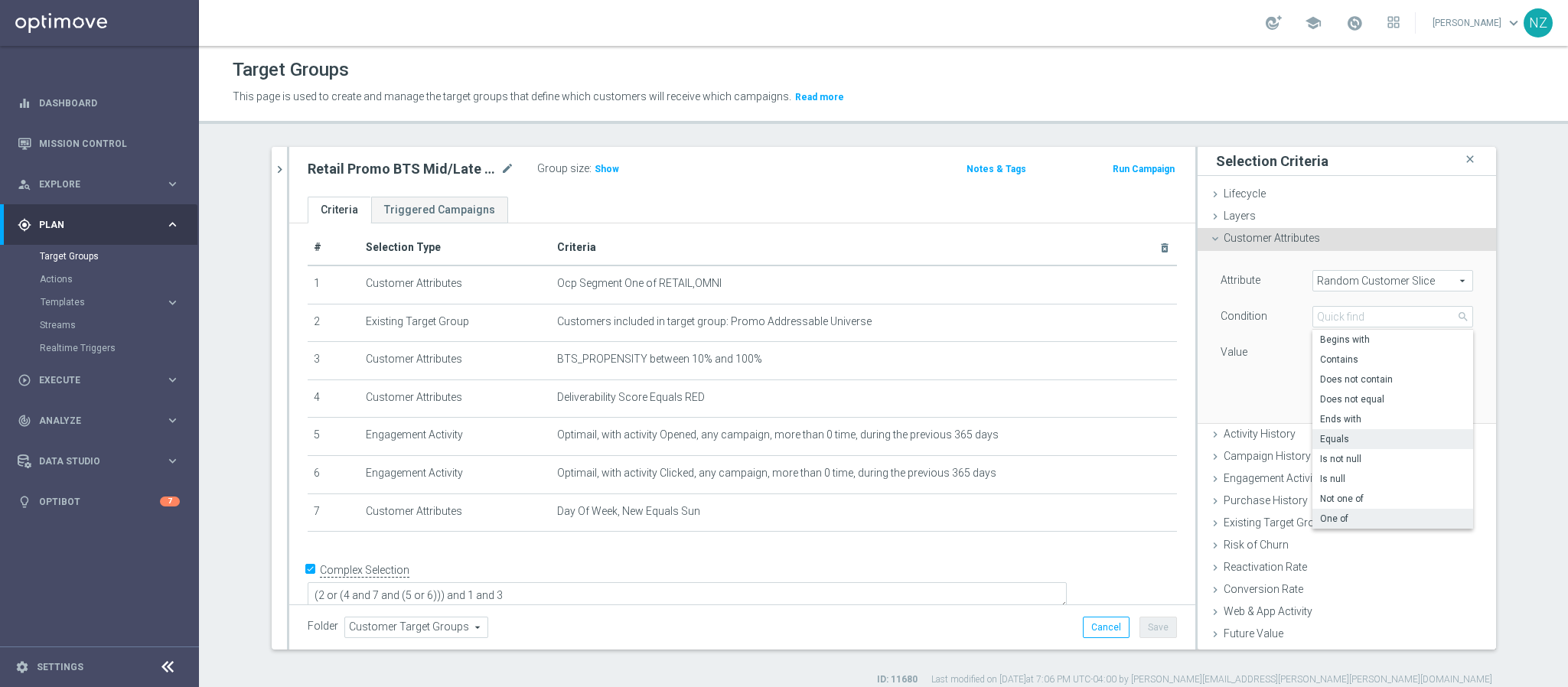
click at [1336, 521] on span "One of" at bounding box center [1392, 519] width 145 height 12
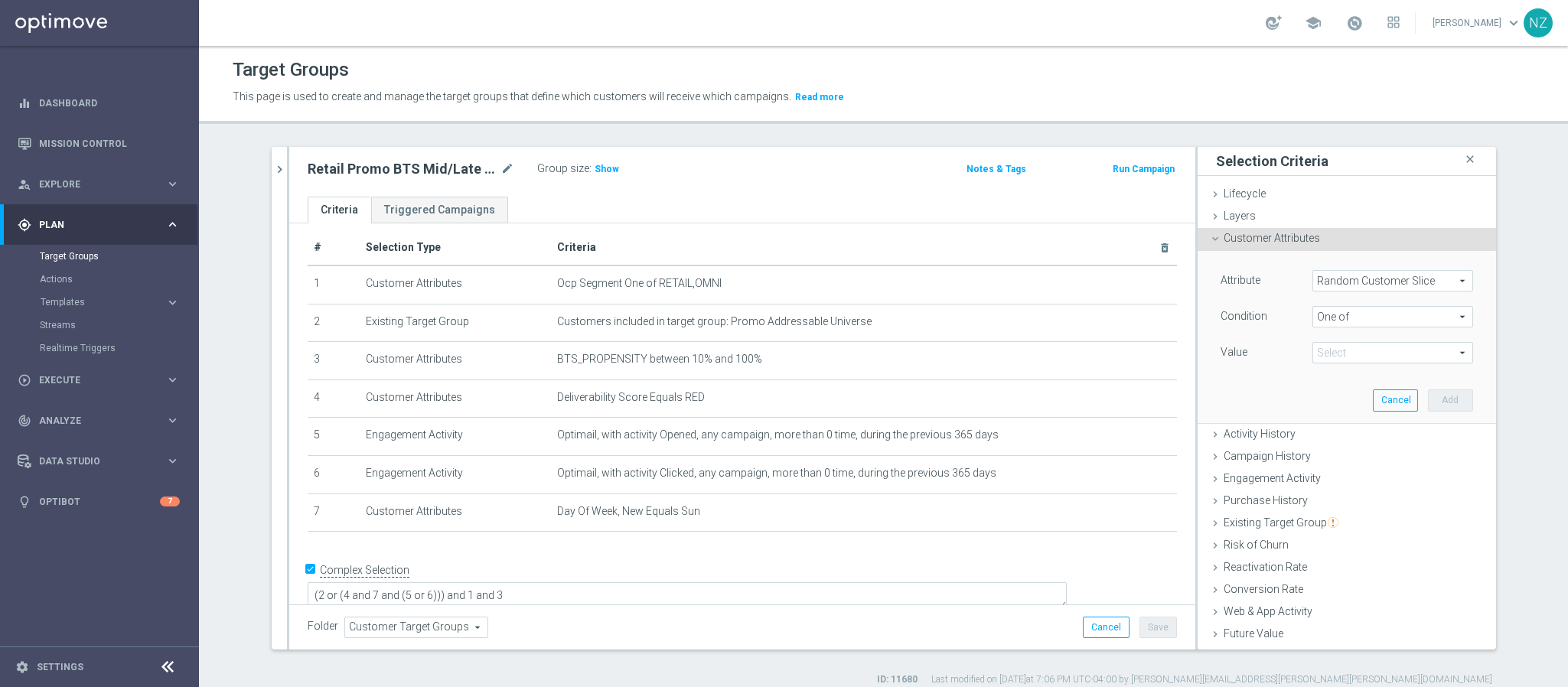
click at [1326, 315] on span "One of" at bounding box center [1392, 316] width 160 height 20
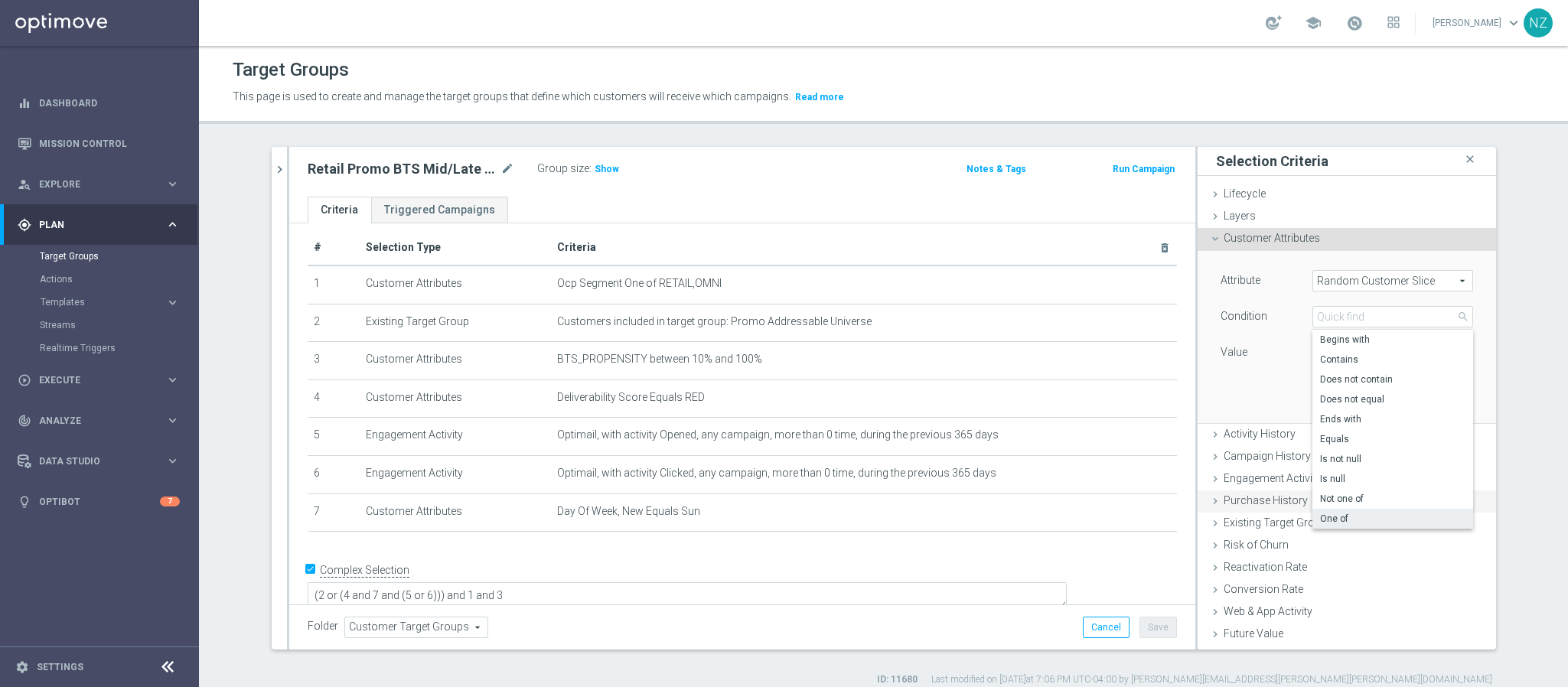
click at [1342, 499] on span "Not one of" at bounding box center [1392, 499] width 145 height 12
type input "Not one of"
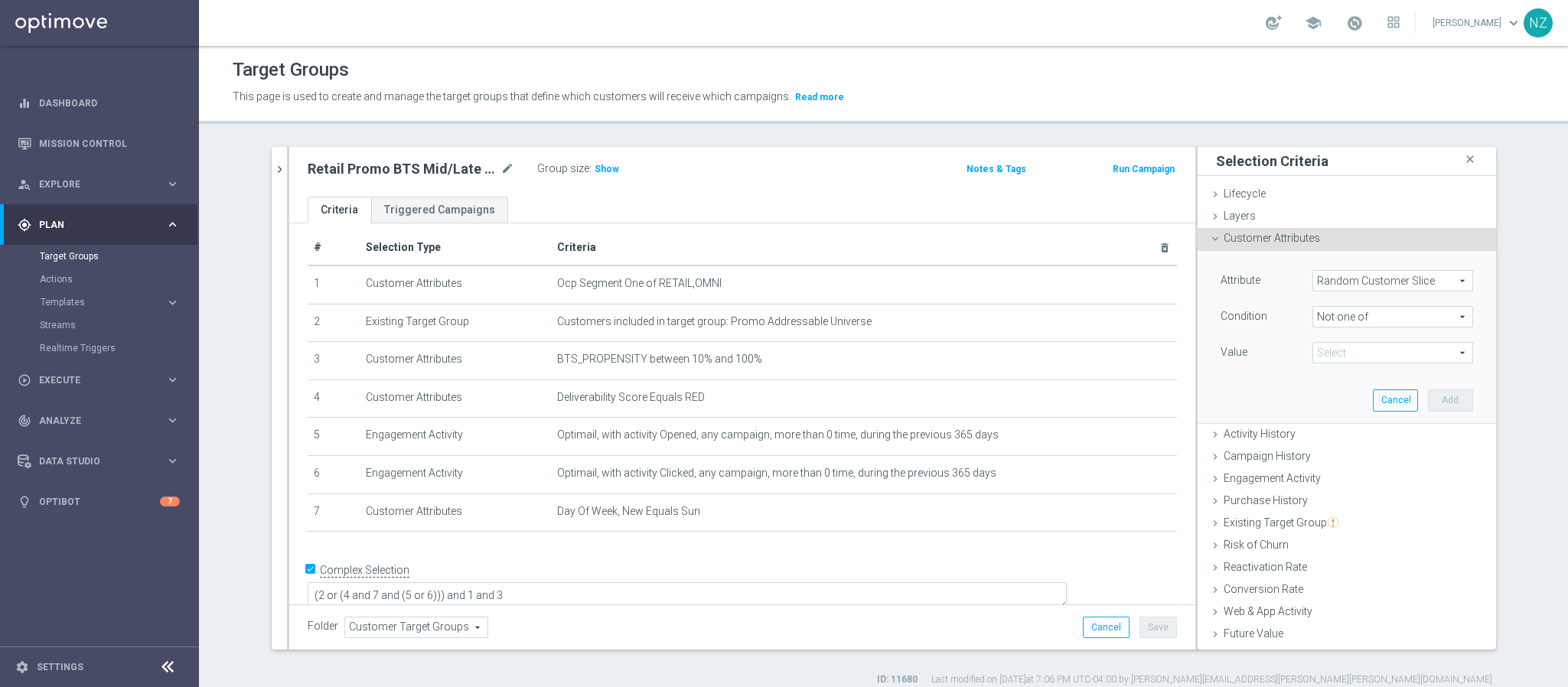
click at [1327, 339] on div "Attribute Random Customer Slice Random Customer Slice arrow_drop_down search Co…" at bounding box center [1346, 318] width 252 height 96
click at [1327, 354] on span at bounding box center [1392, 353] width 160 height 20
click at [1339, 396] on span "1st 10% slice" at bounding box center [1403, 396] width 139 height 12
click at [1334, 396] on input "1st 10% slice" at bounding box center [1328, 396] width 10 height 10
checkbox input "true"
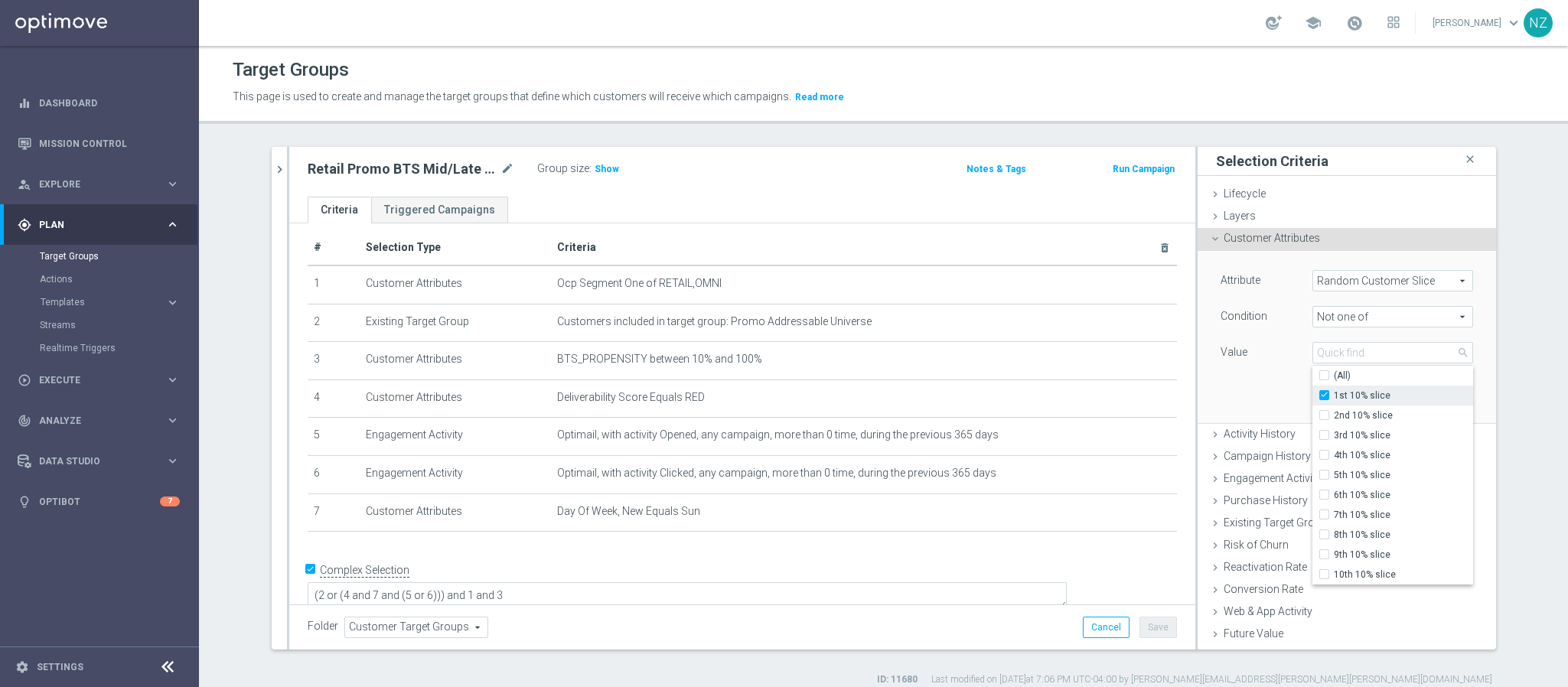
type input "1st 10% slice"
click at [1339, 415] on span "2nd 10% slice" at bounding box center [1403, 415] width 139 height 12
click at [1334, 415] on input "2nd 10% slice" at bounding box center [1328, 415] width 10 height 10
checkbox input "true"
type input "Selected 2 of 10"
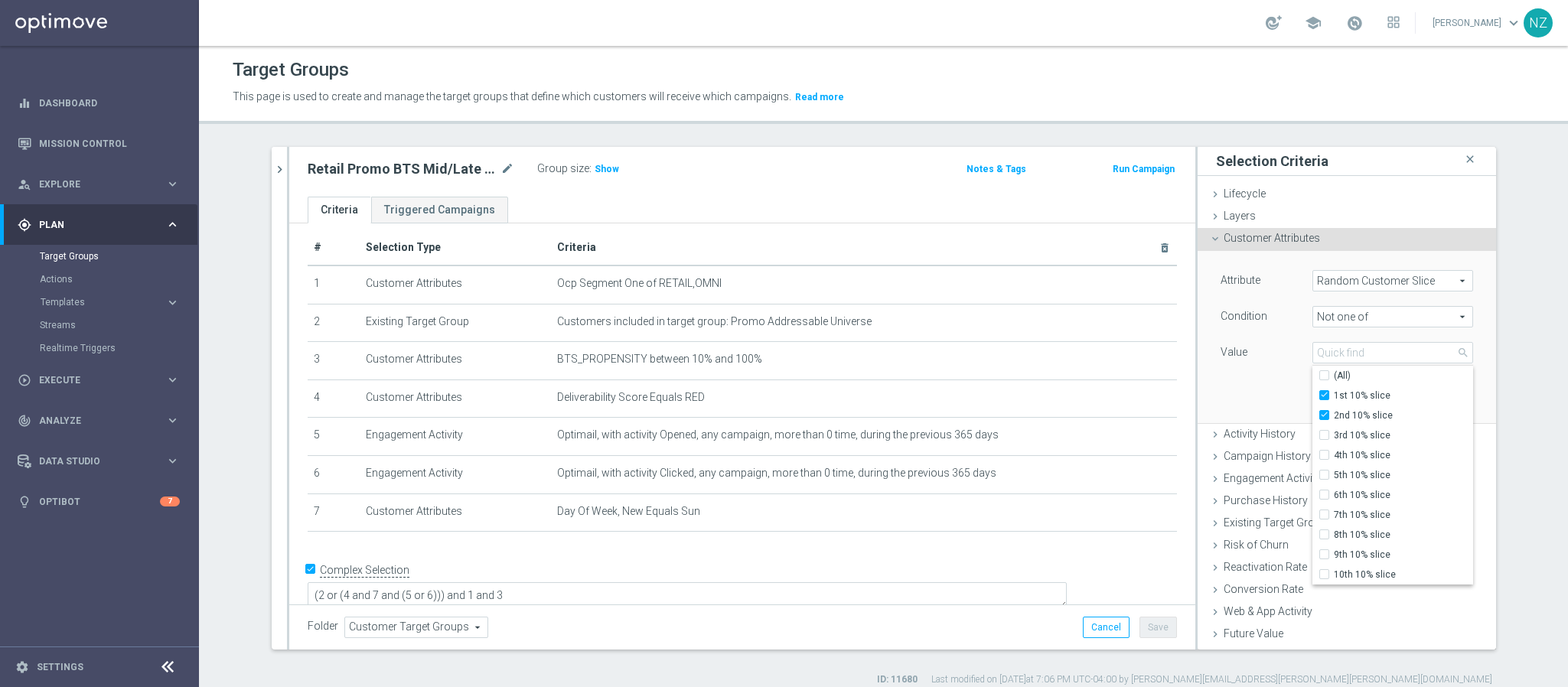
click at [1209, 404] on div "Attribute Random Customer Slice Random Customer Slice arrow_drop_down search Co…" at bounding box center [1346, 337] width 275 height 171
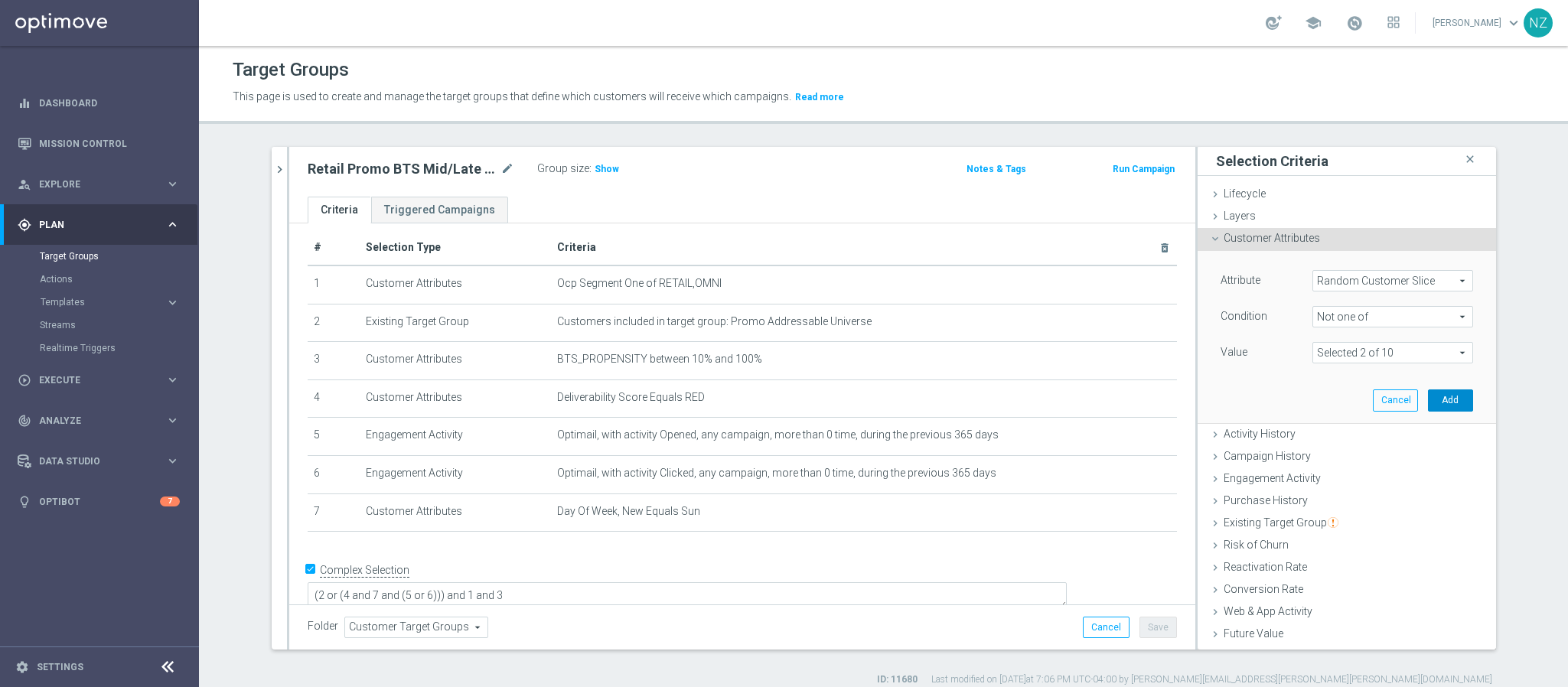
click at [1435, 402] on button "Add" at bounding box center [1450, 400] width 45 height 21
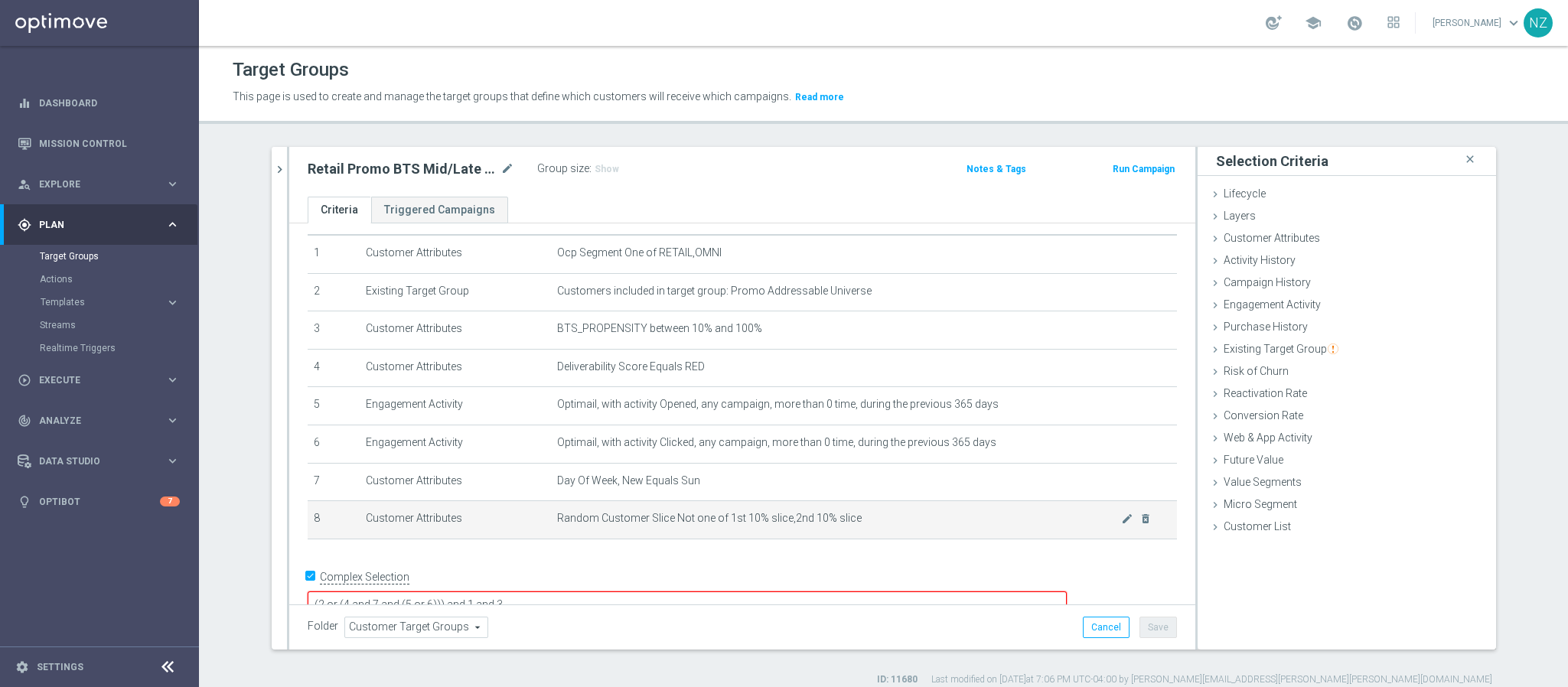
scroll to position [52, 0]
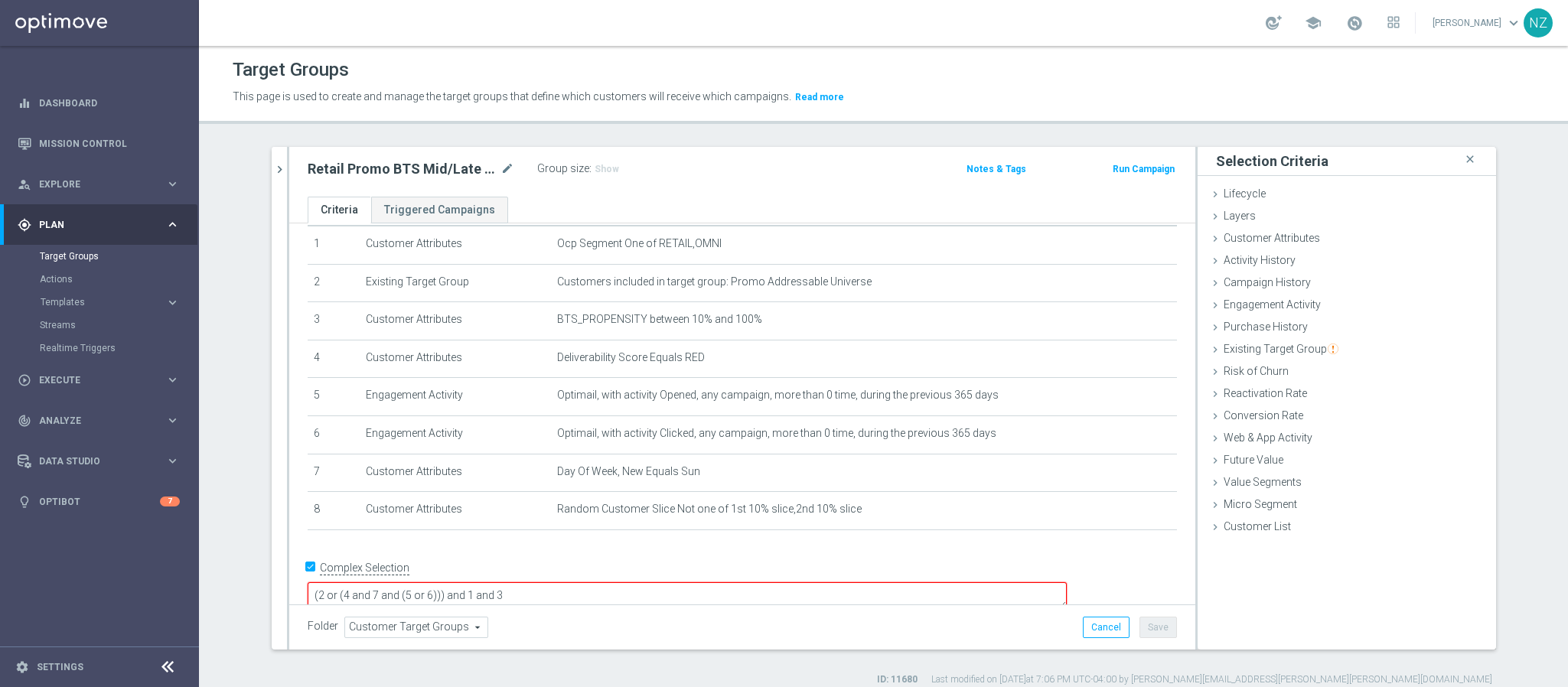
click at [615, 582] on textarea "(2 or (4 and 7 and (5 or 6))) and 1 and 3" at bounding box center [687, 595] width 759 height 27
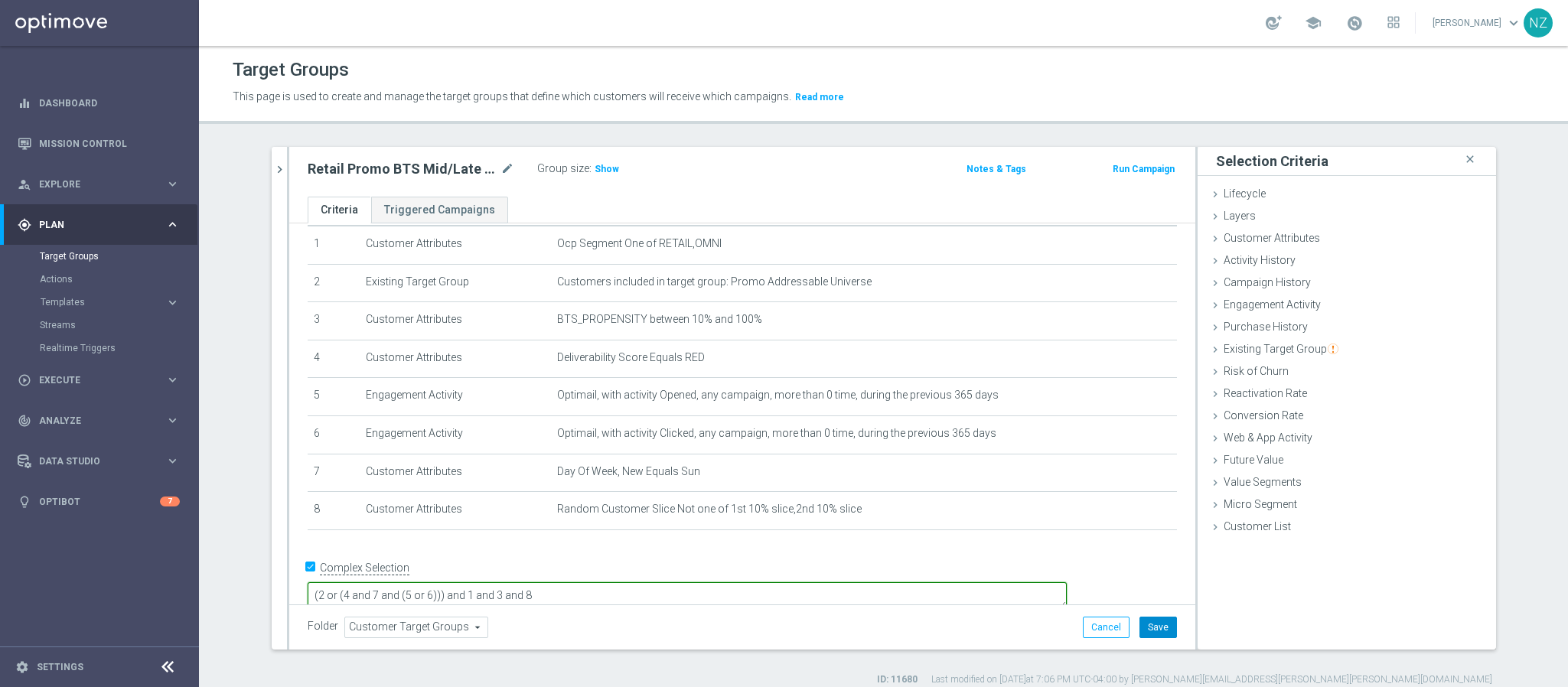
type textarea "(2 or (4 and 7 and (5 or 6))) and 1 and 3 and 8"
click at [1155, 624] on button "Save" at bounding box center [1158, 627] width 37 height 21
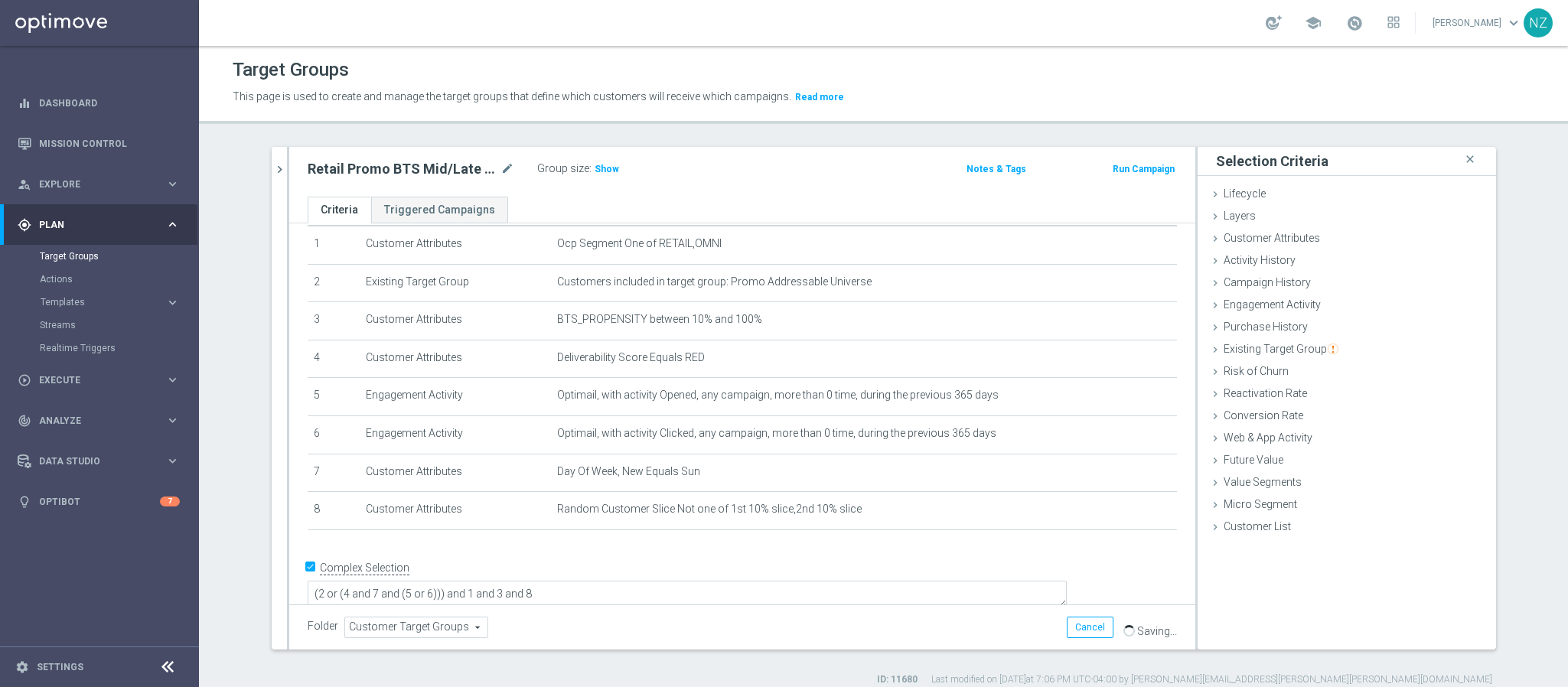
scroll to position [49, 0]
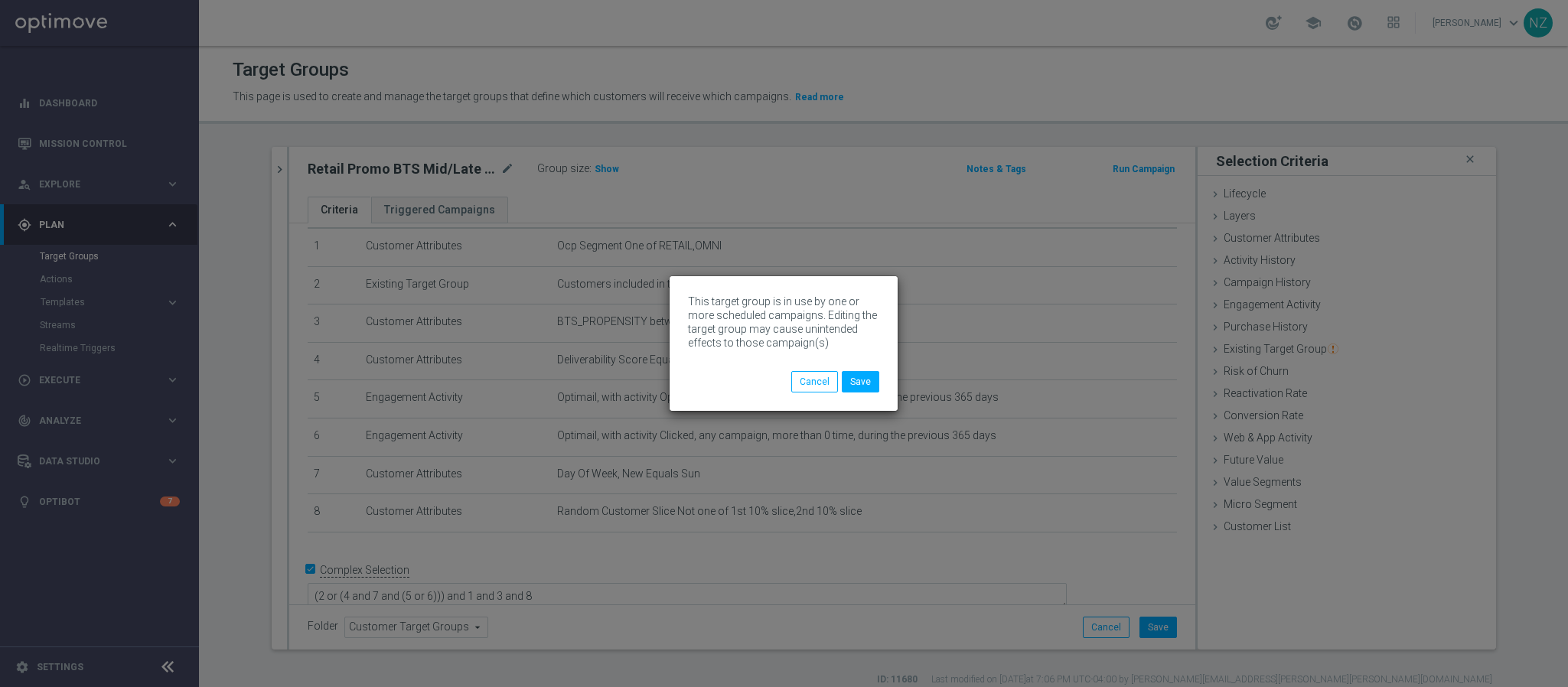
click at [880, 390] on div "This target group is in use by one or more scheduled campaigns. Editing the tar…" at bounding box center [784, 343] width 228 height 135
click at [874, 381] on button "Save" at bounding box center [860, 381] width 37 height 21
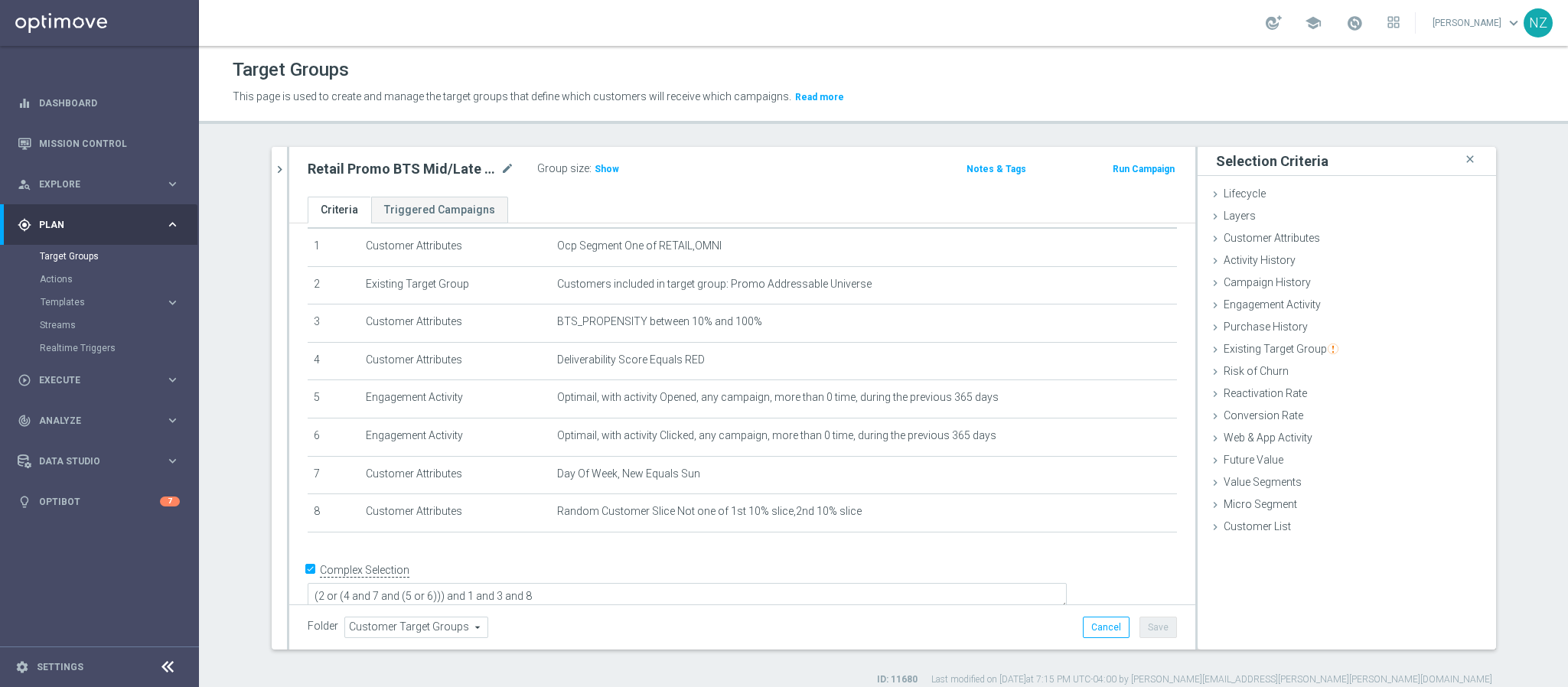
scroll to position [14, 0]
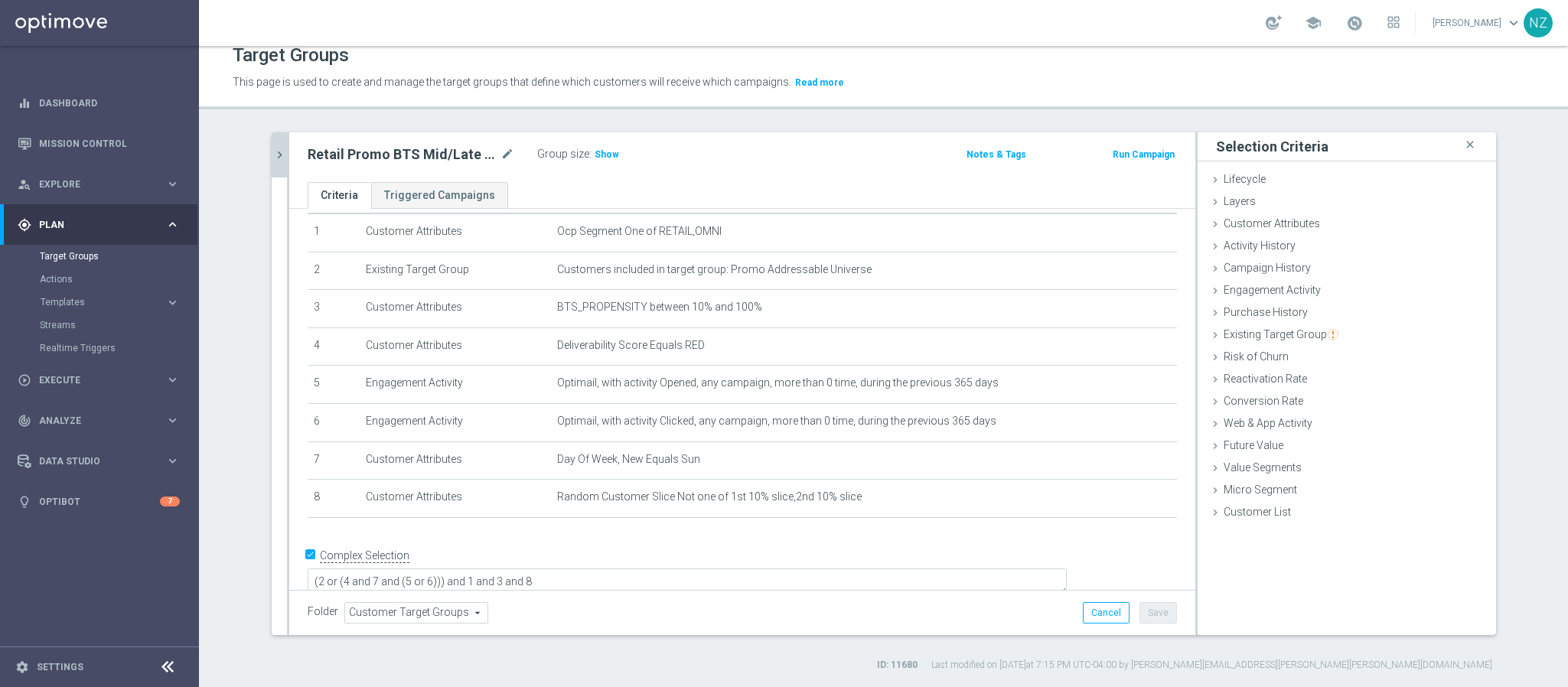
click at [273, 150] on icon "chevron_right" at bounding box center [280, 155] width 14 height 14
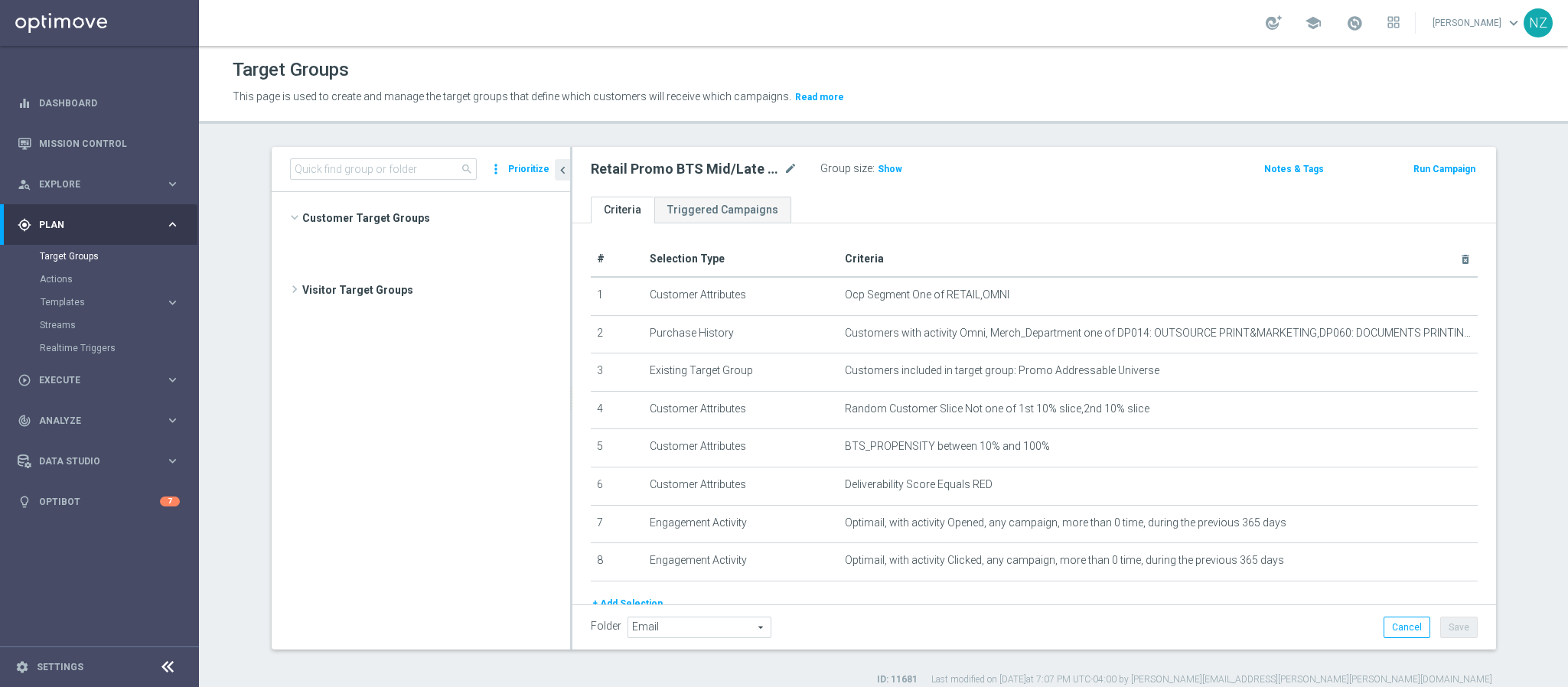
scroll to position [567, 0]
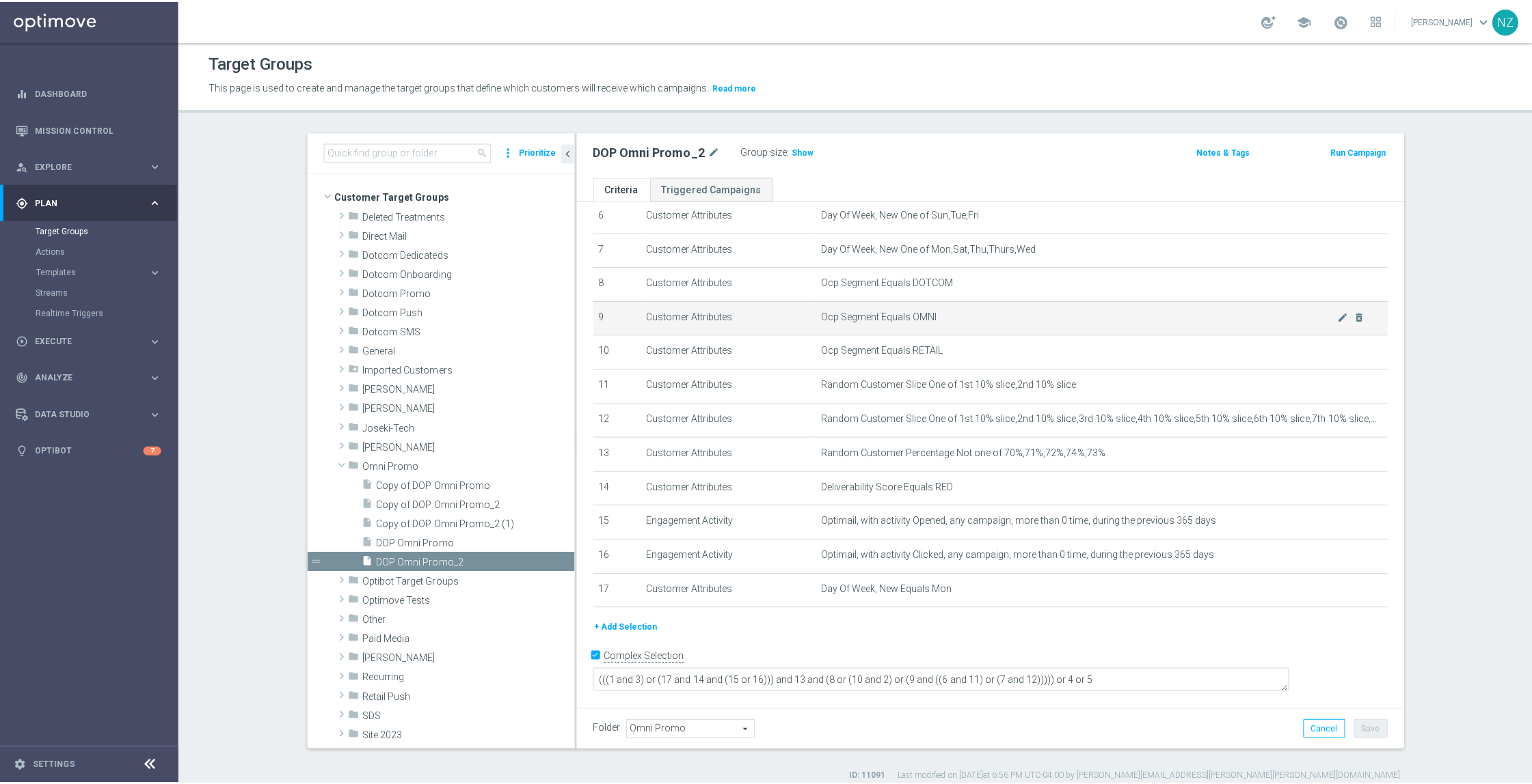
scroll to position [204, 0]
